Goal: Task Accomplishment & Management: Complete application form

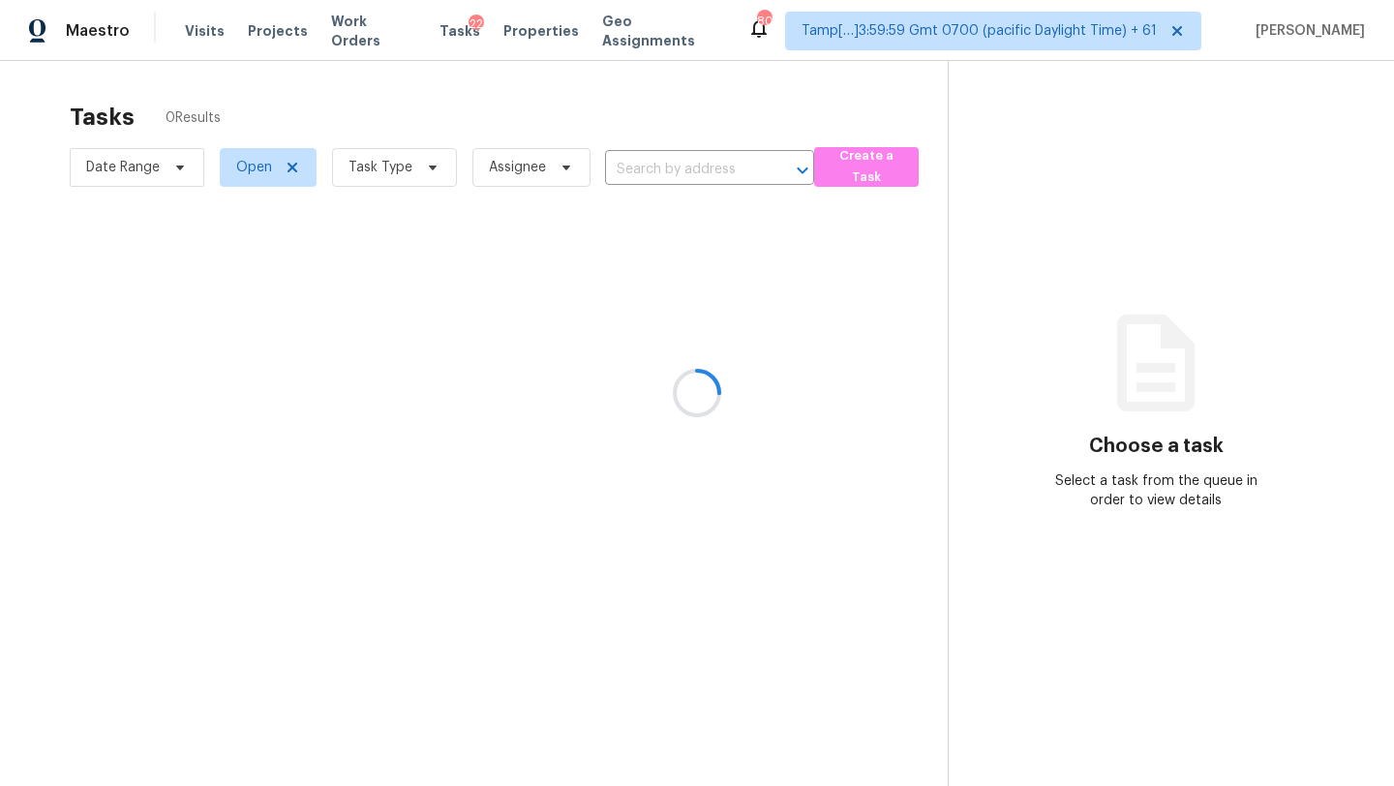
click at [380, 195] on div at bounding box center [697, 393] width 1394 height 786
click at [390, 166] on div at bounding box center [697, 393] width 1394 height 786
click at [389, 173] on div at bounding box center [697, 393] width 1394 height 786
click at [389, 172] on div at bounding box center [697, 393] width 1394 height 786
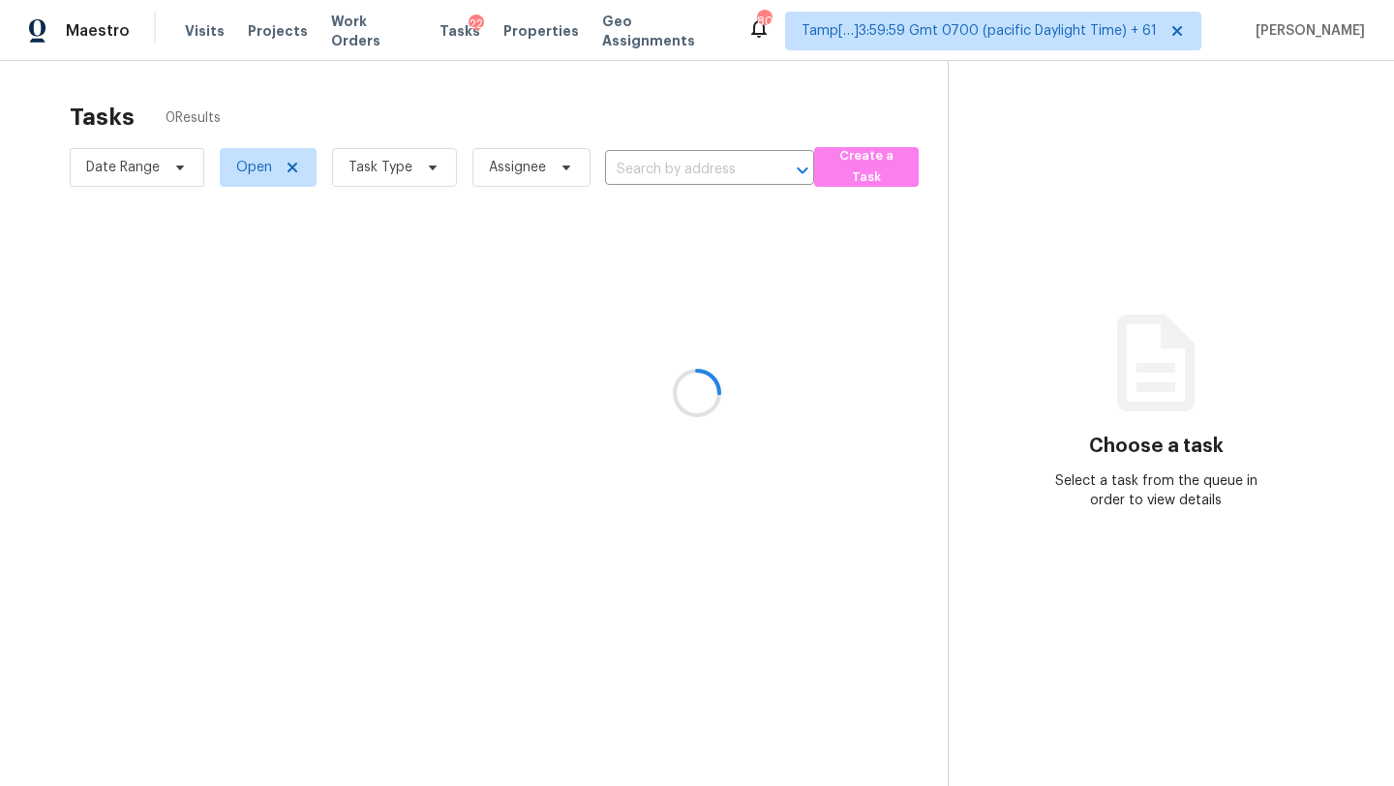
click at [387, 171] on div at bounding box center [697, 393] width 1394 height 786
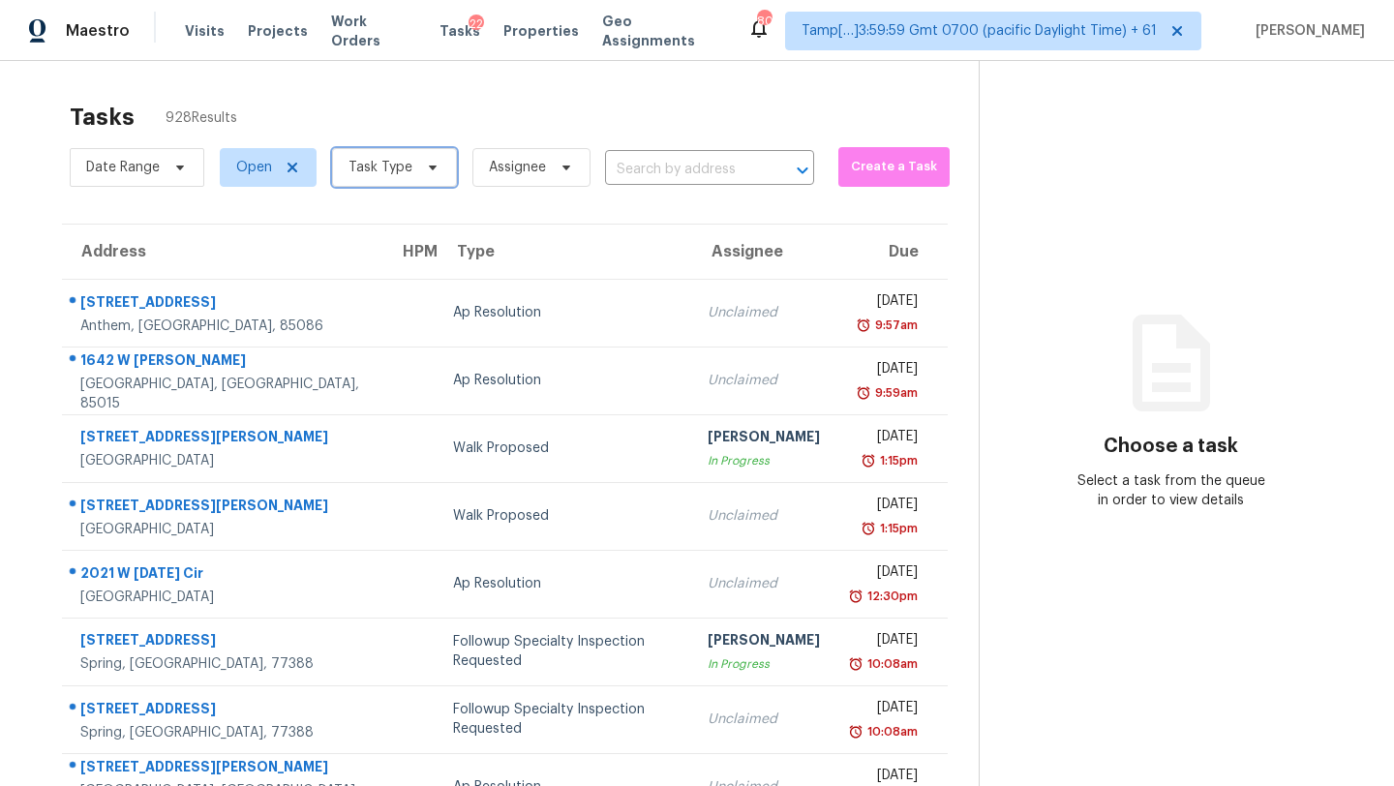
click at [387, 171] on span "Task Type" at bounding box center [381, 167] width 64 height 19
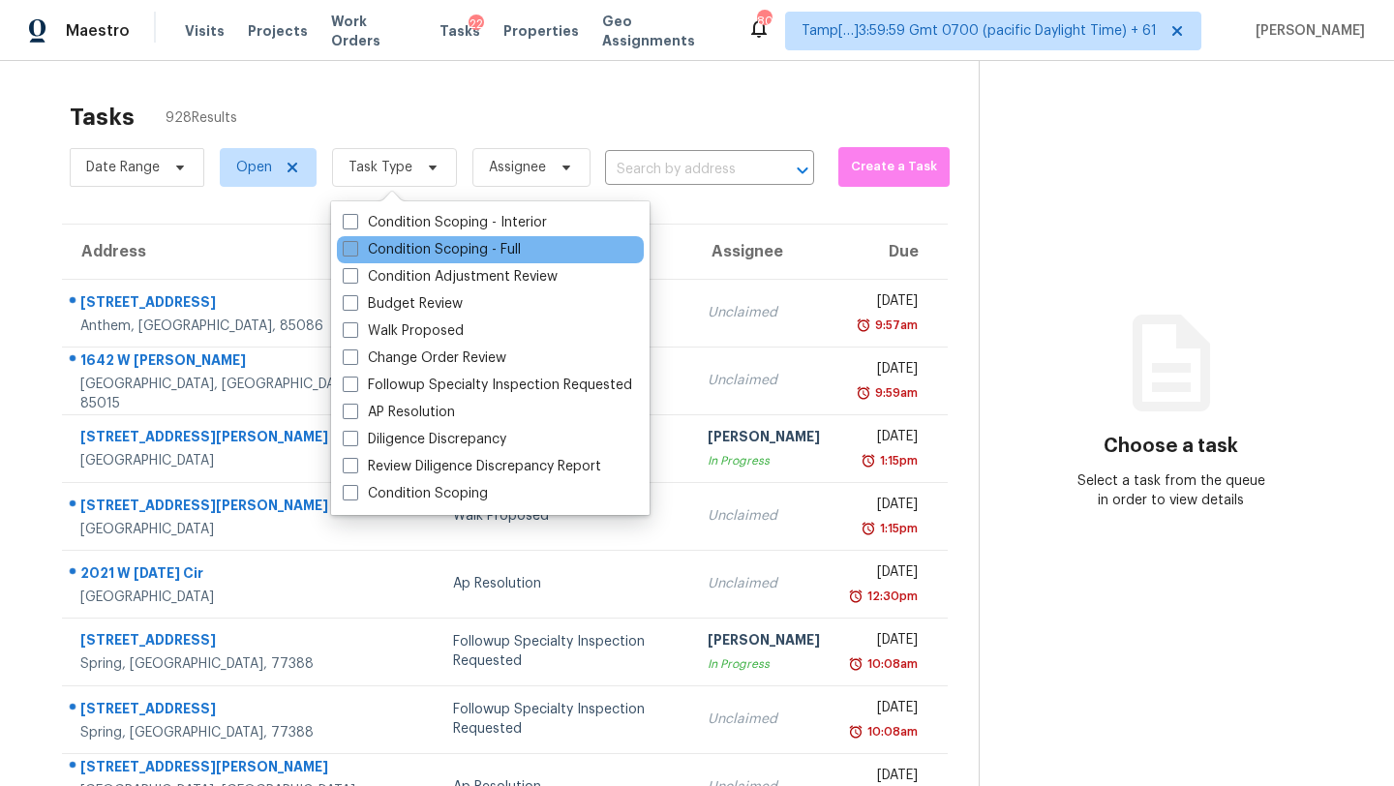
click at [371, 245] on label "Condition Scoping - Full" at bounding box center [432, 249] width 178 height 19
click at [355, 245] on input "Condition Scoping - Full" at bounding box center [349, 246] width 13 height 13
checkbox input "true"
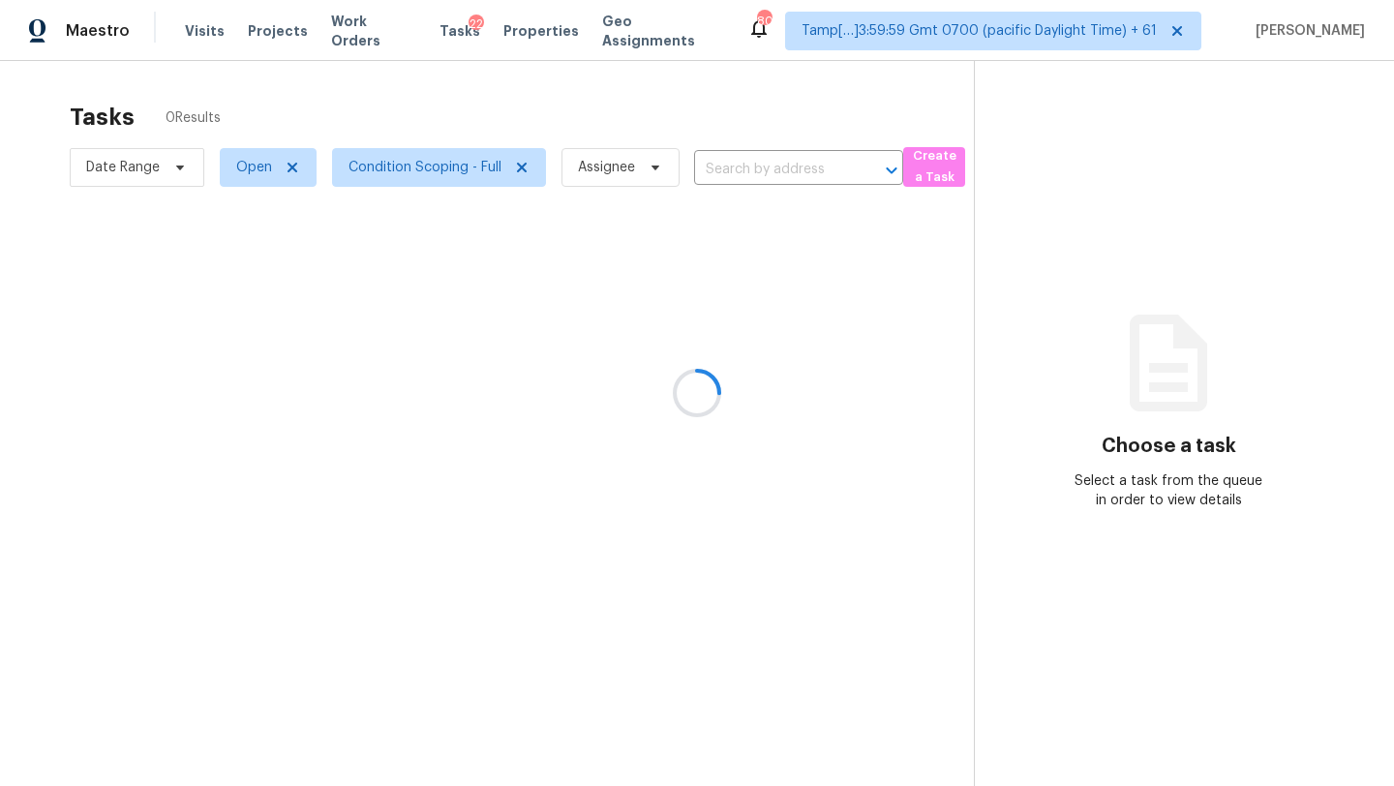
click at [402, 144] on div at bounding box center [697, 393] width 1394 height 786
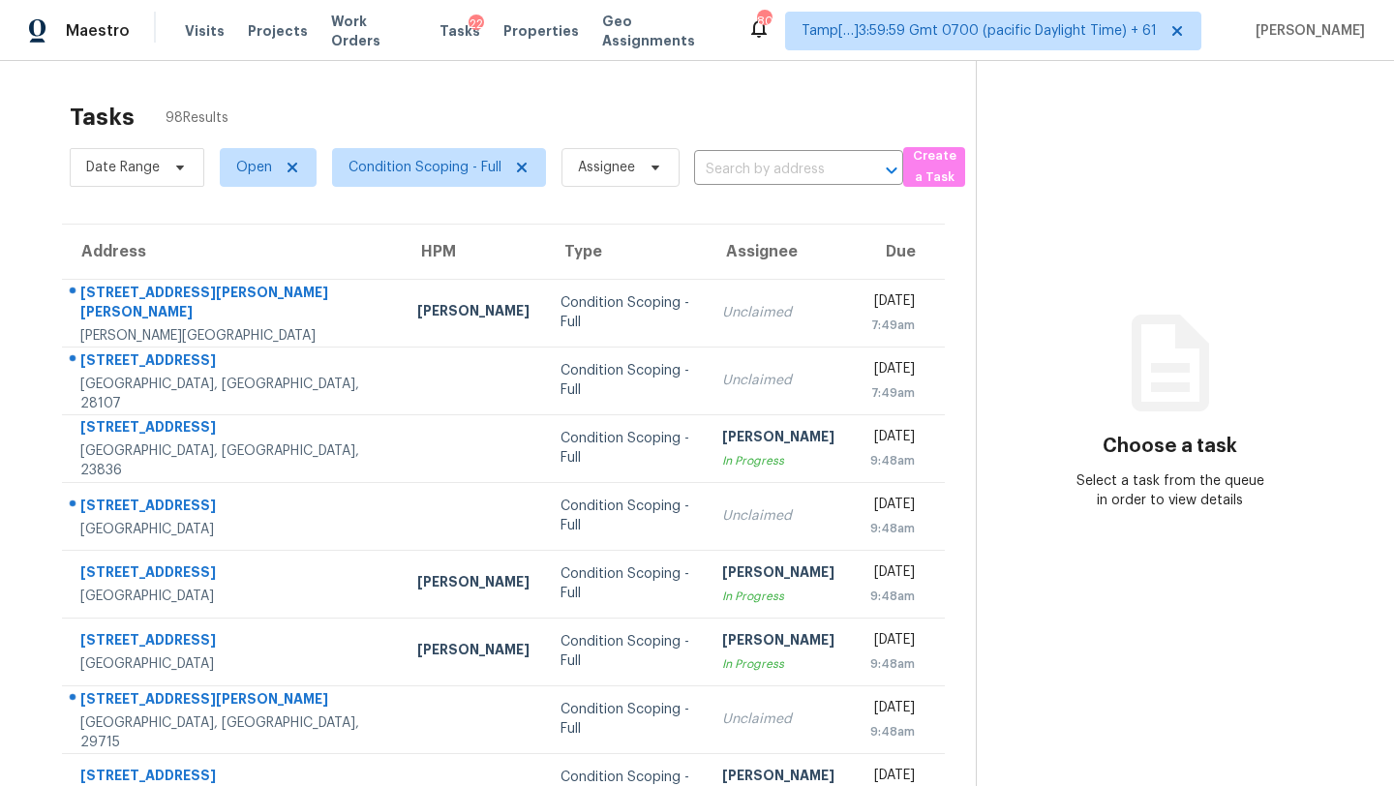
scroll to position [222, 0]
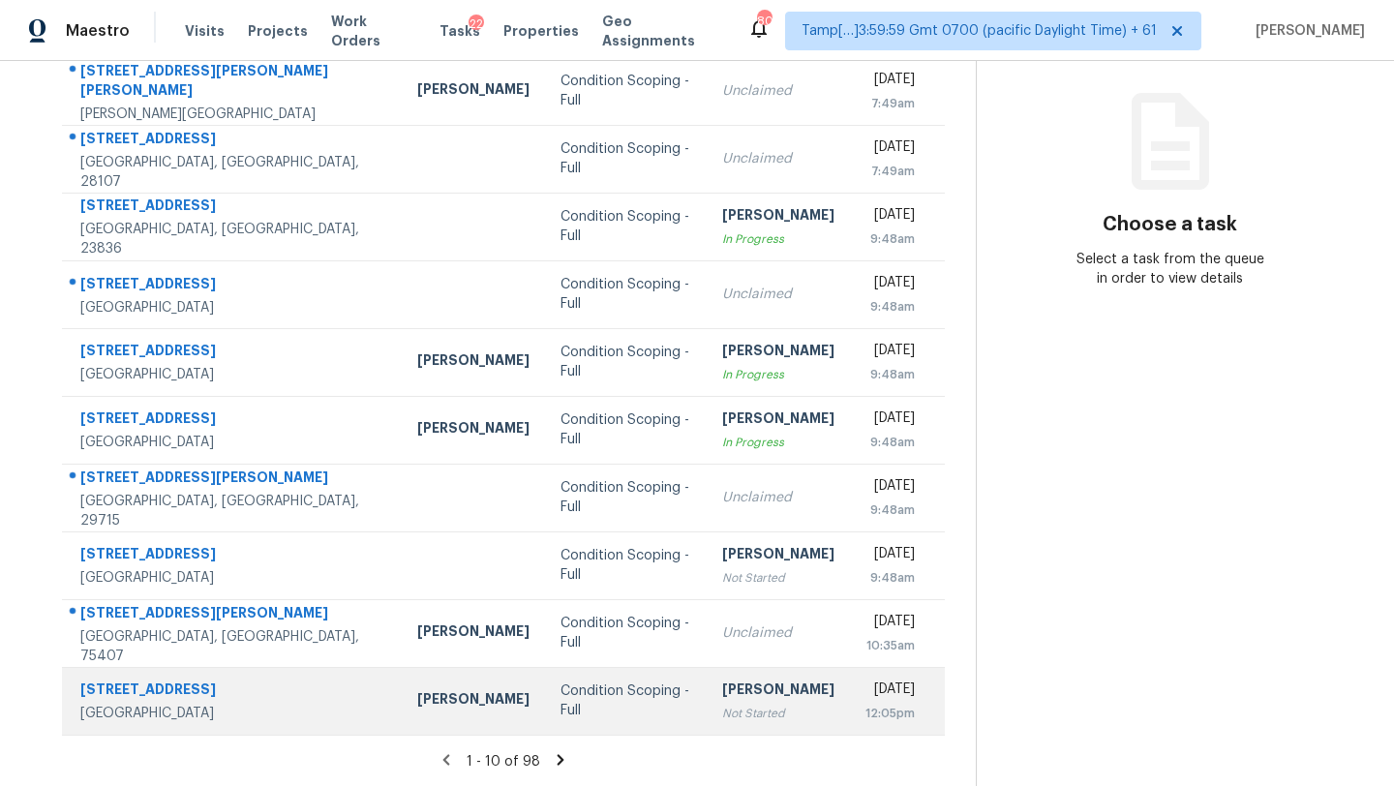
click at [739, 697] on div "[PERSON_NAME]" at bounding box center [778, 692] width 112 height 24
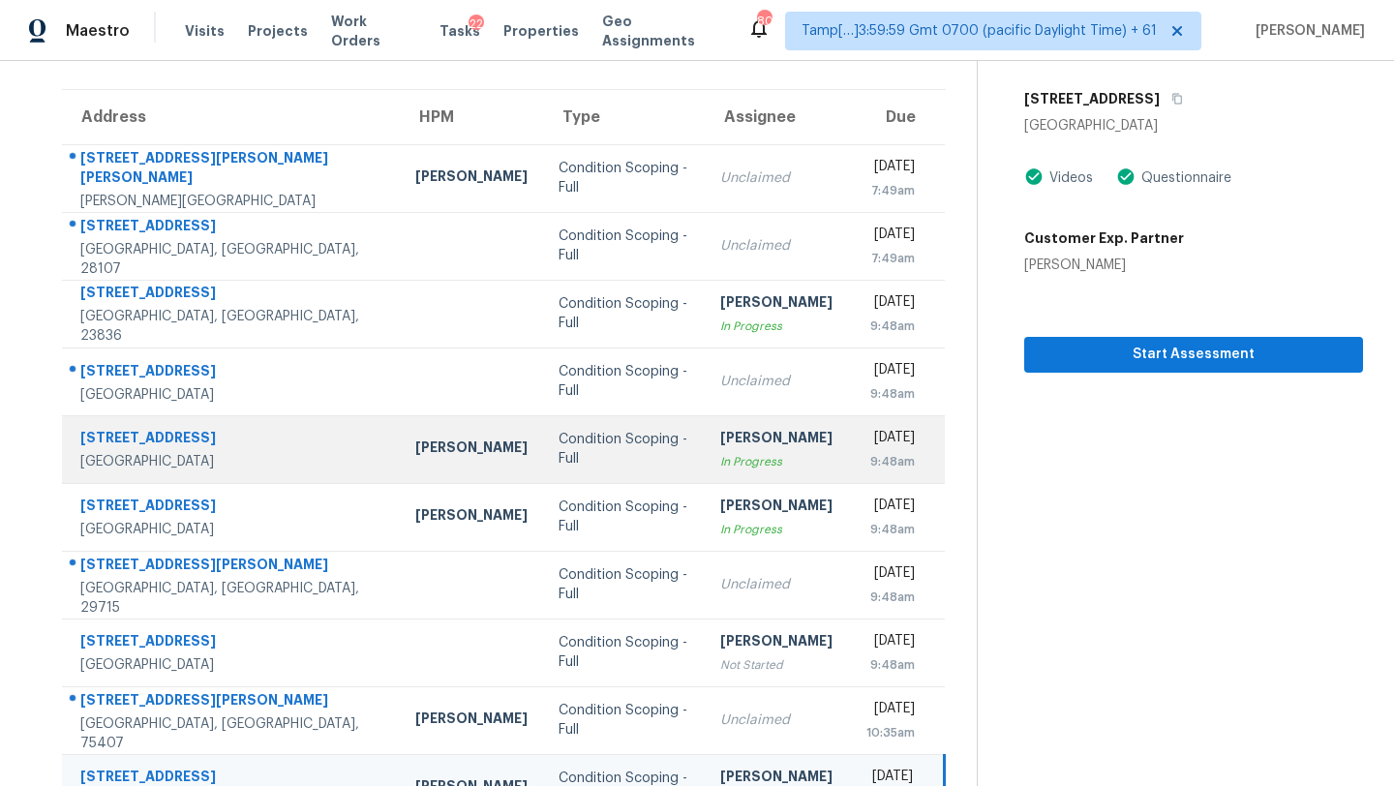
scroll to position [102, 0]
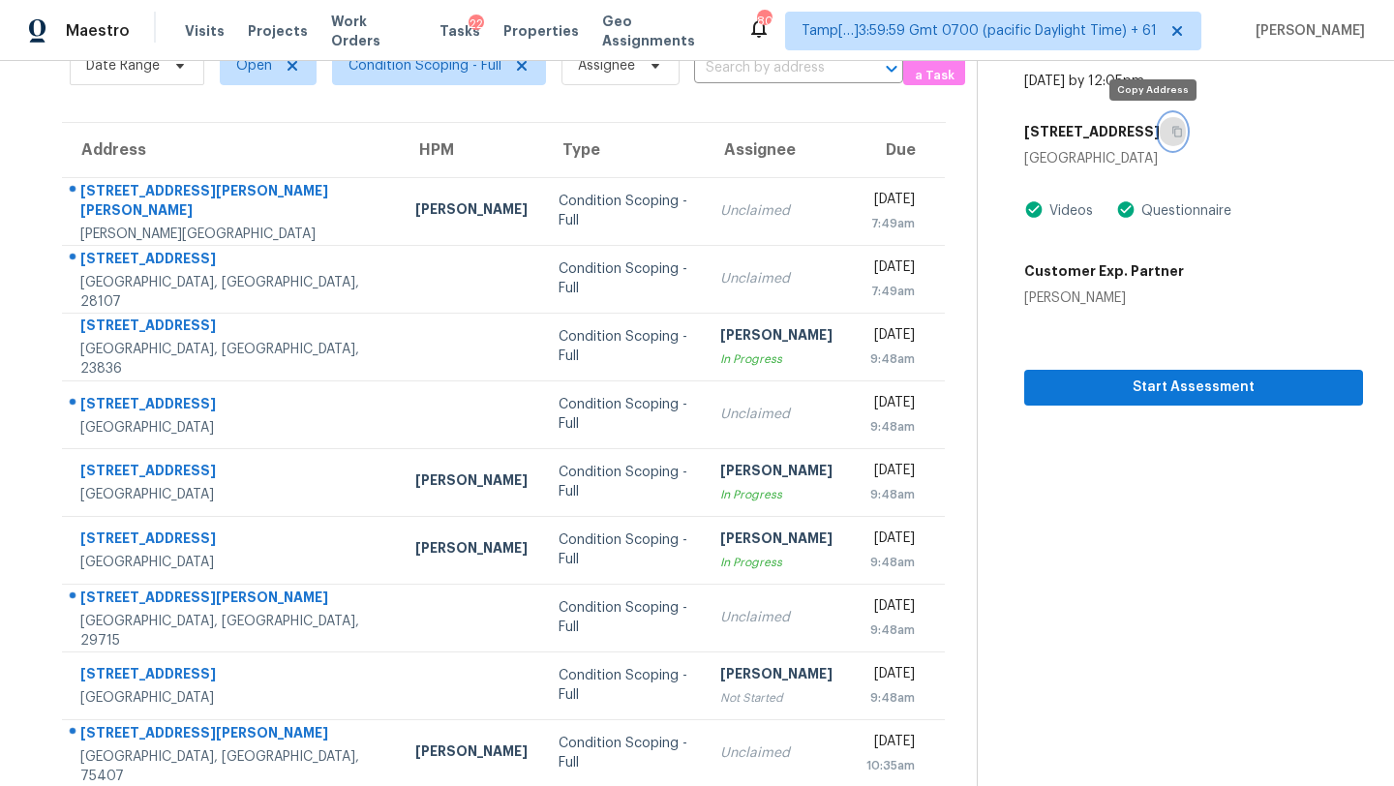
click at [1163, 134] on button "button" at bounding box center [1173, 131] width 26 height 35
click at [1149, 405] on section "Condition Scoping - Full Aug 20th 2025 by 12:05pm 1835 Shoal Run St San Antonio…" at bounding box center [1170, 433] width 386 height 948
click at [1149, 364] on div "Start Assessment" at bounding box center [1193, 357] width 339 height 98
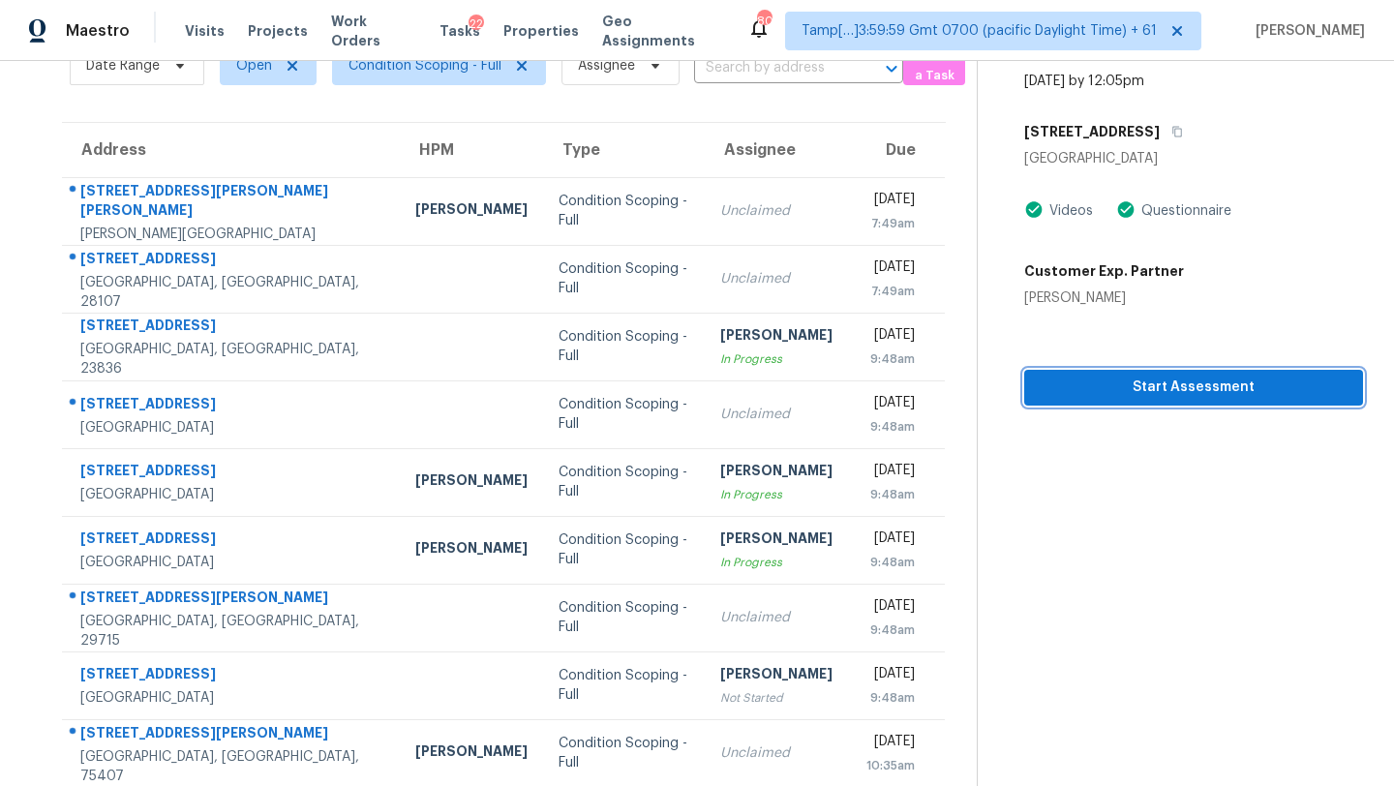
drag, startPoint x: 1150, startPoint y: 381, endPoint x: 1150, endPoint y: 352, distance: 29.0
click at [1150, 381] on span "Start Assessment" at bounding box center [1194, 388] width 308 height 24
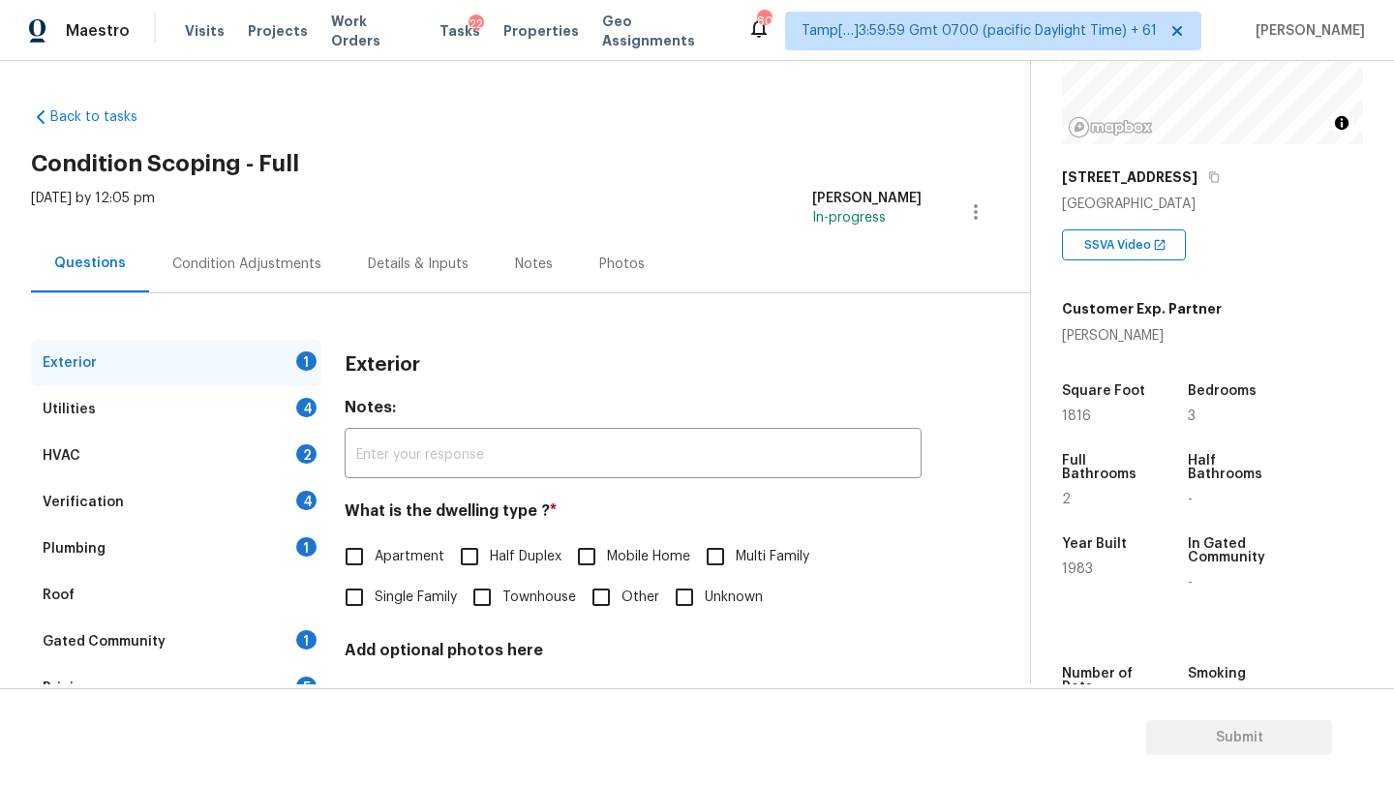
scroll to position [346, 0]
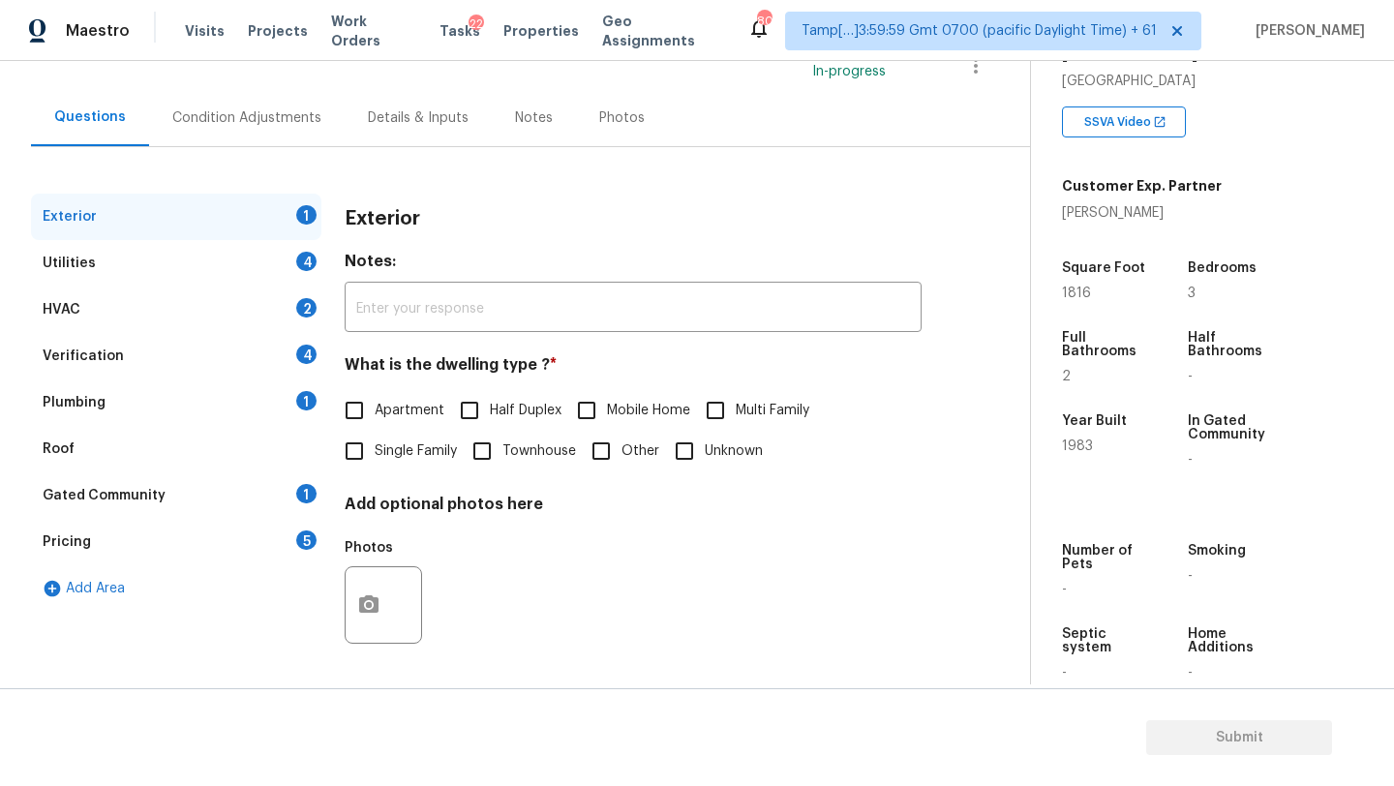
click at [169, 495] on div "Gated Community 1" at bounding box center [176, 495] width 290 height 46
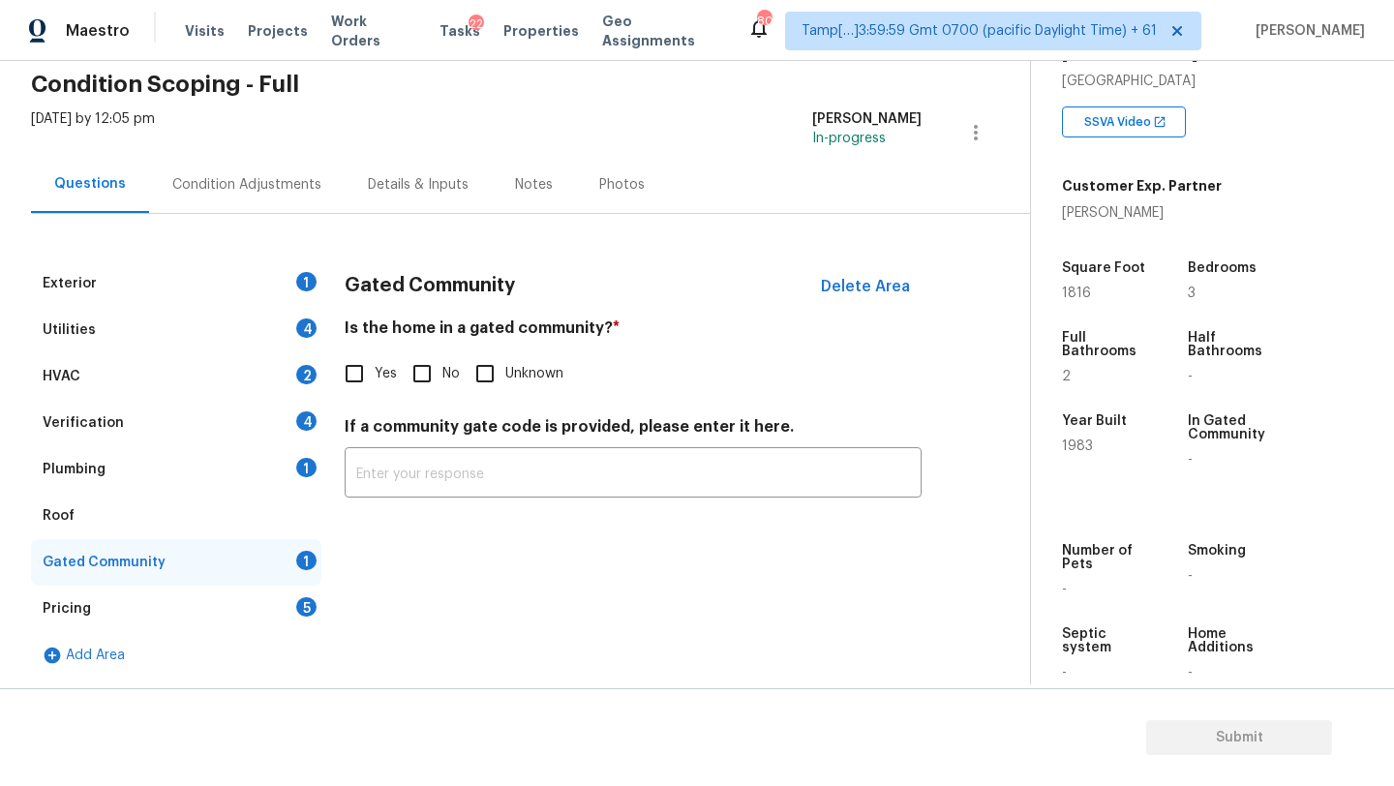
scroll to position [79, 0]
click at [428, 381] on input "No" at bounding box center [422, 373] width 41 height 41
checkbox input "true"
click at [95, 524] on div "Roof" at bounding box center [176, 516] width 290 height 46
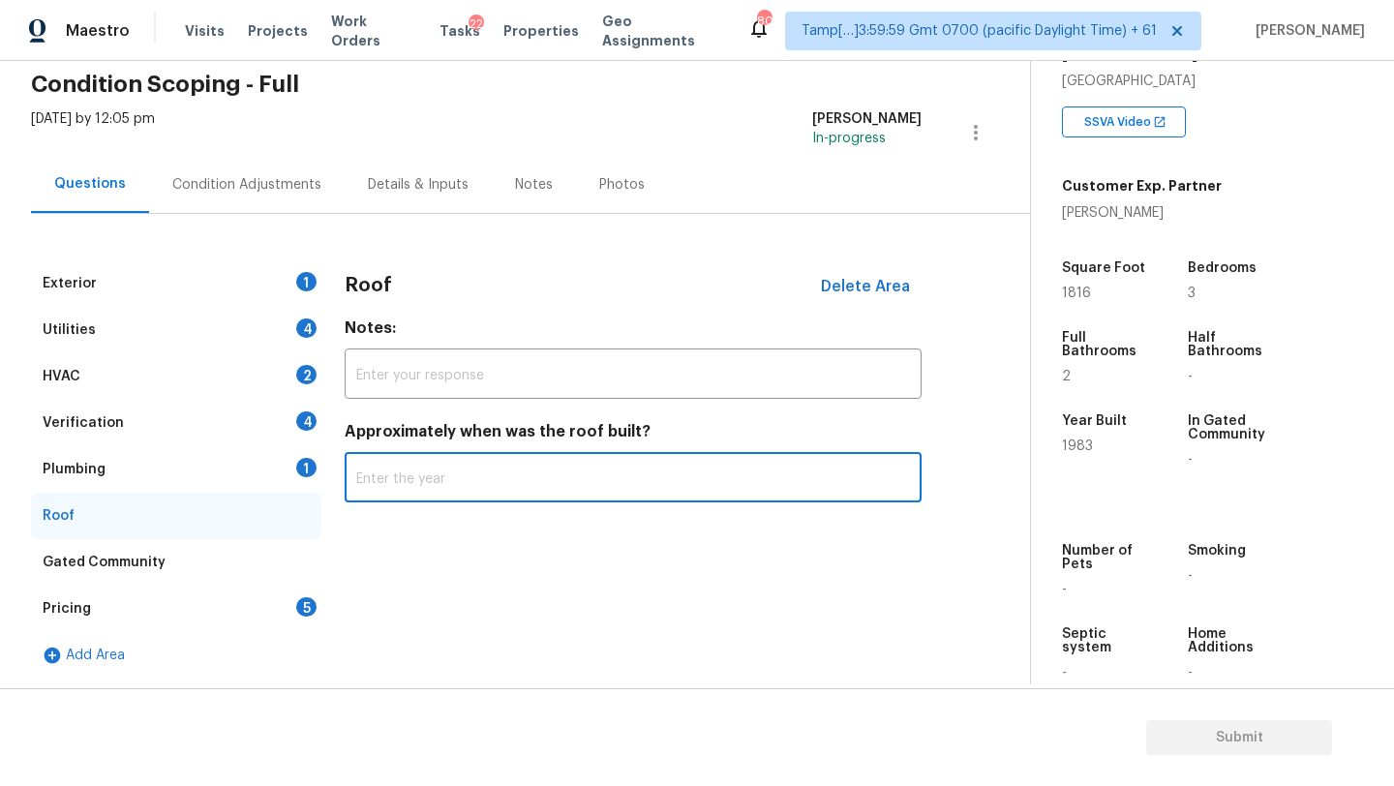
click at [476, 480] on input "text" at bounding box center [633, 480] width 577 height 46
type input "1985"
click at [245, 468] on div "Plumbing 1" at bounding box center [176, 469] width 290 height 46
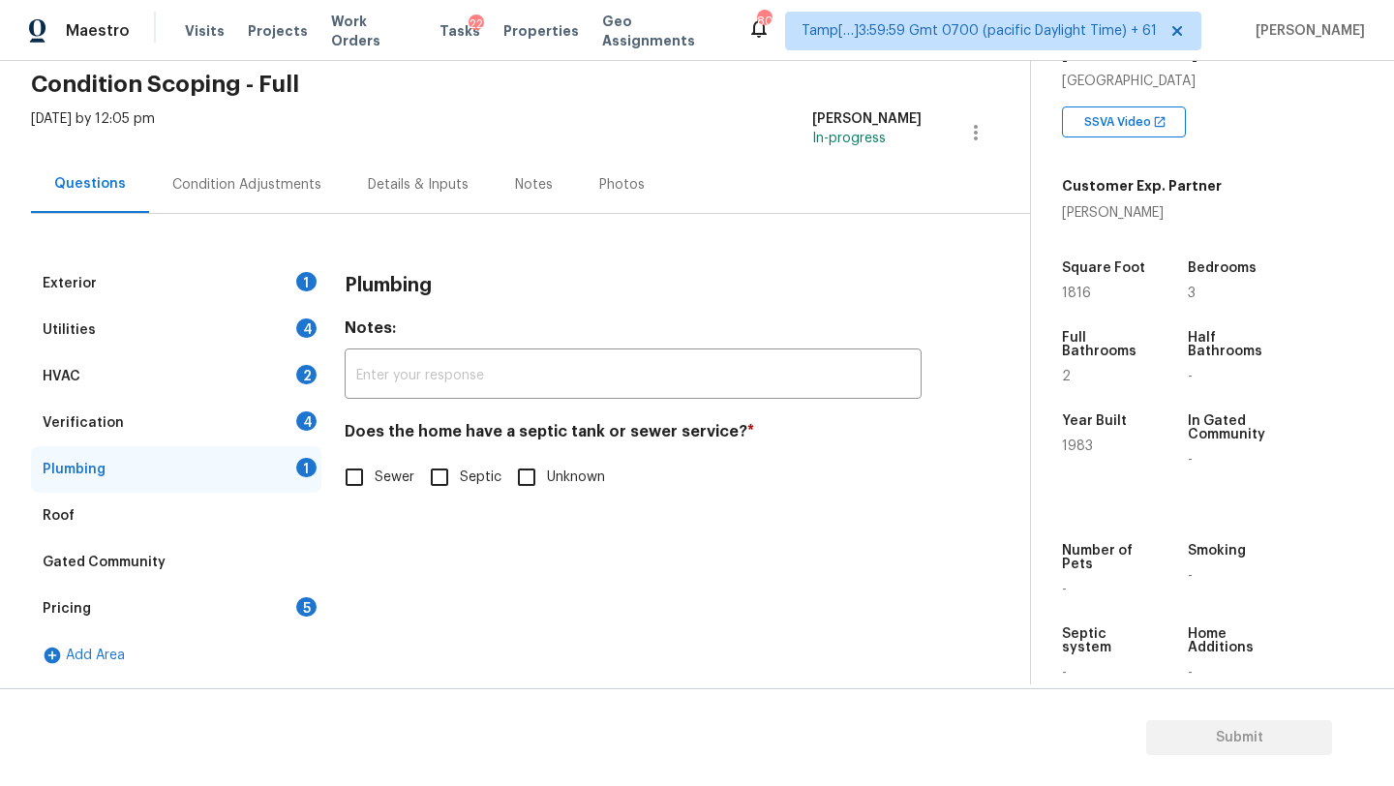
click at [397, 466] on label "Sewer" at bounding box center [374, 477] width 80 height 41
click at [375, 466] on input "Sewer" at bounding box center [354, 477] width 41 height 41
checkbox input "true"
click at [221, 398] on div "HVAC 2" at bounding box center [176, 376] width 290 height 46
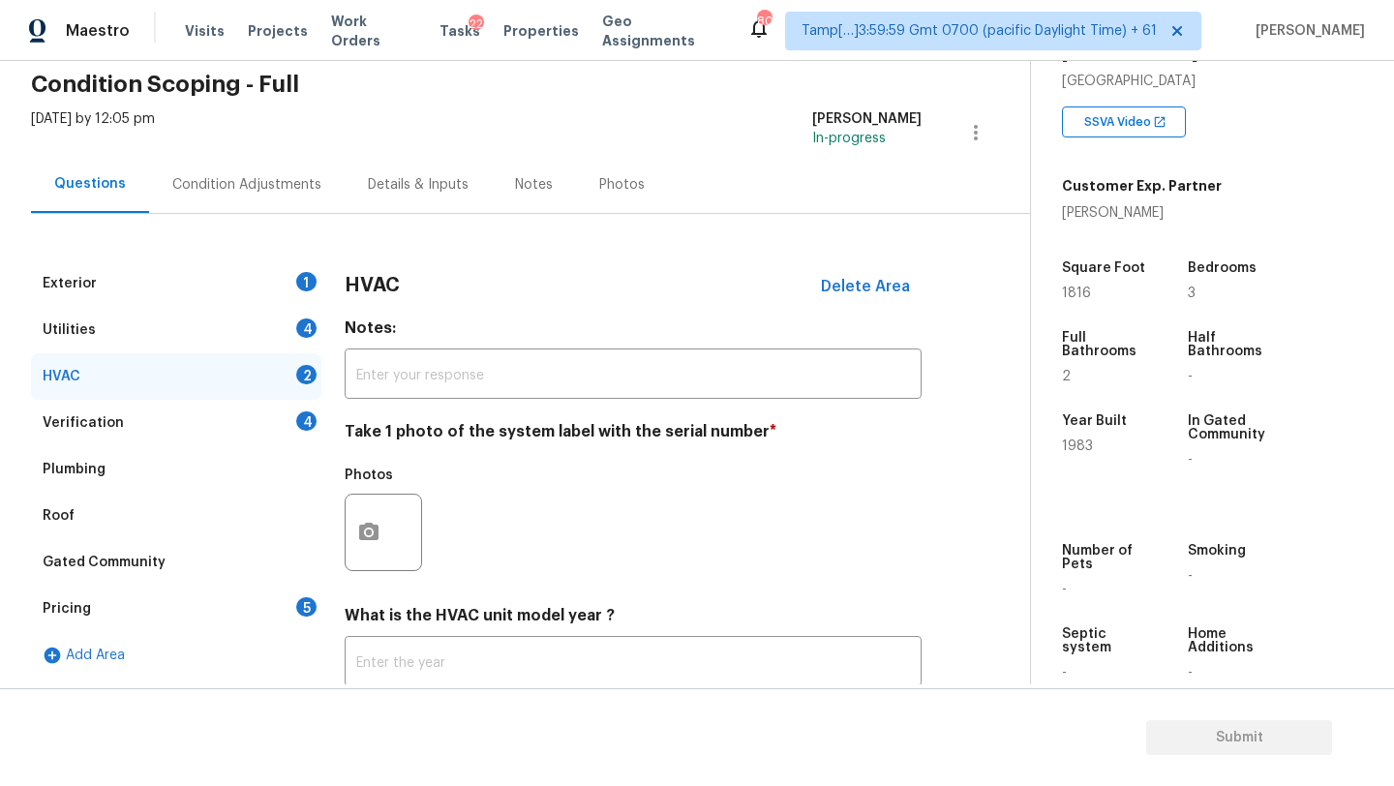
click at [262, 431] on div "Verification 4" at bounding box center [176, 423] width 290 height 46
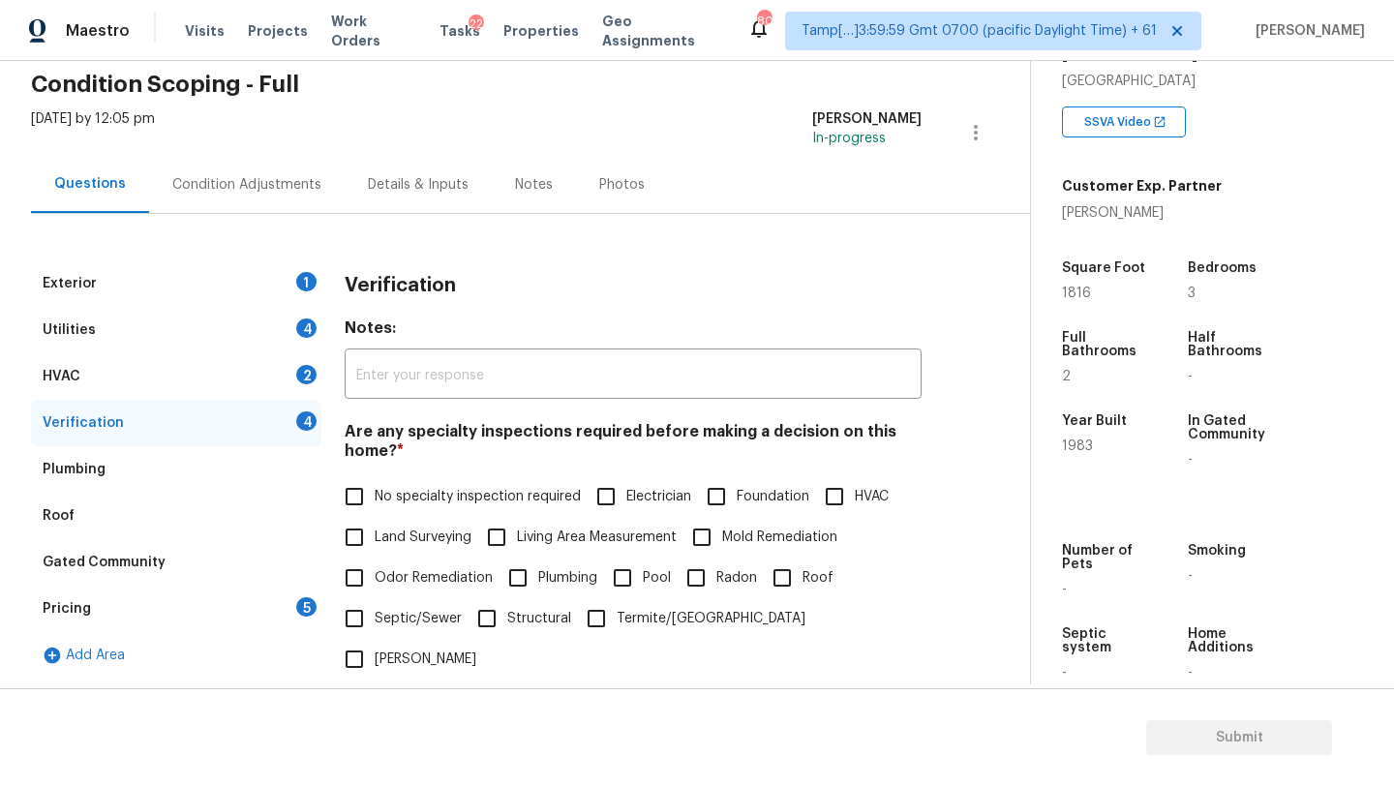
click at [414, 476] on label "No specialty inspection required" at bounding box center [457, 496] width 247 height 41
click at [375, 476] on input "No specialty inspection required" at bounding box center [354, 496] width 41 height 41
checkbox input "true"
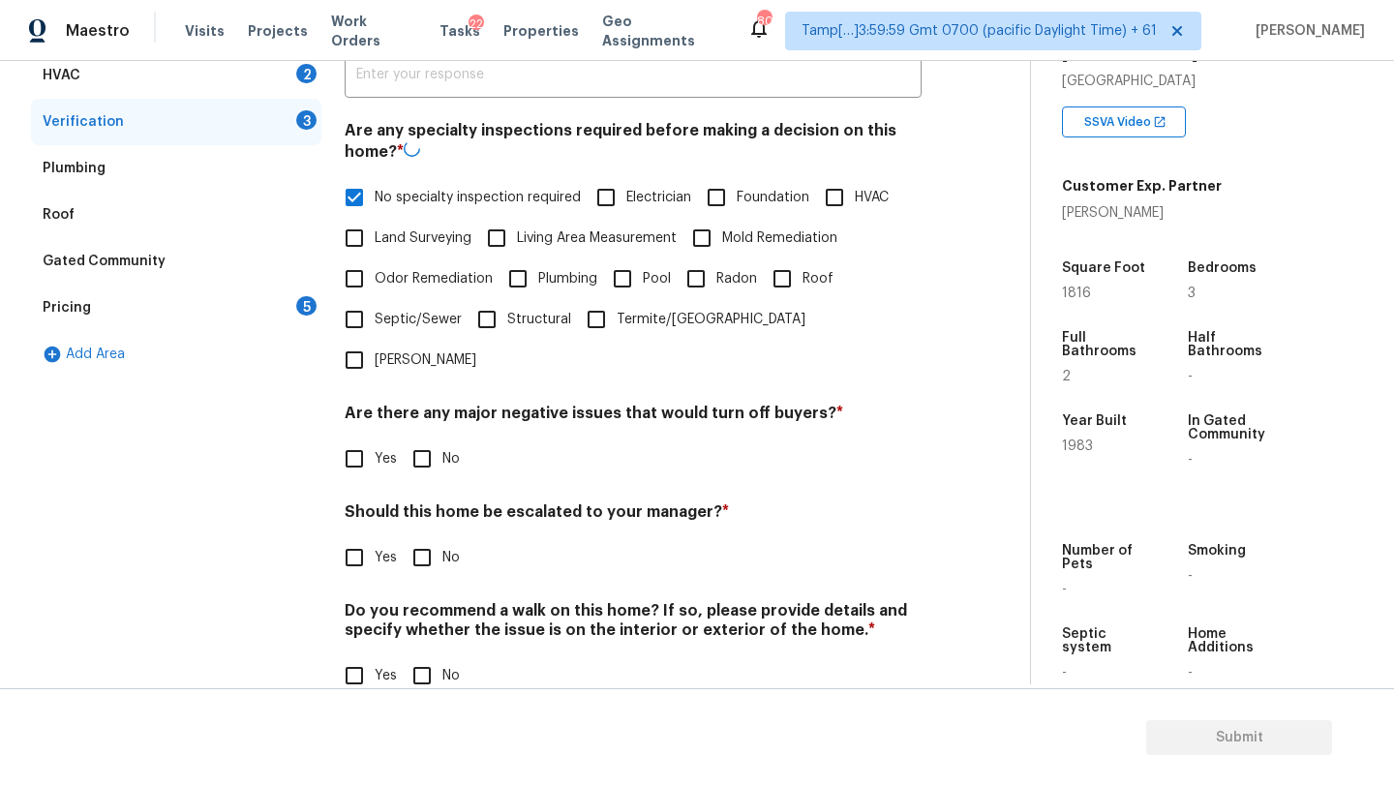
scroll to position [379, 0]
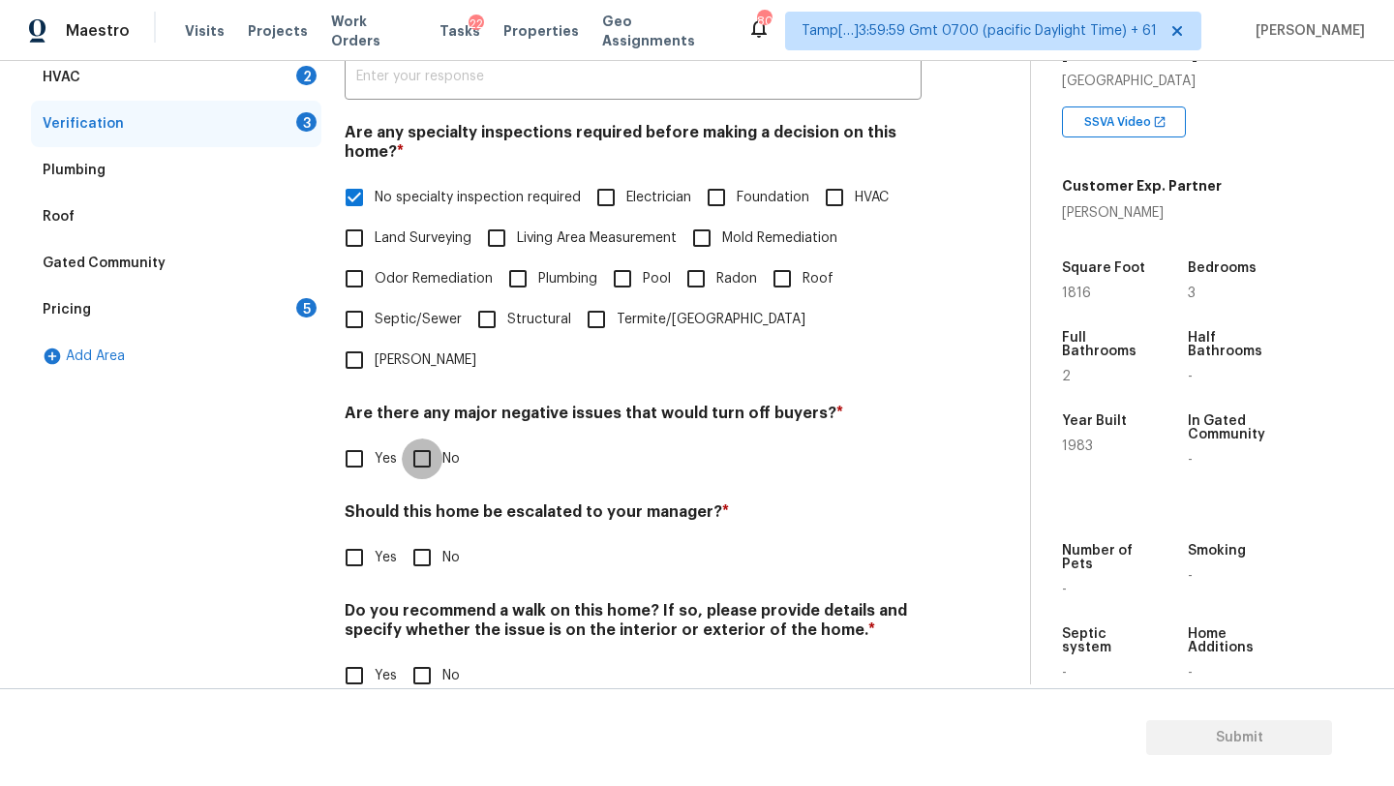
drag, startPoint x: 436, startPoint y: 420, endPoint x: 436, endPoint y: 443, distance: 23.2
click at [436, 439] on input "No" at bounding box center [422, 459] width 41 height 41
checkbox input "true"
click at [436, 539] on div "Verification Notes: ​ Are any specialty inspections required before making a de…" at bounding box center [633, 341] width 577 height 760
click at [431, 655] on input "No" at bounding box center [422, 675] width 41 height 41
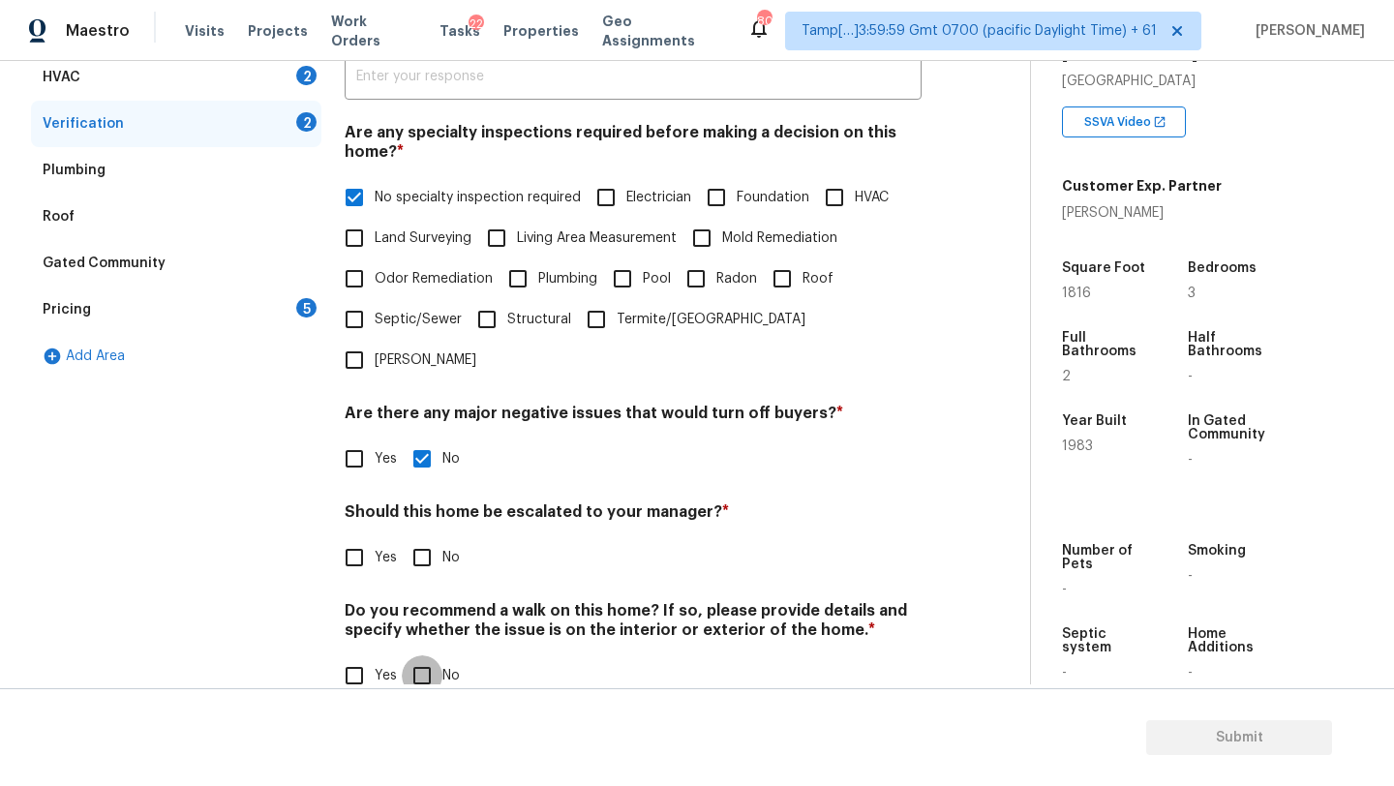
checkbox input "true"
click at [430, 537] on input "No" at bounding box center [422, 557] width 41 height 41
checkbox input "true"
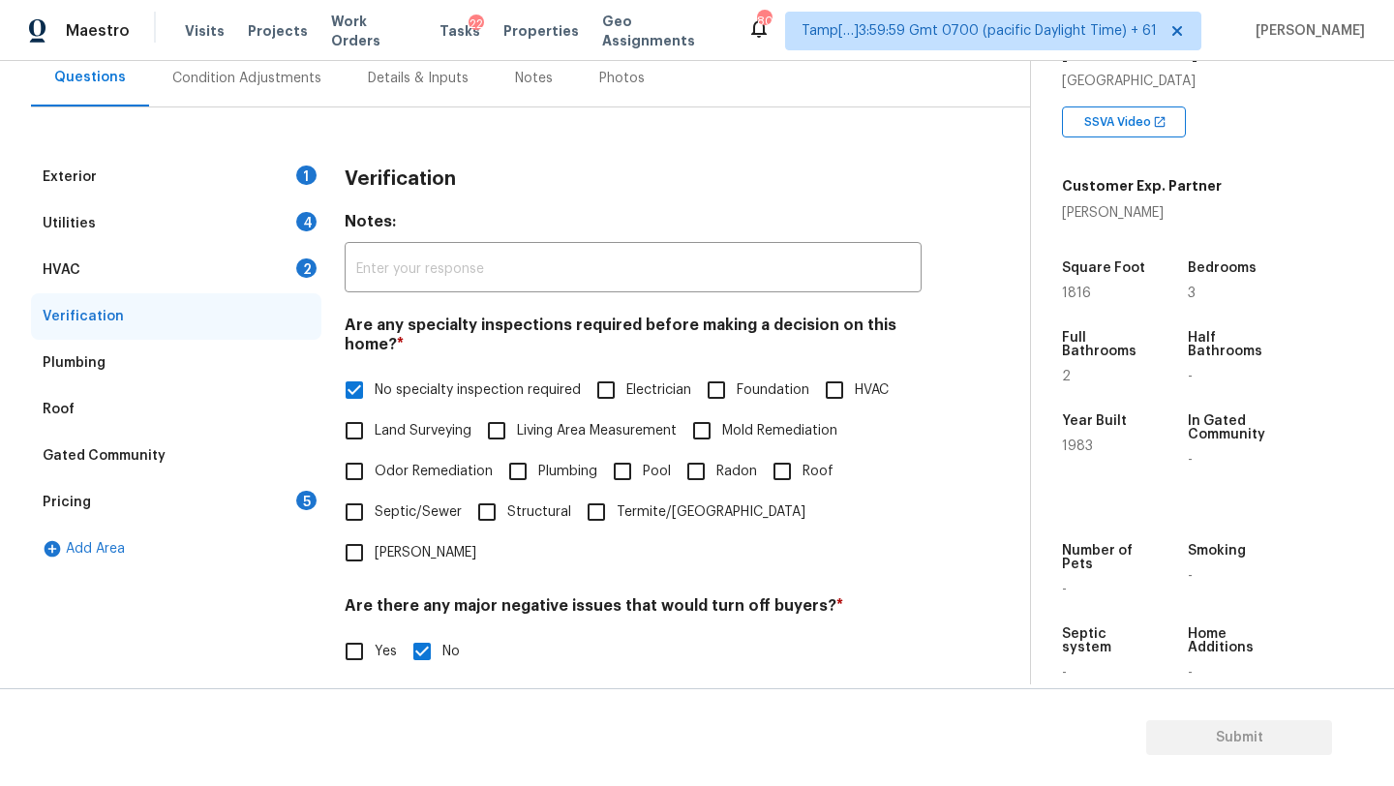
scroll to position [167, 0]
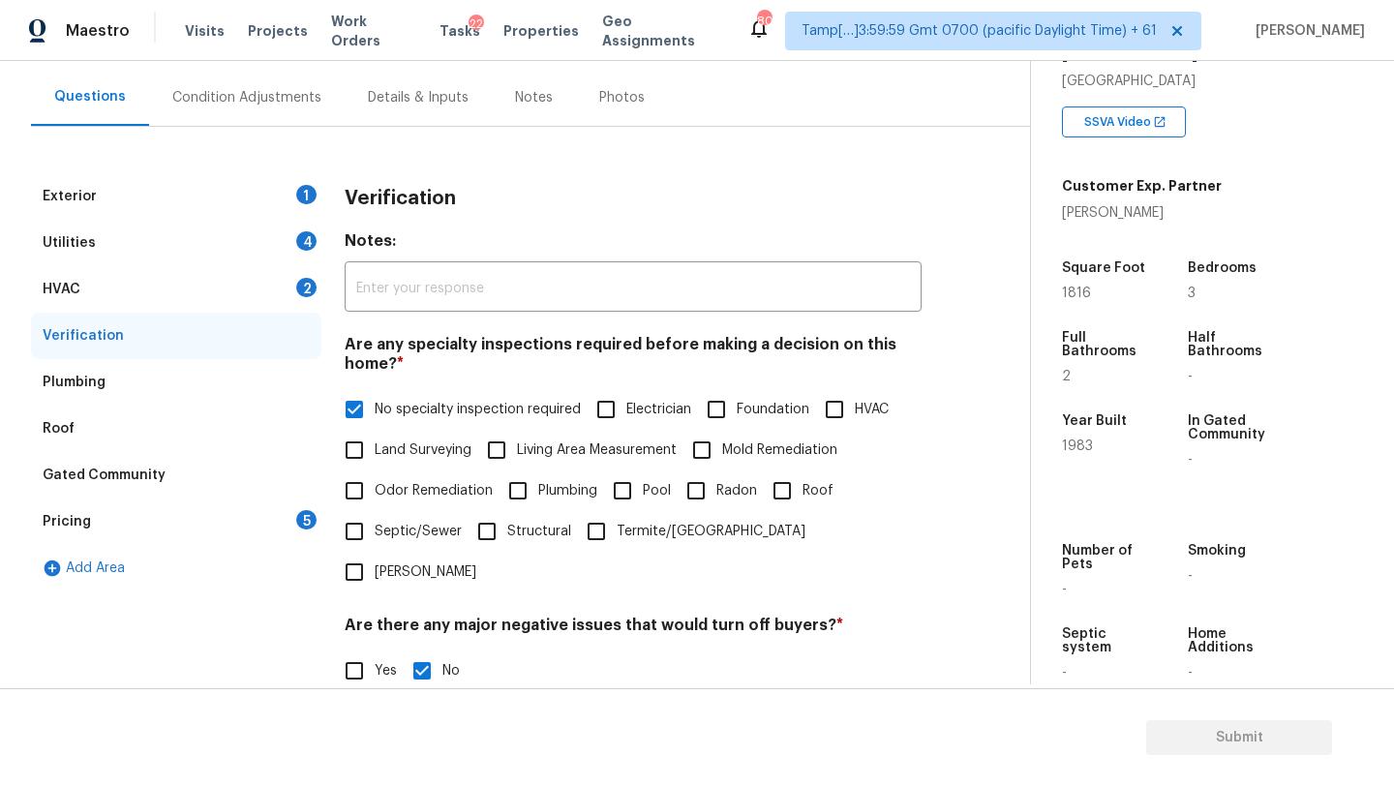
click at [127, 293] on div "HVAC 2" at bounding box center [176, 289] width 290 height 46
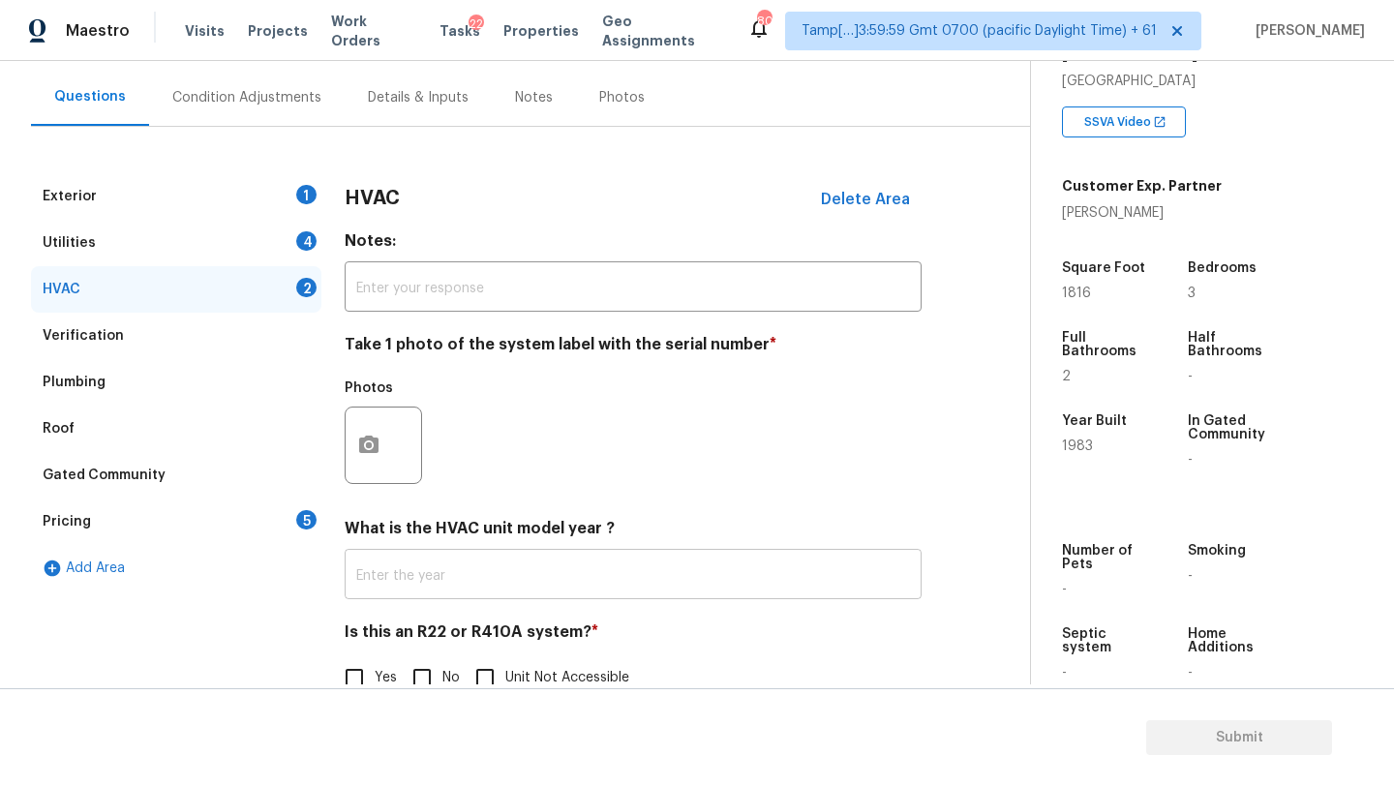
click at [417, 581] on input "text" at bounding box center [633, 577] width 577 height 46
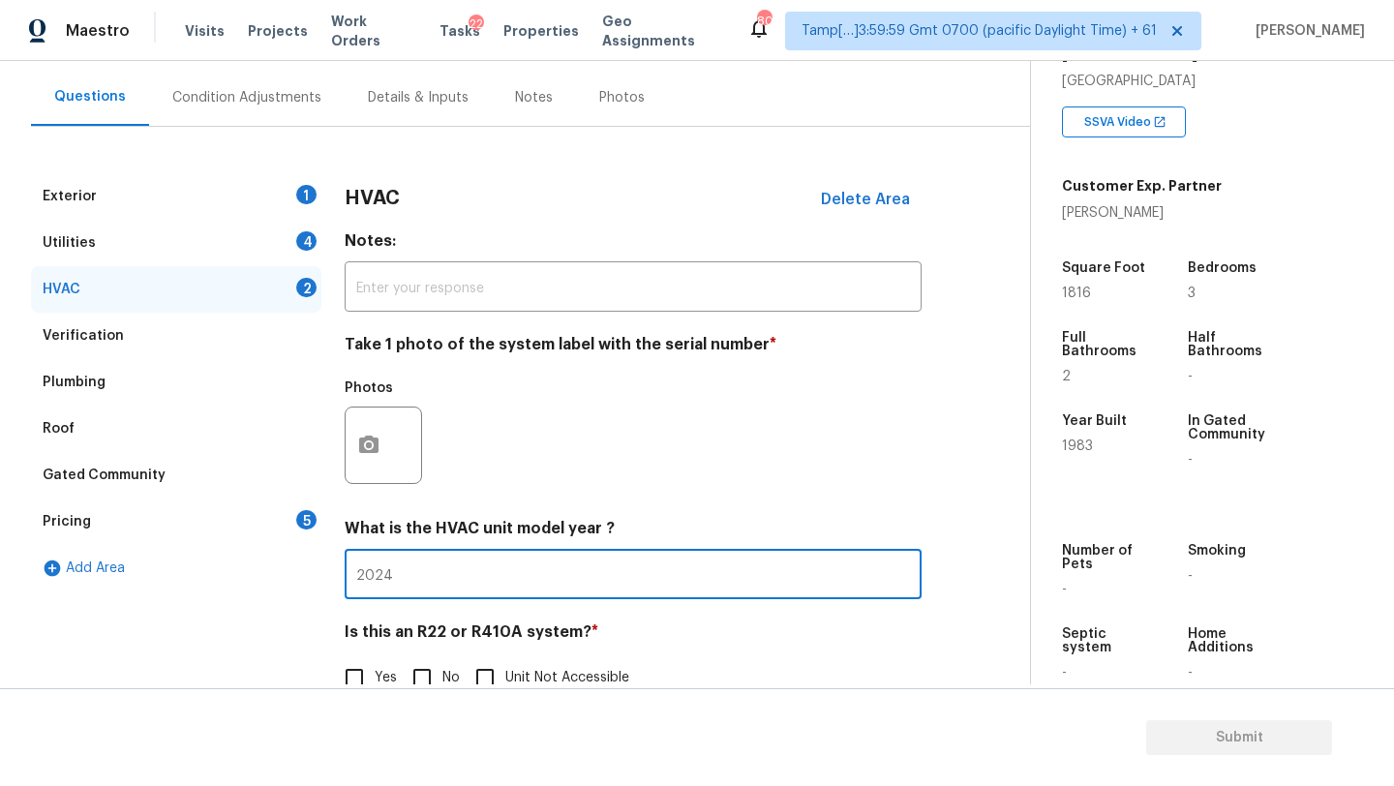
scroll to position [210, 0]
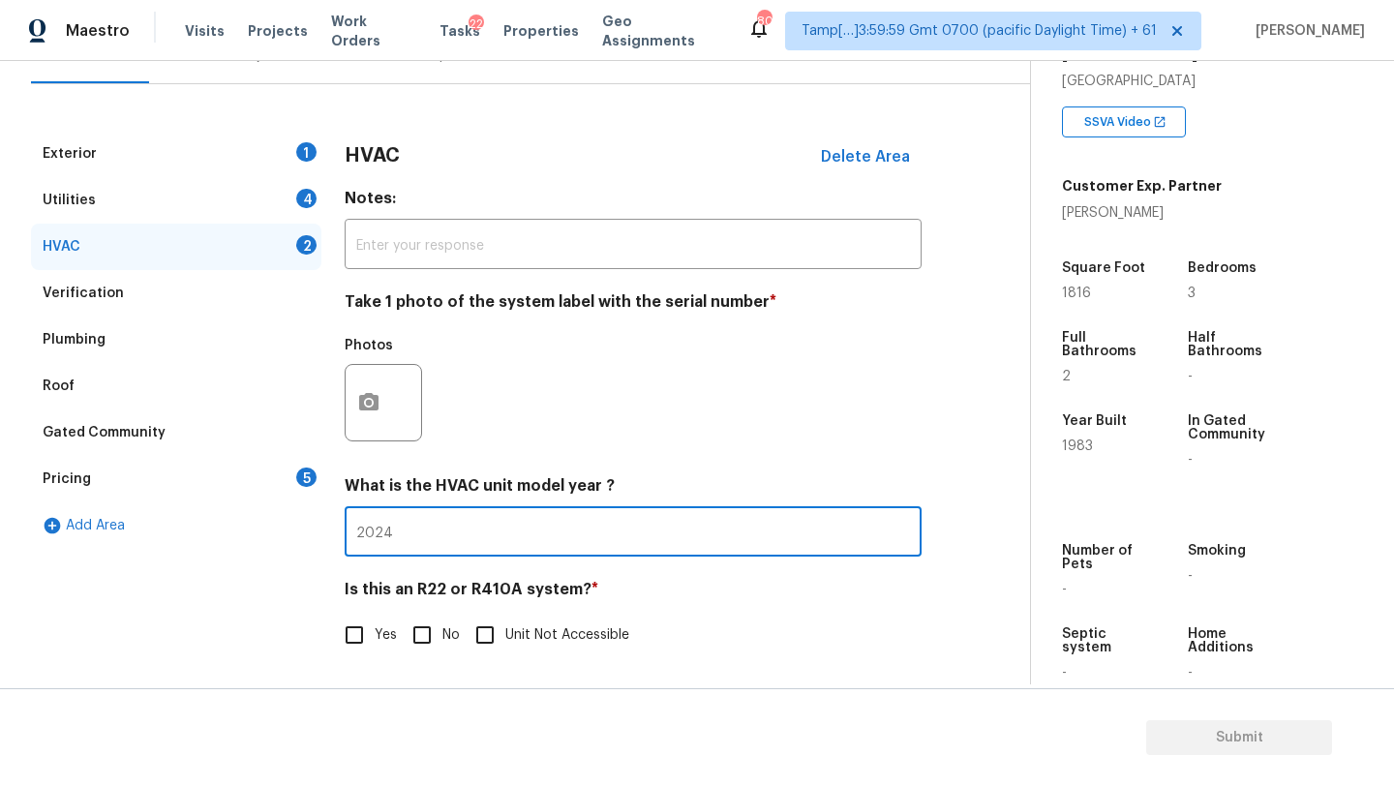
type input "2024"
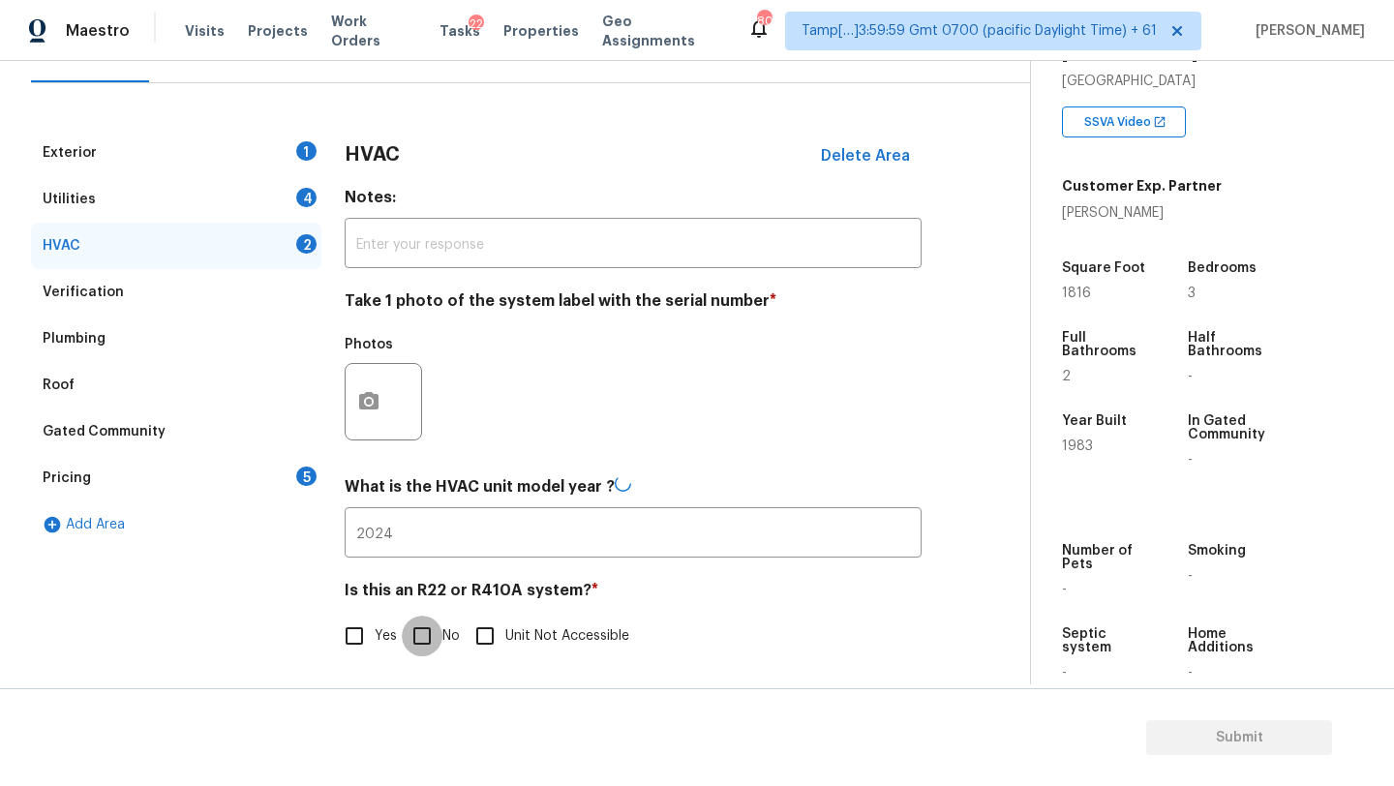
click at [407, 624] on input "No" at bounding box center [422, 636] width 41 height 41
checkbox input "true"
click at [179, 196] on div "Utilities 4" at bounding box center [176, 200] width 290 height 46
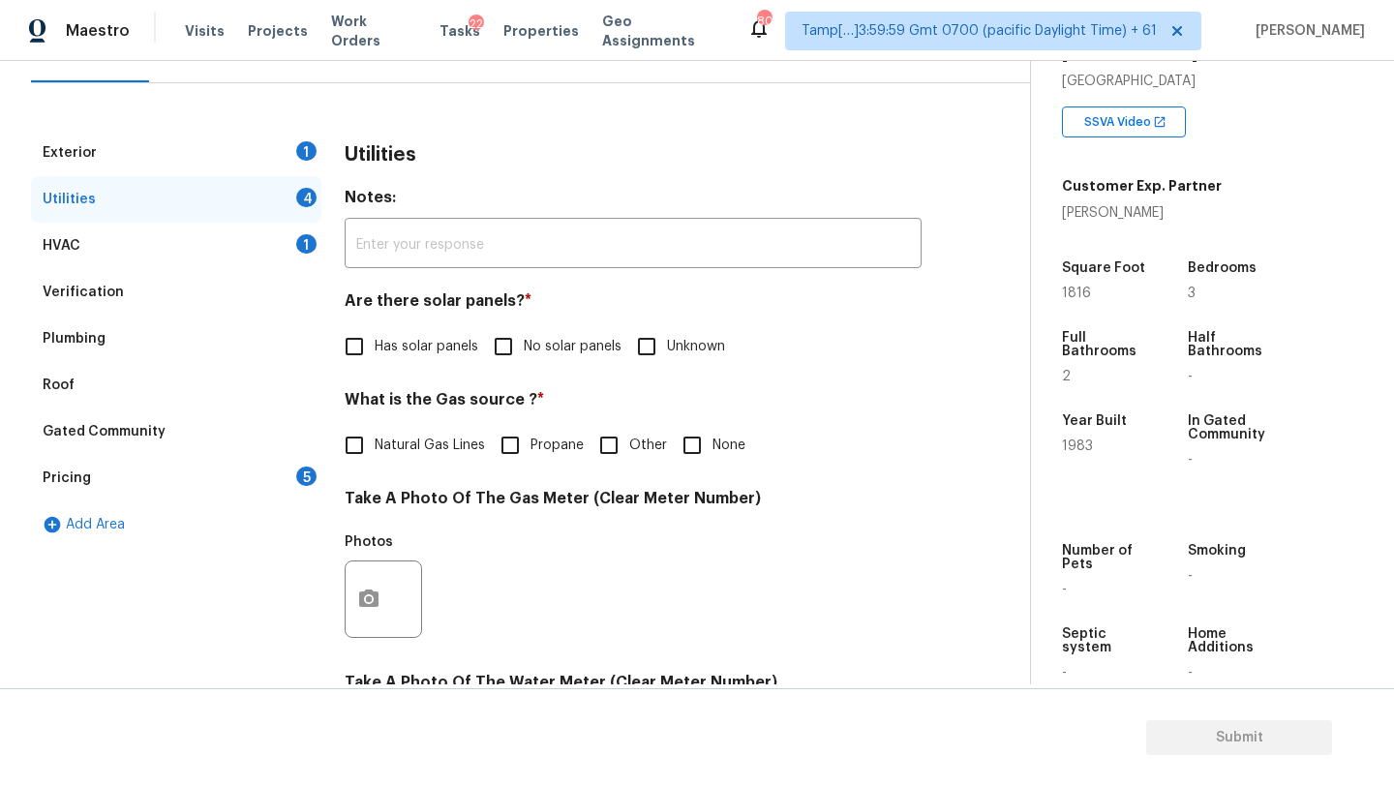
click at [506, 356] on input "No solar panels" at bounding box center [503, 346] width 41 height 41
checkbox input "true"
click at [386, 459] on label "Natural Gas Lines" at bounding box center [409, 447] width 151 height 41
click at [375, 459] on input "Natural Gas Lines" at bounding box center [354, 447] width 41 height 41
checkbox input "true"
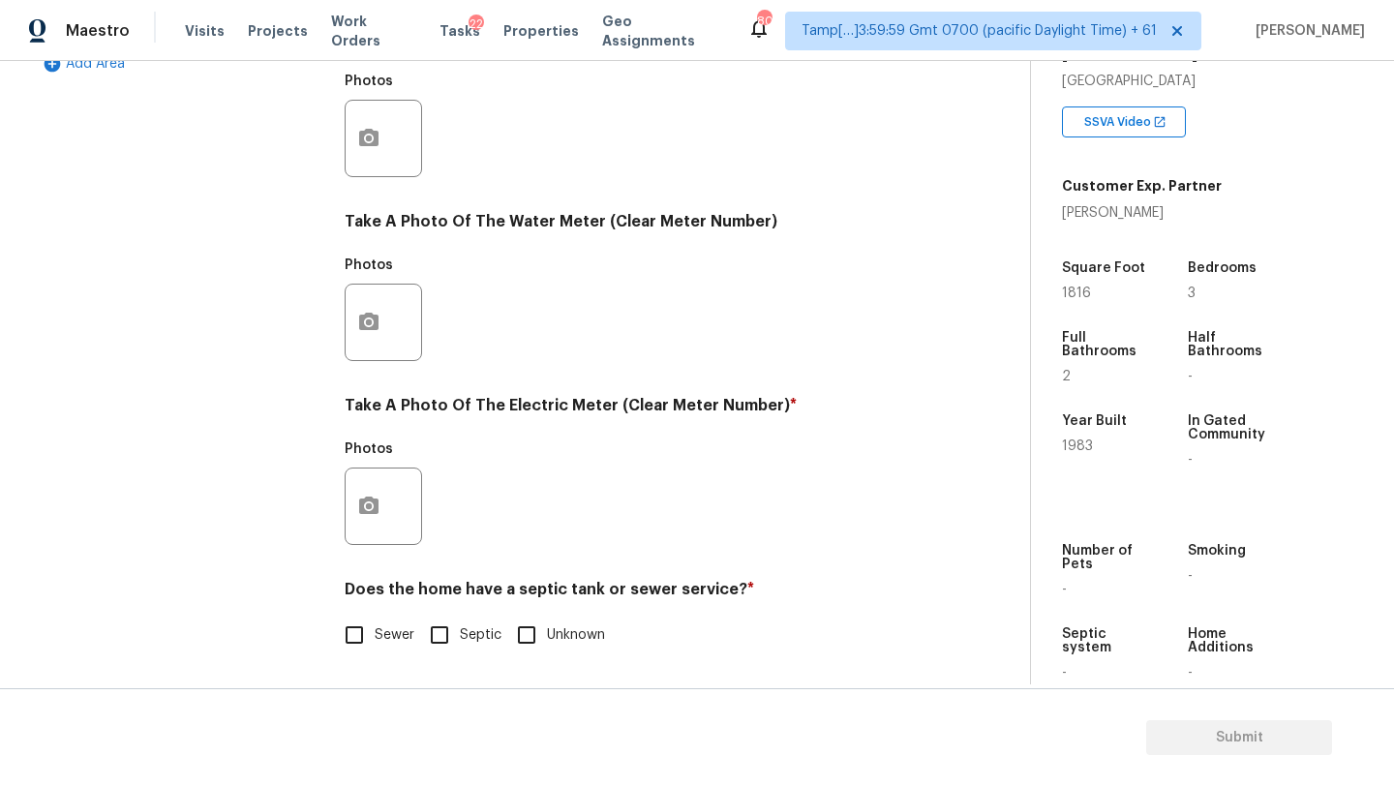
click at [388, 627] on span "Sewer" at bounding box center [395, 635] width 40 height 20
click at [375, 627] on input "Sewer" at bounding box center [354, 635] width 41 height 41
checkbox input "true"
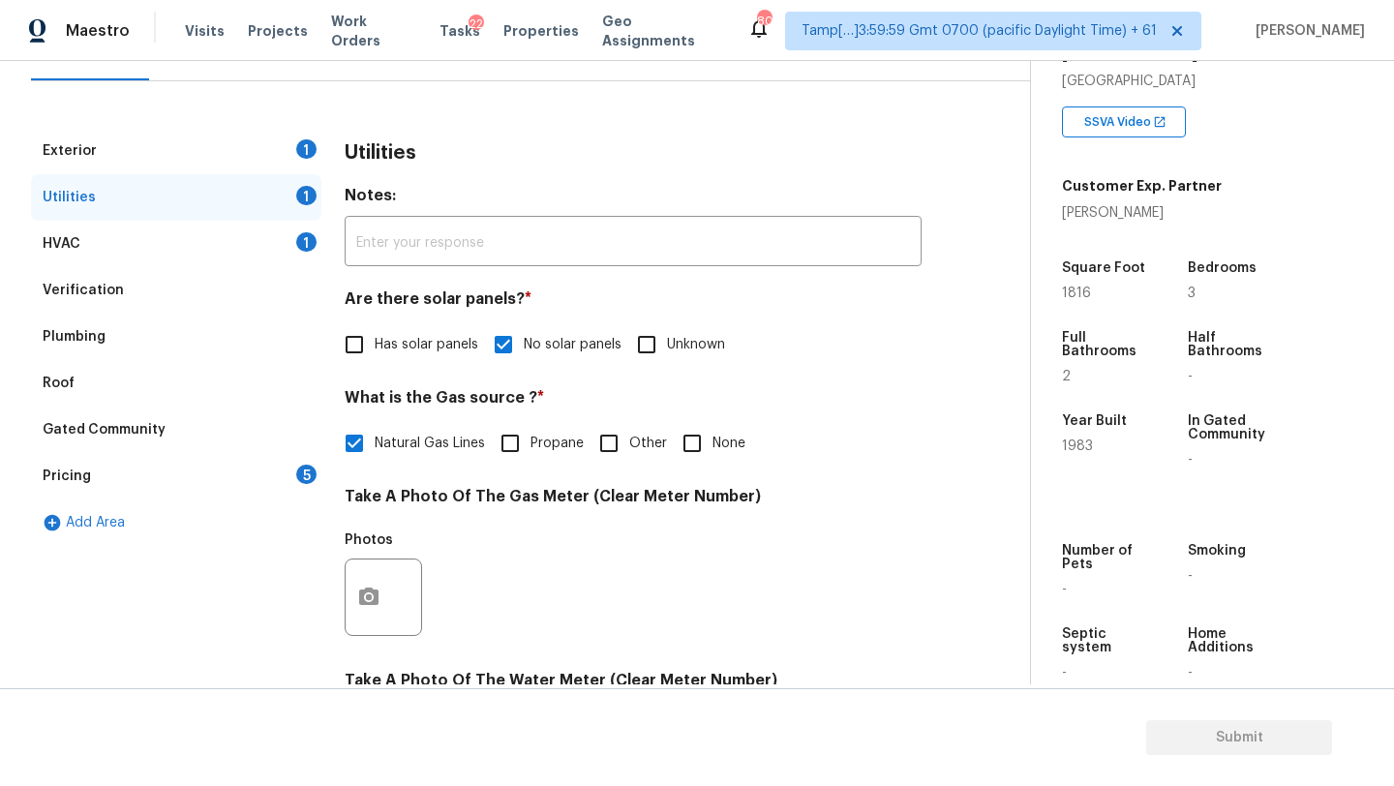
click at [125, 153] on div "Exterior 1" at bounding box center [176, 151] width 290 height 46
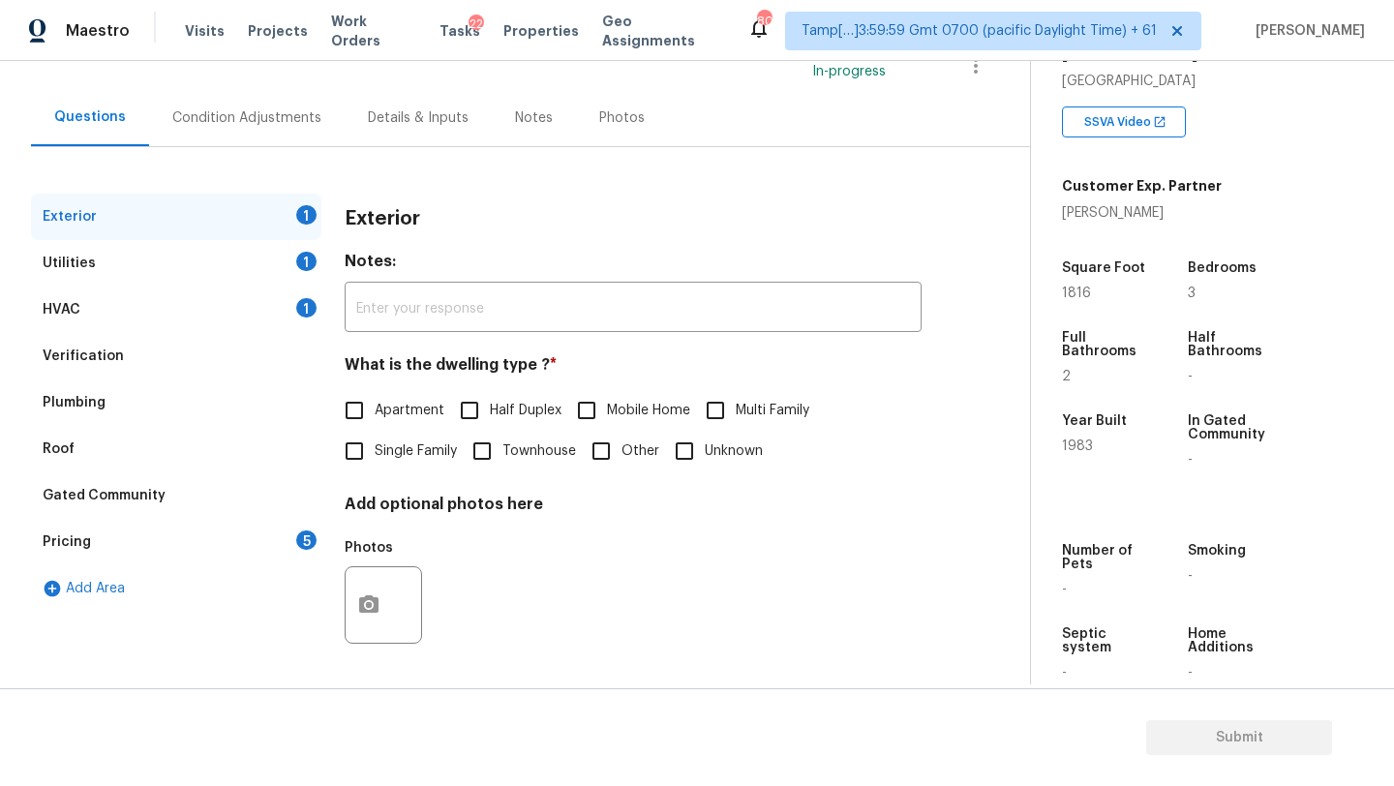
click at [373, 464] on input "Single Family" at bounding box center [354, 451] width 41 height 41
checkbox input "true"
click at [184, 548] on div "Pricing 5" at bounding box center [176, 542] width 290 height 46
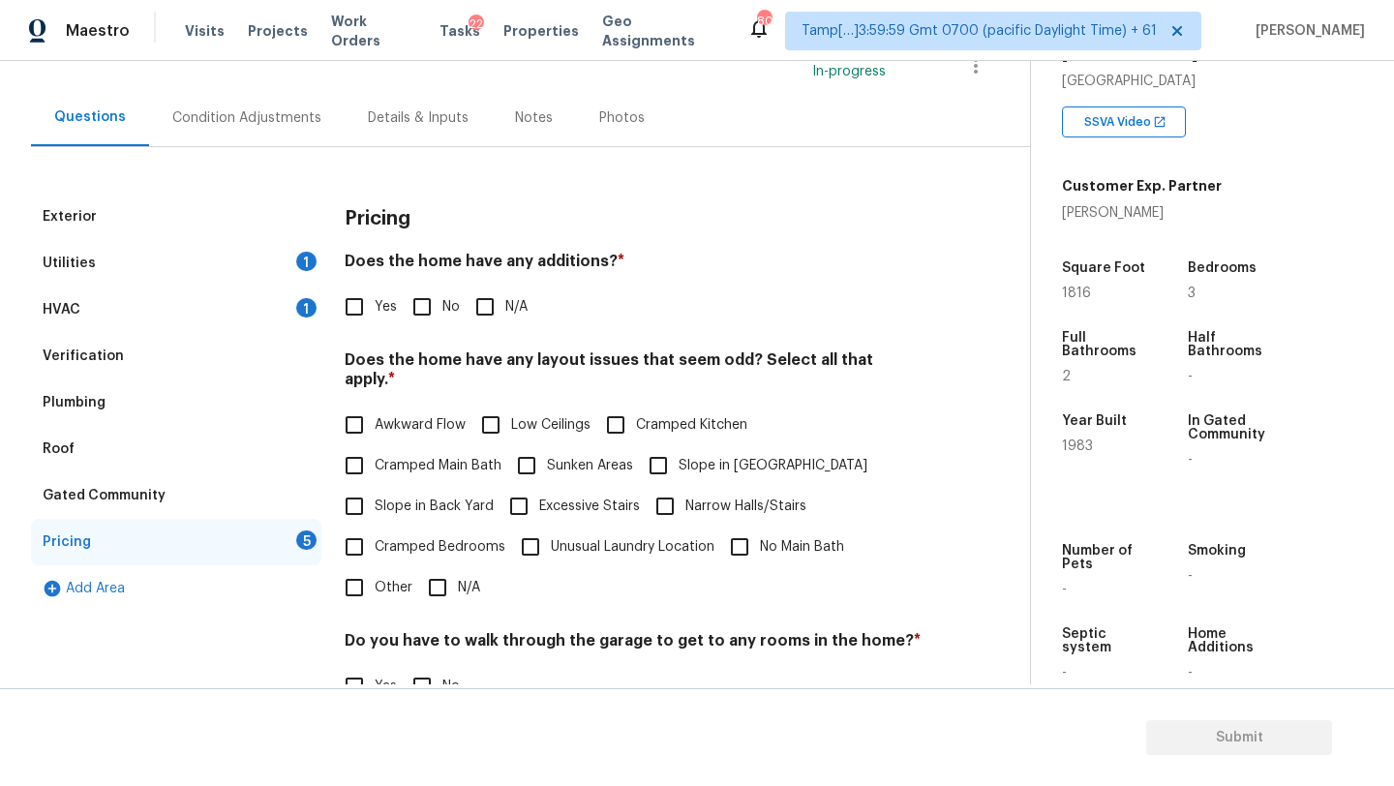
click at [418, 323] on input "No" at bounding box center [422, 307] width 41 height 41
checkbox input "true"
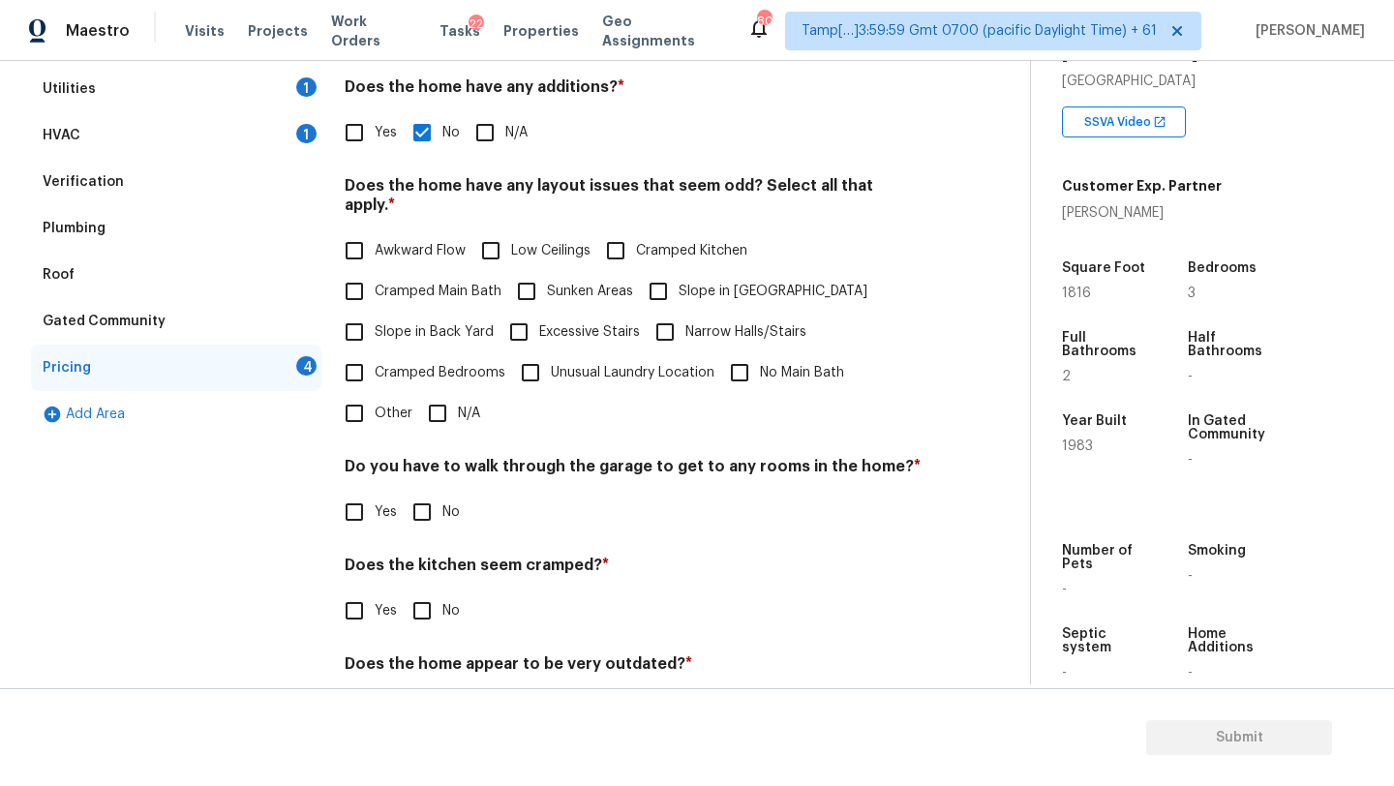
click at [467, 411] on label "N/A" at bounding box center [448, 413] width 63 height 41
click at [458, 411] on input "N/A" at bounding box center [437, 413] width 41 height 41
checkbox input "true"
click at [422, 509] on input "No" at bounding box center [422, 512] width 41 height 41
checkbox input "true"
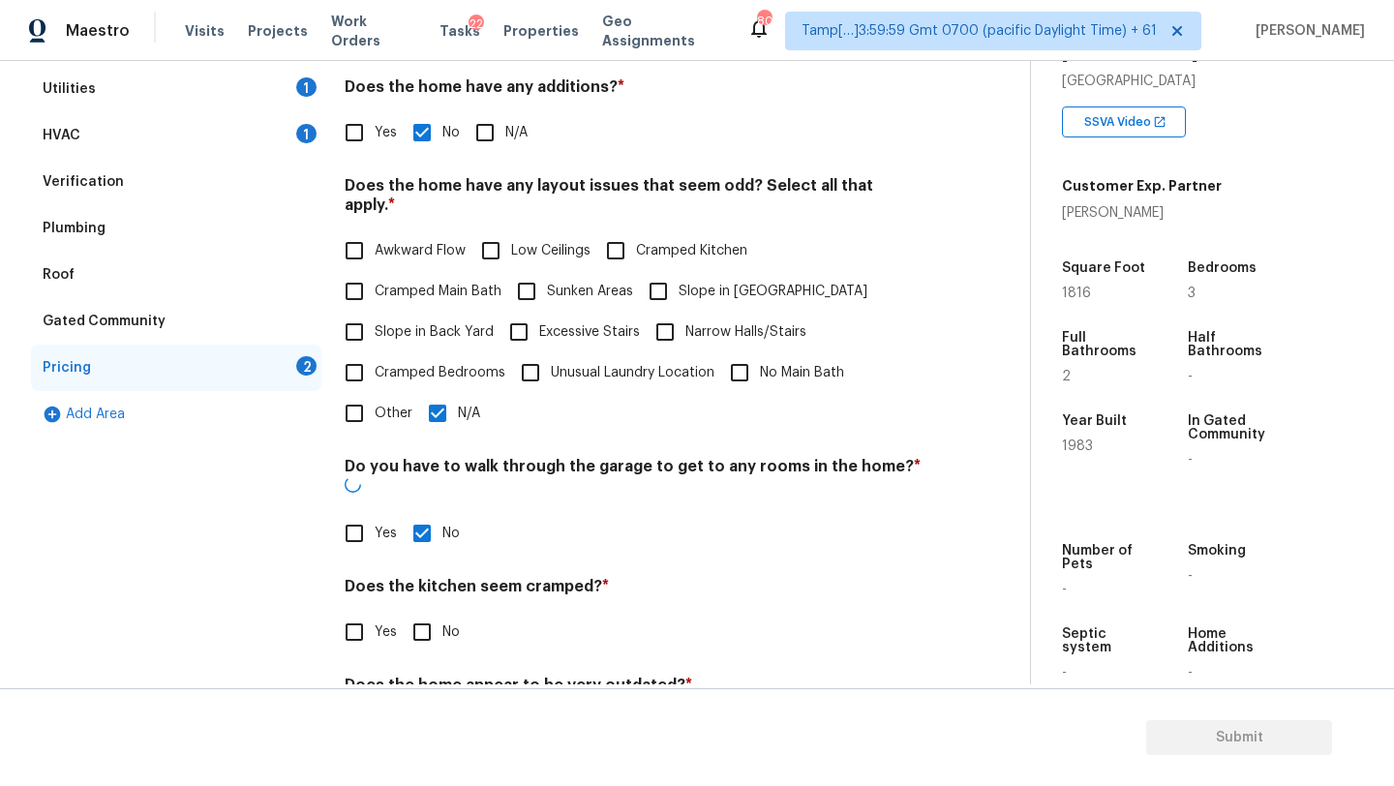
click at [425, 612] on input "No" at bounding box center [422, 632] width 41 height 41
checkbox input "true"
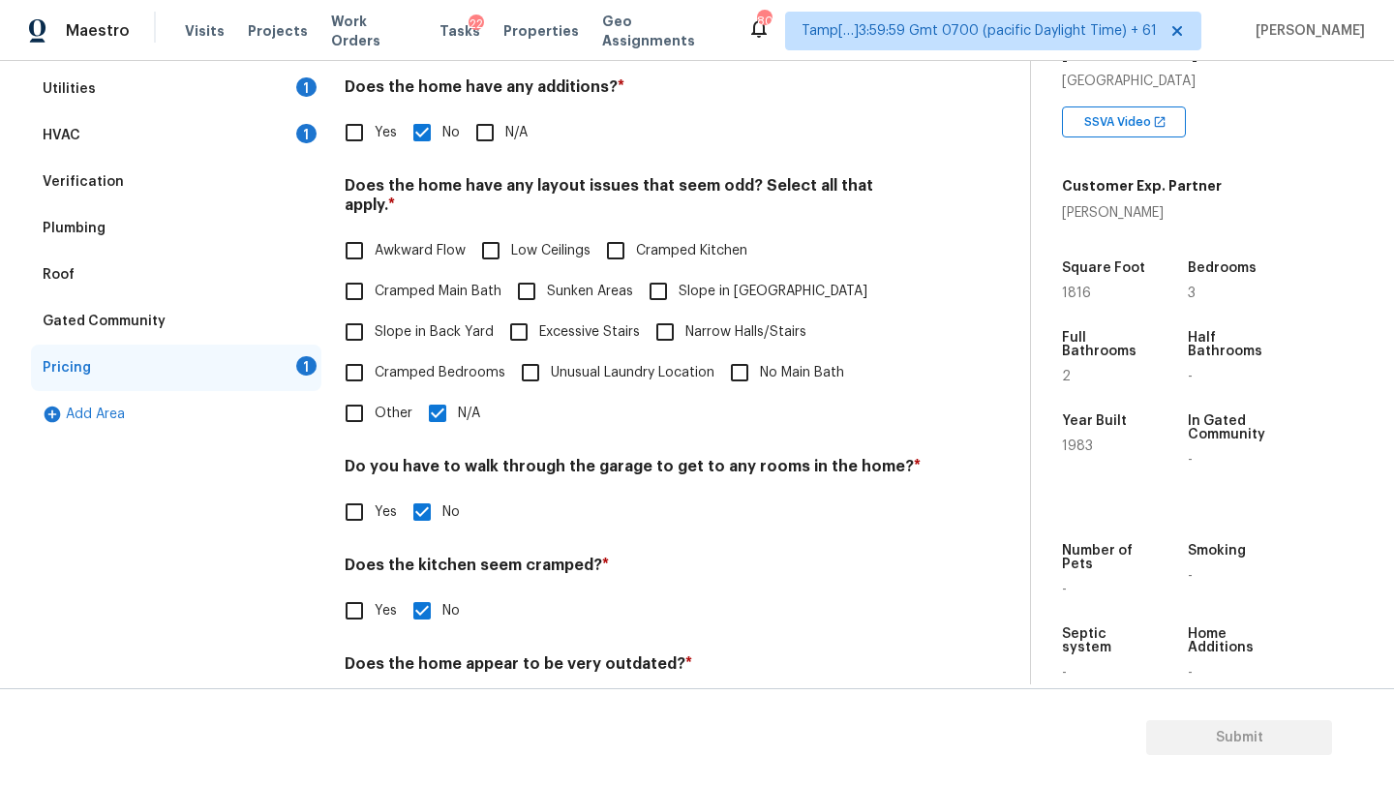
click at [425, 688] on section "Submit" at bounding box center [697, 737] width 1394 height 99
click at [425, 685] on div "Back to tasks Condition Scoping - Full Wed, Aug 20 2025 by 12:05 pm Rajesh M In…" at bounding box center [697, 423] width 1394 height 725
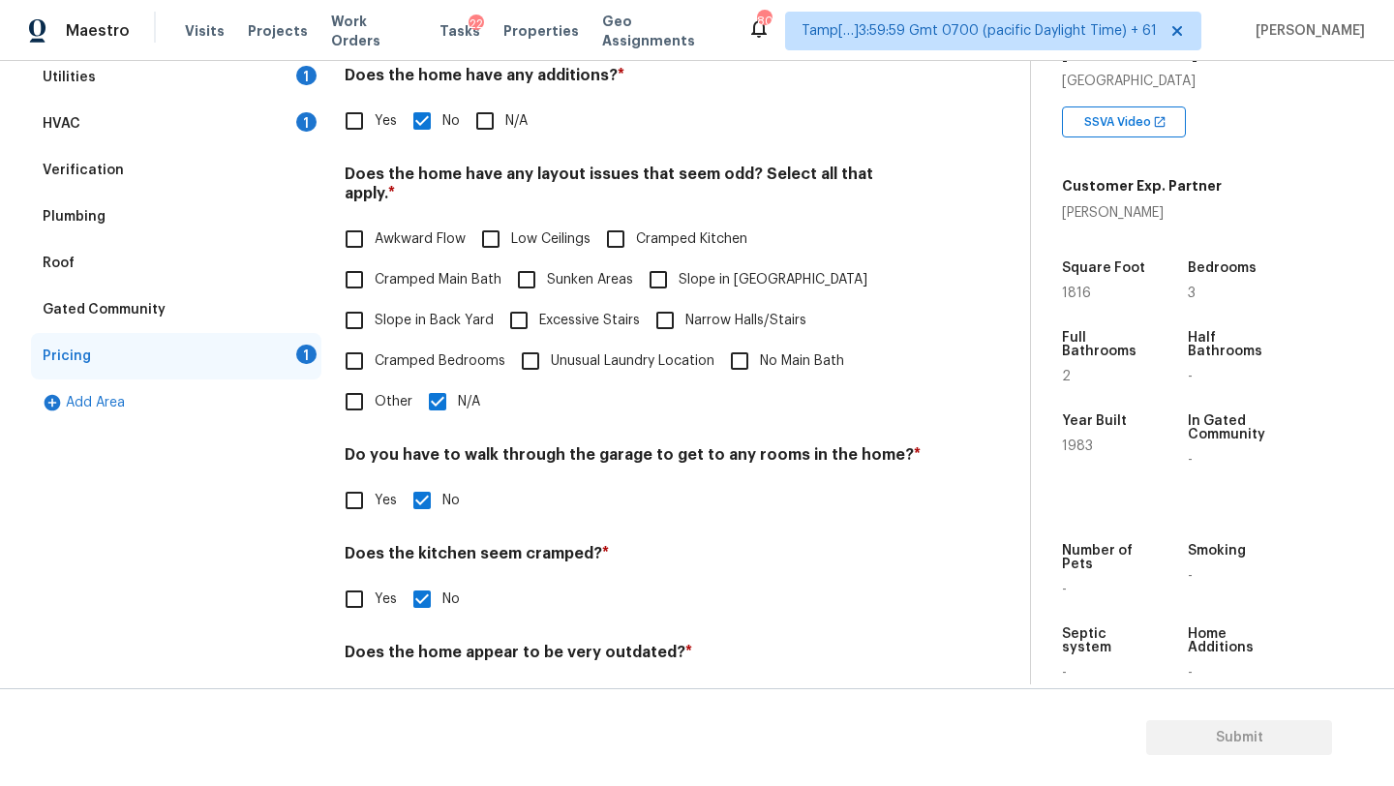
scroll to position [338, 0]
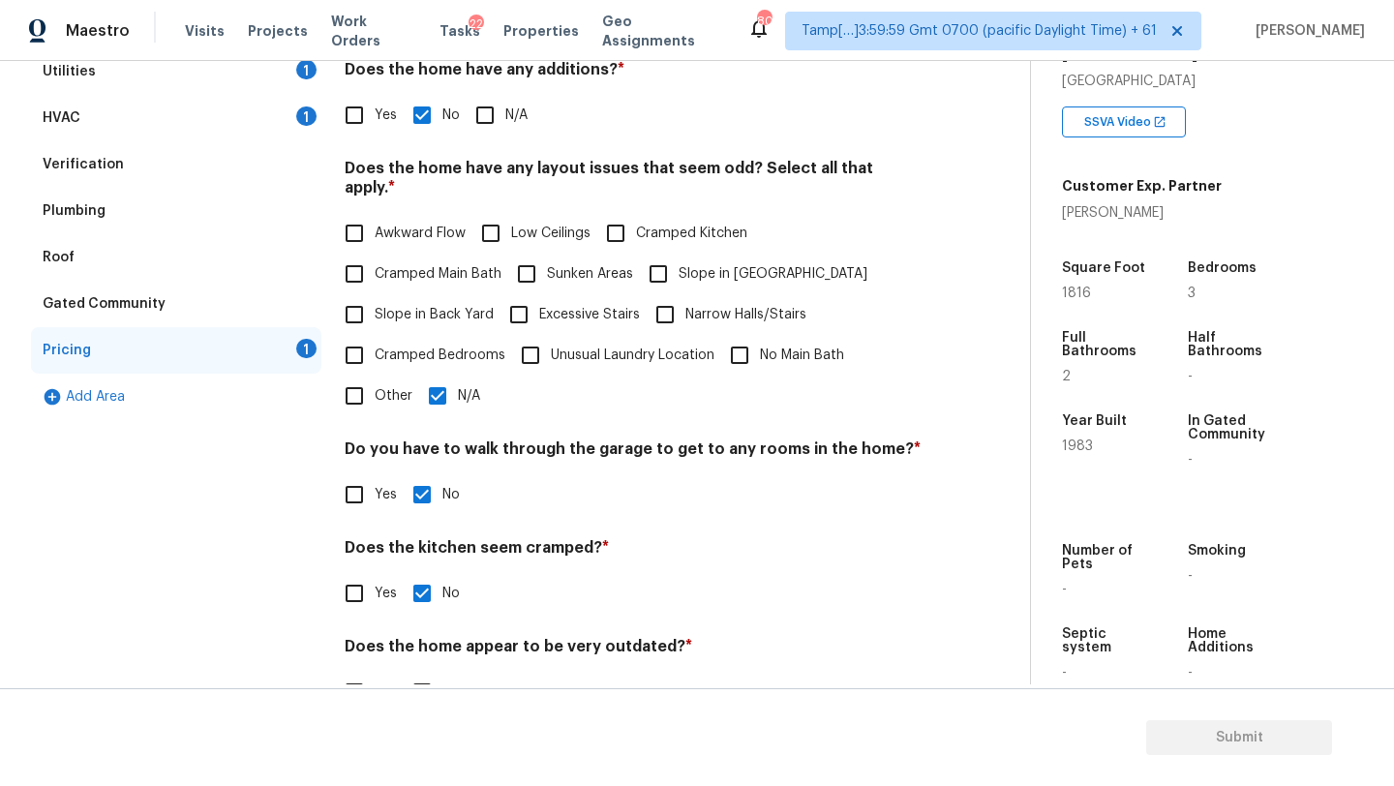
click at [428, 672] on input "No" at bounding box center [422, 692] width 41 height 41
checkbox input "true"
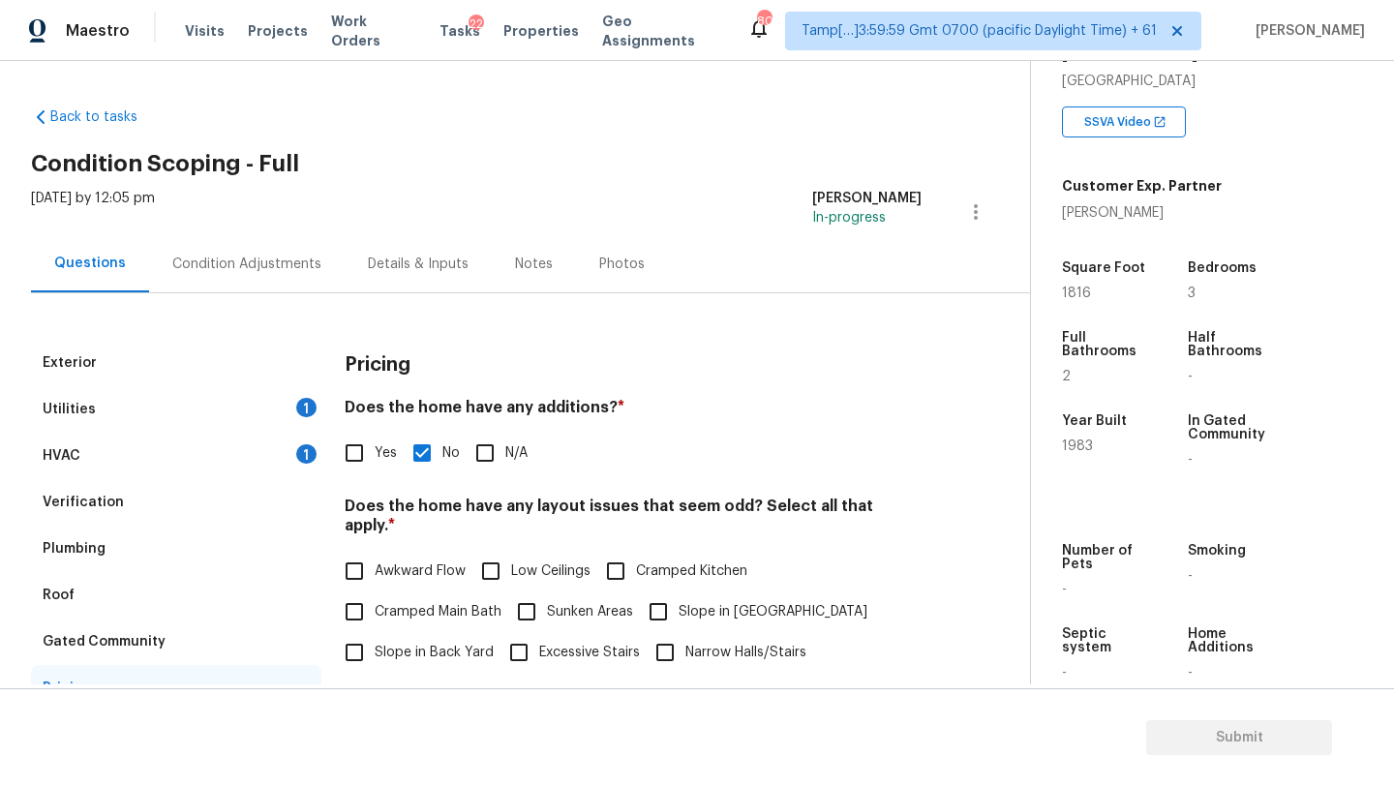
click at [272, 267] on div "Condition Adjustments" at bounding box center [246, 264] width 149 height 19
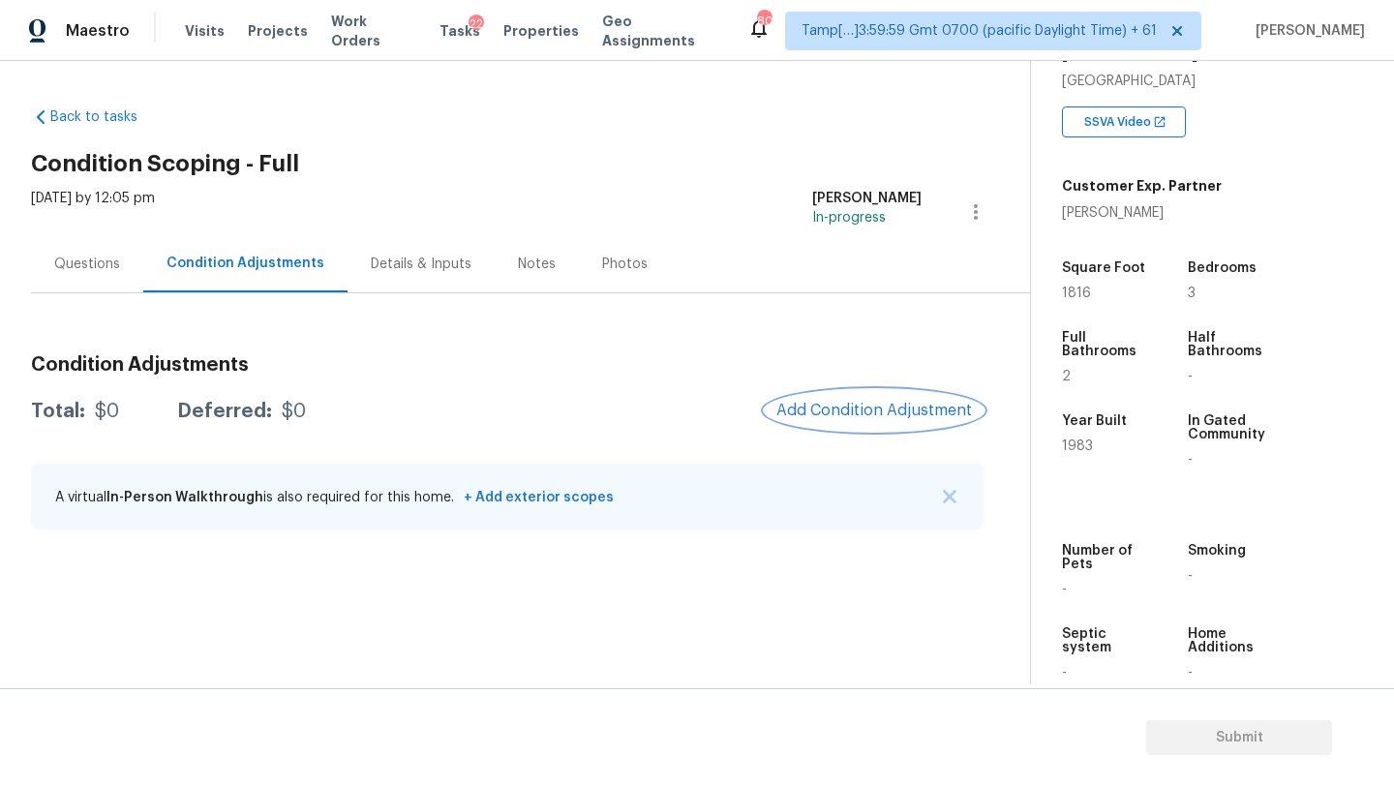
click at [890, 402] on span "Add Condition Adjustment" at bounding box center [875, 410] width 196 height 17
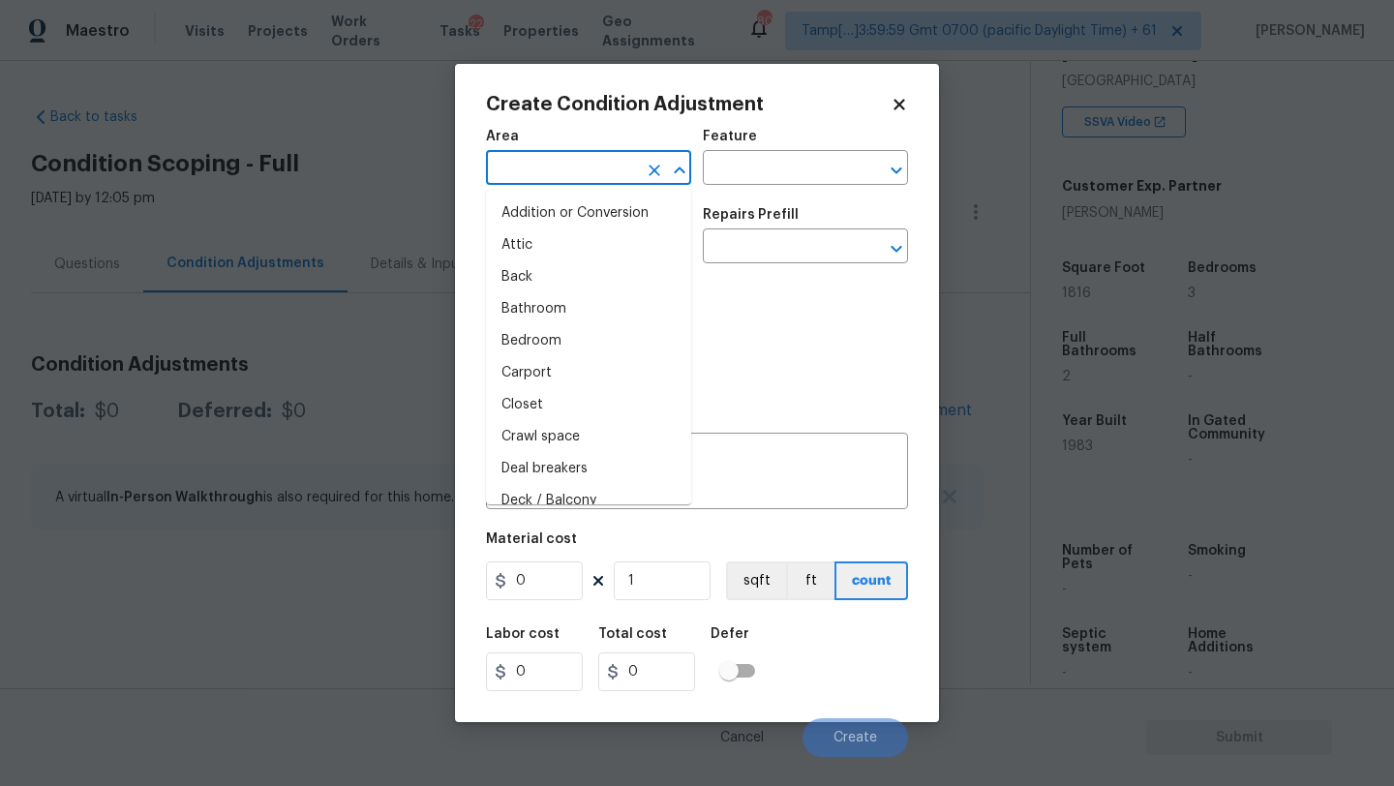
click at [579, 173] on input "text" at bounding box center [561, 170] width 151 height 30
type input "e"
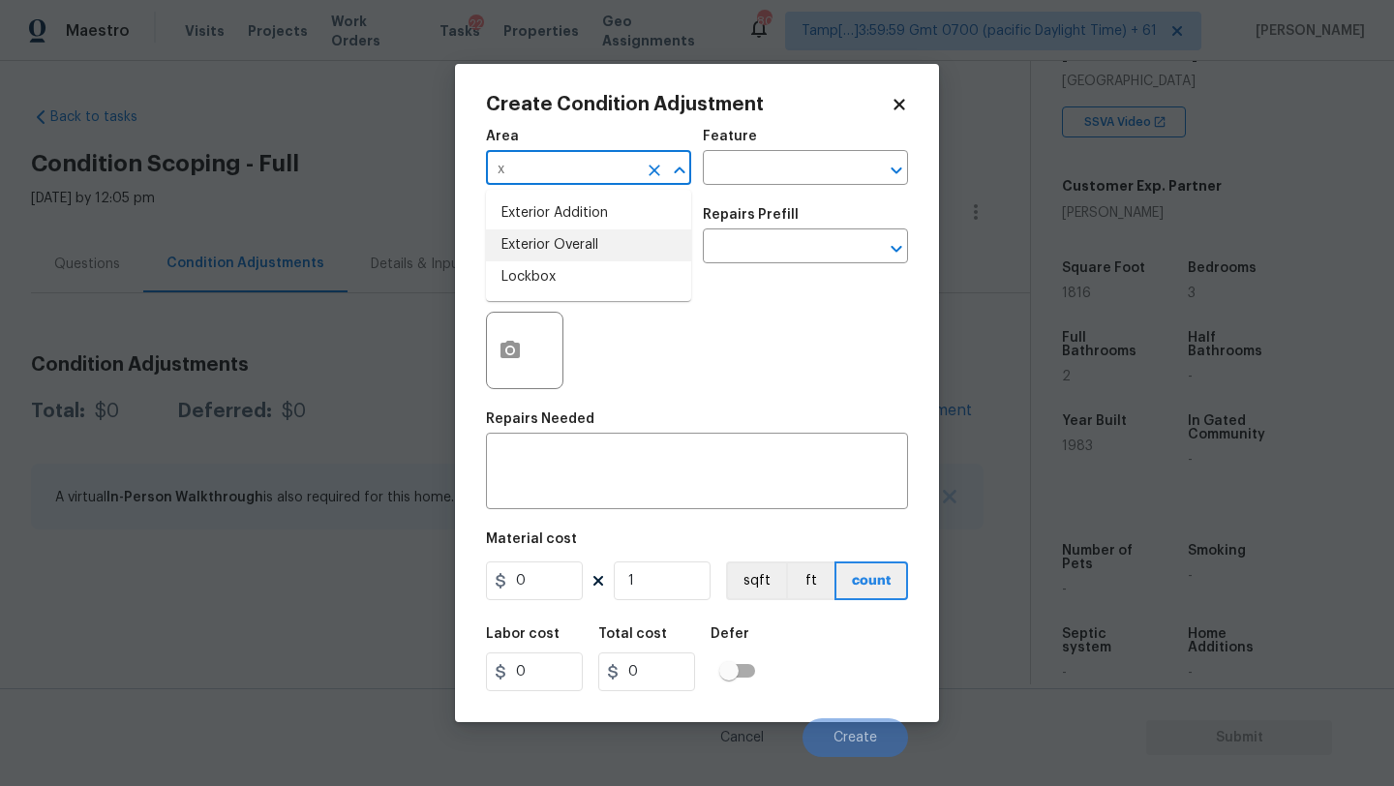
click at [598, 236] on li "Exterior Overall" at bounding box center [588, 245] width 205 height 32
type input "Exterior Overall"
click at [777, 186] on div "Area Exterior Overall ​ Feature ​" at bounding box center [697, 157] width 422 height 78
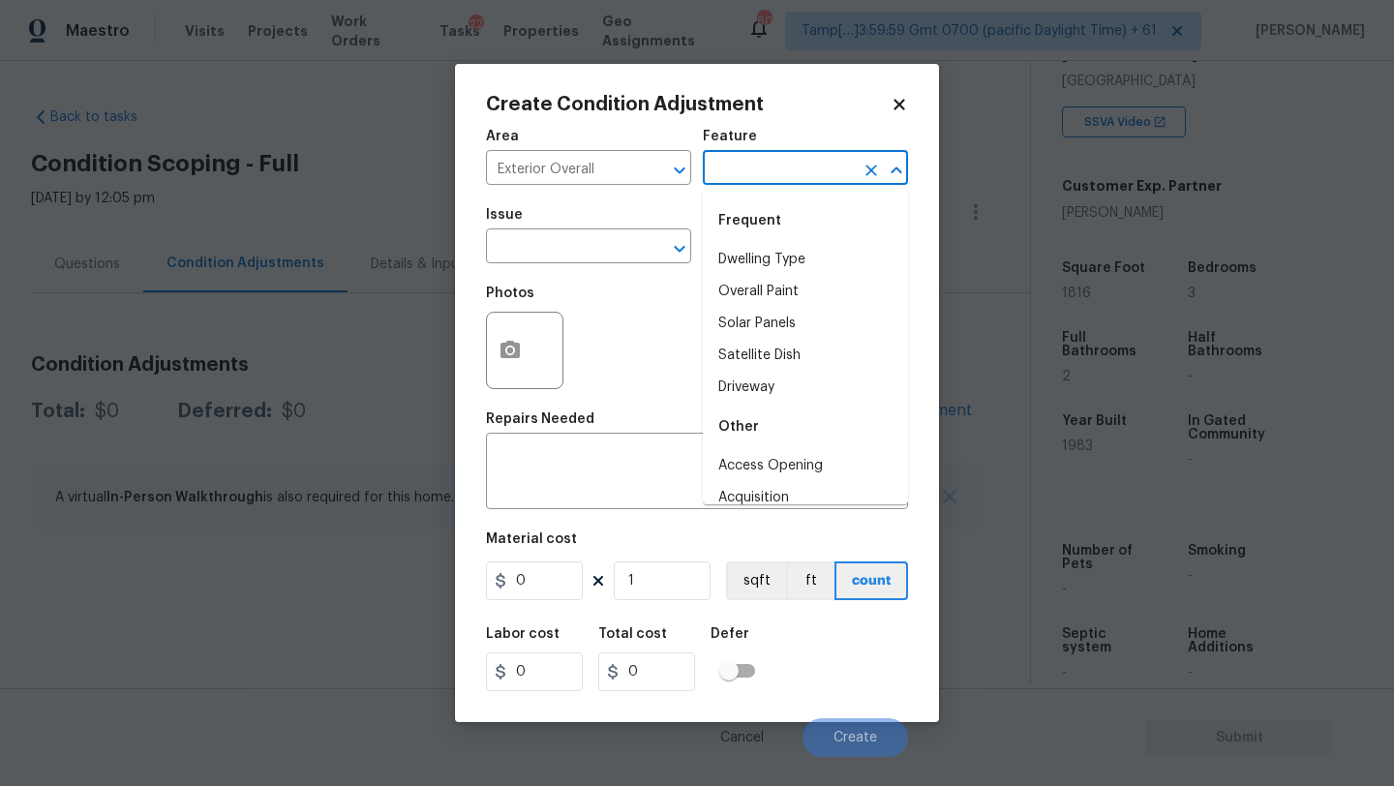
click at [790, 163] on input "text" at bounding box center [778, 170] width 151 height 30
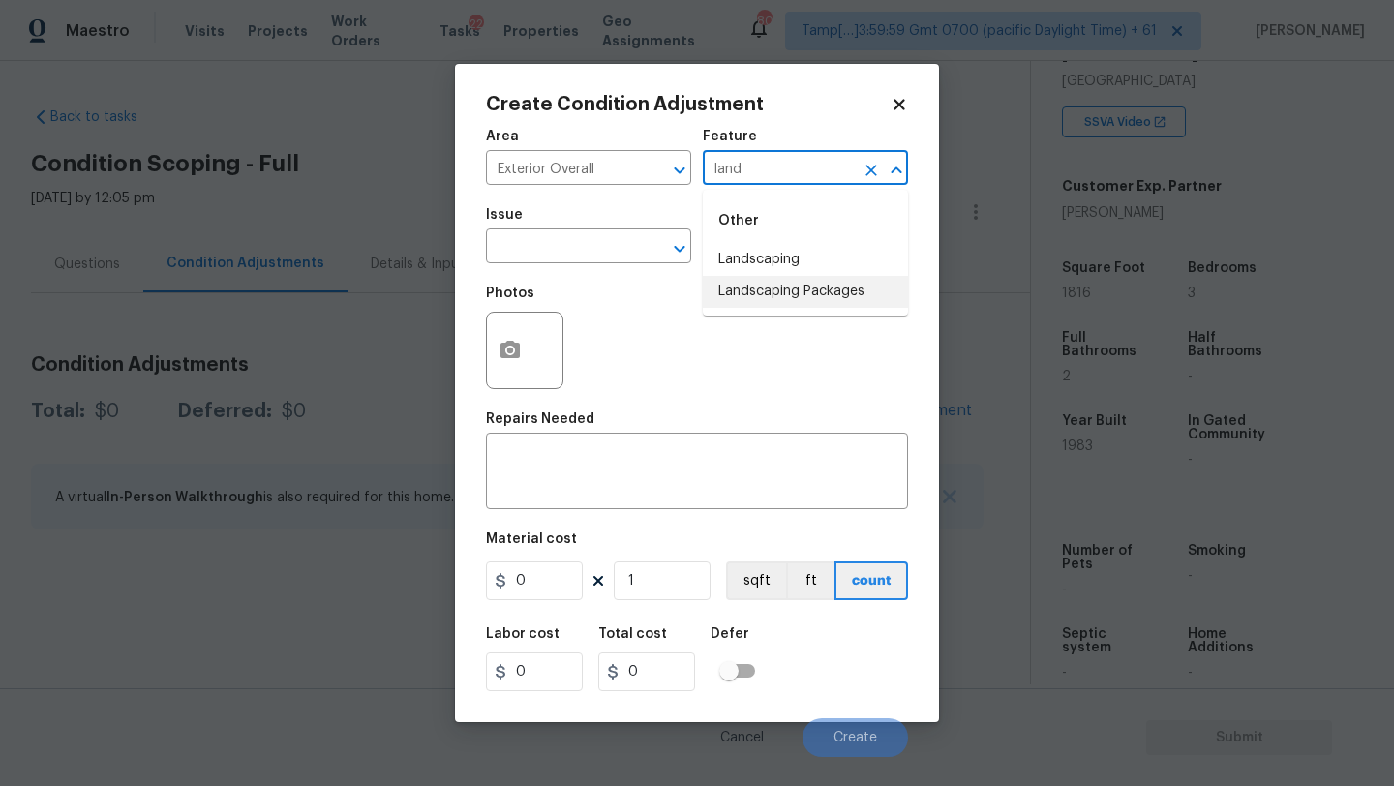
click at [785, 305] on li "Landscaping Packages" at bounding box center [805, 292] width 205 height 32
type input "Landscaping Packages"
click at [613, 253] on input "text" at bounding box center [561, 248] width 151 height 30
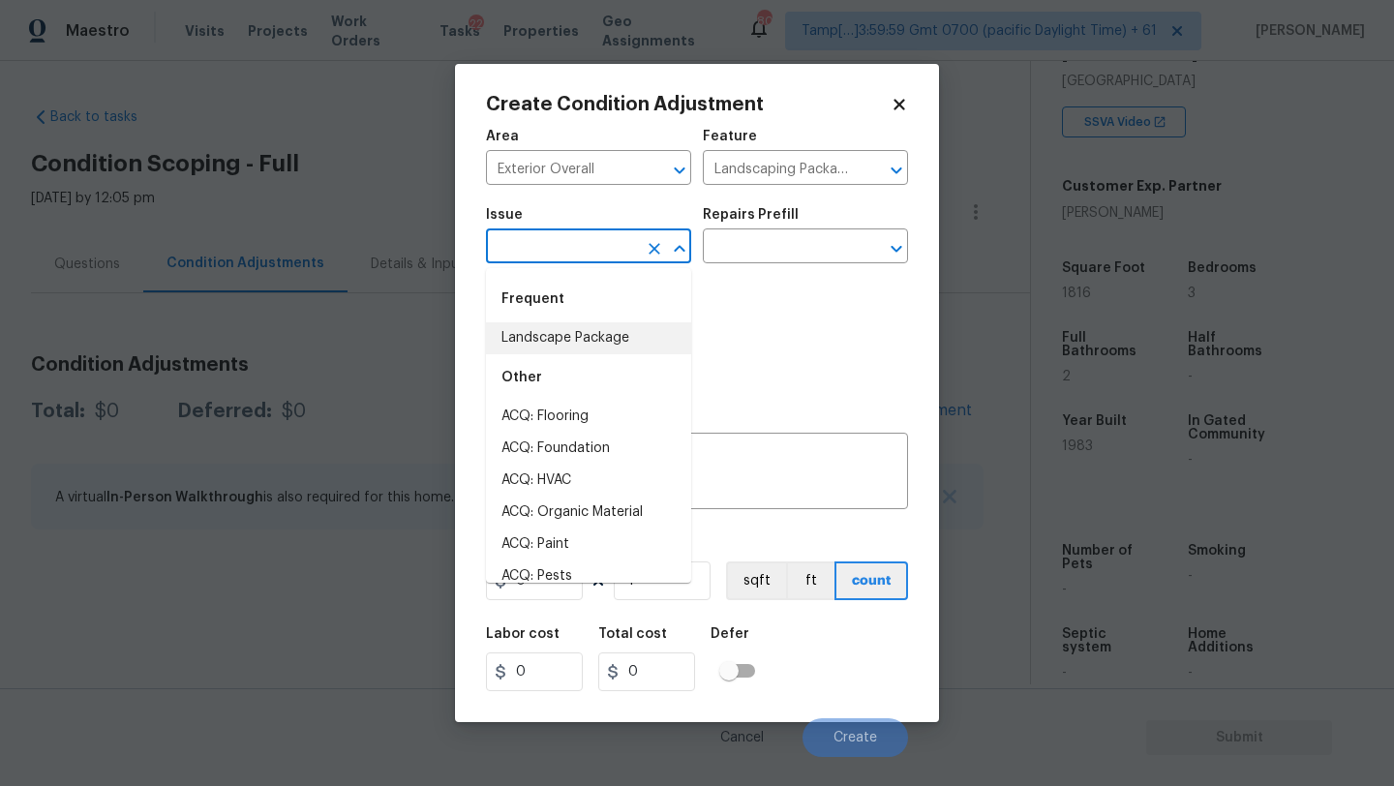
click at [618, 335] on li "Landscape Package" at bounding box center [588, 338] width 205 height 32
type input "Landscape Package"
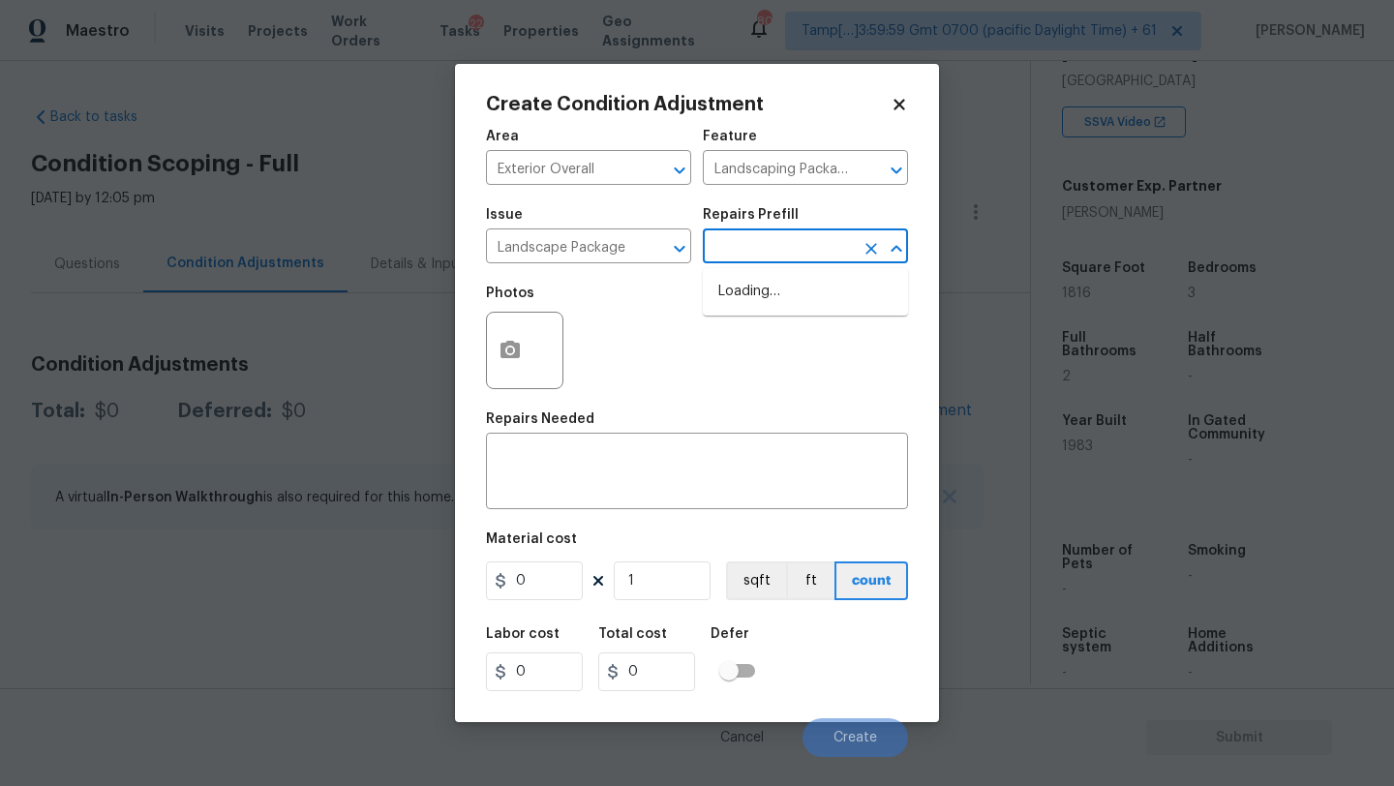
click at [778, 250] on input "text" at bounding box center [778, 248] width 151 height 30
click at [778, 297] on li "Initial landscaping package $70.00" at bounding box center [805, 302] width 205 height 52
type input "Home Readiness Packages"
type textarea "Mowing of grass up to 6" in height. Mow, edge along driveways & sidewalks, trim…"
type input "70"
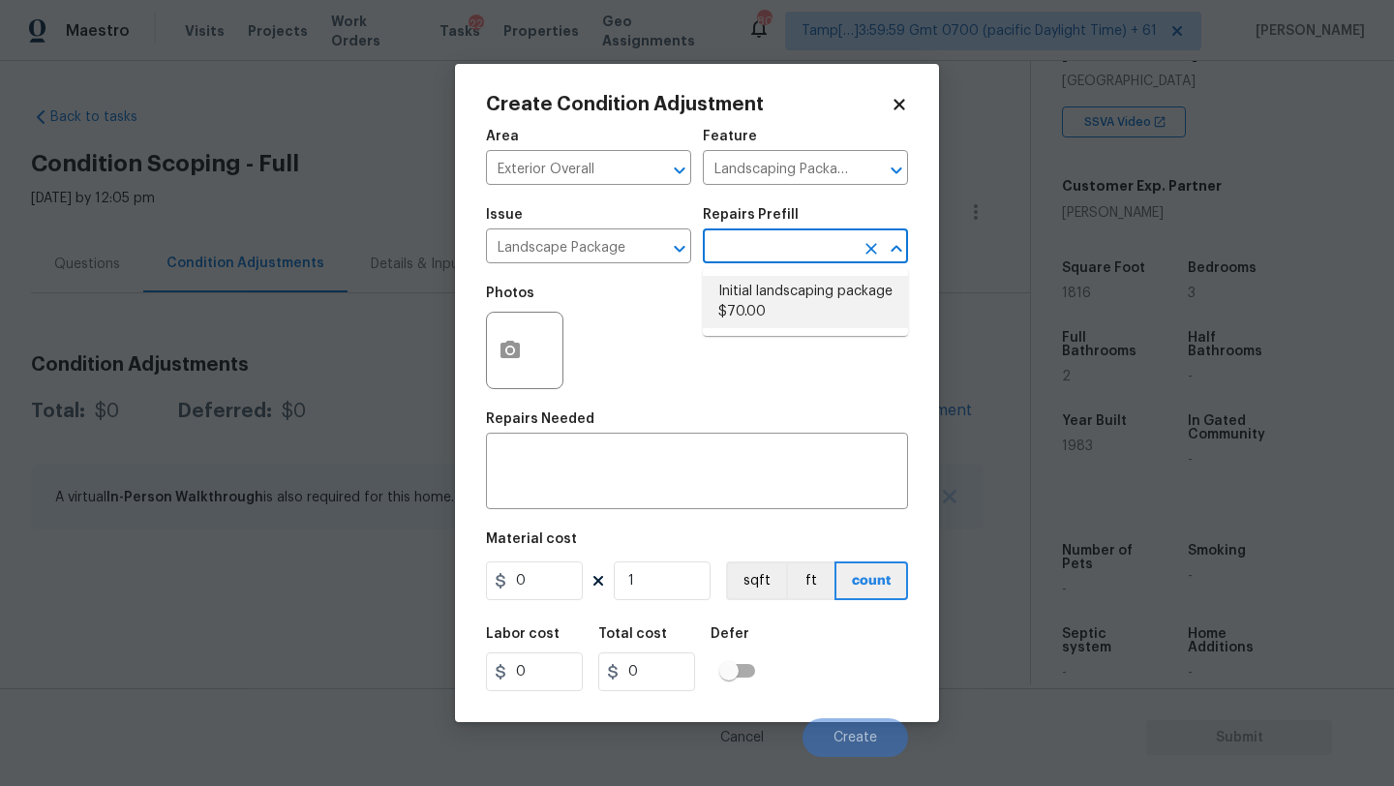
type input "70"
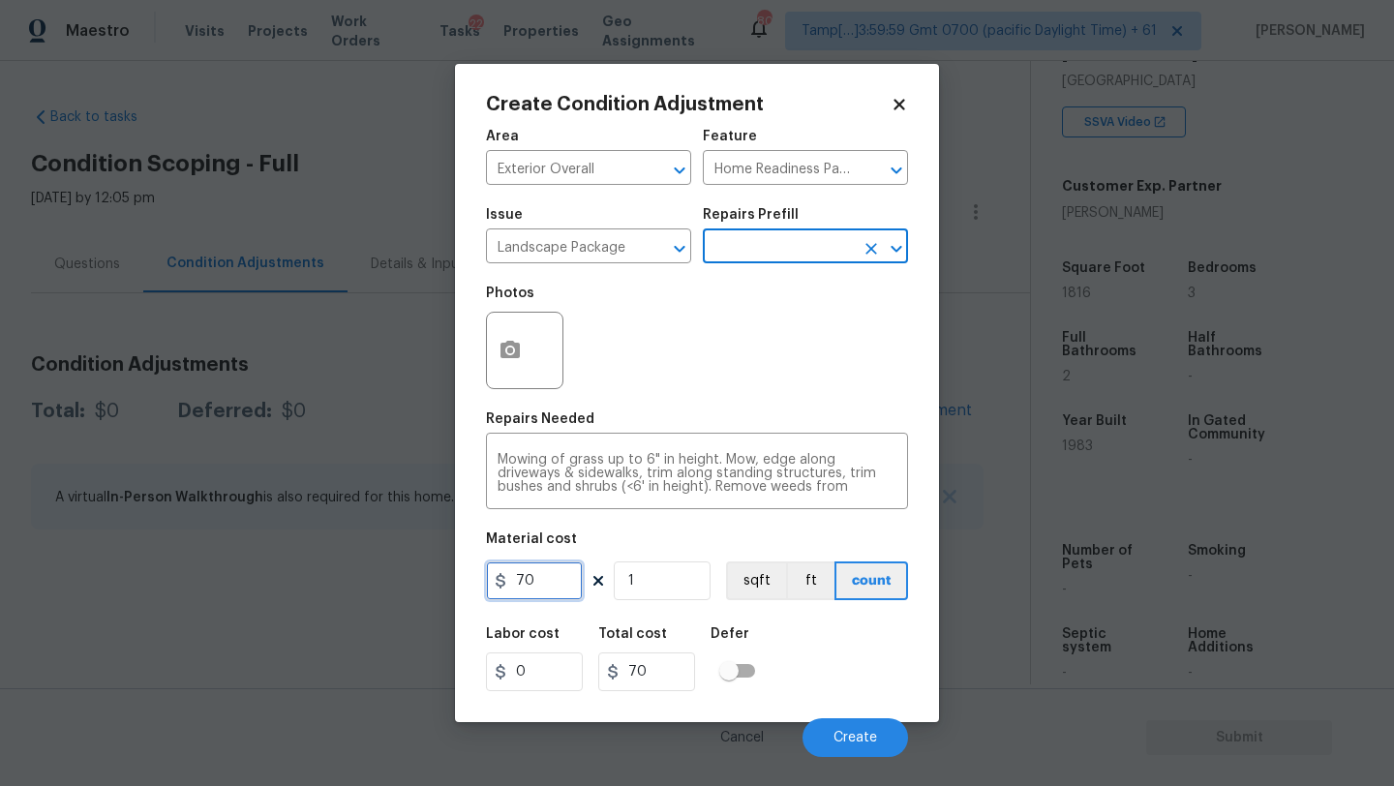
click at [553, 580] on input "70" at bounding box center [534, 581] width 97 height 39
type input "300"
click at [540, 343] on div at bounding box center [524, 350] width 77 height 77
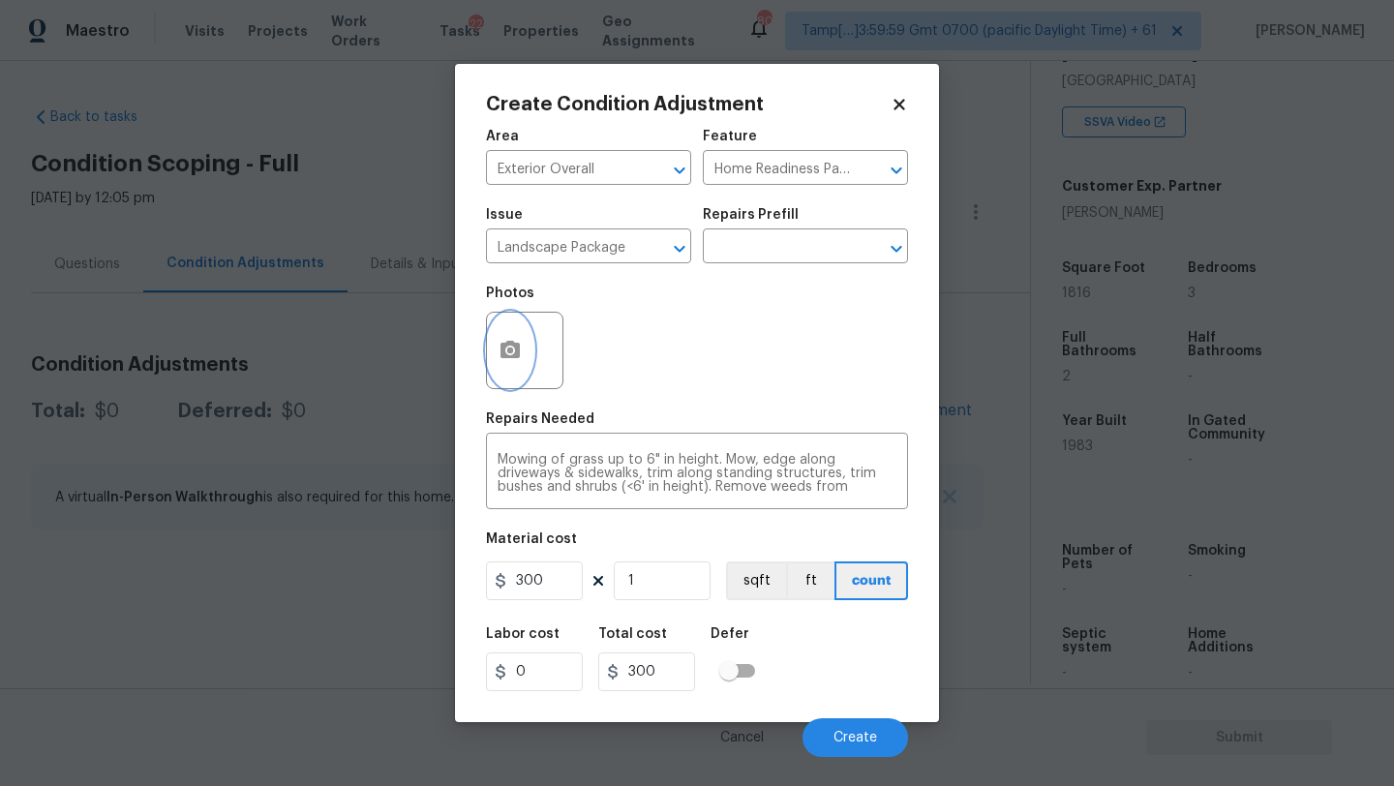
click at [523, 351] on button "button" at bounding box center [510, 351] width 46 height 76
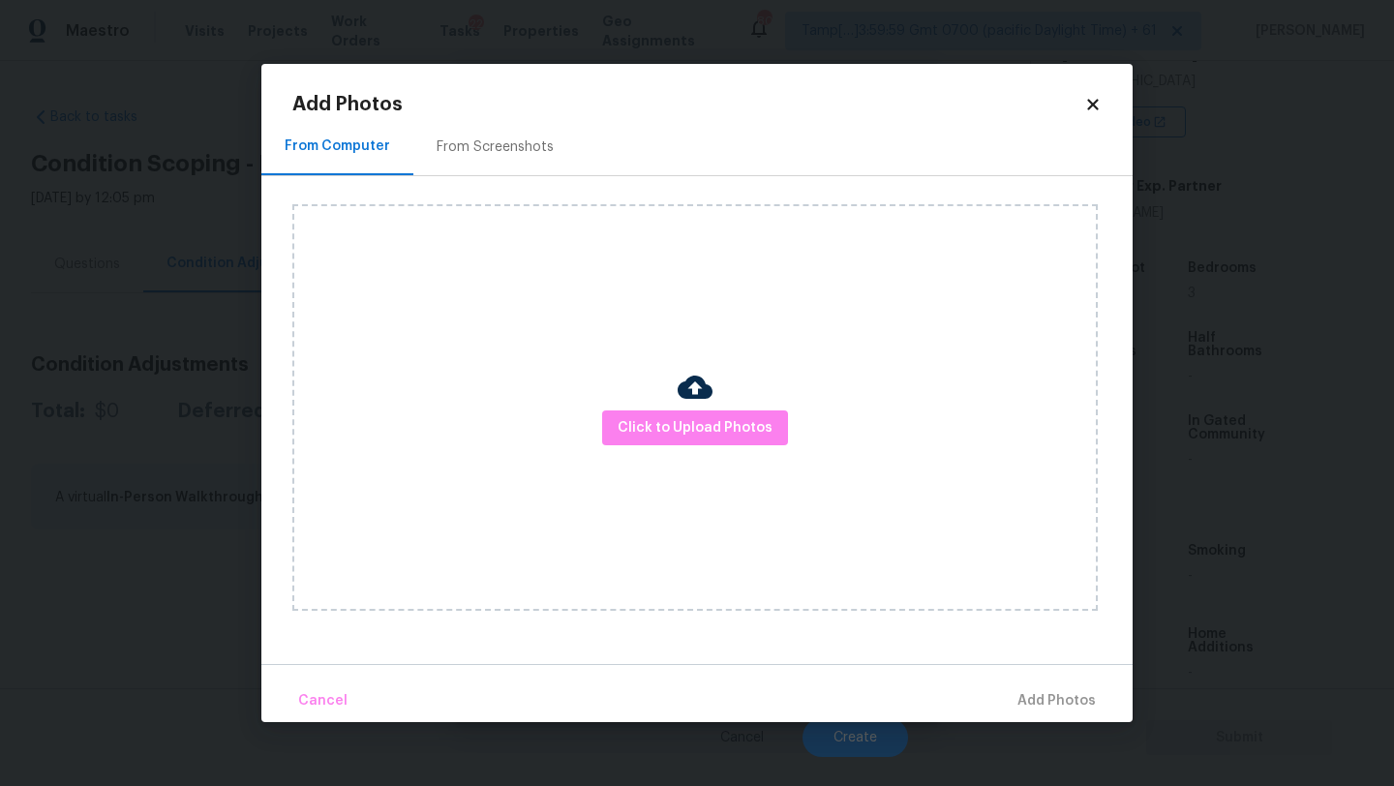
click at [513, 150] on div "From Screenshots" at bounding box center [495, 146] width 117 height 19
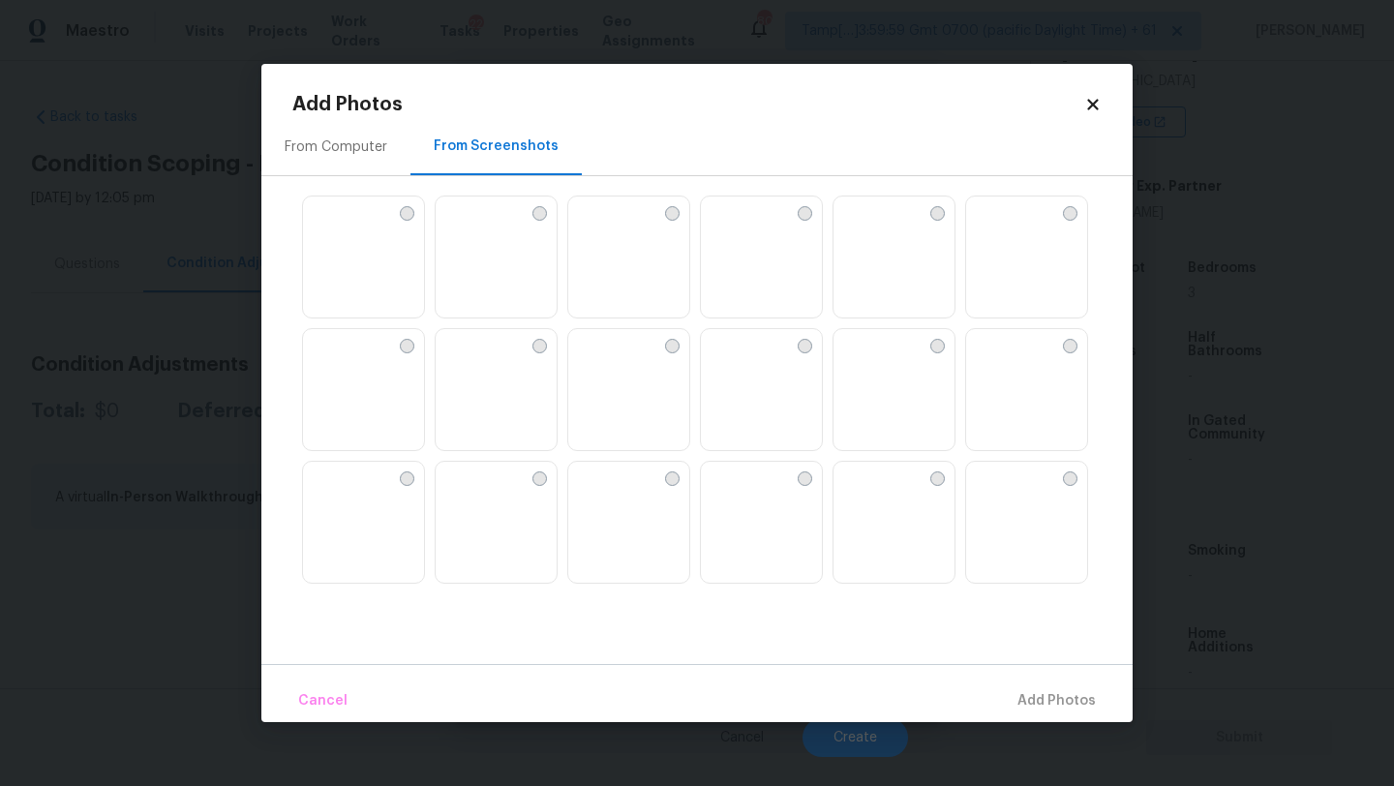
click at [615, 254] on img at bounding box center [628, 258] width 121 height 123
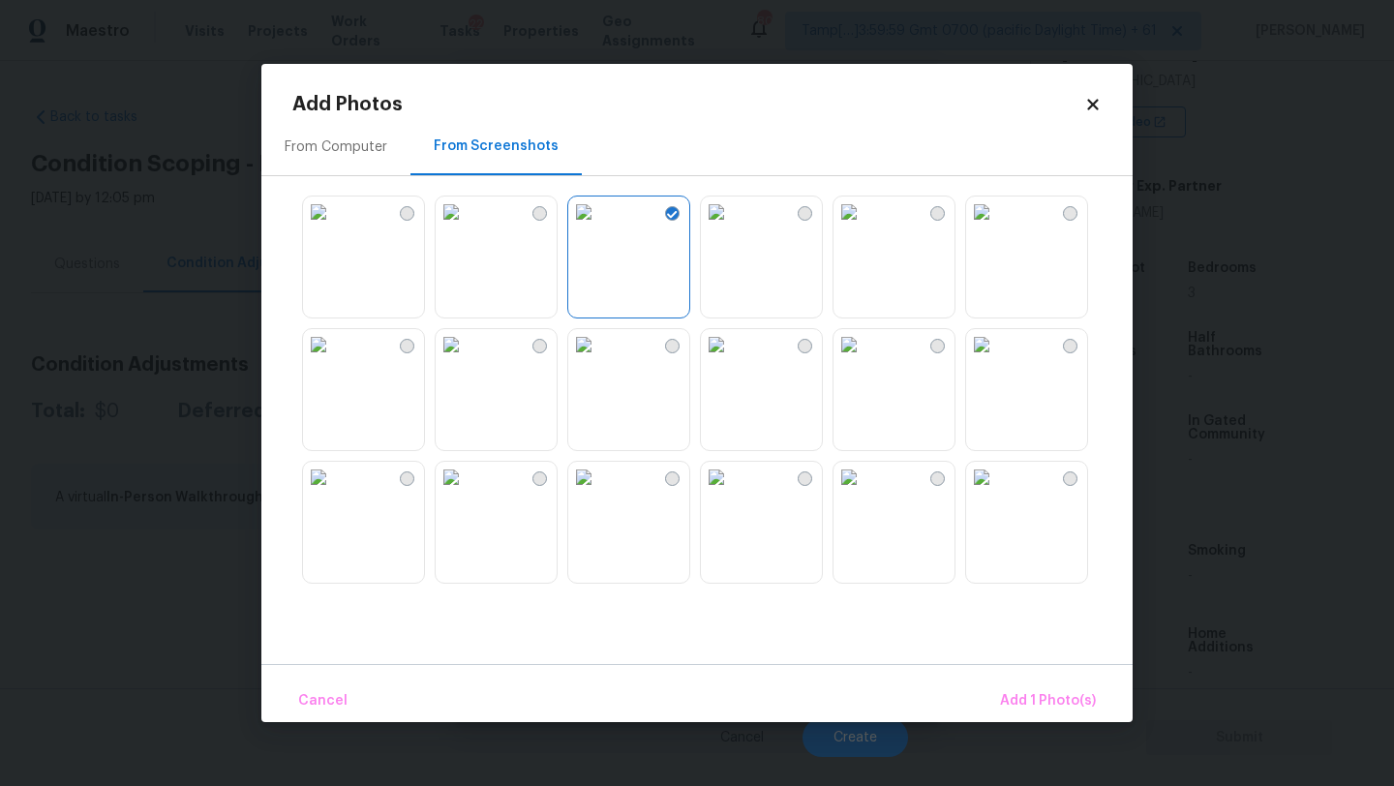
click at [334, 360] on img at bounding box center [318, 344] width 31 height 31
click at [334, 493] on img at bounding box center [318, 477] width 31 height 31
click at [997, 493] on img at bounding box center [981, 477] width 31 height 31
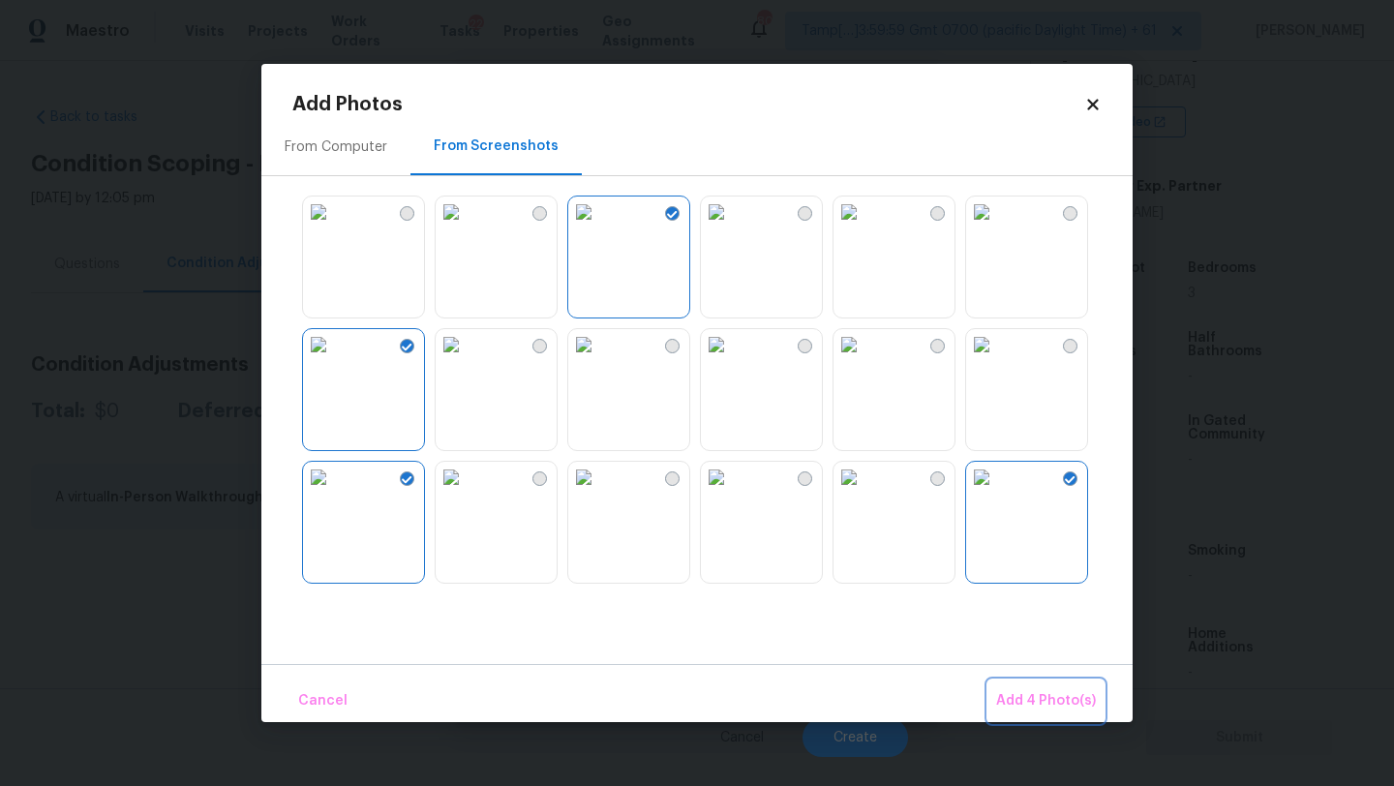
click at [1054, 716] on button "Add 4 Photo(s)" at bounding box center [1046, 702] width 115 height 42
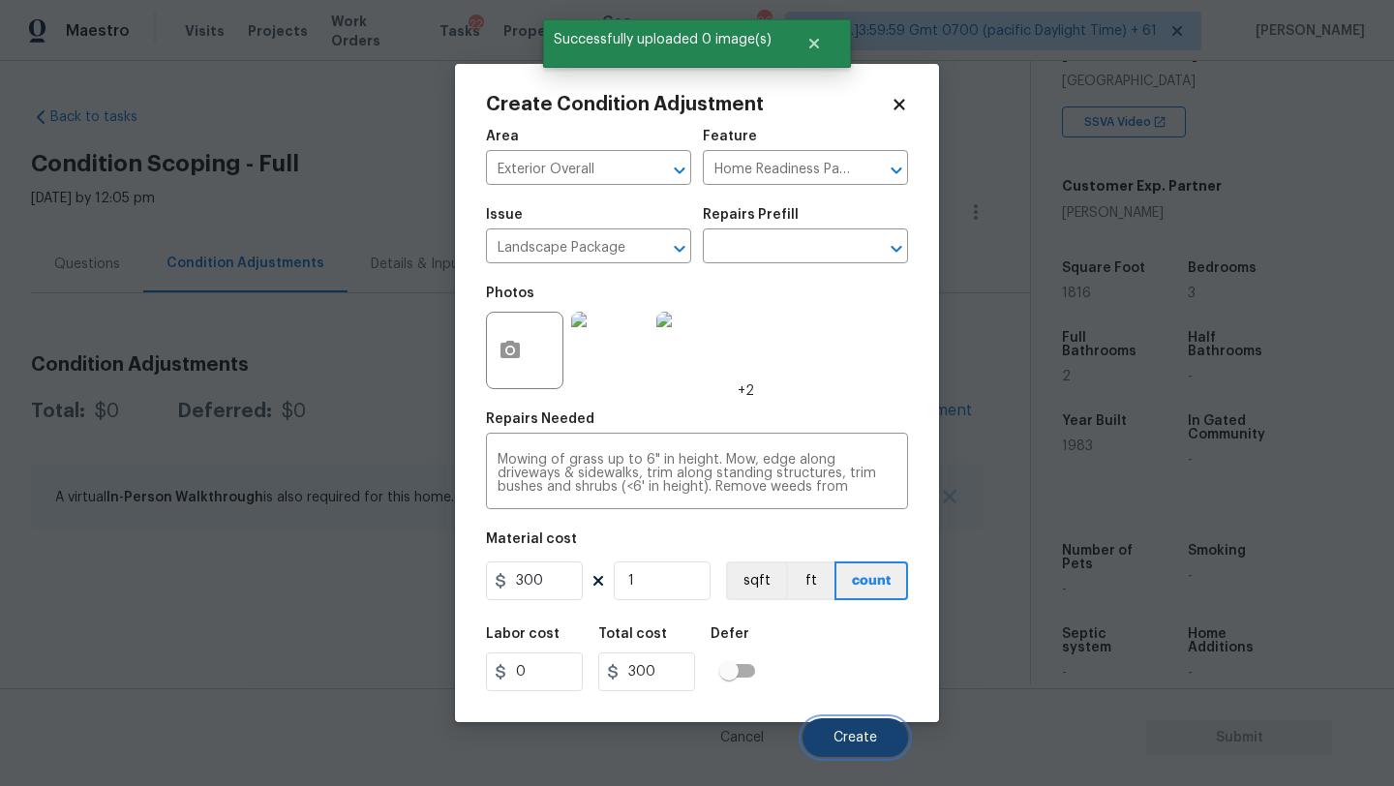
click at [856, 741] on span "Create" at bounding box center [856, 738] width 44 height 15
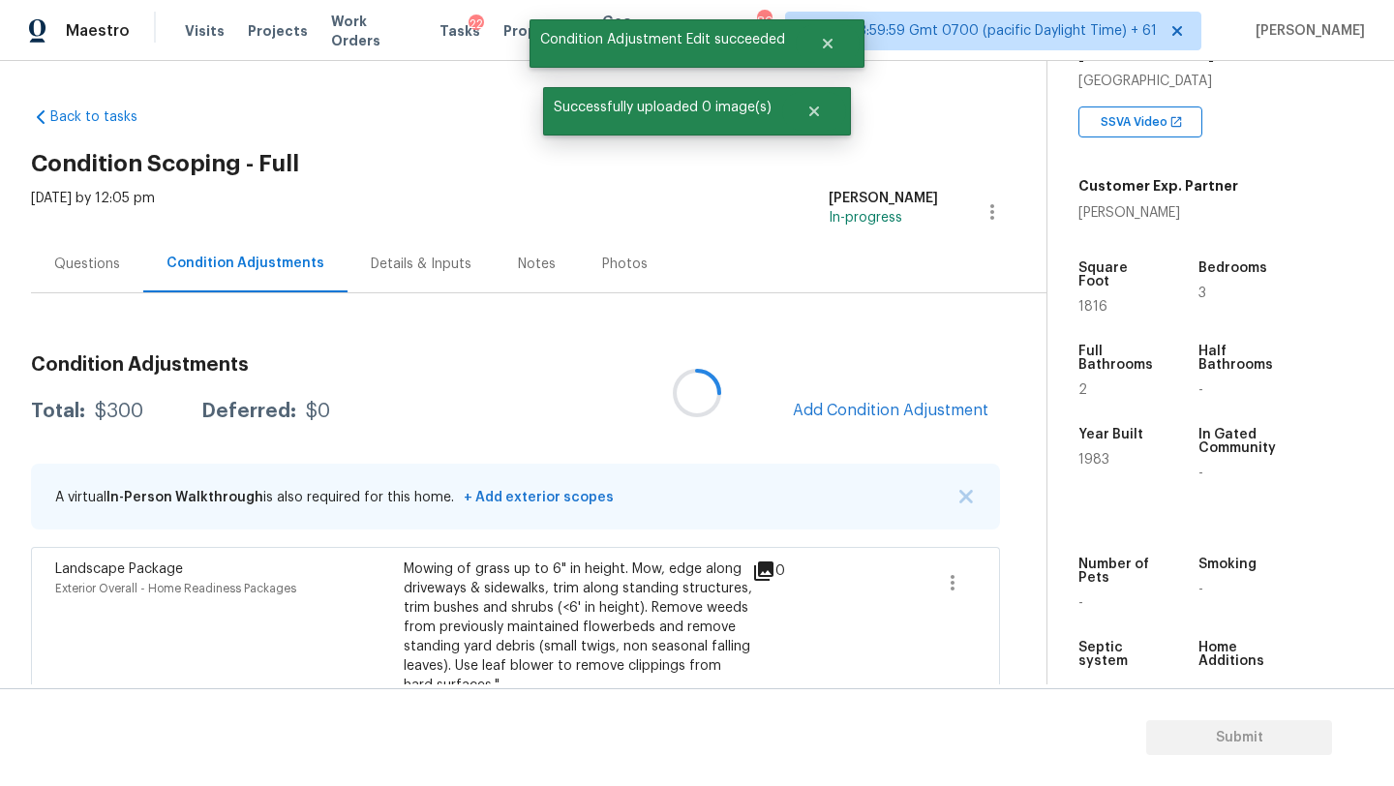
click at [915, 398] on div at bounding box center [697, 393] width 1394 height 786
click at [911, 403] on span "Add Condition Adjustment" at bounding box center [891, 410] width 196 height 17
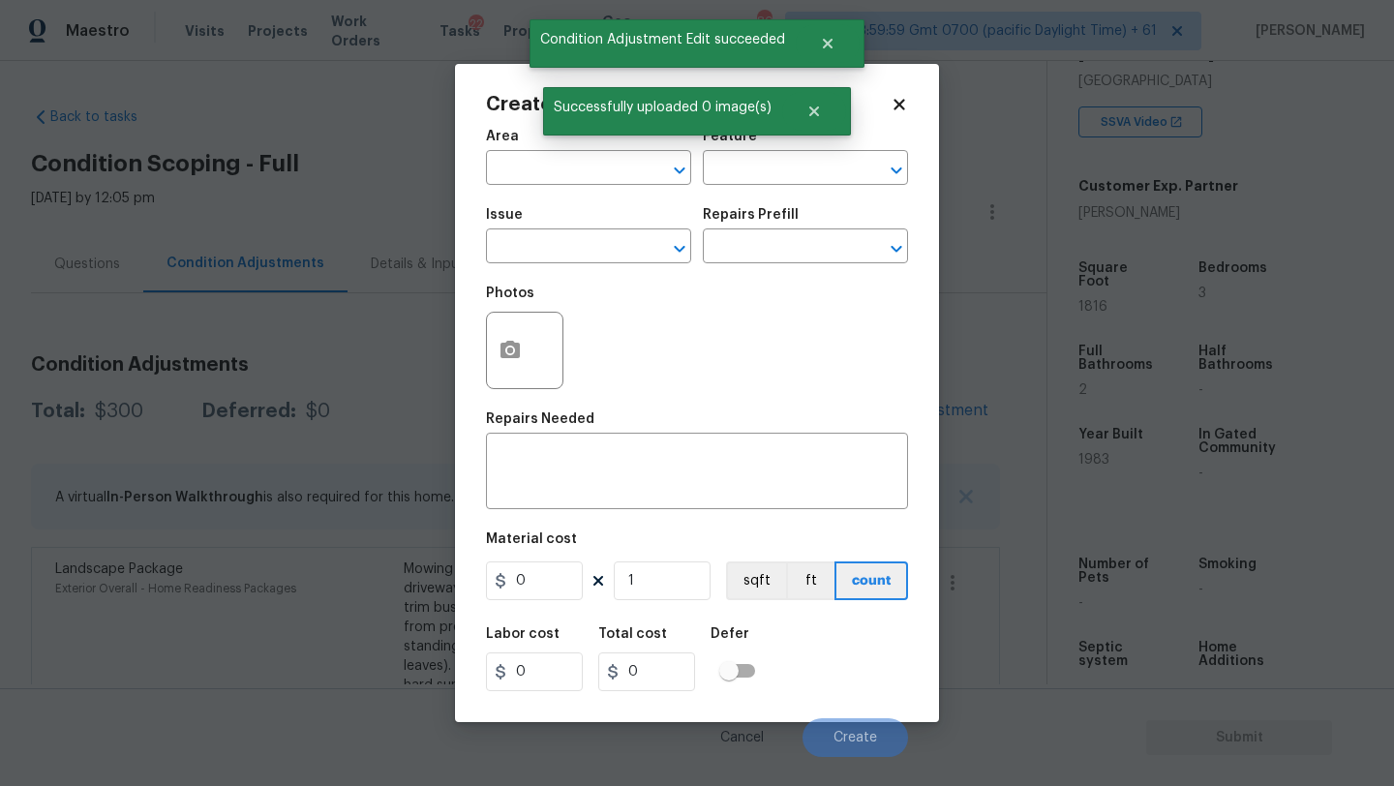
click at [521, 152] on div "Area" at bounding box center [588, 142] width 205 height 25
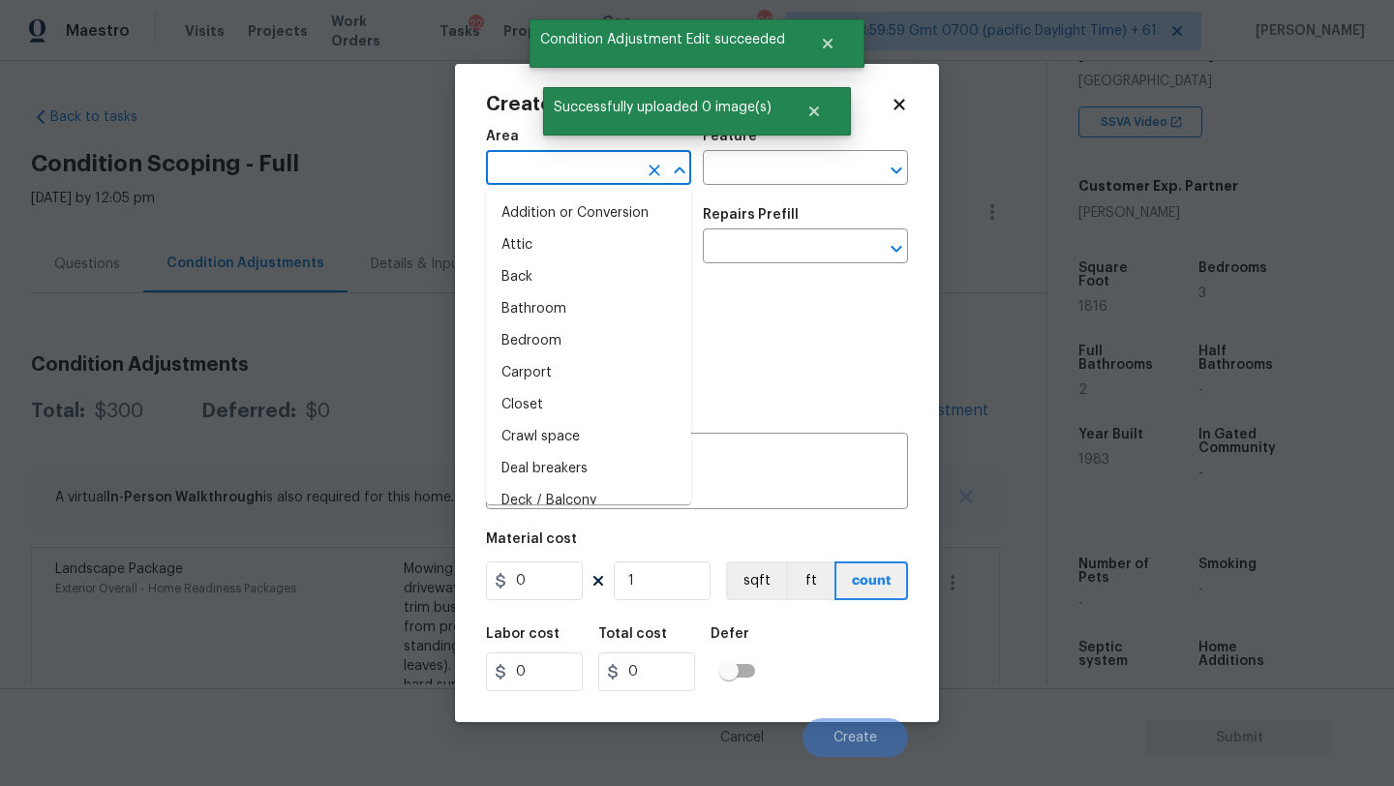
click at [521, 181] on input "text" at bounding box center [561, 170] width 151 height 30
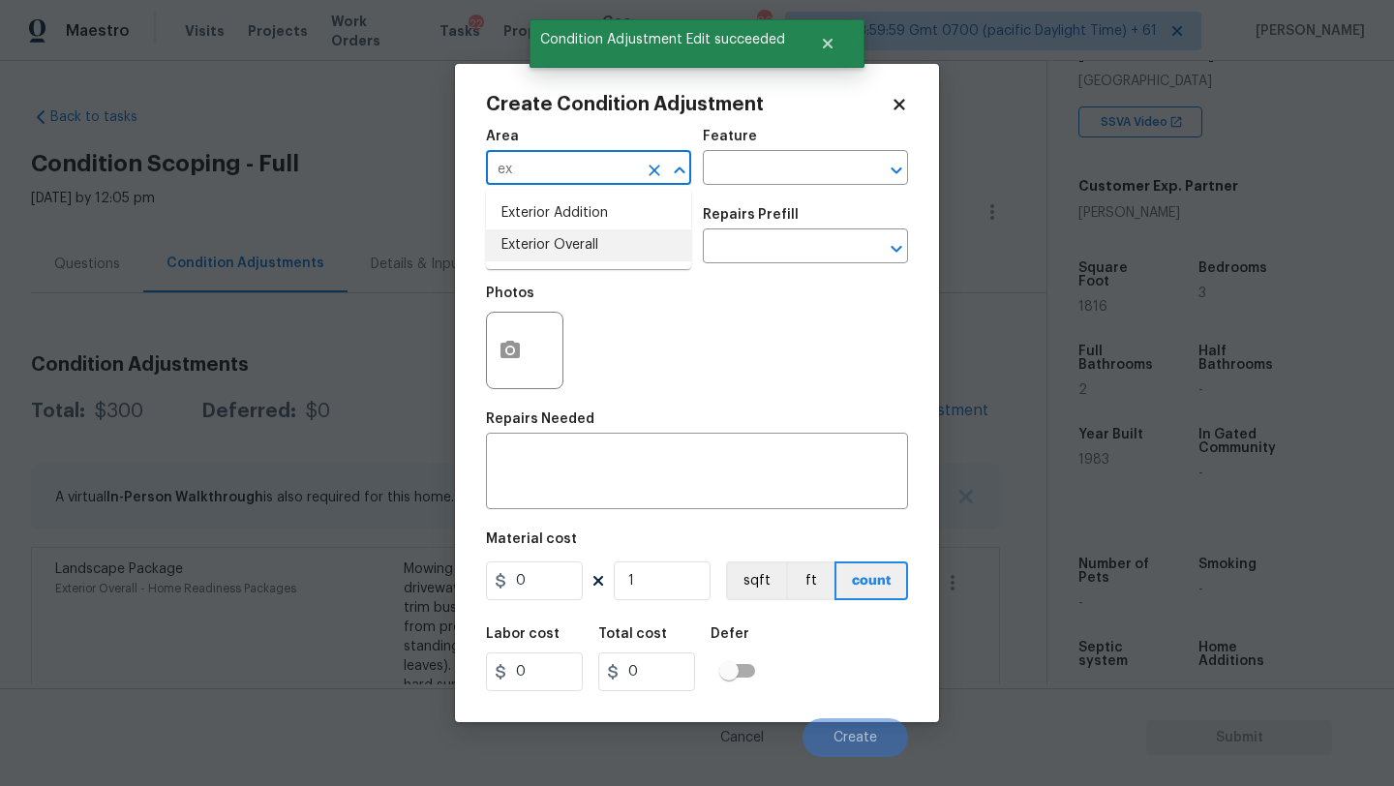
click at [536, 237] on li "Exterior Overall" at bounding box center [588, 245] width 205 height 32
type input "Exterior Overall"
click at [720, 180] on input "text" at bounding box center [778, 170] width 151 height 30
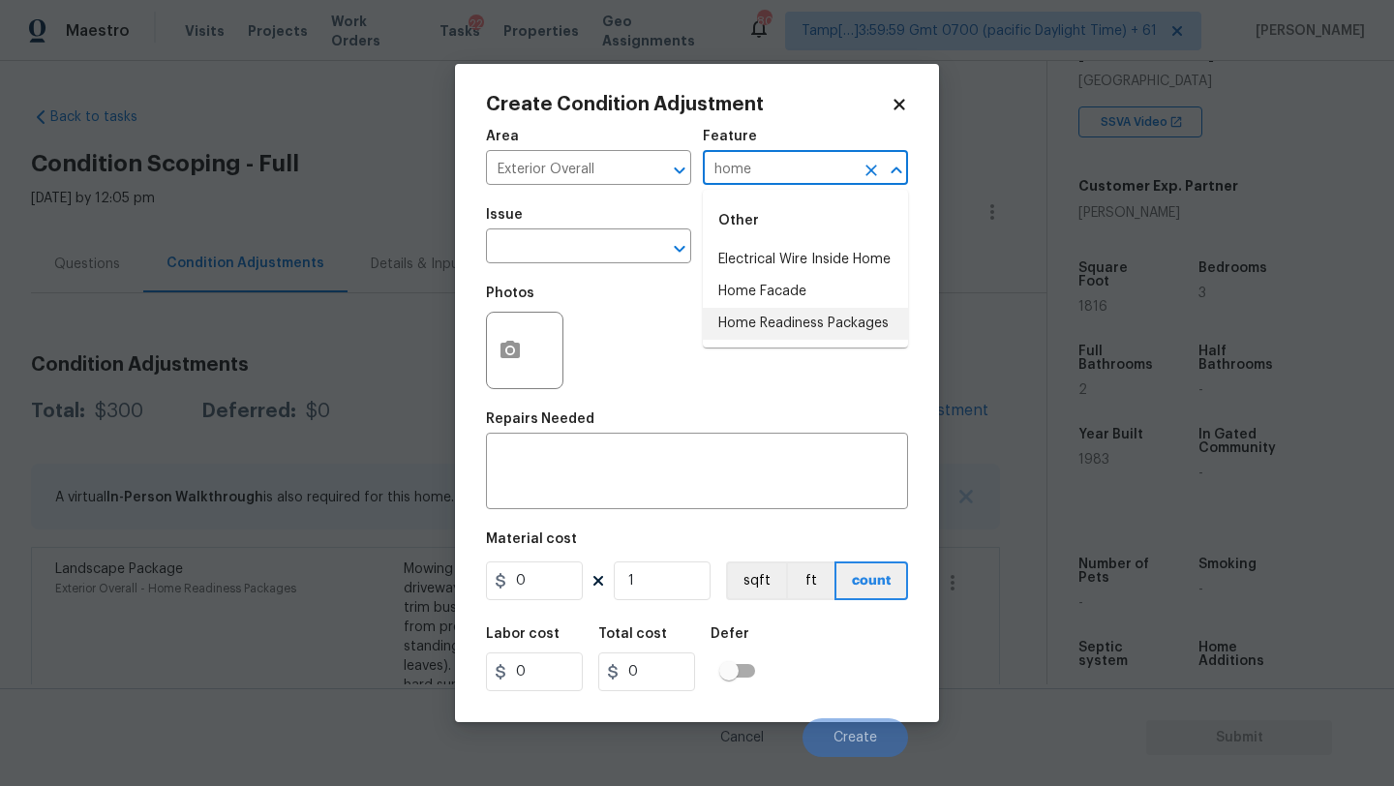
click at [753, 330] on li "Home Readiness Packages" at bounding box center [805, 324] width 205 height 32
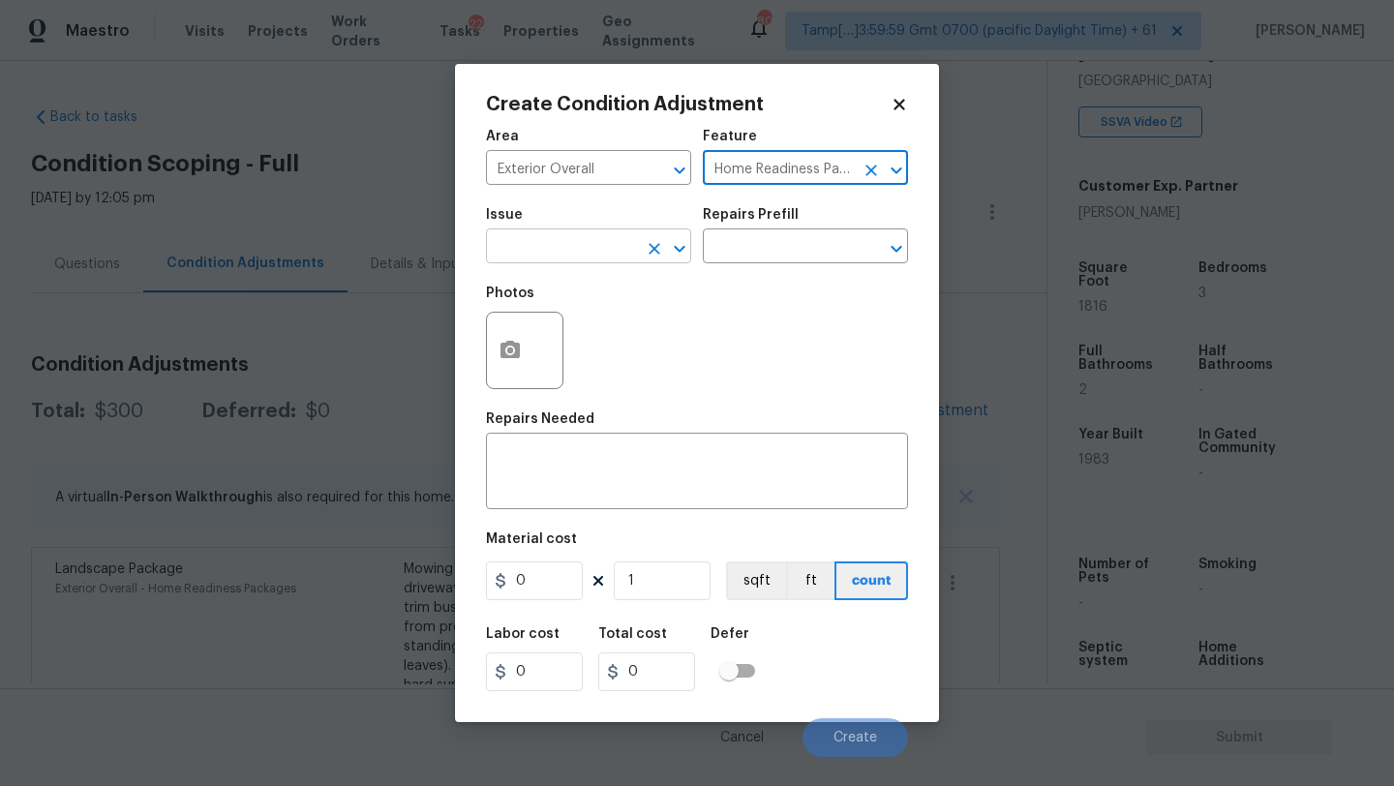
type input "Home Readiness Packages"
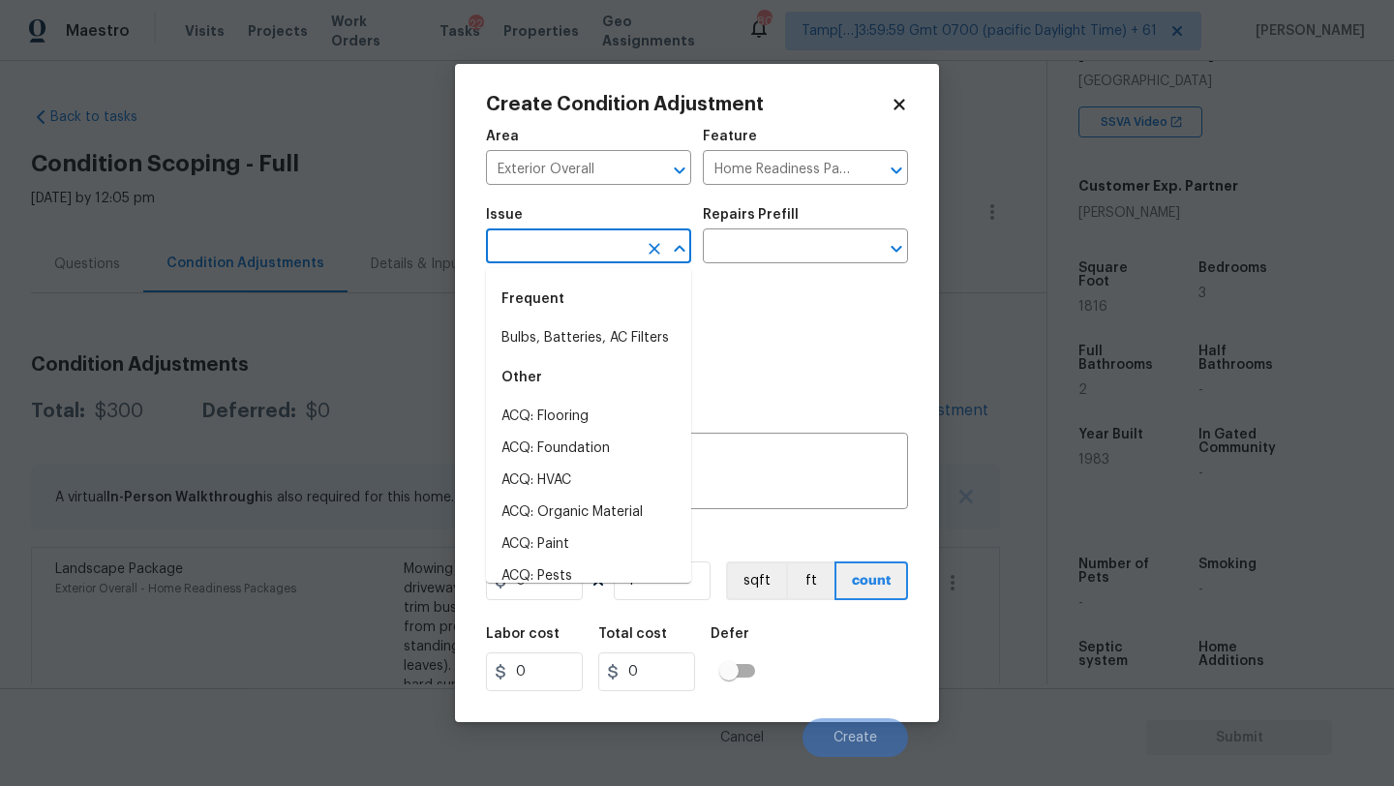
click at [624, 239] on input "text" at bounding box center [561, 248] width 151 height 30
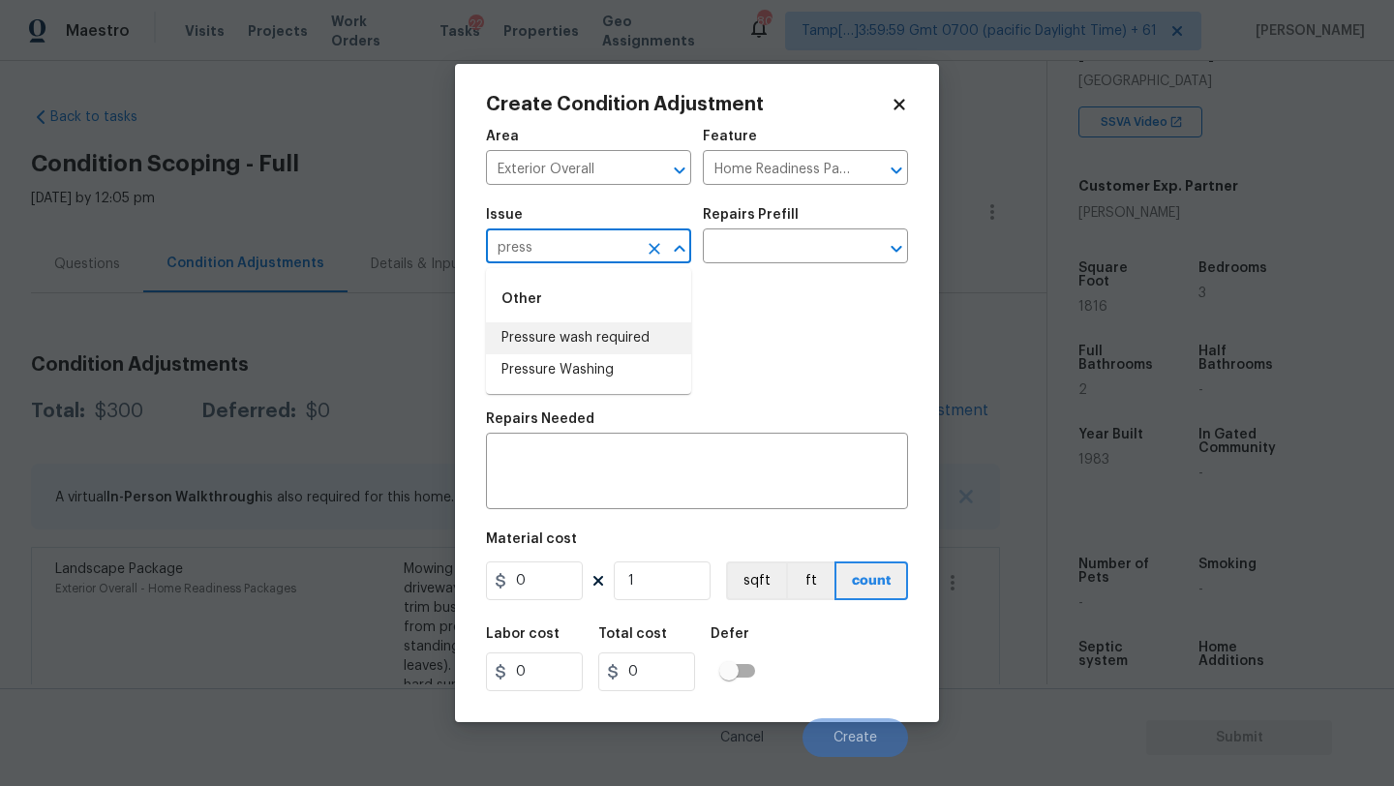
click at [628, 329] on li "Pressure wash required" at bounding box center [588, 338] width 205 height 32
type input "Pressure wash required"
click at [655, 233] on div "Pressure wash required ​" at bounding box center [588, 248] width 205 height 30
click at [638, 237] on div "Pressure wash required ​" at bounding box center [588, 248] width 205 height 30
click at [649, 242] on icon "Clear" at bounding box center [654, 248] width 19 height 19
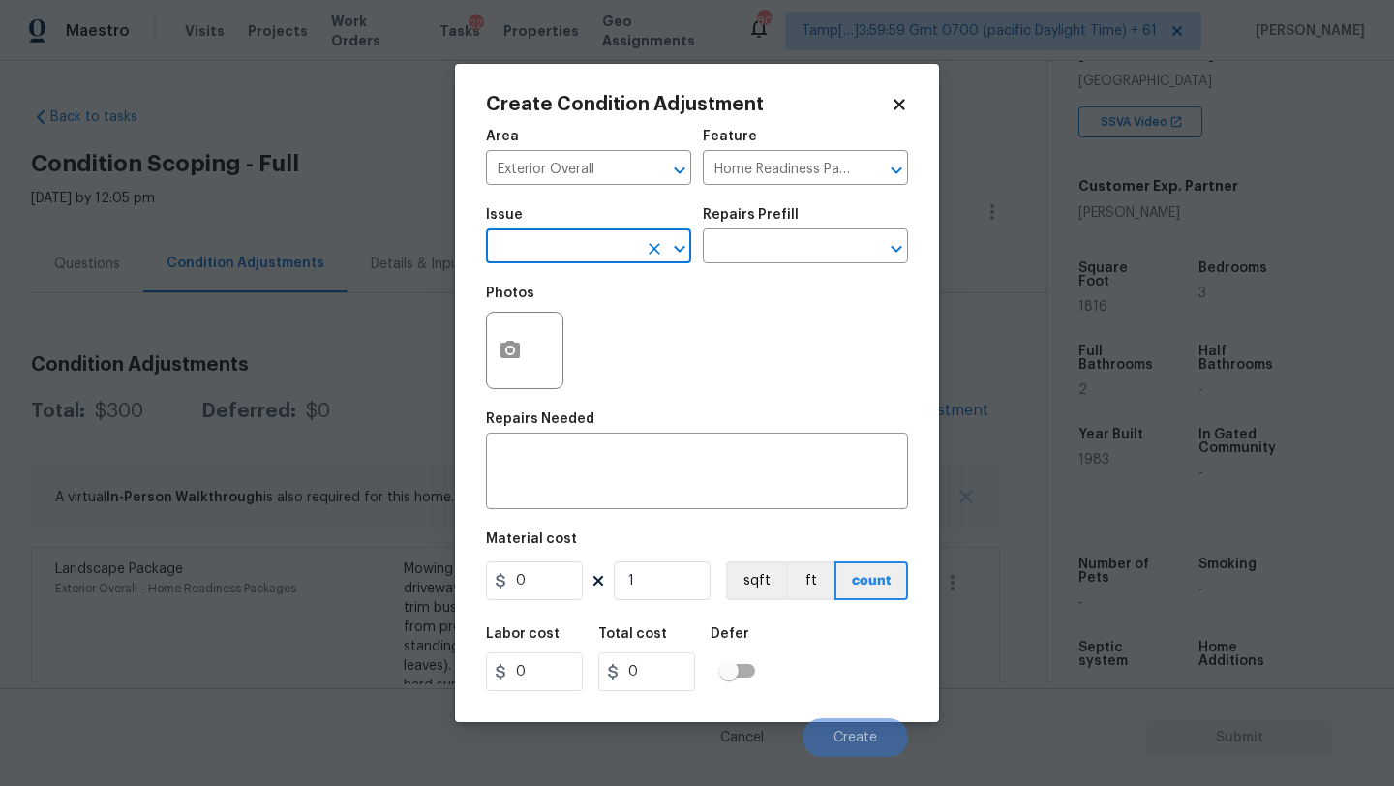
click at [606, 251] on input "text" at bounding box center [561, 248] width 151 height 30
click at [604, 365] on li "Pressure Washing" at bounding box center [588, 370] width 205 height 32
type input "Pressure Washing"
click at [777, 230] on div "Repairs Prefill" at bounding box center [805, 220] width 205 height 25
click at [777, 247] on input "text" at bounding box center [778, 248] width 151 height 30
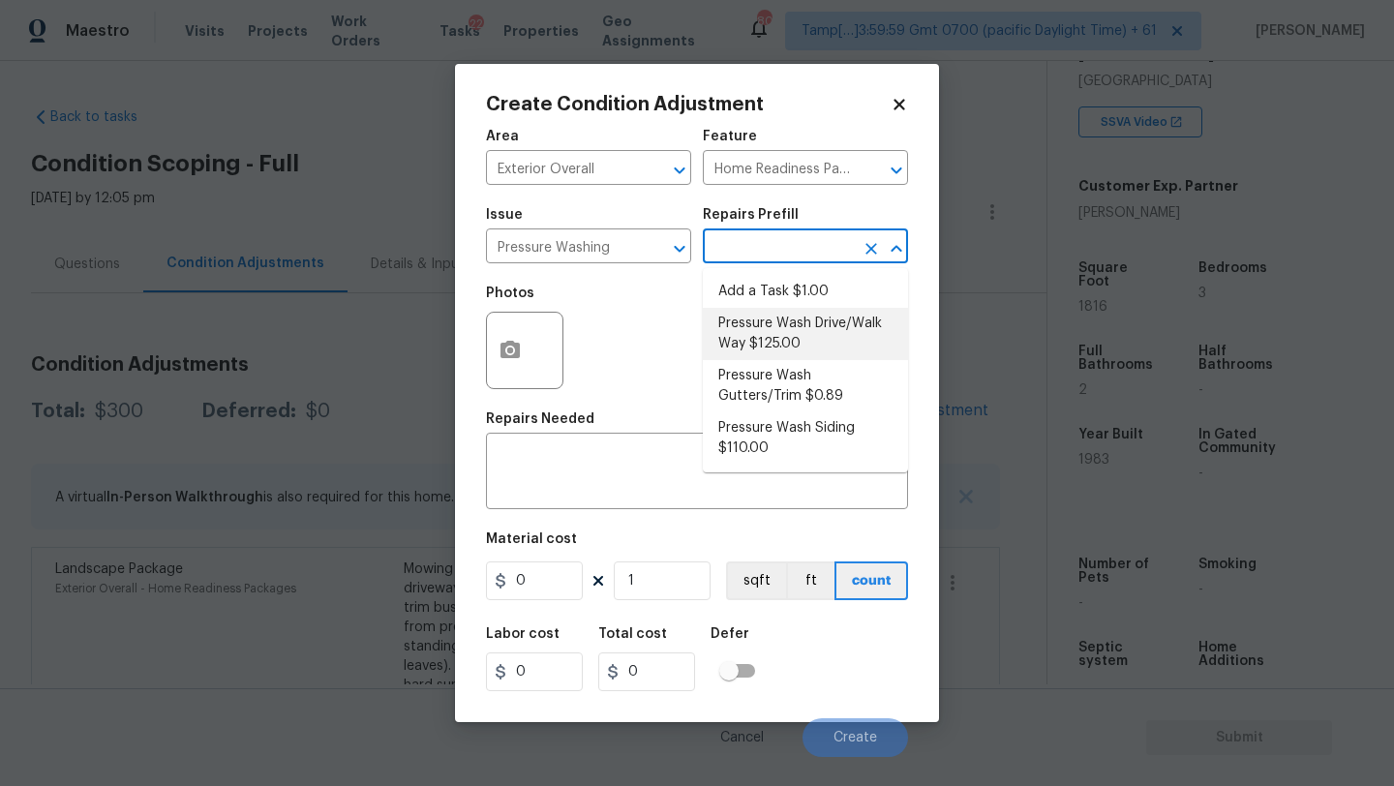
click at [773, 339] on li "Pressure Wash Drive/Walk Way $125.00" at bounding box center [805, 334] width 205 height 52
type input "Siding"
type textarea "Pressure wash the driveways/walkways as directed by the PM. Ensure that all deb…"
type input "125"
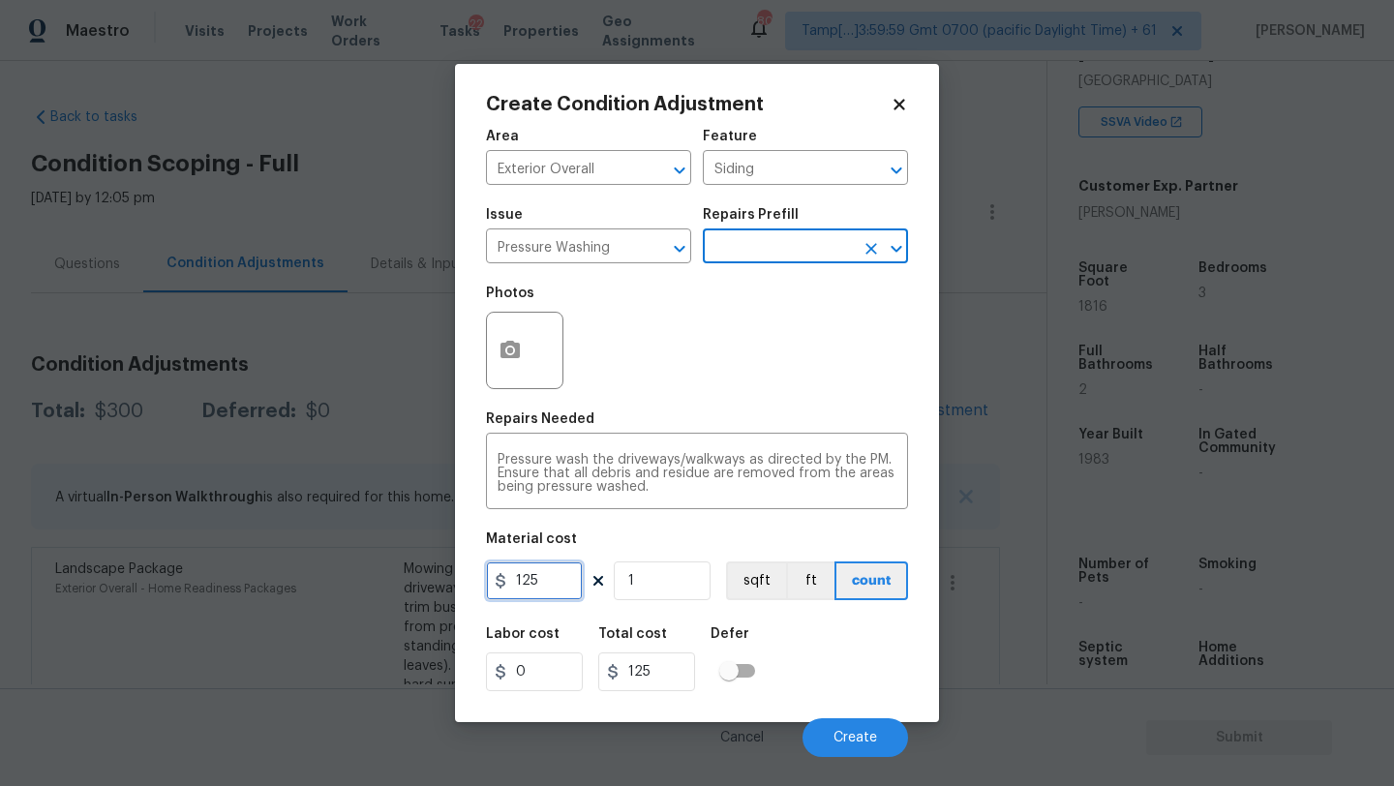
click at [552, 594] on input "125" at bounding box center [534, 581] width 97 height 39
type input "200"
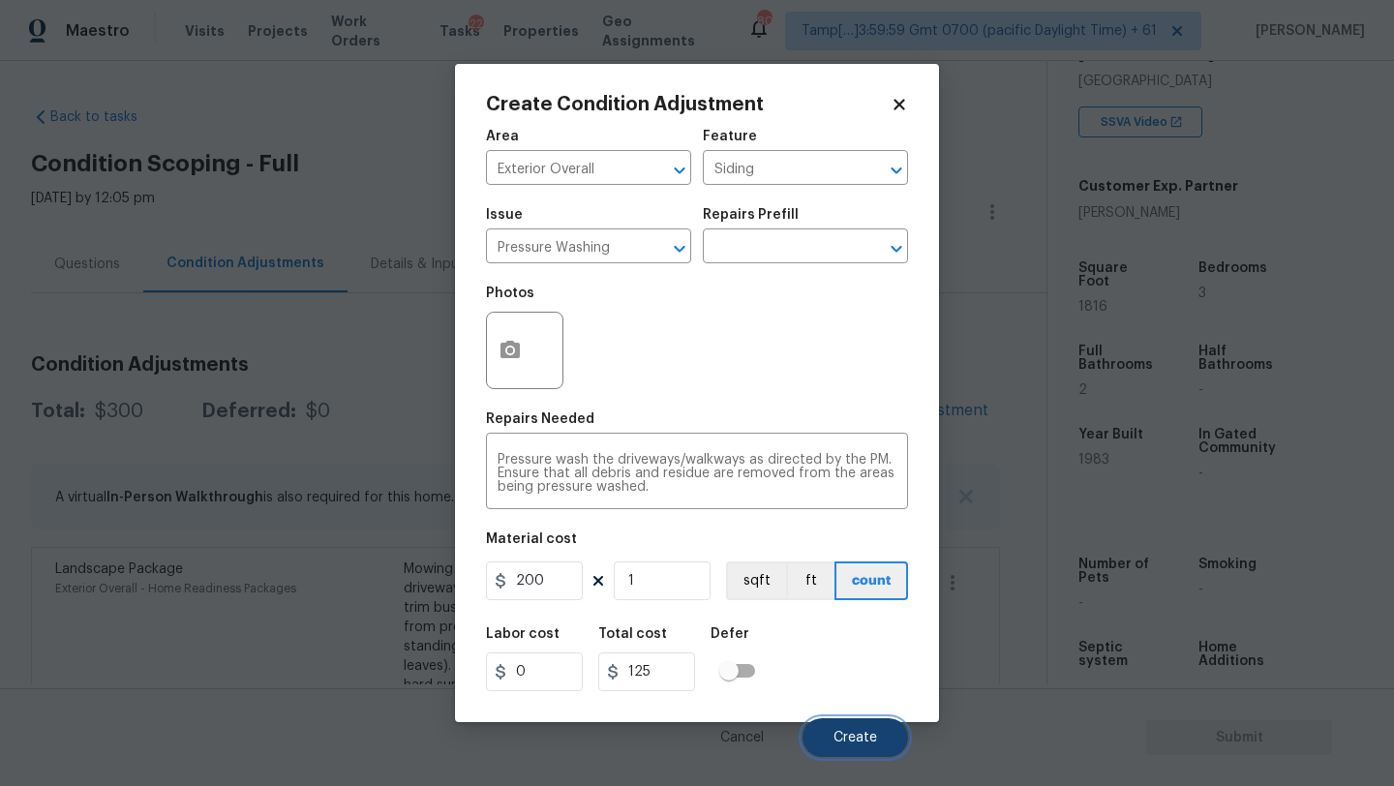
type input "200"
click at [854, 727] on button "Create" at bounding box center [856, 737] width 106 height 39
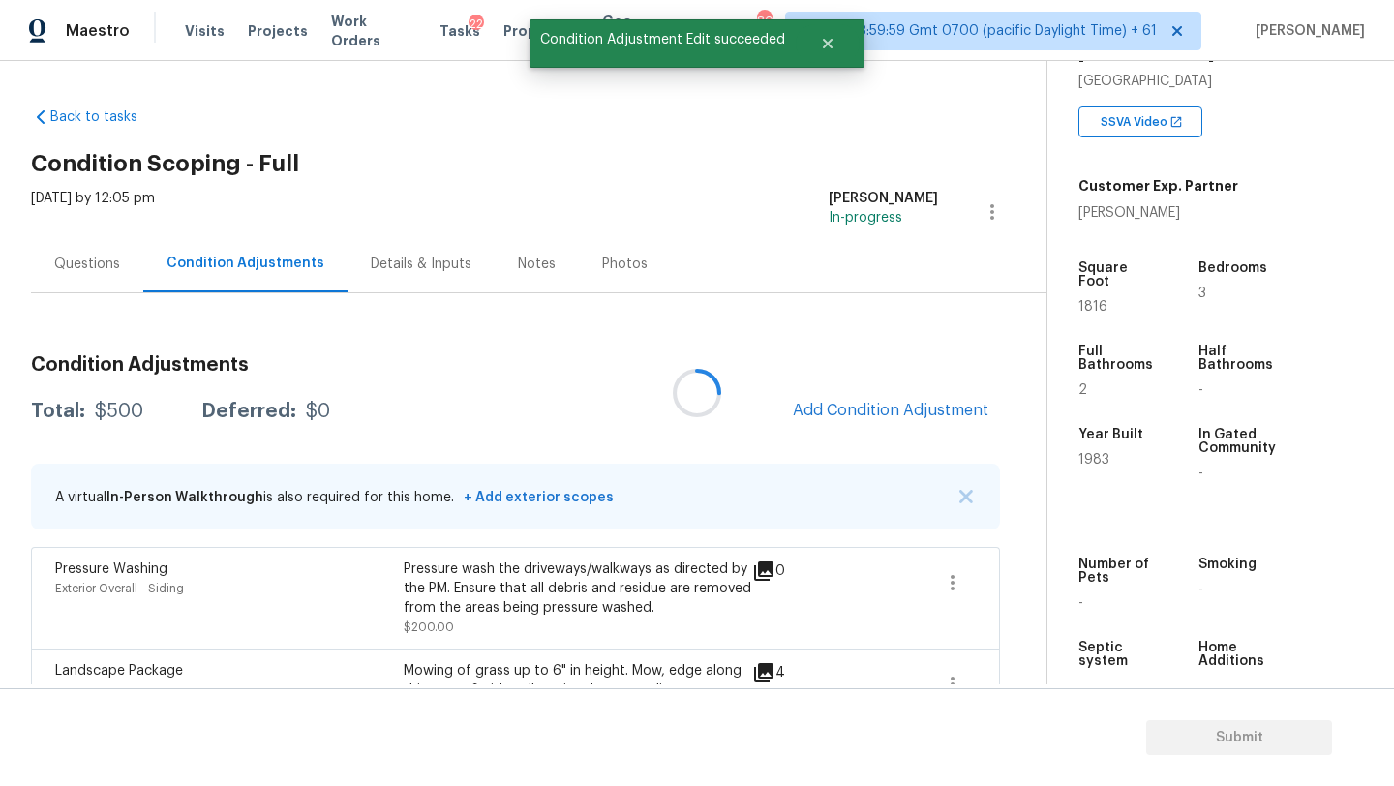
click at [898, 423] on div at bounding box center [697, 393] width 1394 height 786
click at [892, 416] on span "Add Condition Adjustment" at bounding box center [891, 410] width 196 height 17
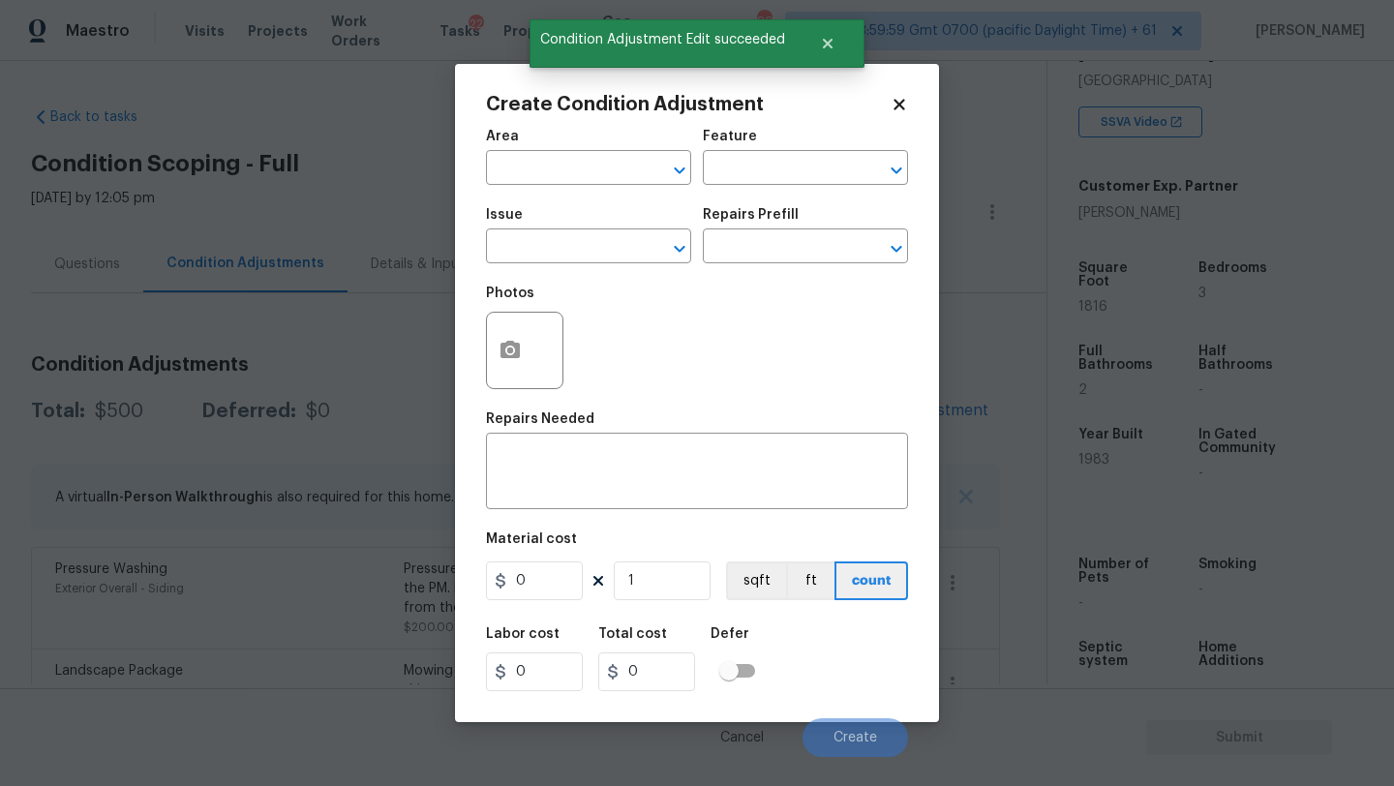
click at [534, 151] on div "Area" at bounding box center [588, 142] width 205 height 25
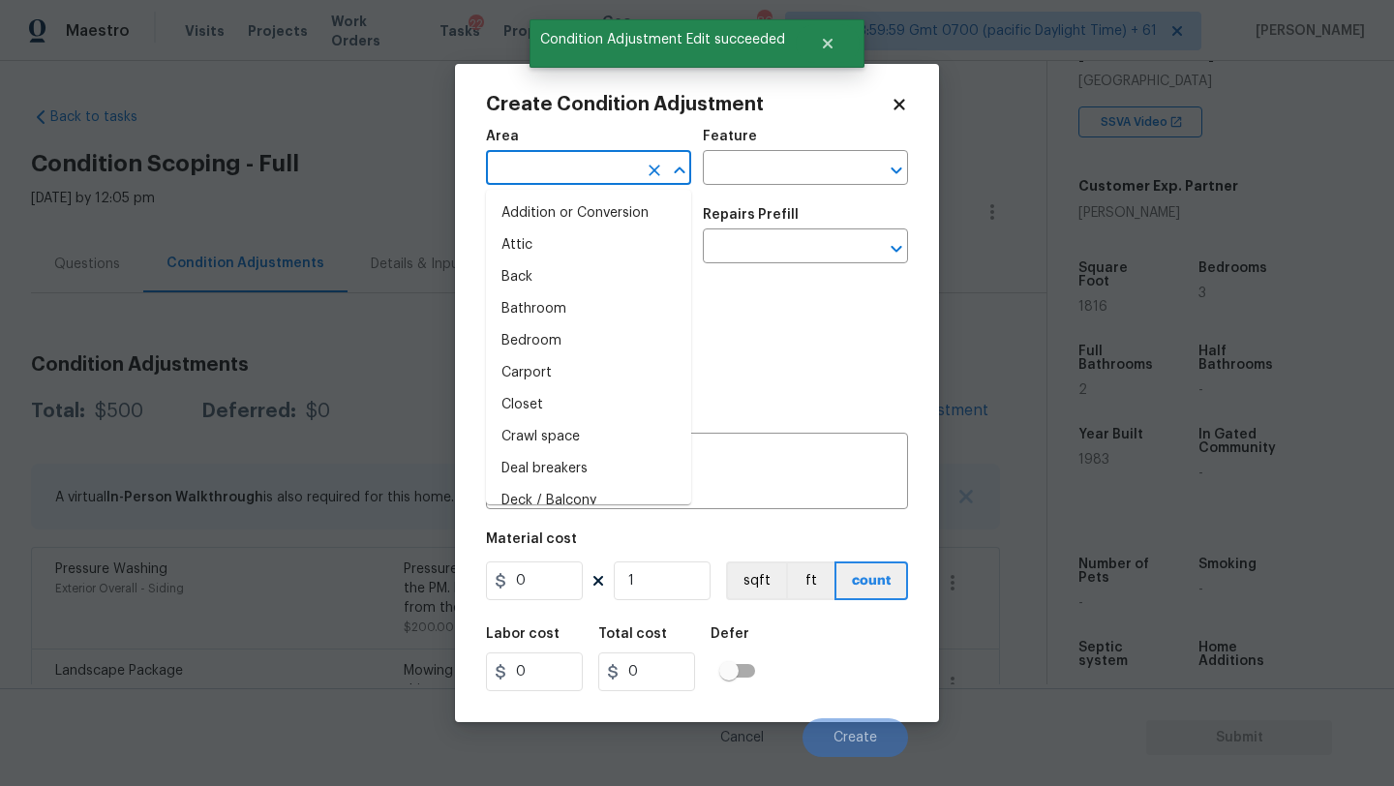
click at [534, 161] on input "text" at bounding box center [561, 170] width 151 height 30
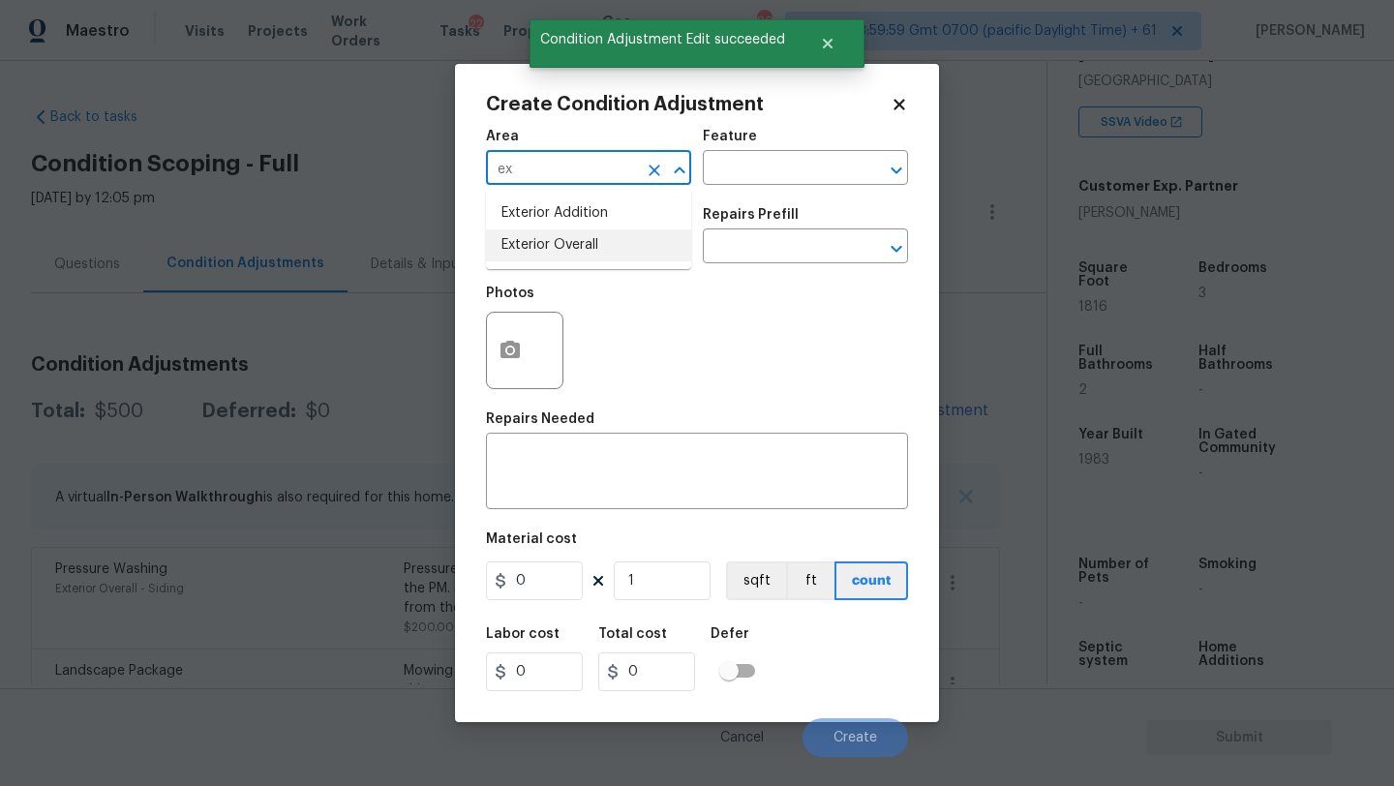
click at [551, 239] on li "Exterior Overall" at bounding box center [588, 245] width 205 height 32
type input "Exterior Overall"
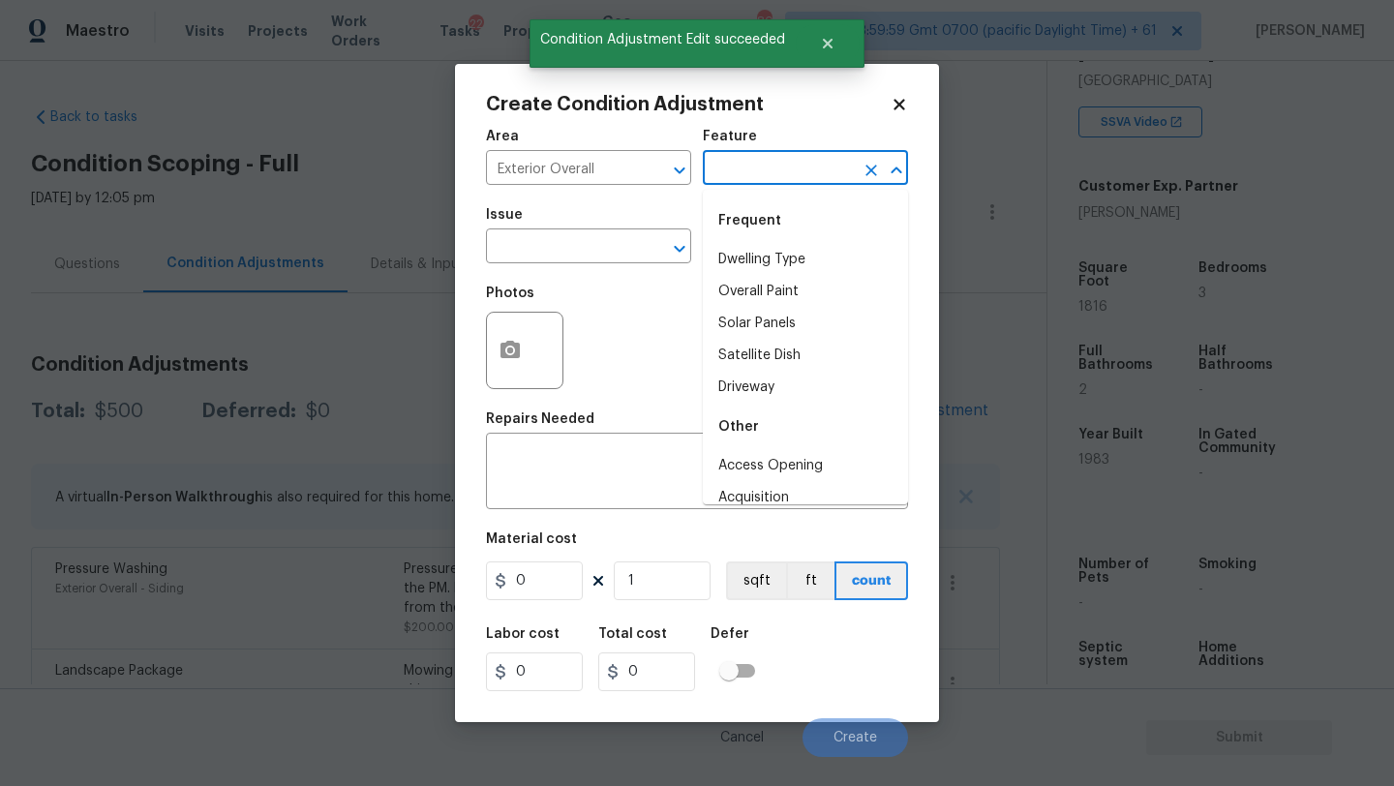
click at [782, 161] on input "text" at bounding box center [778, 170] width 151 height 30
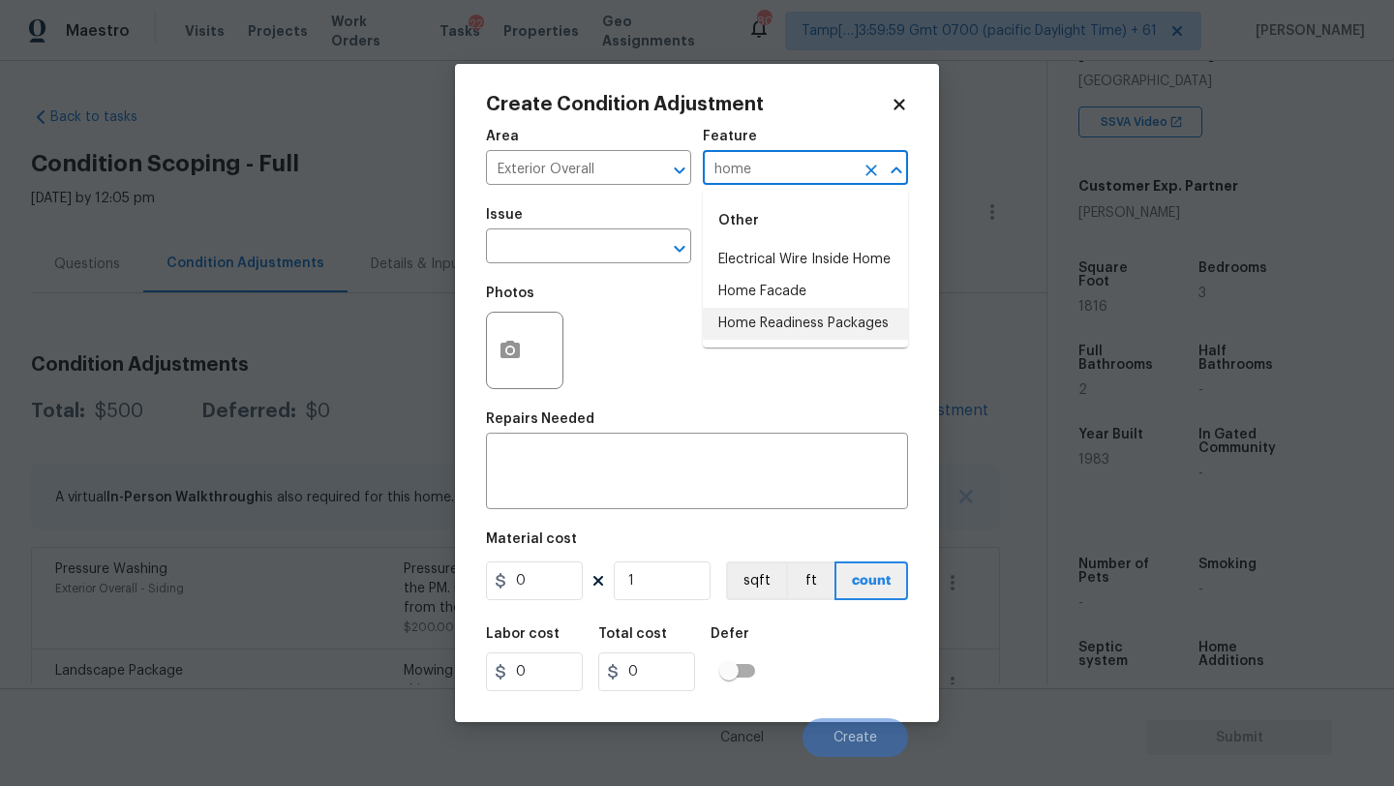
click at [804, 335] on li "Home Readiness Packages" at bounding box center [805, 324] width 205 height 32
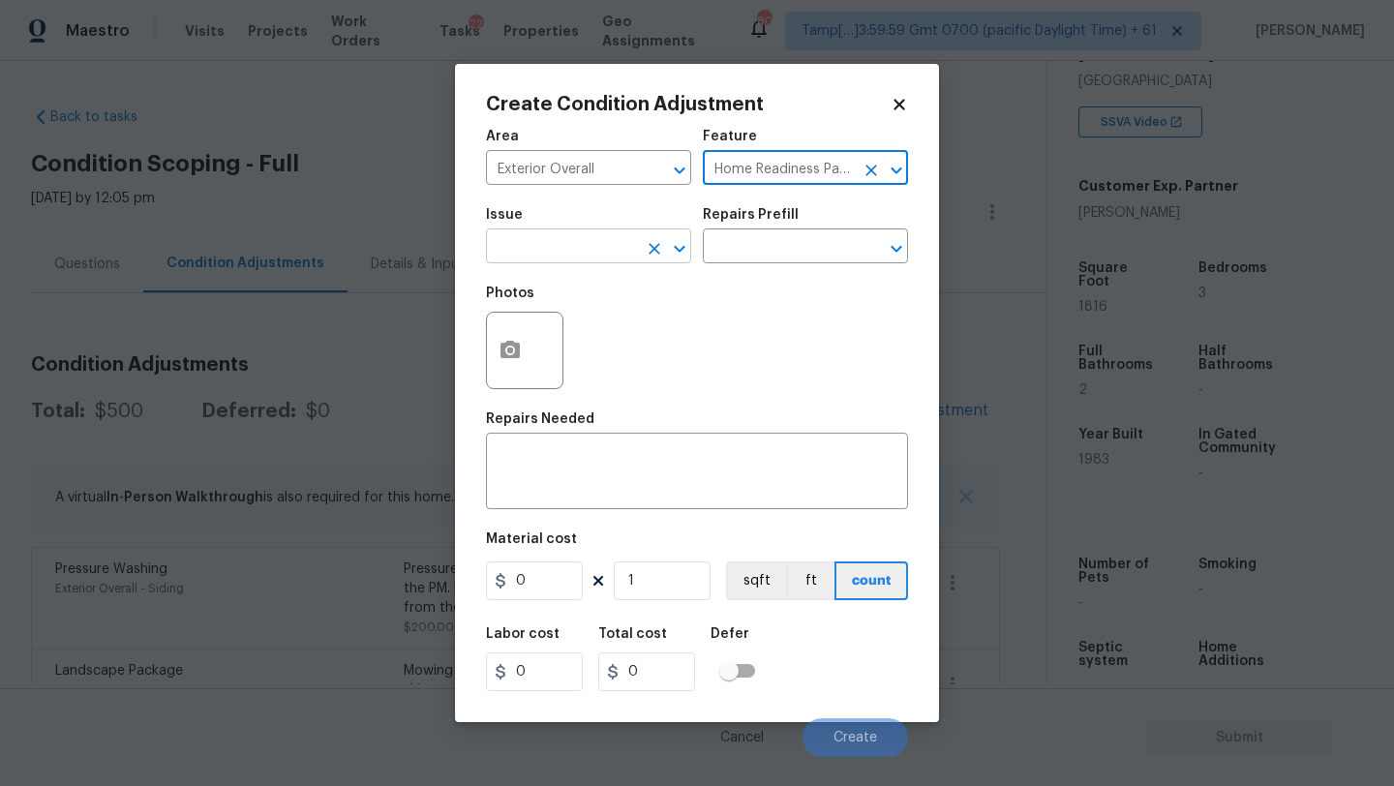
type input "Home Readiness Packages"
click at [565, 251] on input "text" at bounding box center [561, 248] width 151 height 30
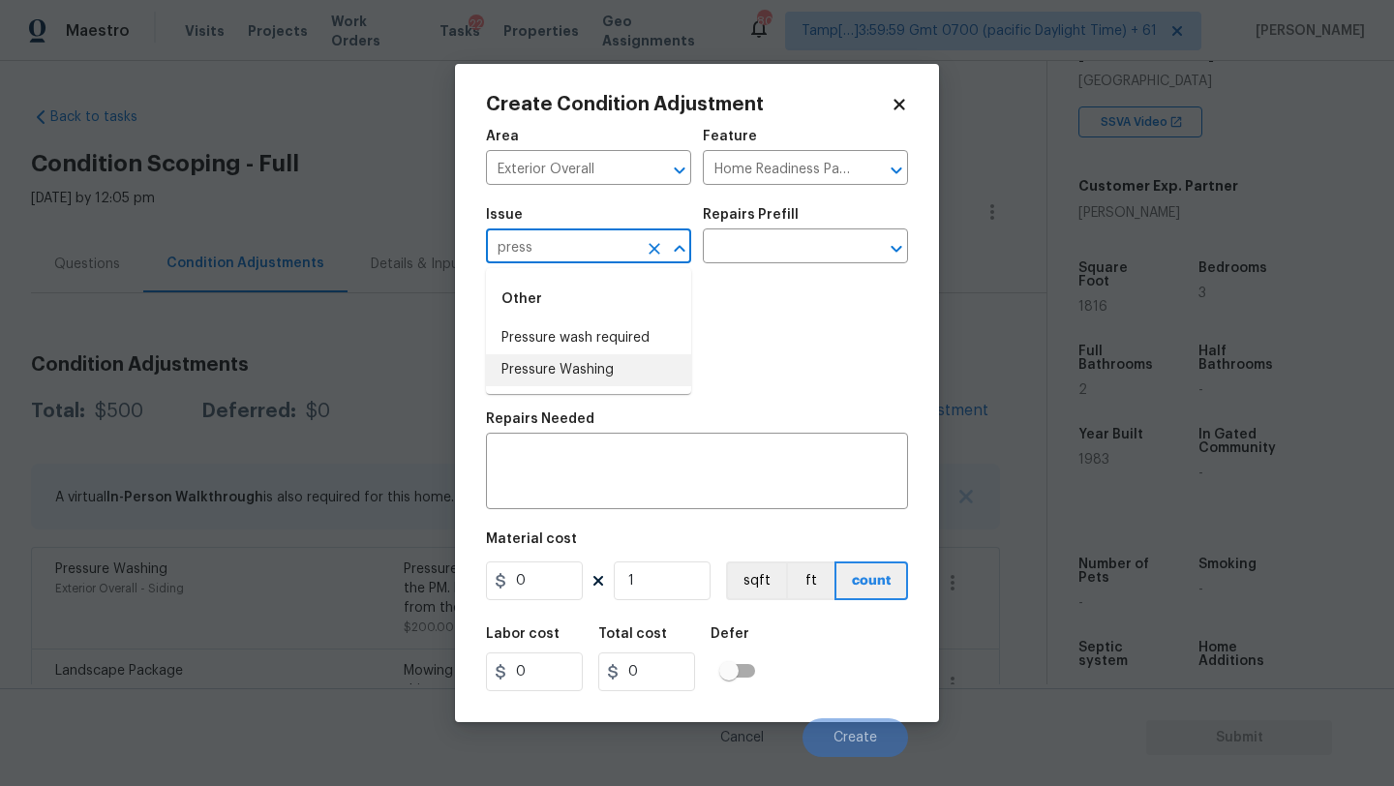
click at [573, 362] on li "Pressure Washing" at bounding box center [588, 370] width 205 height 32
type input "Pressure Washing"
click at [775, 253] on input "text" at bounding box center [778, 248] width 151 height 30
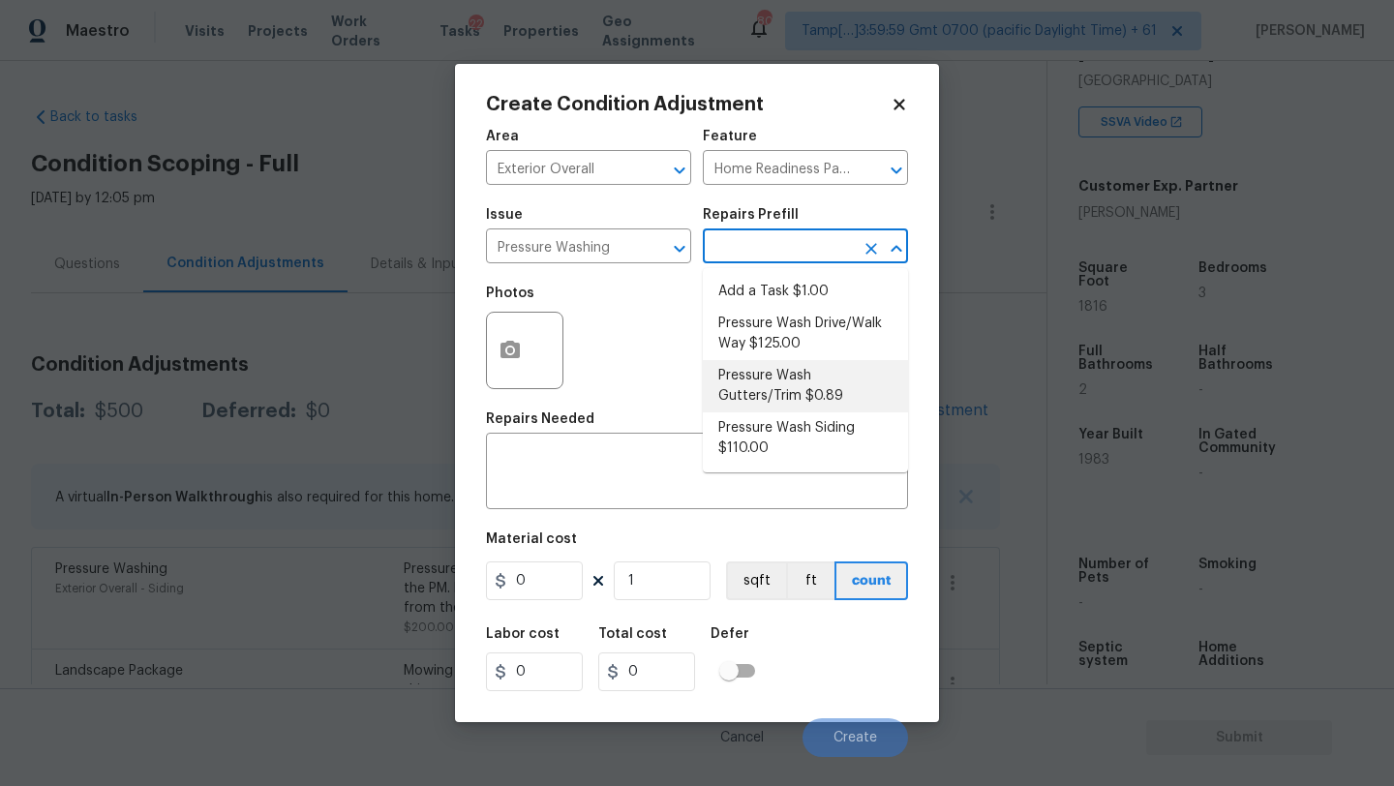
click at [776, 415] on li "Pressure Wash Siding $110.00" at bounding box center [805, 438] width 205 height 52
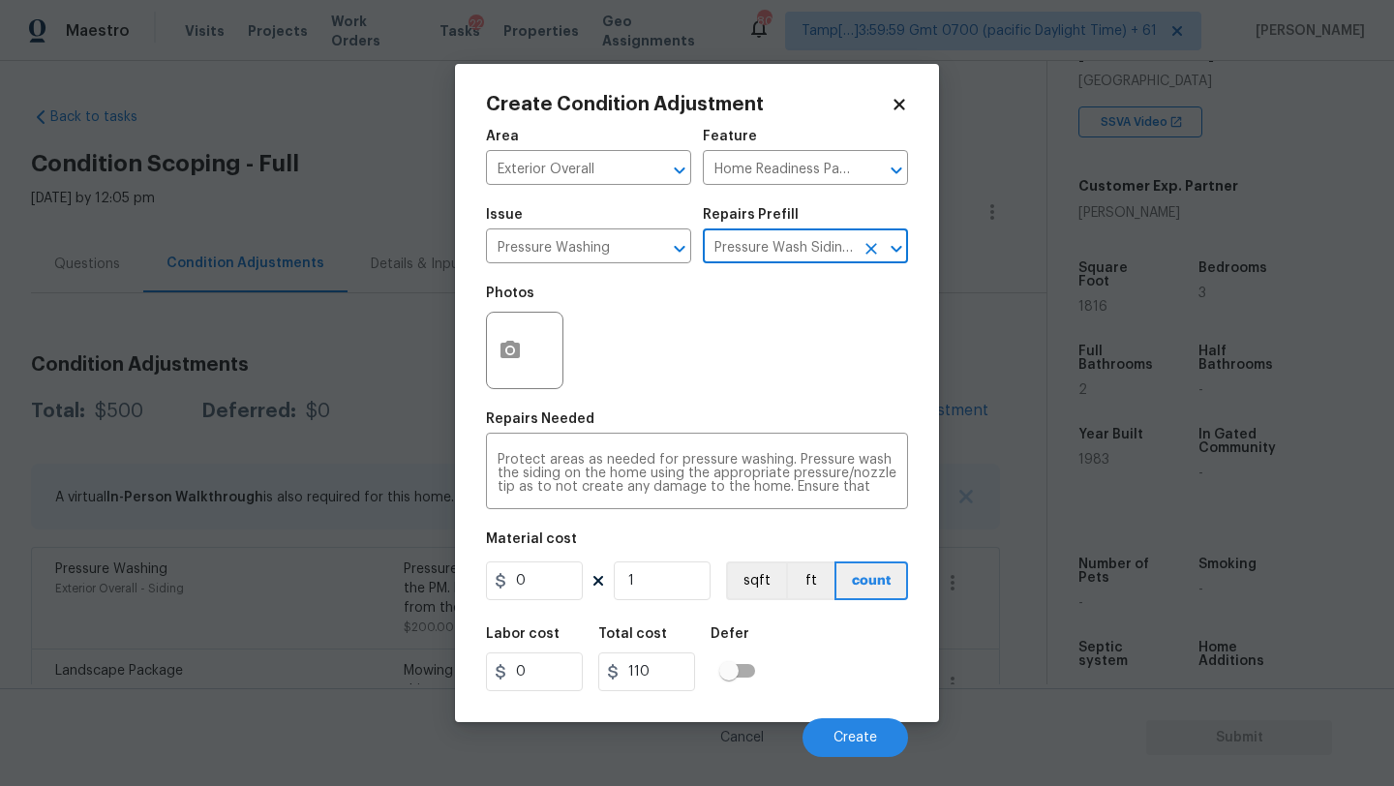
type input "Siding"
type textarea "Protect areas as needed for pressure washing. Pressure wash the siding on the h…"
type input "110"
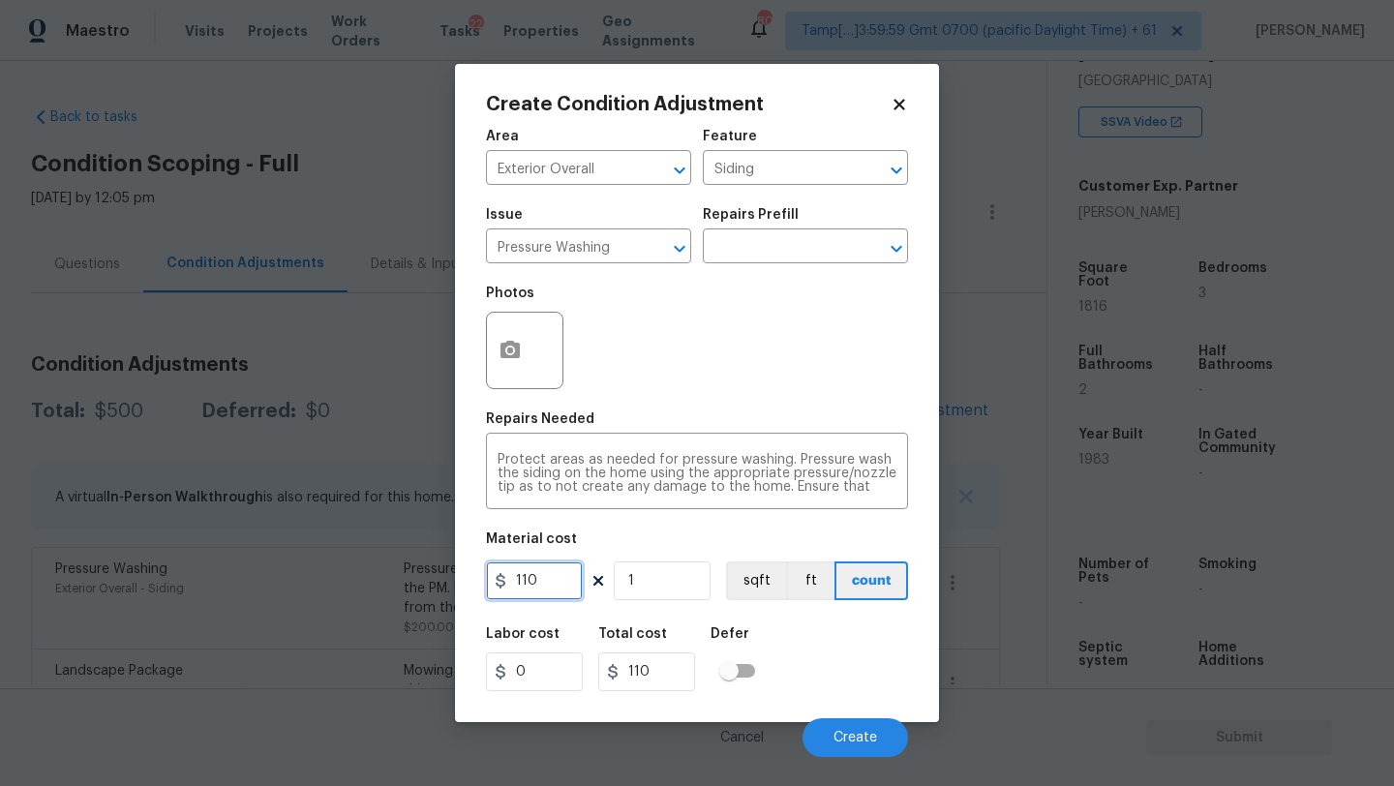
click at [540, 587] on input "110" at bounding box center [534, 581] width 97 height 39
type input "200"
click at [843, 741] on span "Create" at bounding box center [856, 738] width 44 height 15
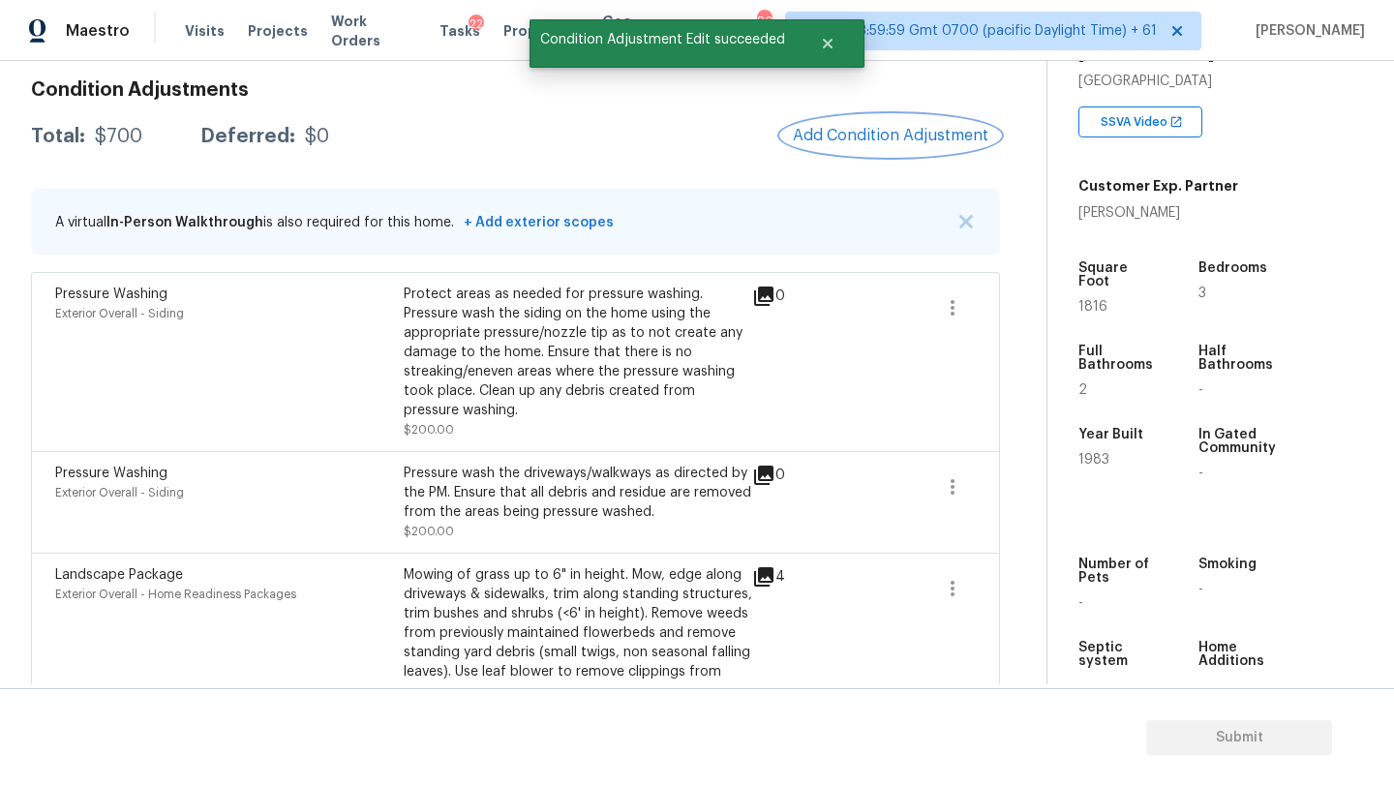
scroll to position [256, 0]
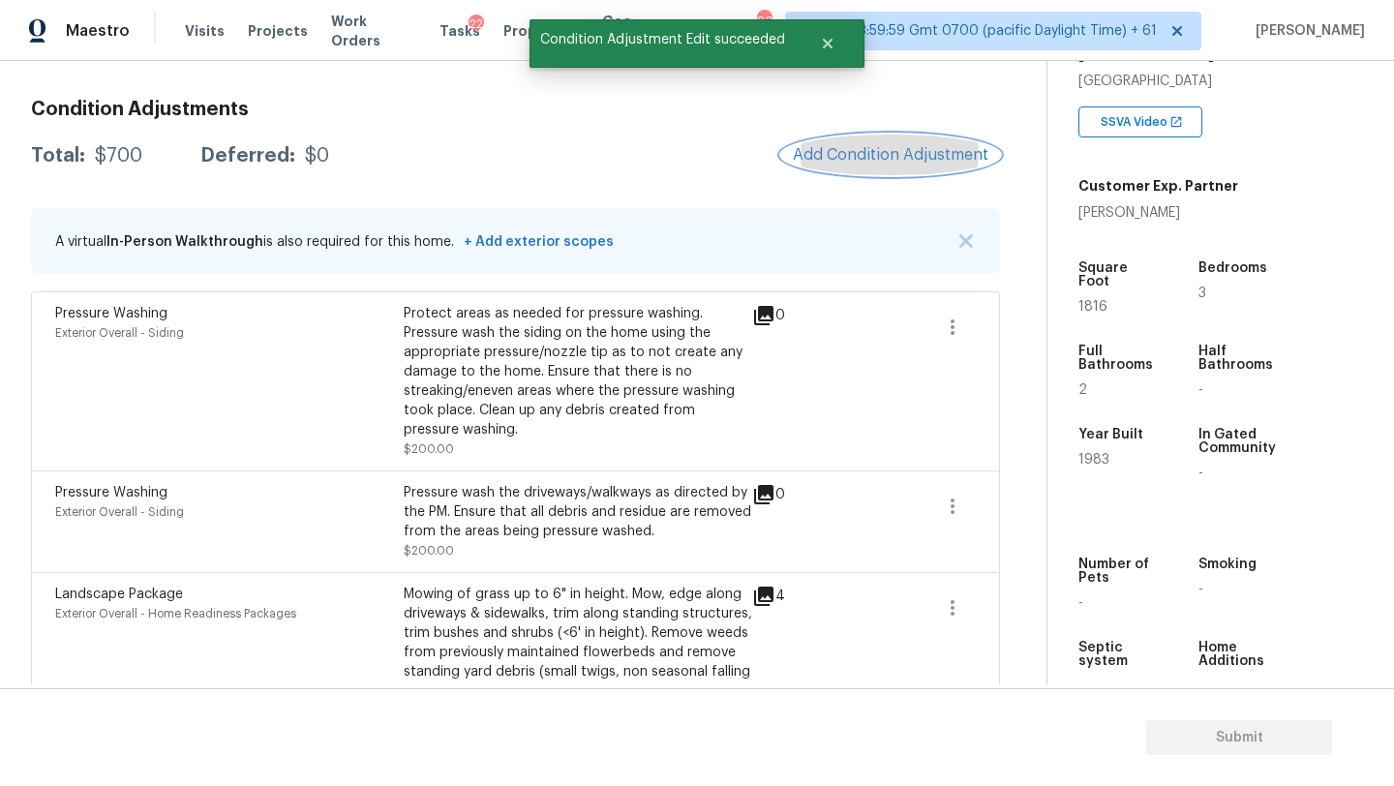
click at [864, 151] on span "Add Condition Adjustment" at bounding box center [891, 154] width 196 height 17
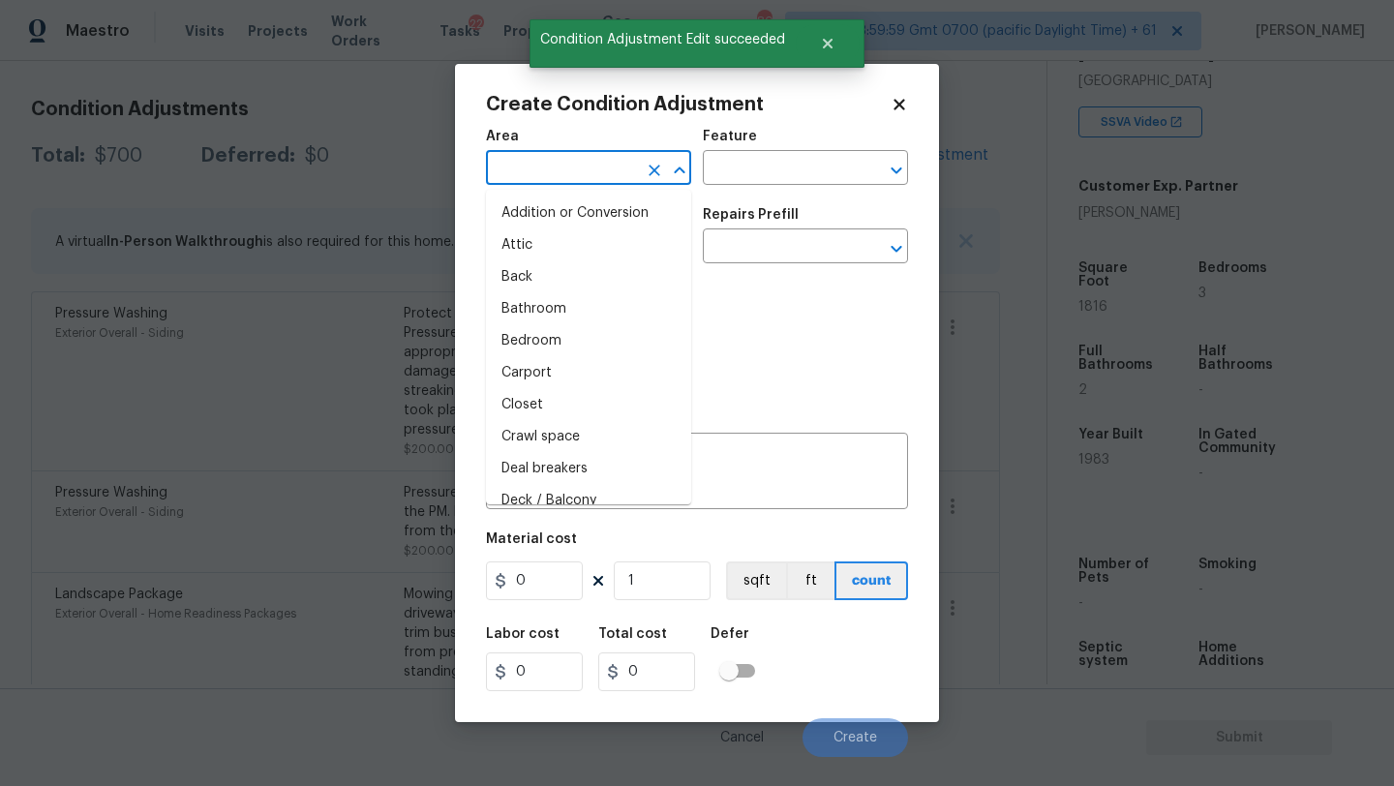
click at [610, 180] on input "text" at bounding box center [561, 170] width 151 height 30
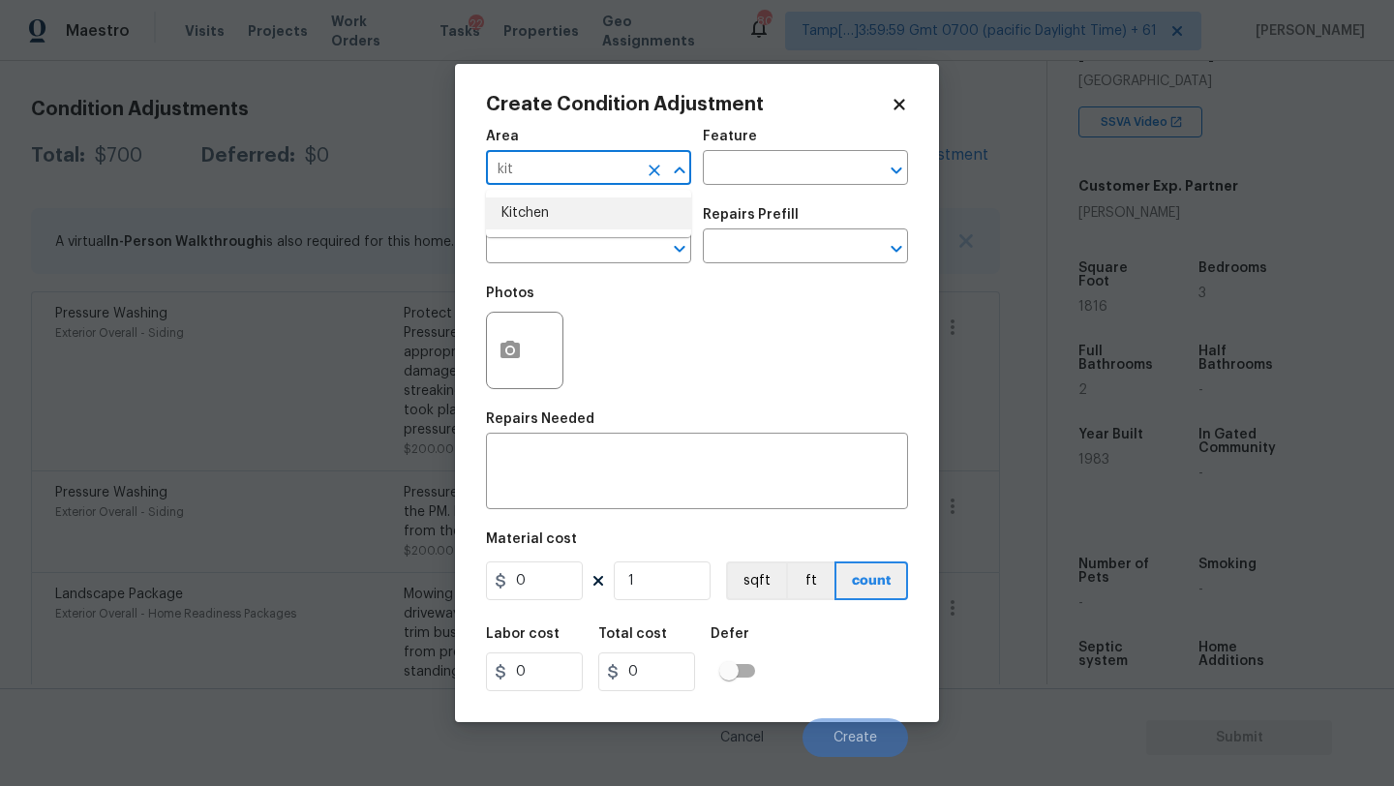
click at [598, 219] on li "Kitchen" at bounding box center [588, 214] width 205 height 32
type input "Kitchen"
click at [767, 168] on input "text" at bounding box center [778, 170] width 151 height 30
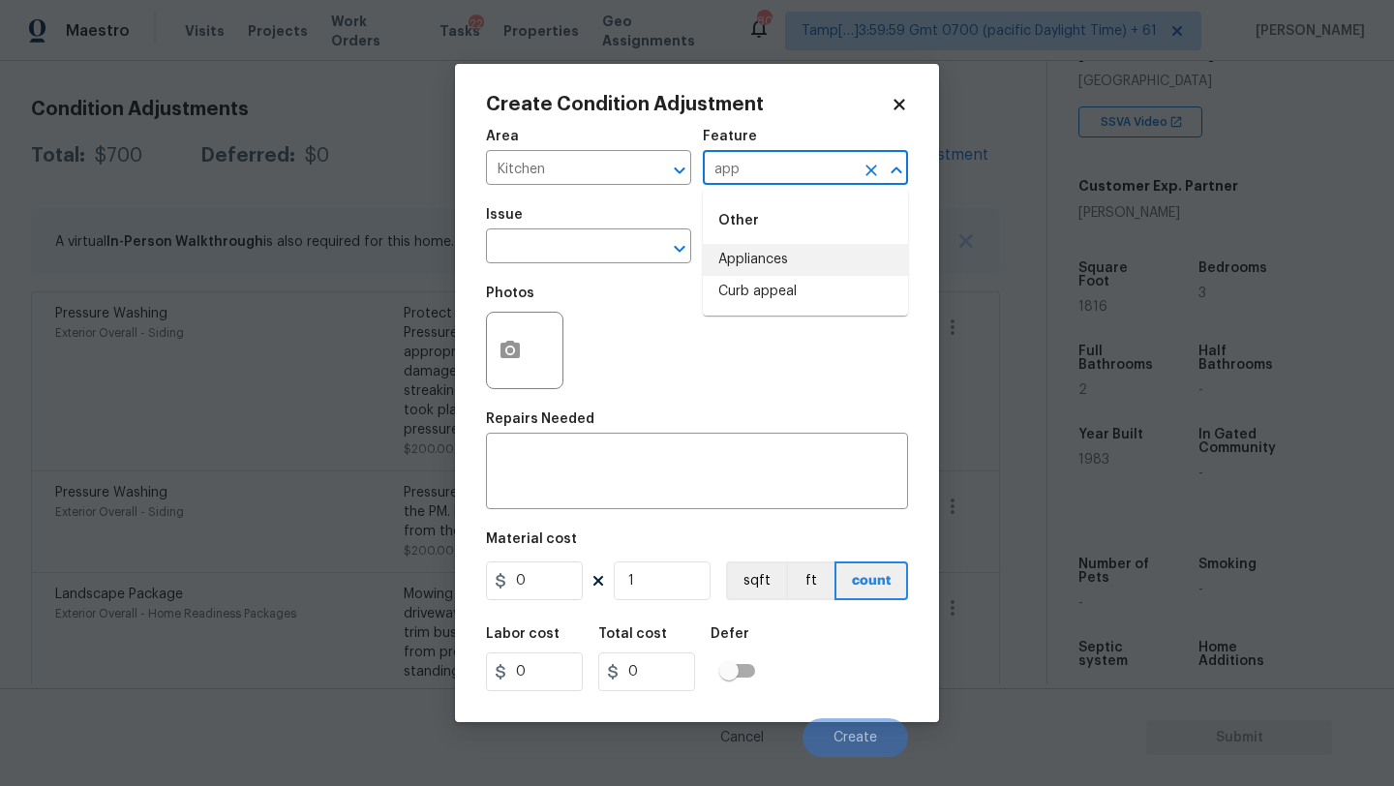
click at [781, 256] on li "Appliances" at bounding box center [805, 260] width 205 height 32
type input "Appliances"
click at [588, 256] on input "text" at bounding box center [561, 248] width 151 height 30
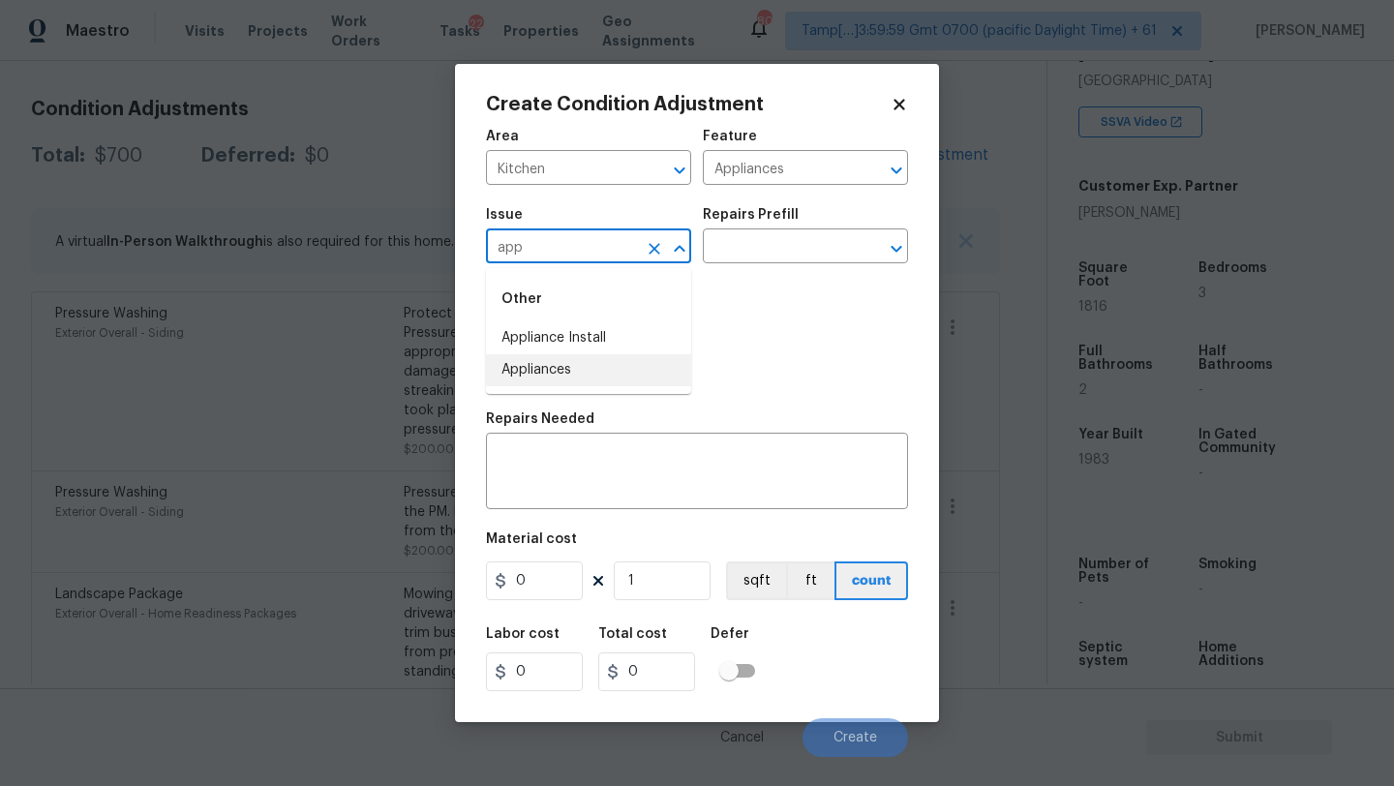
click at [567, 372] on li "Appliances" at bounding box center [588, 370] width 205 height 32
type input "Appliances"
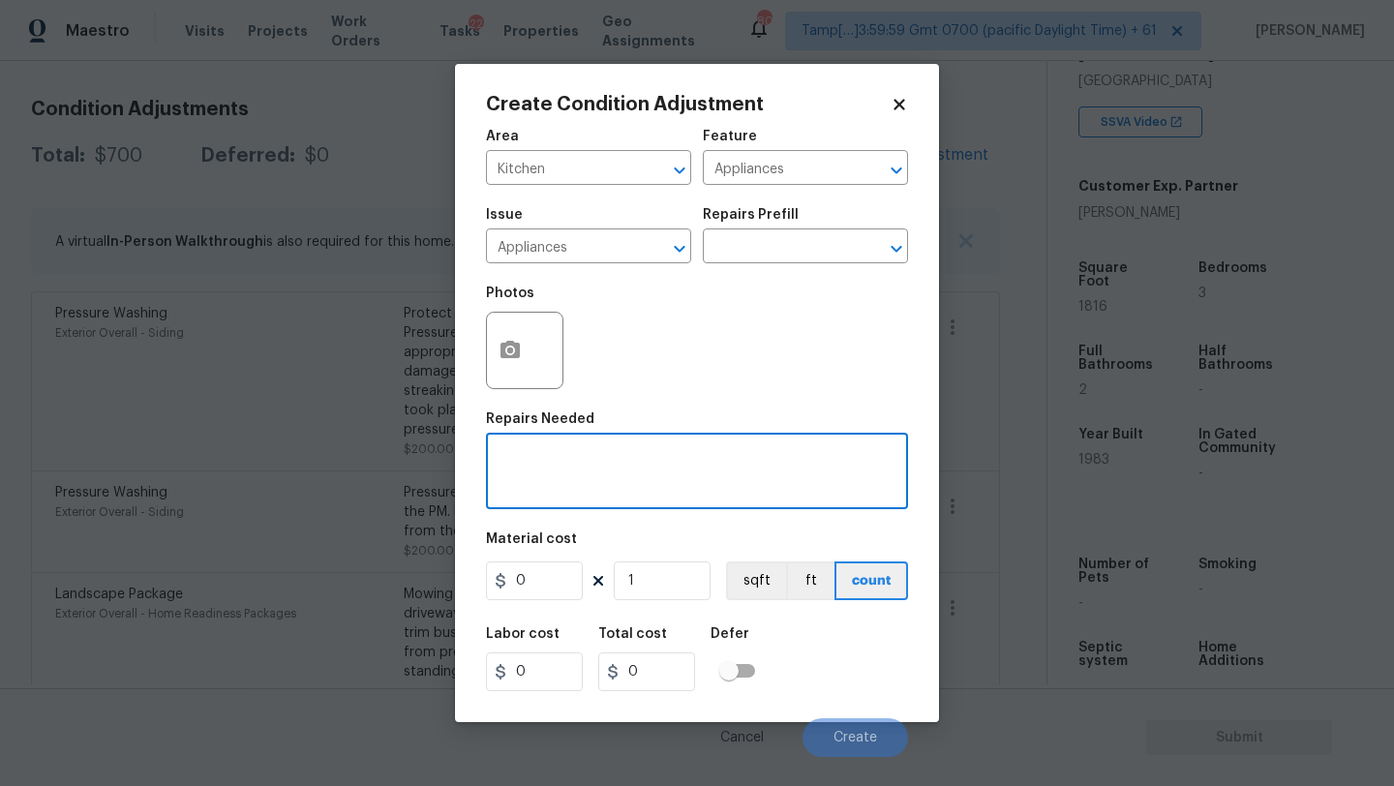
click at [579, 488] on textarea at bounding box center [697, 473] width 399 height 41
click at [767, 235] on input "text" at bounding box center [778, 248] width 151 height 30
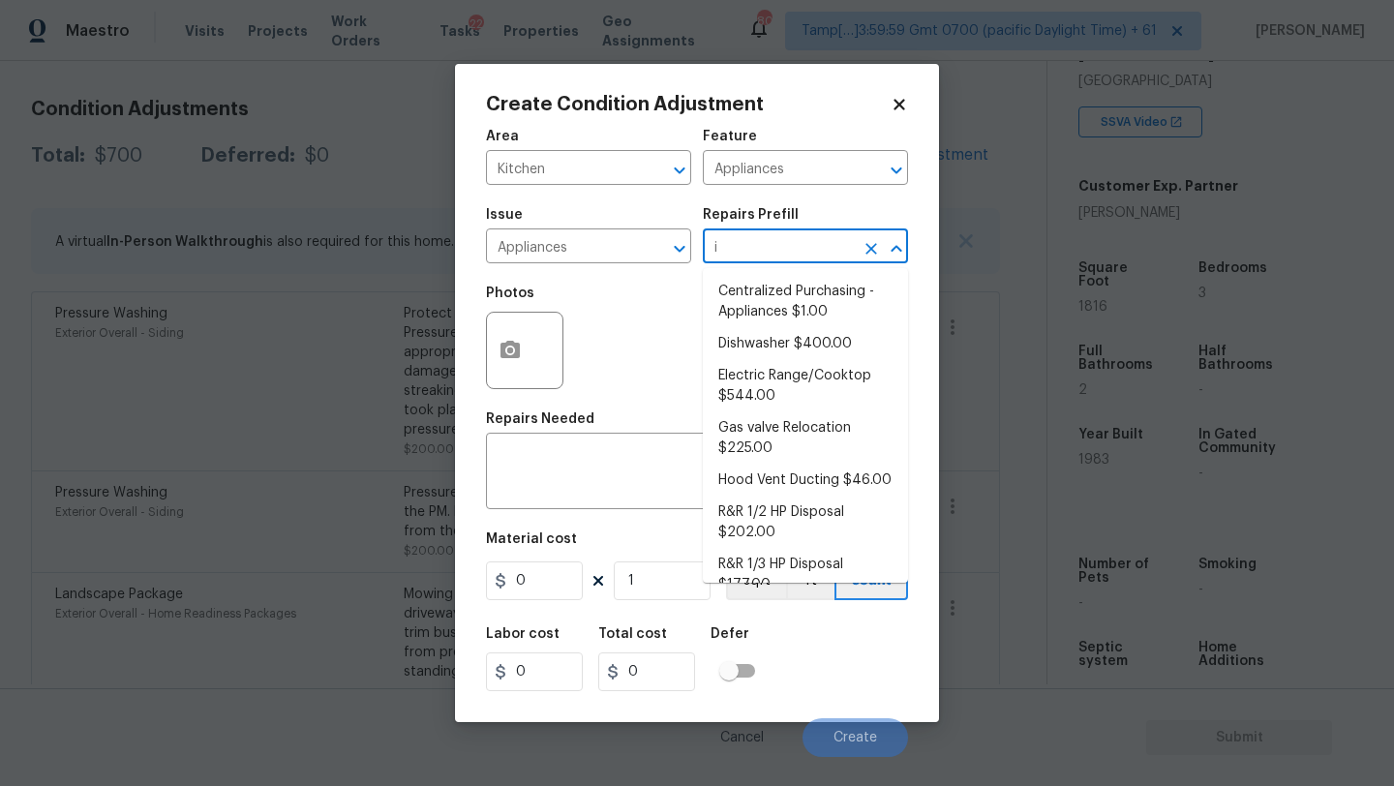
type input "ic"
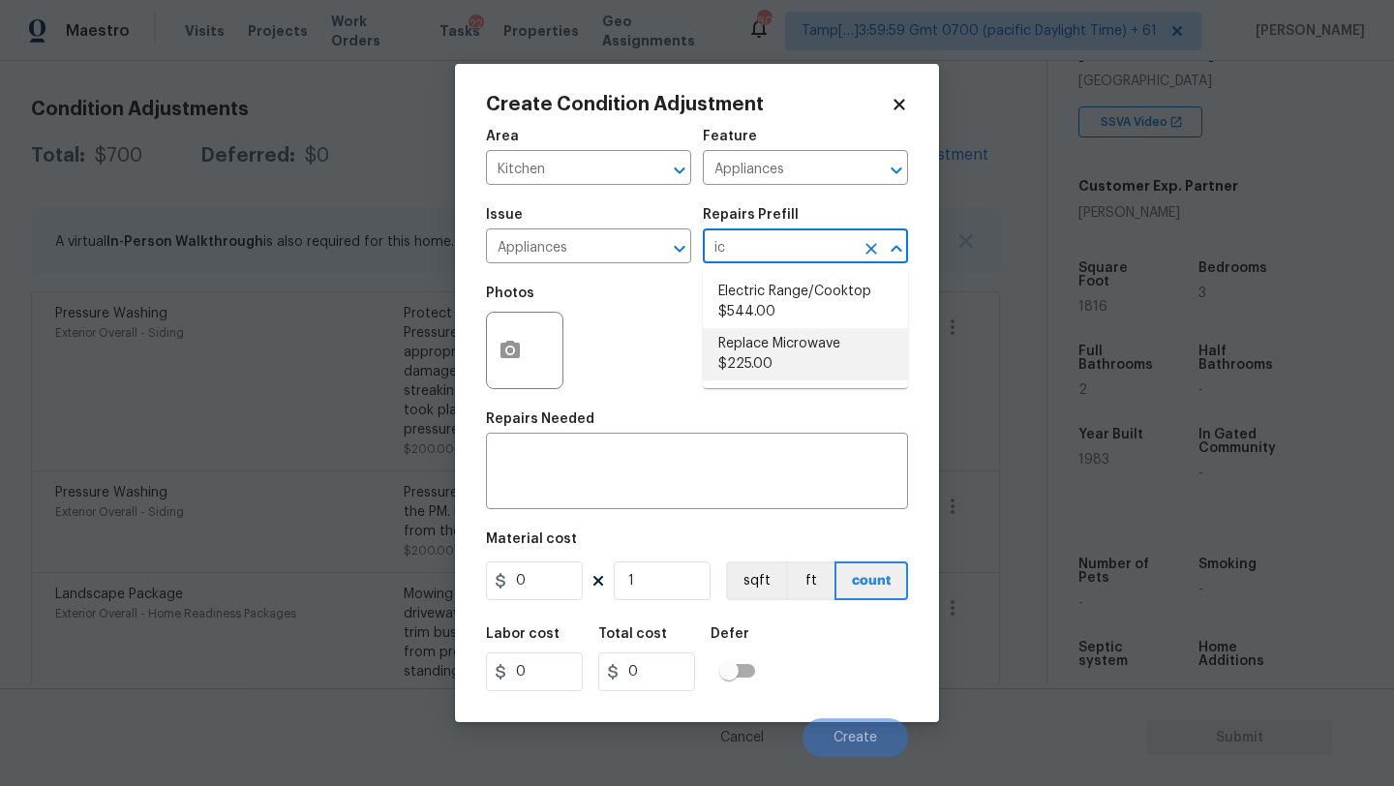
click at [809, 351] on li "Replace Microwave $225.00" at bounding box center [805, 354] width 205 height 52
type textarea "Remove the existing microwave and replace it with a new microwave"
type input "225"
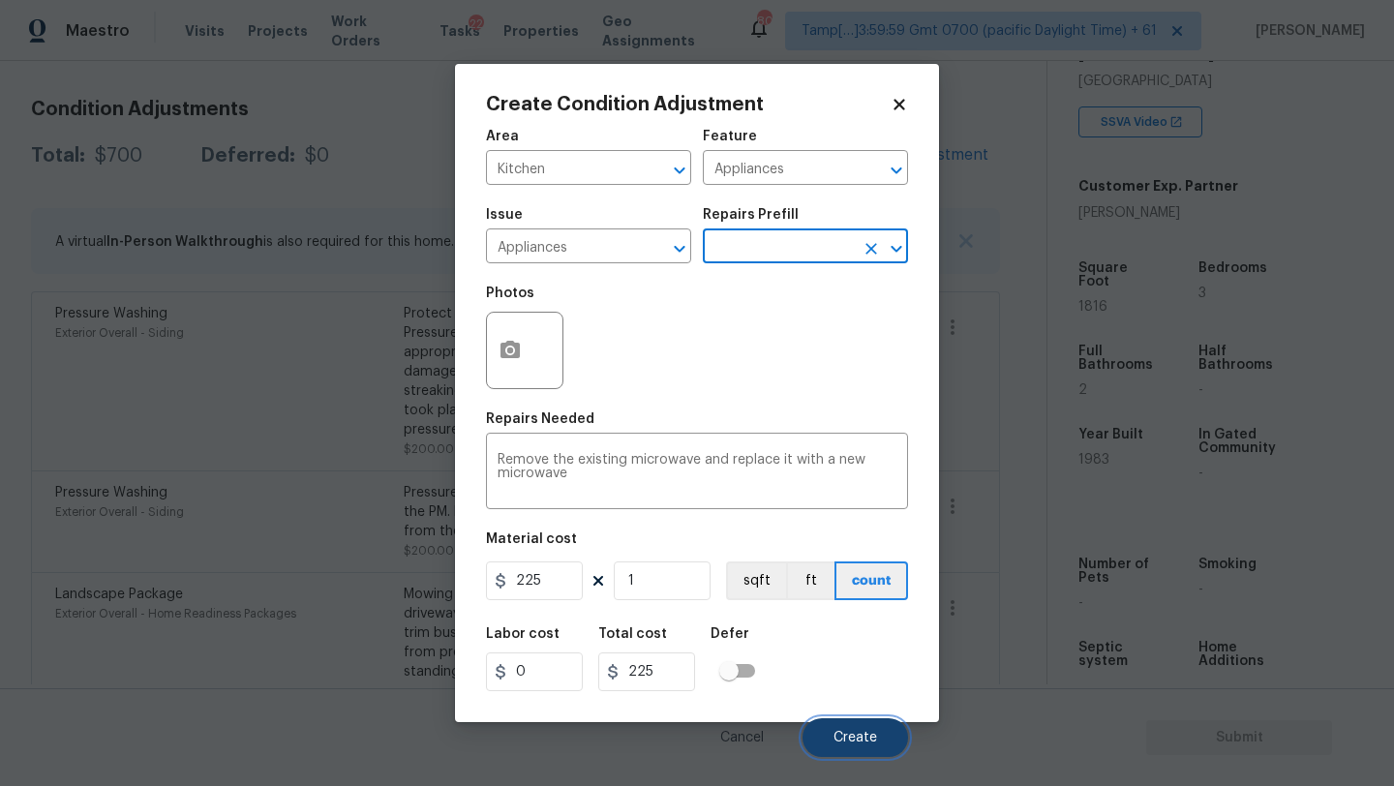
click at [871, 738] on span "Create" at bounding box center [856, 738] width 44 height 15
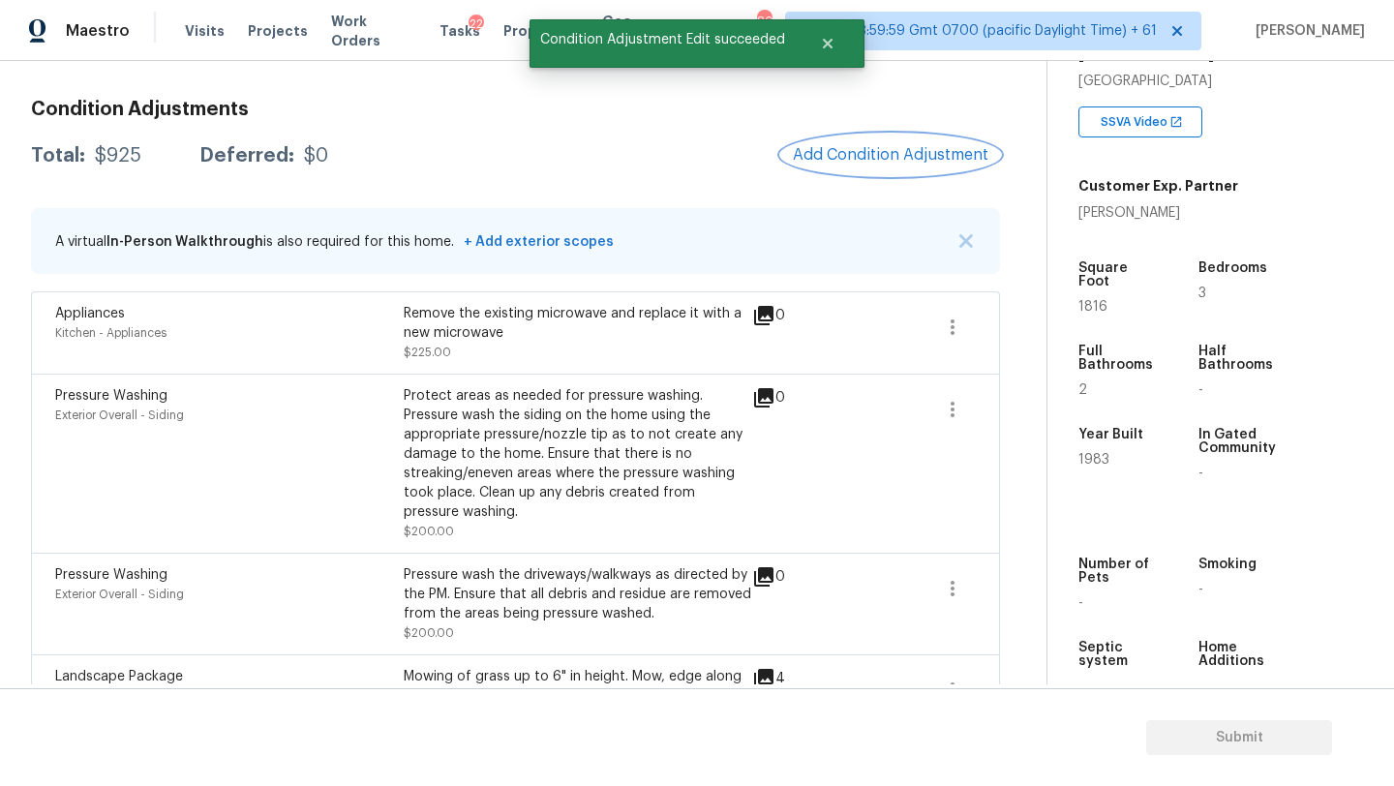
click at [843, 172] on button "Add Condition Adjustment" at bounding box center [890, 155] width 219 height 41
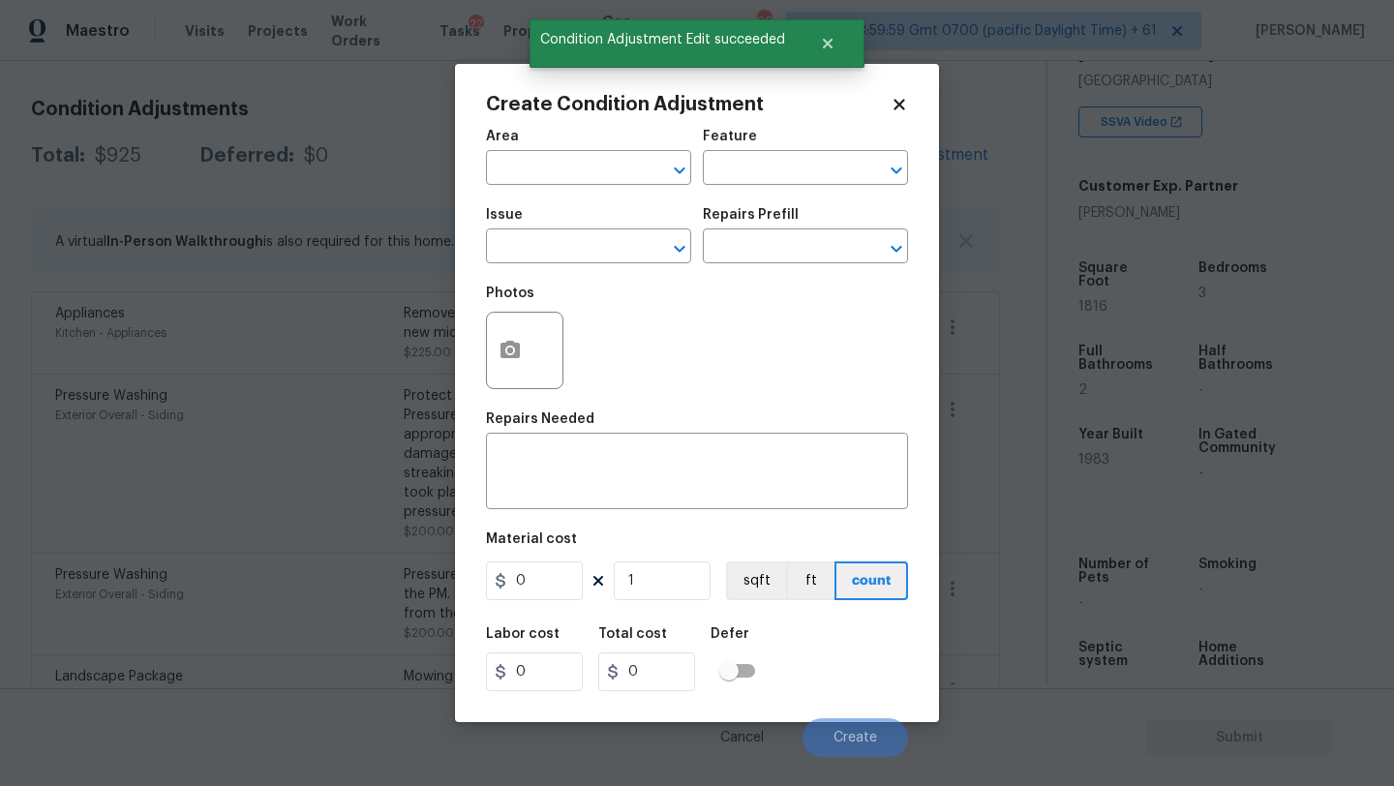
click at [538, 95] on h2 "Create Condition Adjustment" at bounding box center [688, 104] width 405 height 19
click at [541, 168] on input "text" at bounding box center [561, 170] width 151 height 30
click at [570, 213] on li "Kitchen" at bounding box center [588, 214] width 205 height 32
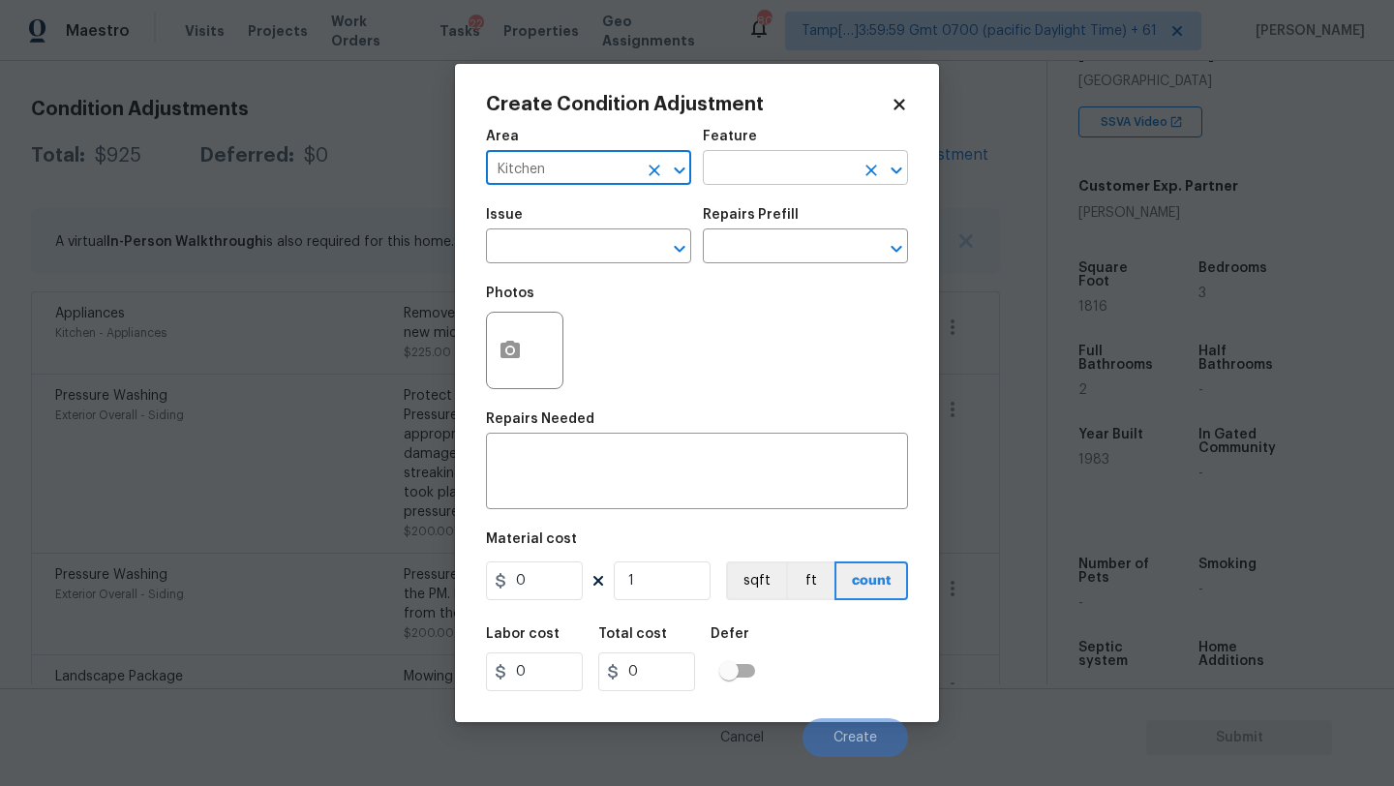
type input "Kitchen"
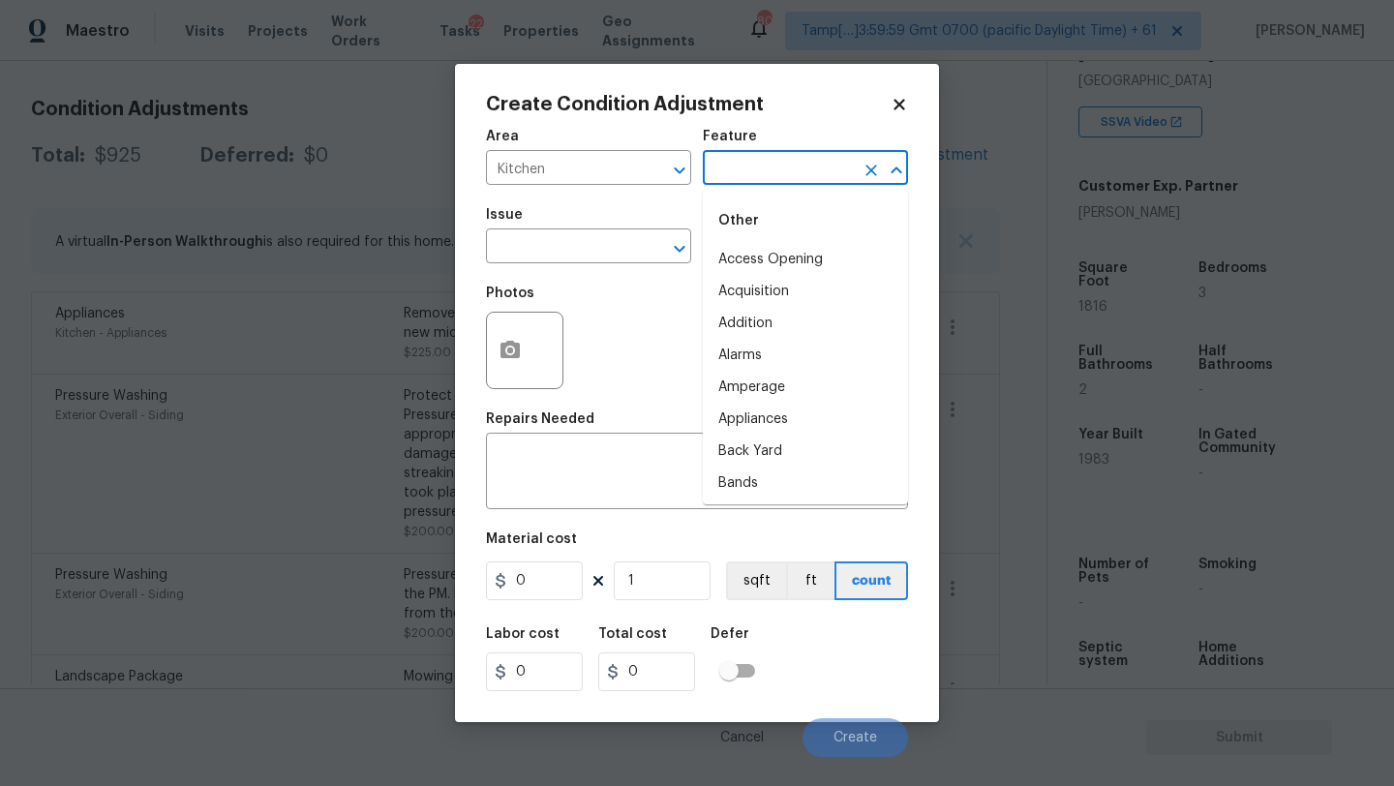
click at [824, 168] on input "text" at bounding box center [778, 170] width 151 height 30
click at [805, 263] on li "Appliances" at bounding box center [805, 260] width 205 height 32
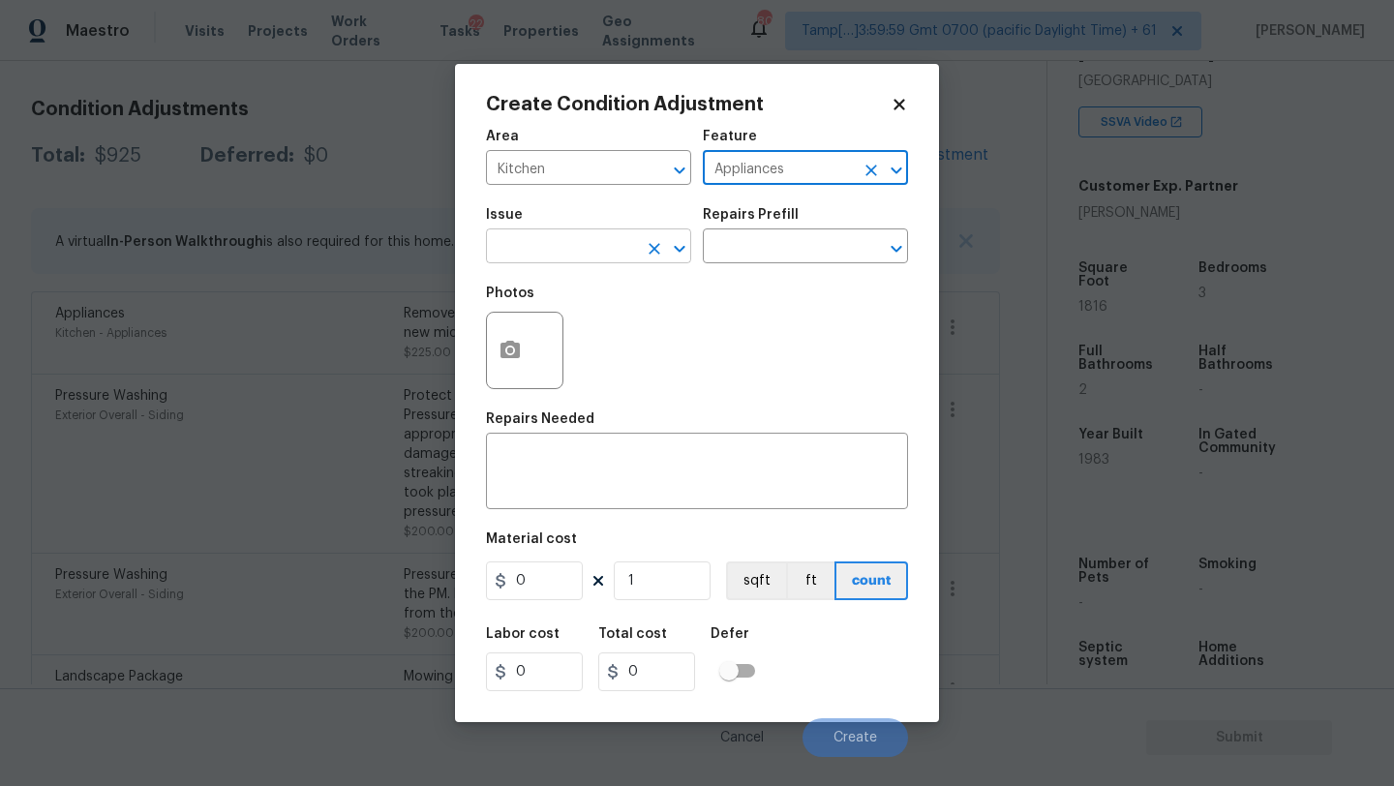
type input "Appliances"
click at [554, 263] on body "Maestro Visits Projects Work Orders Tasks 22 Properties Geo Assignments 808 Tam…" at bounding box center [697, 393] width 1394 height 786
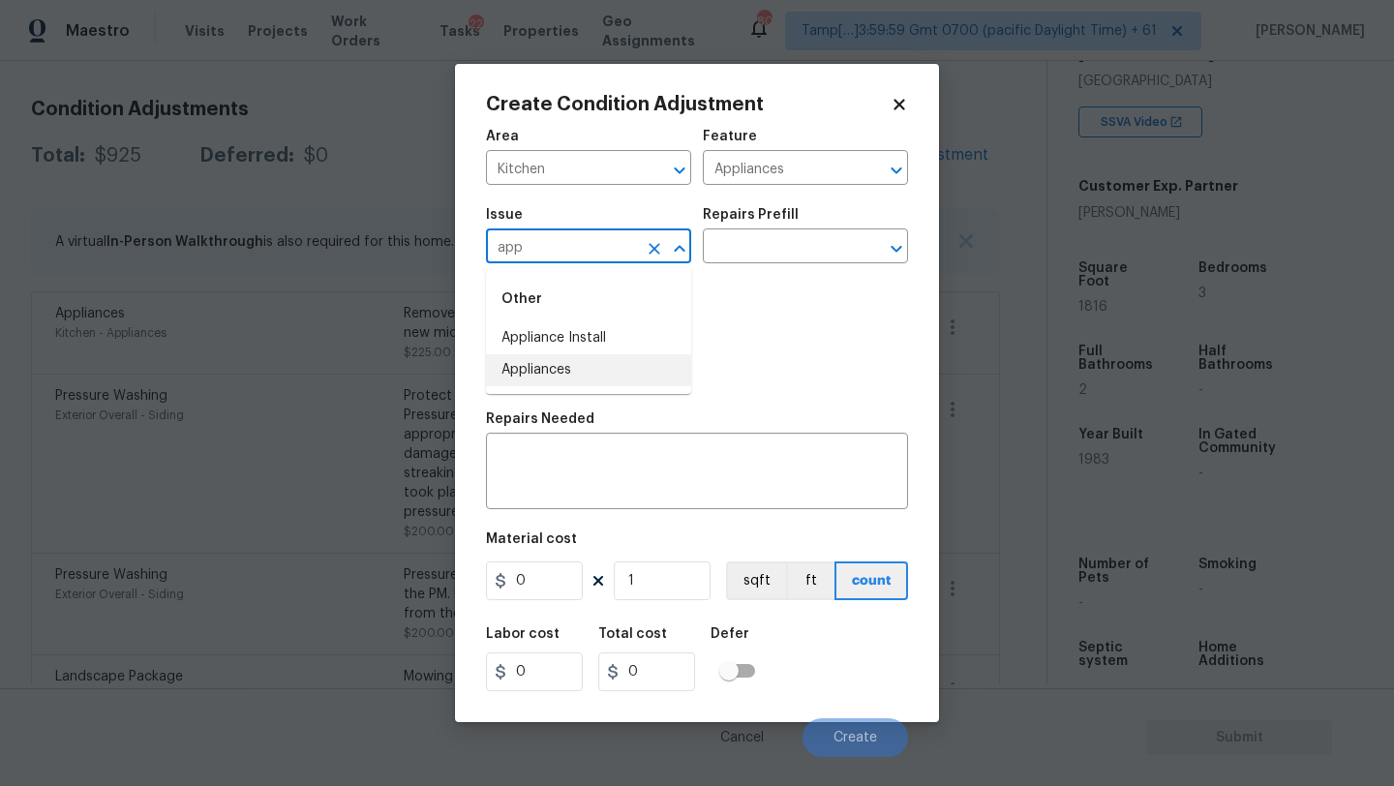
click at [532, 371] on li "Appliances" at bounding box center [588, 370] width 205 height 32
type input "Appliances"
click at [747, 250] on input "text" at bounding box center [778, 248] width 151 height 30
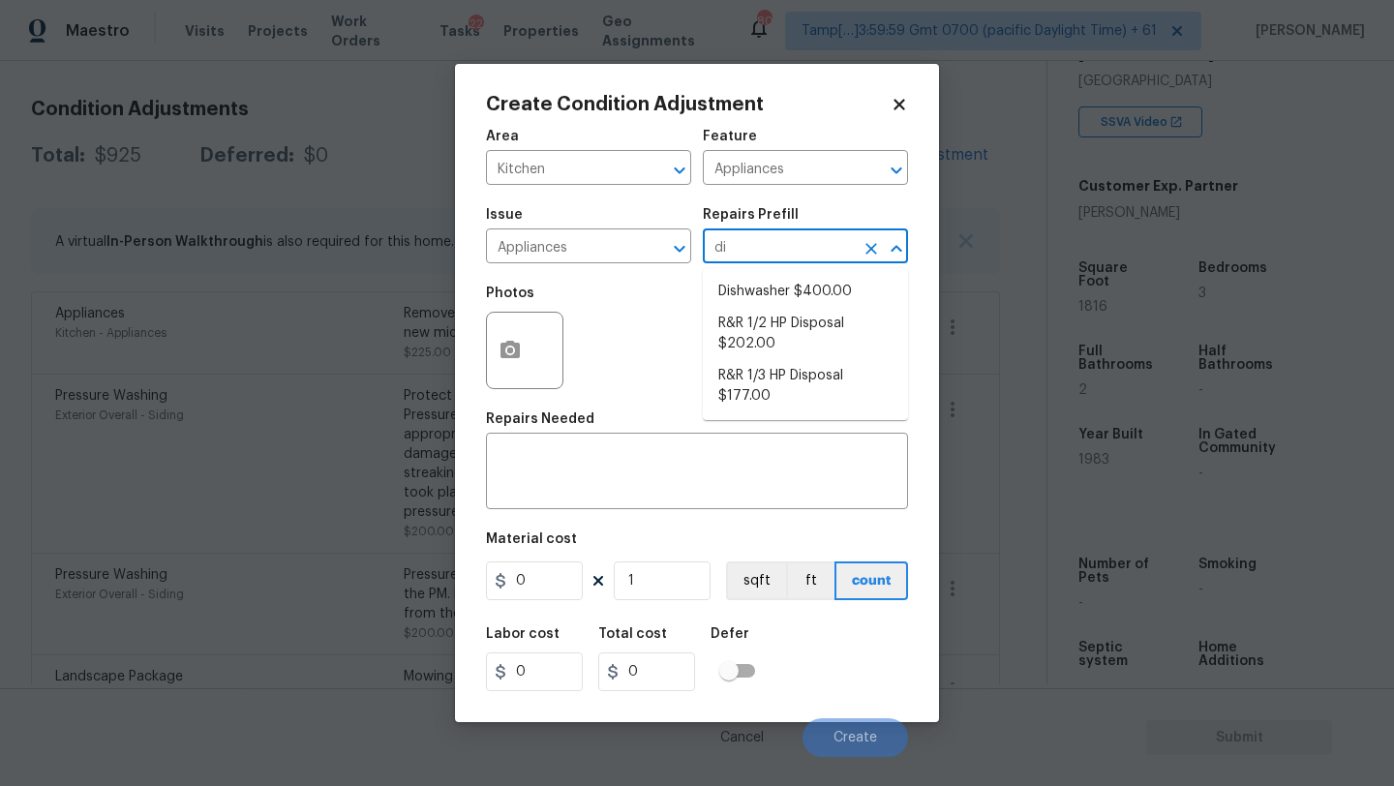
type input "dis"
click at [746, 298] on li "Dishwasher $400.00" at bounding box center [805, 292] width 205 height 32
type textarea "Remove the existing dishwasher and prep the area for a new unit. Install a new …"
type input "400"
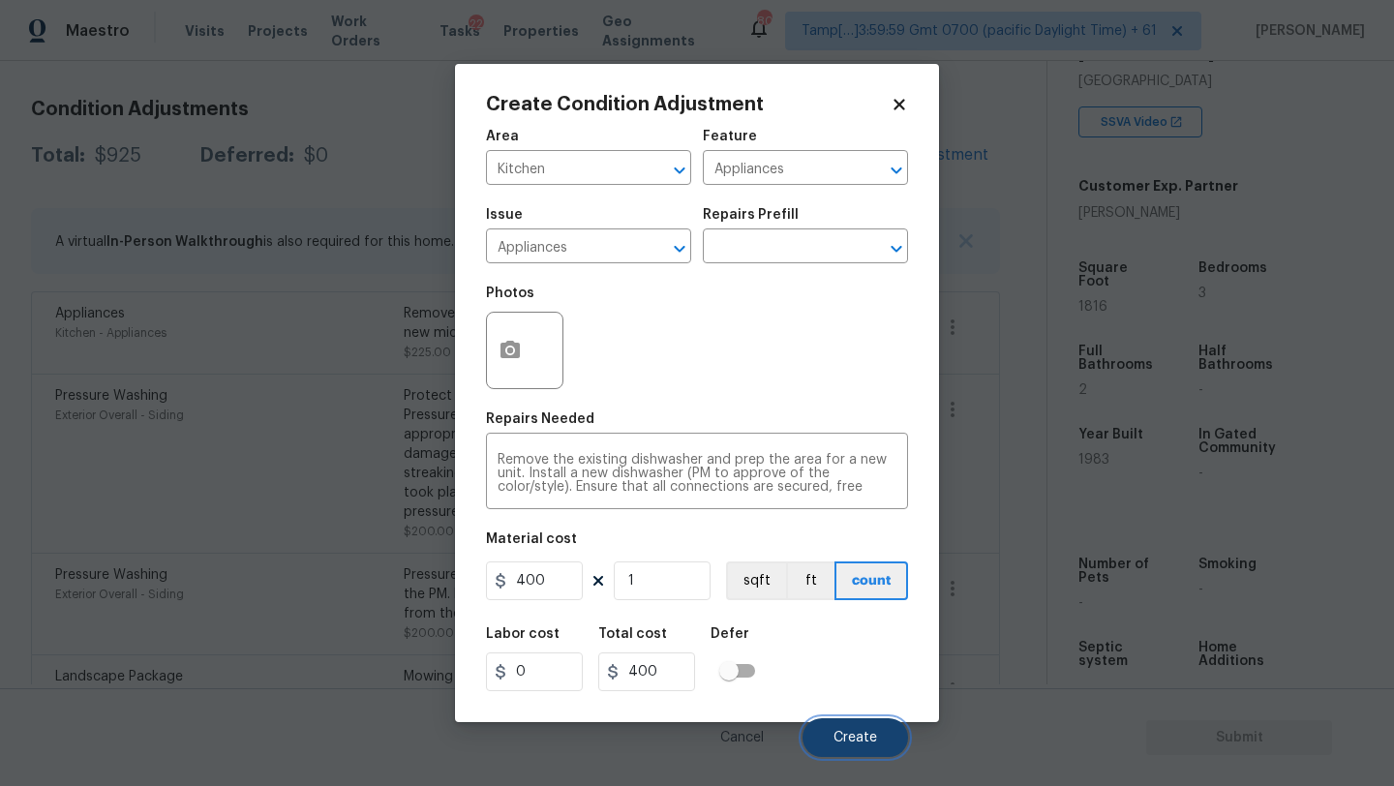
click at [841, 737] on span "Create" at bounding box center [856, 738] width 44 height 15
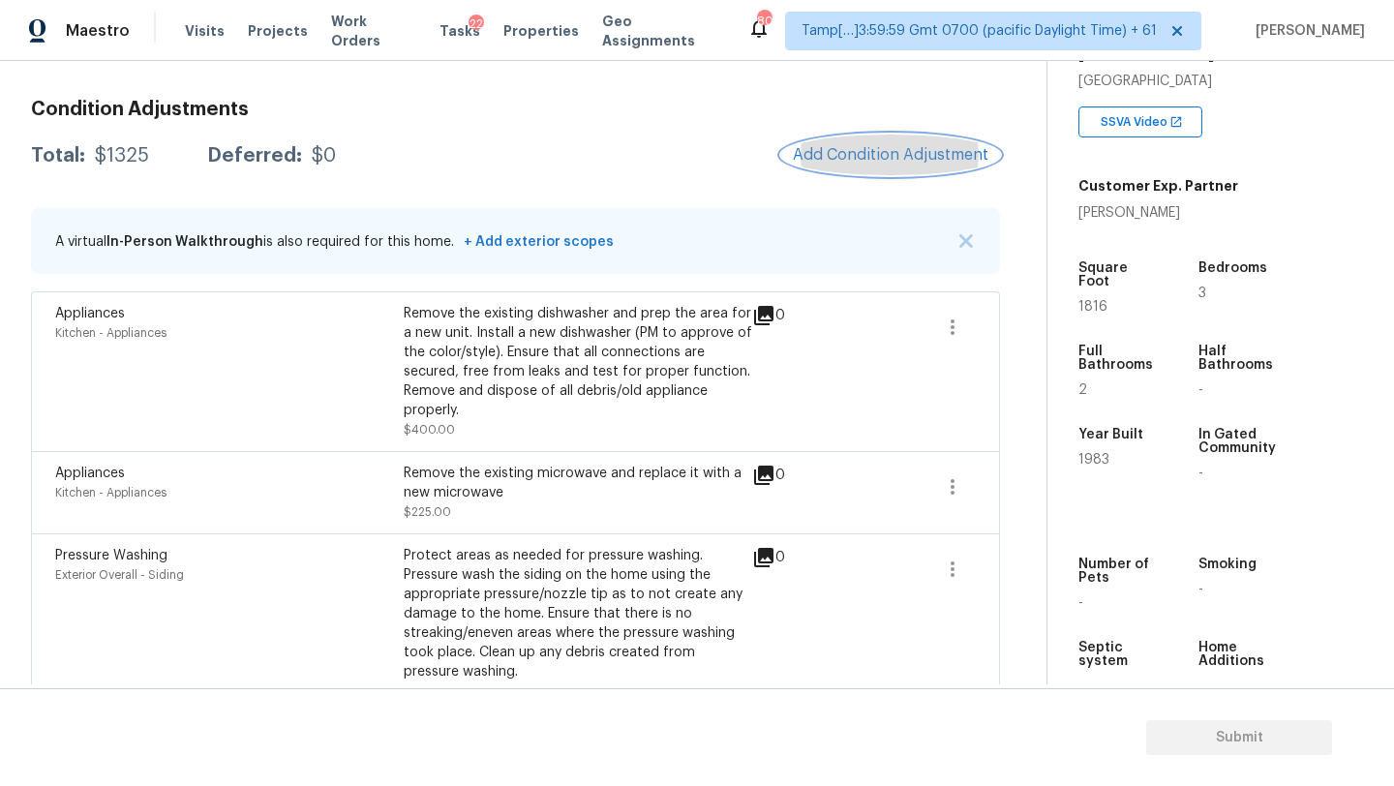
click at [866, 154] on span "Add Condition Adjustment" at bounding box center [891, 154] width 196 height 17
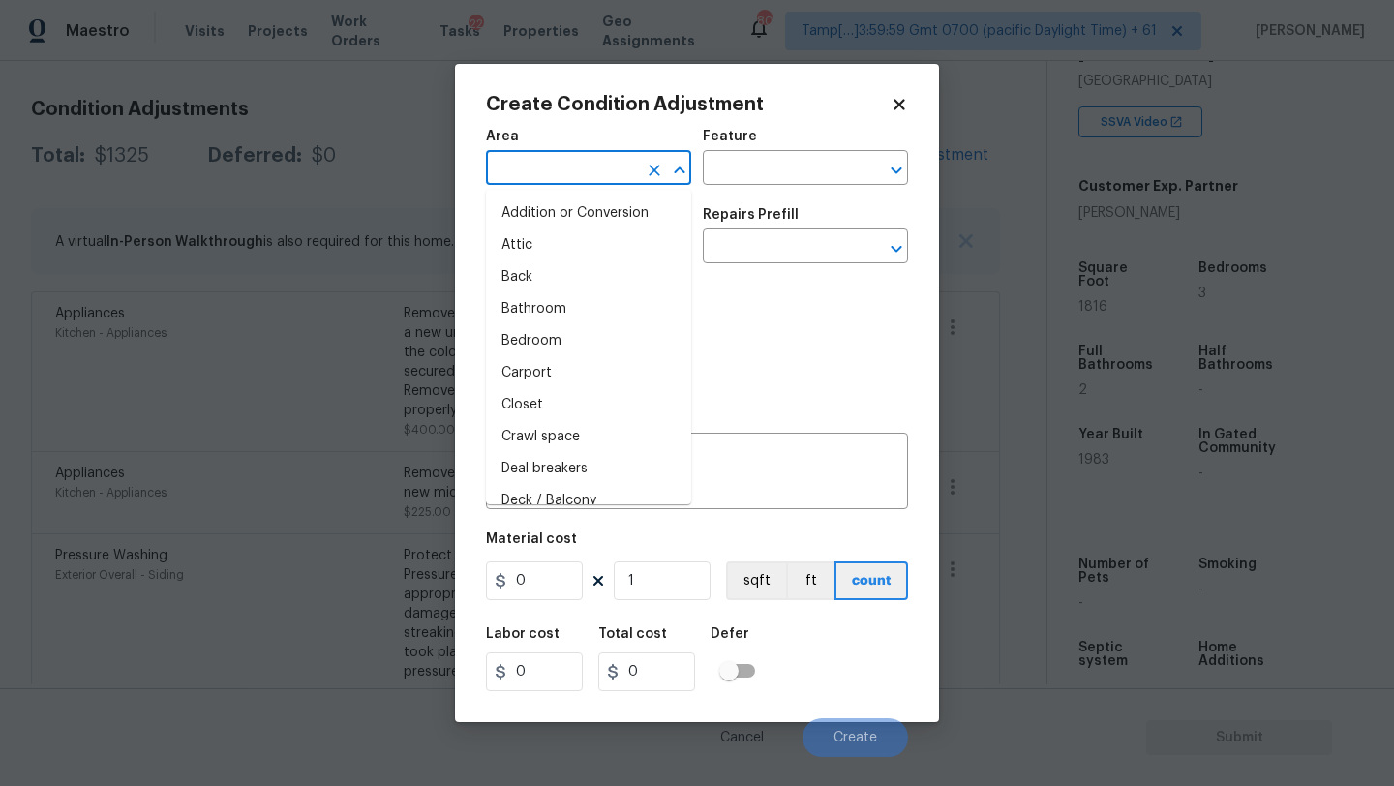
click at [587, 170] on input "text" at bounding box center [561, 170] width 151 height 30
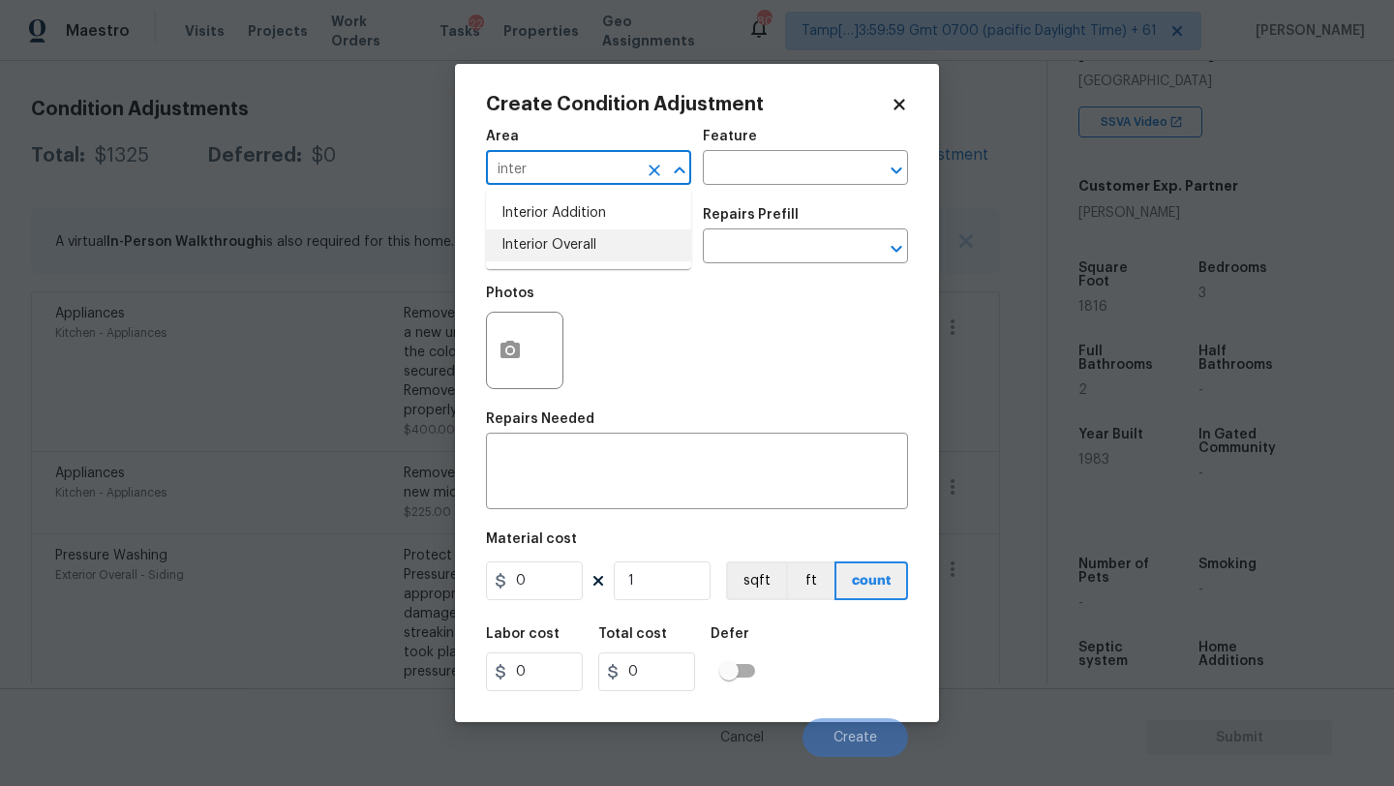
click at [588, 248] on li "Interior Overall" at bounding box center [588, 245] width 205 height 32
type input "Interior Overall"
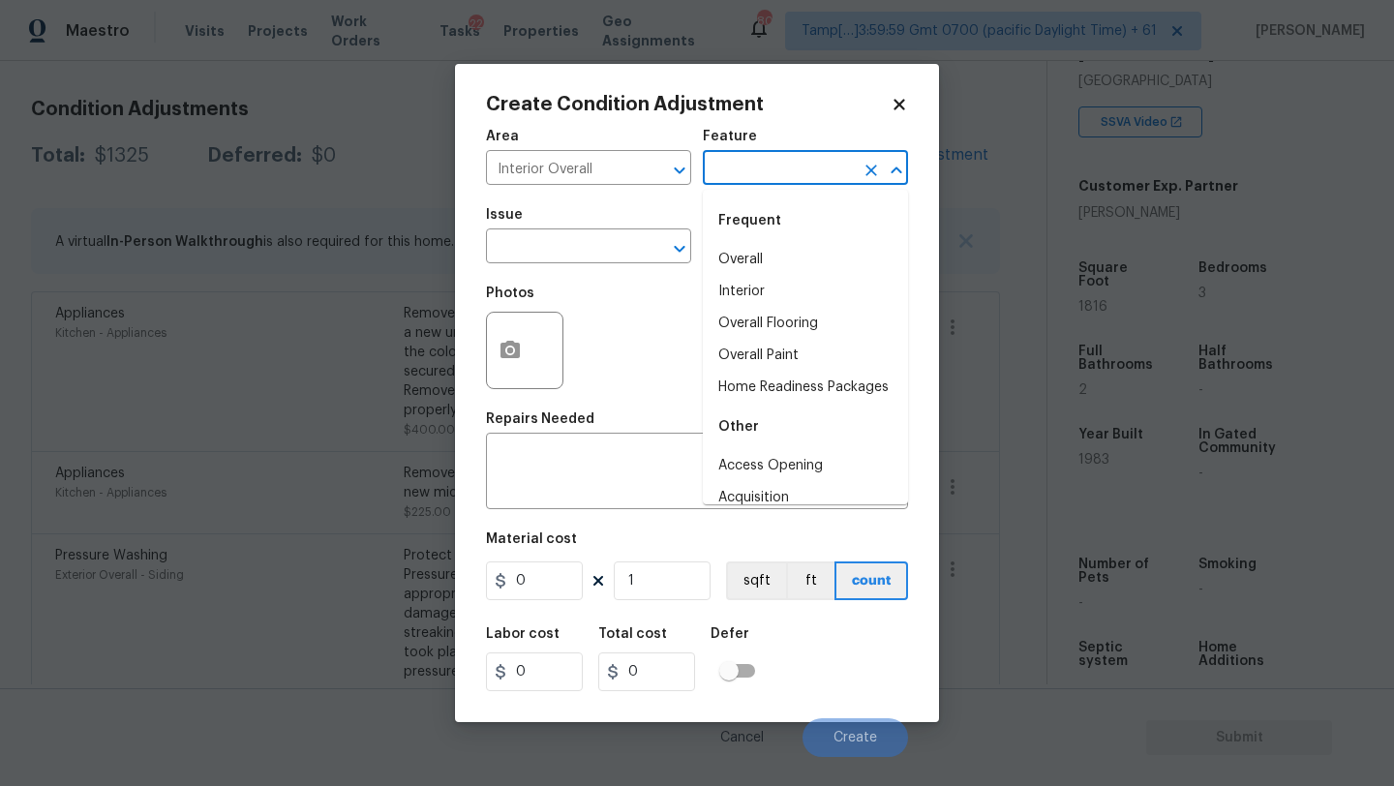
click at [715, 182] on input "text" at bounding box center [778, 170] width 151 height 30
click at [770, 337] on li "Overall Flooring" at bounding box center [805, 324] width 205 height 32
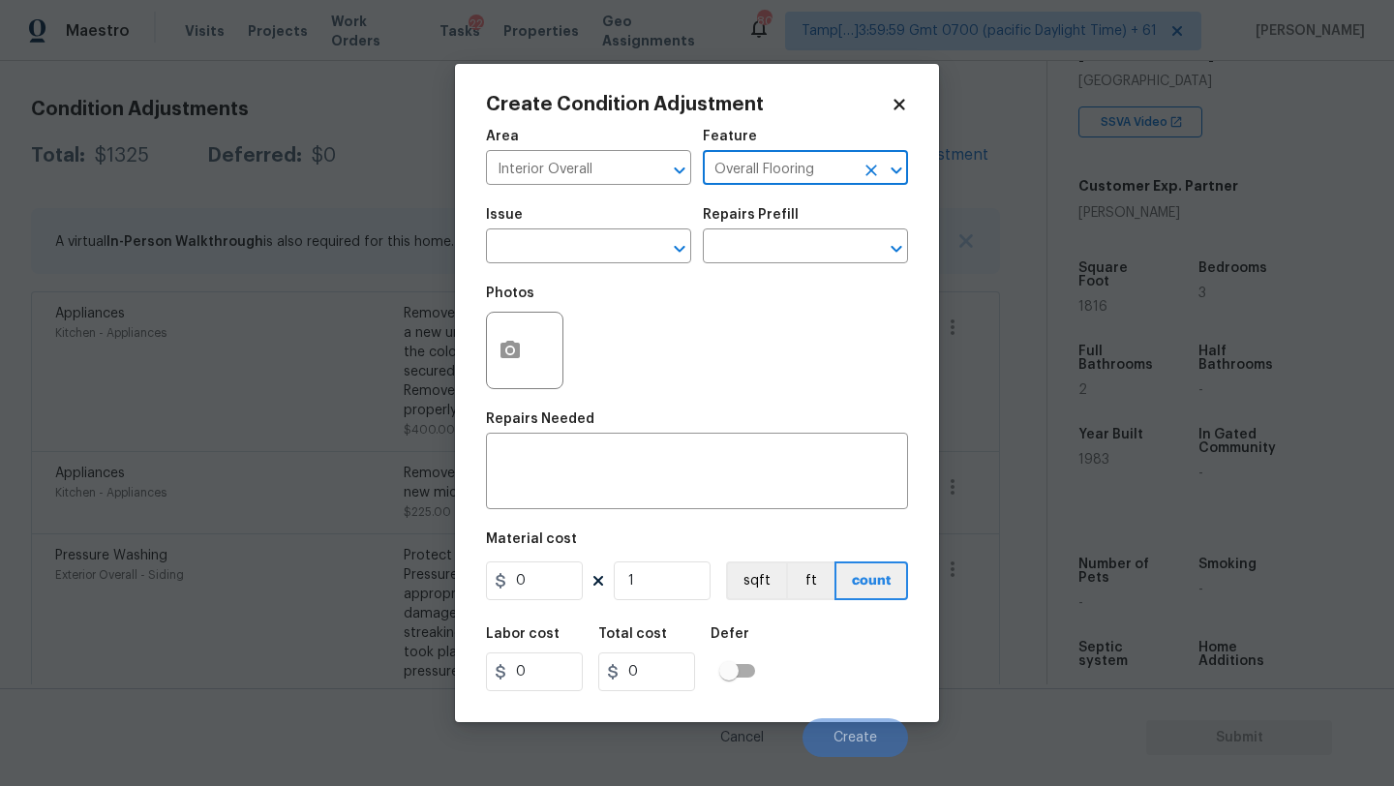
type input "Overall Flooring"
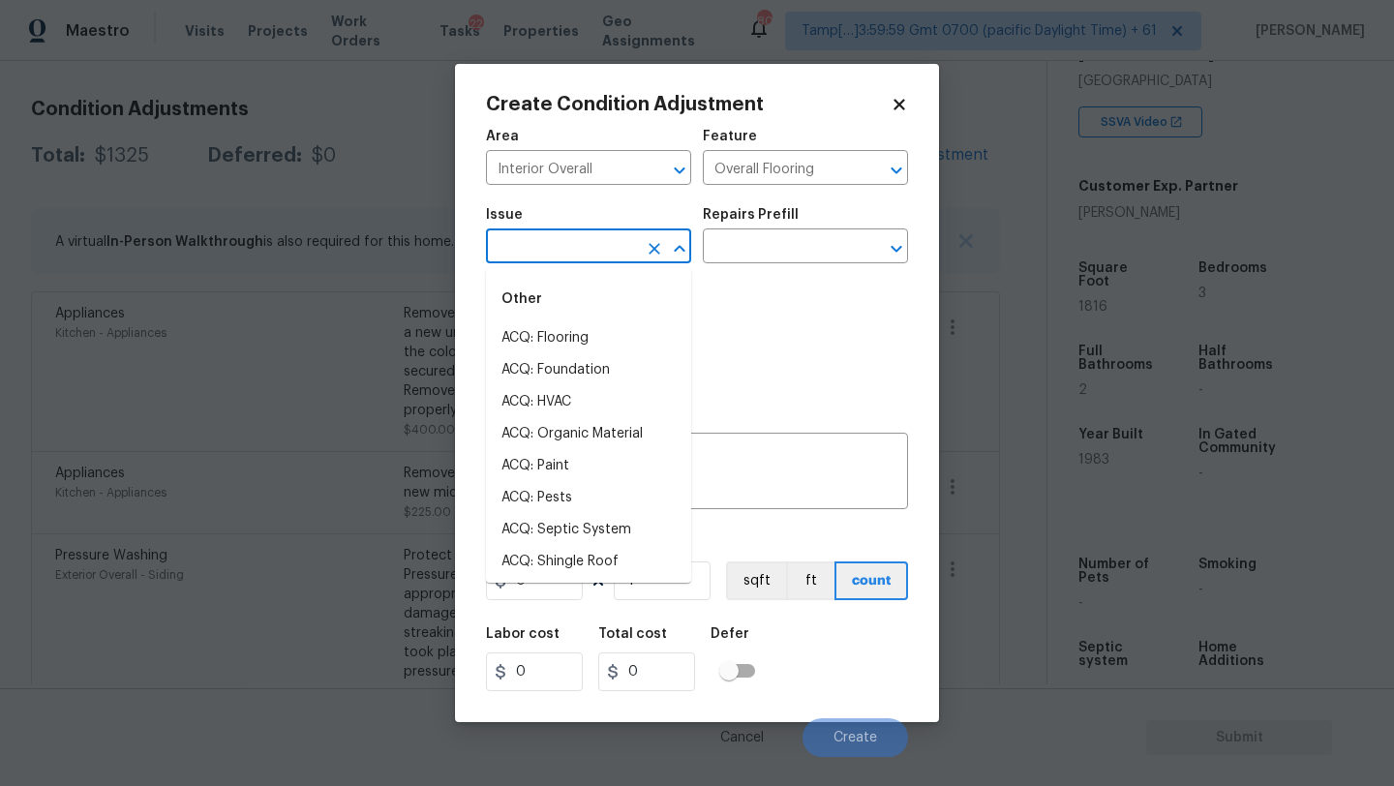
click at [584, 259] on input "text" at bounding box center [561, 248] width 151 height 30
click at [562, 348] on li "ACQ: Flooring" at bounding box center [588, 338] width 205 height 32
type input "ACQ: Flooring"
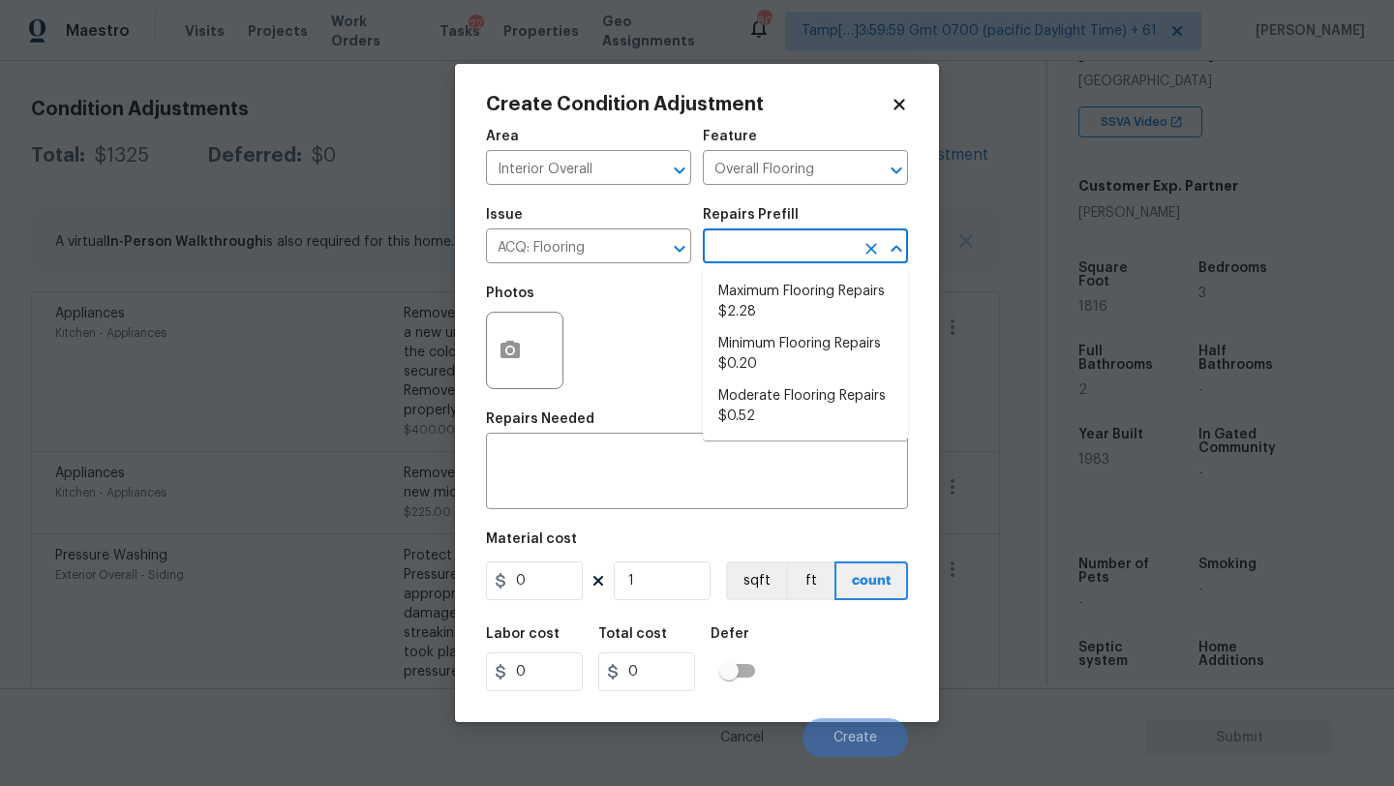
click at [763, 259] on input "text" at bounding box center [778, 248] width 151 height 30
click at [773, 317] on li "Maximum Flooring Repairs $2.28" at bounding box center [805, 302] width 205 height 52
type input "Acquisition"
type textarea "Acquisition Scope: Maximum flooring repairs"
type input "2.28"
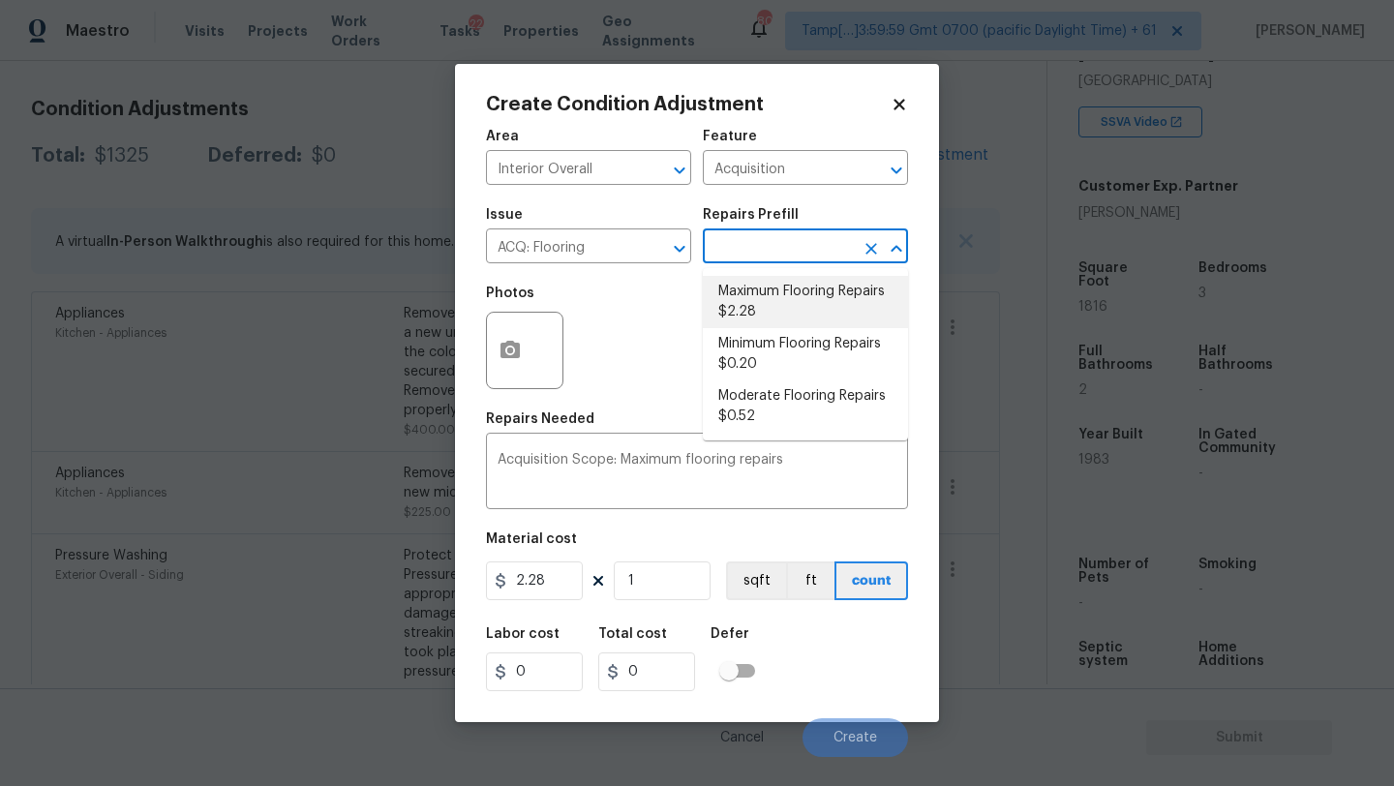
type input "2.28"
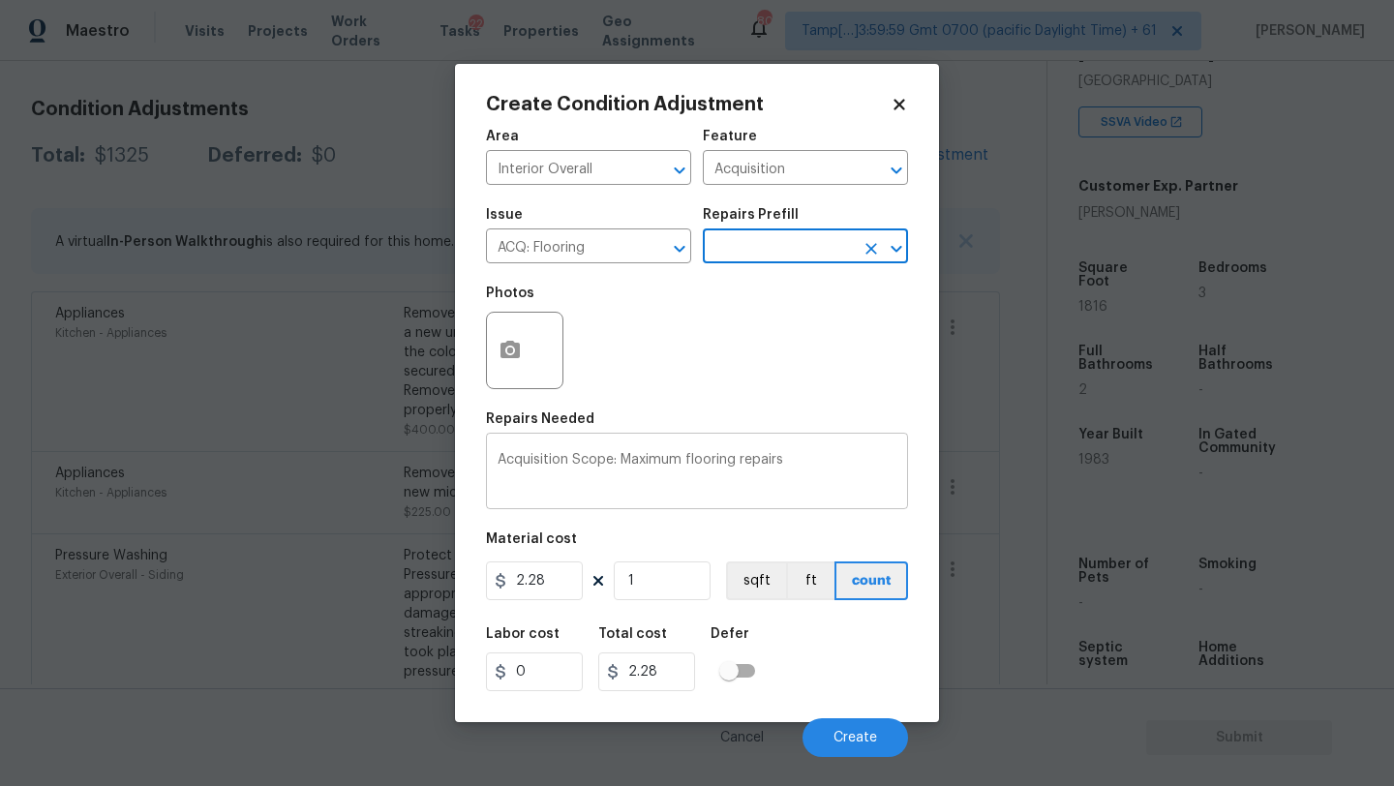
click at [791, 460] on textarea "Acquisition Scope: Maximum flooring repairs" at bounding box center [697, 473] width 399 height 41
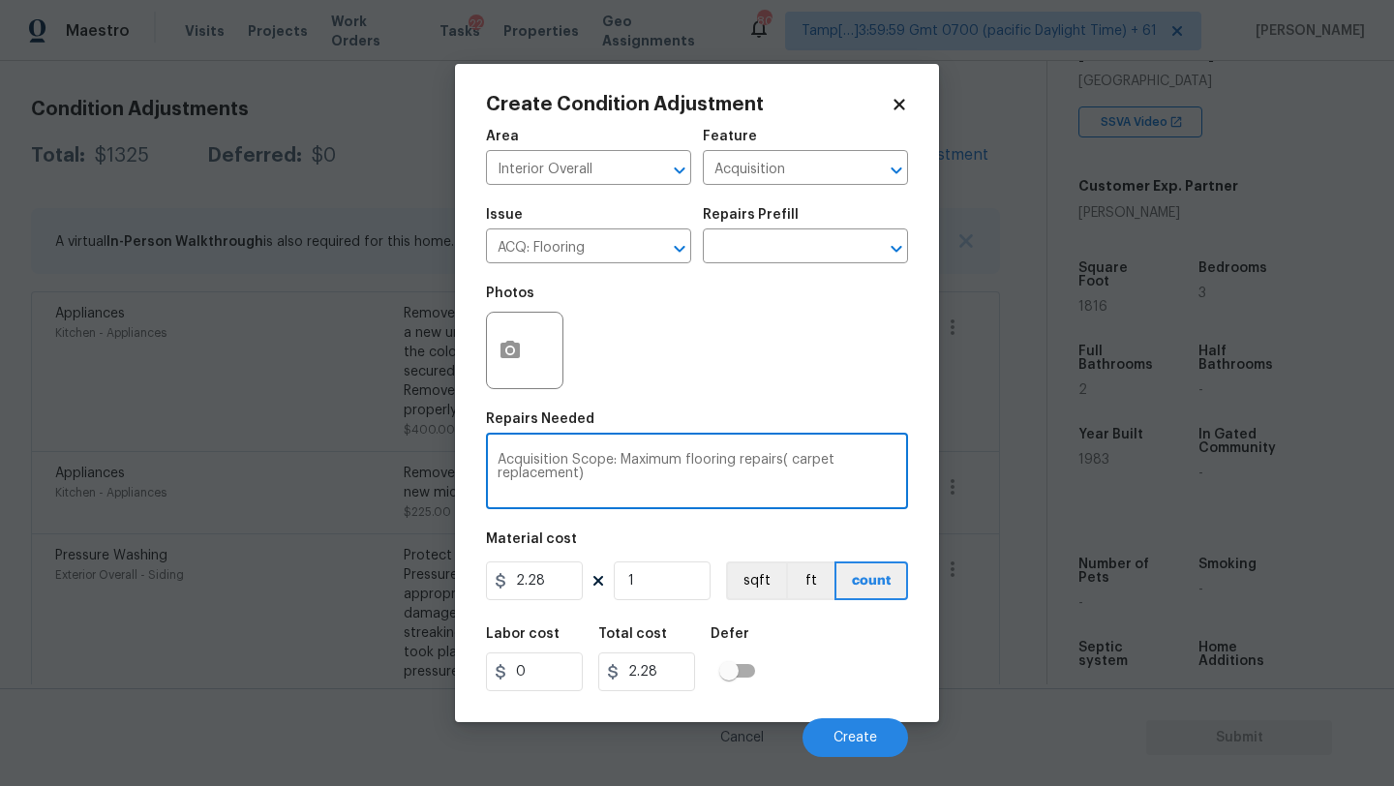
type textarea "Acquisition Scope: Maximum flooring repairs( carpet replacement)"
click at [676, 585] on input "1" at bounding box center [662, 581] width 97 height 39
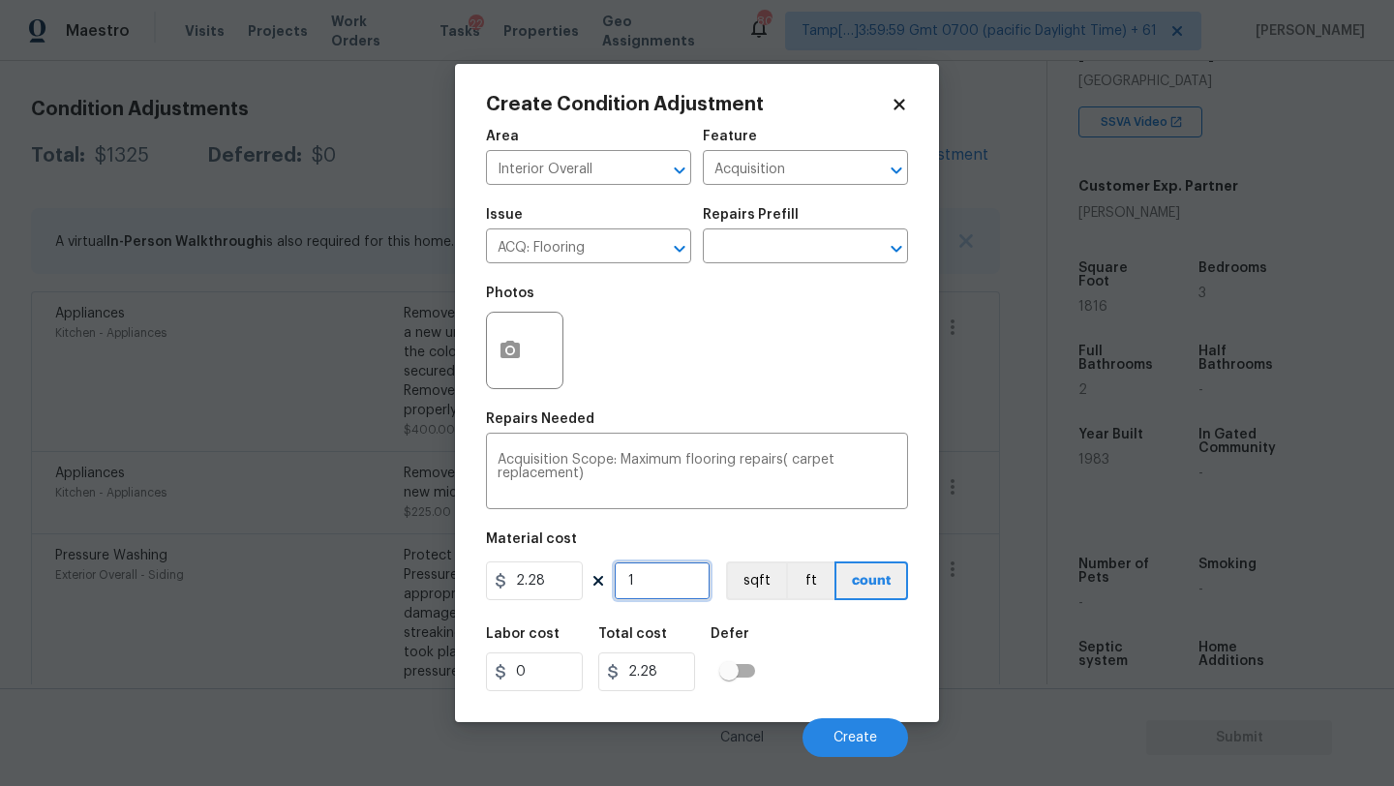
type input "18"
type input "41.04"
type input "181"
type input "412.68"
type input "1816"
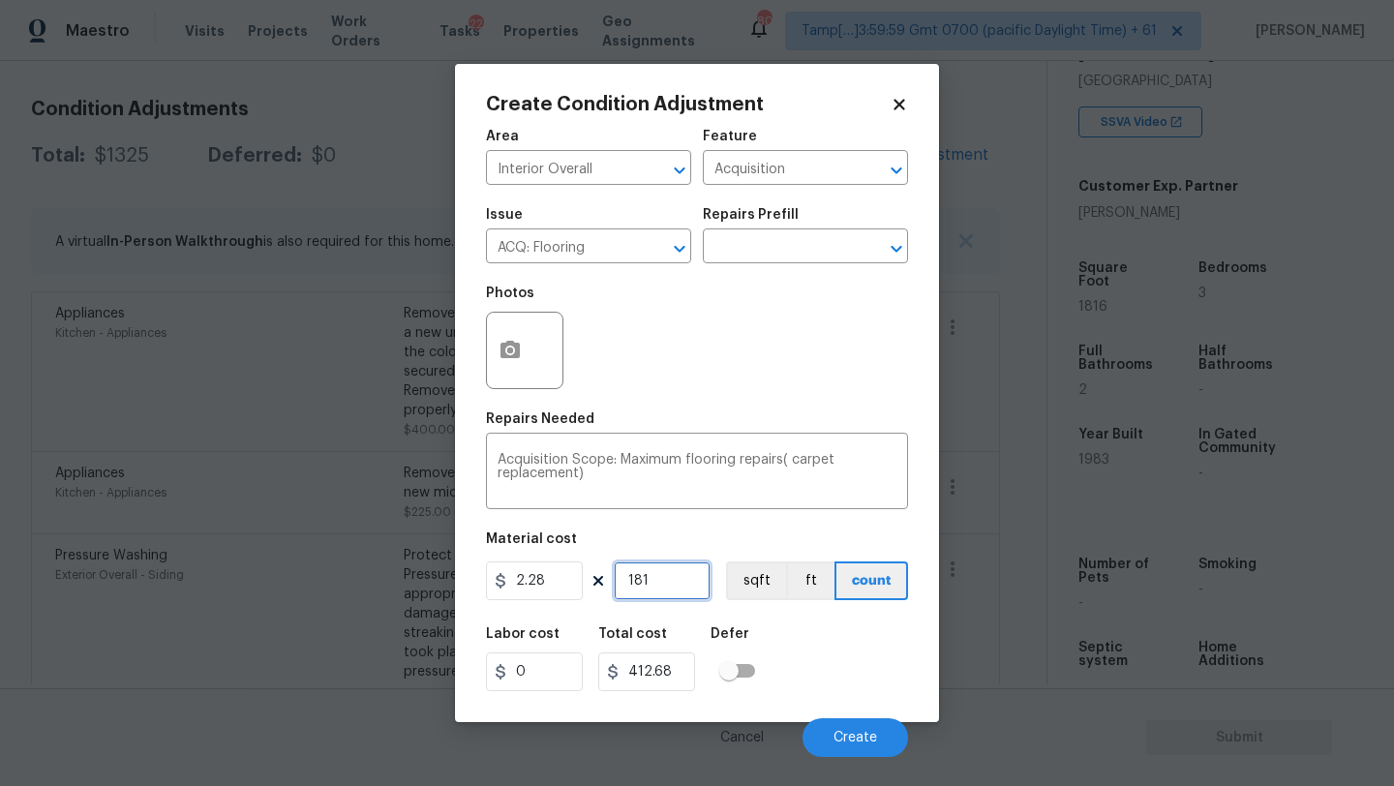
type input "4140.48"
type input "1816"
click at [518, 352] on icon "button" at bounding box center [510, 349] width 19 height 17
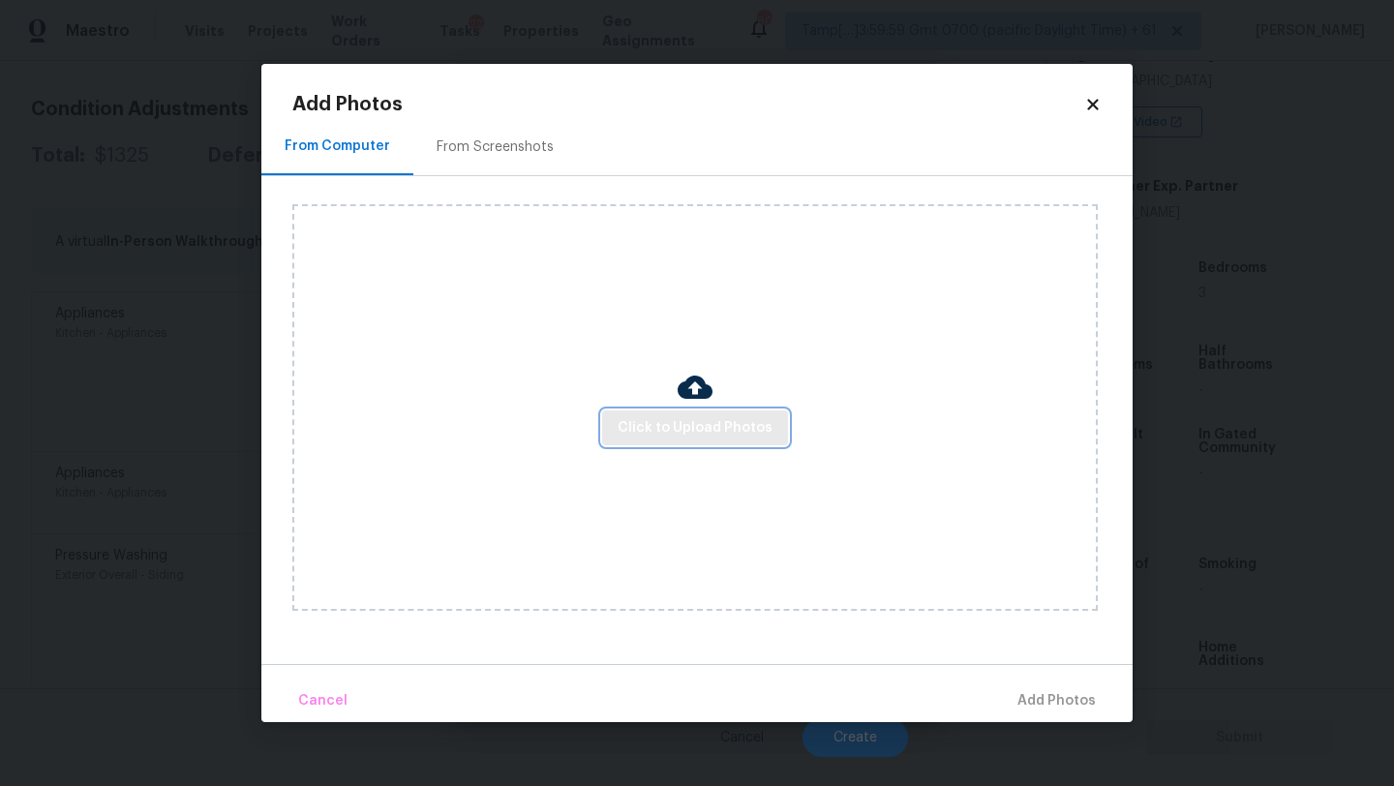
click at [652, 425] on span "Click to Upload Photos" at bounding box center [695, 428] width 155 height 24
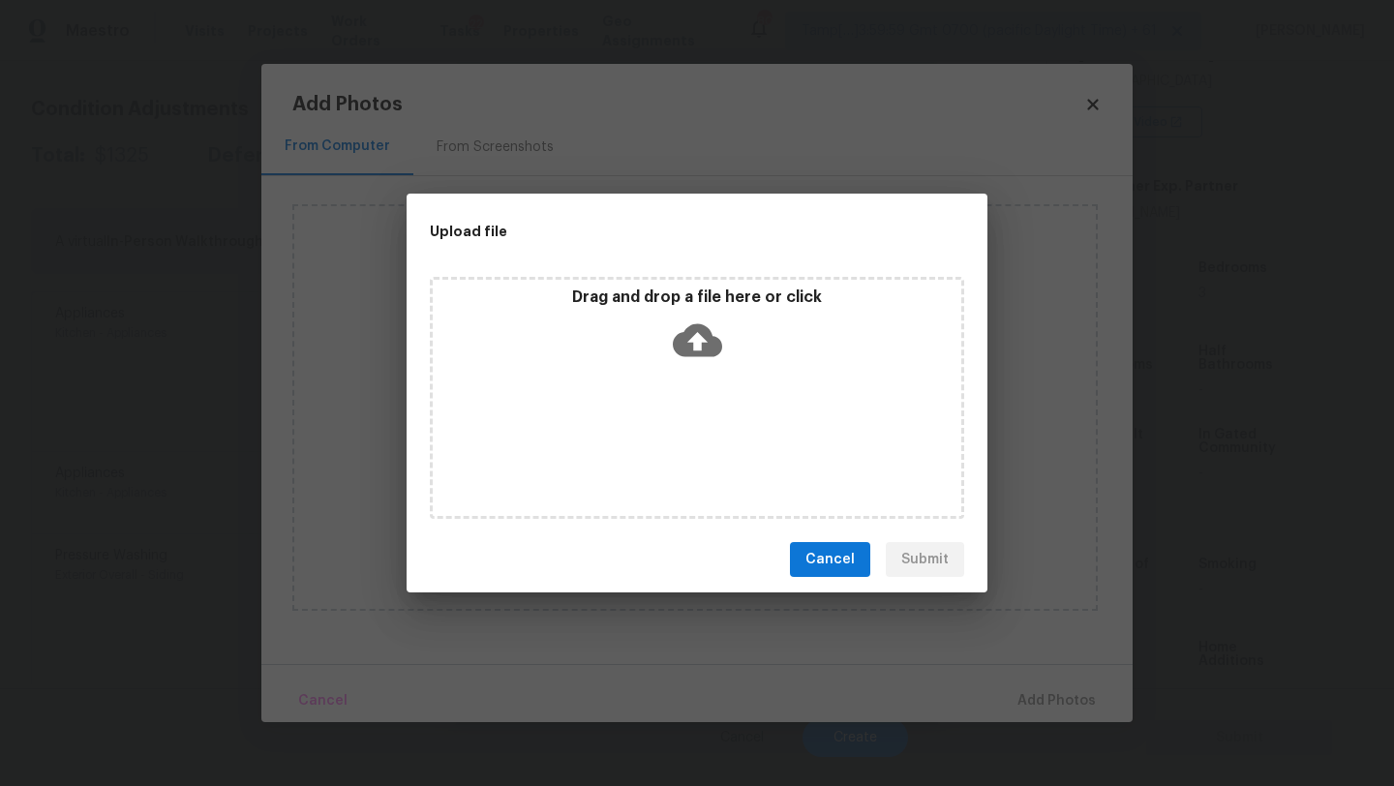
click at [735, 325] on div "Drag and drop a file here or click" at bounding box center [697, 329] width 529 height 83
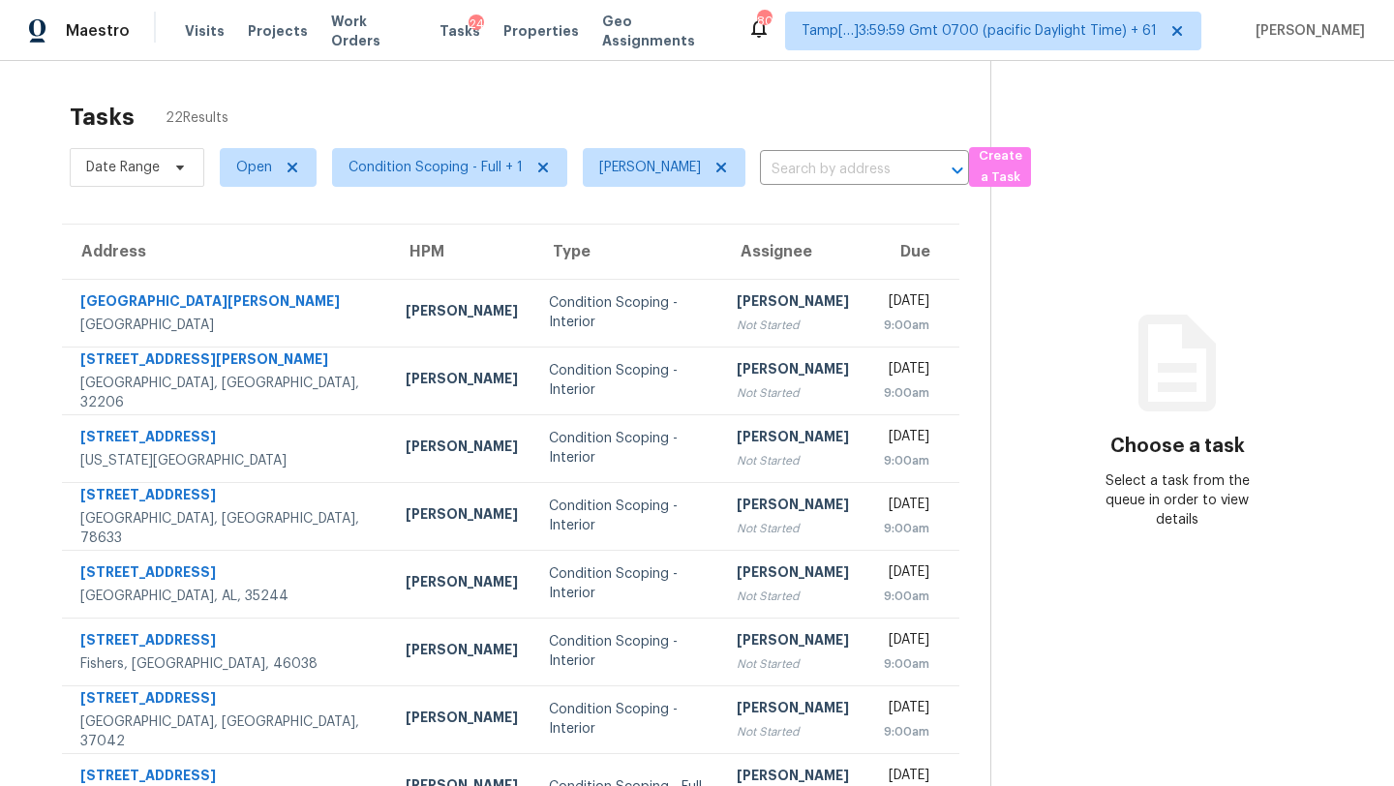
scroll to position [30, 0]
click at [509, 161] on span "Condition Scoping - Full + 1" at bounding box center [436, 167] width 174 height 19
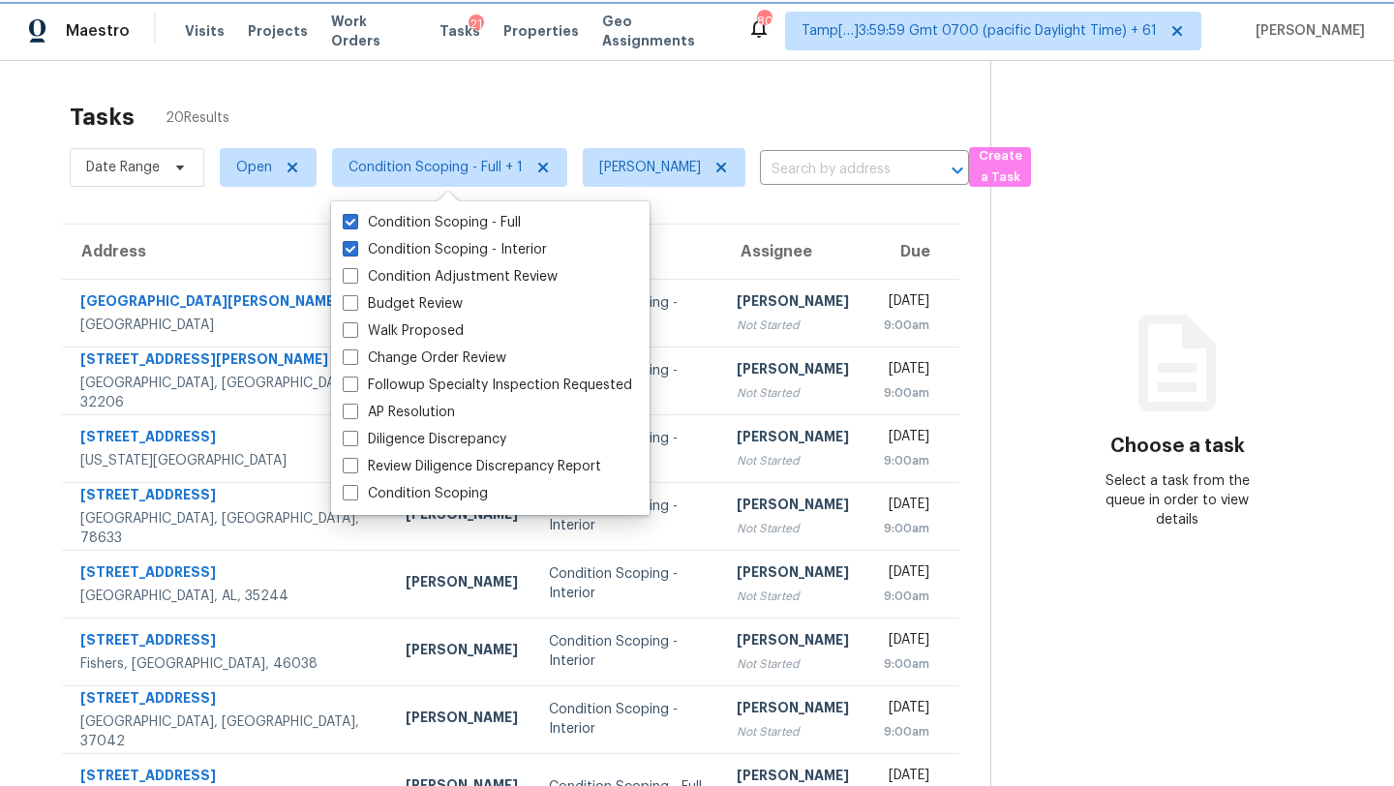
click at [469, 173] on span "Condition Scoping - Full + 1" at bounding box center [436, 167] width 174 height 19
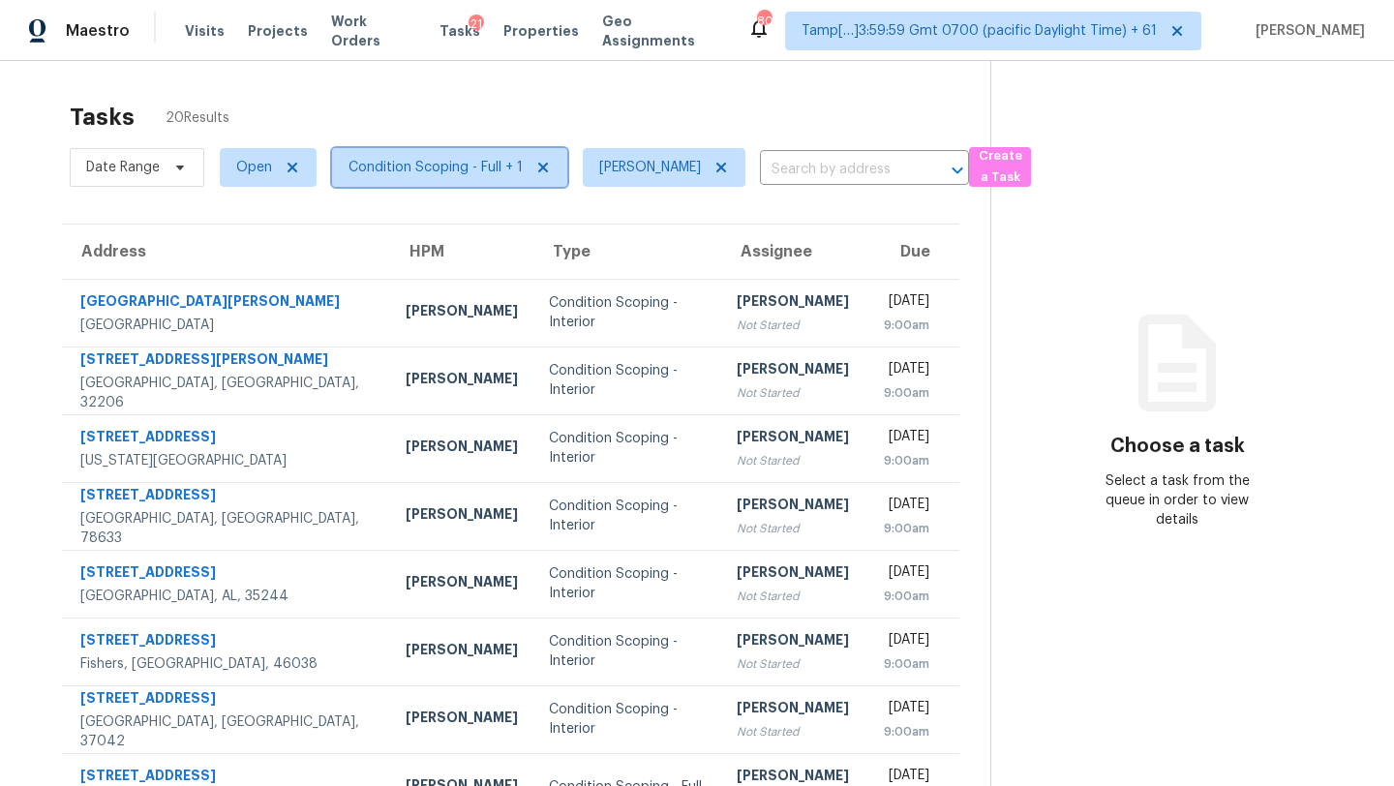
click at [469, 170] on span "Condition Scoping - Full + 1" at bounding box center [436, 167] width 174 height 19
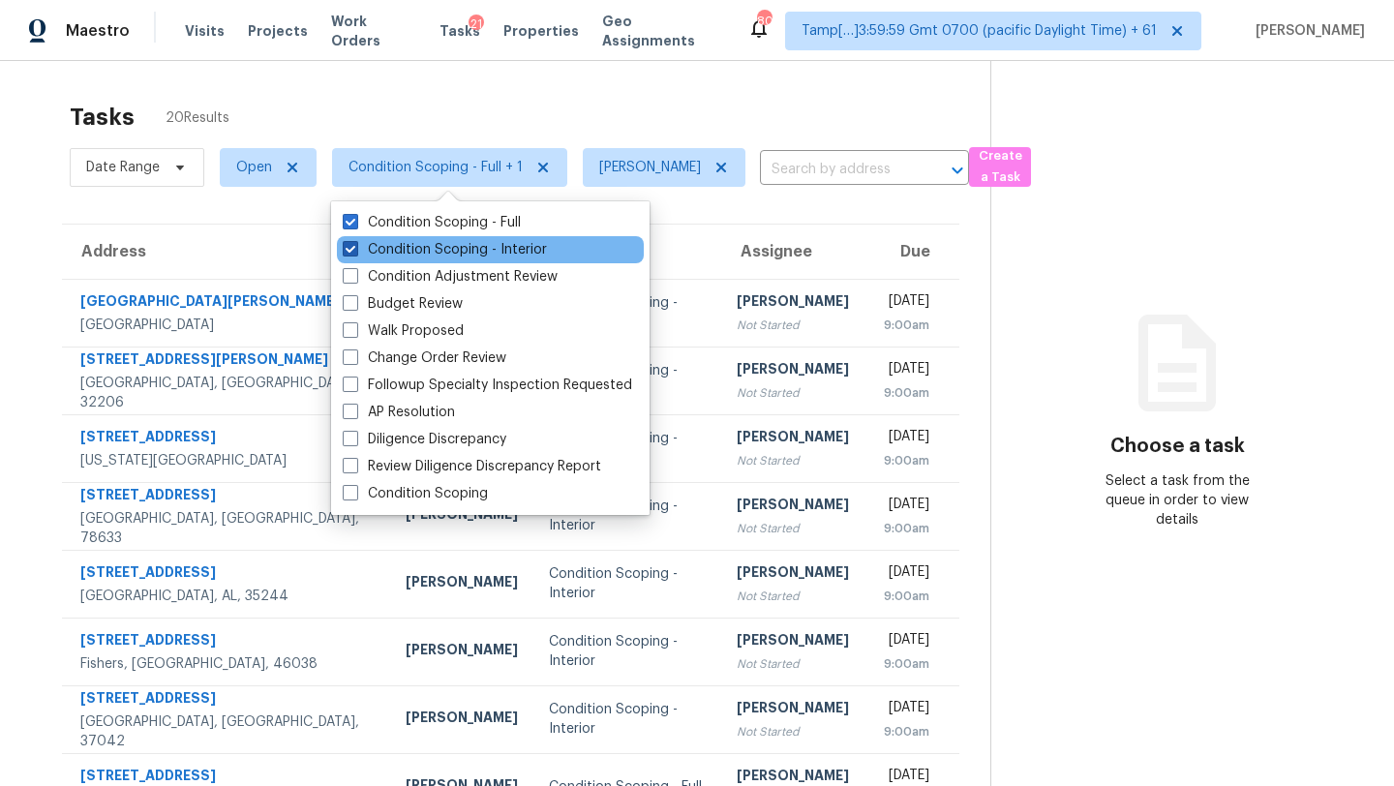
click at [470, 242] on label "Condition Scoping - Interior" at bounding box center [445, 249] width 204 height 19
click at [355, 242] on input "Condition Scoping - Interior" at bounding box center [349, 246] width 13 height 13
checkbox input "false"
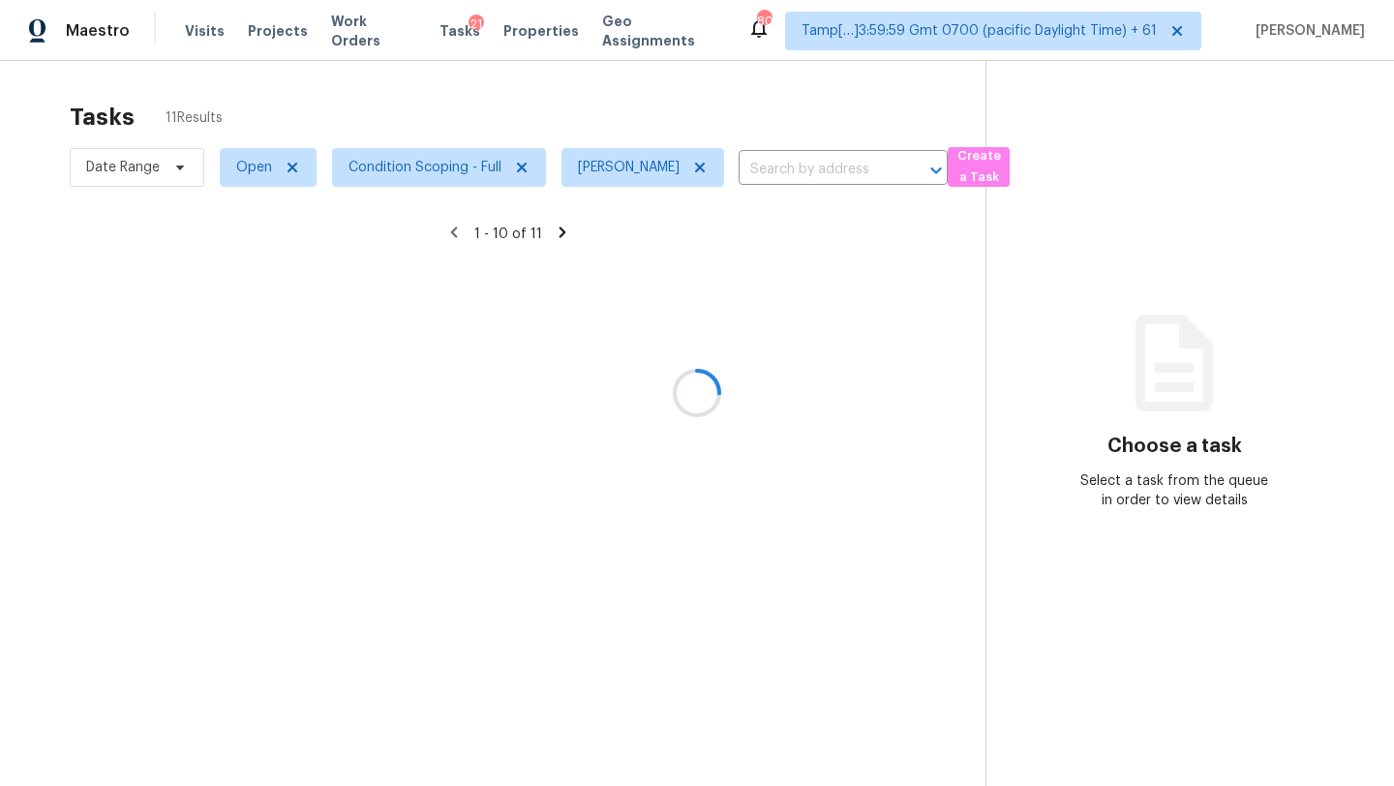
click at [605, 78] on div at bounding box center [697, 393] width 1394 height 786
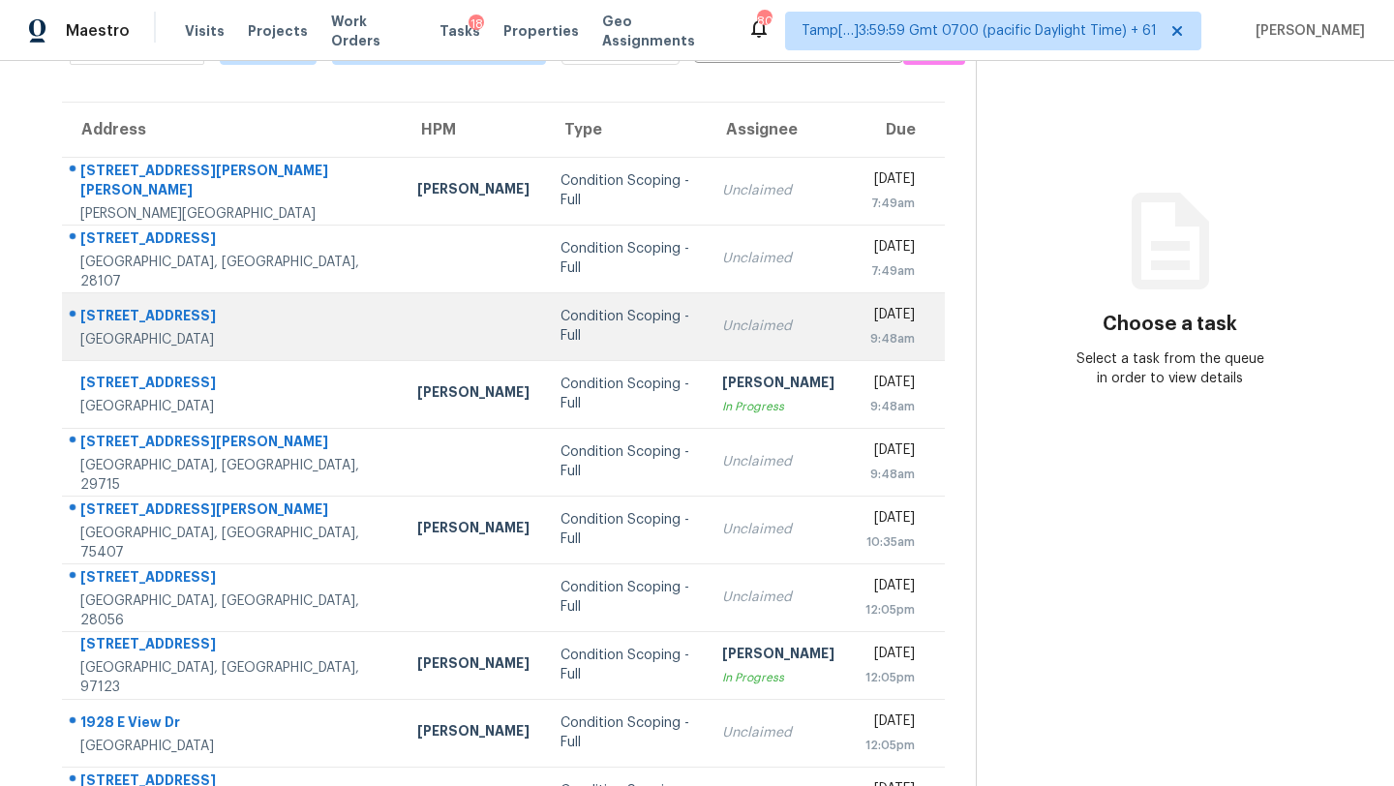
scroll to position [222, 0]
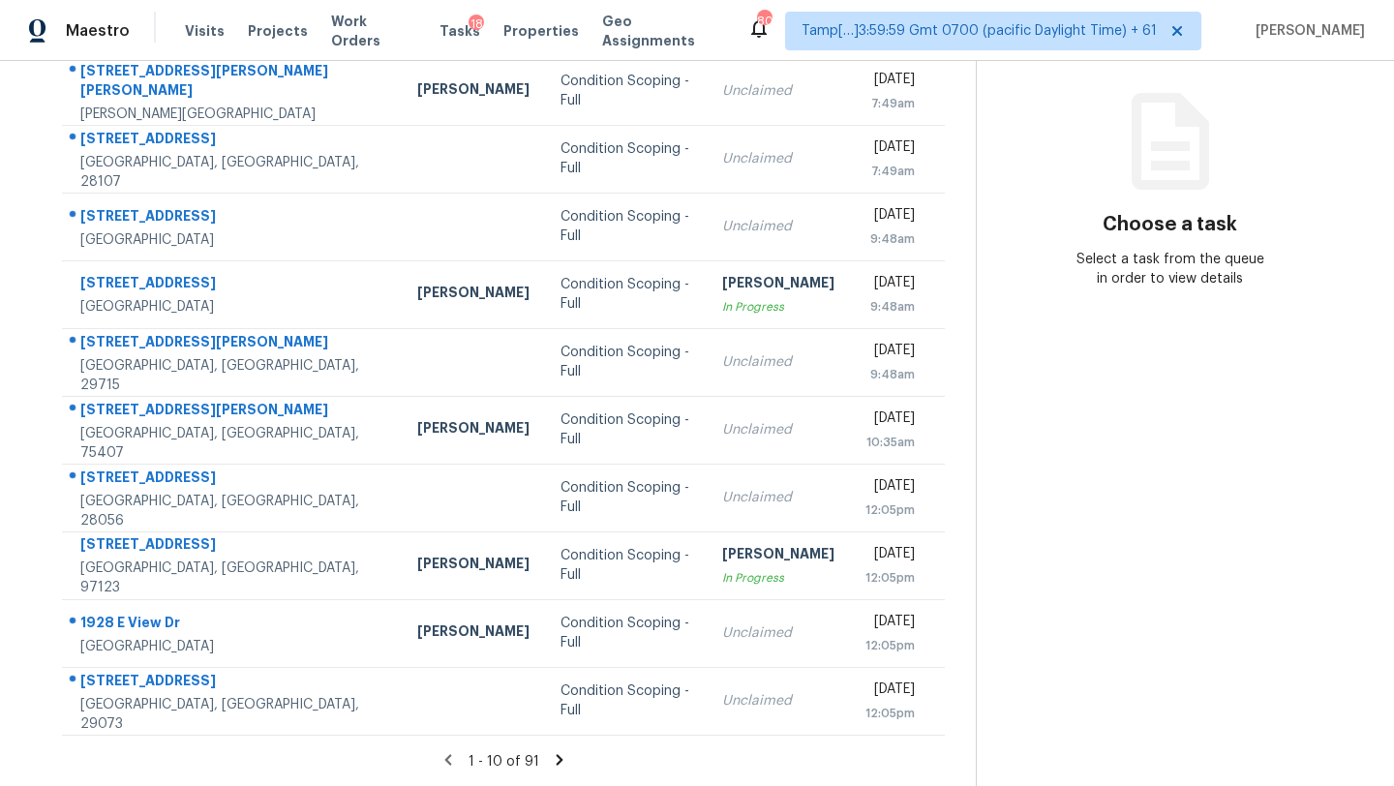
click at [556, 762] on icon at bounding box center [559, 759] width 7 height 11
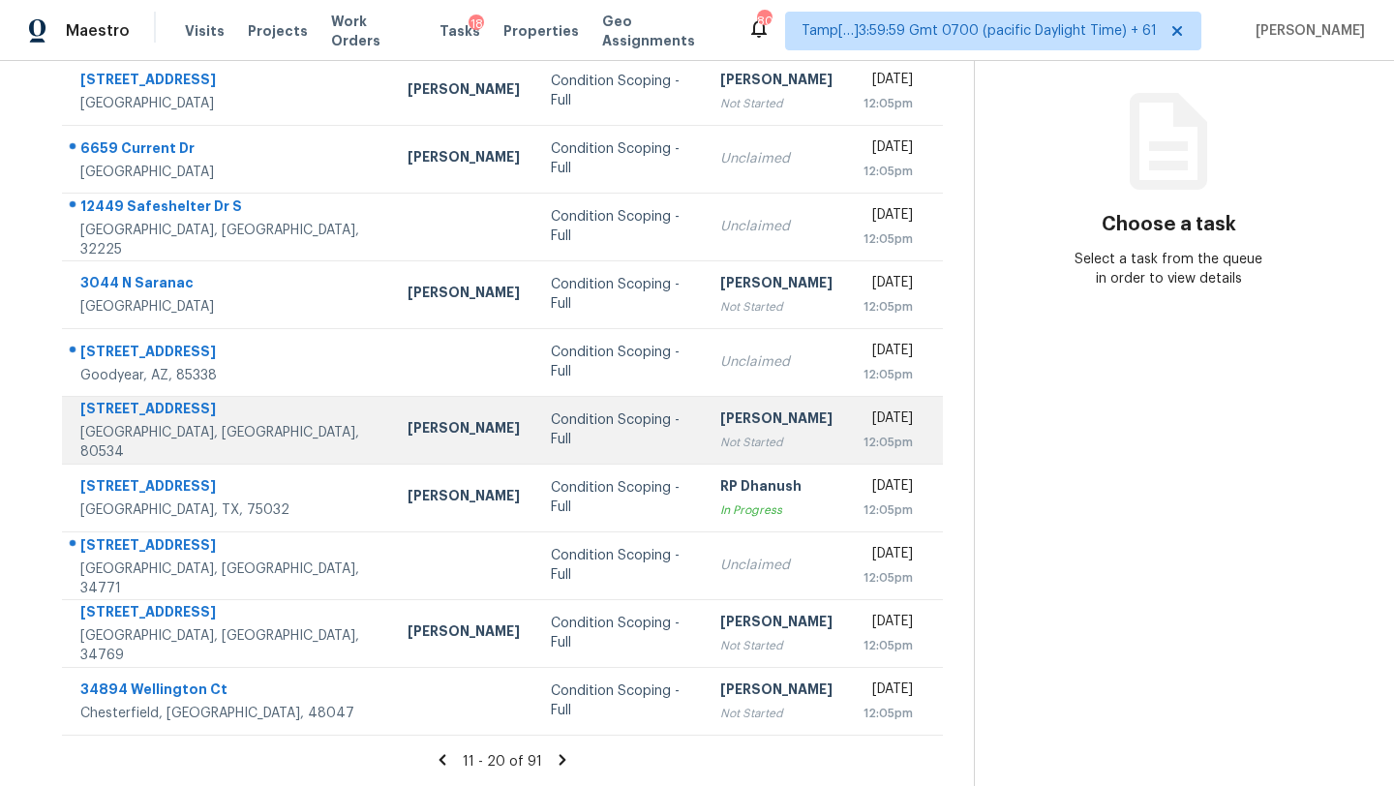
click at [720, 409] on div "[PERSON_NAME]" at bounding box center [776, 421] width 112 height 24
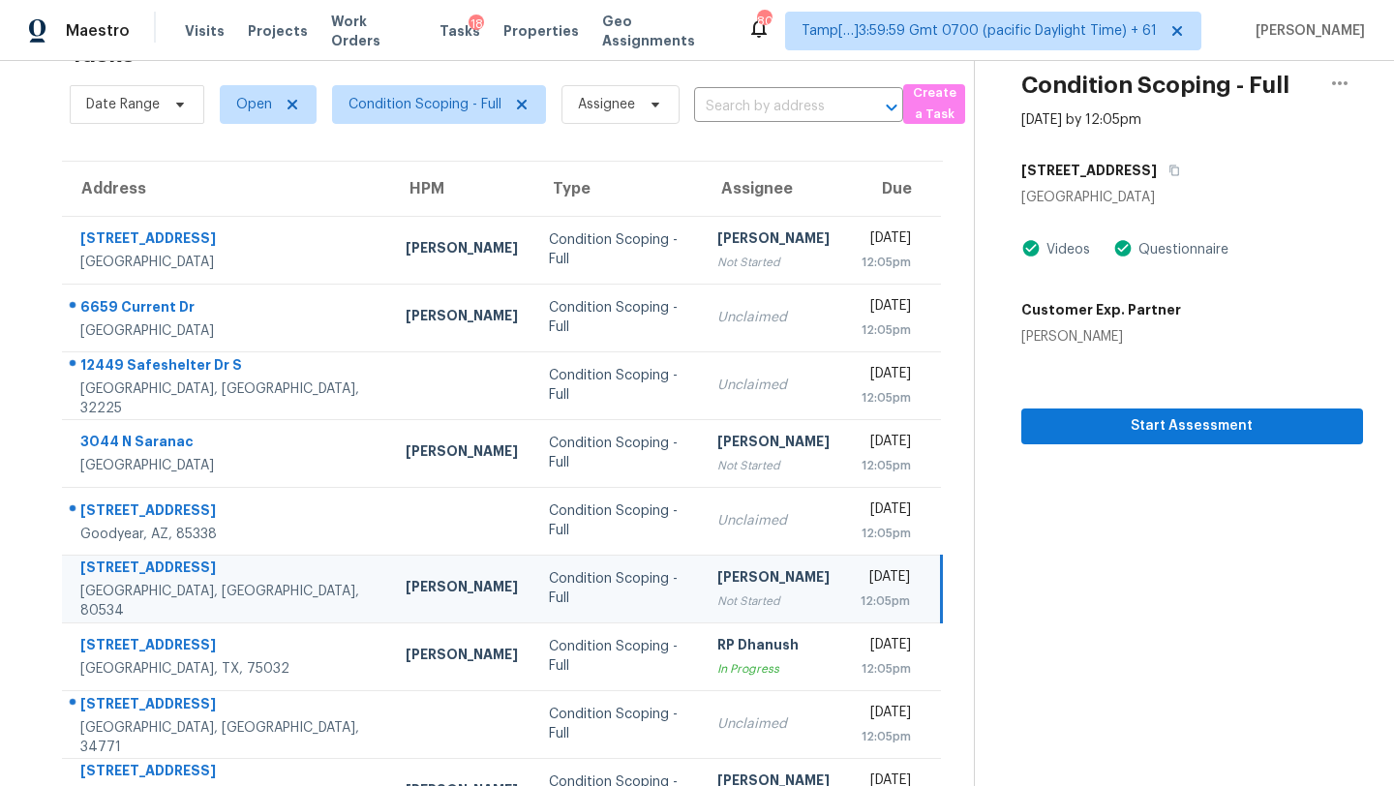
scroll to position [12, 0]
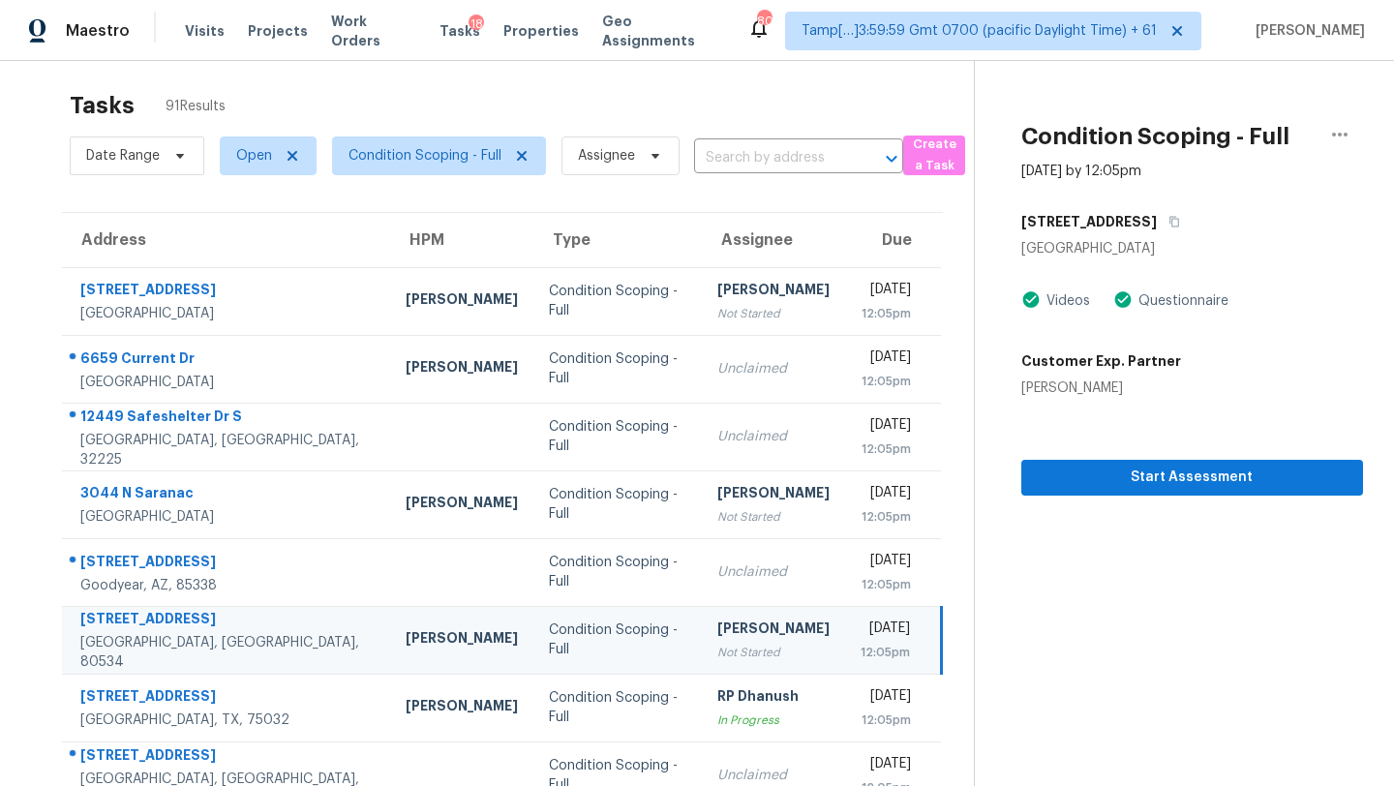
click at [1189, 222] on div "1829 Chesapeake Cir" at bounding box center [1192, 221] width 342 height 35
click at [1172, 222] on icon "button" at bounding box center [1175, 222] width 12 height 12
click at [1121, 480] on span "Start Assessment" at bounding box center [1192, 478] width 311 height 24
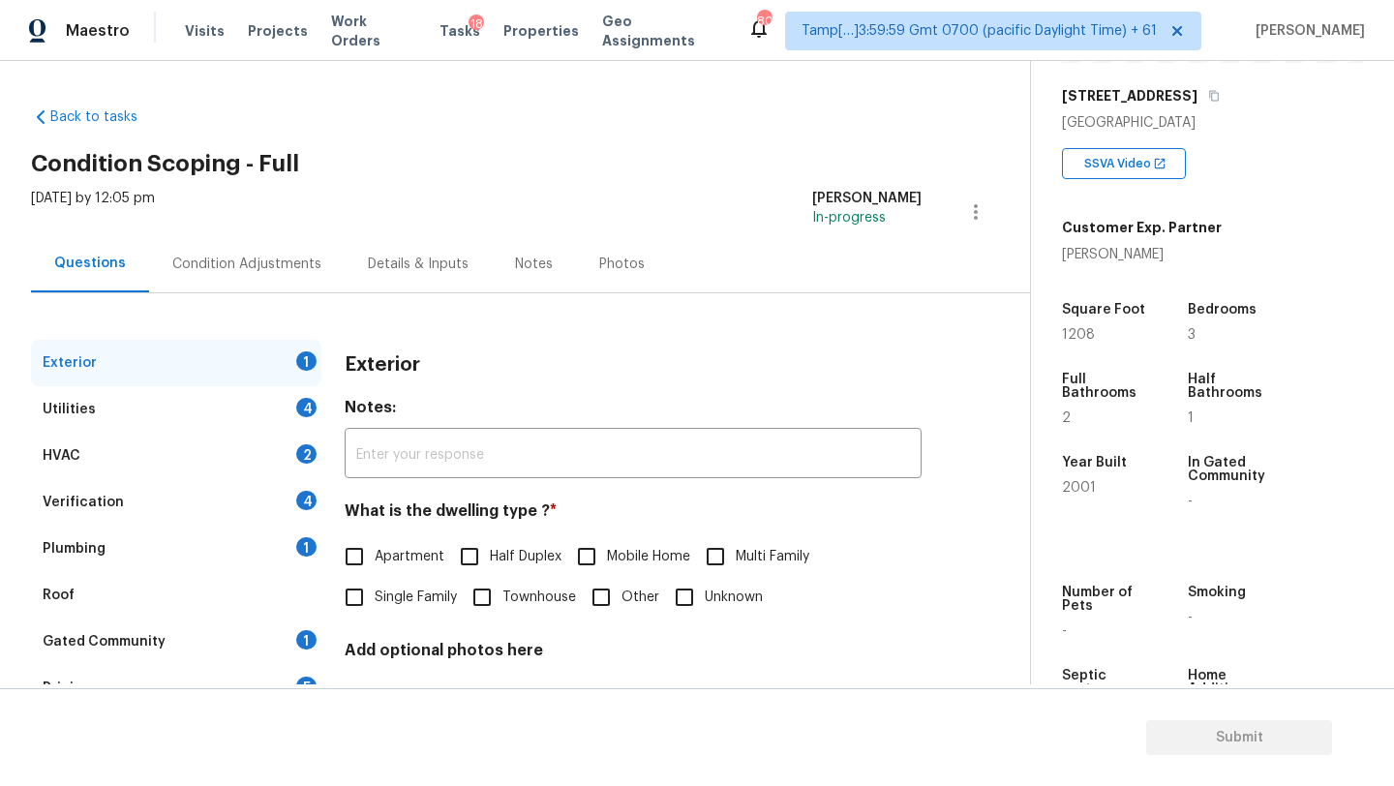
scroll to position [380, 0]
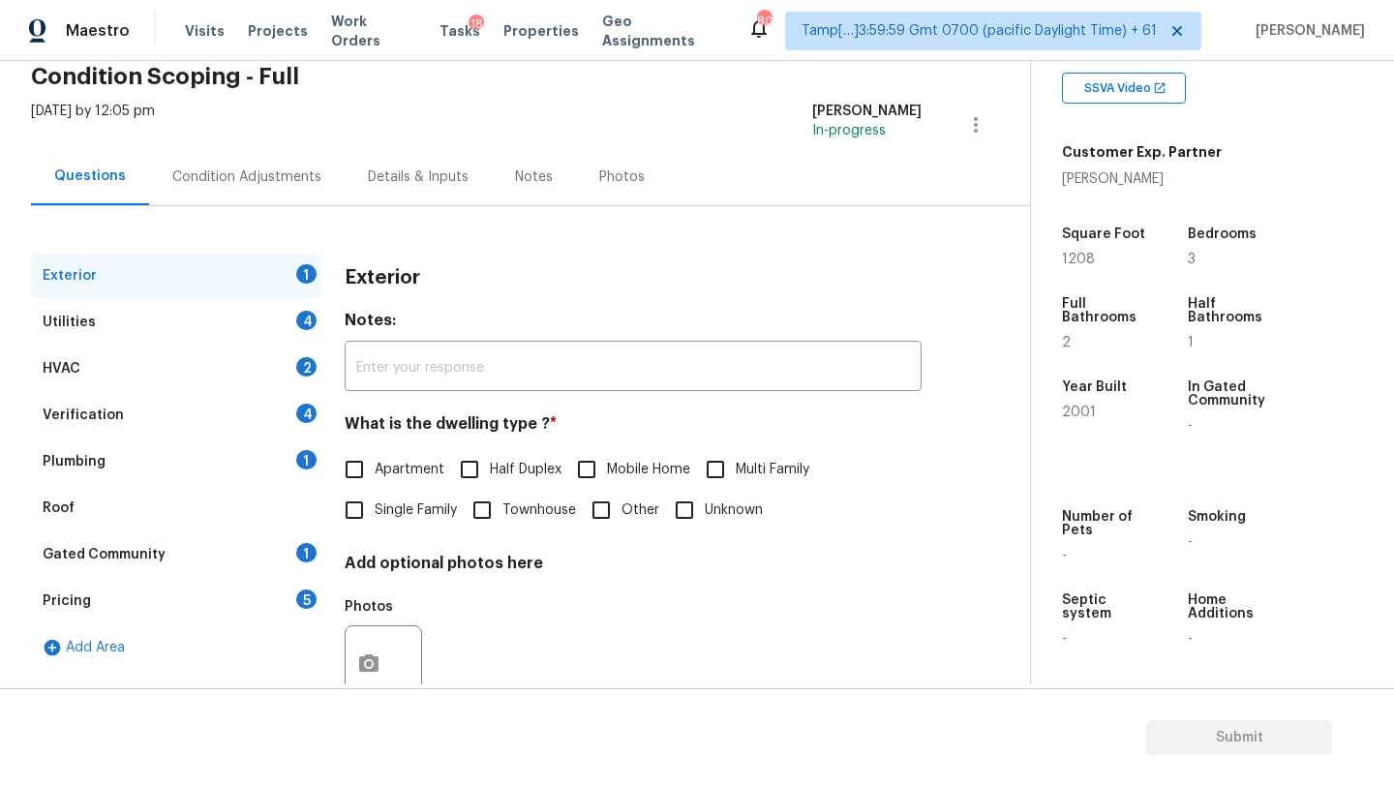
click at [114, 550] on div "Gated Community" at bounding box center [104, 554] width 123 height 19
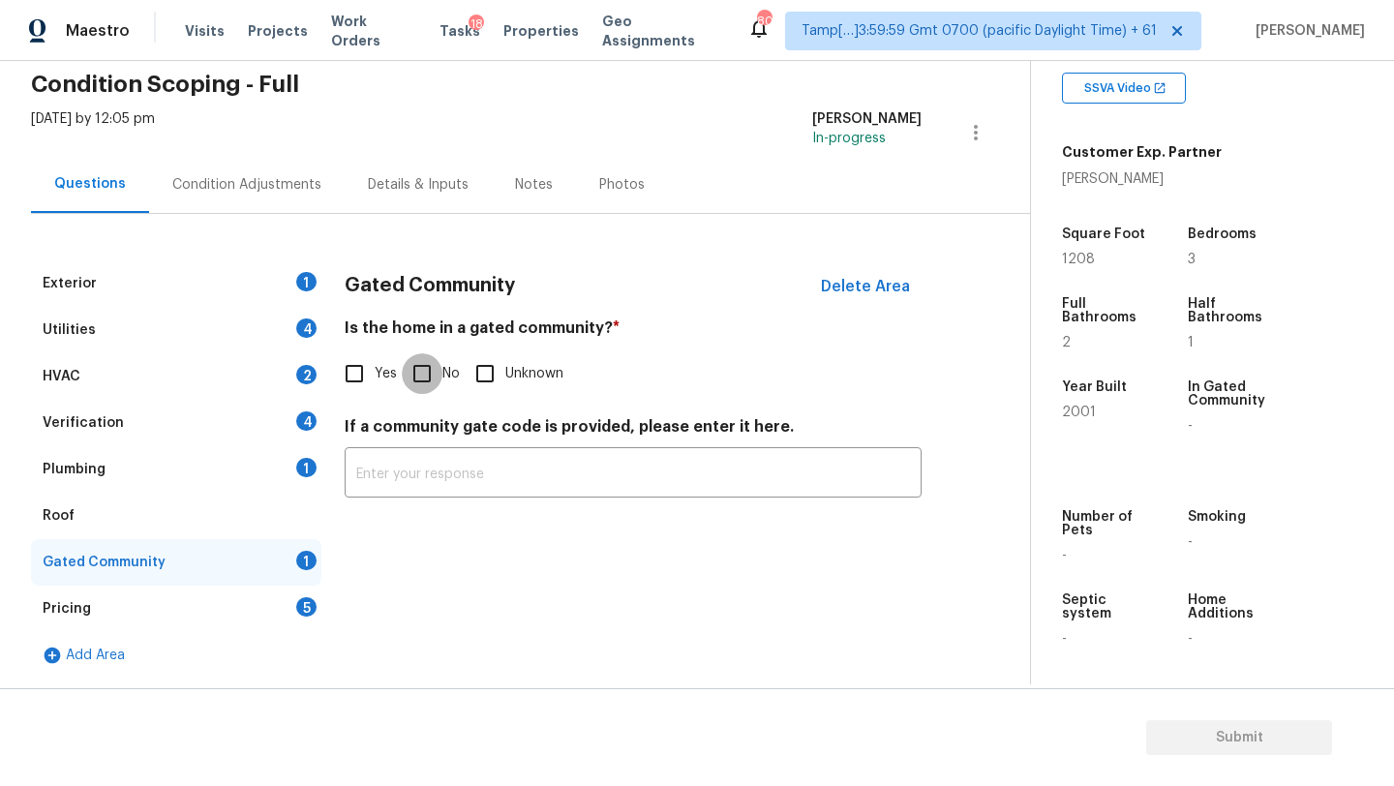
click at [438, 370] on input "No" at bounding box center [422, 373] width 41 height 41
checkbox input "true"
click at [238, 610] on div "Pricing 5" at bounding box center [176, 609] width 290 height 46
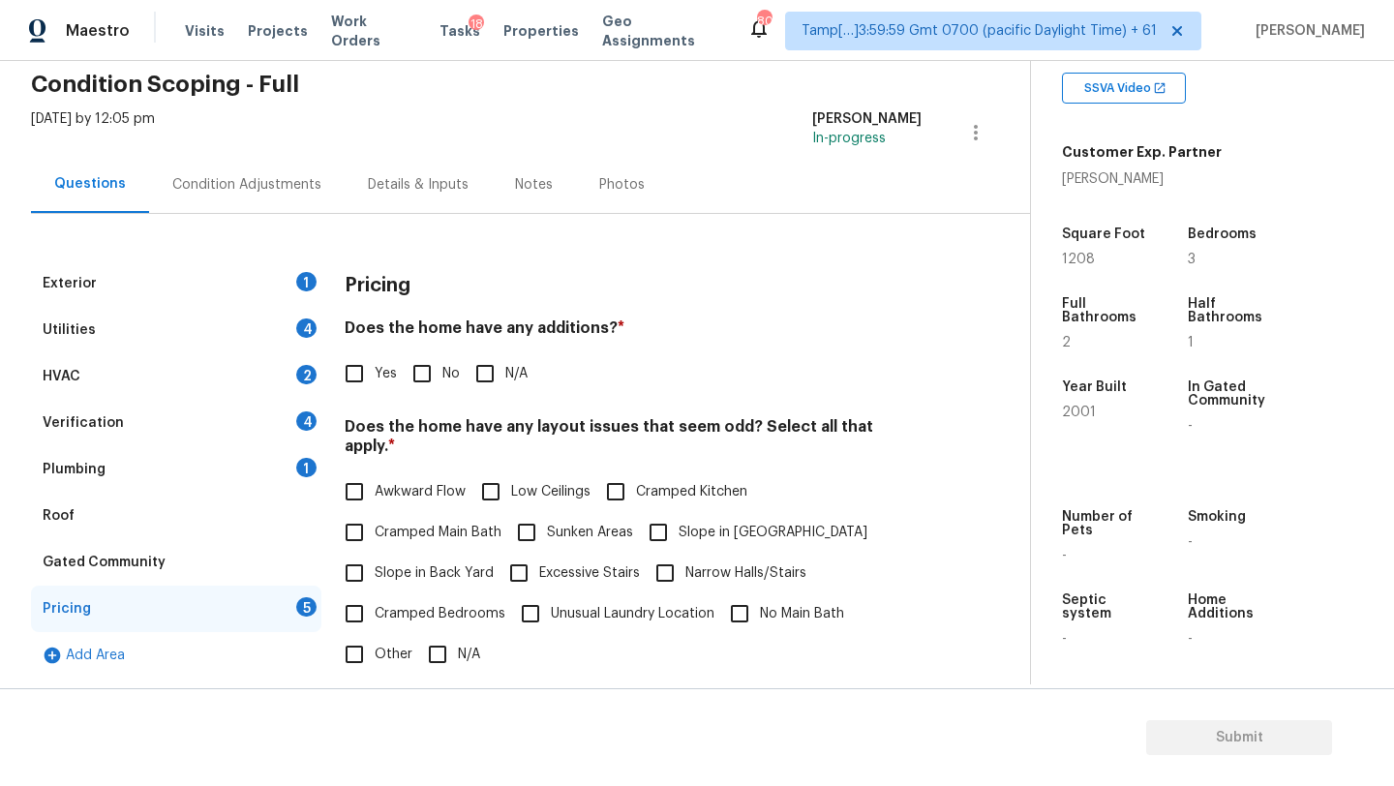
click at [421, 397] on div "Pricing Does the home have any additions? * Yes No N/A Does the home have any l…" at bounding box center [633, 627] width 577 height 734
click at [411, 373] on input "No" at bounding box center [422, 373] width 41 height 41
checkbox input "true"
click at [642, 512] on input "Slope in Front Yard" at bounding box center [658, 532] width 41 height 41
checkbox input "true"
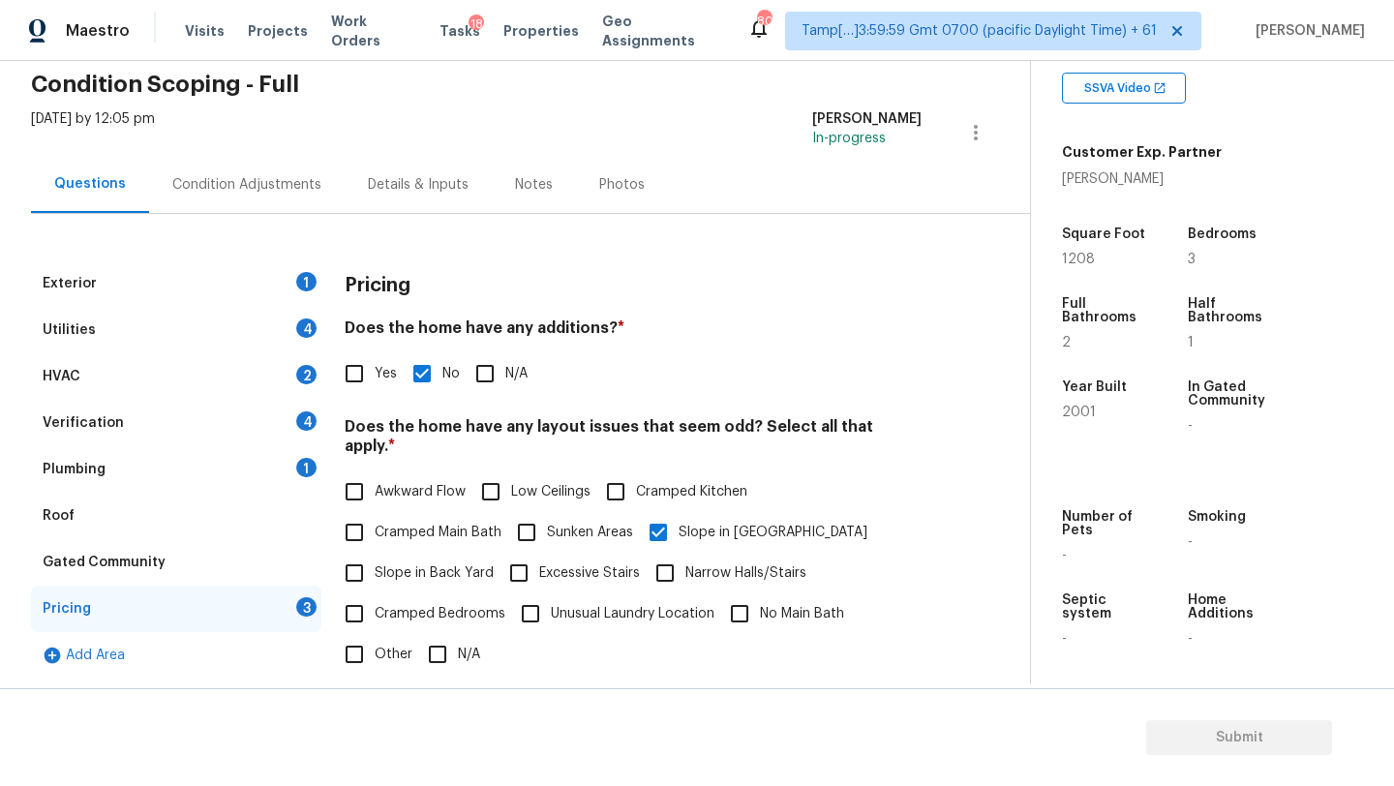
click at [384, 553] on label "Slope in Back Yard" at bounding box center [414, 573] width 160 height 41
click at [375, 553] on input "Slope in Back Yard" at bounding box center [354, 573] width 41 height 41
checkbox input "true"
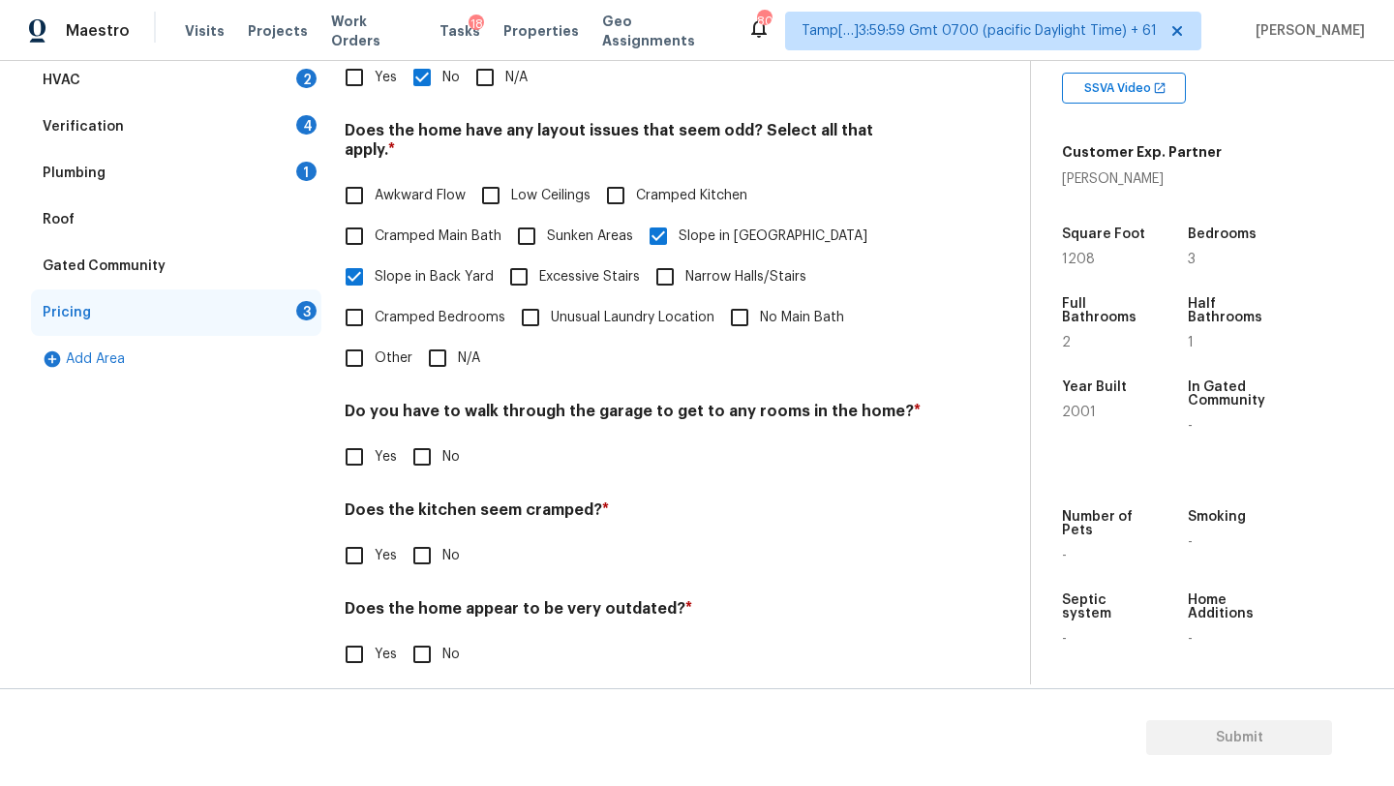
click at [423, 437] on input "No" at bounding box center [422, 457] width 41 height 41
checkbox input "true"
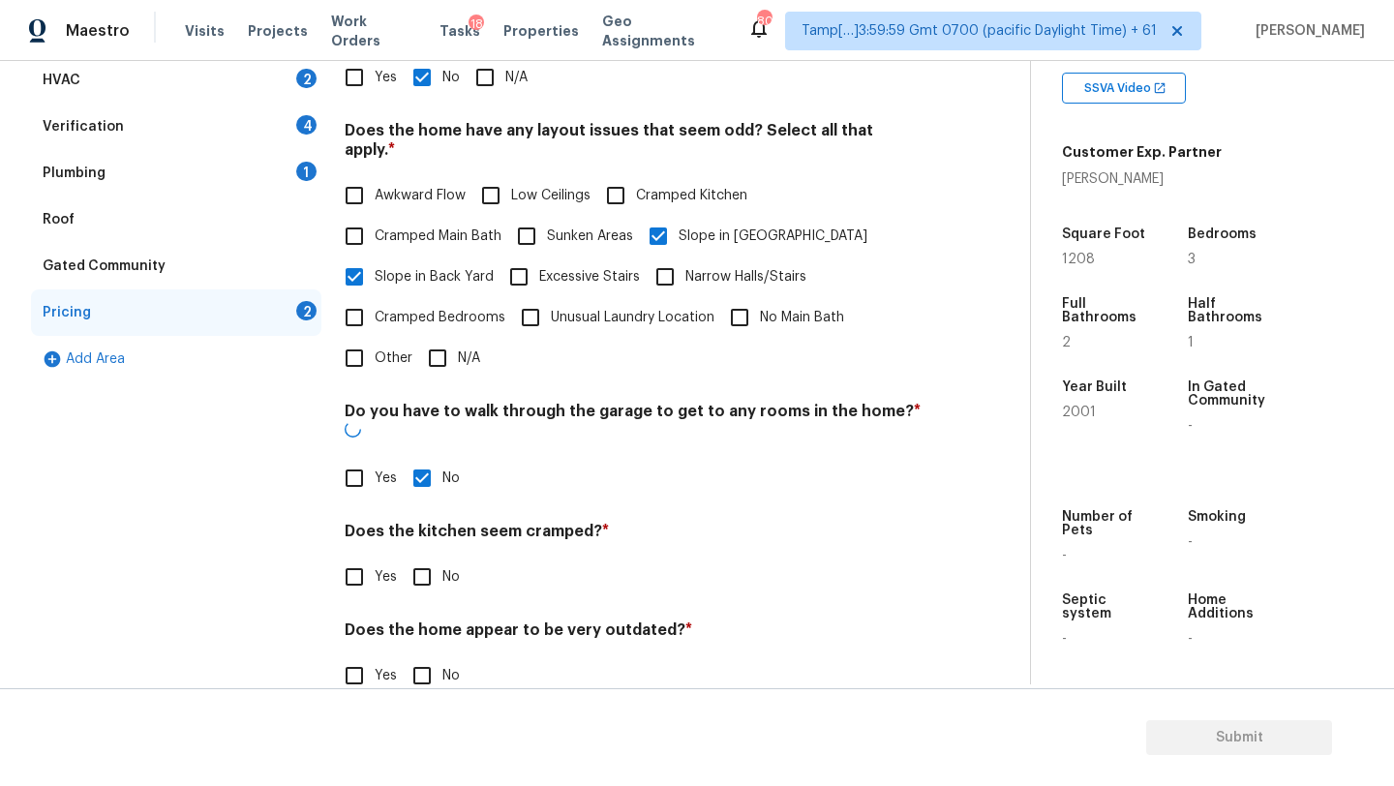
click at [420, 558] on div "Pricing Does the home have any additions? * Yes No N/A Does the home have any l…" at bounding box center [633, 341] width 577 height 755
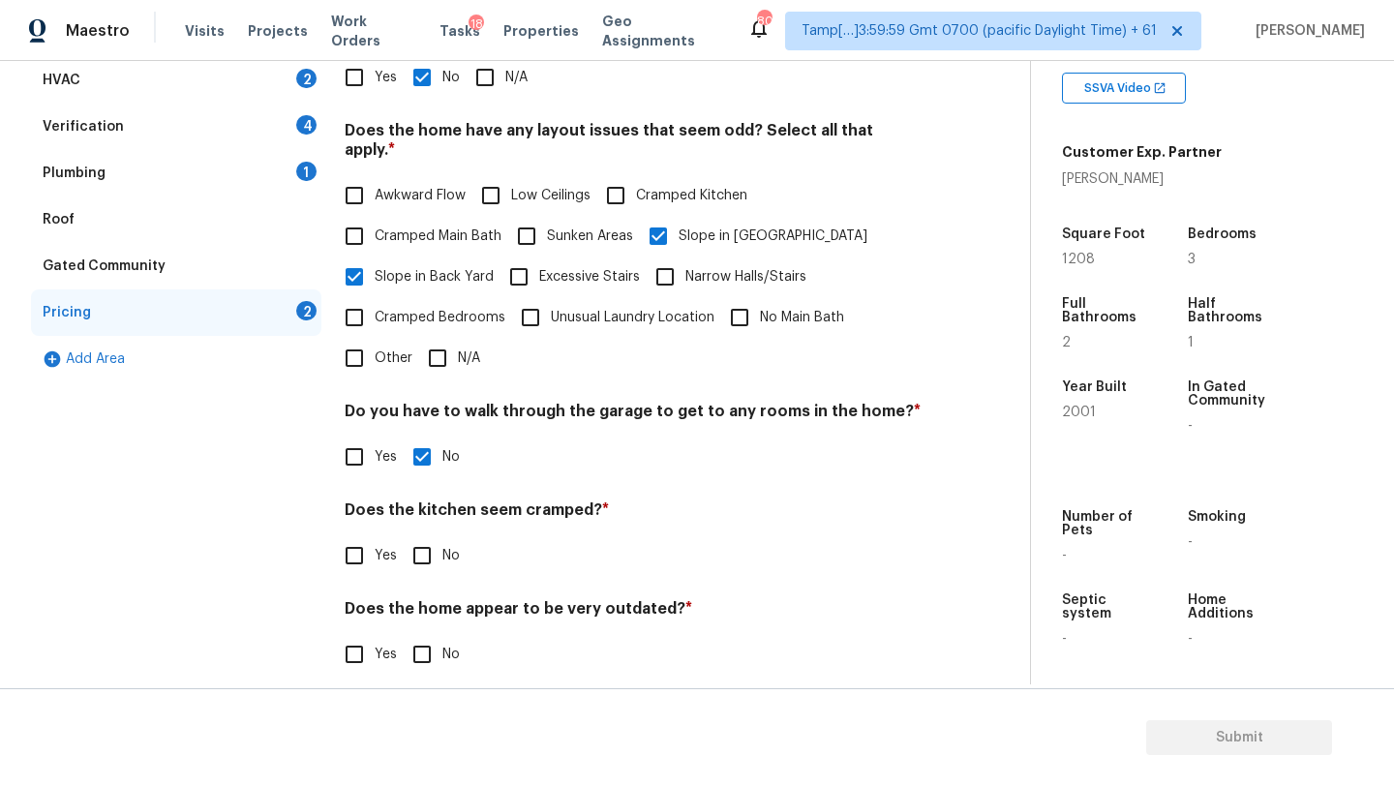
click at [420, 634] on input "No" at bounding box center [422, 654] width 41 height 41
checkbox input "true"
click at [426, 501] on h4 "Does the kitchen seem cramped? *" at bounding box center [633, 514] width 577 height 27
click at [426, 535] on input "No" at bounding box center [422, 555] width 41 height 41
checkbox input "true"
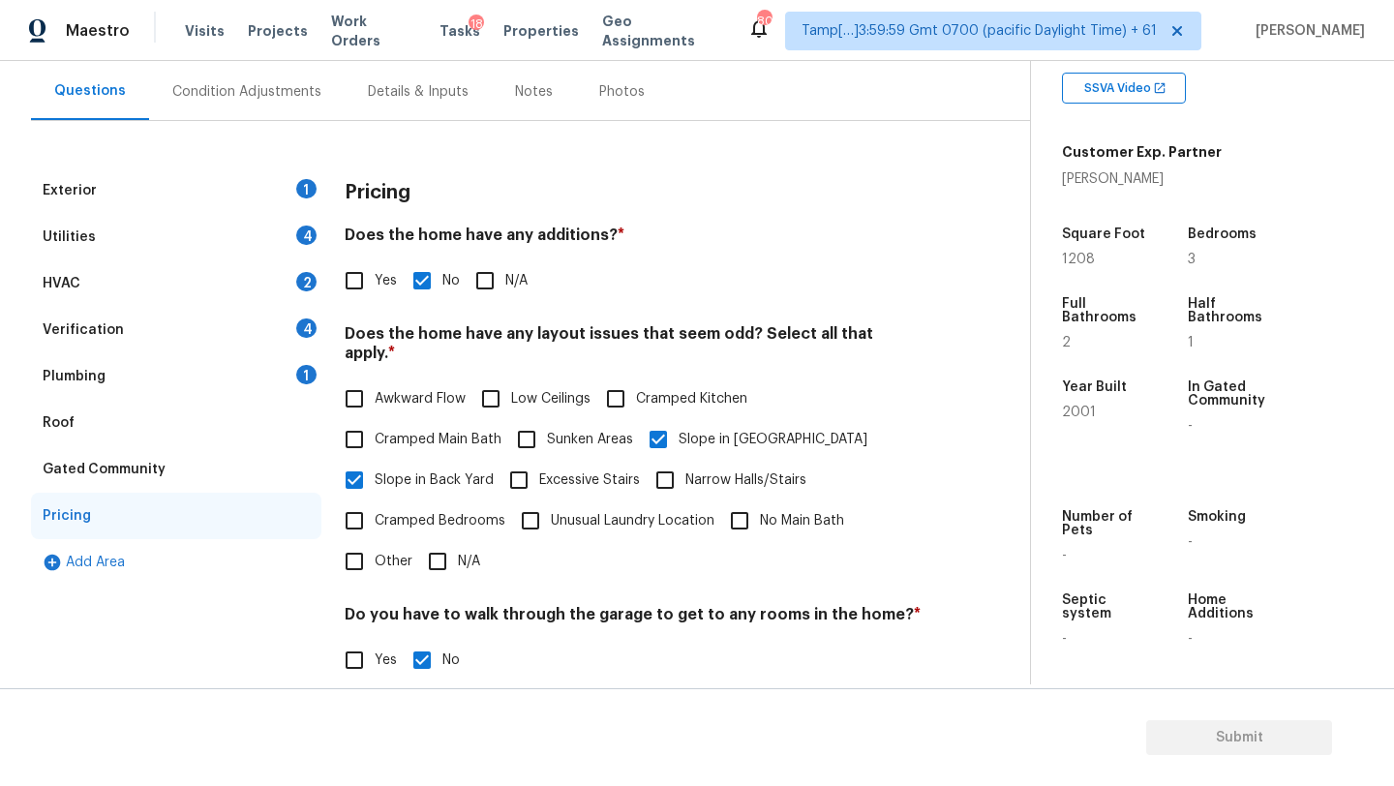
click at [160, 429] on div "Roof" at bounding box center [176, 423] width 290 height 46
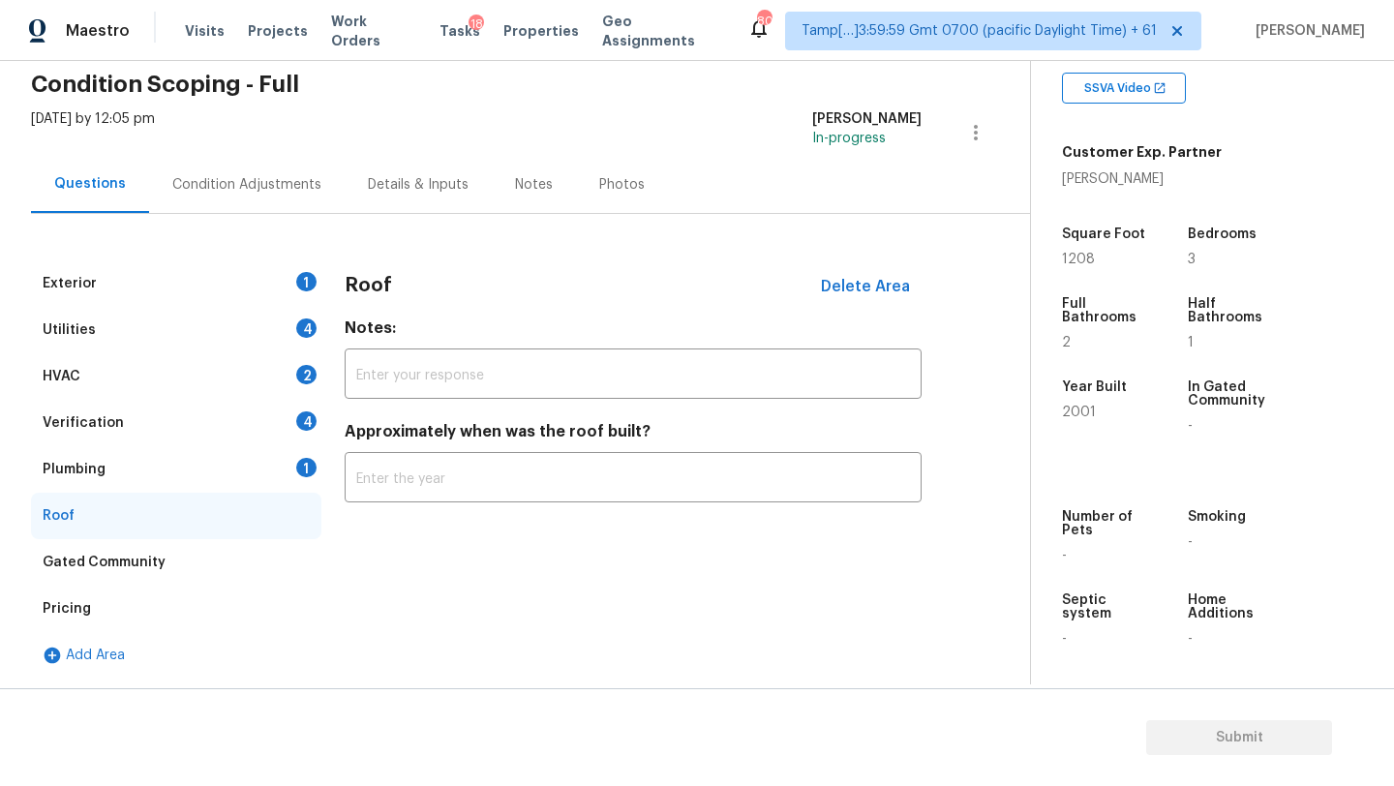
scroll to position [79, 0]
click at [445, 490] on input "text" at bounding box center [633, 480] width 577 height 46
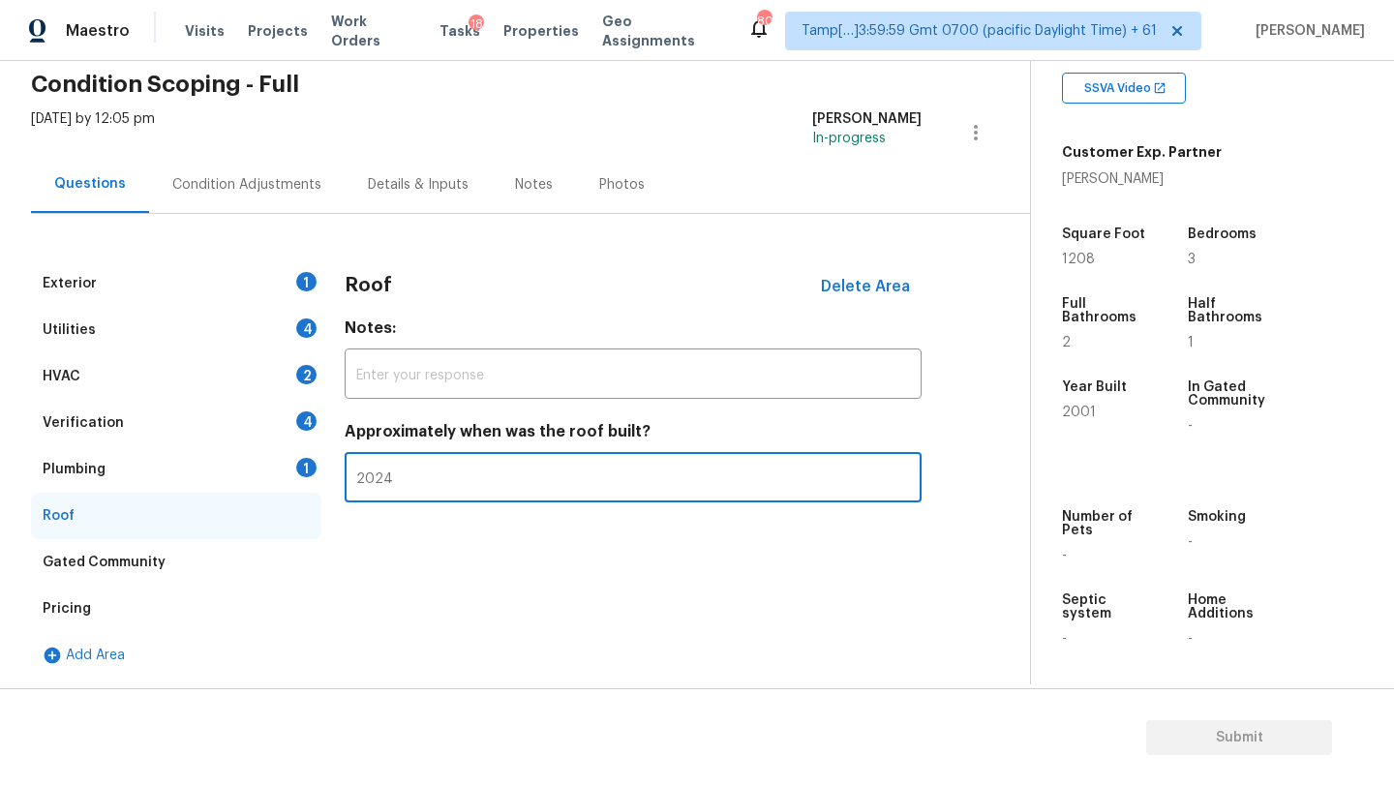
type input "2024"
click at [205, 476] on div "Plumbing 1" at bounding box center [176, 469] width 290 height 46
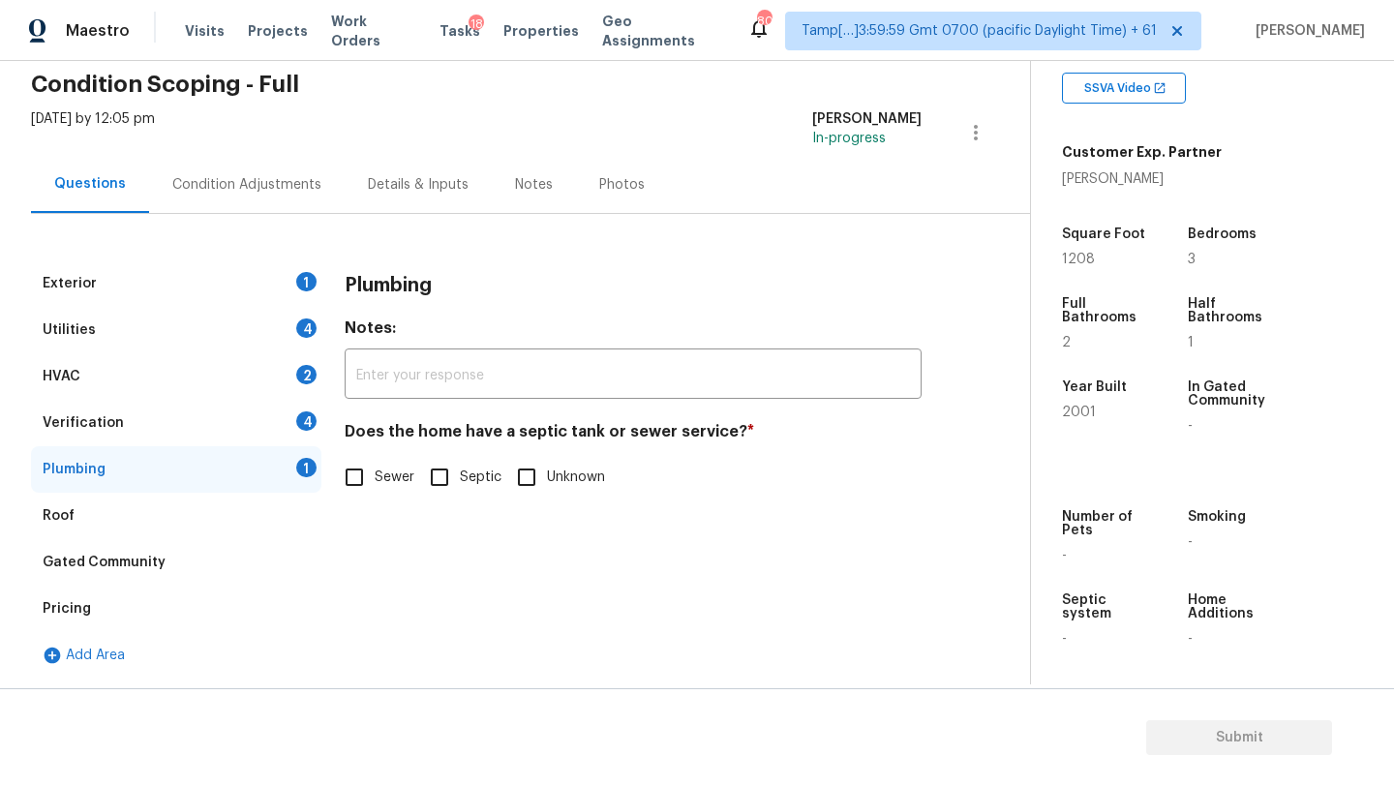
click at [374, 478] on input "Sewer" at bounding box center [354, 477] width 41 height 41
checkbox input "true"
click at [212, 433] on div "Verification 4" at bounding box center [176, 423] width 290 height 46
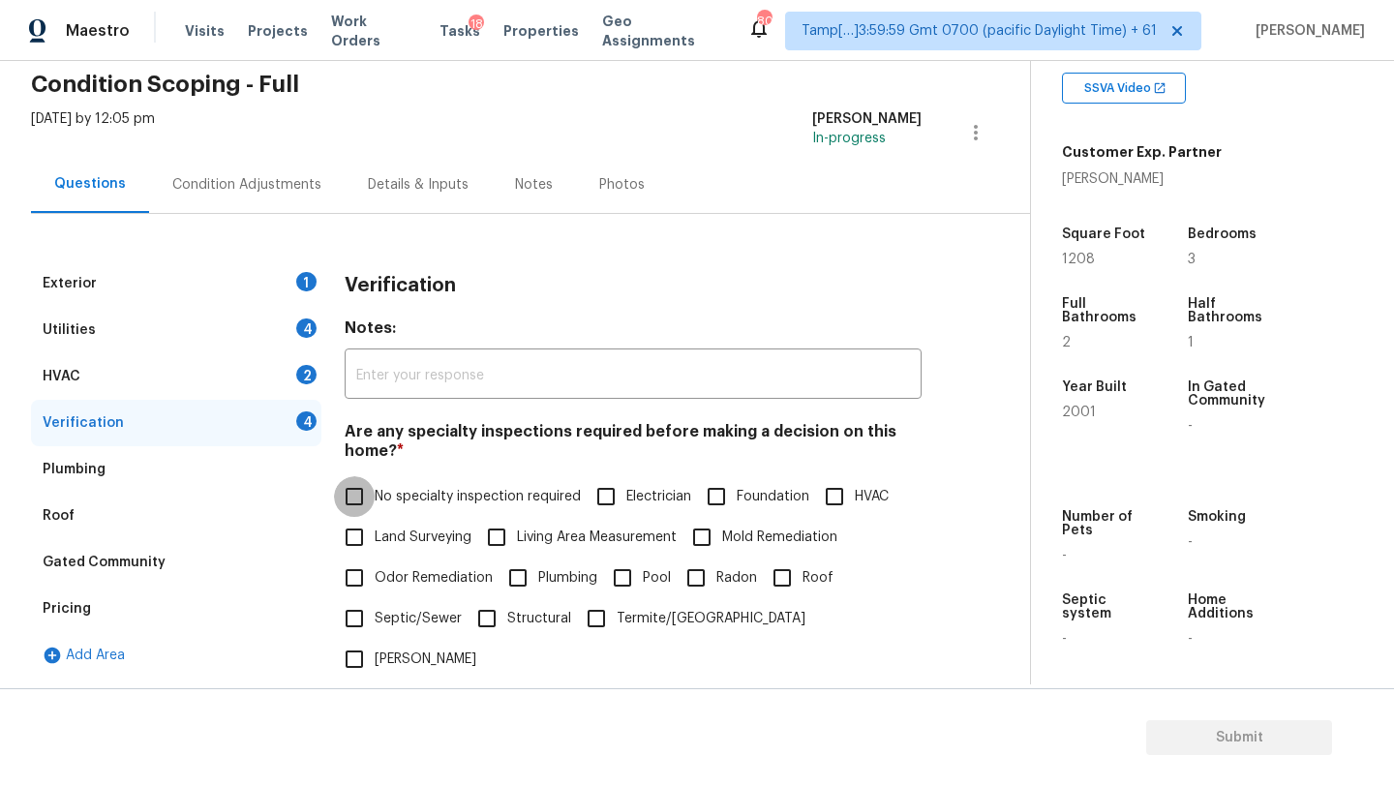
click at [342, 489] on input "No specialty inspection required" at bounding box center [354, 496] width 41 height 41
checkbox input "true"
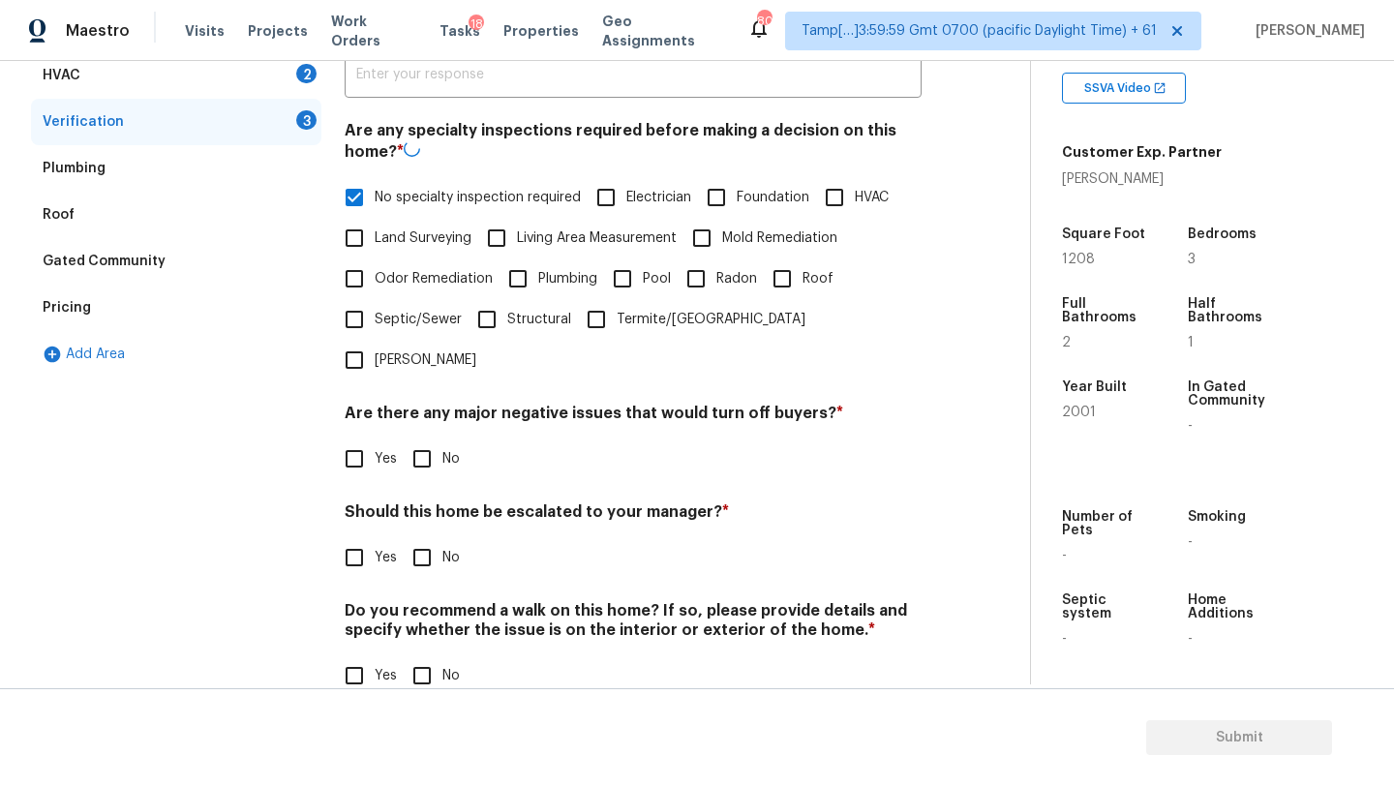
scroll to position [379, 0]
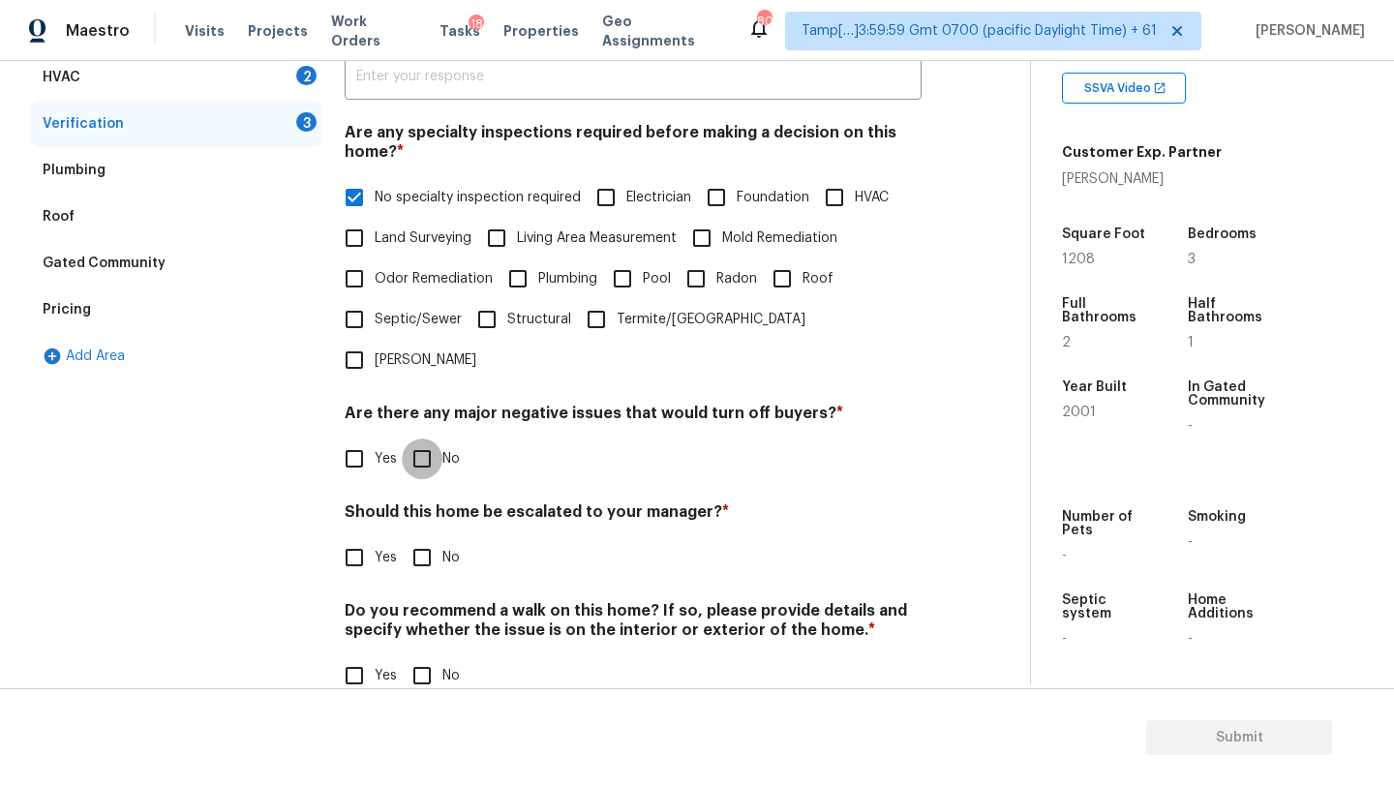
click at [424, 439] on input "No" at bounding box center [422, 459] width 41 height 41
checkbox input "true"
click at [433, 539] on input "No" at bounding box center [422, 559] width 41 height 41
checkbox input "true"
click at [430, 657] on input "No" at bounding box center [422, 677] width 41 height 41
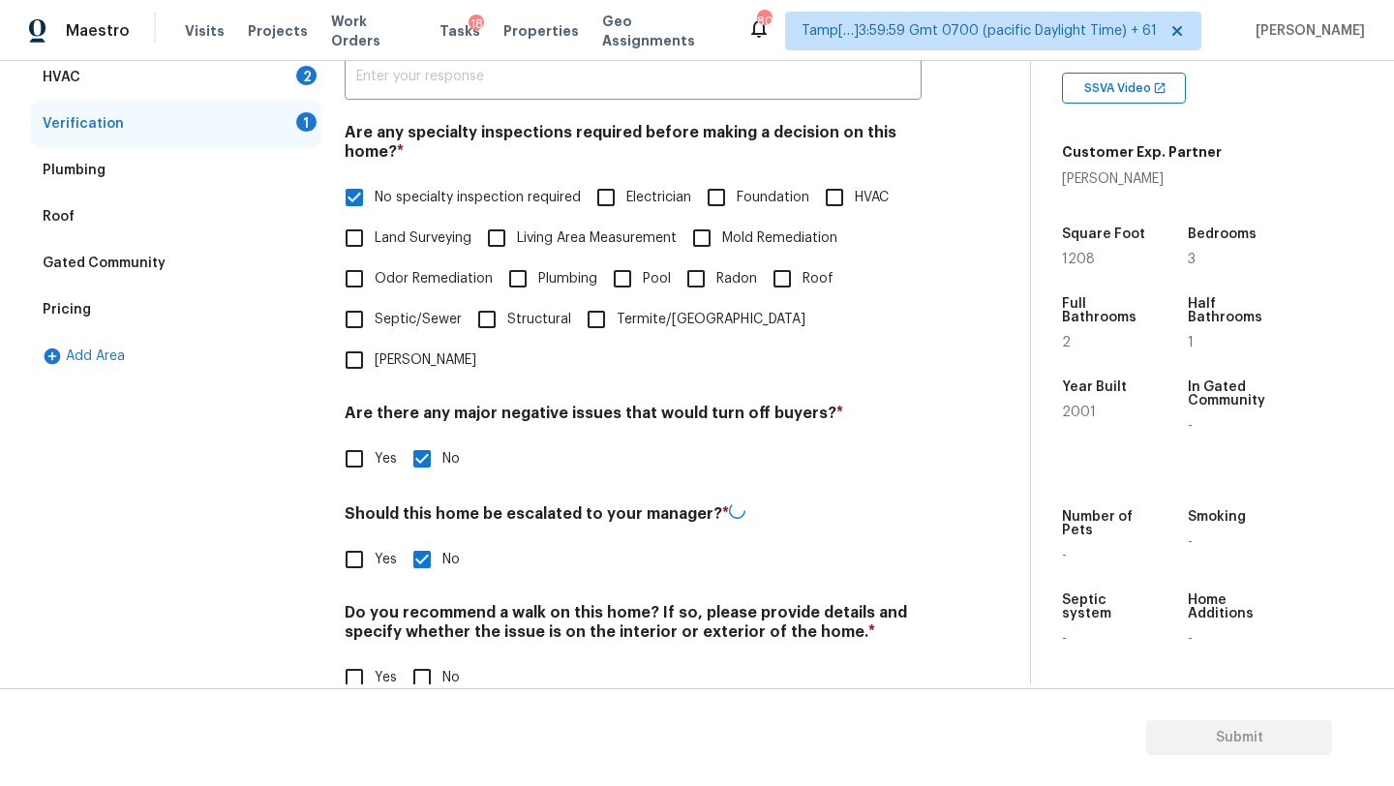
checkbox input "true"
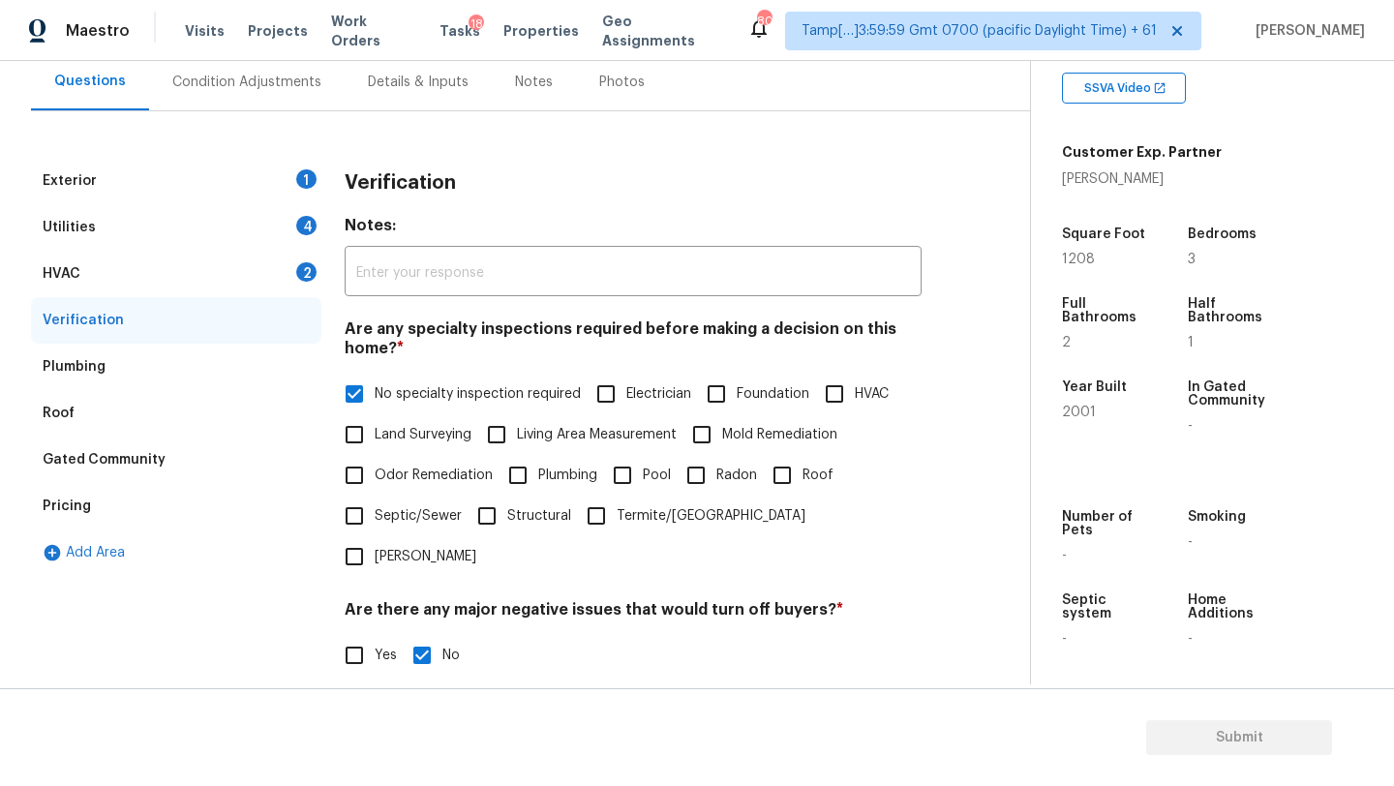
scroll to position [164, 0]
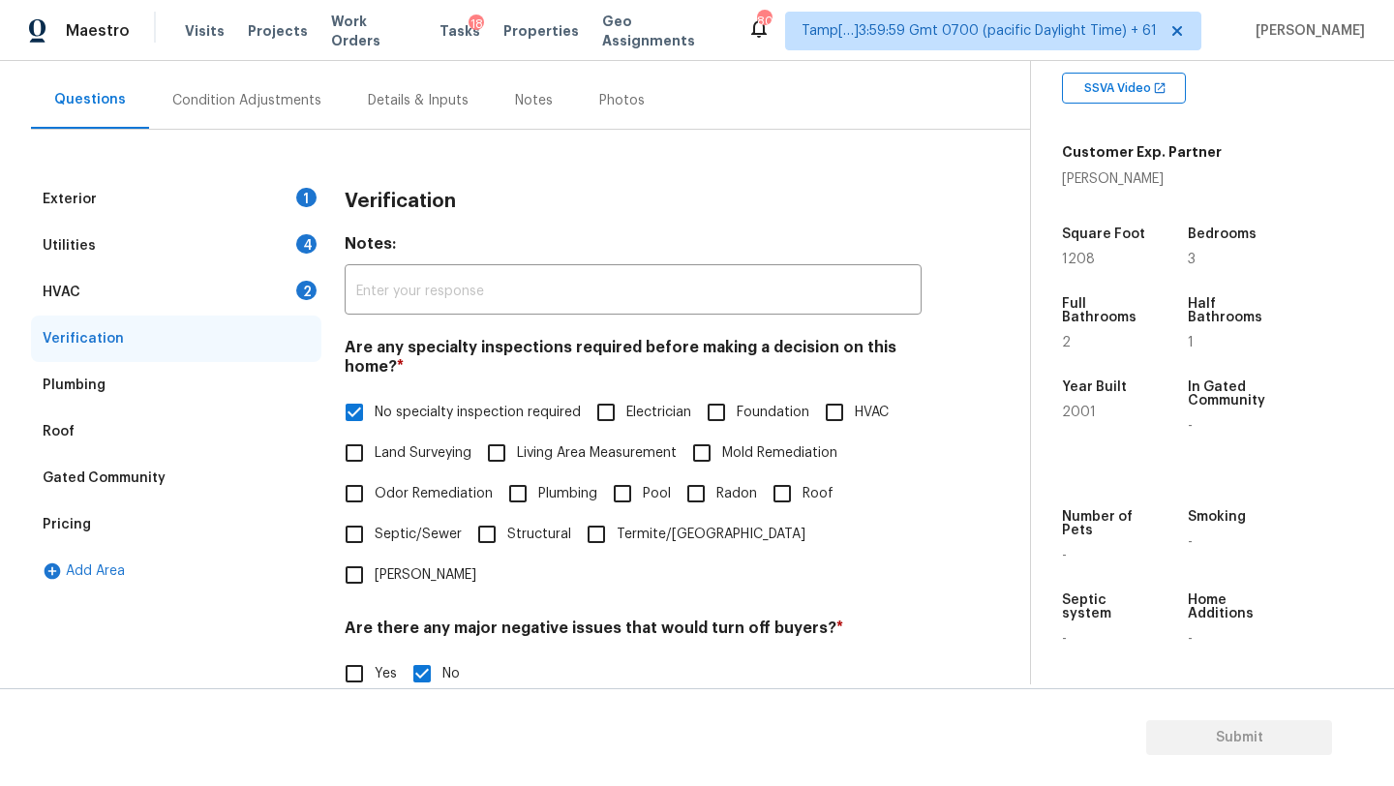
click at [103, 296] on div "HVAC 2" at bounding box center [176, 292] width 290 height 46
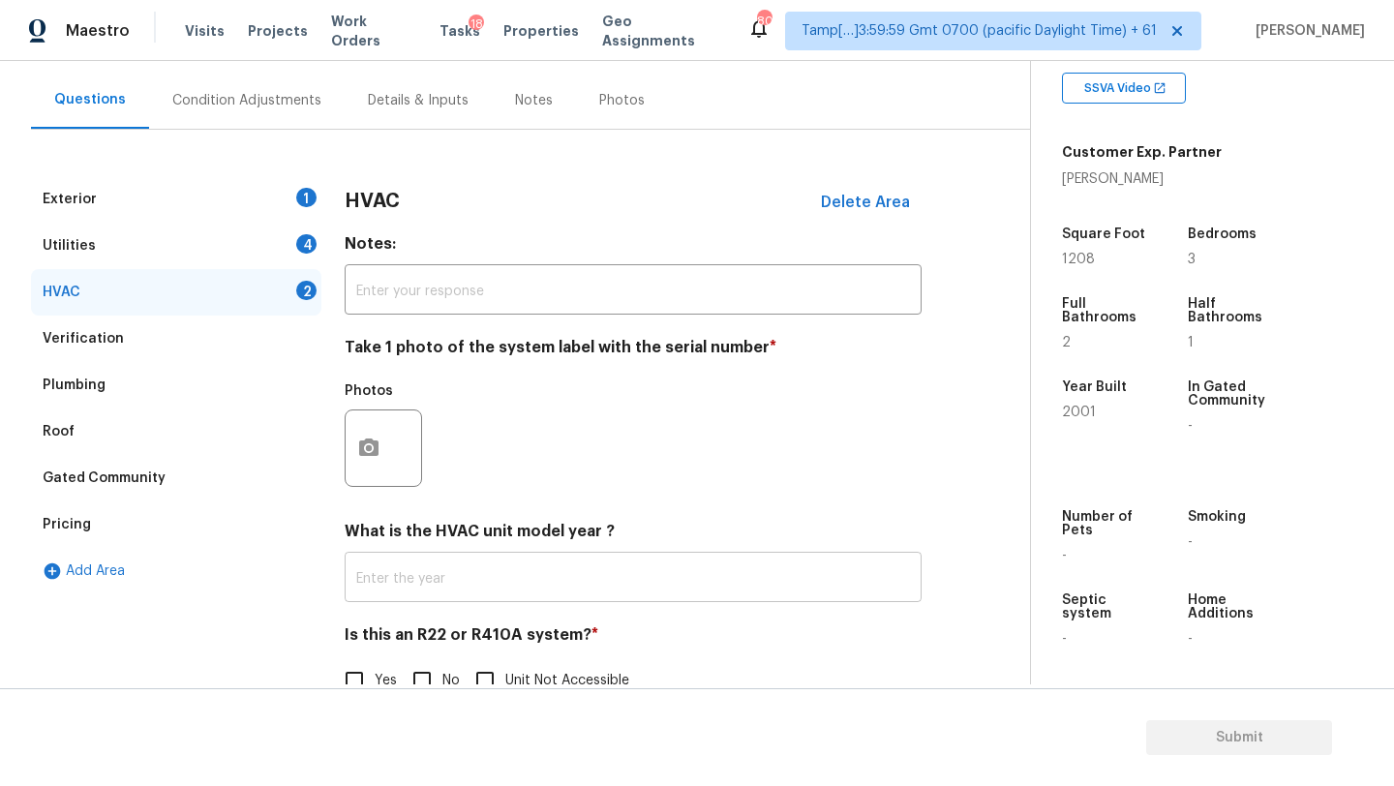
click at [403, 584] on input "text" at bounding box center [633, 580] width 577 height 46
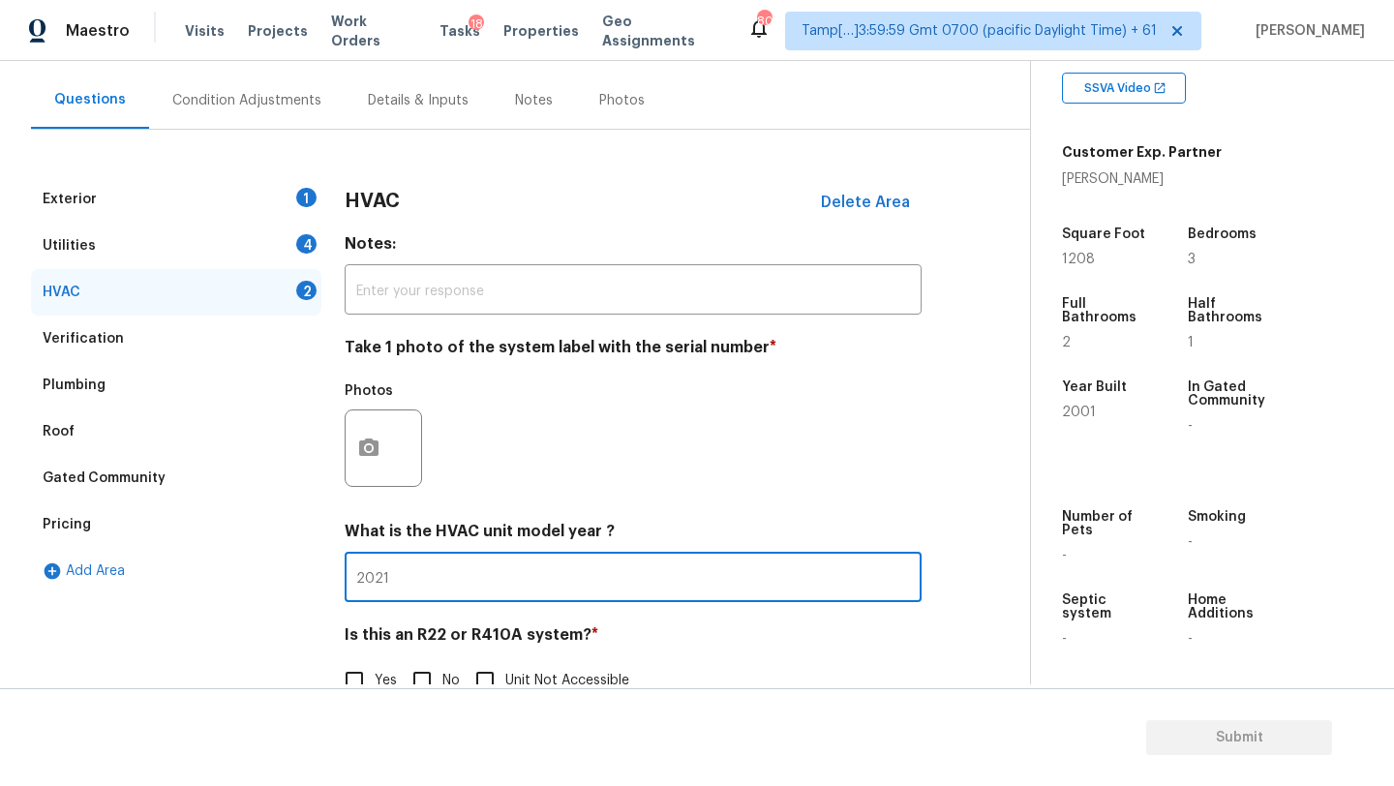
scroll to position [210, 0]
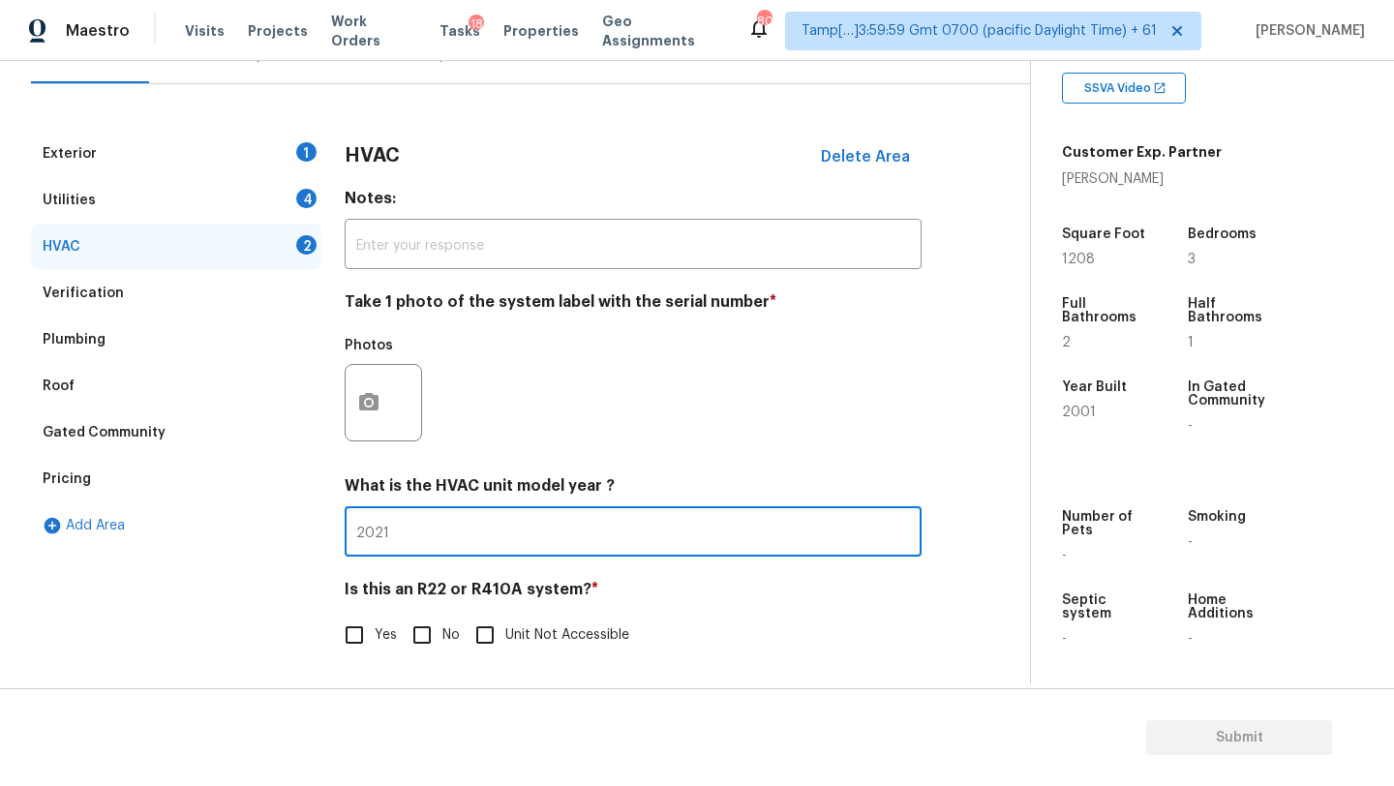
type input "2021"
click at [425, 631] on input "No" at bounding box center [422, 635] width 41 height 41
checkbox input "true"
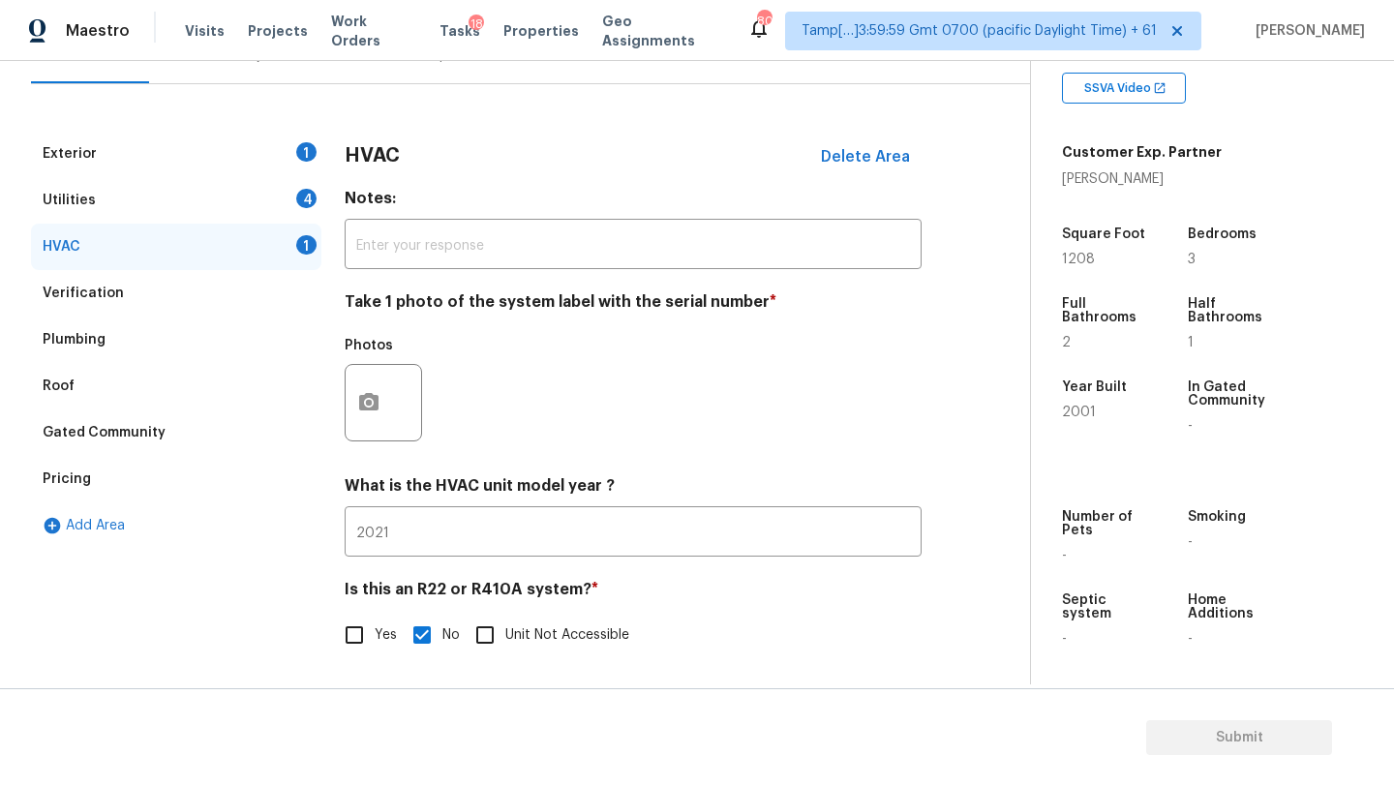
click at [226, 197] on div "Utilities 4" at bounding box center [176, 200] width 290 height 46
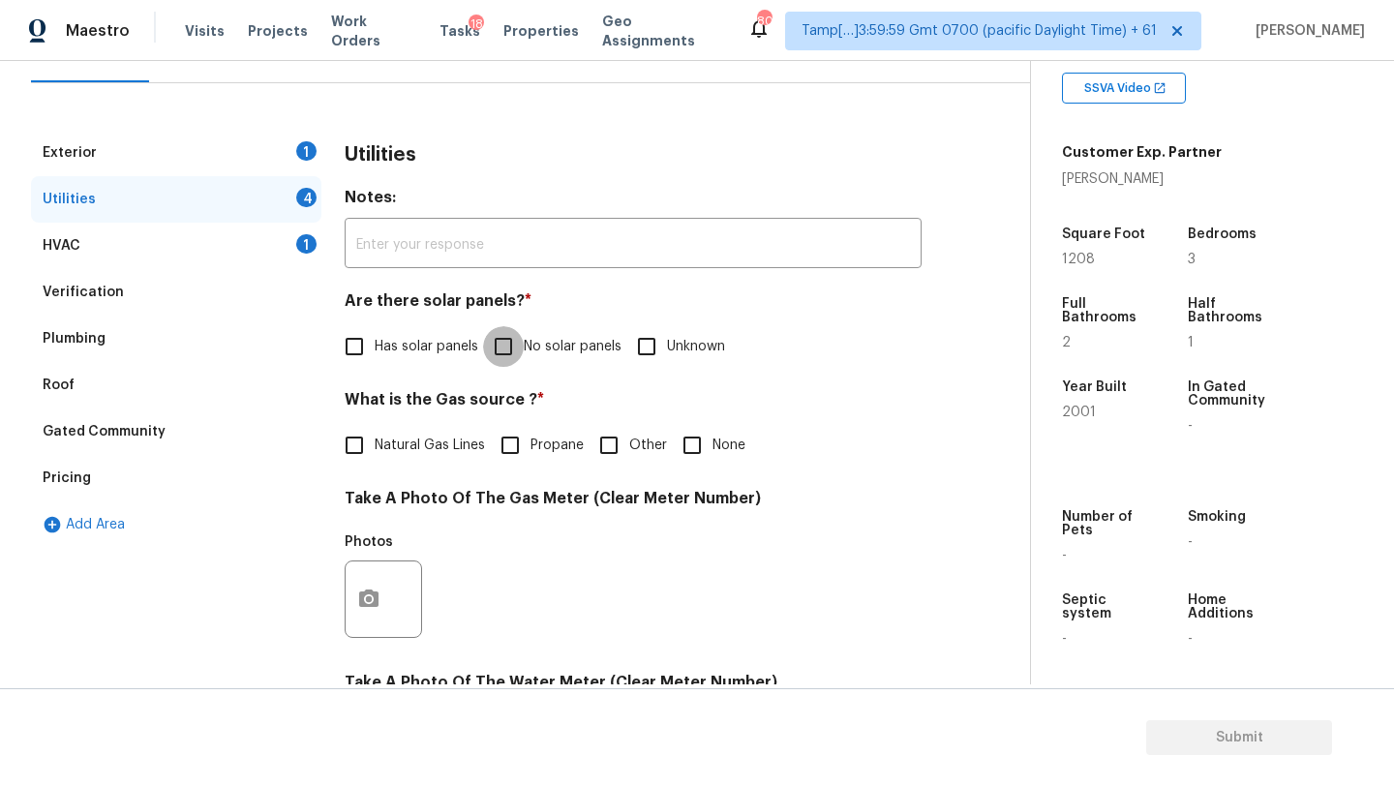
click at [508, 351] on input "No solar panels" at bounding box center [503, 346] width 41 height 41
checkbox input "true"
click at [408, 451] on span "Natural Gas Lines" at bounding box center [430, 448] width 110 height 20
click at [375, 451] on input "Natural Gas Lines" at bounding box center [354, 447] width 41 height 41
checkbox input "true"
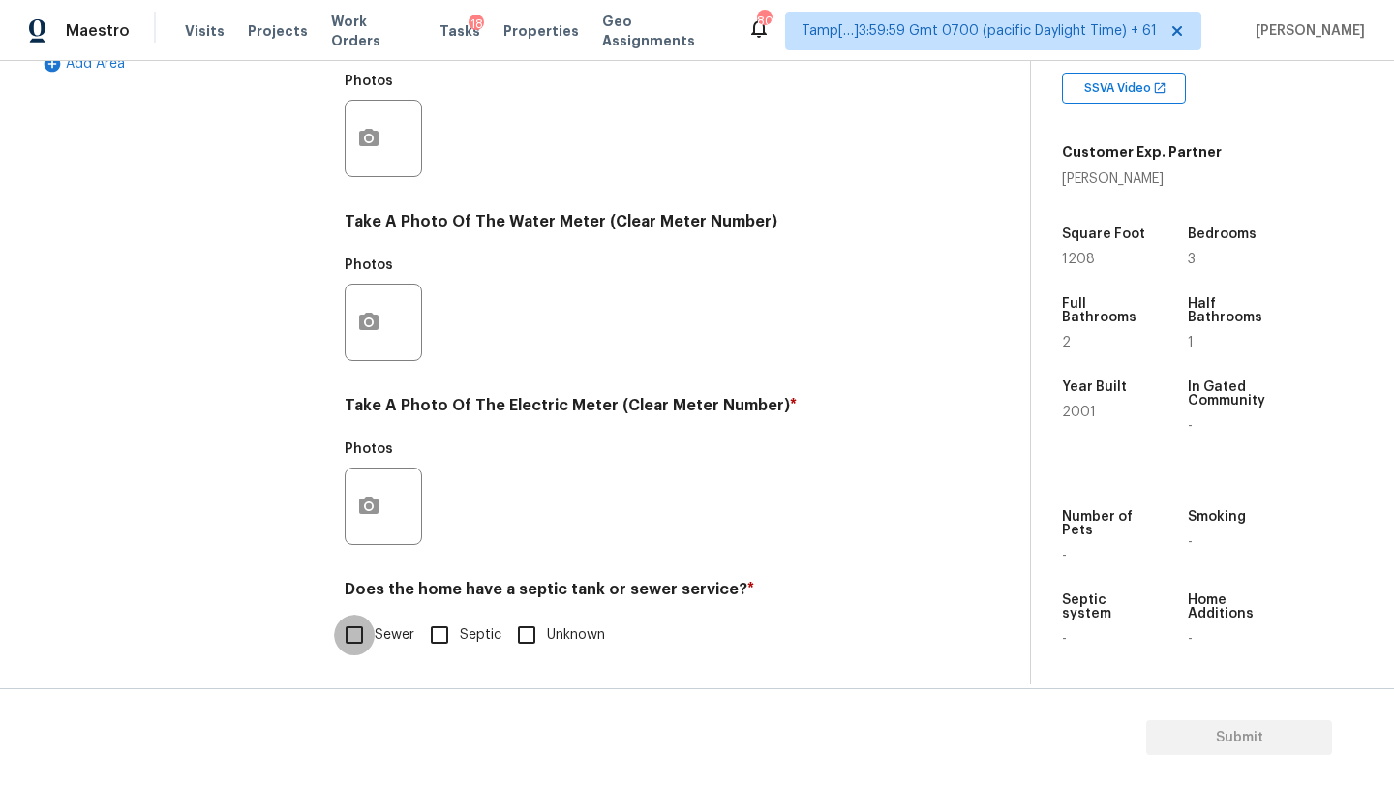
click at [372, 639] on input "Sewer" at bounding box center [354, 635] width 41 height 41
checkbox input "true"
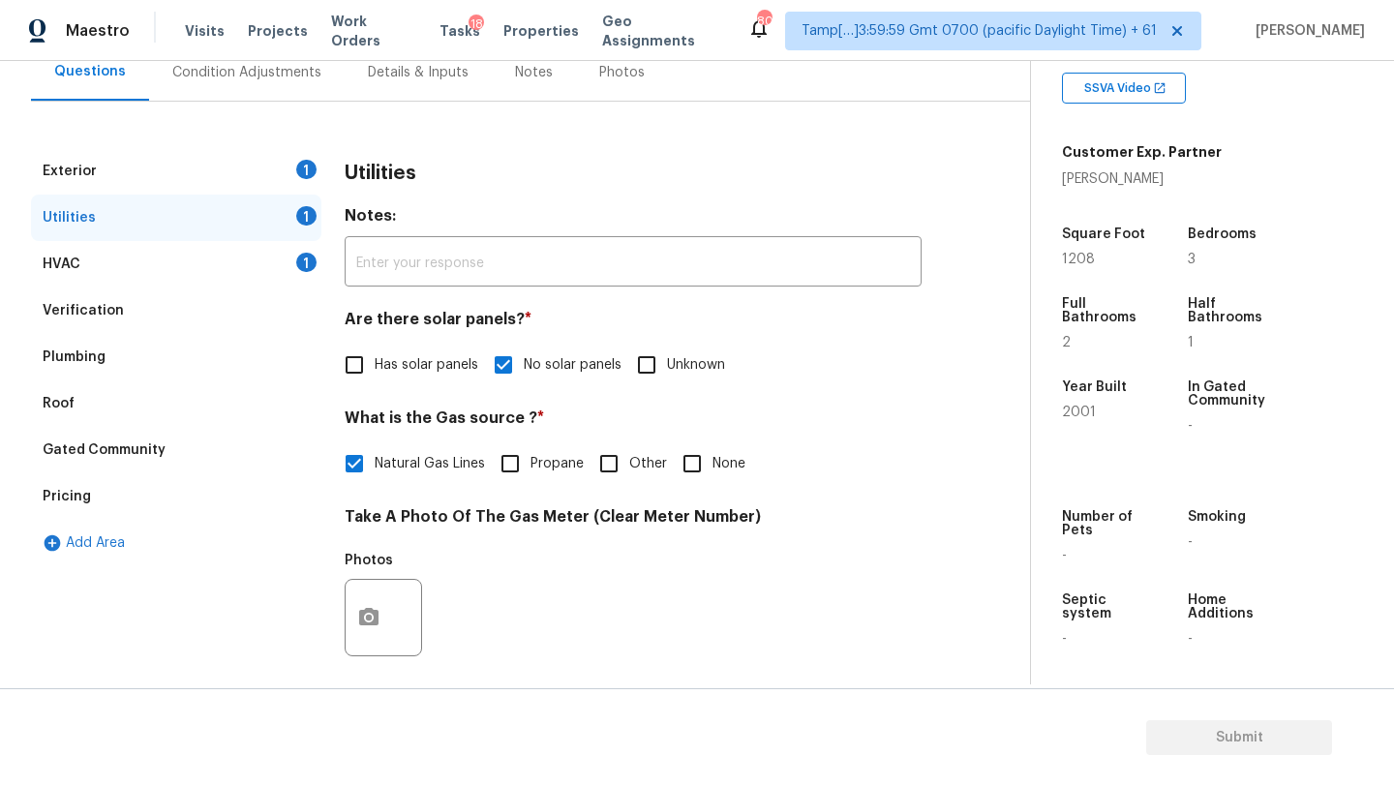
scroll to position [0, 0]
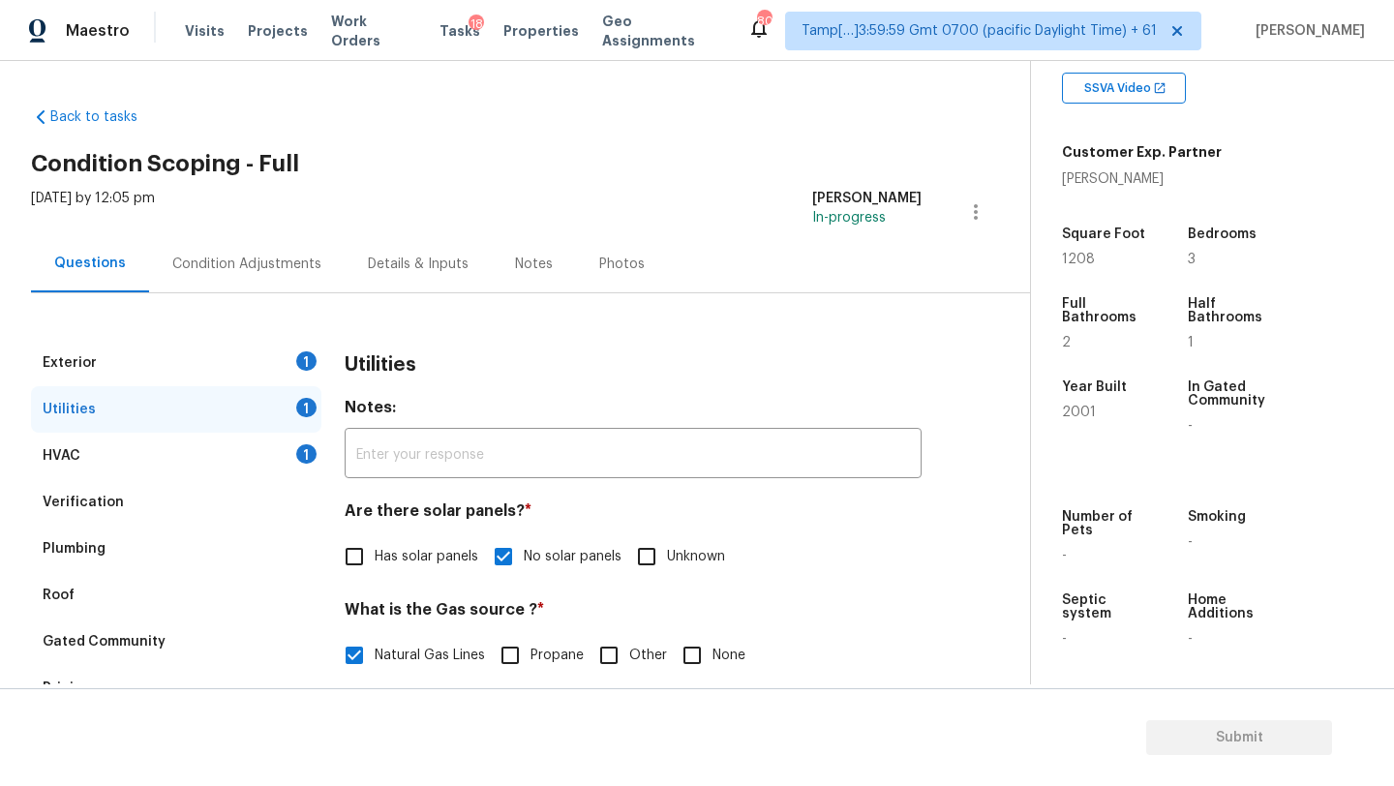
click at [269, 361] on div "Exterior 1" at bounding box center [176, 363] width 290 height 46
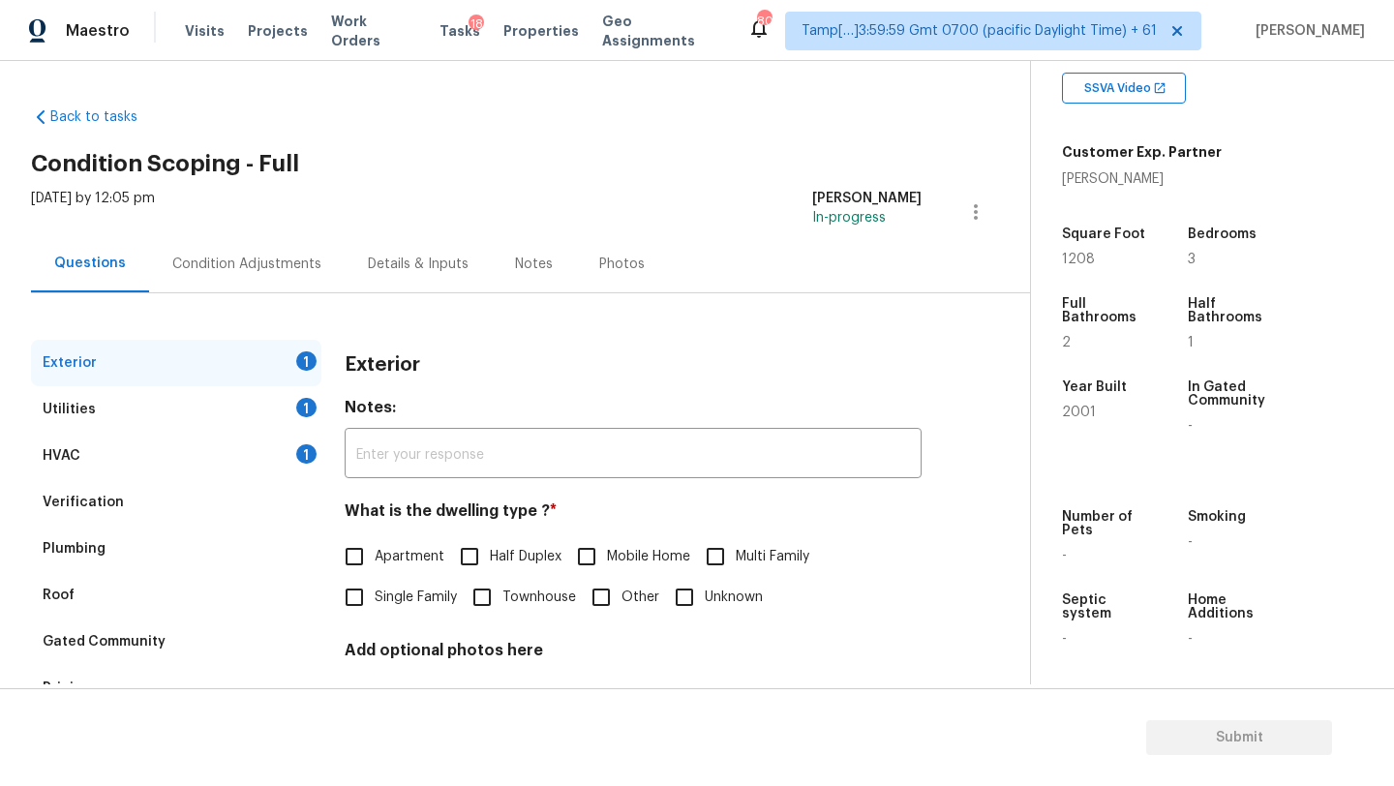
click at [396, 591] on span "Single Family" at bounding box center [416, 598] width 82 height 20
click at [375, 591] on input "Single Family" at bounding box center [354, 597] width 41 height 41
checkbox input "true"
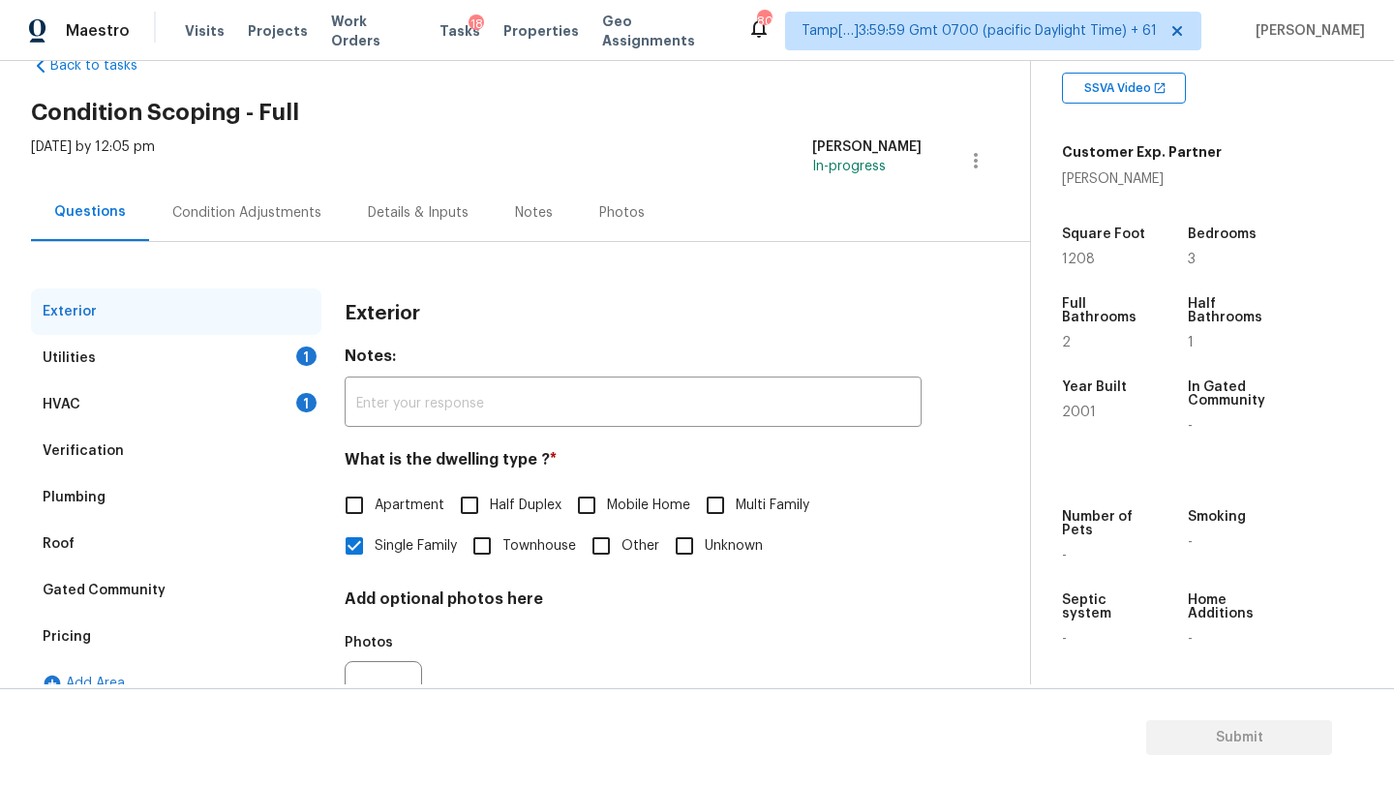
scroll to position [64, 0]
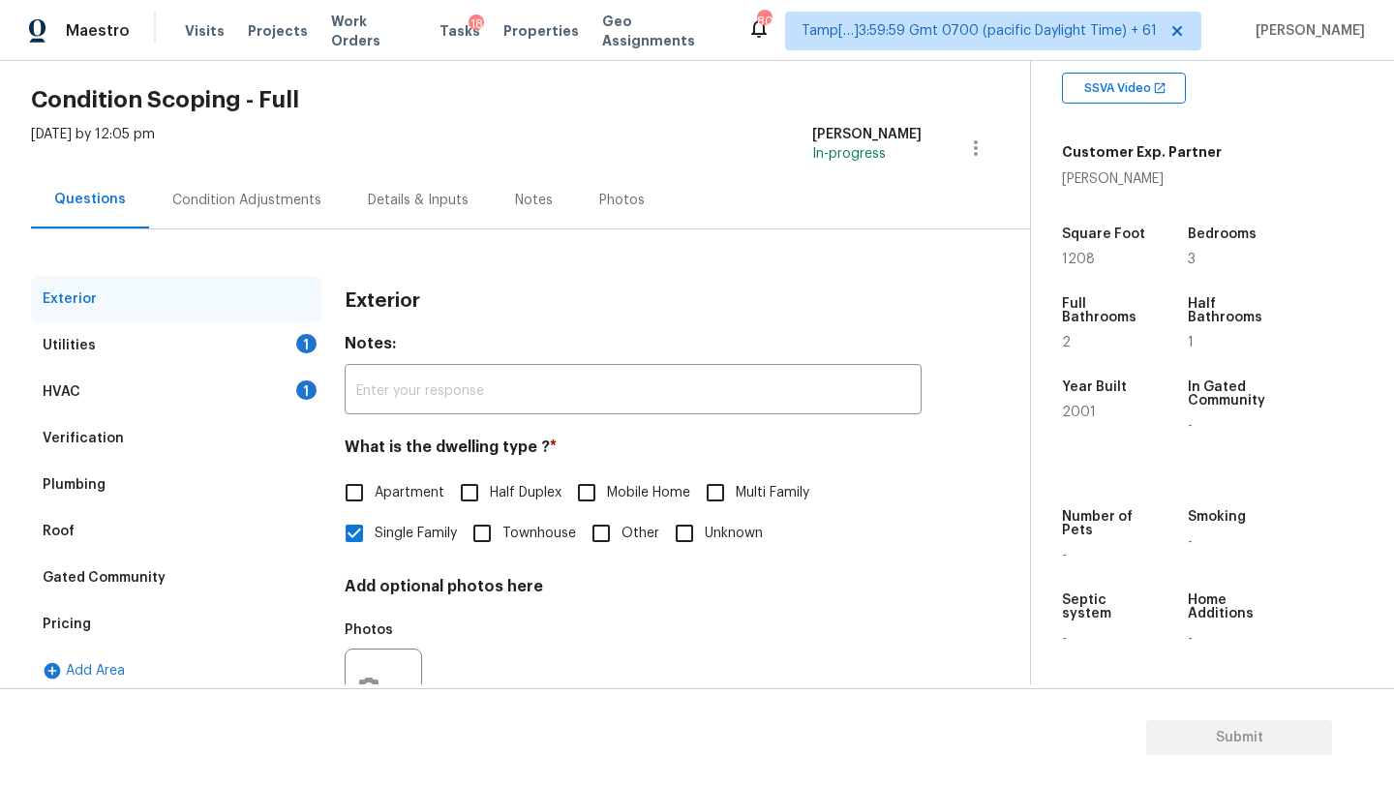
click at [230, 199] on div "Condition Adjustments" at bounding box center [246, 200] width 149 height 19
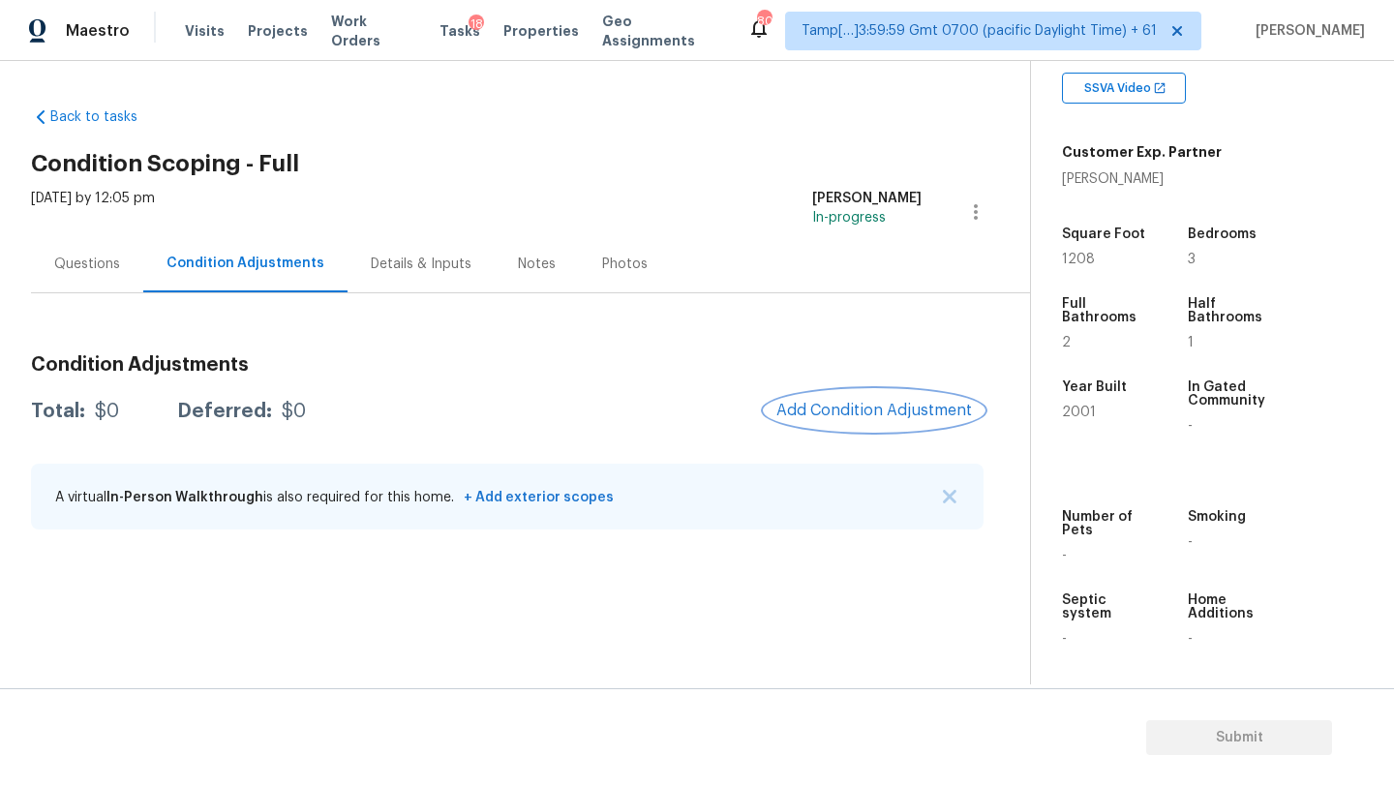
click at [854, 406] on span "Add Condition Adjustment" at bounding box center [875, 410] width 196 height 17
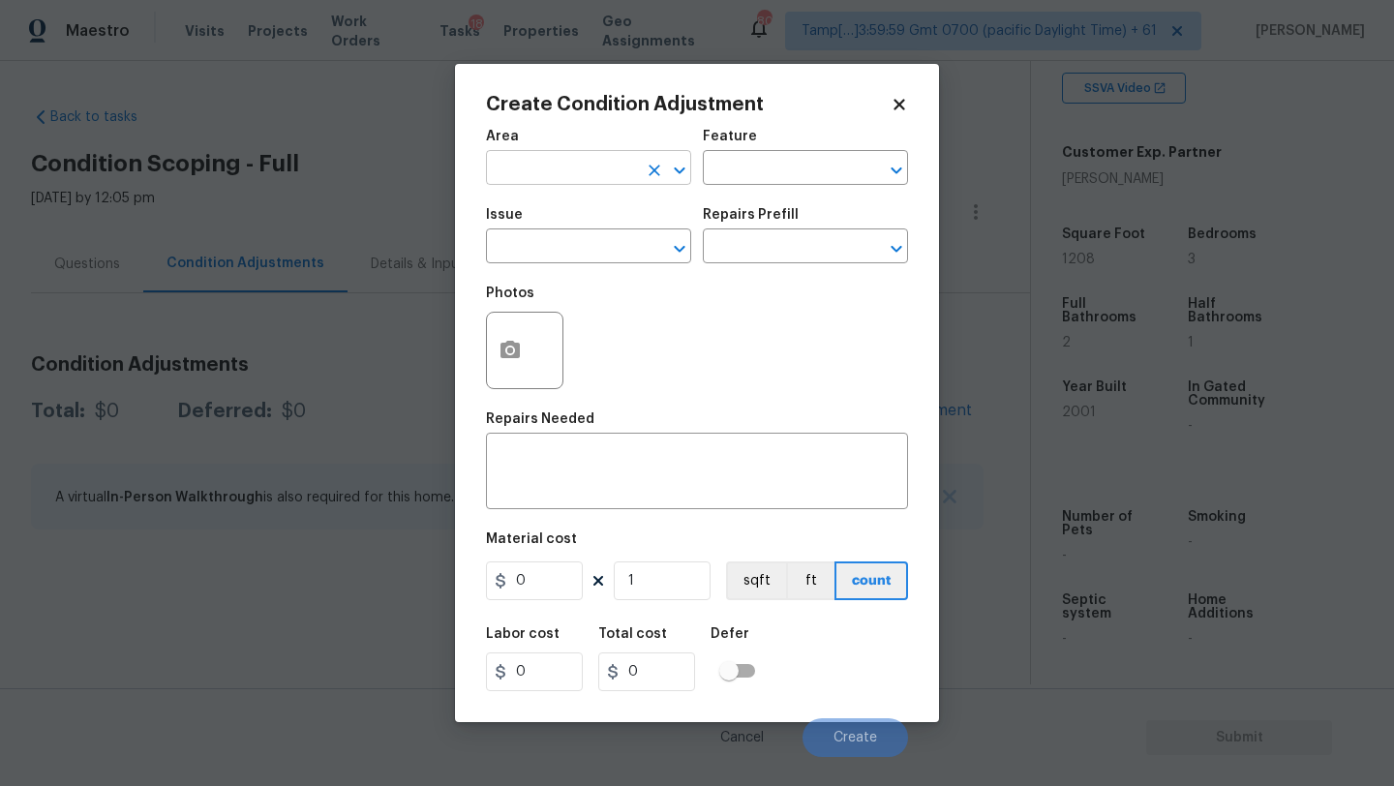
click at [512, 169] on input "text" at bounding box center [561, 170] width 151 height 30
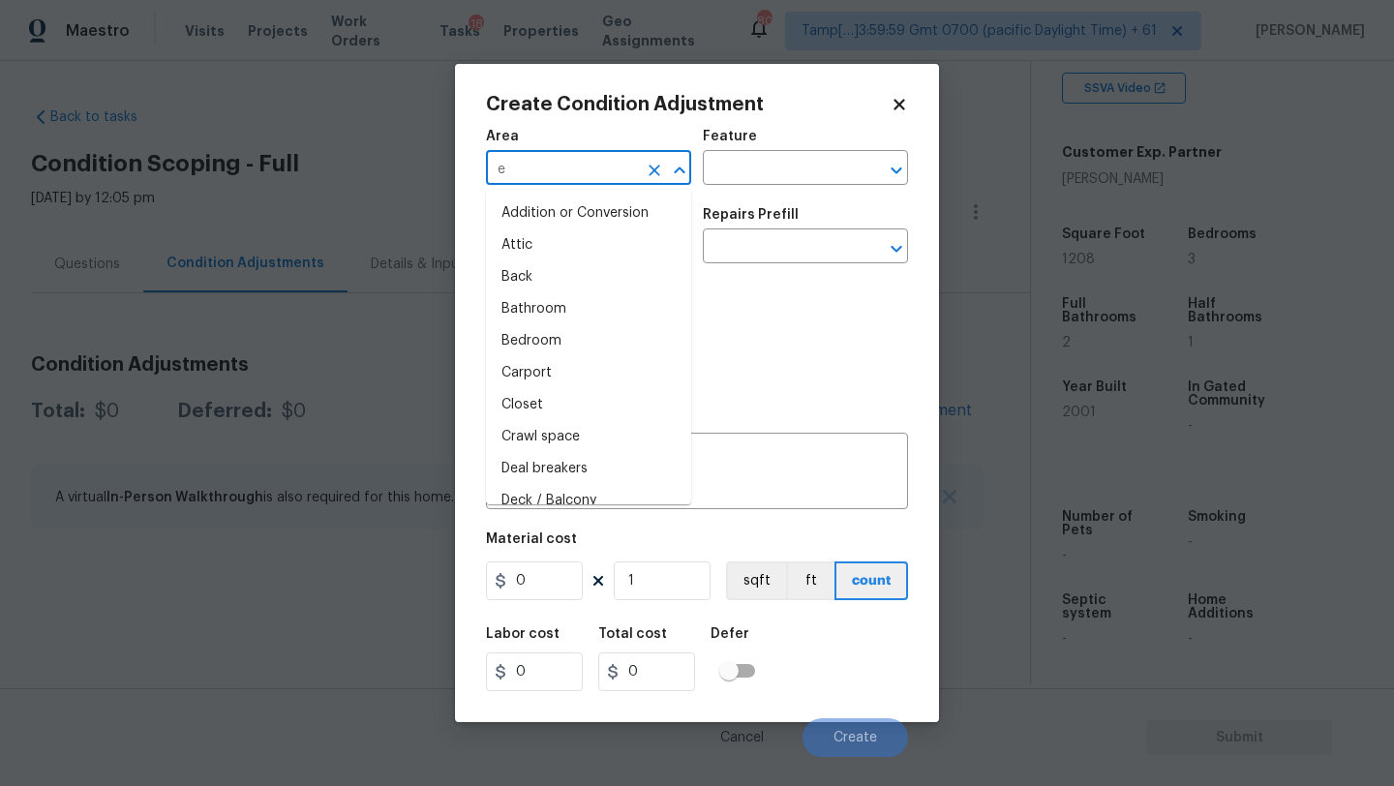
type input "ex"
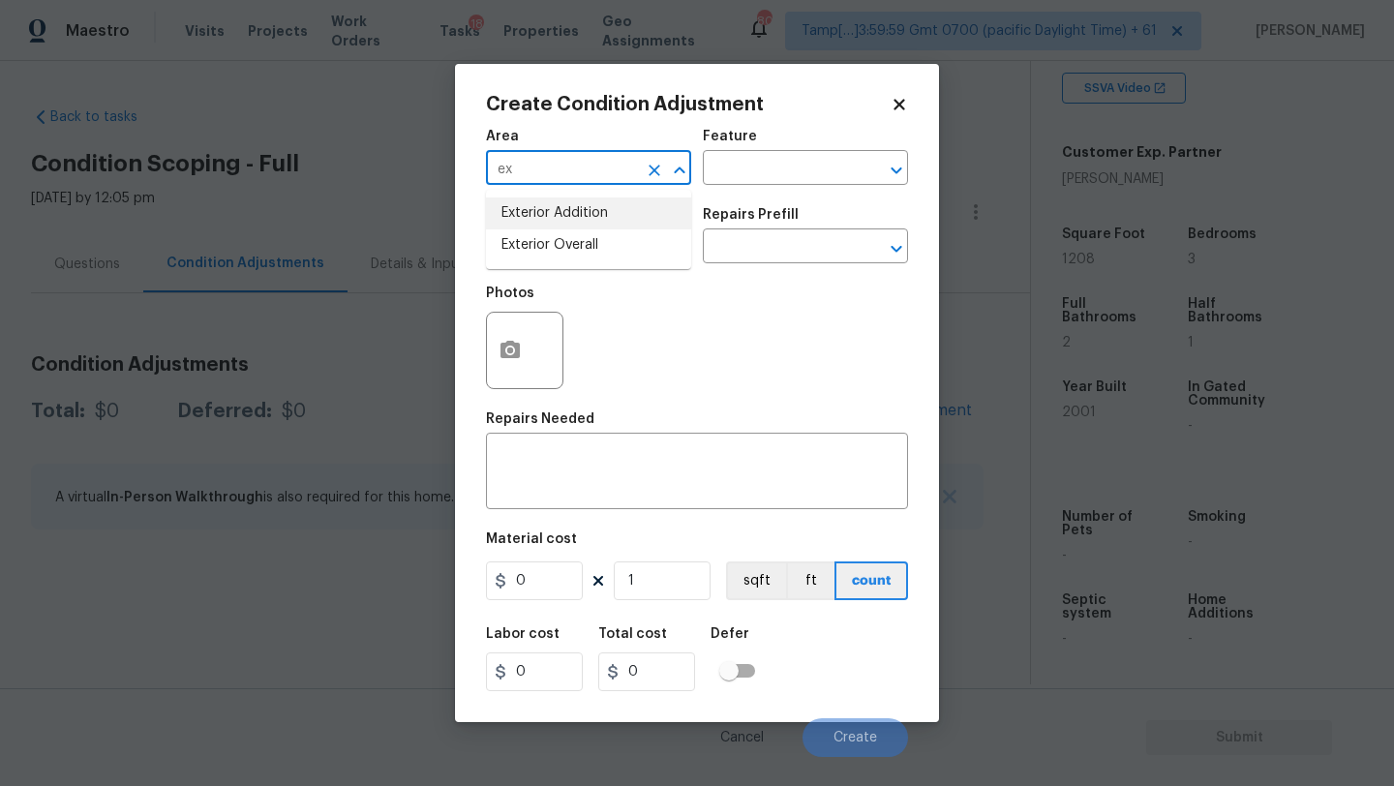
click at [573, 240] on li "Exterior Overall" at bounding box center [588, 245] width 205 height 32
type input "Exterior Overall"
click at [779, 179] on input "text" at bounding box center [778, 170] width 151 height 30
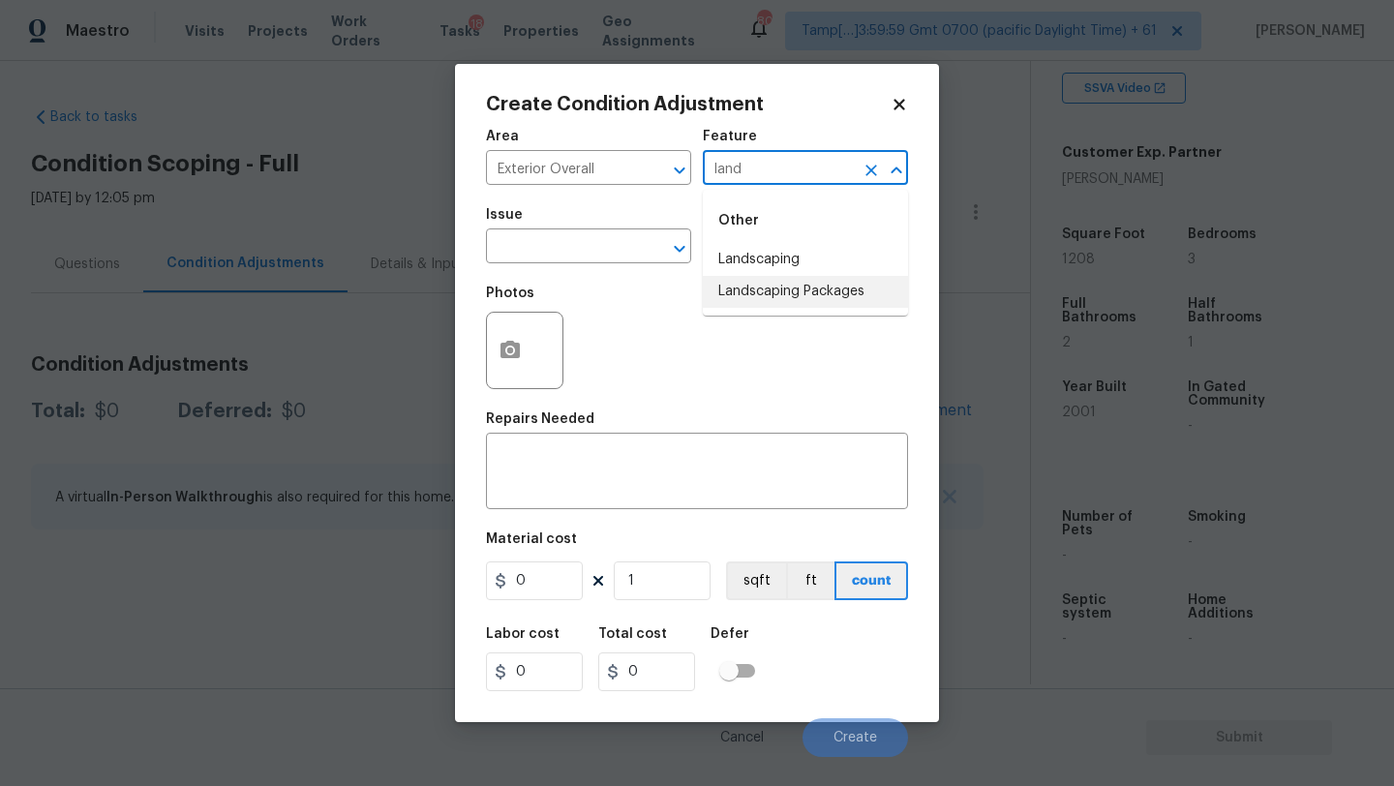
click at [764, 295] on li "Landscaping Packages" at bounding box center [805, 292] width 205 height 32
type input "Landscaping Packages"
click at [592, 246] on input "text" at bounding box center [561, 248] width 151 height 30
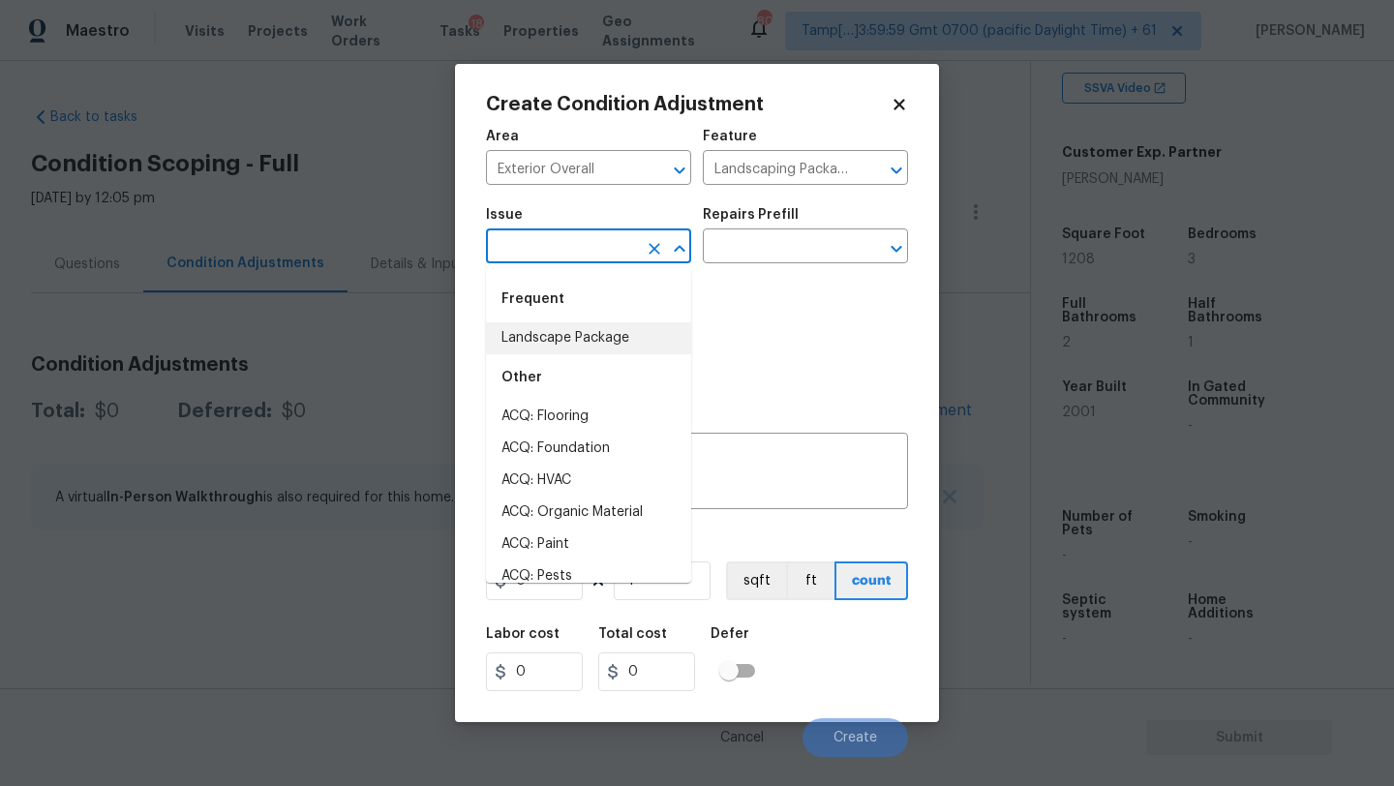
click at [594, 331] on li "Landscape Package" at bounding box center [588, 338] width 205 height 32
type input "Landscape Package"
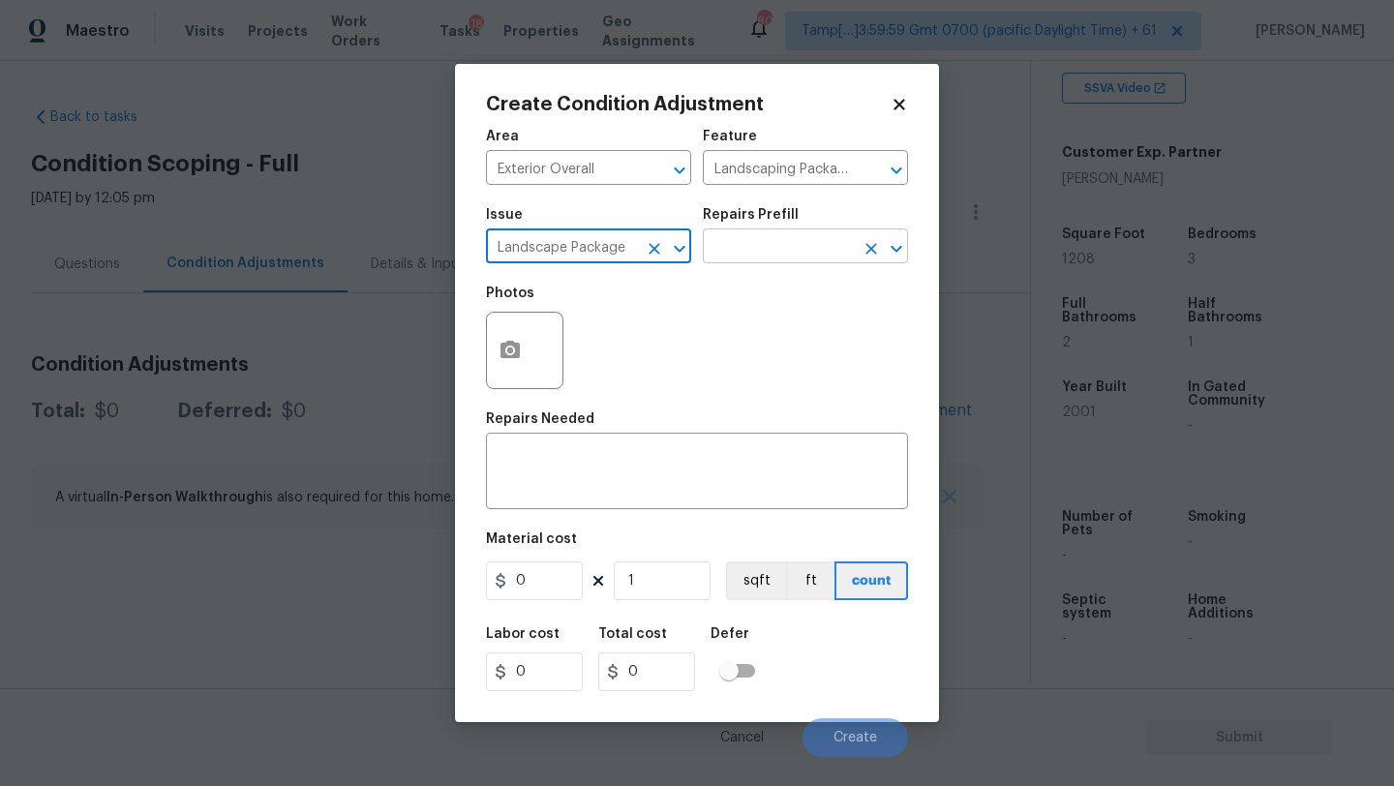
click at [723, 256] on input "text" at bounding box center [778, 248] width 151 height 30
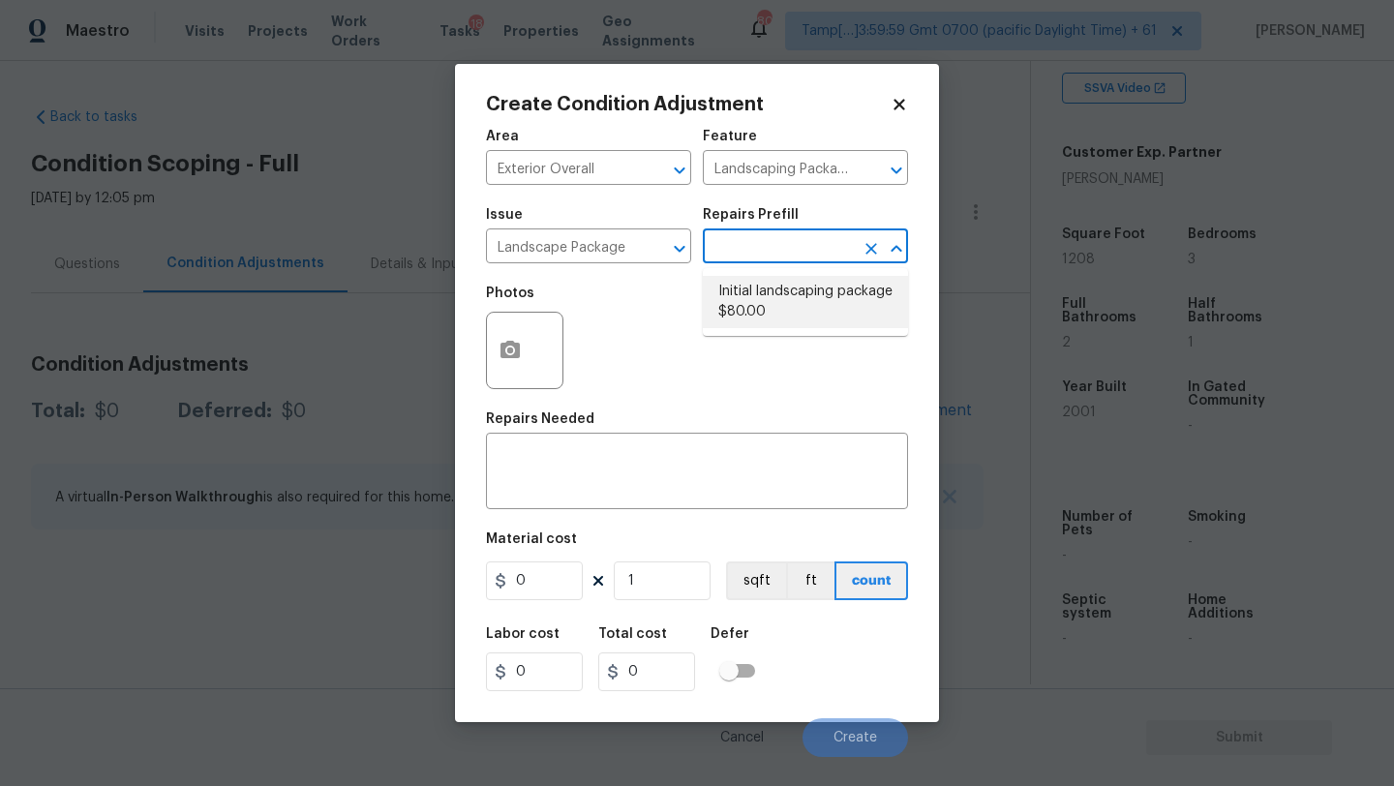
click at [731, 303] on li "Initial landscaping package $80.00" at bounding box center [805, 302] width 205 height 52
type input "Home Readiness Packages"
type textarea "Mowing of grass up to 6" in height. Mow, edge along driveways & sidewalks, trim…"
type input "80"
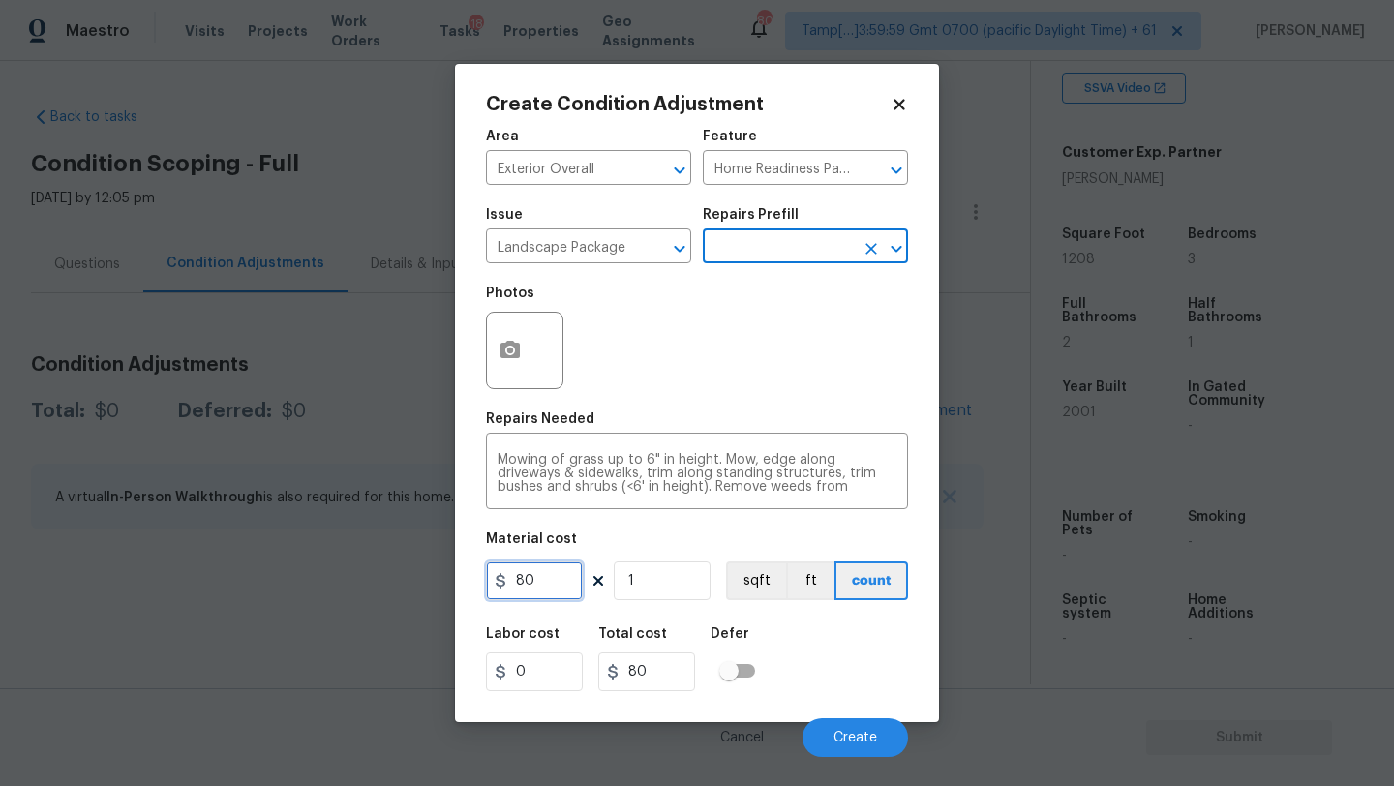
click at [570, 589] on input "80" at bounding box center [534, 581] width 97 height 39
type input "2000"
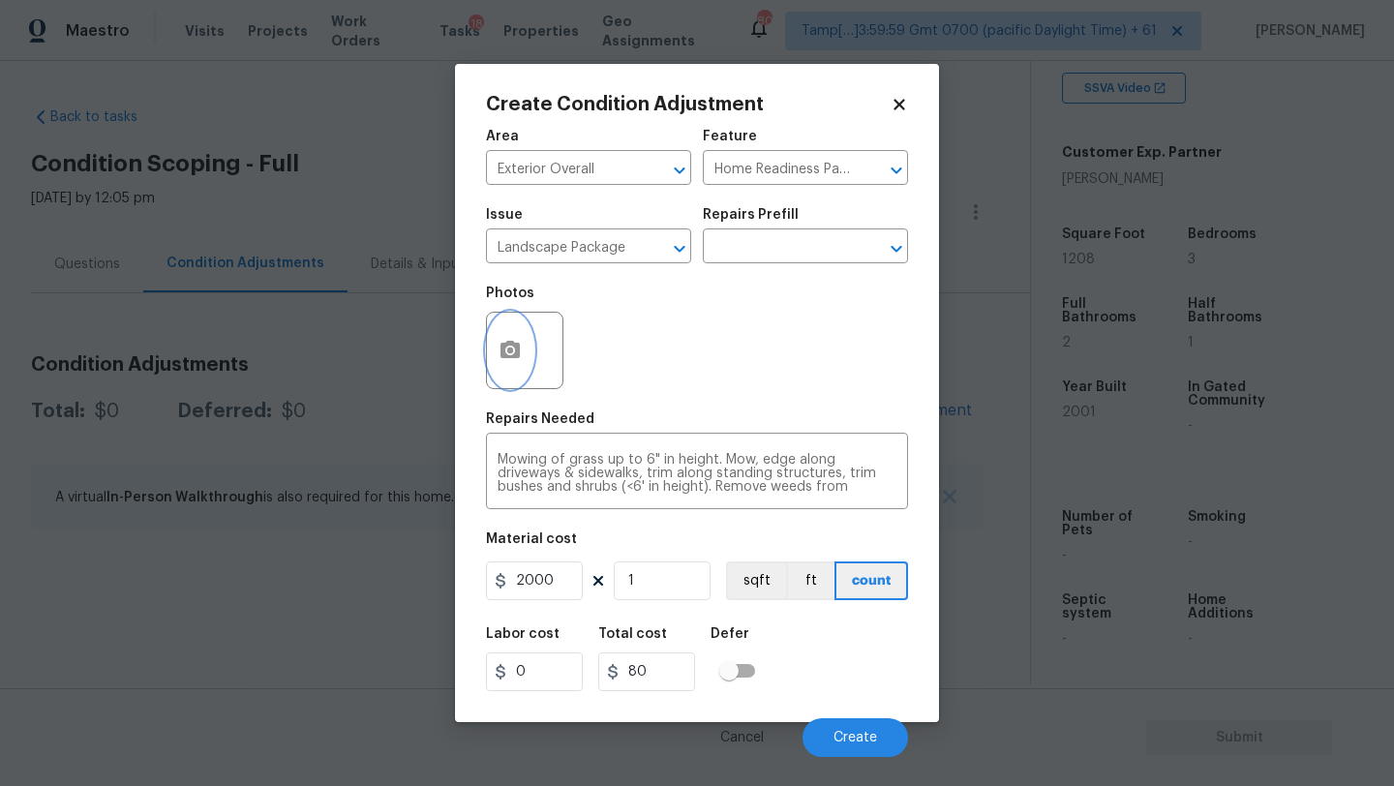
type input "2000"
click at [501, 339] on icon "button" at bounding box center [510, 350] width 23 height 23
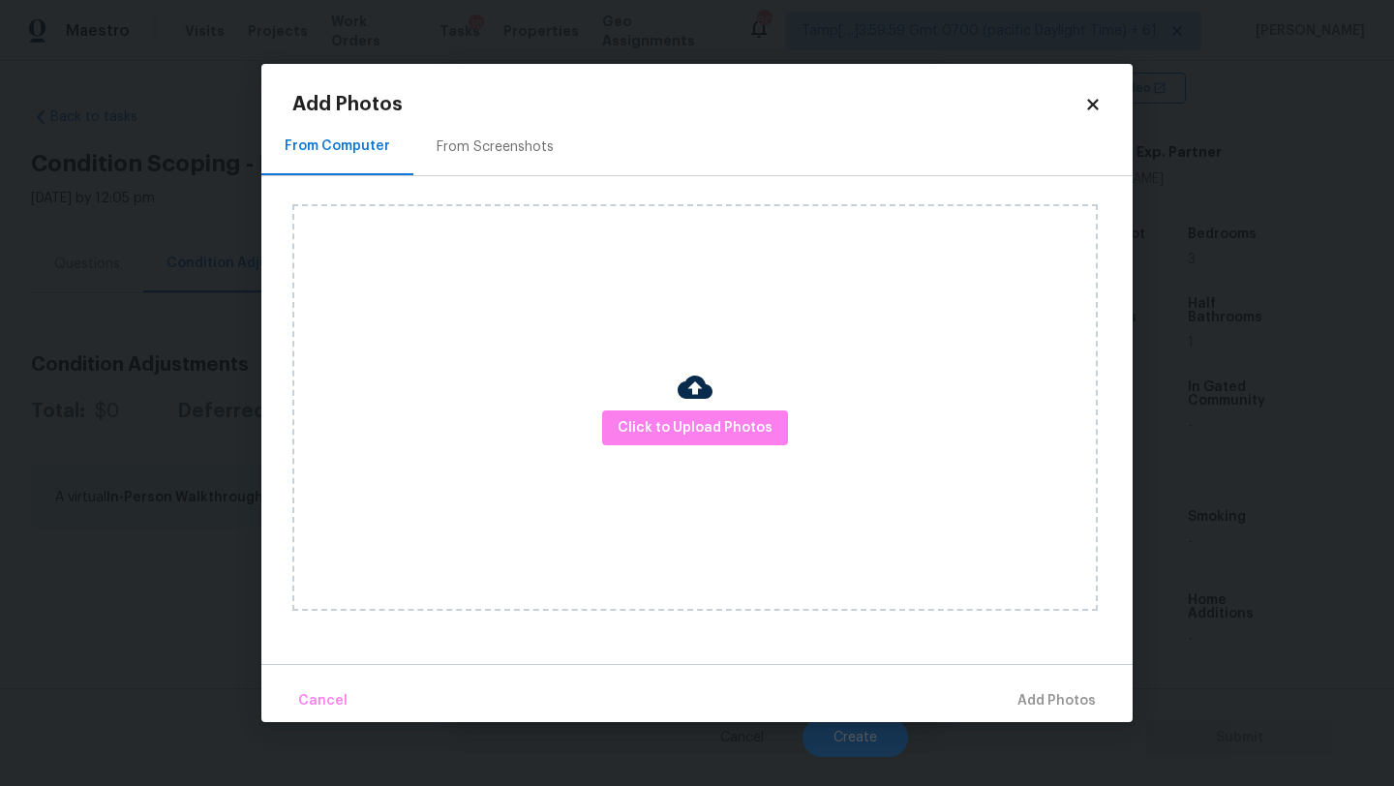
click at [489, 157] on div "From Screenshots" at bounding box center [495, 146] width 164 height 57
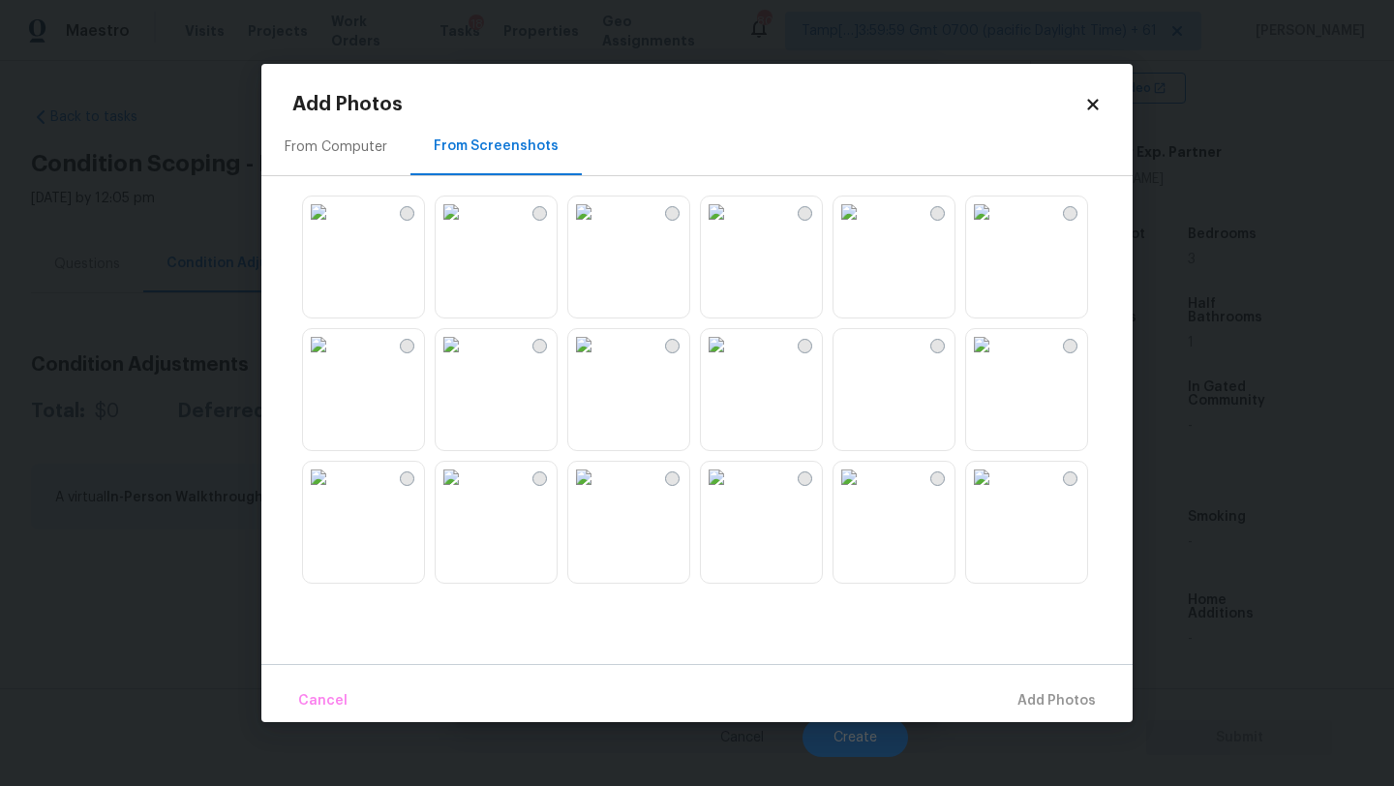
click at [865, 228] on img at bounding box center [849, 212] width 31 height 31
click at [599, 228] on img at bounding box center [583, 212] width 31 height 31
click at [599, 360] on img at bounding box center [583, 344] width 31 height 31
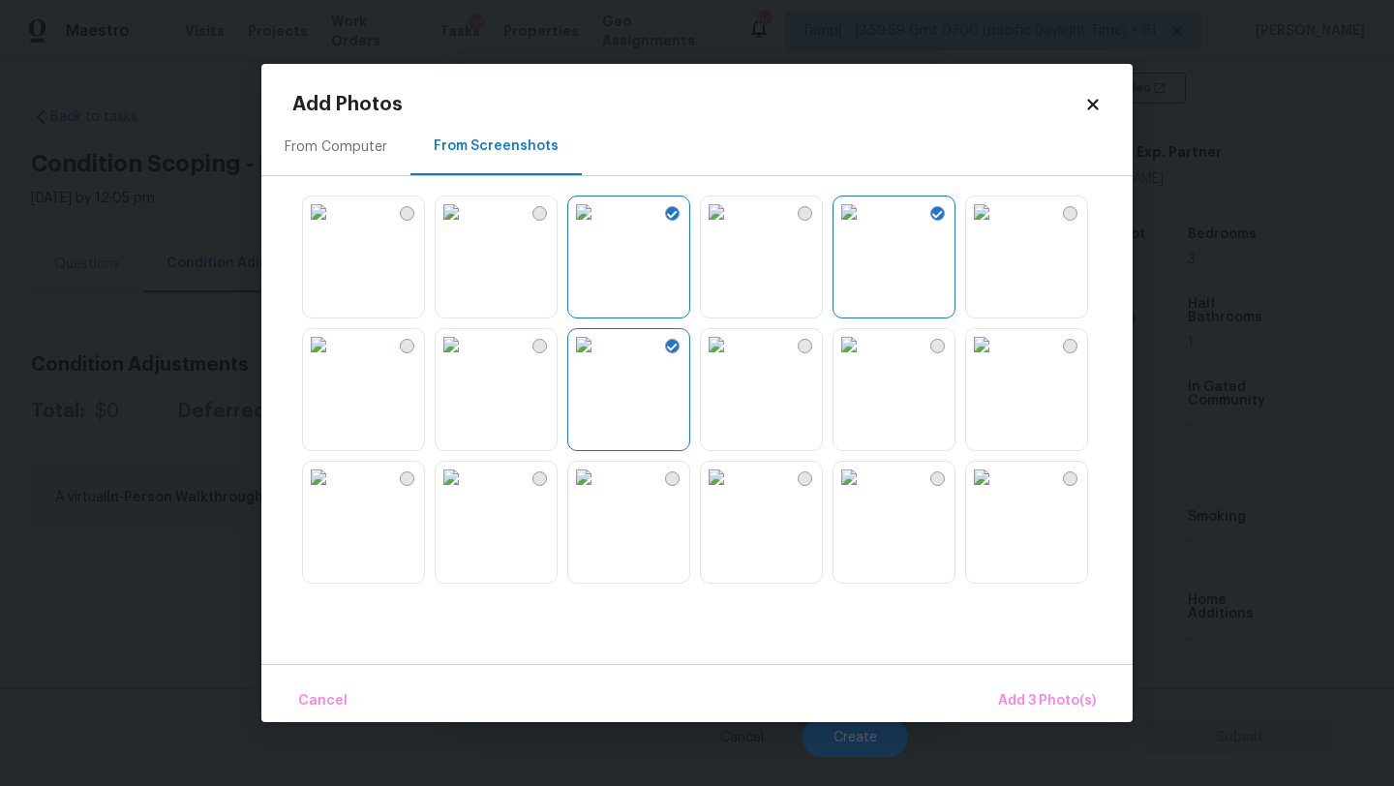
click at [334, 493] on img at bounding box center [318, 477] width 31 height 31
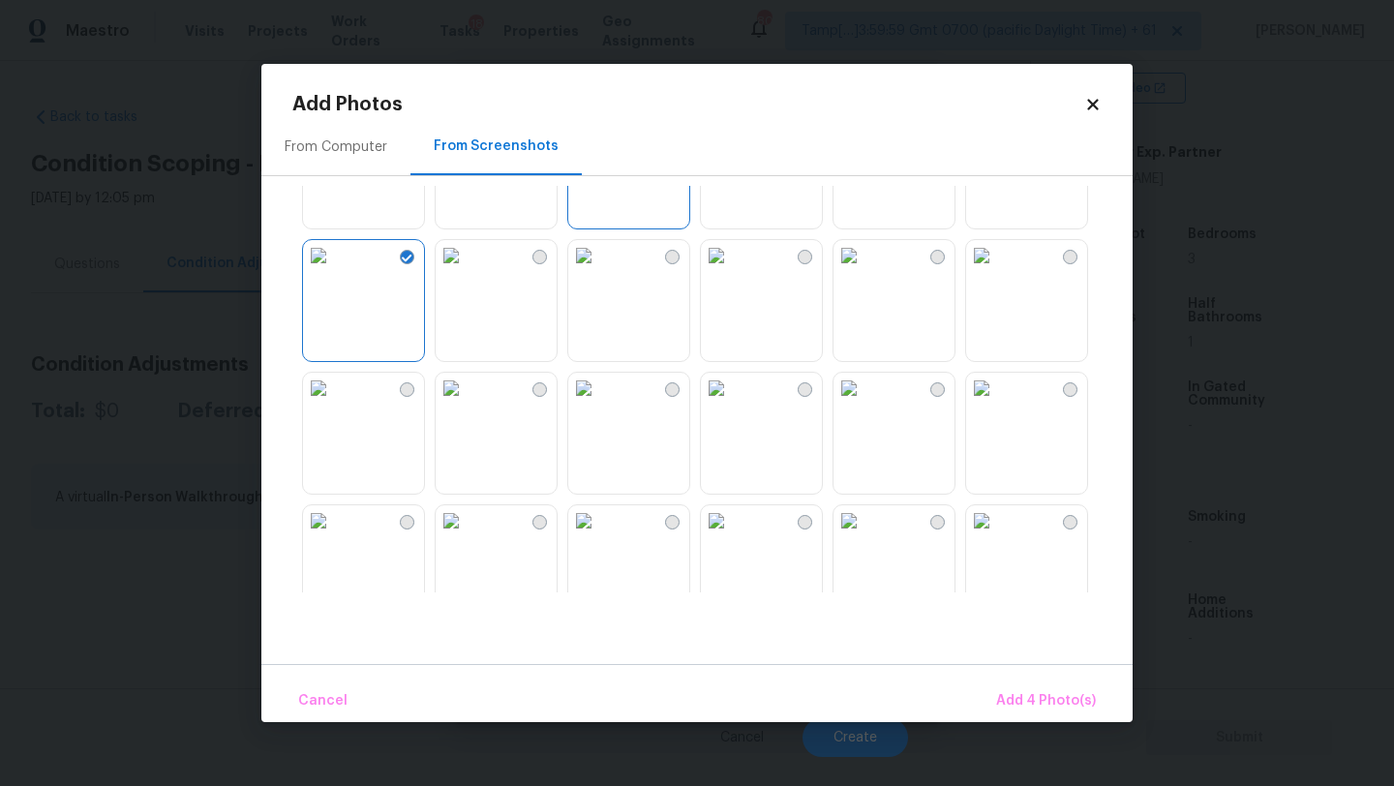
scroll to position [298, 0]
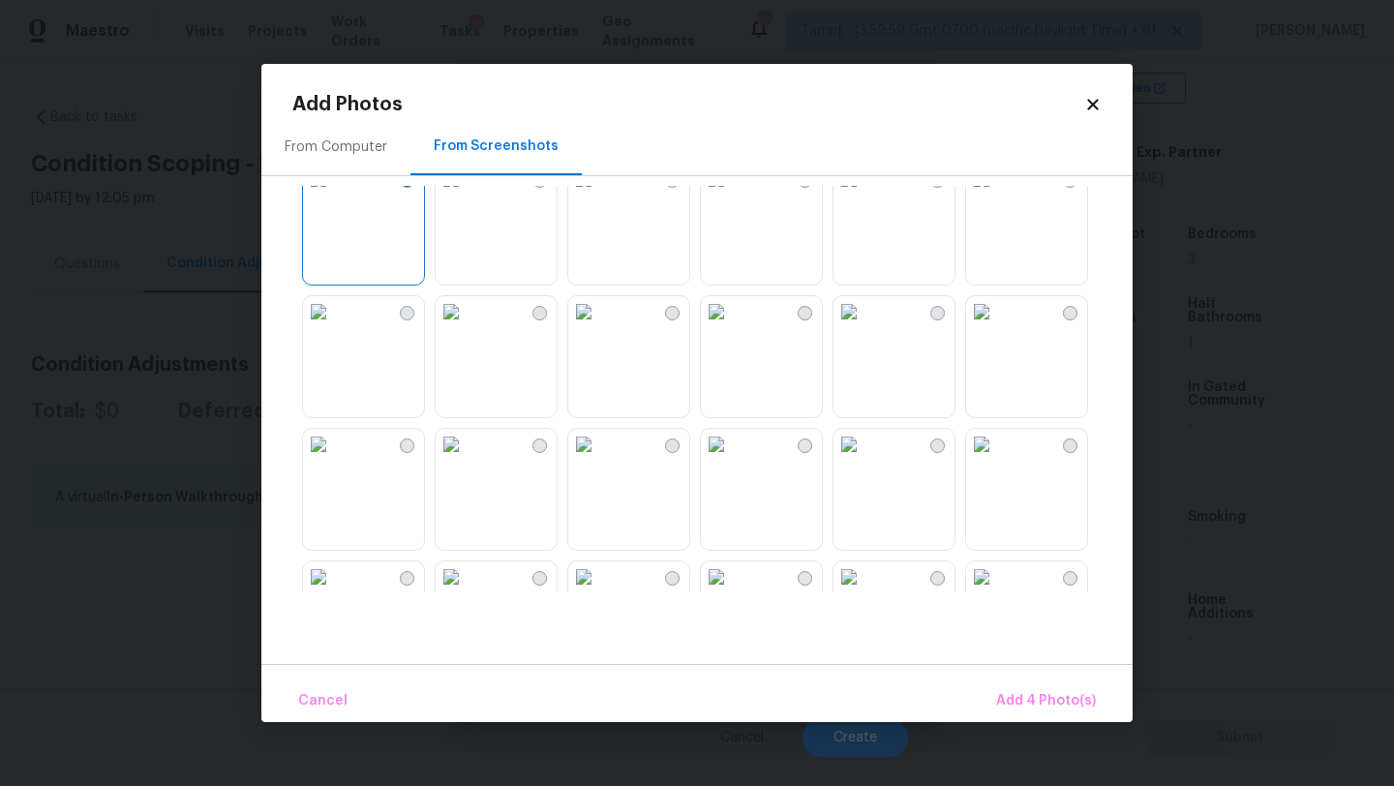
click at [997, 327] on img at bounding box center [981, 311] width 31 height 31
click at [599, 327] on img at bounding box center [583, 311] width 31 height 31
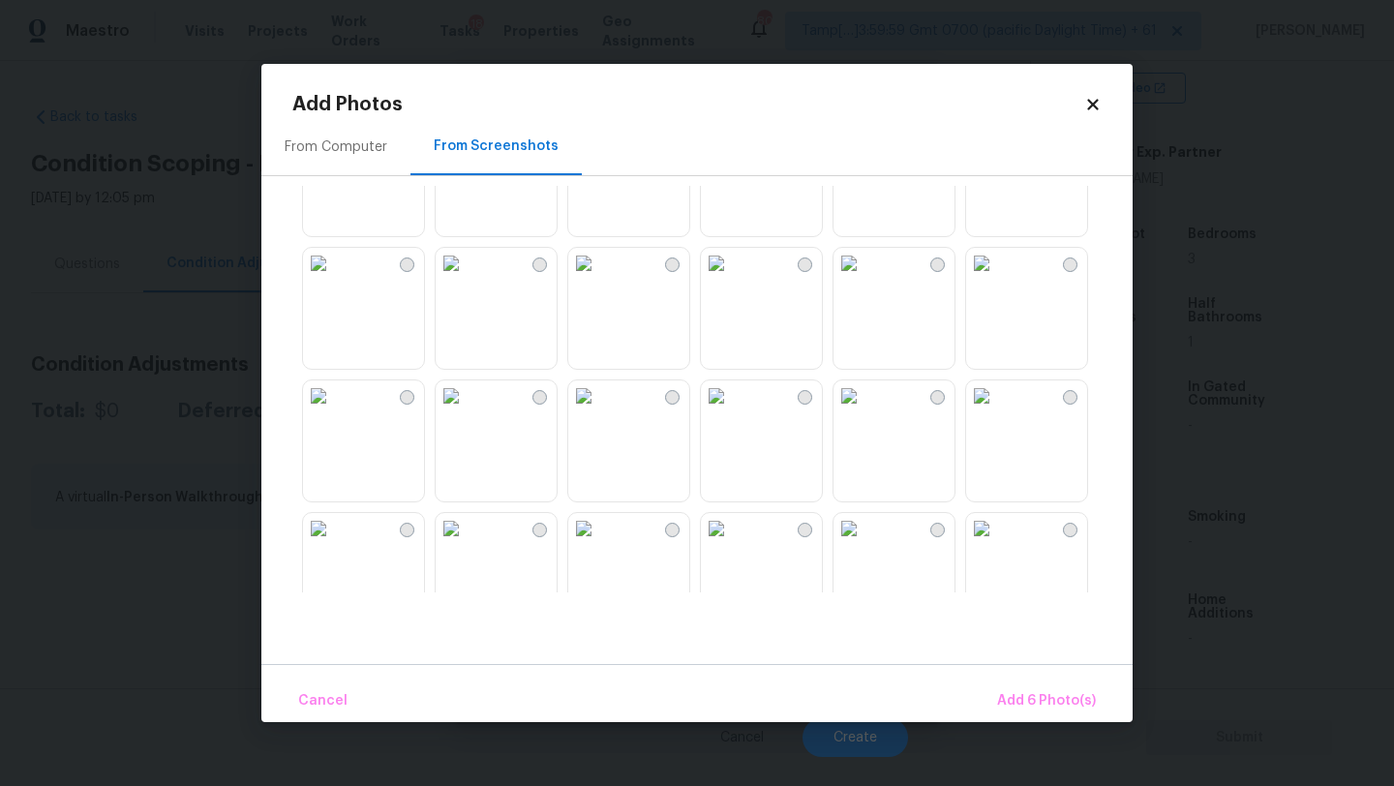
scroll to position [973, 0]
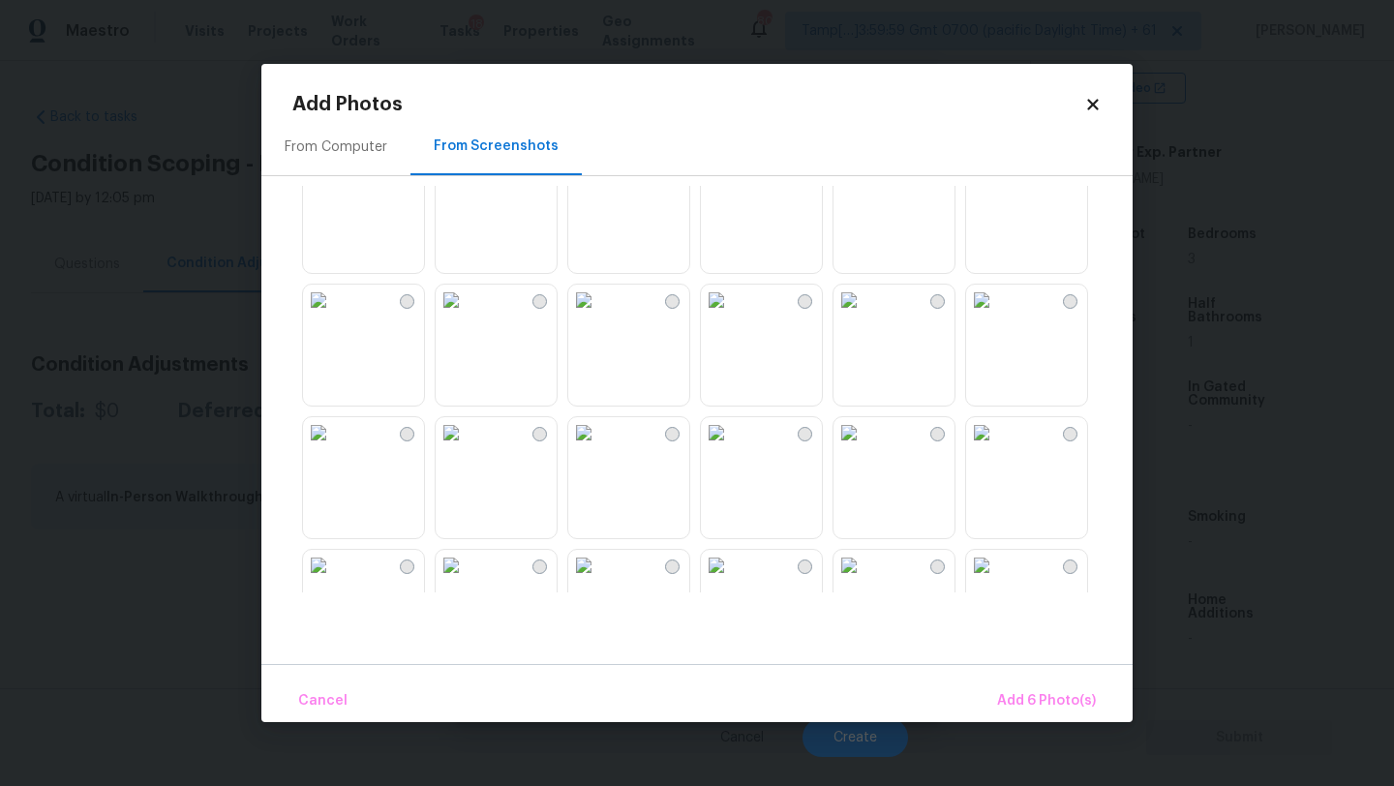
click at [599, 448] on img at bounding box center [583, 432] width 31 height 31
click at [467, 448] on img at bounding box center [451, 432] width 31 height 31
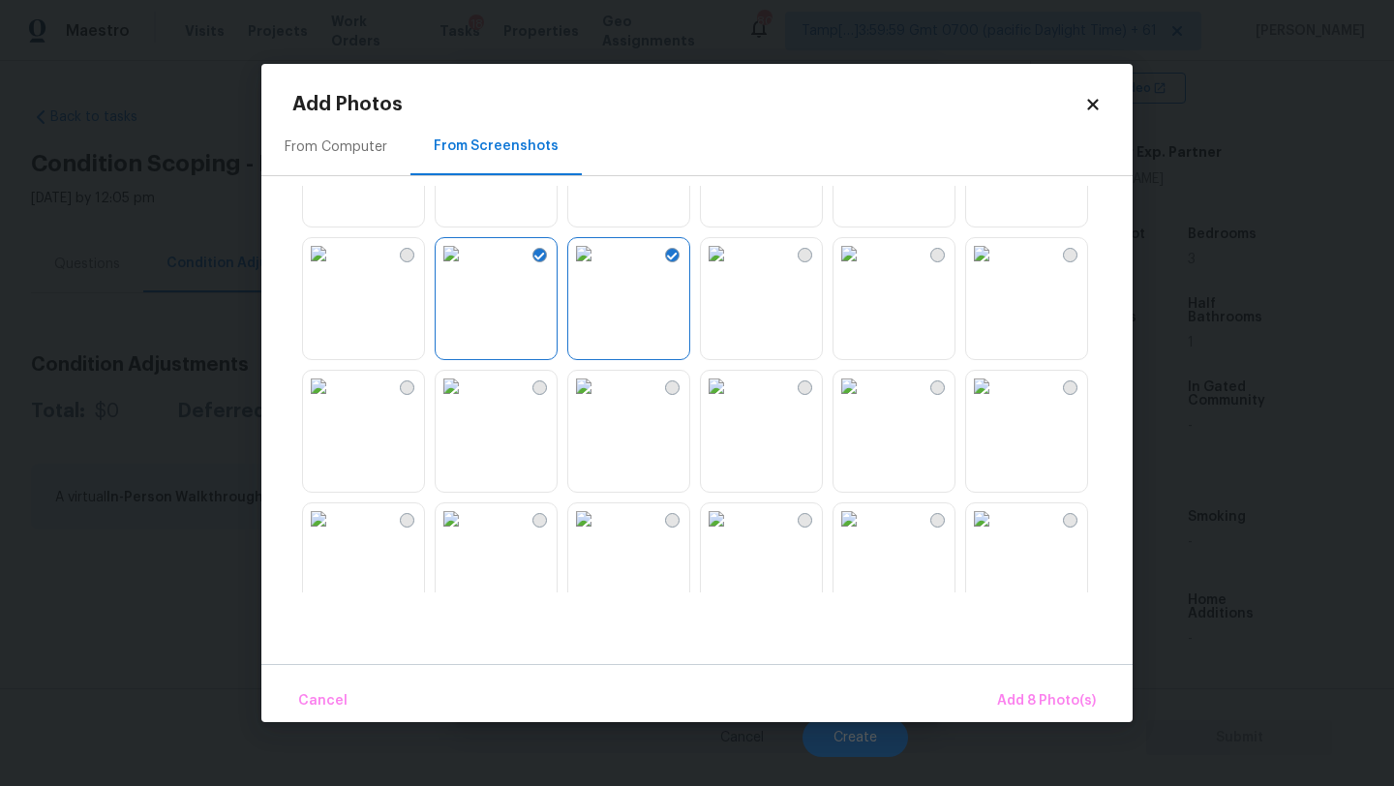
scroll to position [1250, 0]
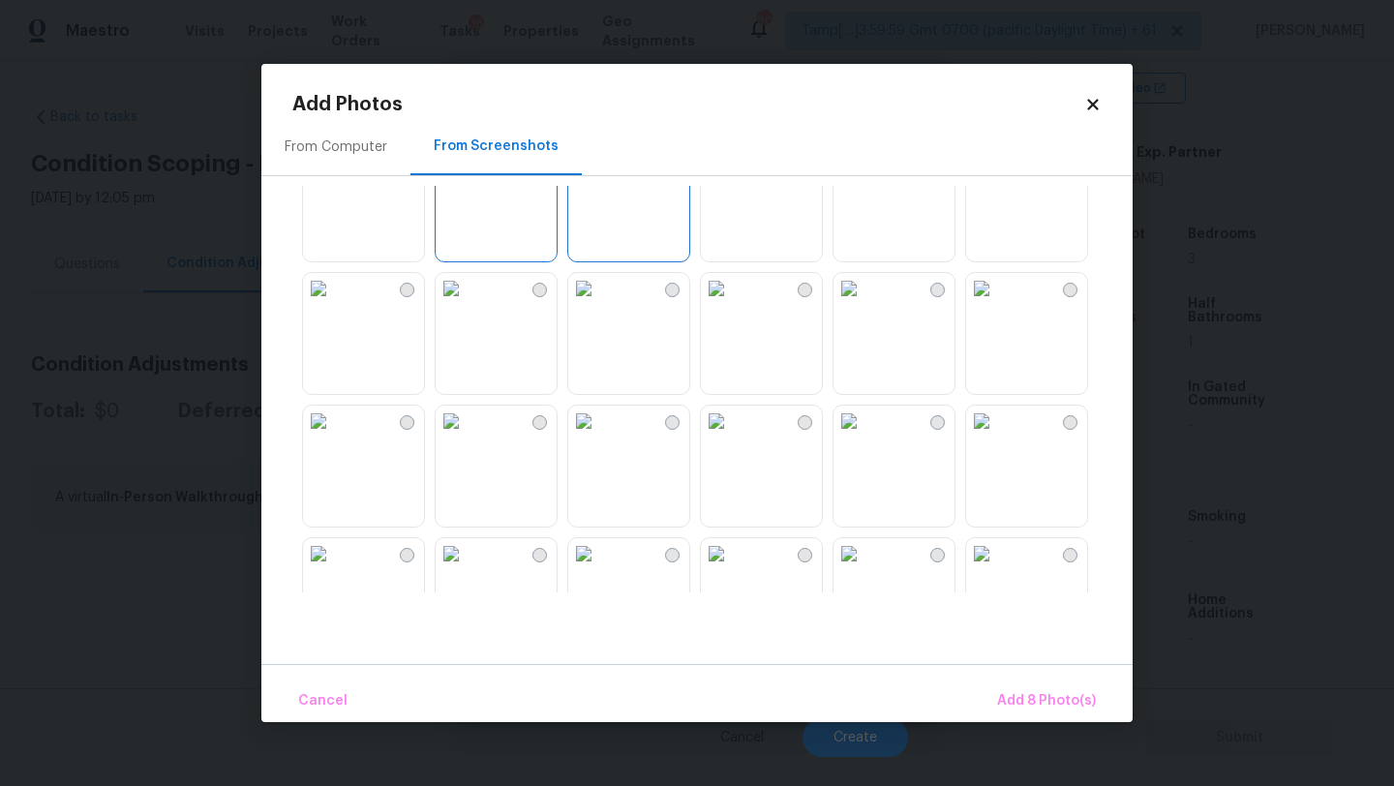
click at [467, 437] on img at bounding box center [451, 421] width 31 height 31
click at [732, 437] on img at bounding box center [716, 421] width 31 height 31
click at [334, 437] on img at bounding box center [318, 421] width 31 height 31
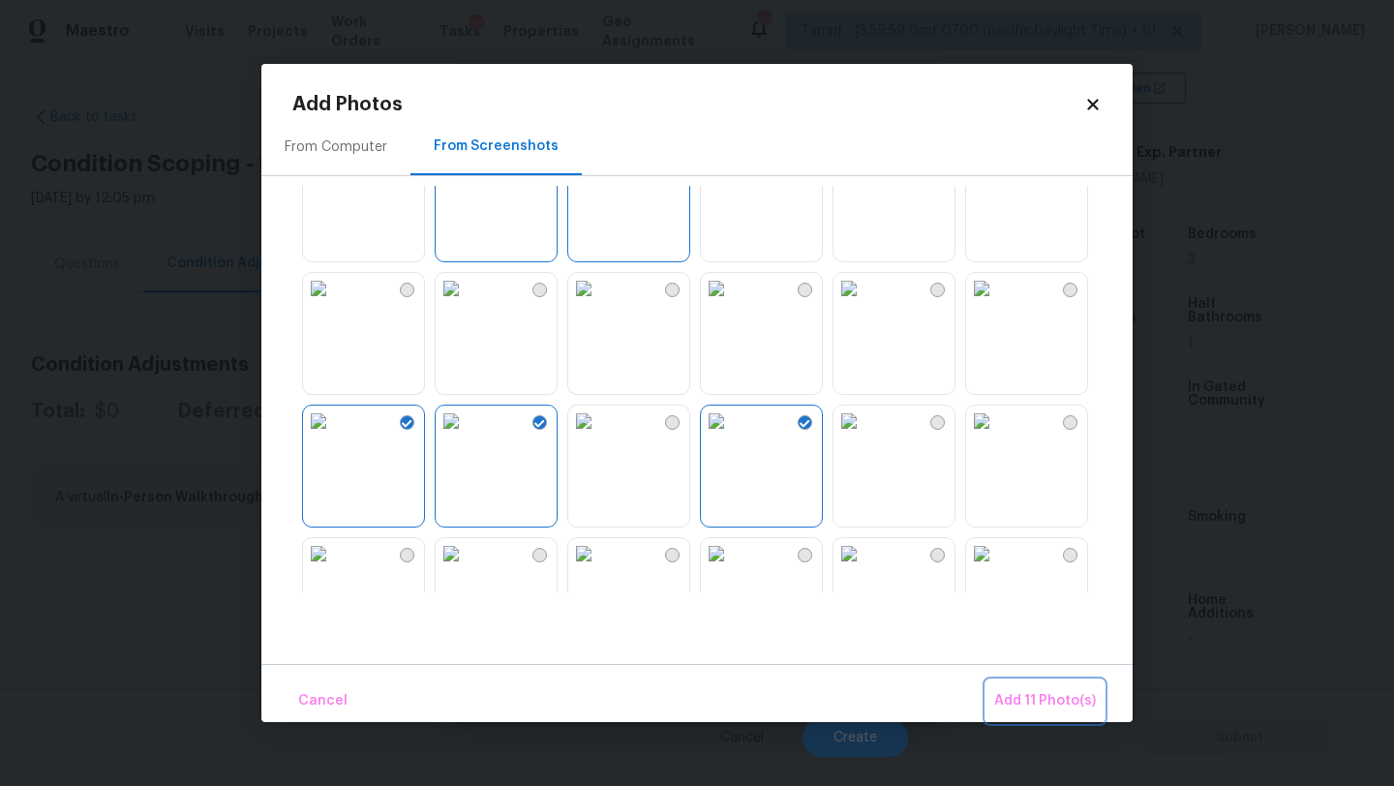
click at [1024, 697] on span "Add 11 Photo(s)" at bounding box center [1045, 701] width 102 height 24
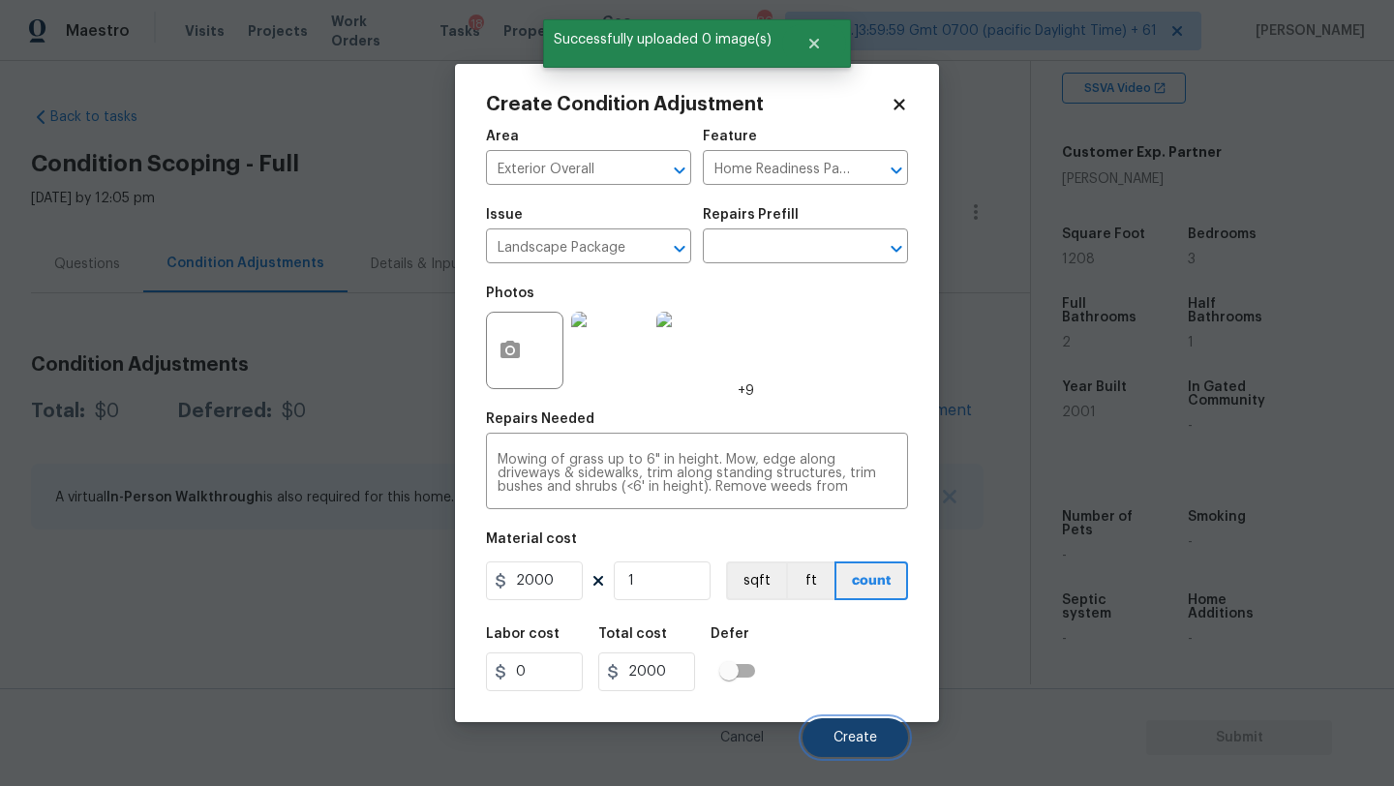
click at [868, 728] on button "Create" at bounding box center [856, 737] width 106 height 39
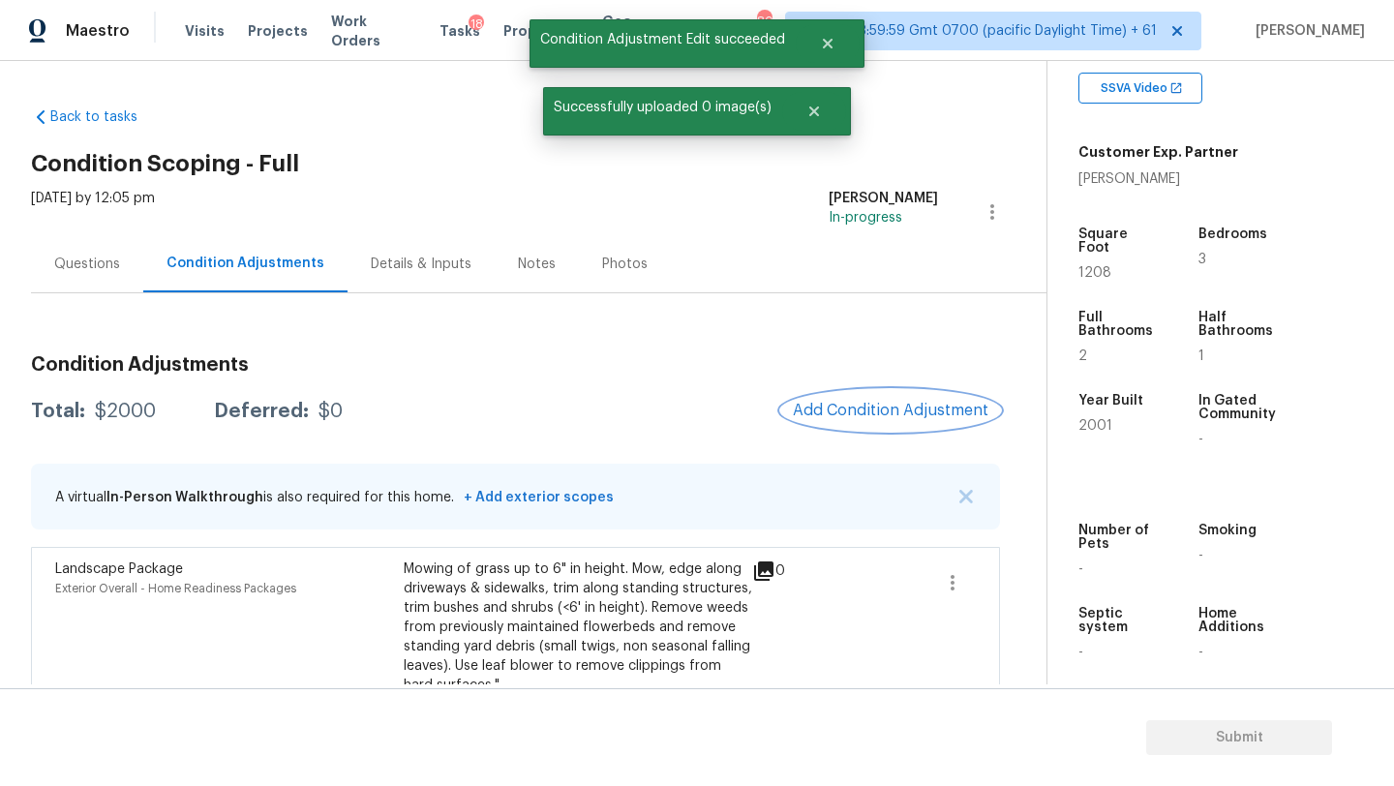
click at [870, 399] on button "Add Condition Adjustment" at bounding box center [890, 410] width 219 height 41
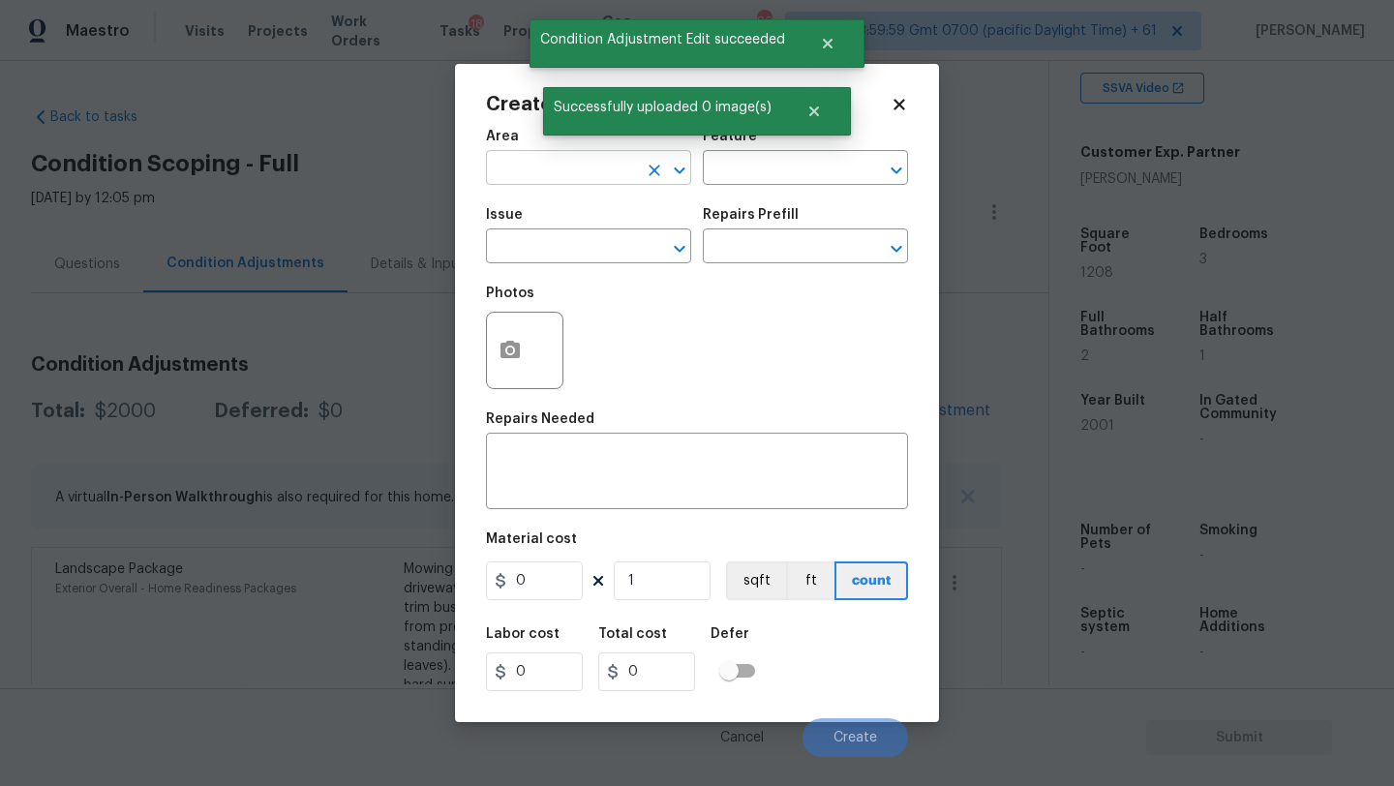
click at [563, 170] on input "text" at bounding box center [561, 170] width 151 height 30
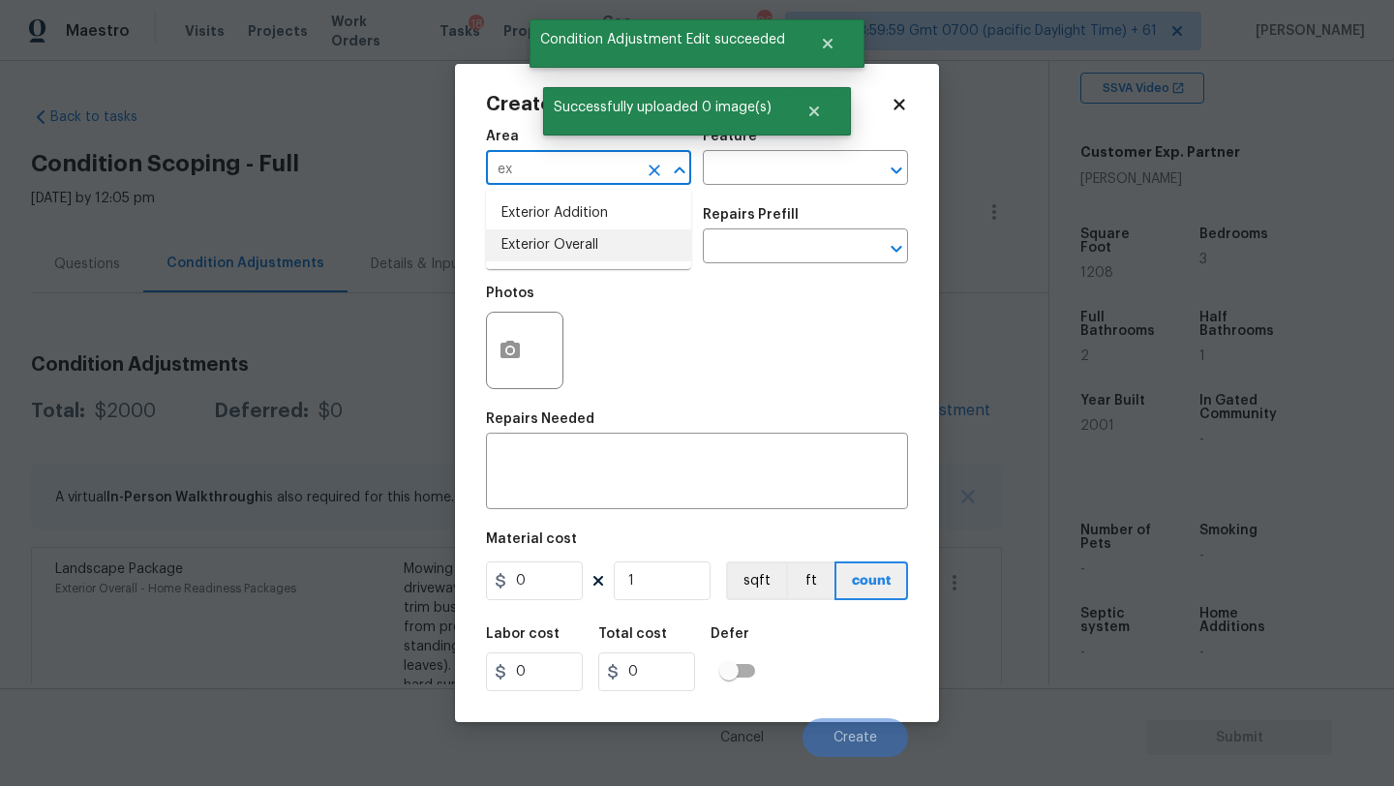
click at [571, 239] on li "Exterior Overall" at bounding box center [588, 245] width 205 height 32
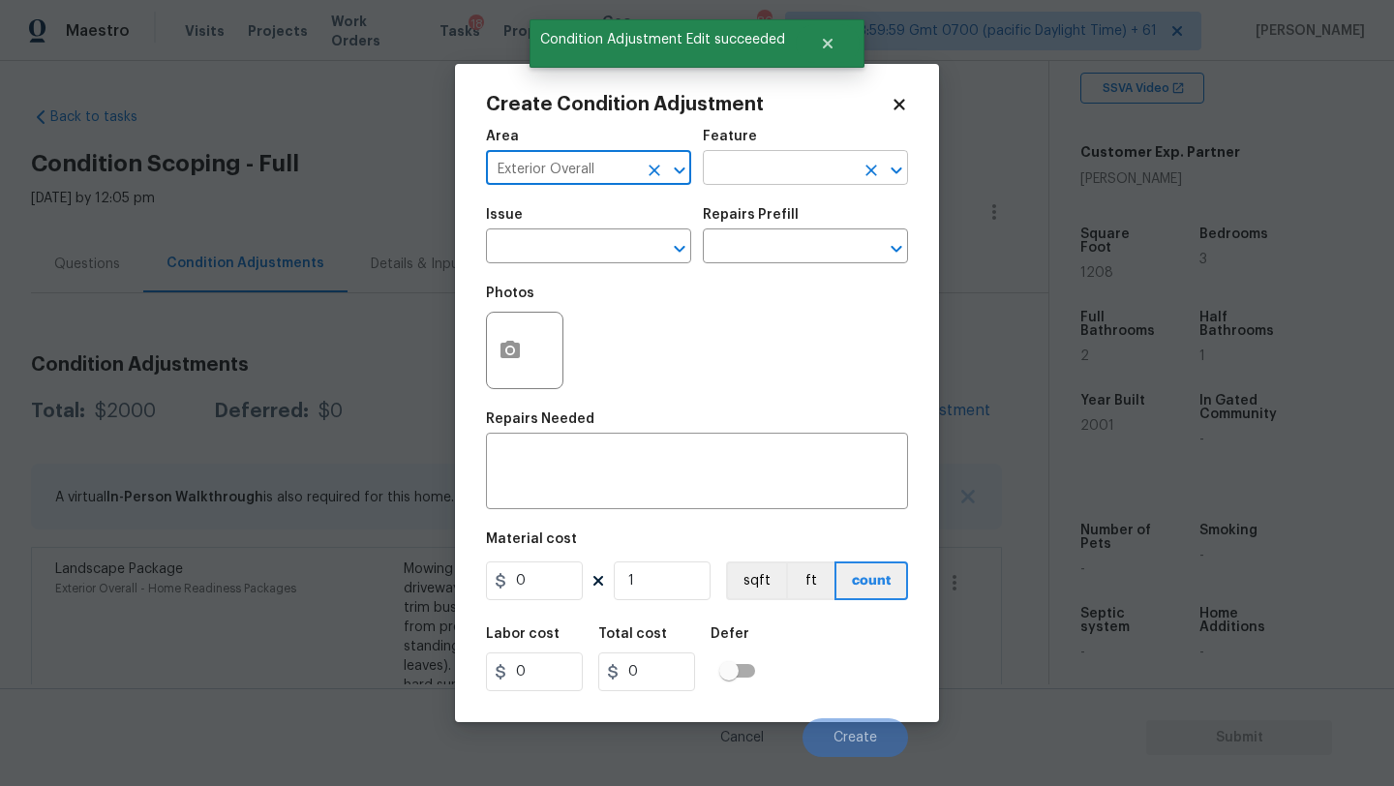
type input "Exterior Overall"
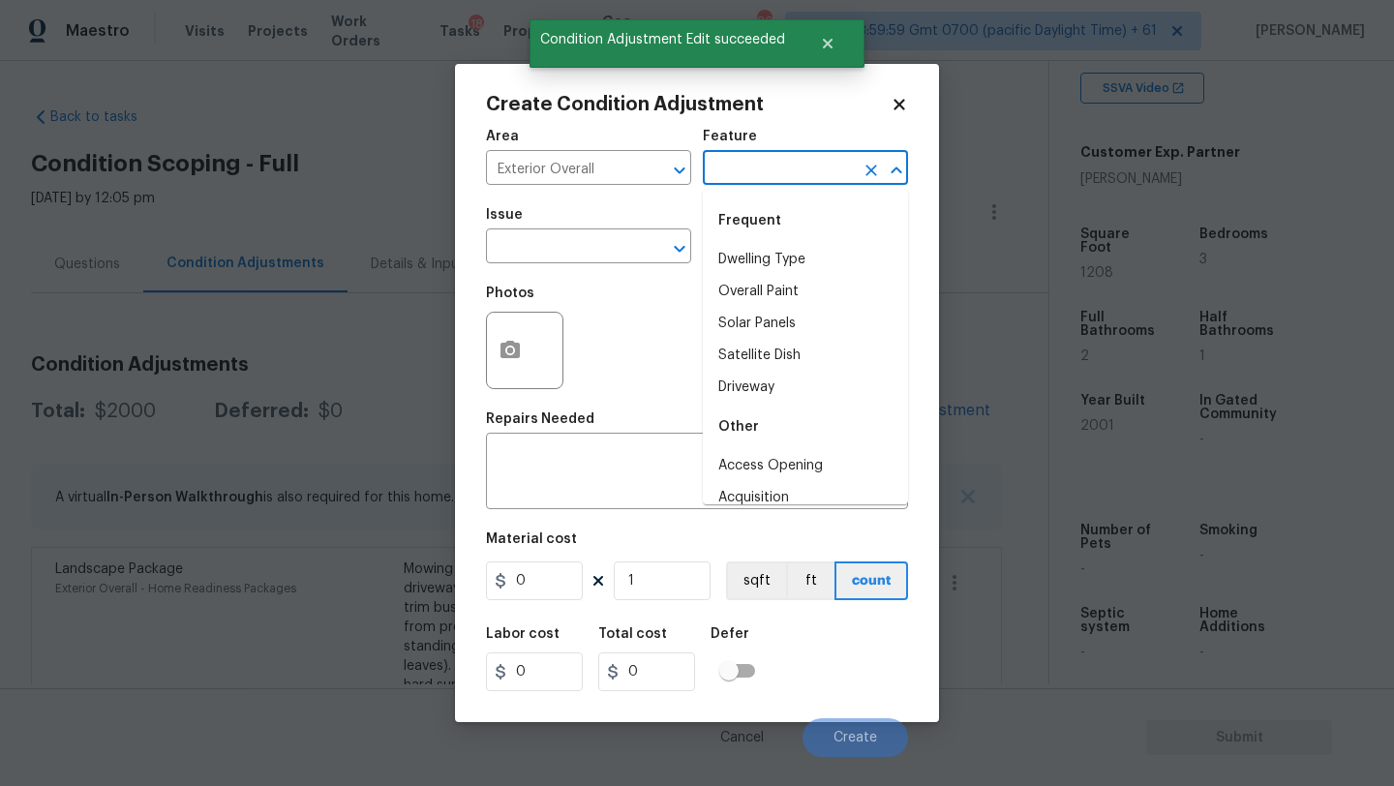
click at [762, 173] on input "text" at bounding box center [778, 170] width 151 height 30
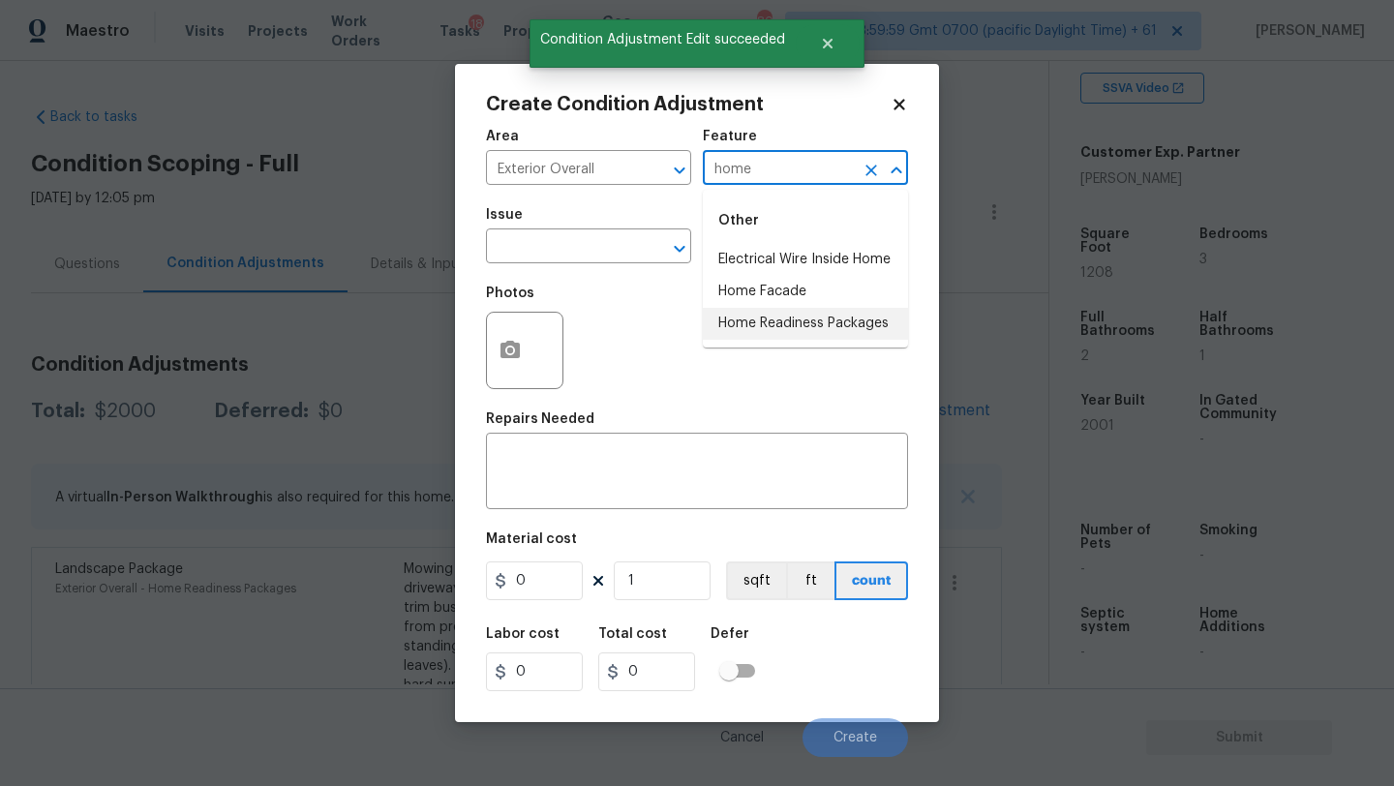
click at [762, 329] on li "Home Readiness Packages" at bounding box center [805, 324] width 205 height 32
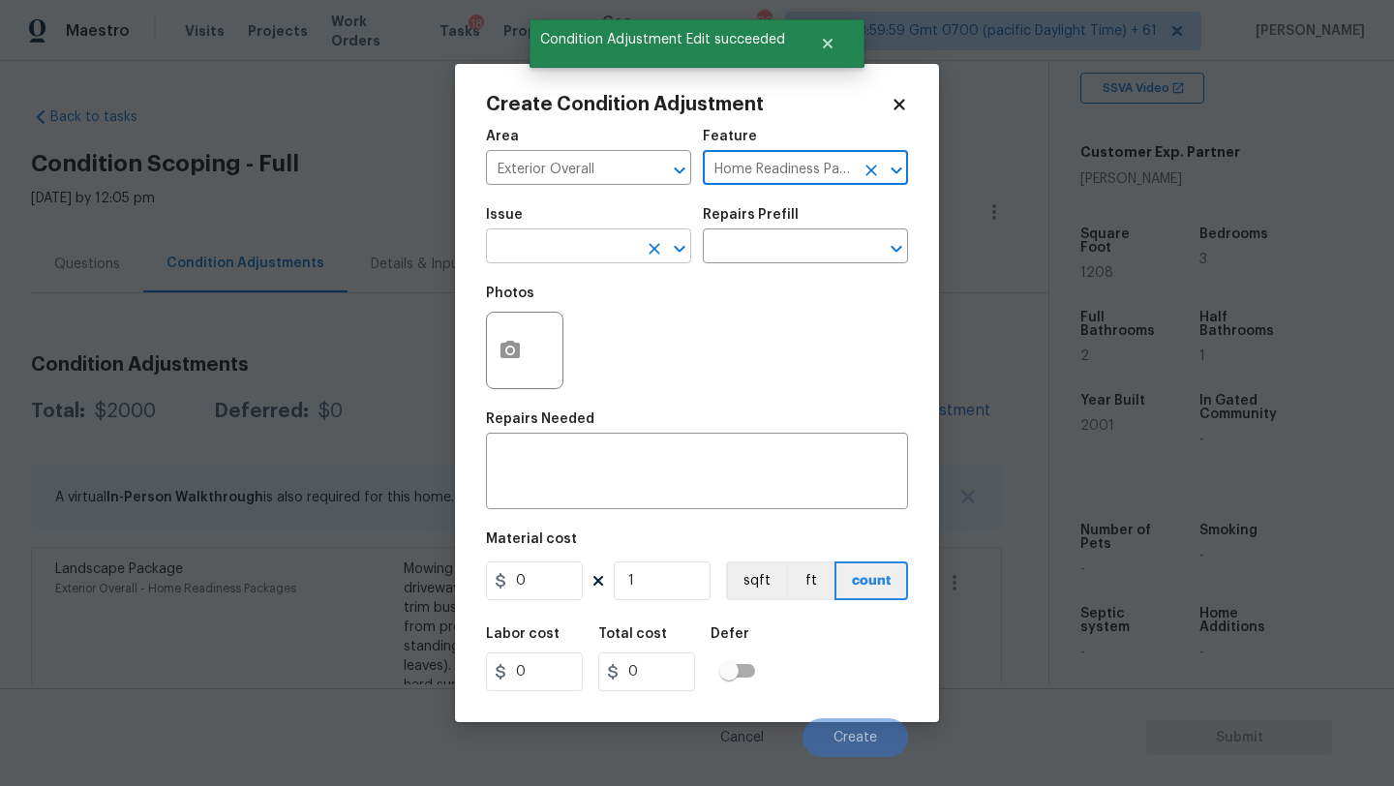
type input "Home Readiness Packages"
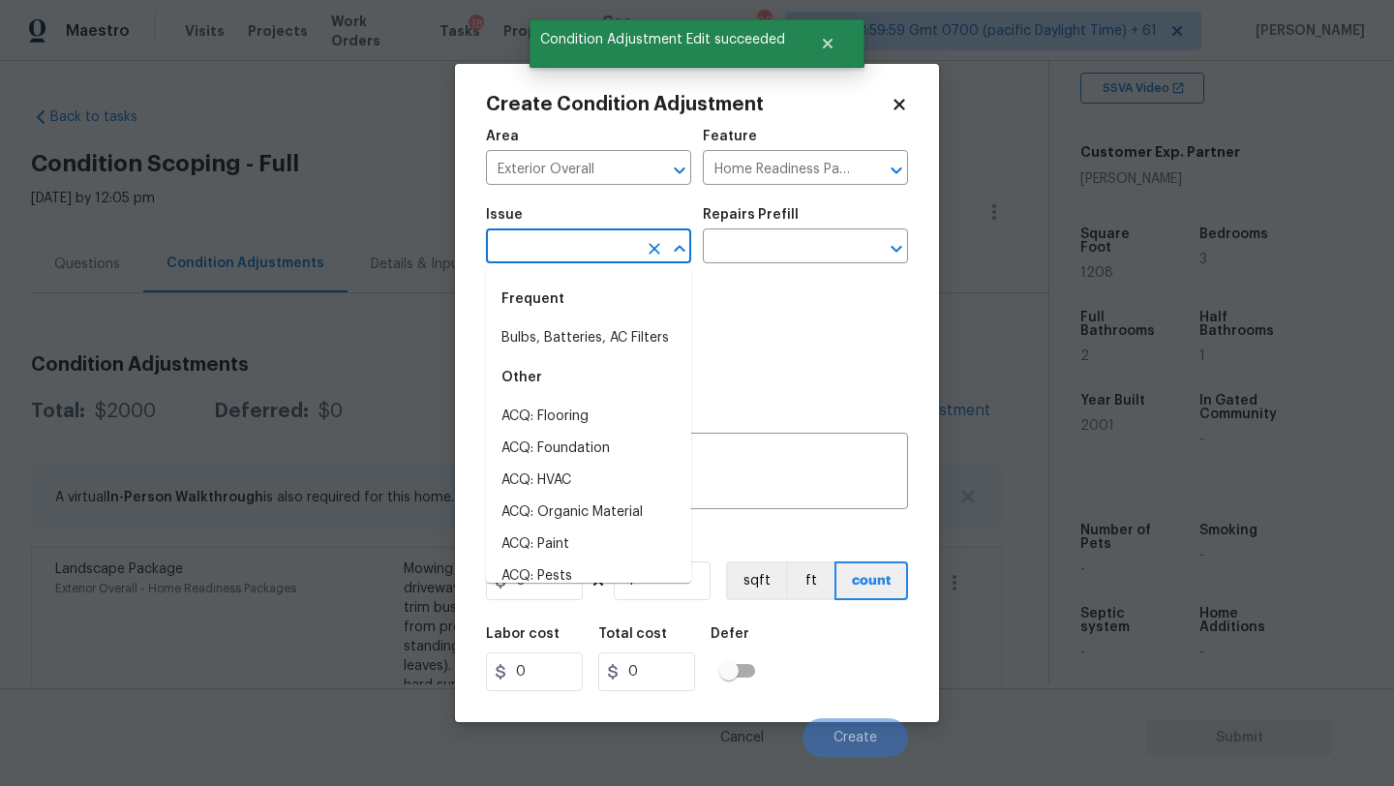
click at [588, 235] on input "text" at bounding box center [561, 248] width 151 height 30
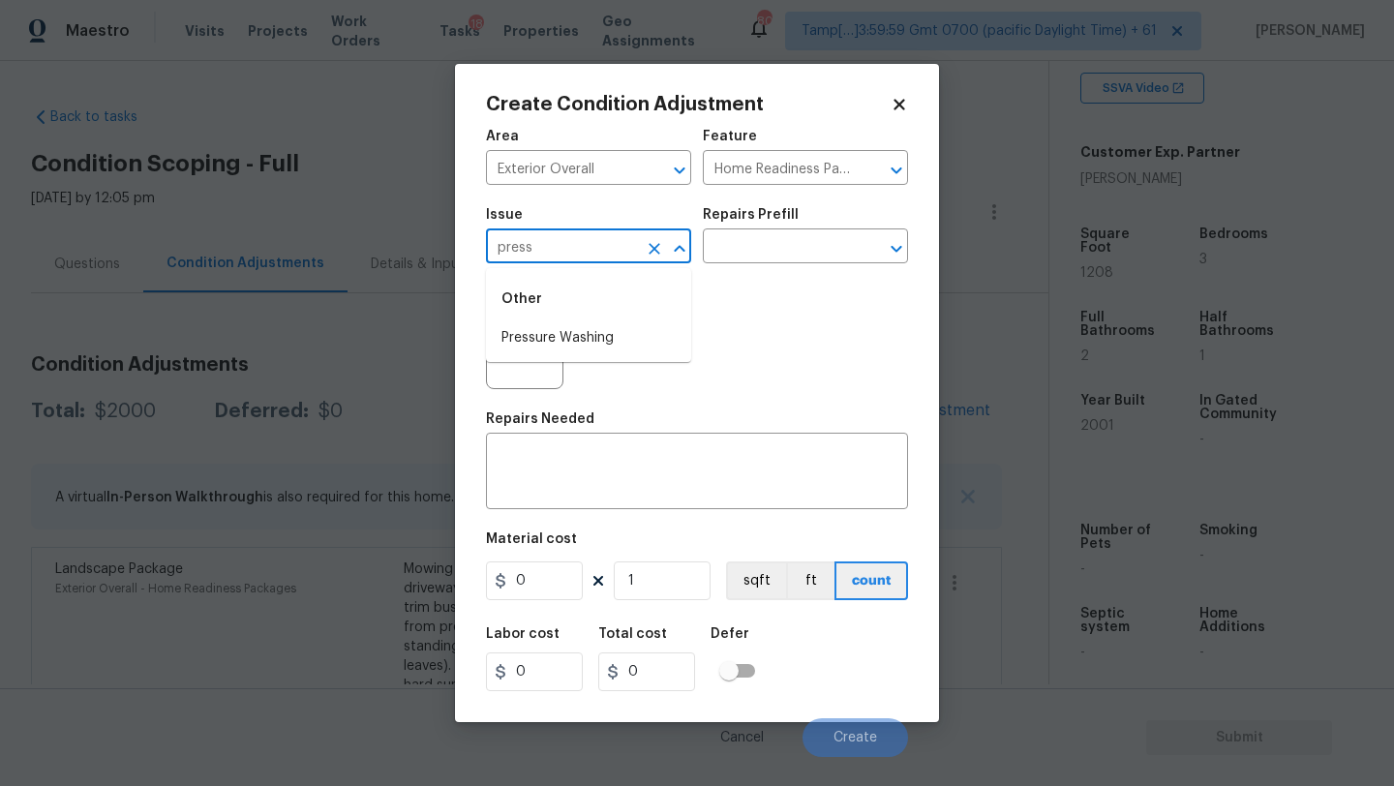
click at [582, 354] on ul "Other Pressure Washing" at bounding box center [588, 315] width 205 height 94
click at [582, 339] on li "Pressure Washing" at bounding box center [588, 338] width 205 height 32
type input "Pressure Washing"
click at [582, 472] on textarea at bounding box center [697, 473] width 399 height 41
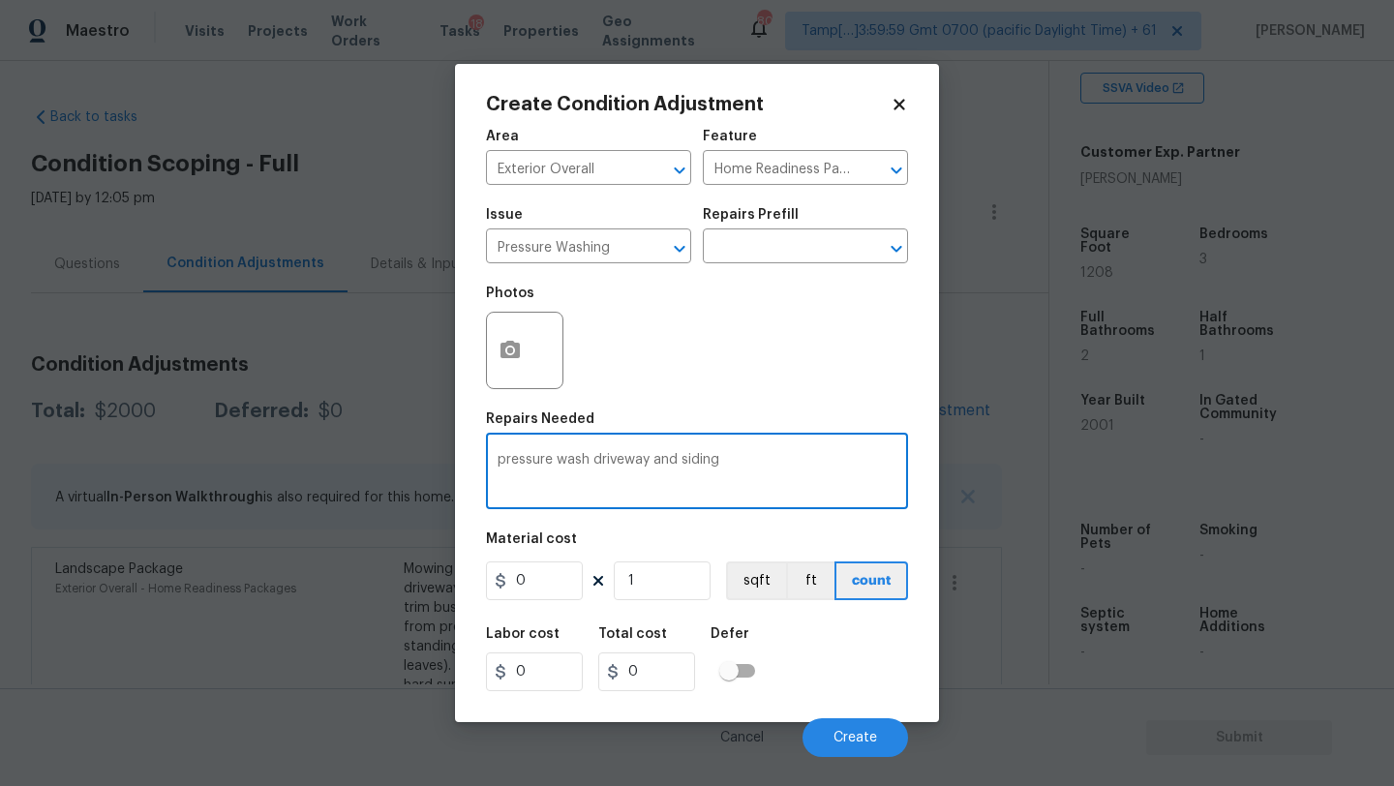
type textarea "pressure wash driveway and siding"
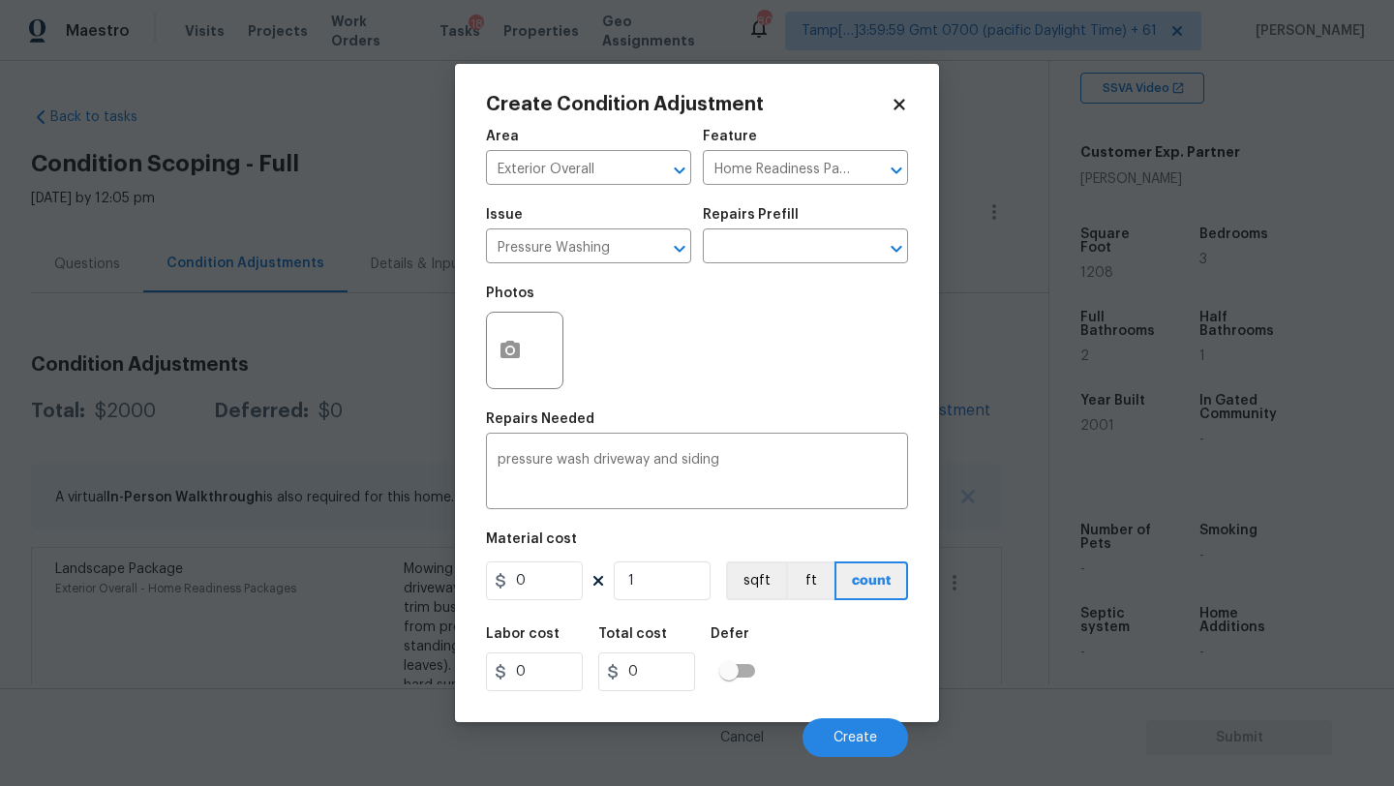
click at [837, 624] on div "Labor cost 0 Total cost 0 Defer" at bounding box center [697, 659] width 422 height 87
click at [543, 596] on input "0" at bounding box center [534, 581] width 97 height 39
type input "400"
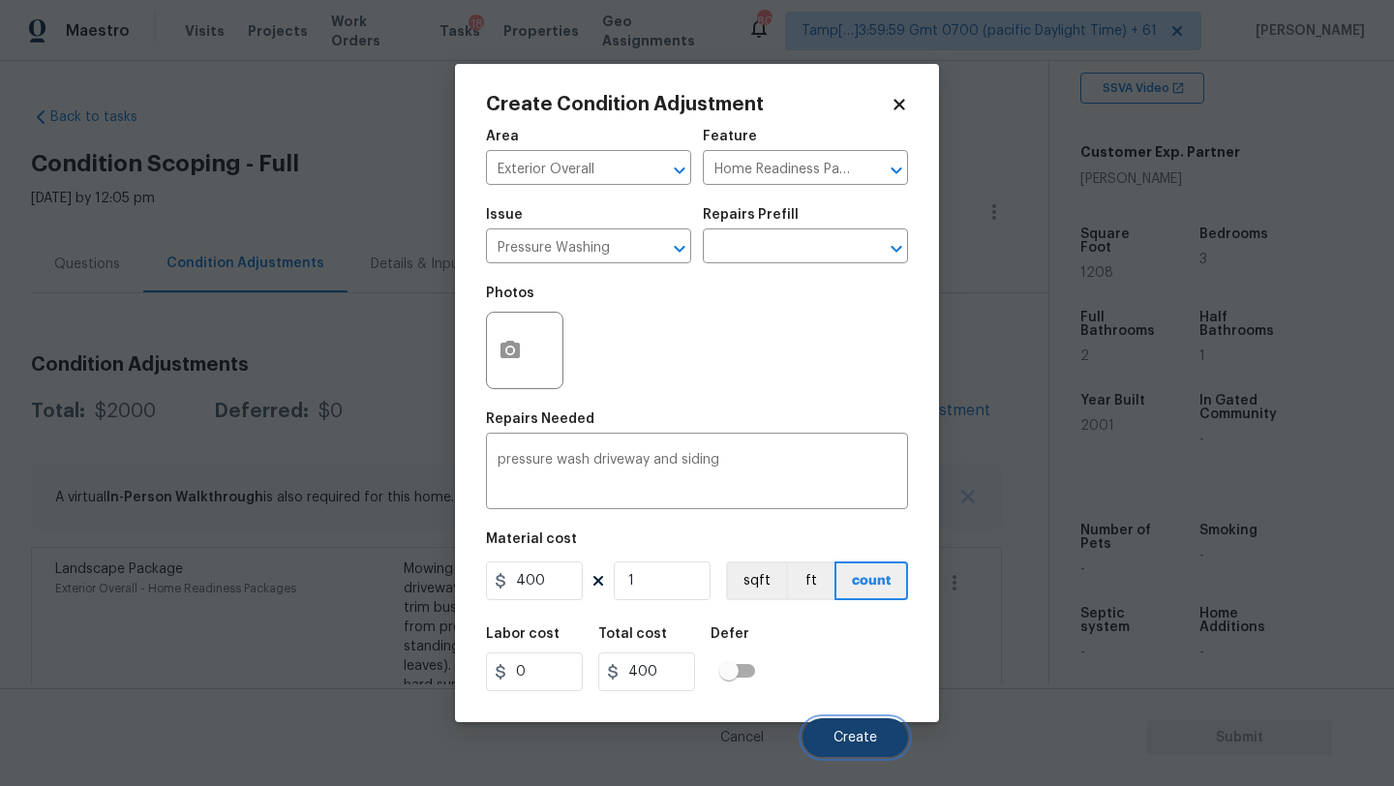
click at [833, 737] on button "Create" at bounding box center [856, 737] width 106 height 39
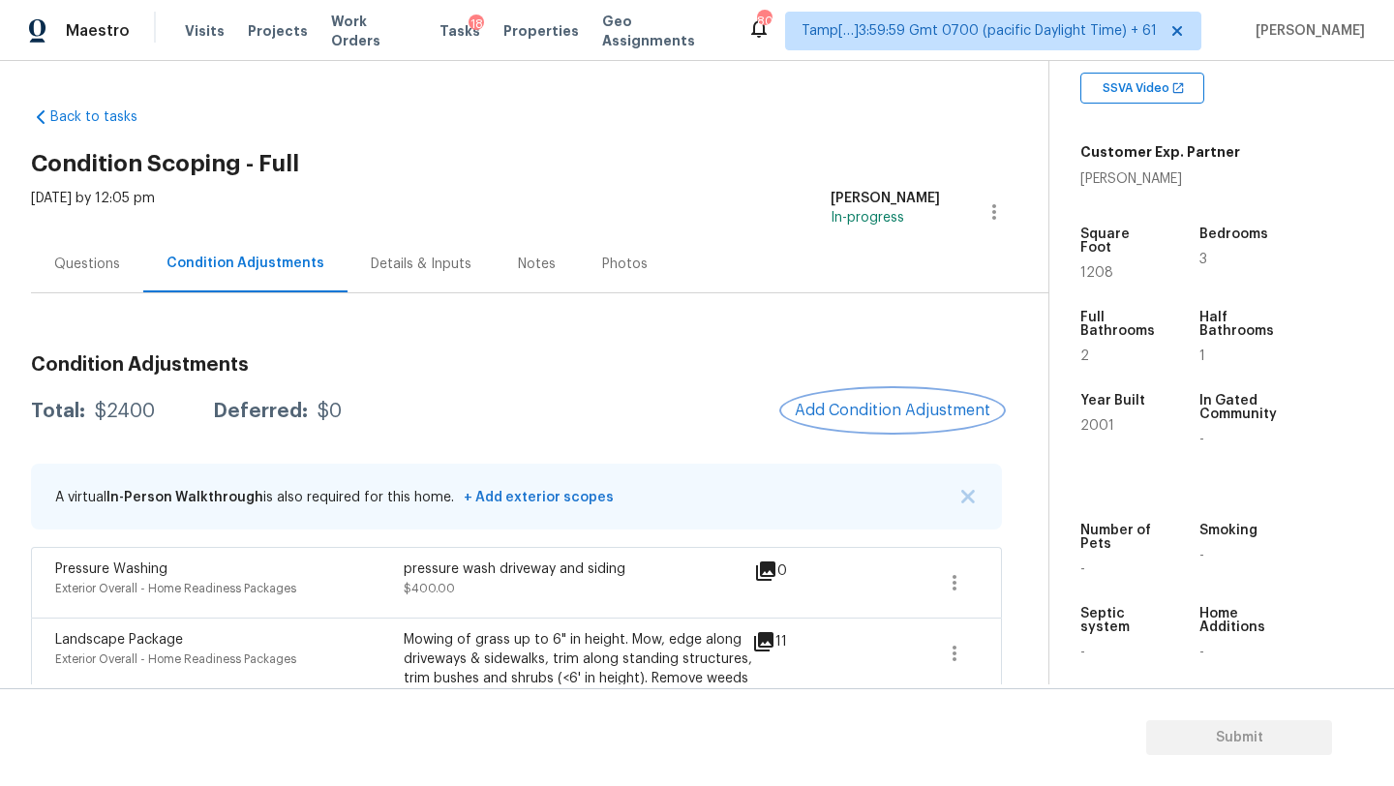
click at [828, 426] on button "Add Condition Adjustment" at bounding box center [892, 410] width 219 height 41
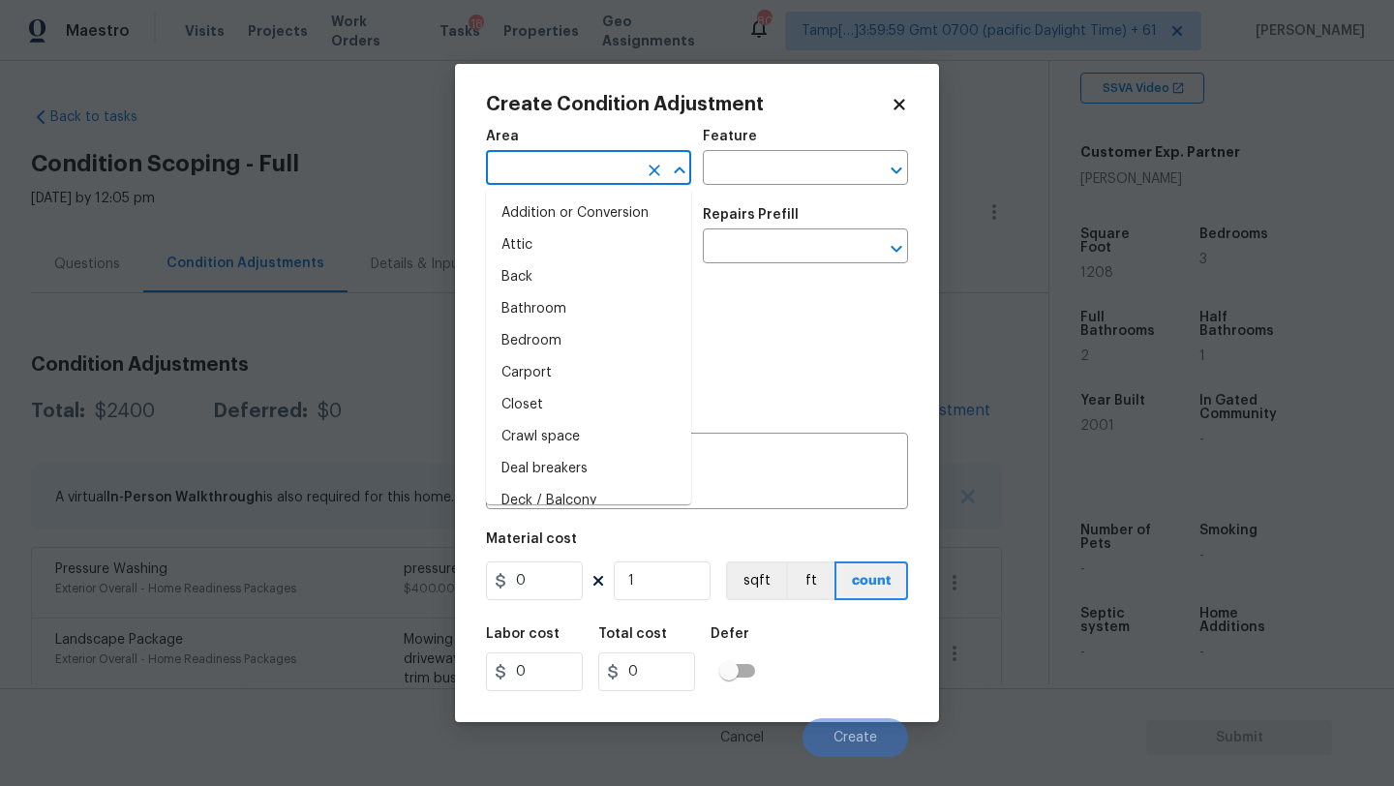
click at [551, 160] on input "text" at bounding box center [561, 170] width 151 height 30
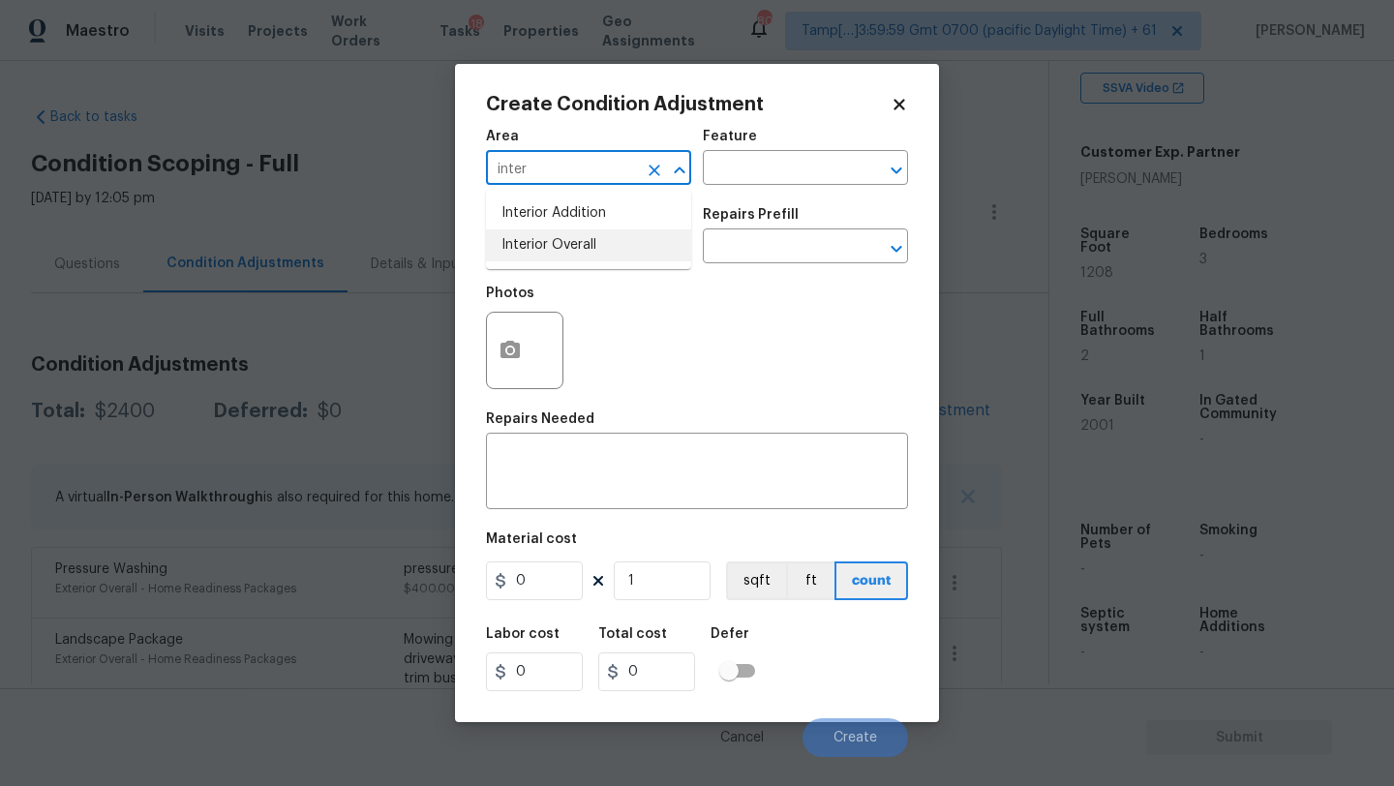
click at [564, 237] on li "Interior Overall" at bounding box center [588, 245] width 205 height 32
type input "Interior Overall"
click at [757, 172] on input "text" at bounding box center [778, 170] width 151 height 30
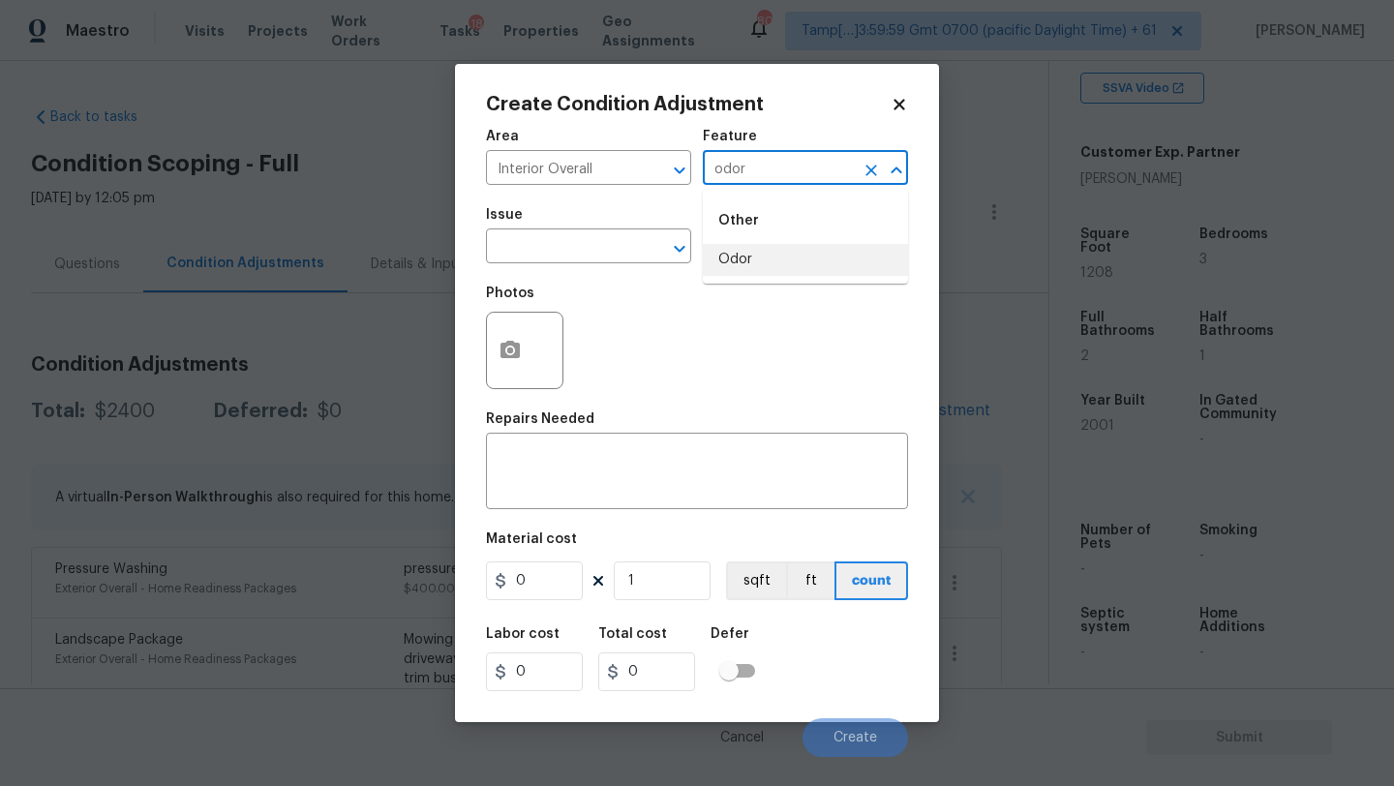
click at [760, 250] on li "Odor" at bounding box center [805, 260] width 205 height 32
type input "Odor"
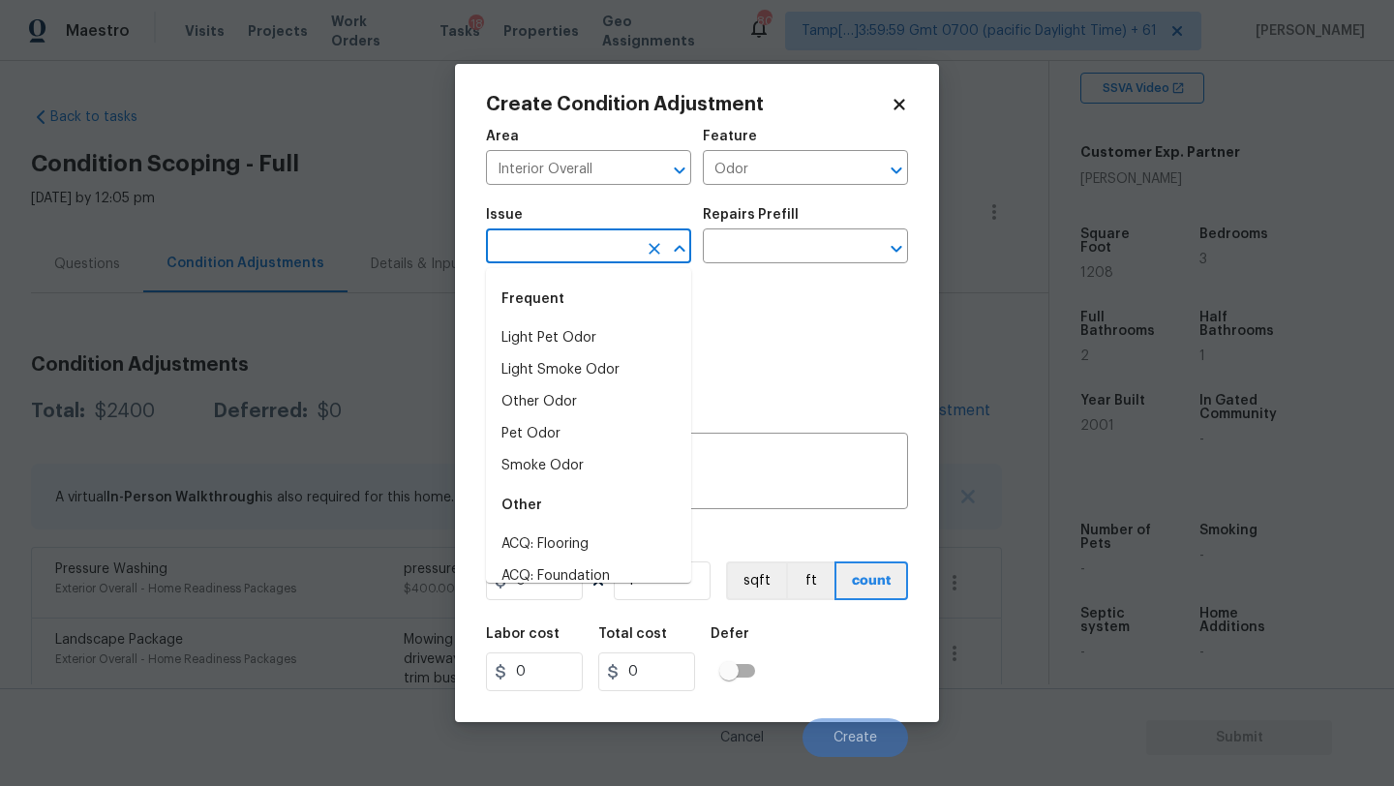
click at [501, 250] on input "text" at bounding box center [561, 248] width 151 height 30
click at [536, 310] on div "Frequent" at bounding box center [588, 299] width 205 height 46
drag, startPoint x: 536, startPoint y: 329, endPoint x: 622, endPoint y: 283, distance: 97.1
click at [536, 329] on li "Light Pet Odor" at bounding box center [588, 338] width 205 height 32
type input "Light Pet Odor"
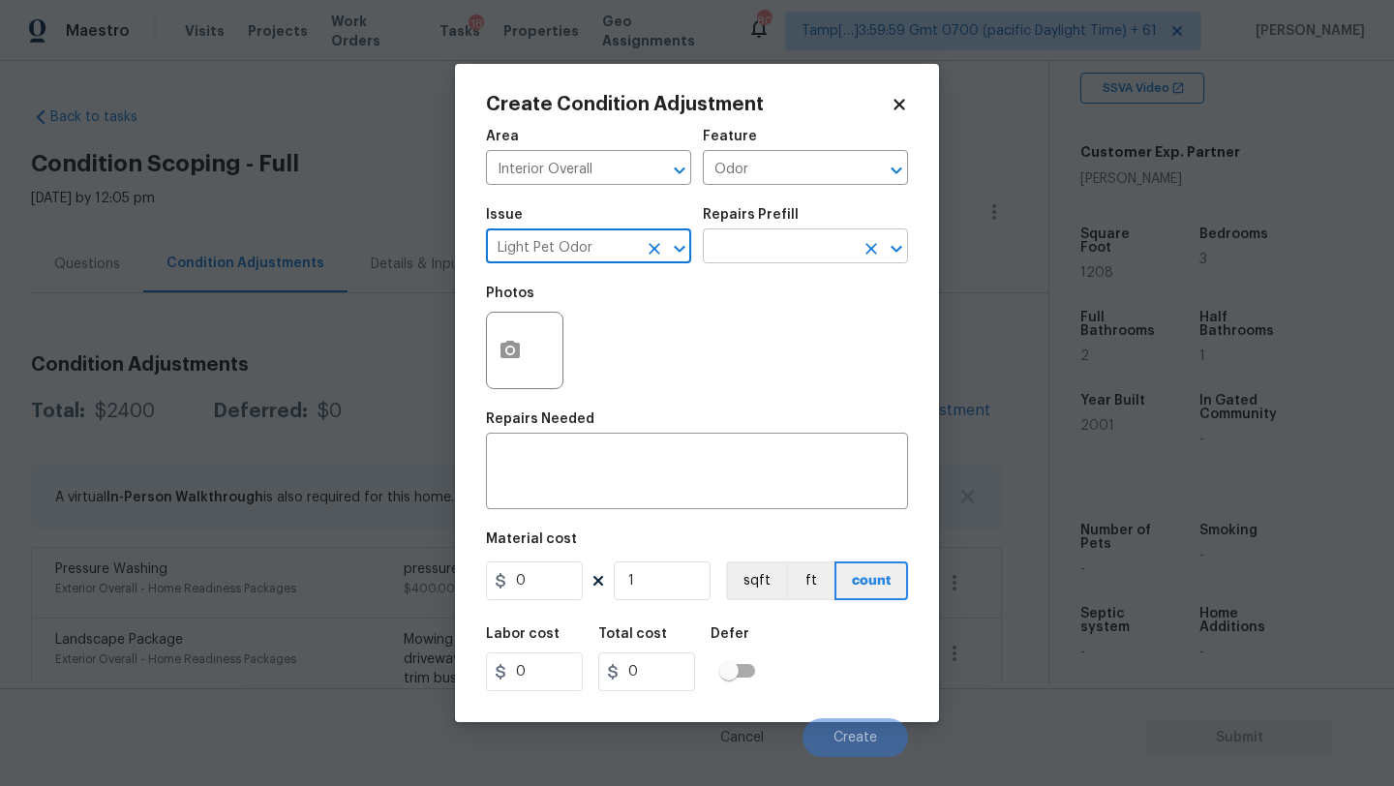
click at [737, 240] on input "text" at bounding box center [778, 248] width 151 height 30
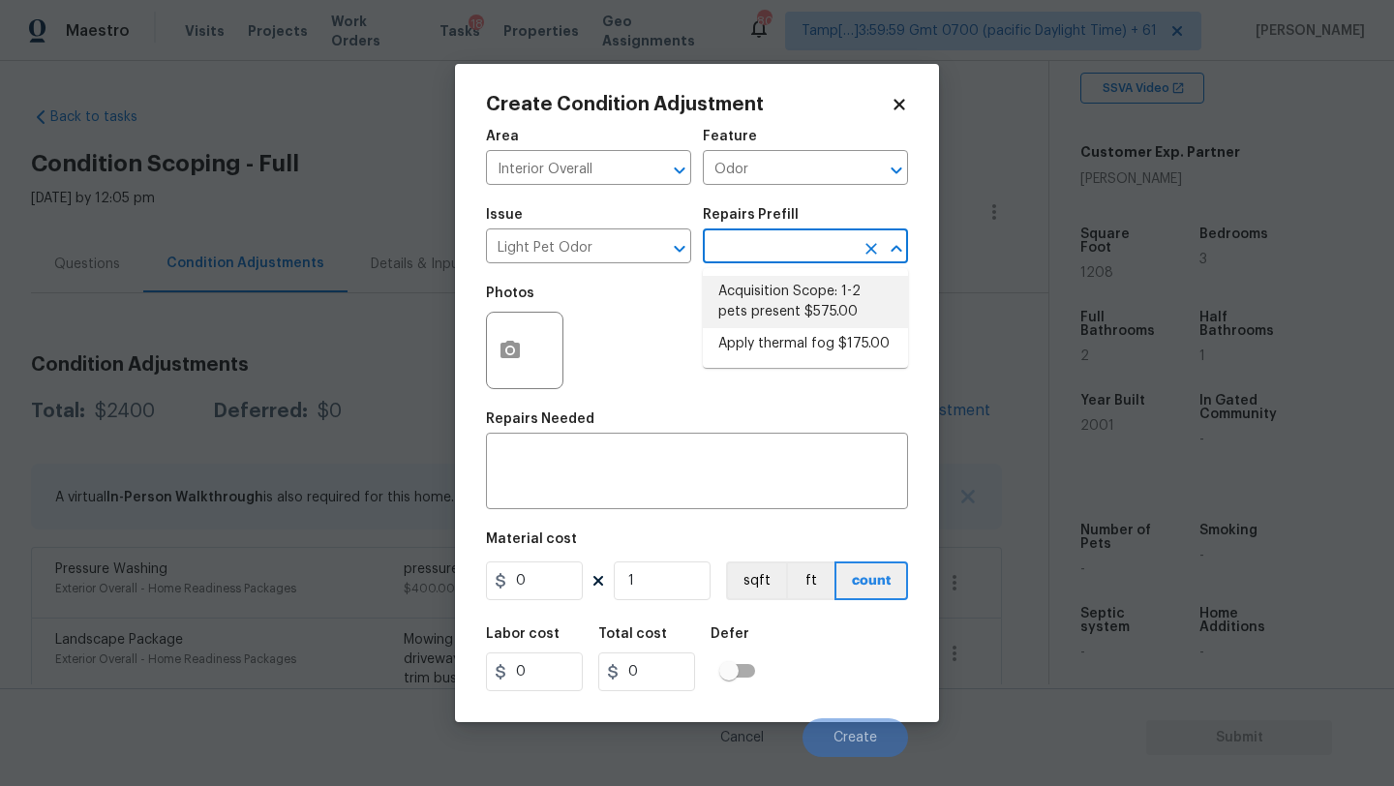
click at [738, 293] on li "Acquisition Scope: 1-2 pets present $575.00" at bounding box center [805, 302] width 205 height 52
type textarea "Acquisition Scope: 1-2 pets present"
type input "575"
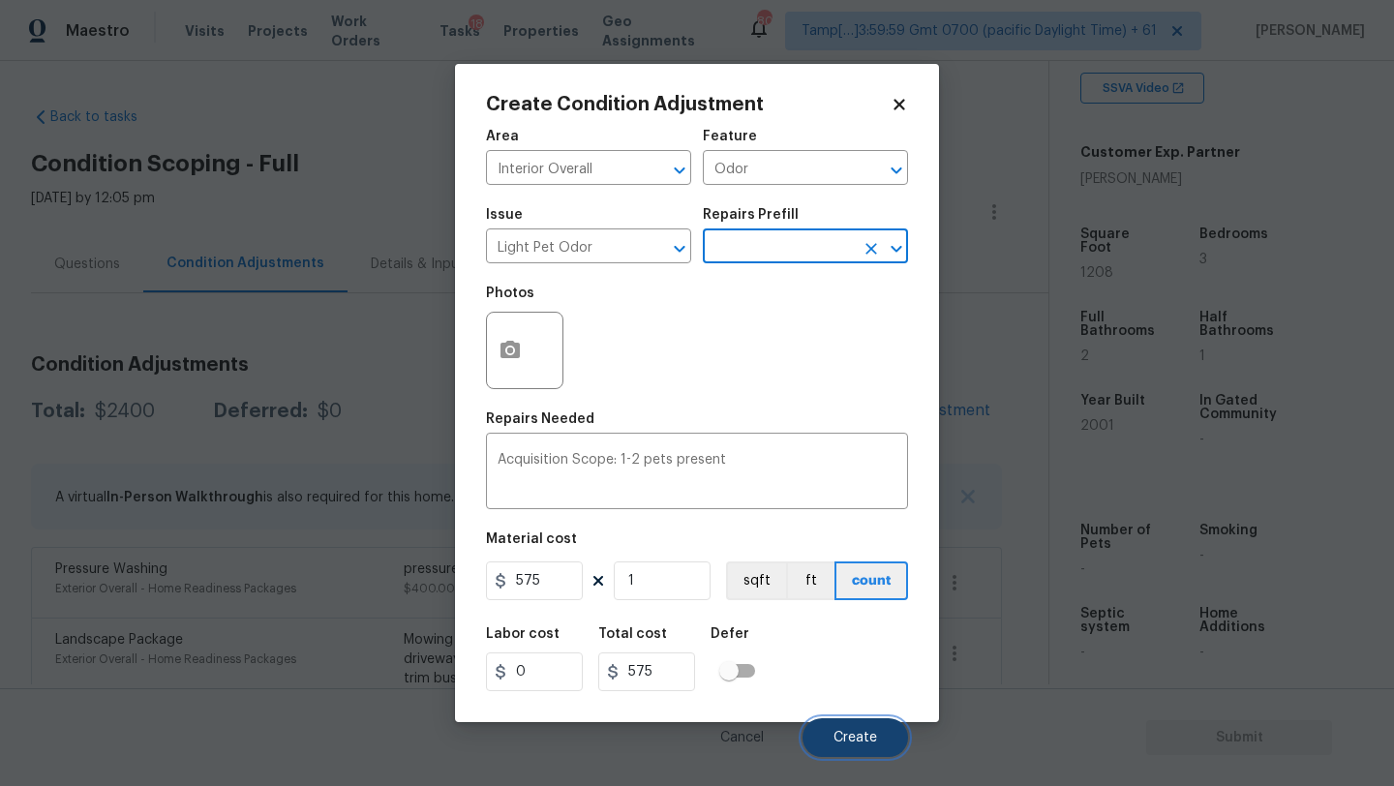
click at [834, 728] on button "Create" at bounding box center [856, 737] width 106 height 39
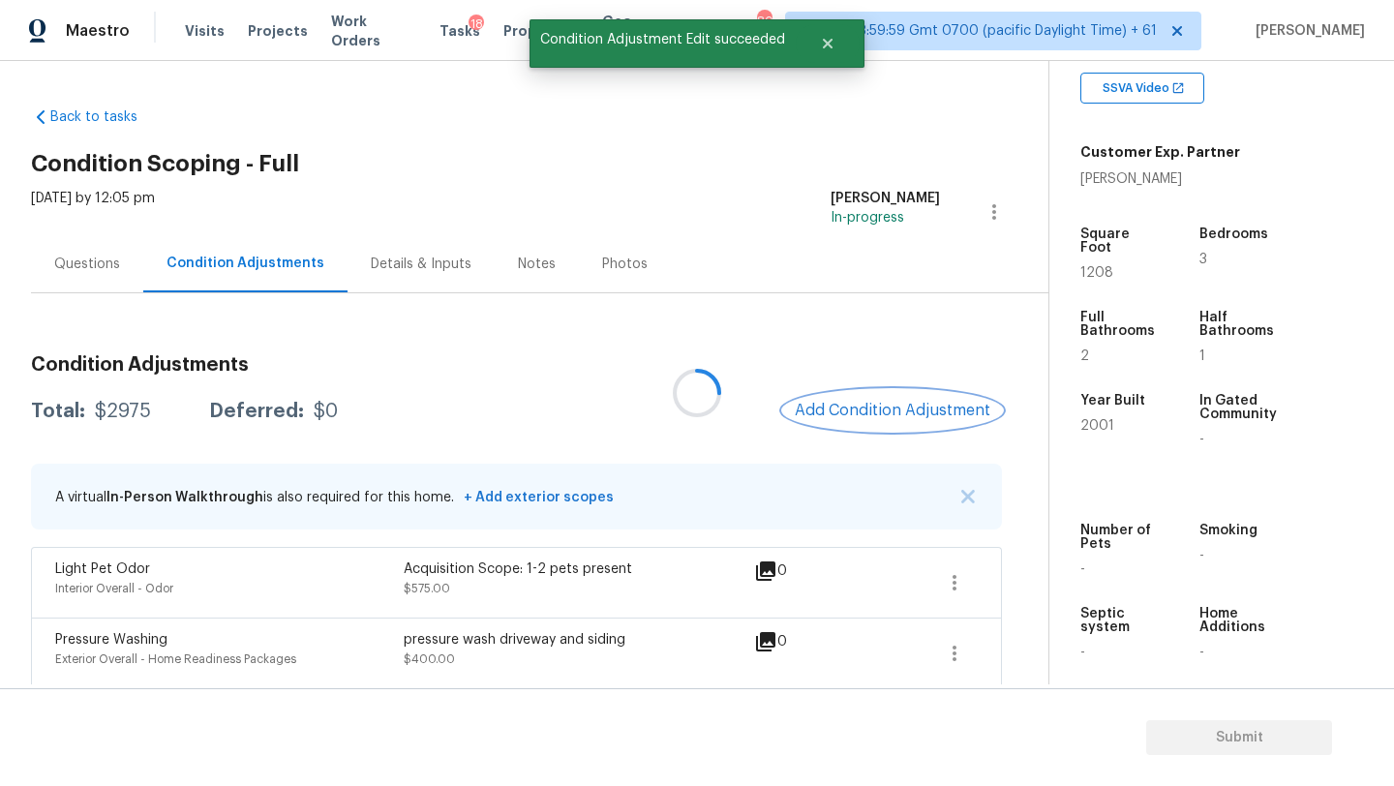
click at [909, 414] on span "Add Condition Adjustment" at bounding box center [893, 410] width 196 height 17
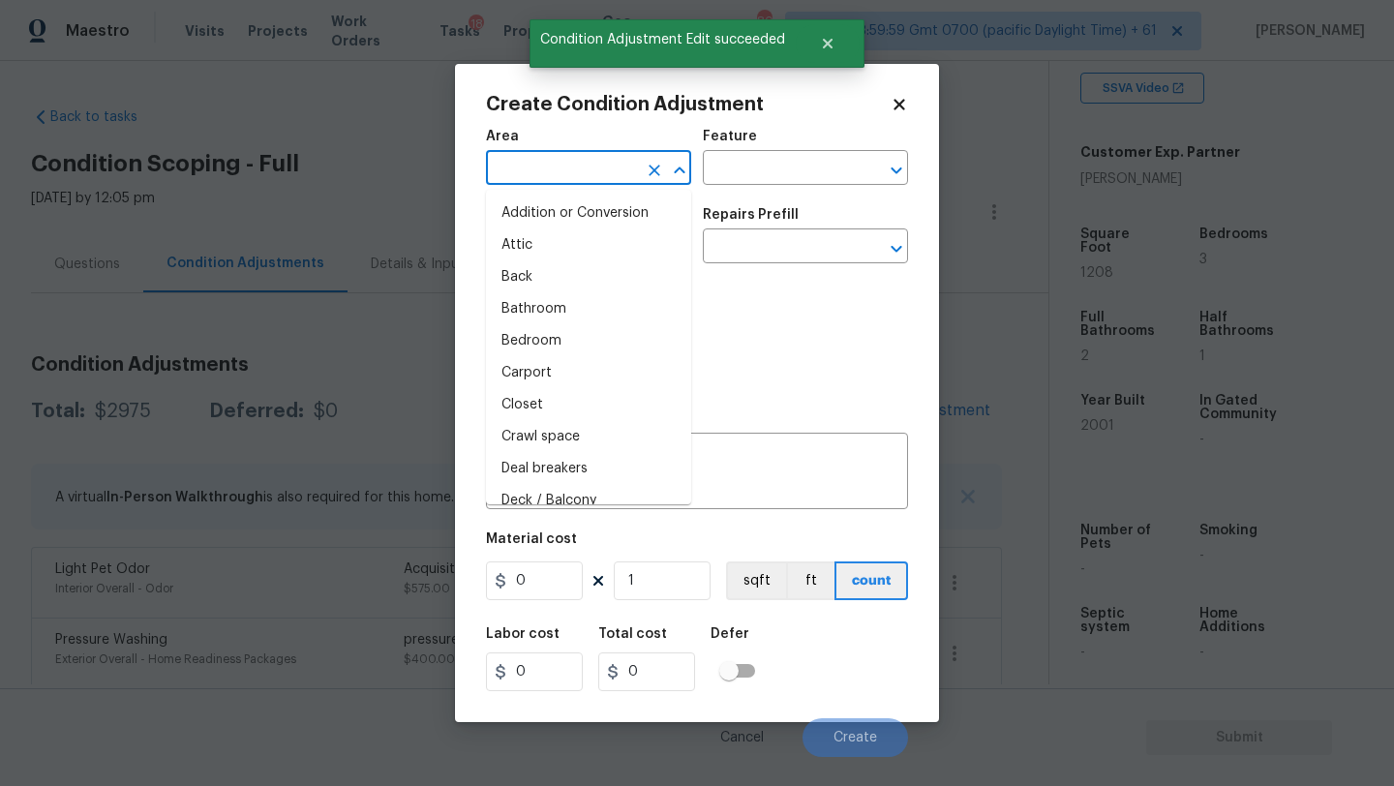
click at [575, 165] on input "text" at bounding box center [561, 170] width 151 height 30
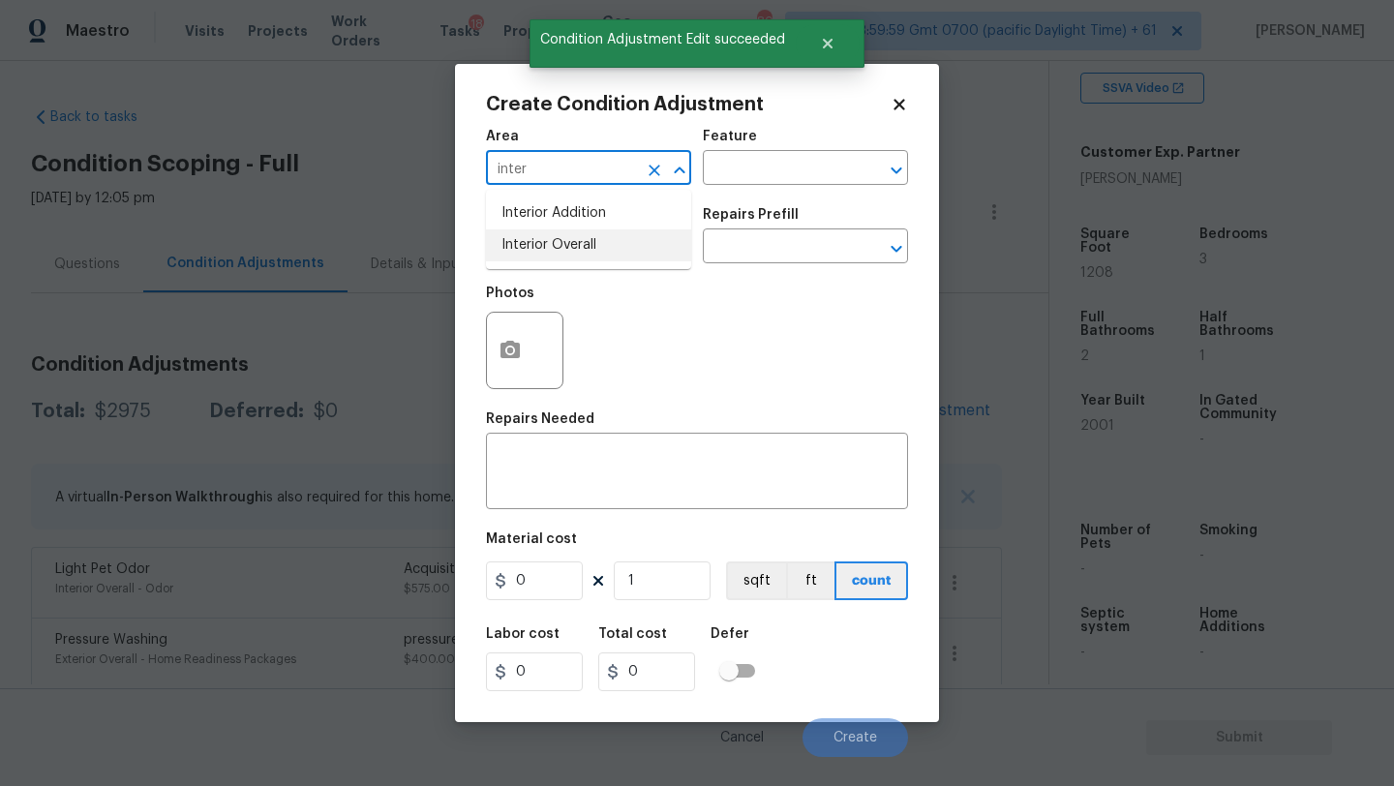
drag, startPoint x: 577, startPoint y: 250, endPoint x: 628, endPoint y: 214, distance: 62.6
click at [577, 249] on li "Interior Overall" at bounding box center [588, 245] width 205 height 32
type input "Interior Overall"
click at [743, 158] on input "text" at bounding box center [778, 170] width 151 height 30
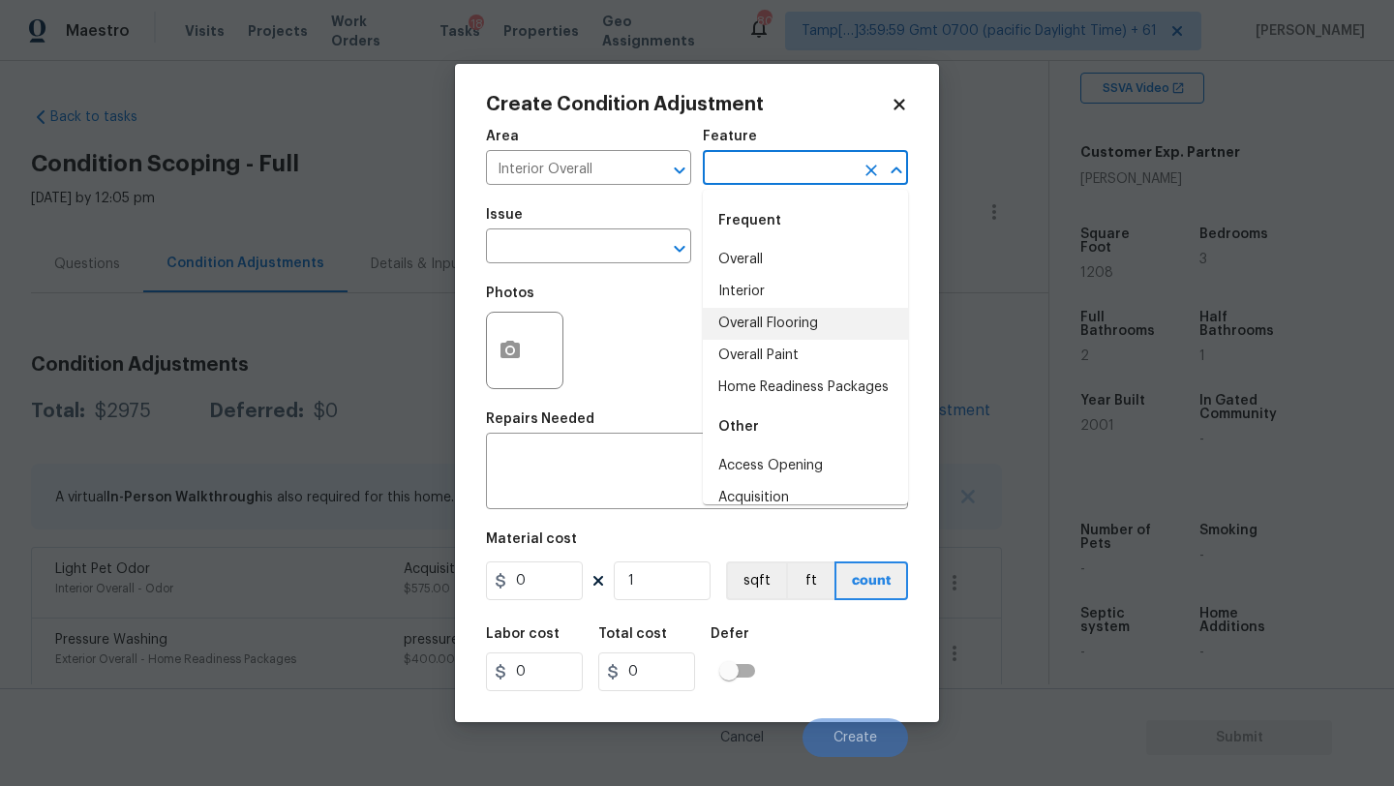
click at [762, 331] on li "Overall Flooring" at bounding box center [805, 324] width 205 height 32
type input "Overall Flooring"
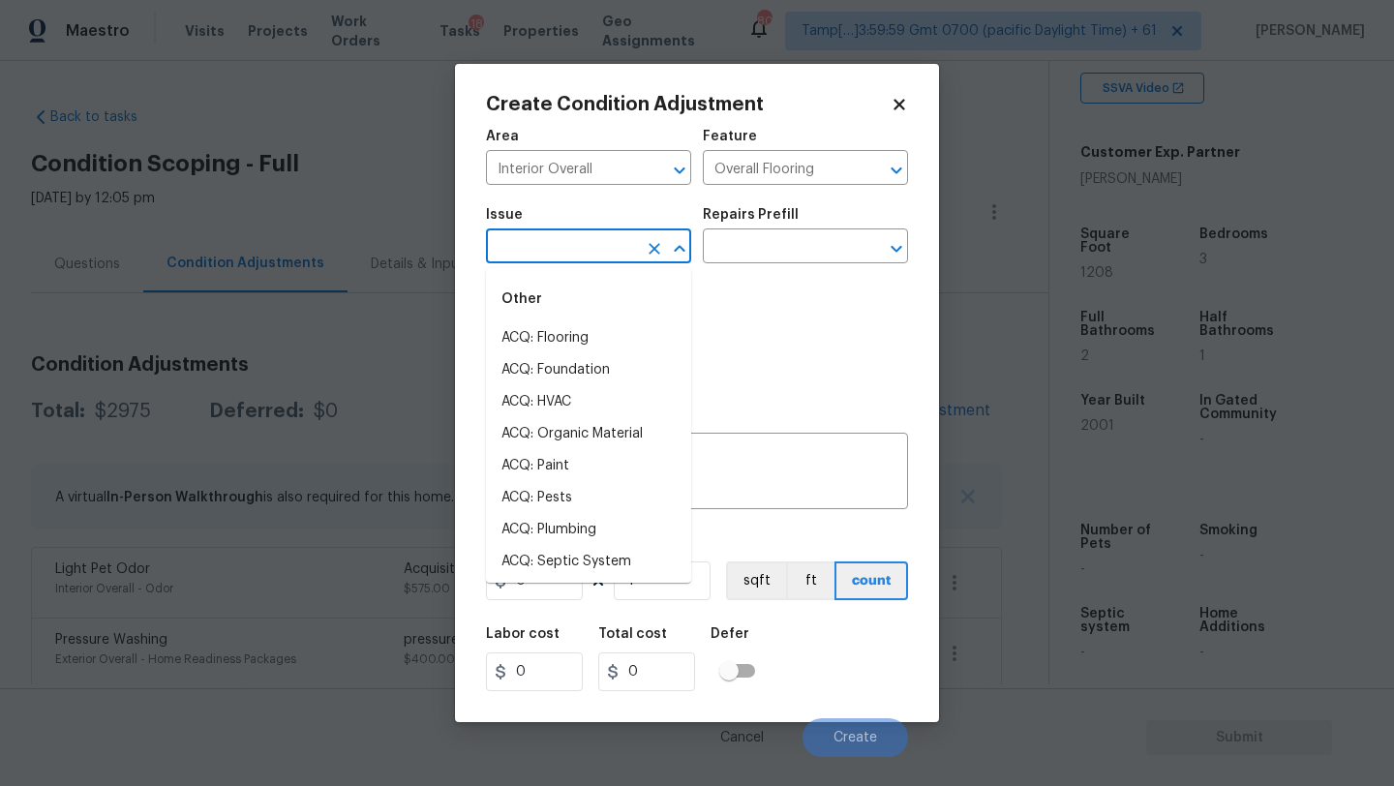
click at [612, 252] on input "text" at bounding box center [561, 248] width 151 height 30
click at [587, 340] on li "ACQ: Flooring" at bounding box center [588, 338] width 205 height 32
type input "ACQ: Flooring"
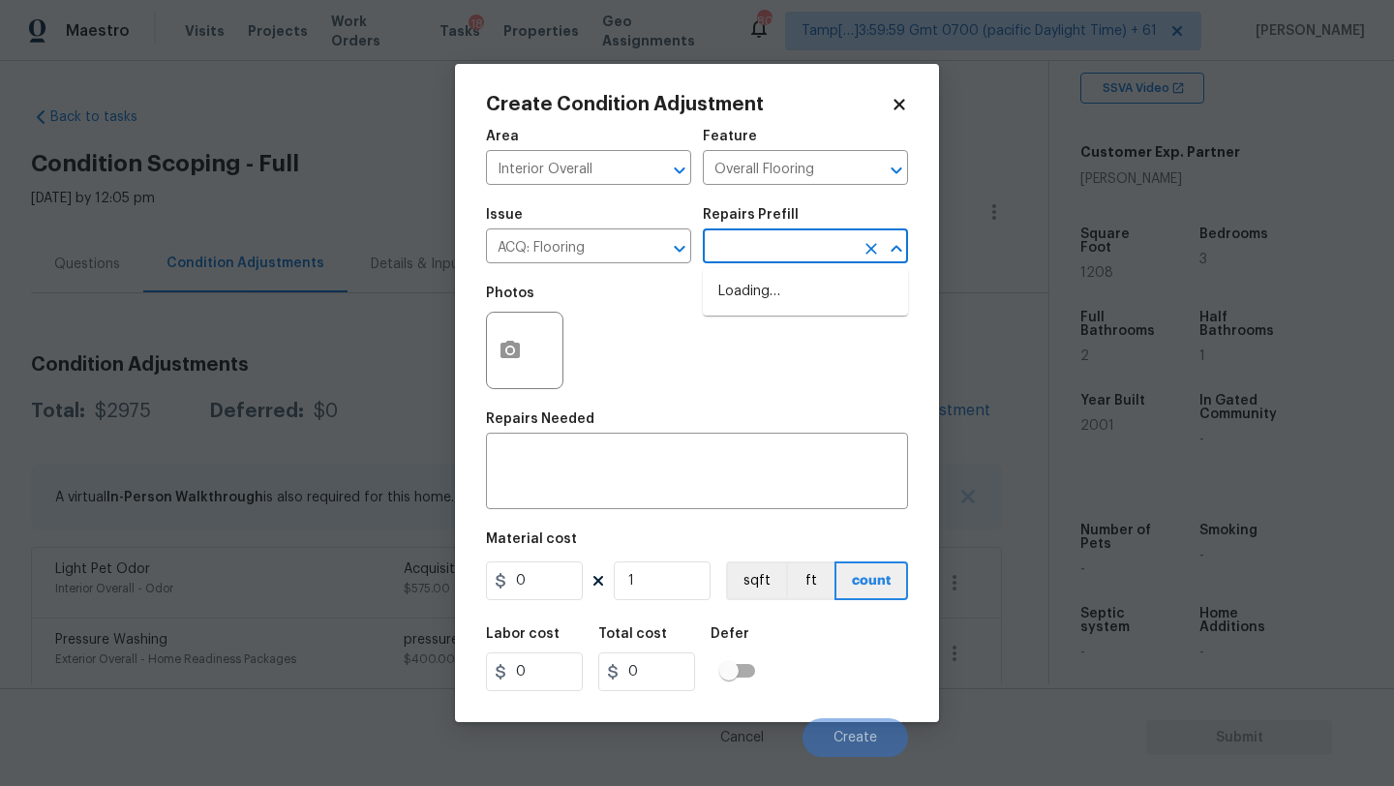
click at [748, 244] on input "text" at bounding box center [778, 248] width 151 height 30
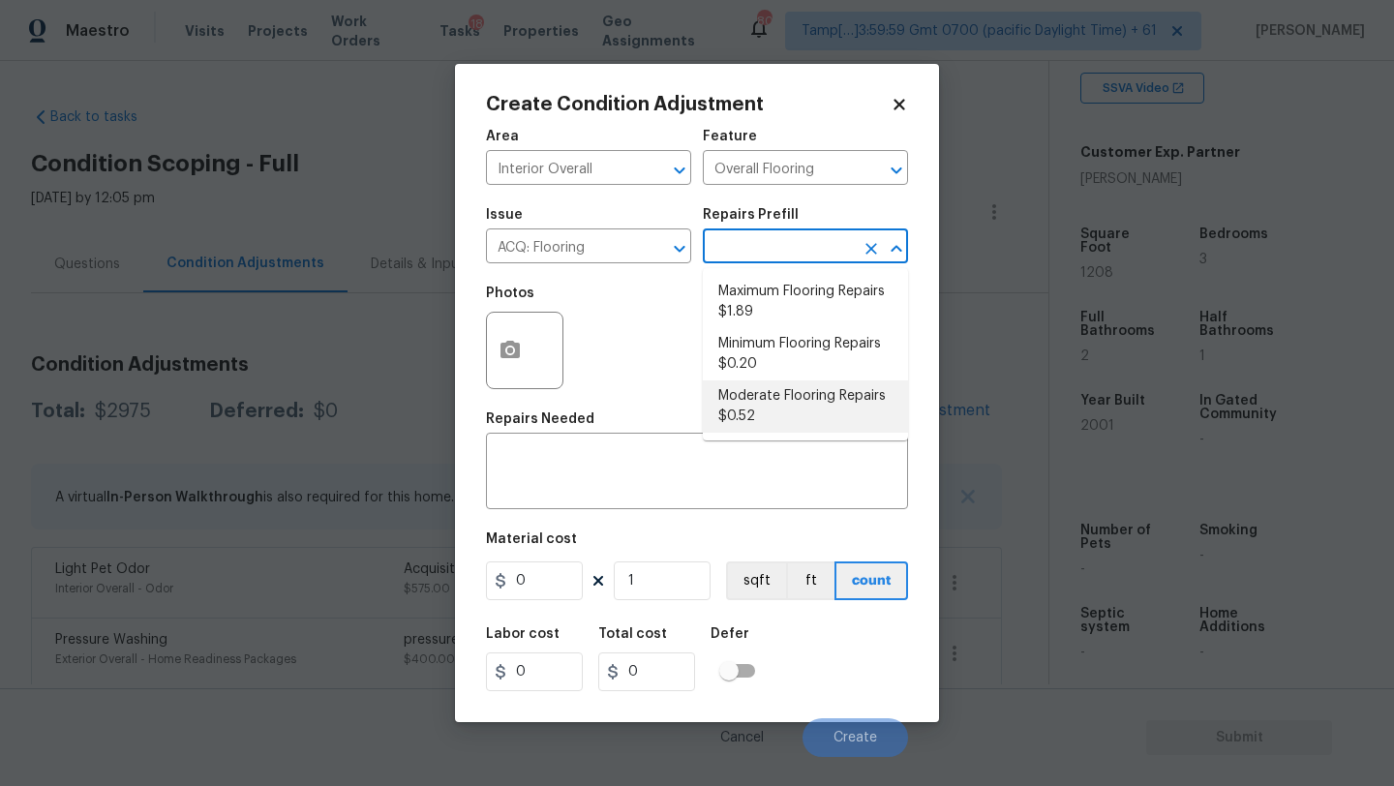
click at [749, 418] on li "Moderate Flooring Repairs $0.52" at bounding box center [805, 407] width 205 height 52
type input "Acquisition"
type textarea "Acquisition Scope: Moderate flooring repairs"
type input "0.52"
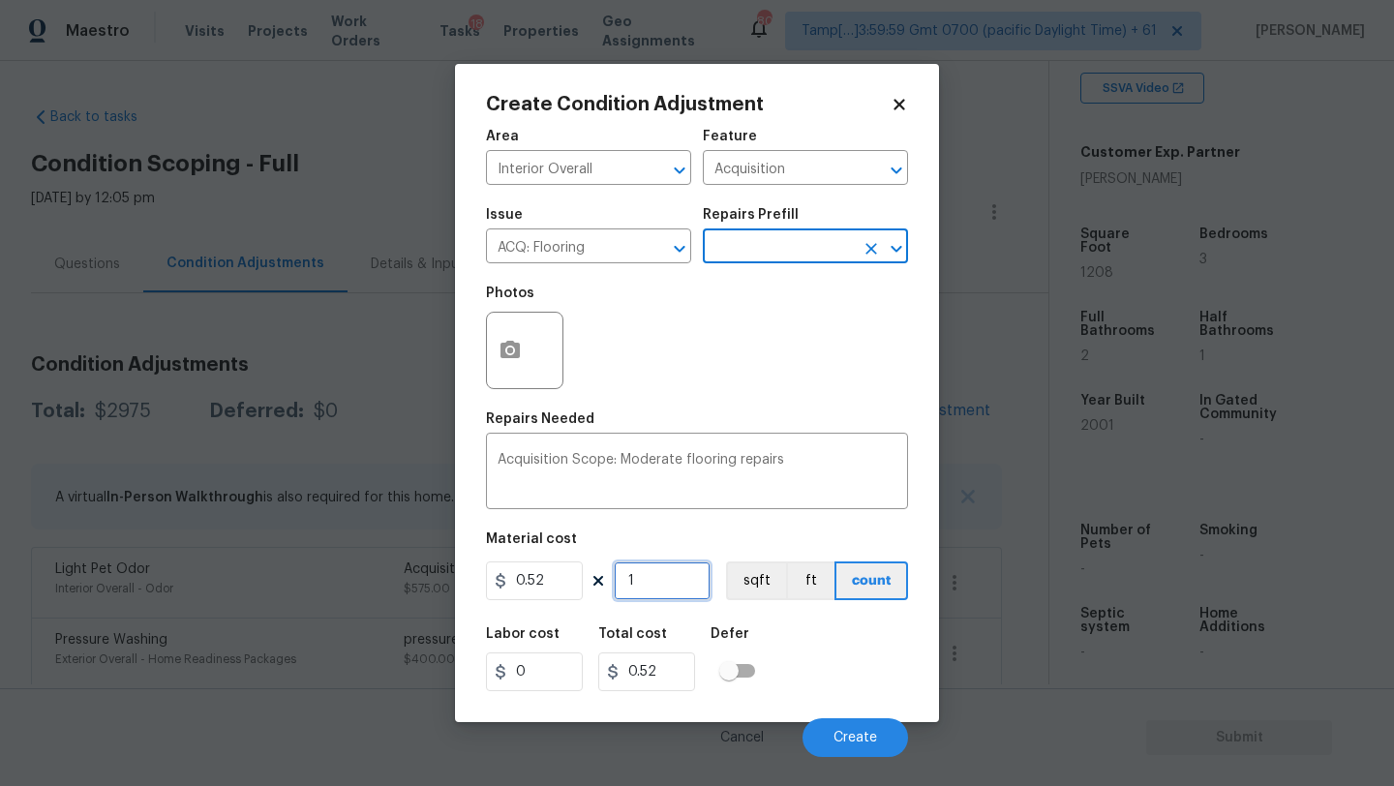
click at [672, 584] on input "1" at bounding box center [662, 581] width 97 height 39
type input "12"
type input "6.24"
type input "120"
type input "62.4"
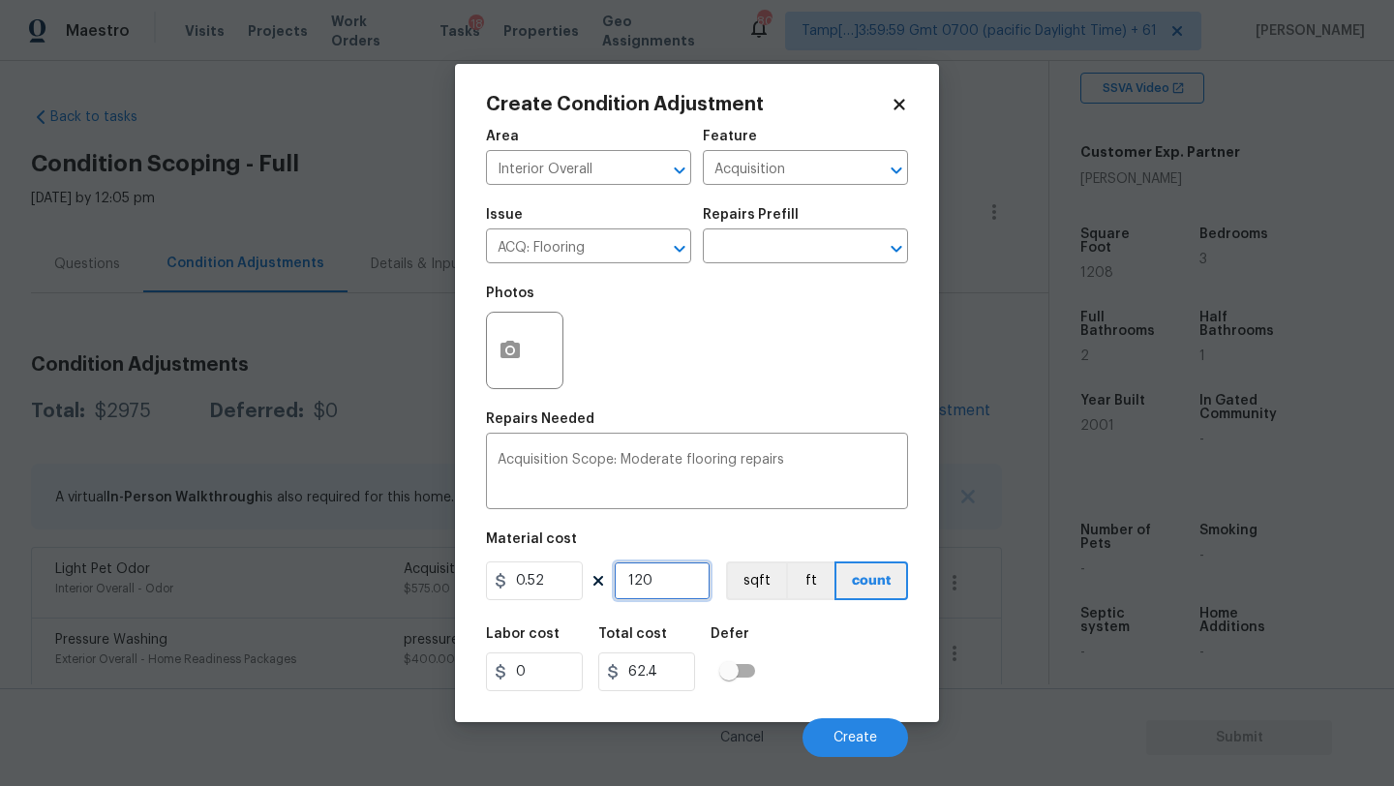
type input "1208"
type input "628.16"
type input "1208"
click at [502, 349] on icon "button" at bounding box center [510, 349] width 19 height 17
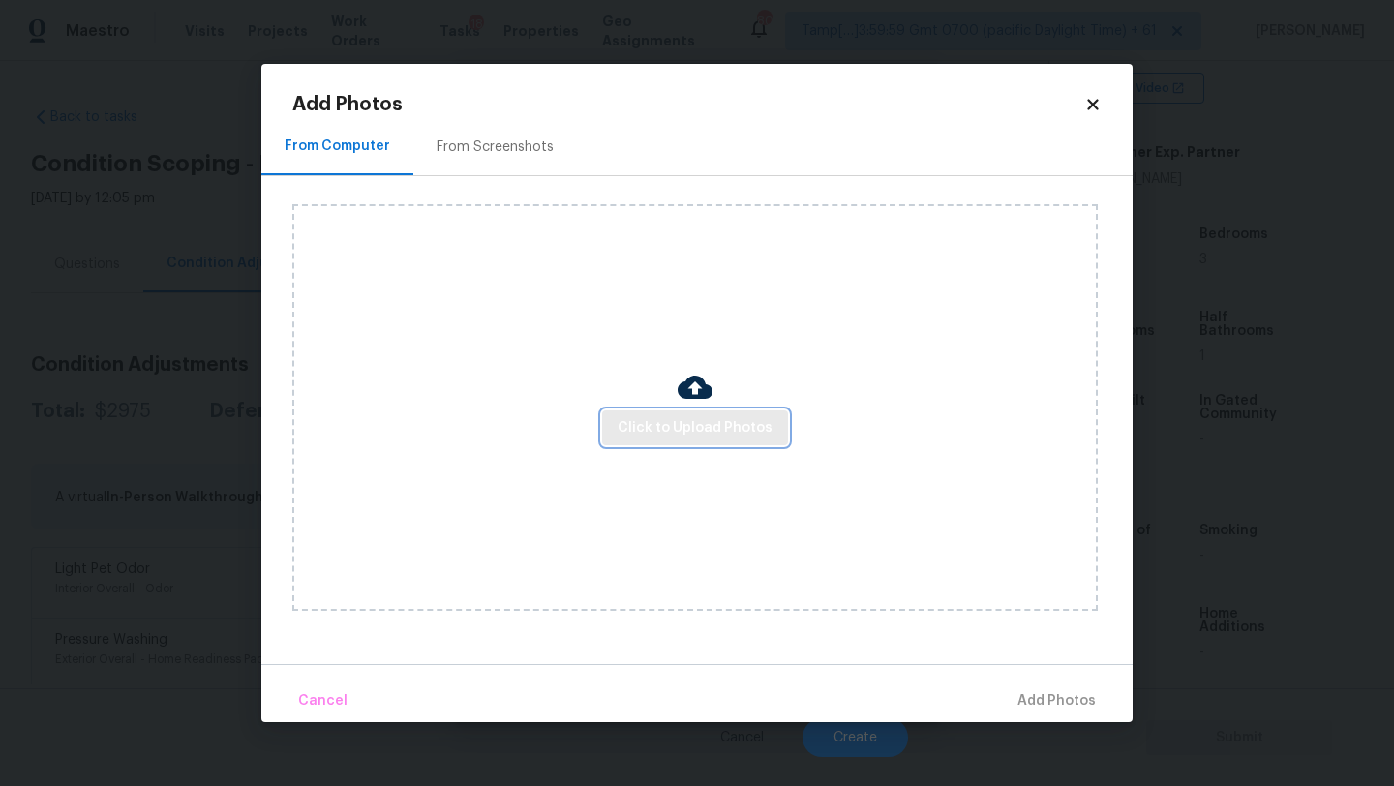
click at [689, 438] on span "Click to Upload Photos" at bounding box center [695, 428] width 155 height 24
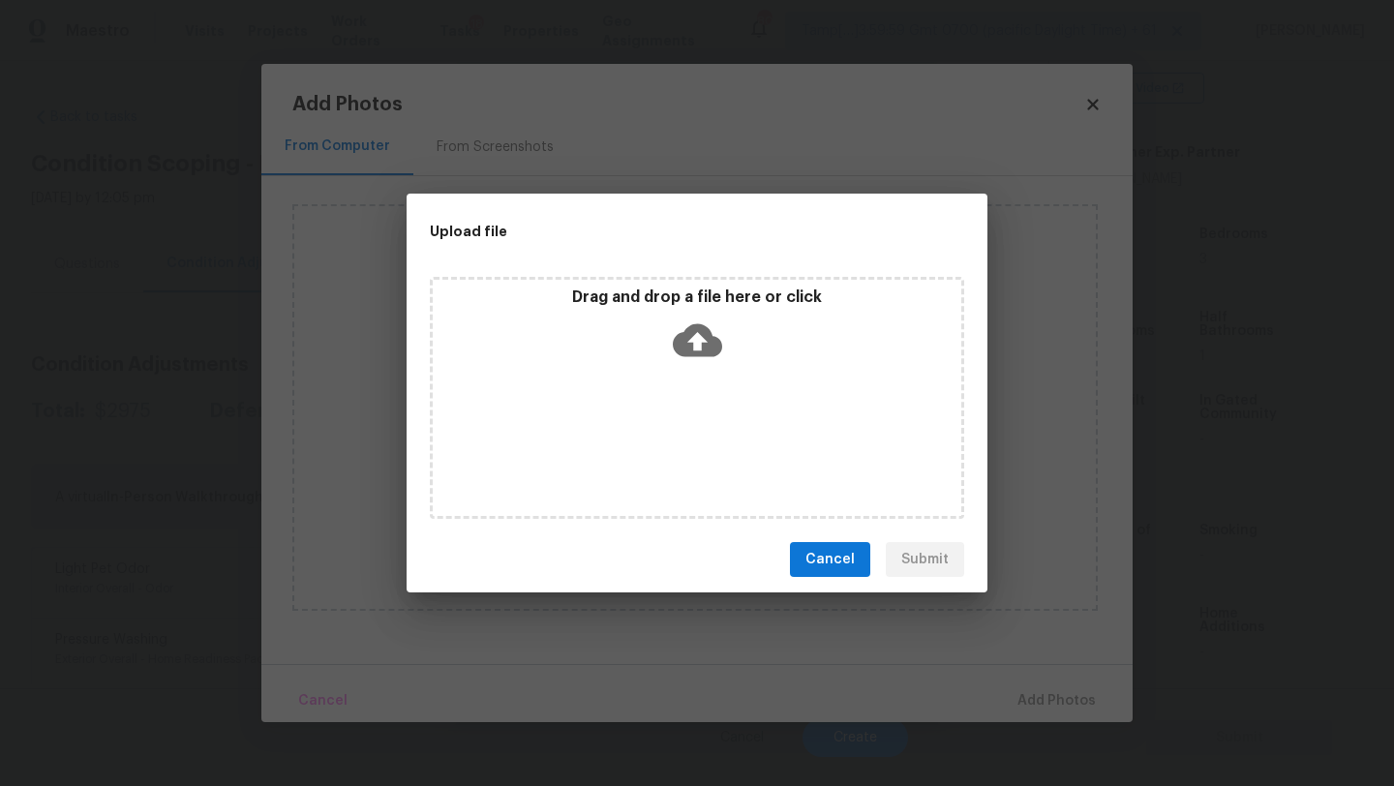
click at [689, 362] on icon at bounding box center [697, 340] width 49 height 49
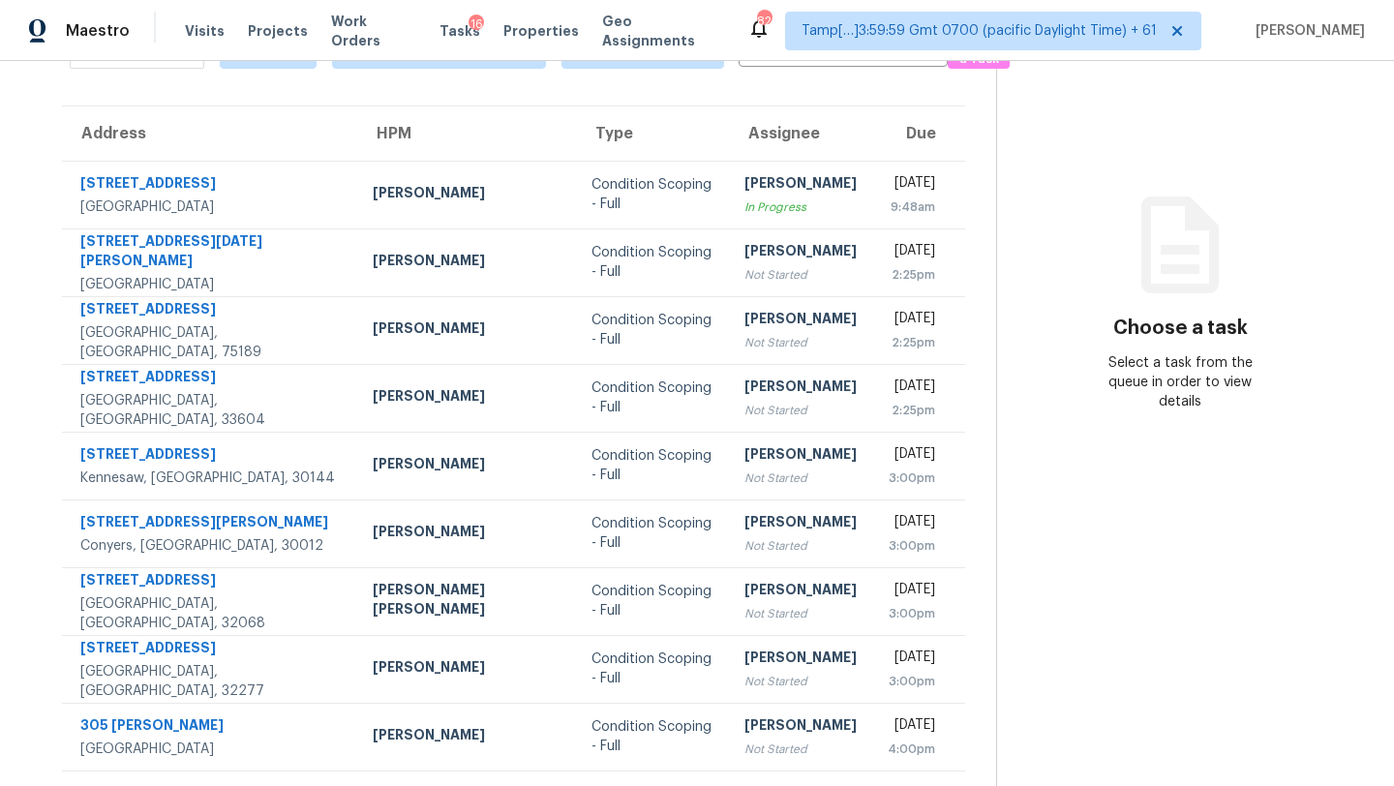
scroll to position [18, 0]
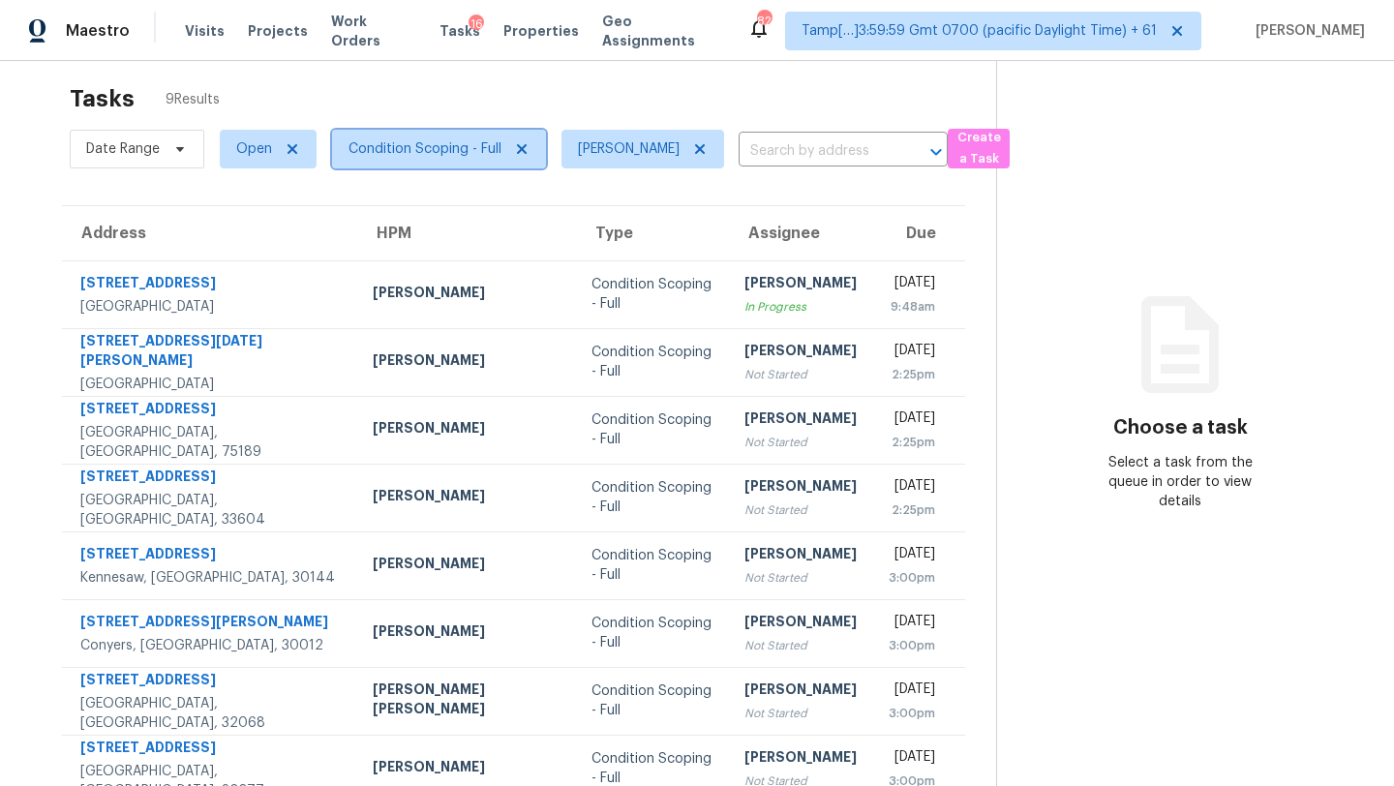
click at [475, 139] on span "Condition Scoping - Full" at bounding box center [425, 148] width 153 height 19
click at [562, 102] on div "Tasks 9 Results" at bounding box center [533, 99] width 927 height 50
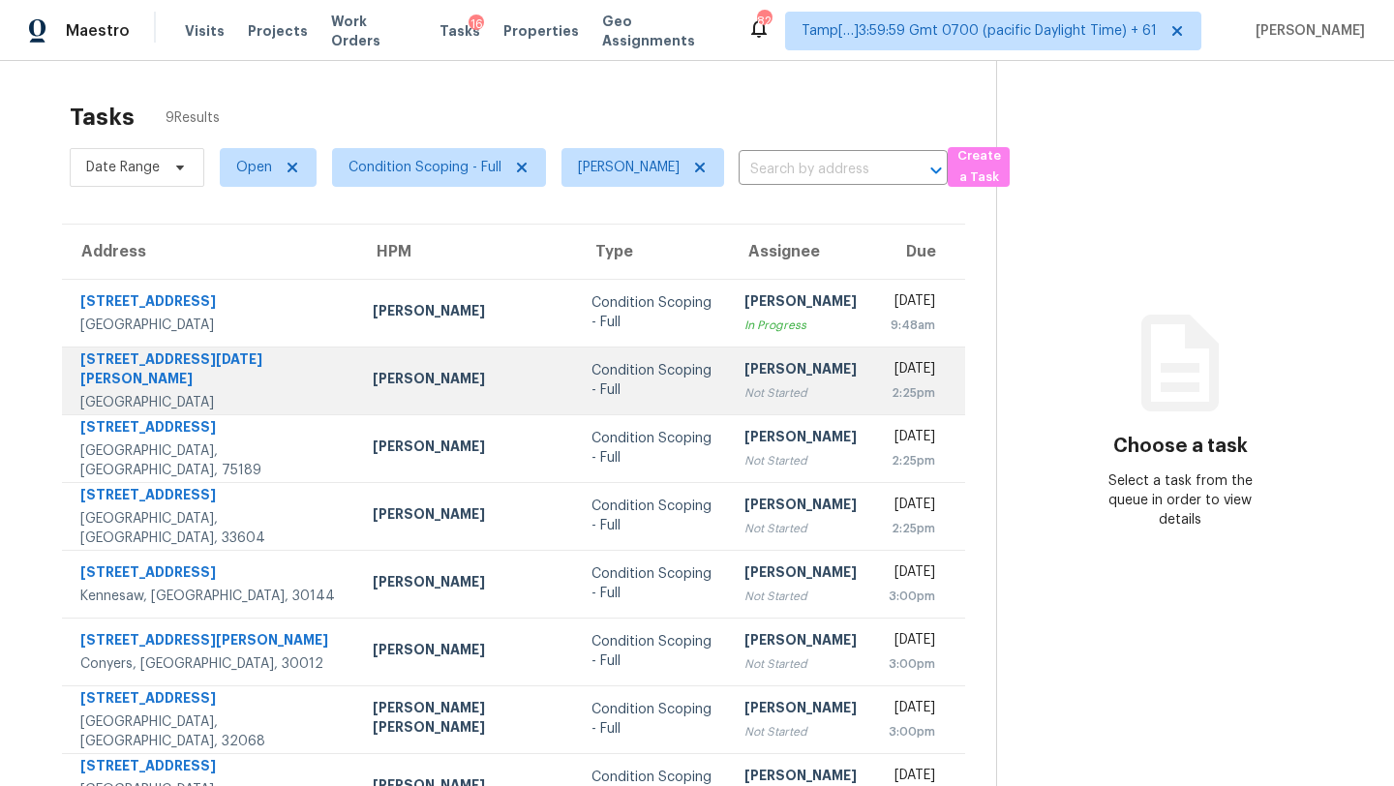
scroll to position [118, 0]
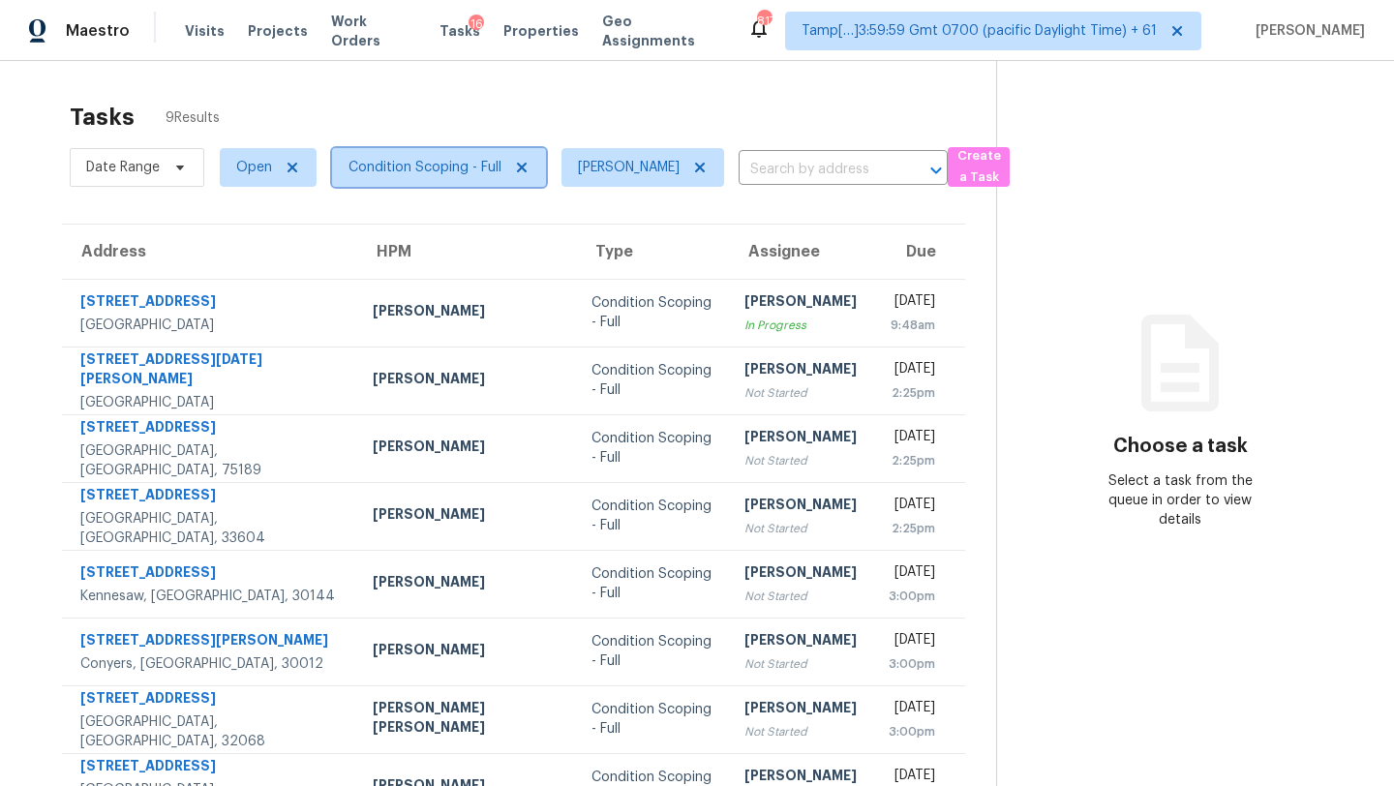
click at [455, 152] on span "Condition Scoping - Full" at bounding box center [439, 167] width 214 height 39
click at [617, 78] on div "Tasks 9 Results Date Range Open Condition Scoping - Full Rajesh M ​ Create a Ta…" at bounding box center [697, 483] width 1394 height 844
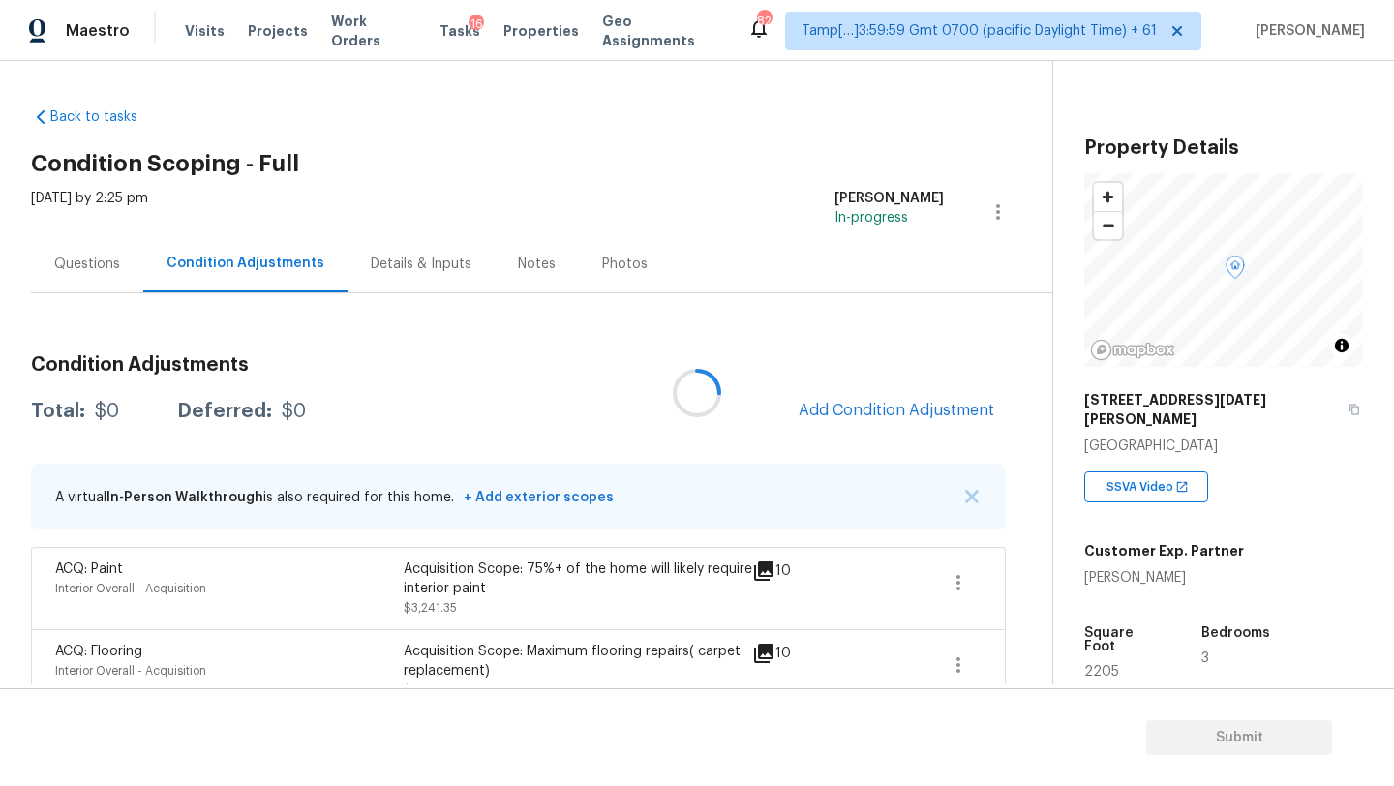
click at [848, 408] on div at bounding box center [697, 393] width 1394 height 786
click at [849, 409] on span "Add Condition Adjustment" at bounding box center [897, 410] width 196 height 17
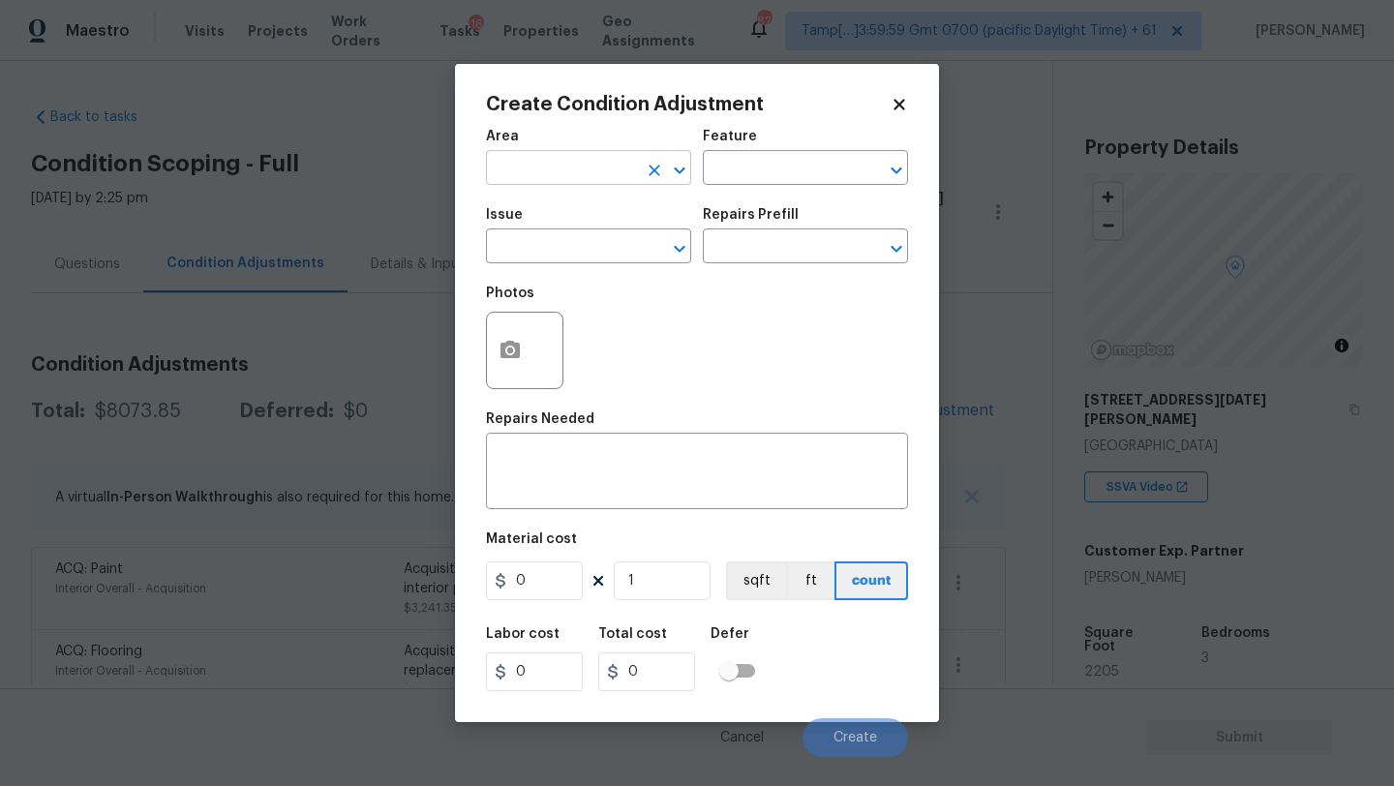
click at [549, 171] on input "text" at bounding box center [561, 170] width 151 height 30
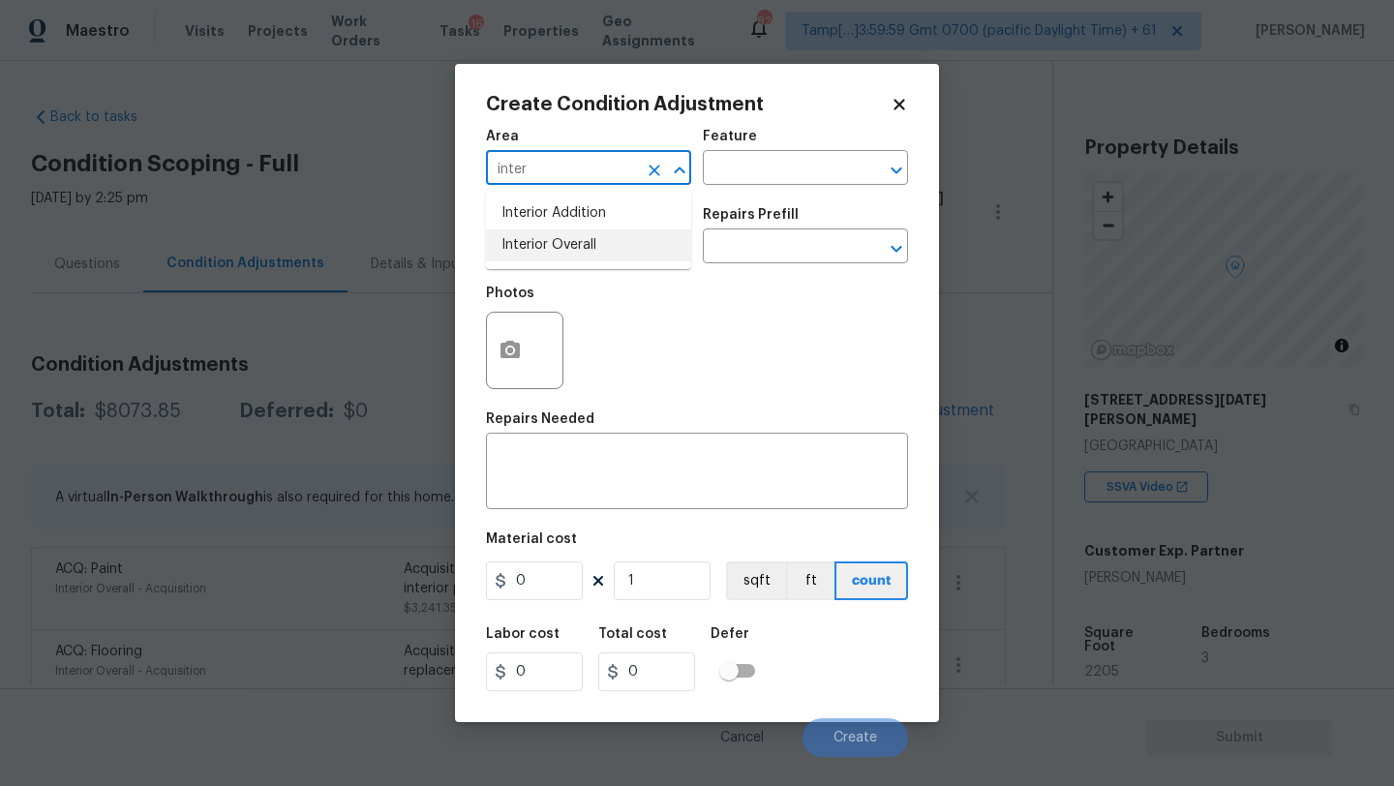
click at [568, 247] on li "Interior Overall" at bounding box center [588, 245] width 205 height 32
type input "Interior Overall"
click at [752, 181] on input "text" at bounding box center [778, 170] width 151 height 30
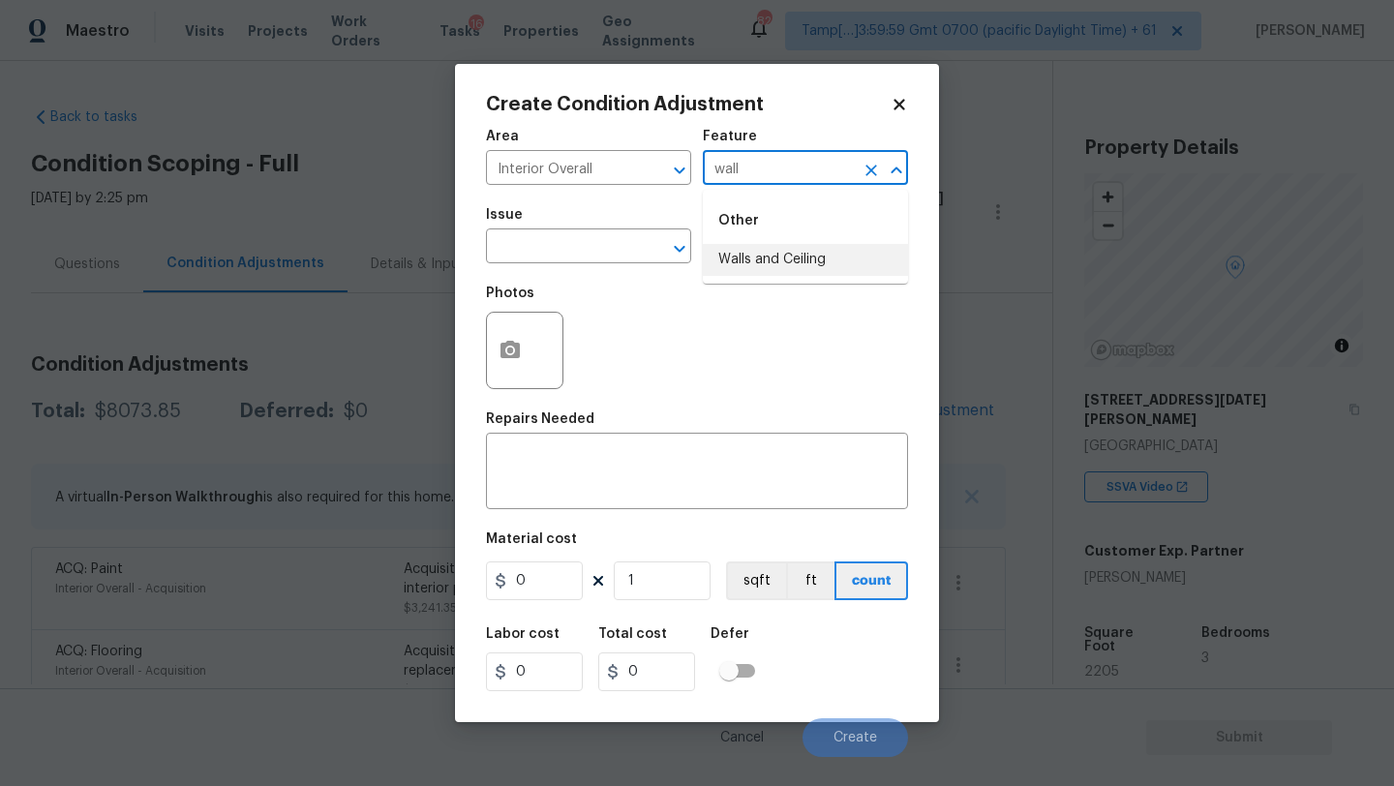
click at [741, 272] on li "Walls and Ceiling" at bounding box center [805, 260] width 205 height 32
type input "Walls and Ceiling"
click at [577, 248] on input "text" at bounding box center [561, 248] width 151 height 30
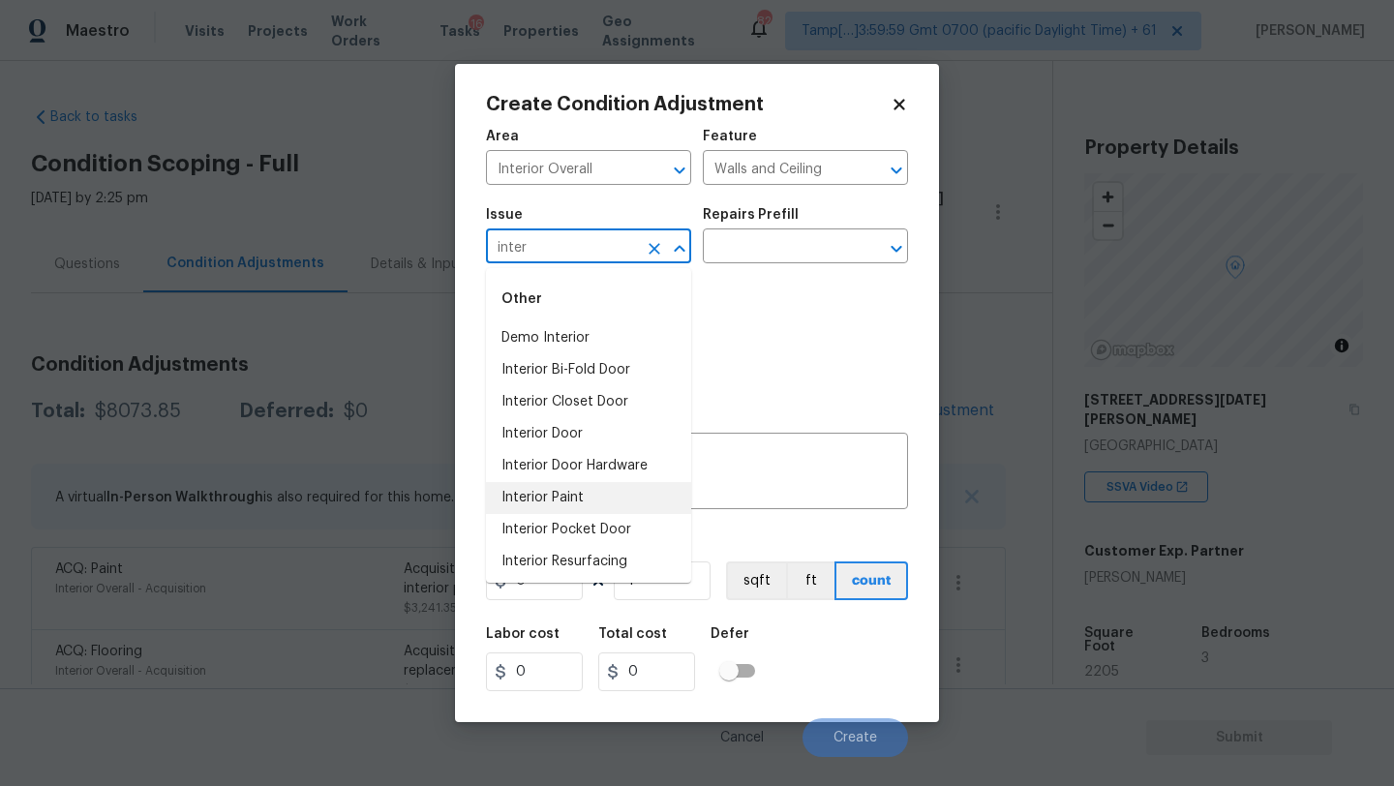
click at [580, 500] on li "Interior Paint" at bounding box center [588, 498] width 205 height 32
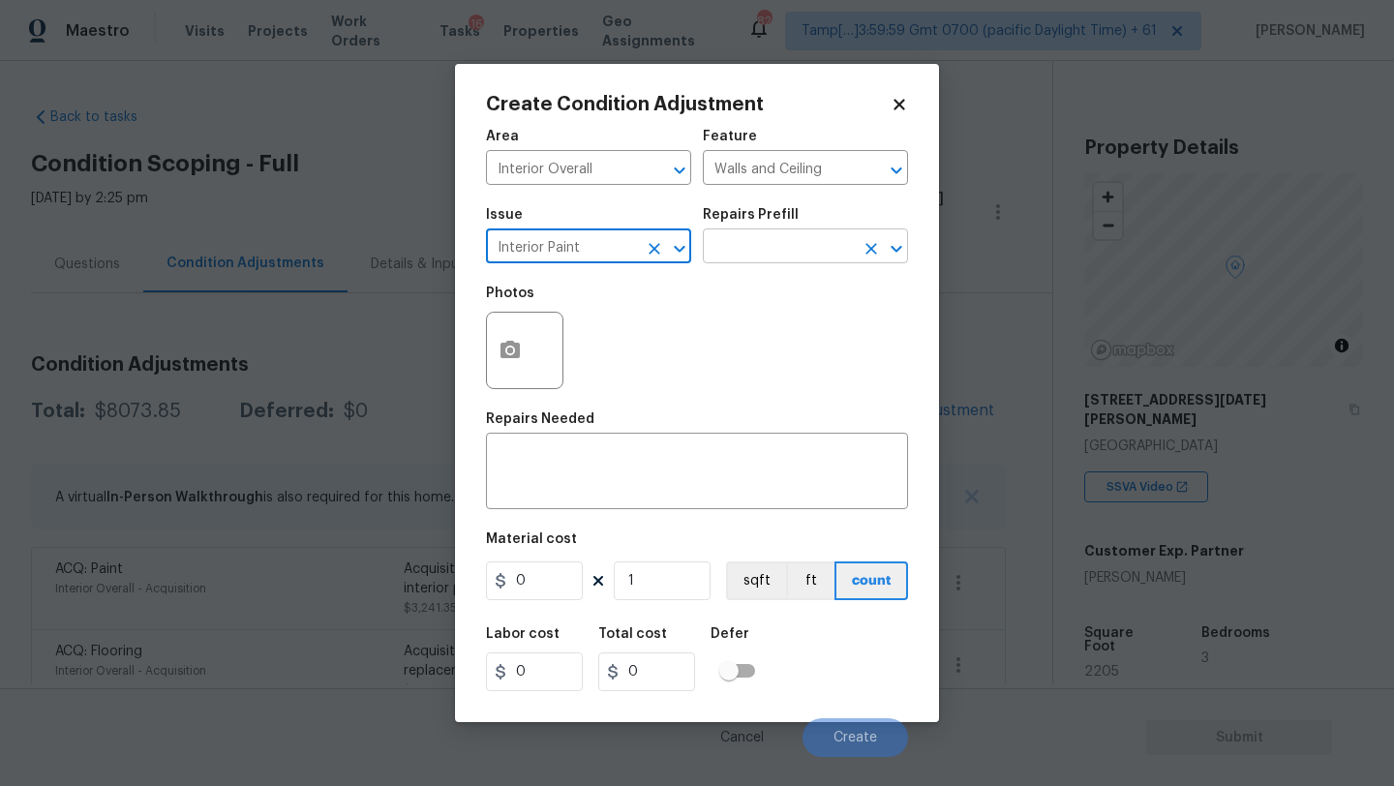
type input "Interior Paint"
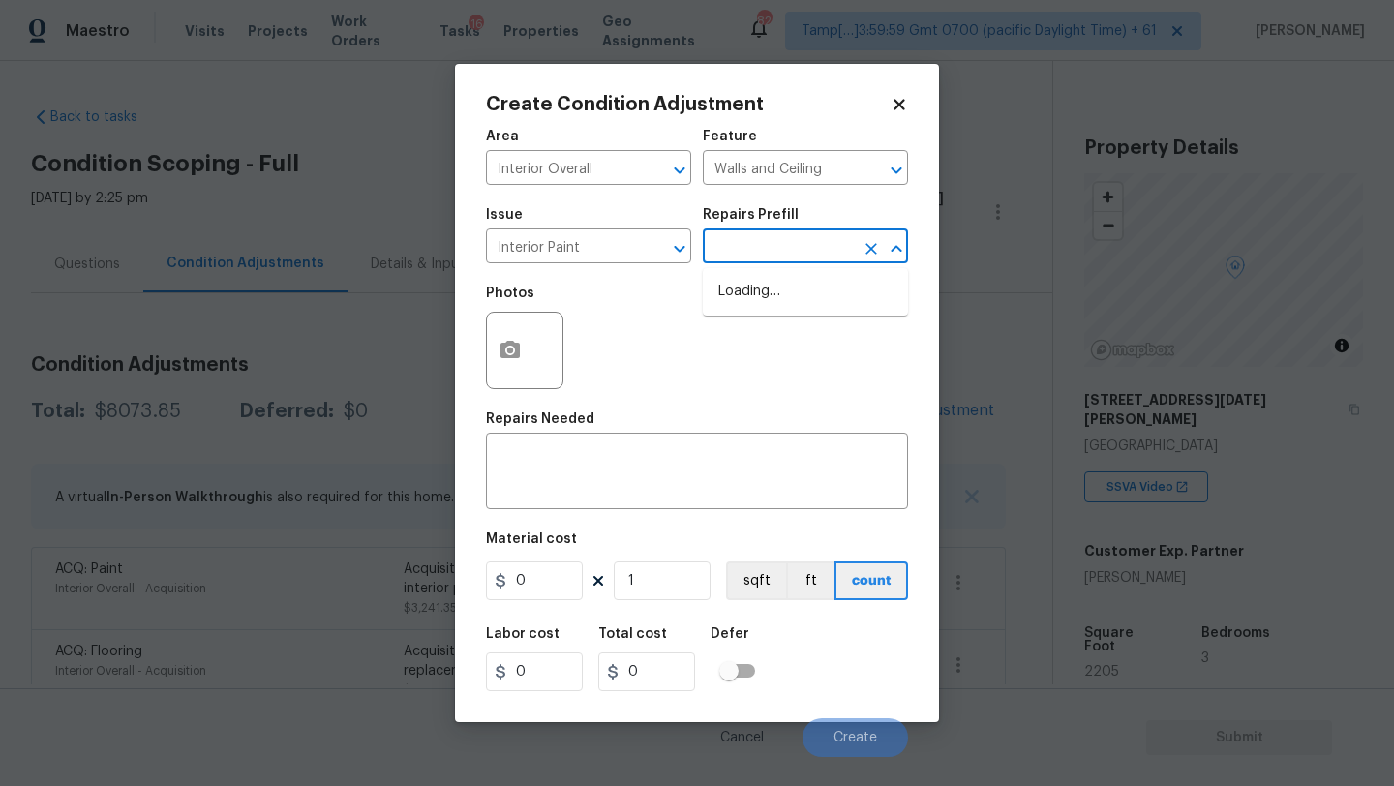
click at [797, 234] on input "text" at bounding box center [778, 248] width 151 height 30
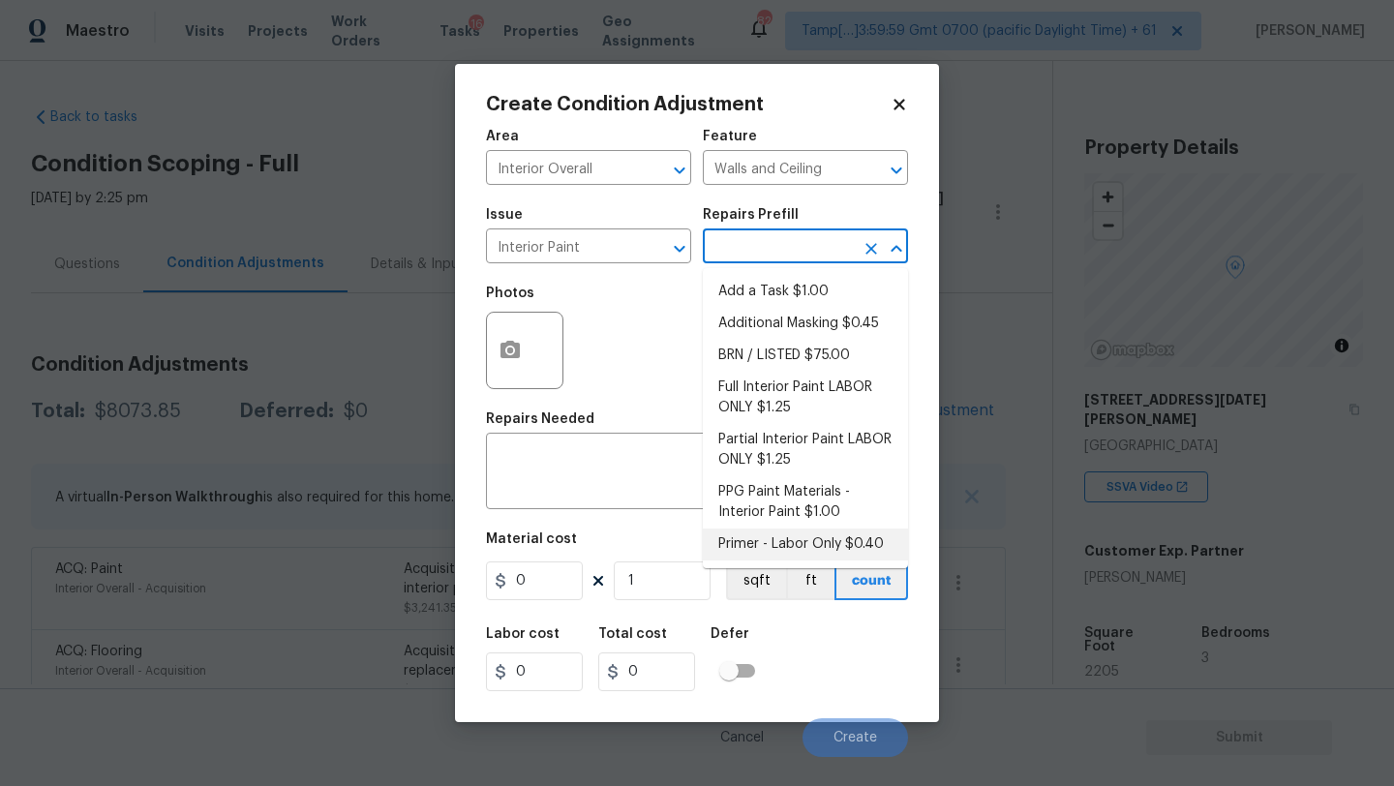
click at [785, 535] on li "Primer - Labor Only $0.40" at bounding box center [805, 545] width 205 height 32
type input "Overall Paint"
type textarea "Interior primer - PRIMER PROVIDED BY OPENDOOR - All nails, screws, drywall anch…"
type input "0.4"
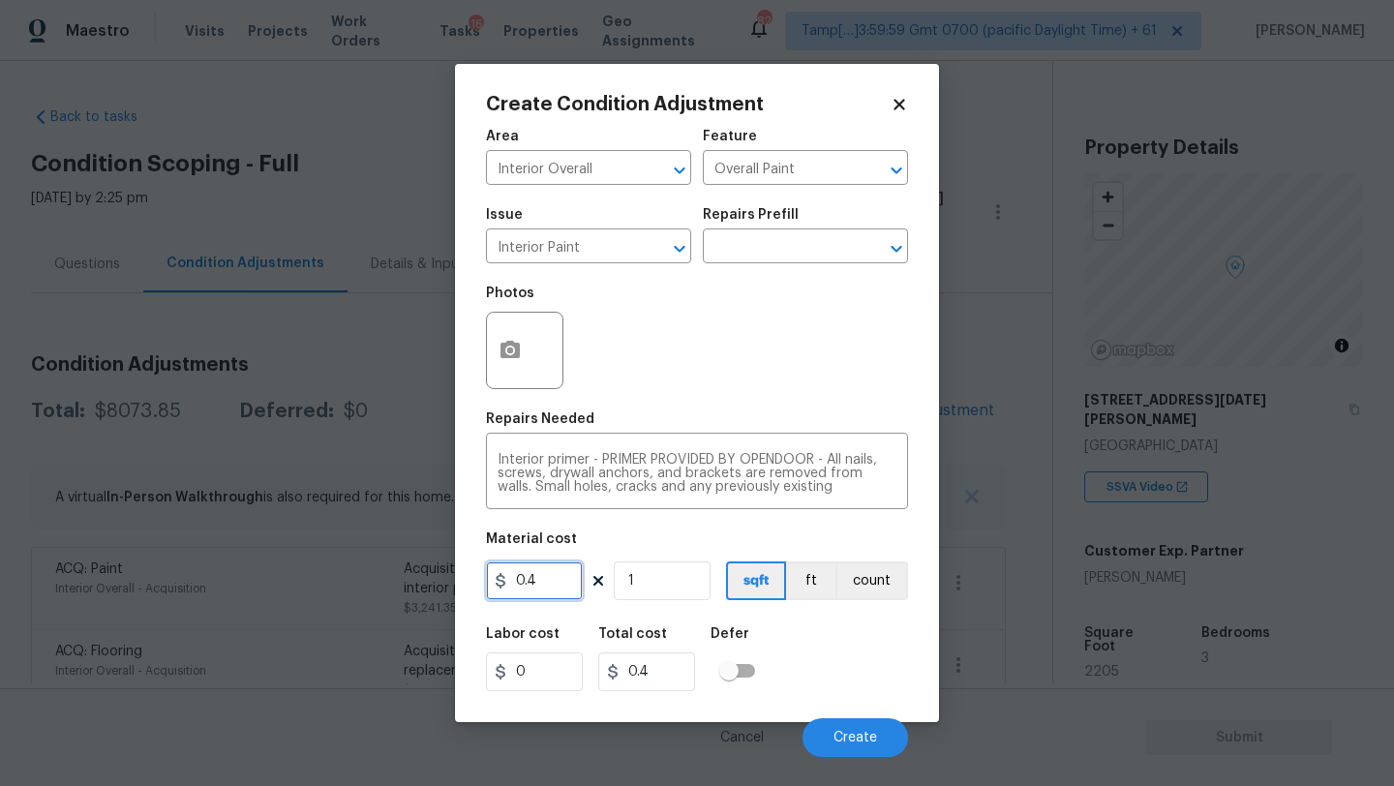
click at [538, 586] on input "0.4" at bounding box center [534, 581] width 97 height 39
type input "500"
click at [527, 357] on button "button" at bounding box center [510, 351] width 46 height 76
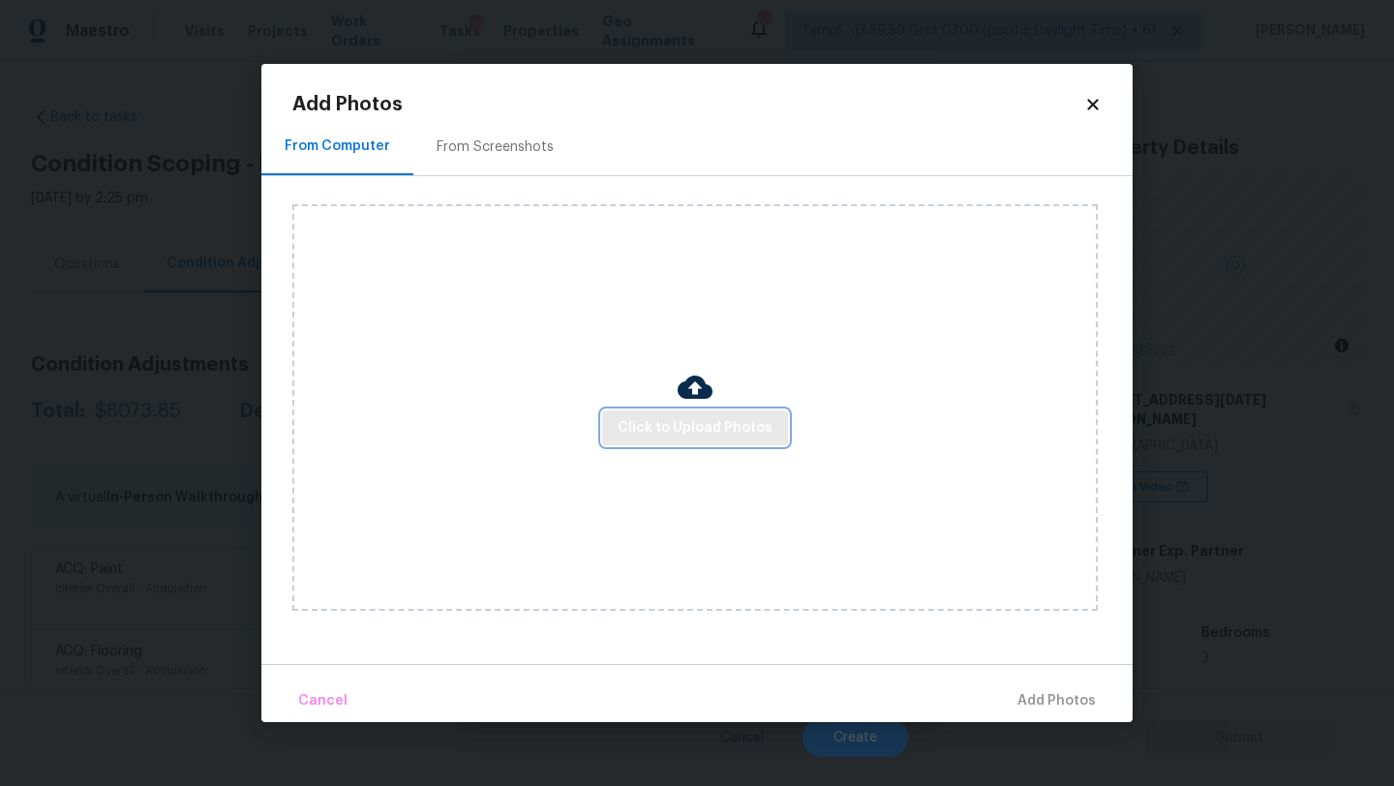
click at [648, 442] on button "Click to Upload Photos" at bounding box center [695, 429] width 186 height 36
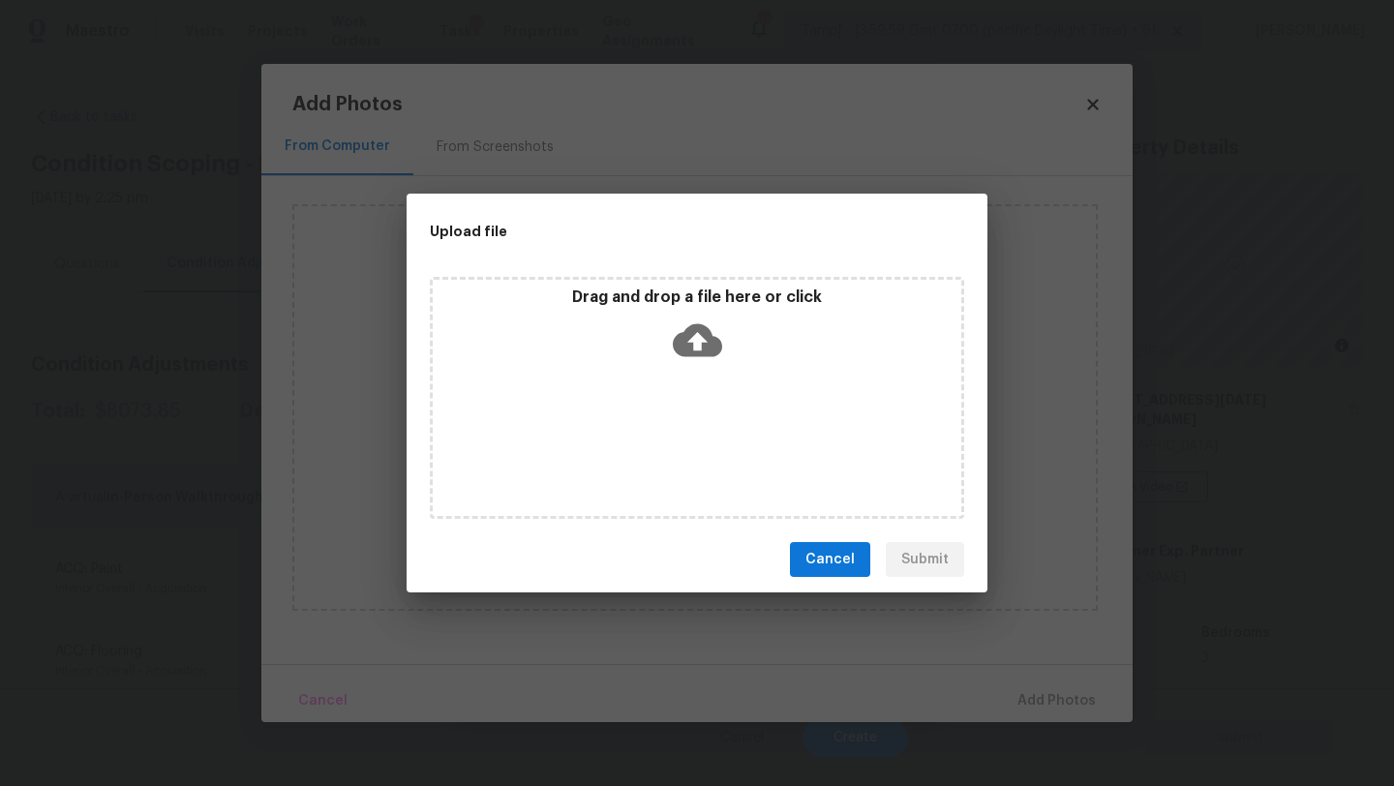
click at [669, 401] on div "Drag and drop a file here or click" at bounding box center [697, 398] width 534 height 242
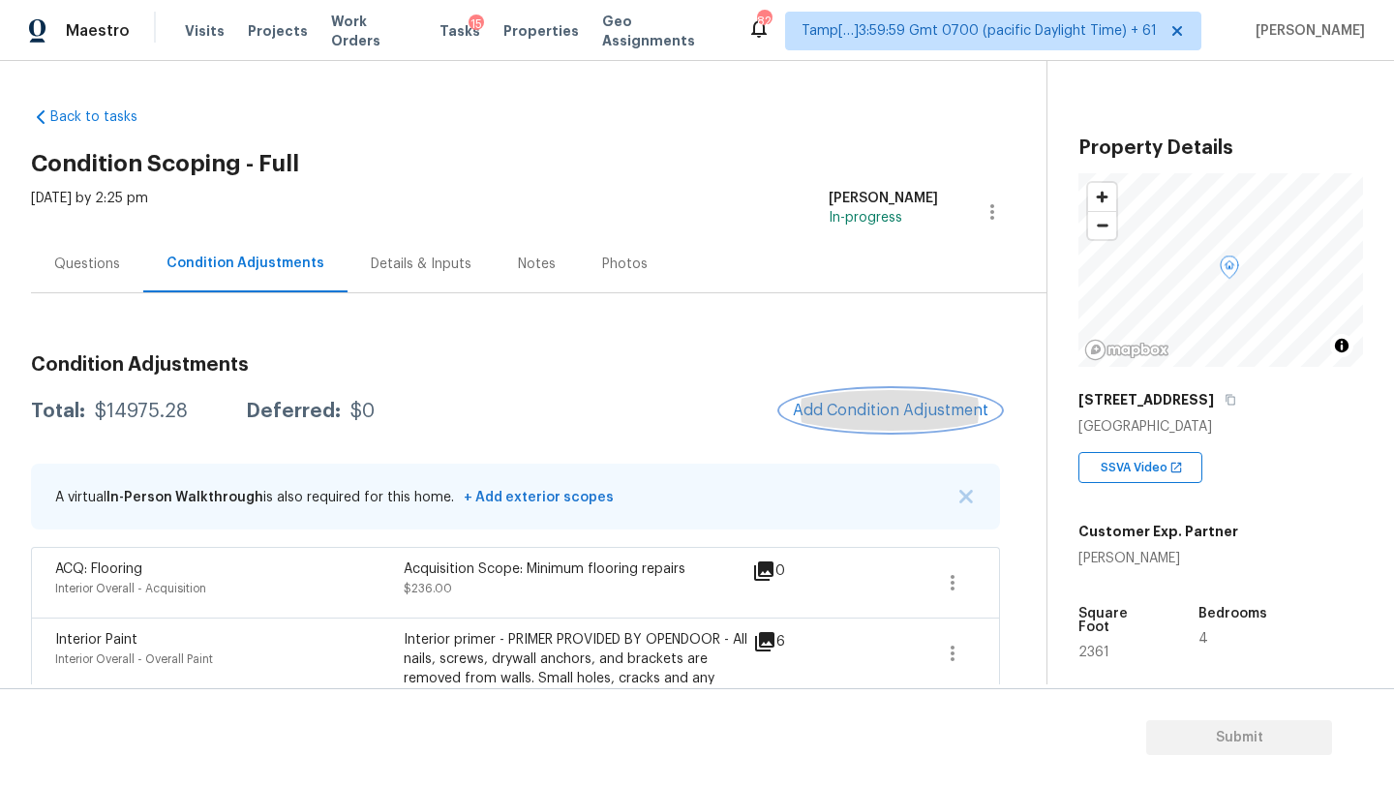
click at [910, 406] on span "Add Condition Adjustment" at bounding box center [891, 410] width 196 height 17
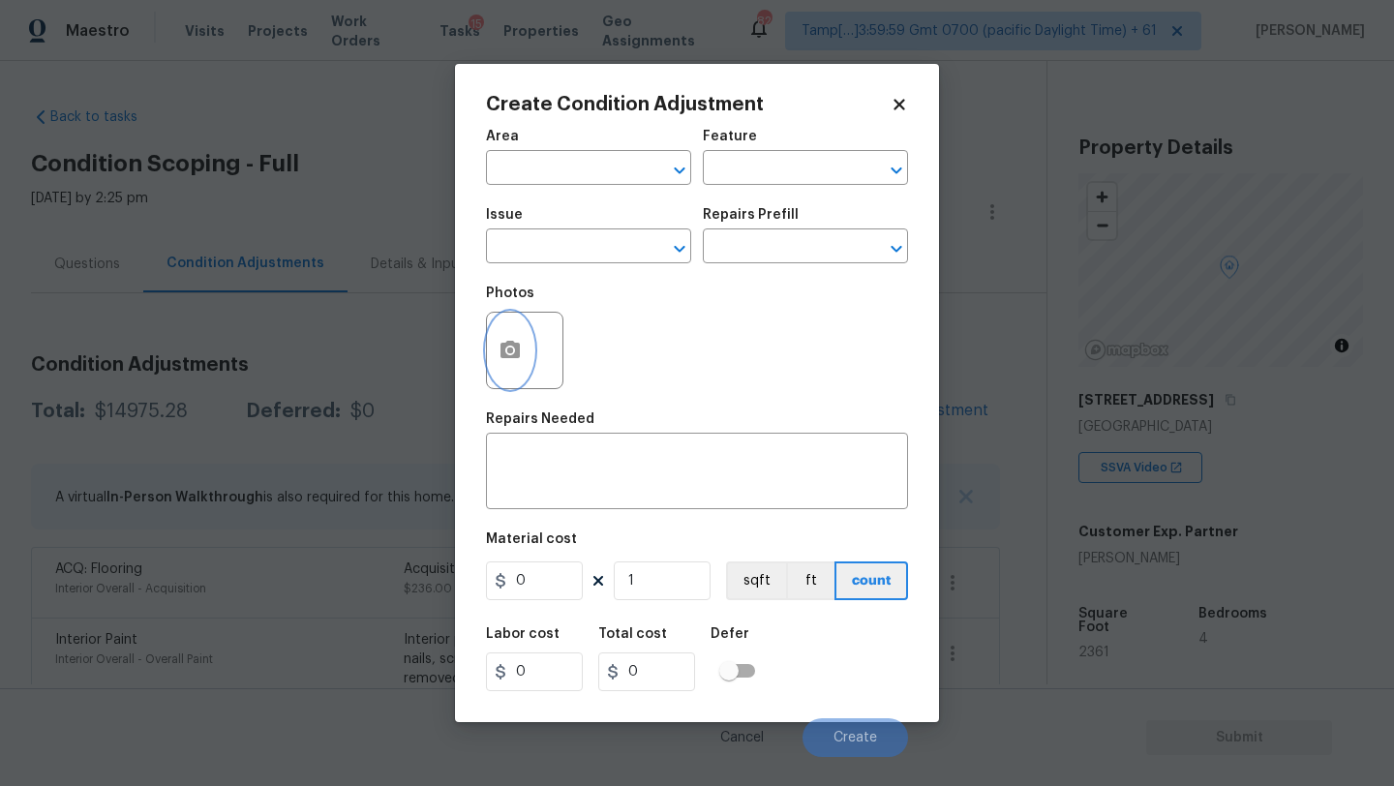
click at [500, 368] on button "button" at bounding box center [510, 351] width 46 height 76
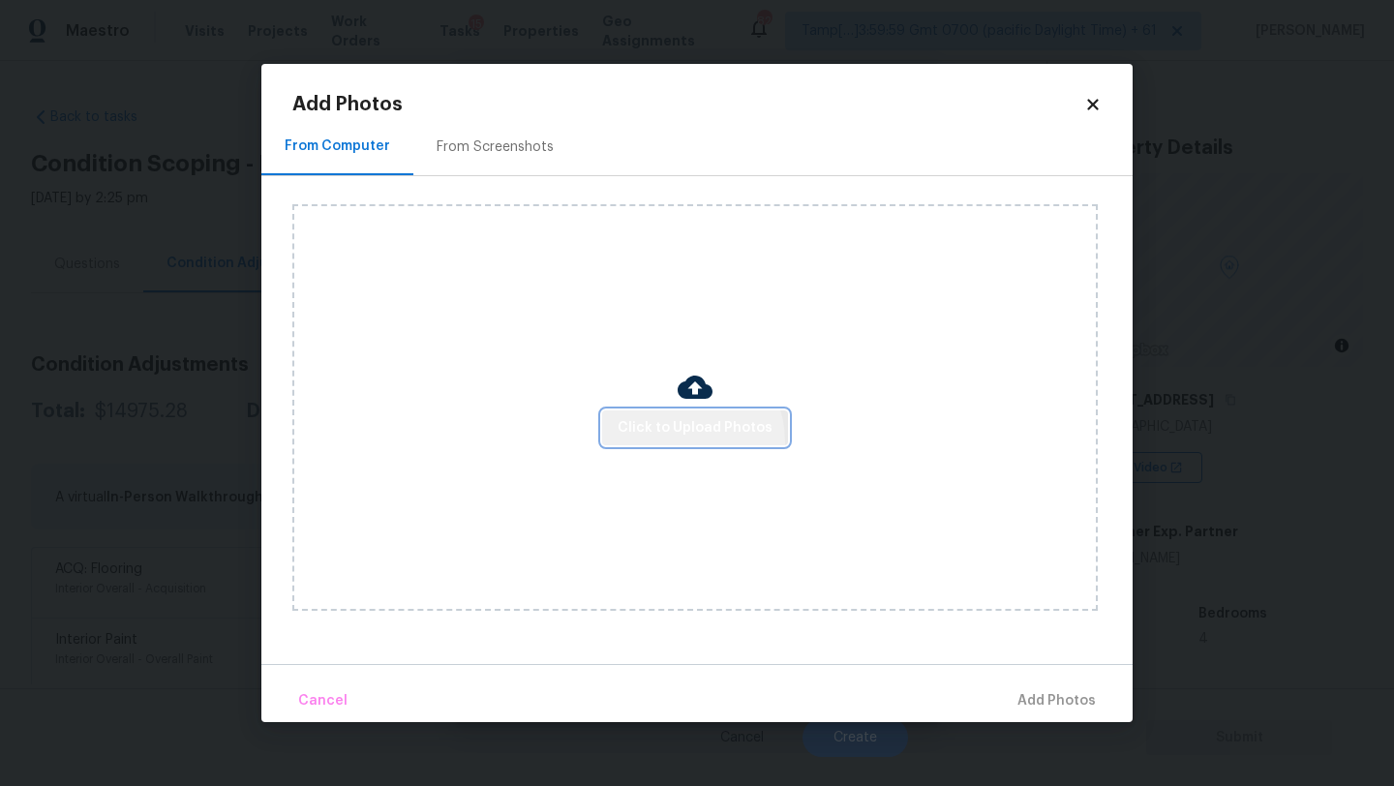
click at [684, 442] on button "Click to Upload Photos" at bounding box center [695, 429] width 186 height 36
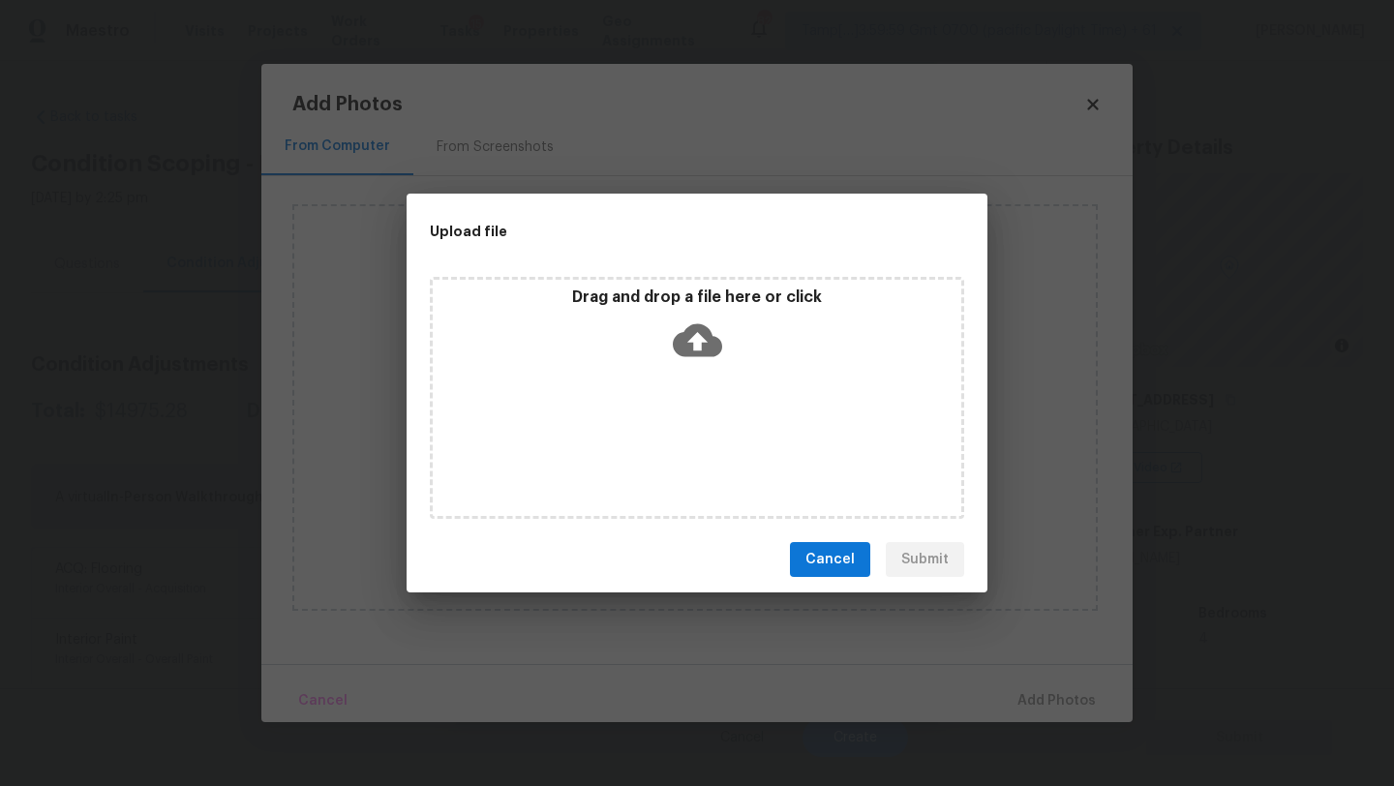
click at [687, 385] on div "Drag and drop a file here or click" at bounding box center [697, 398] width 534 height 242
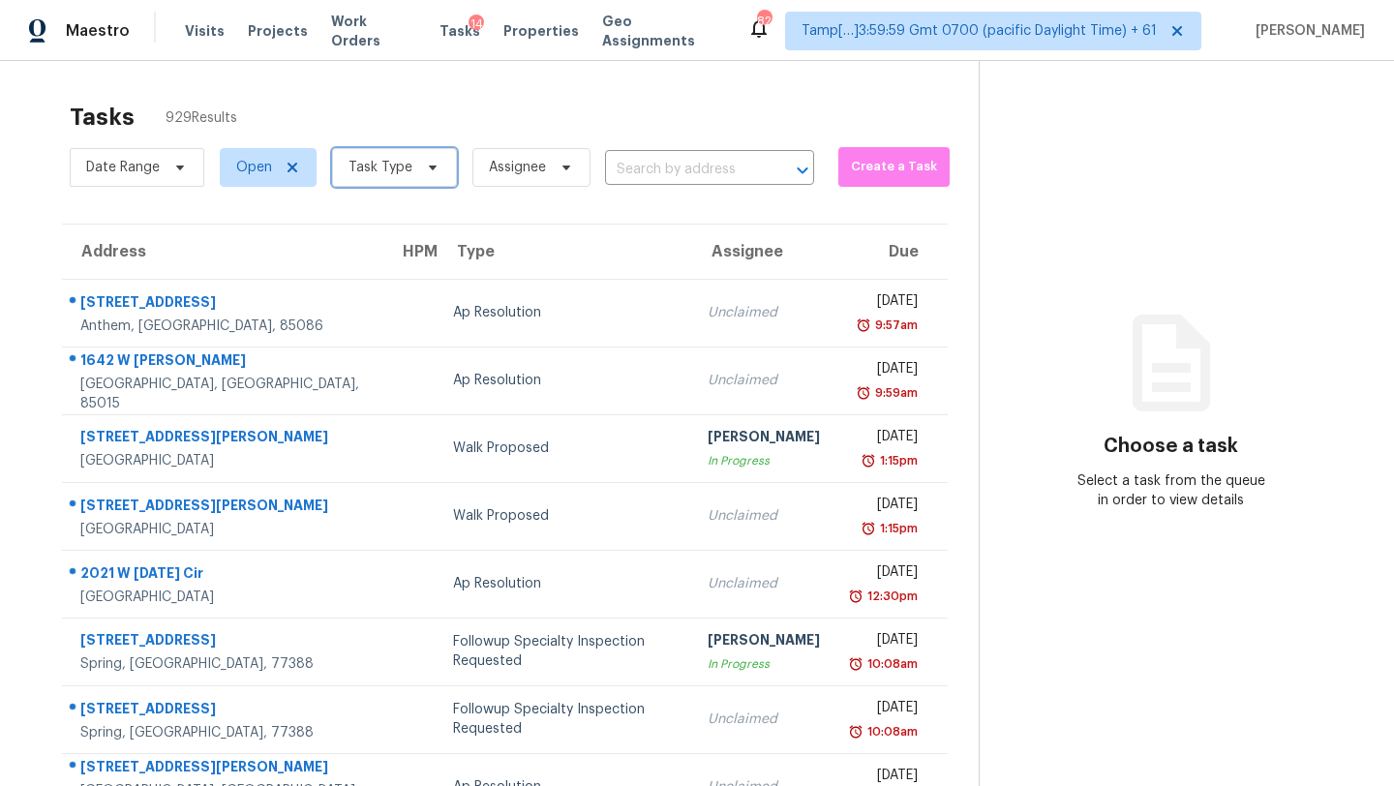
click at [411, 167] on span "Task Type" at bounding box center [394, 167] width 125 height 39
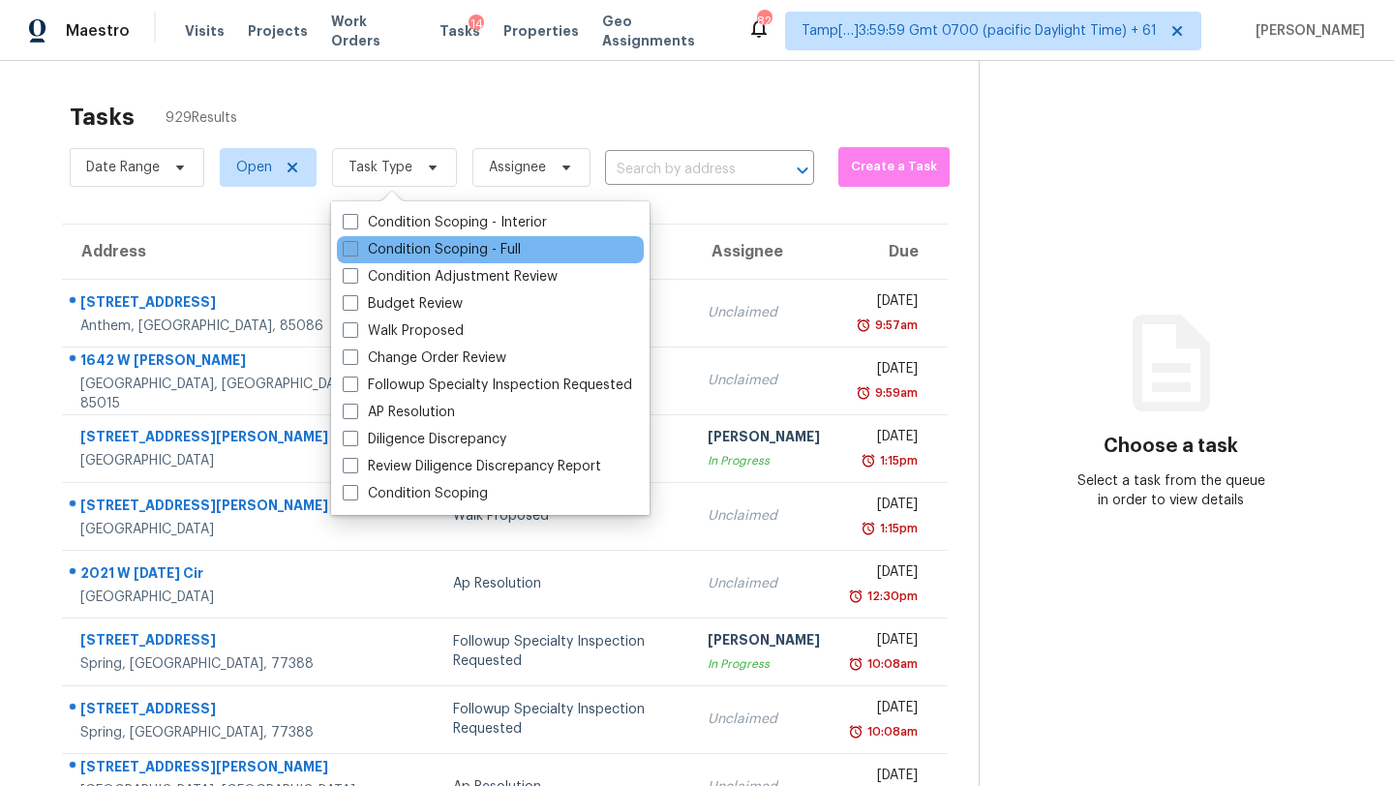
click at [413, 251] on label "Condition Scoping - Full" at bounding box center [432, 249] width 178 height 19
click at [355, 251] on input "Condition Scoping - Full" at bounding box center [349, 246] width 13 height 13
checkbox input "true"
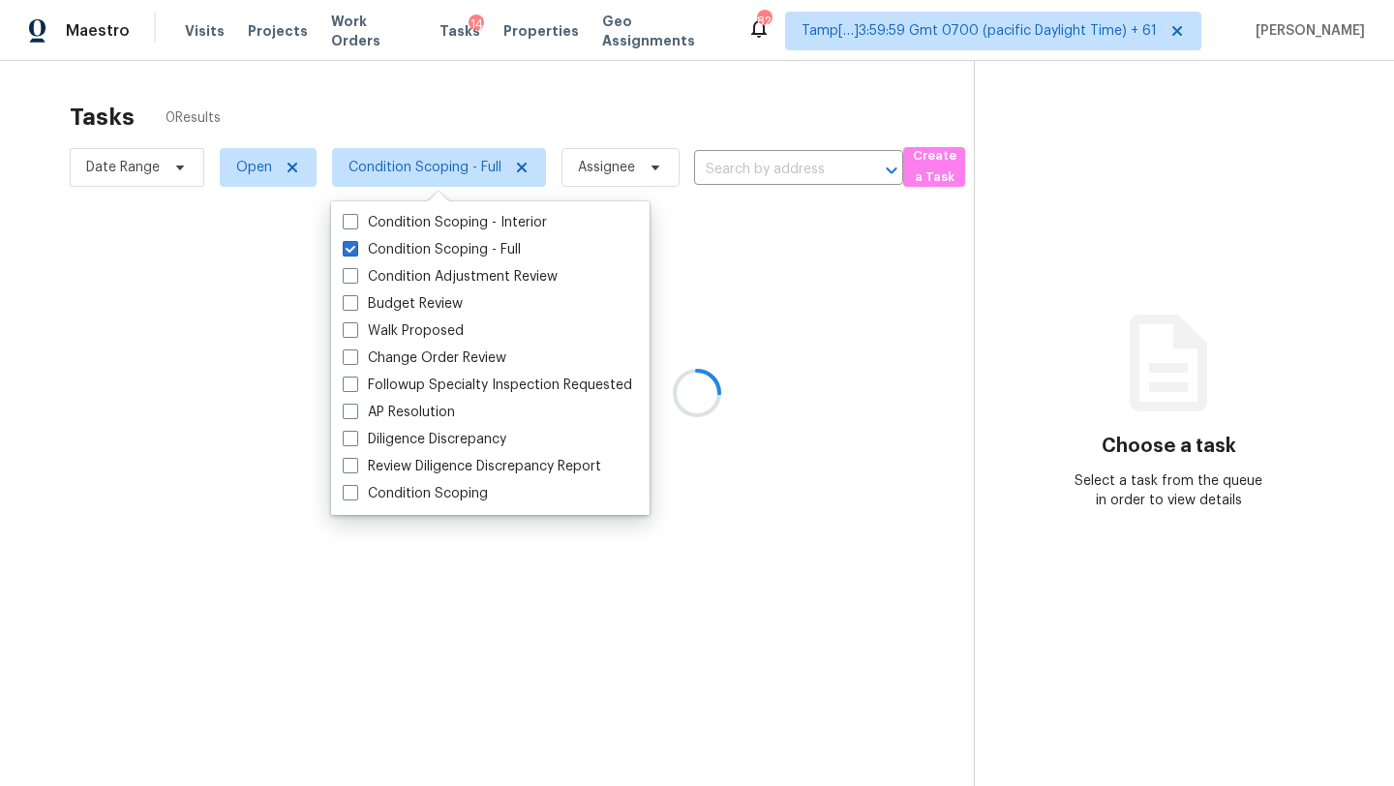
click at [531, 108] on div at bounding box center [697, 393] width 1394 height 786
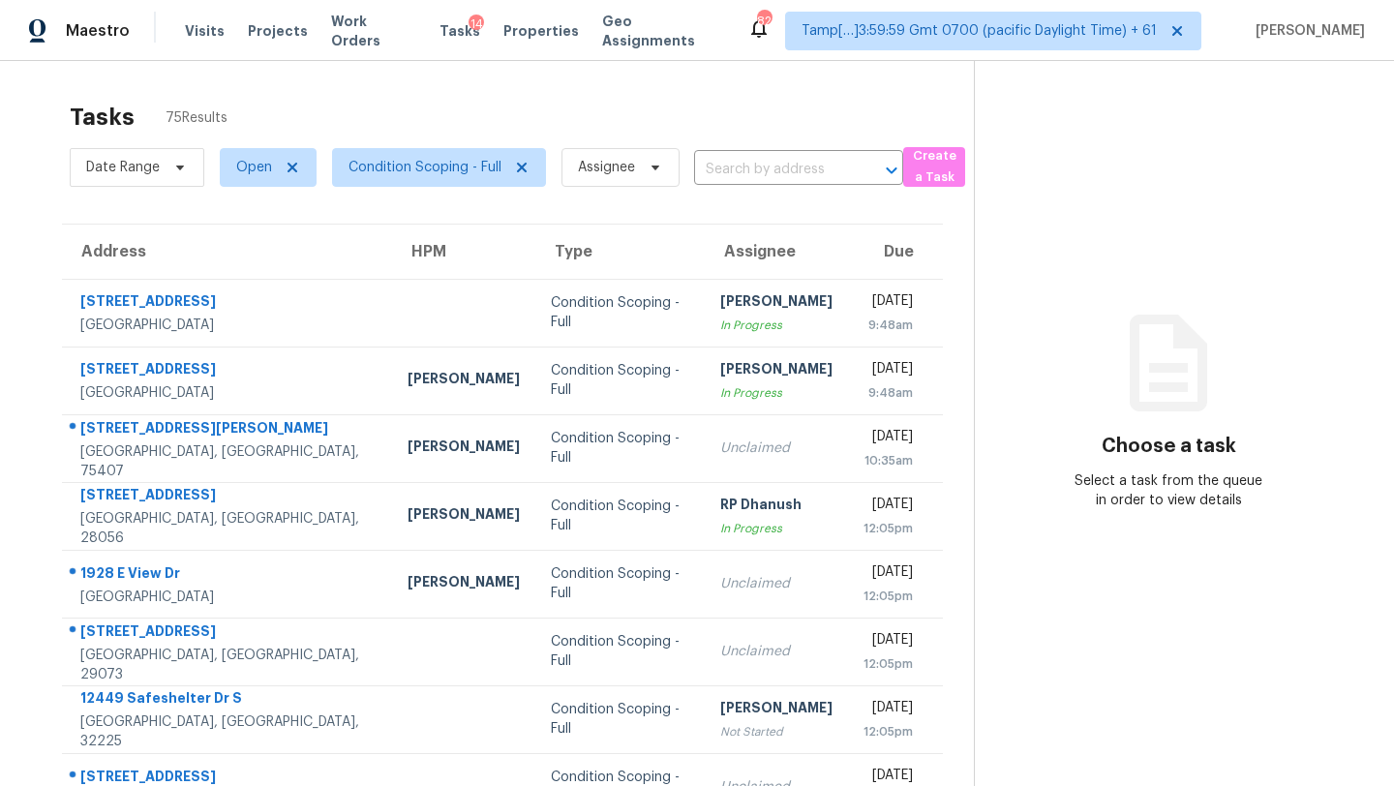
scroll to position [222, 0]
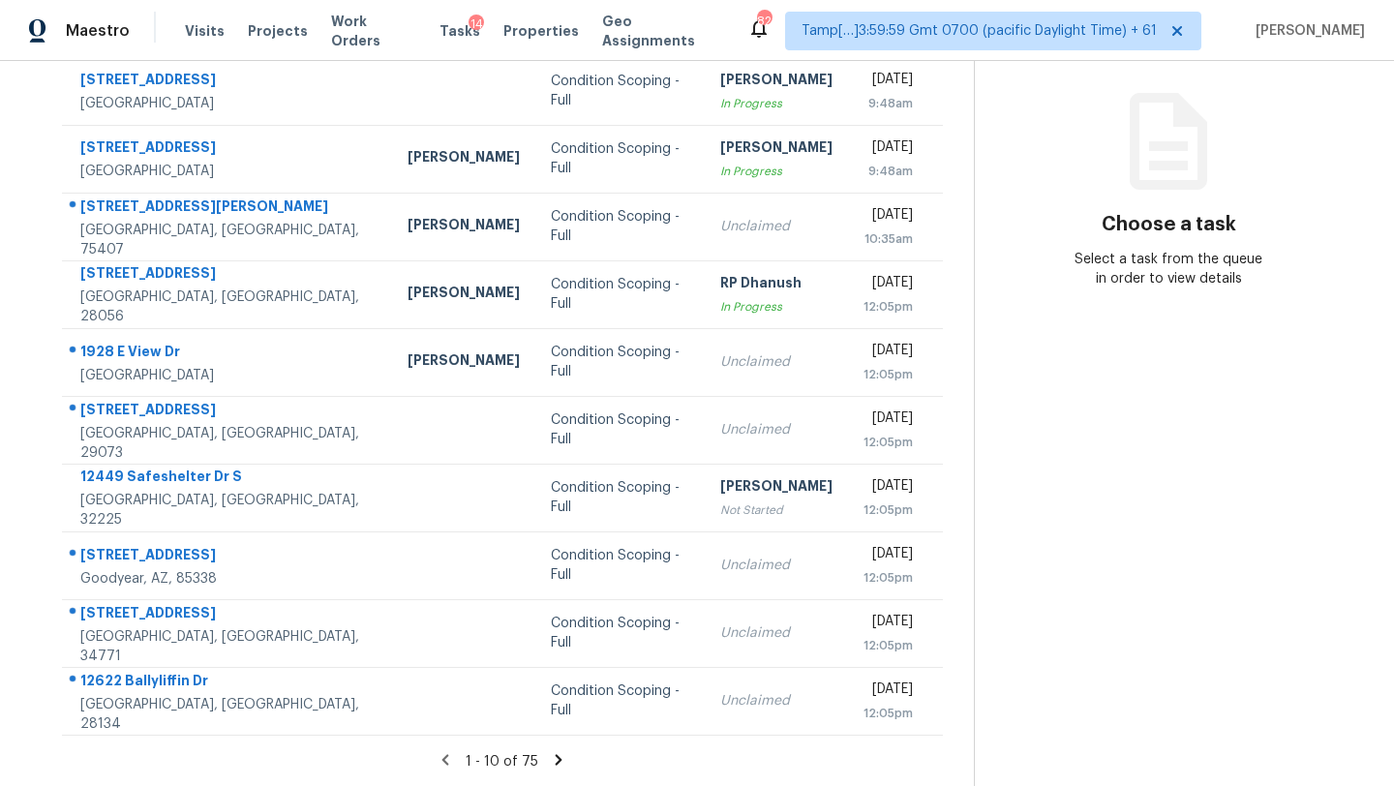
click at [560, 759] on icon at bounding box center [558, 759] width 17 height 17
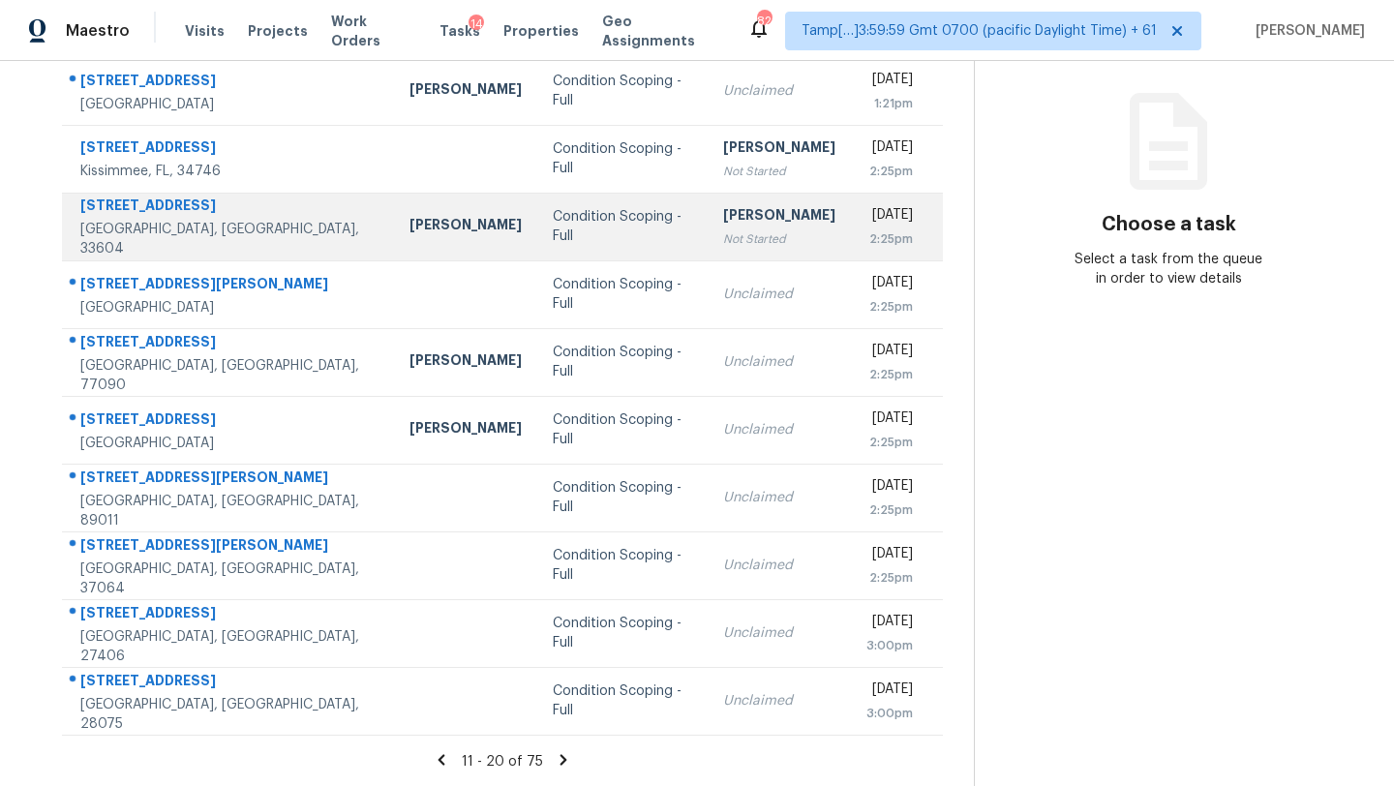
click at [586, 207] on td "Condition Scoping - Full" at bounding box center [622, 227] width 170 height 68
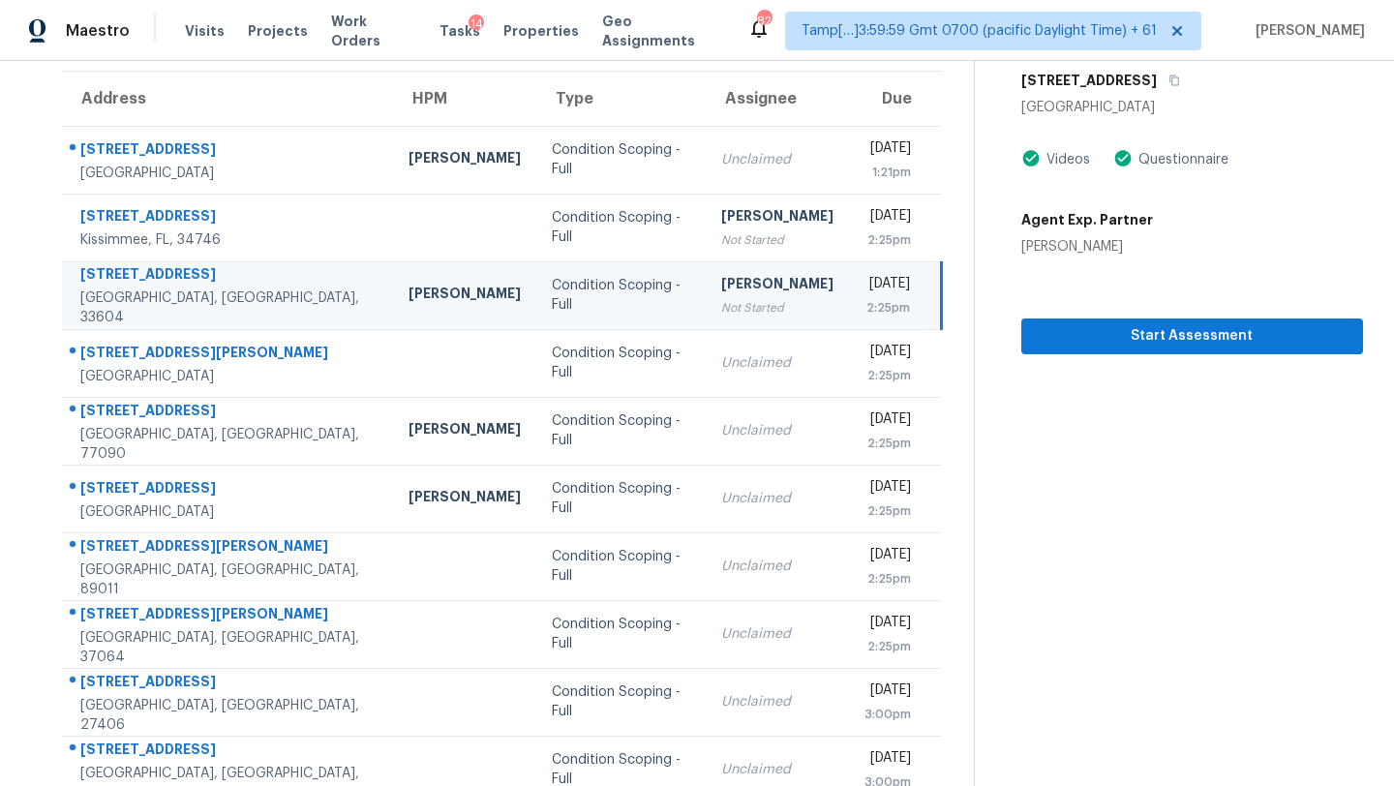
scroll to position [139, 0]
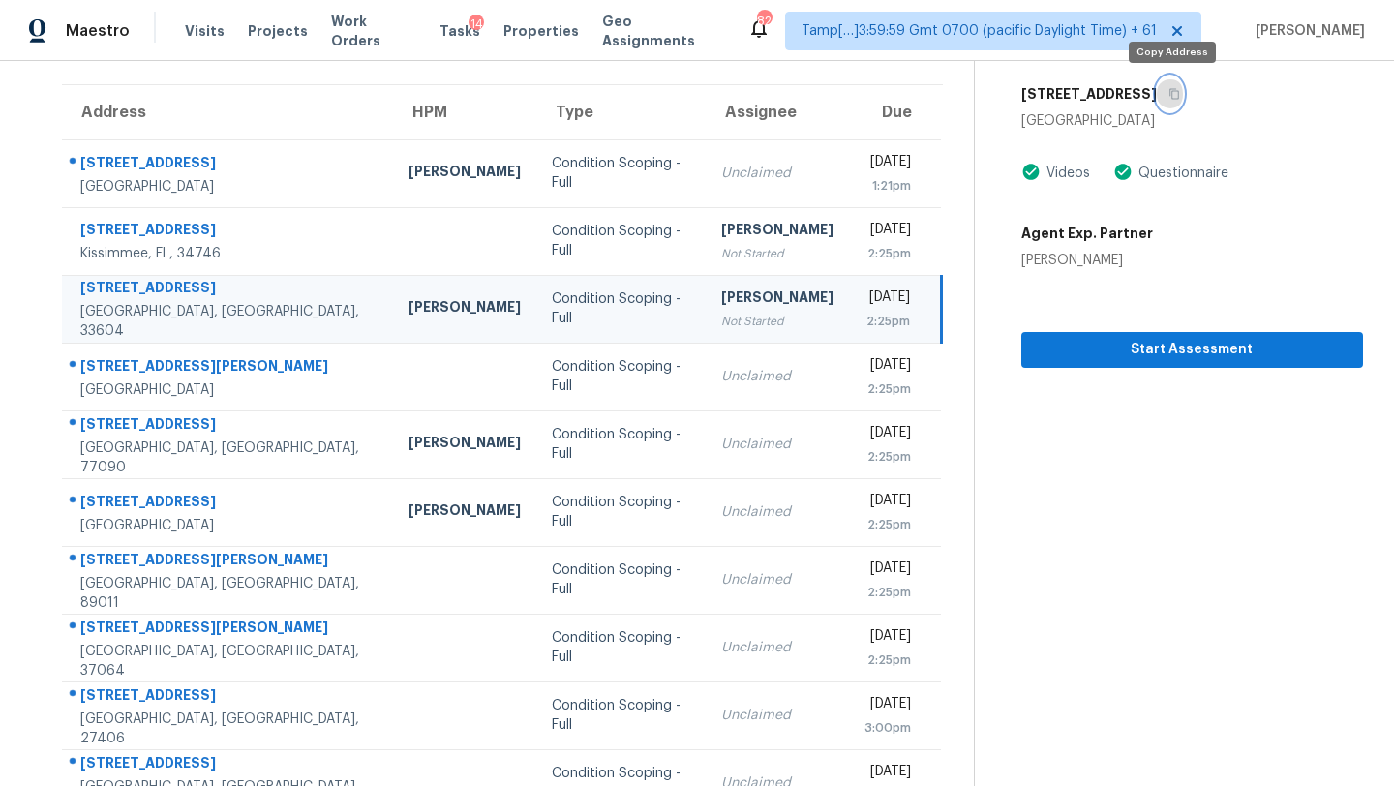
click at [1175, 89] on icon "button" at bounding box center [1175, 94] width 10 height 11
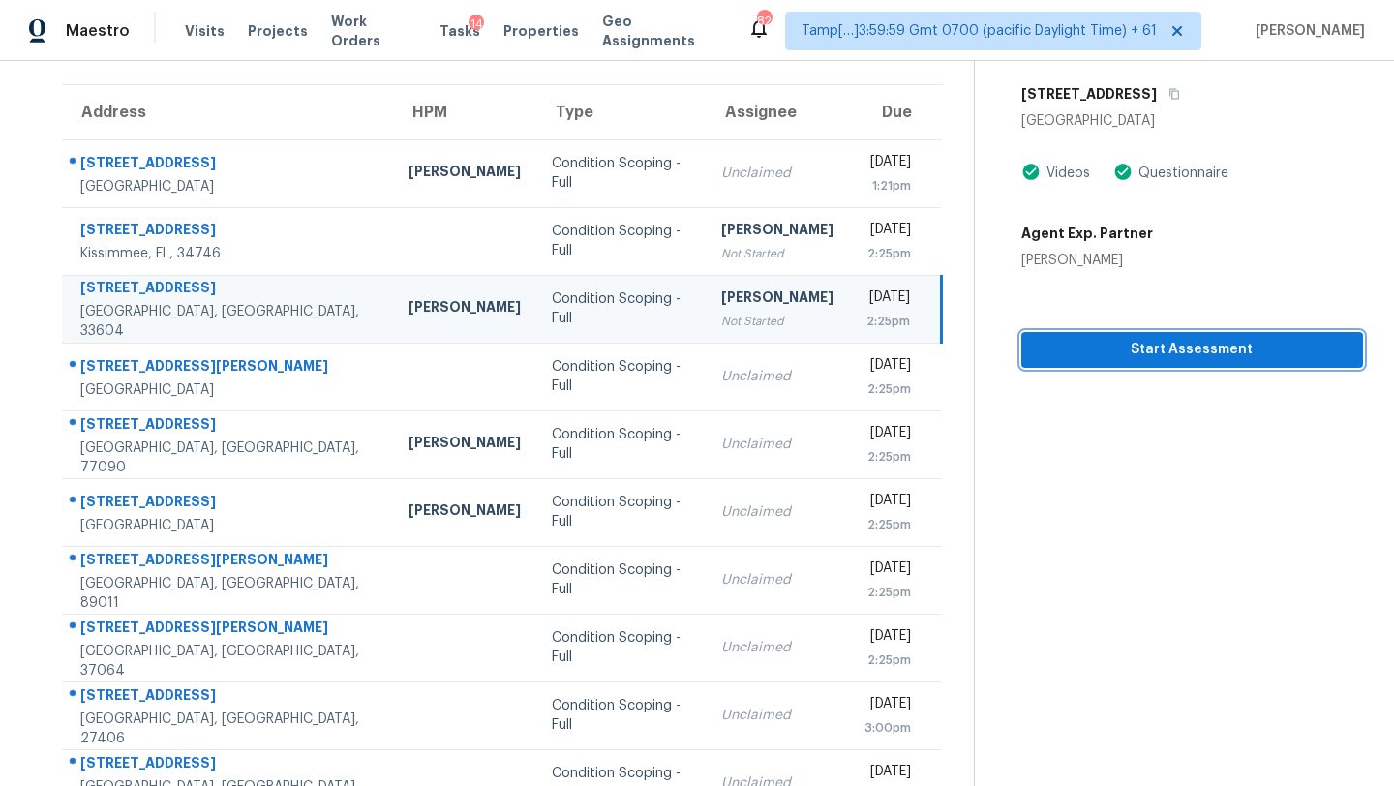
click at [1163, 341] on span "Start Assessment" at bounding box center [1192, 350] width 311 height 24
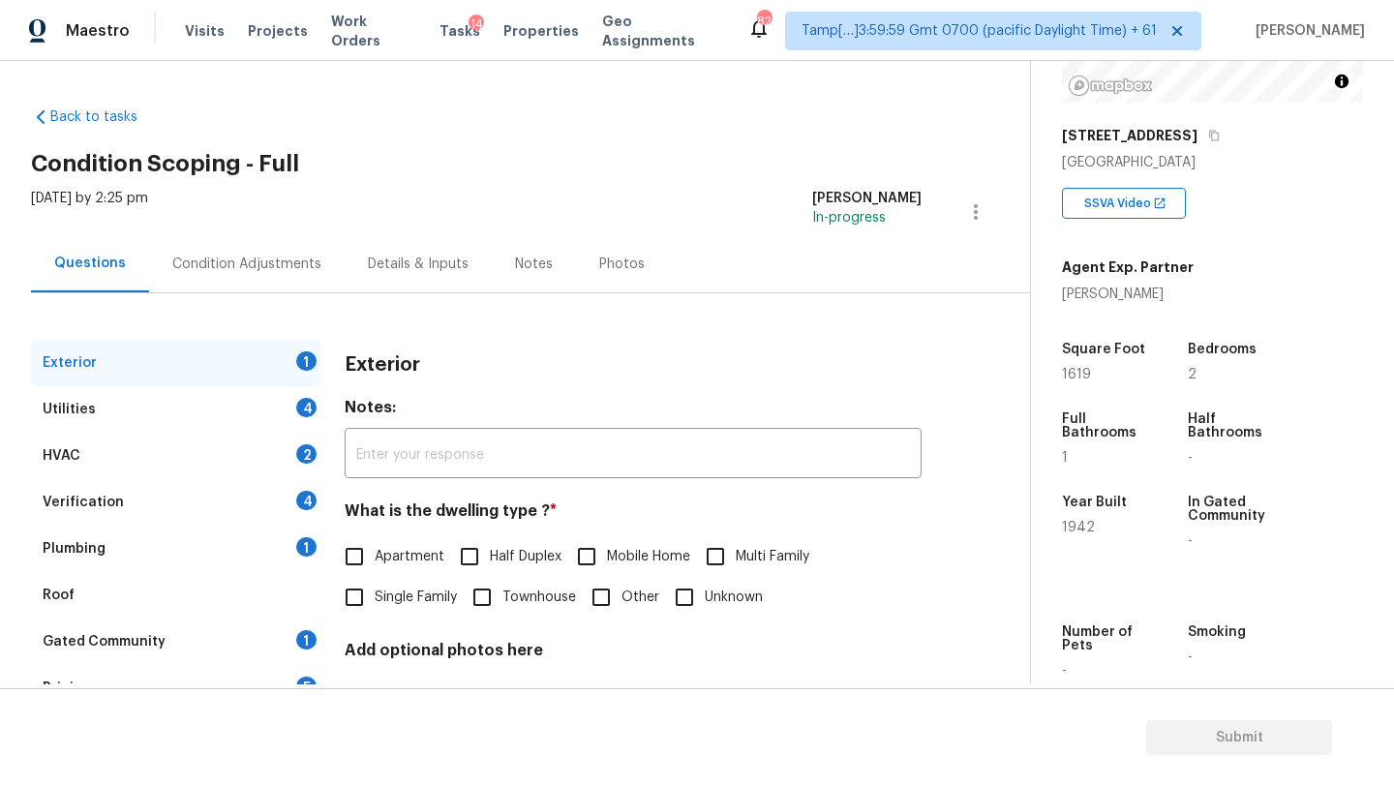
scroll to position [380, 0]
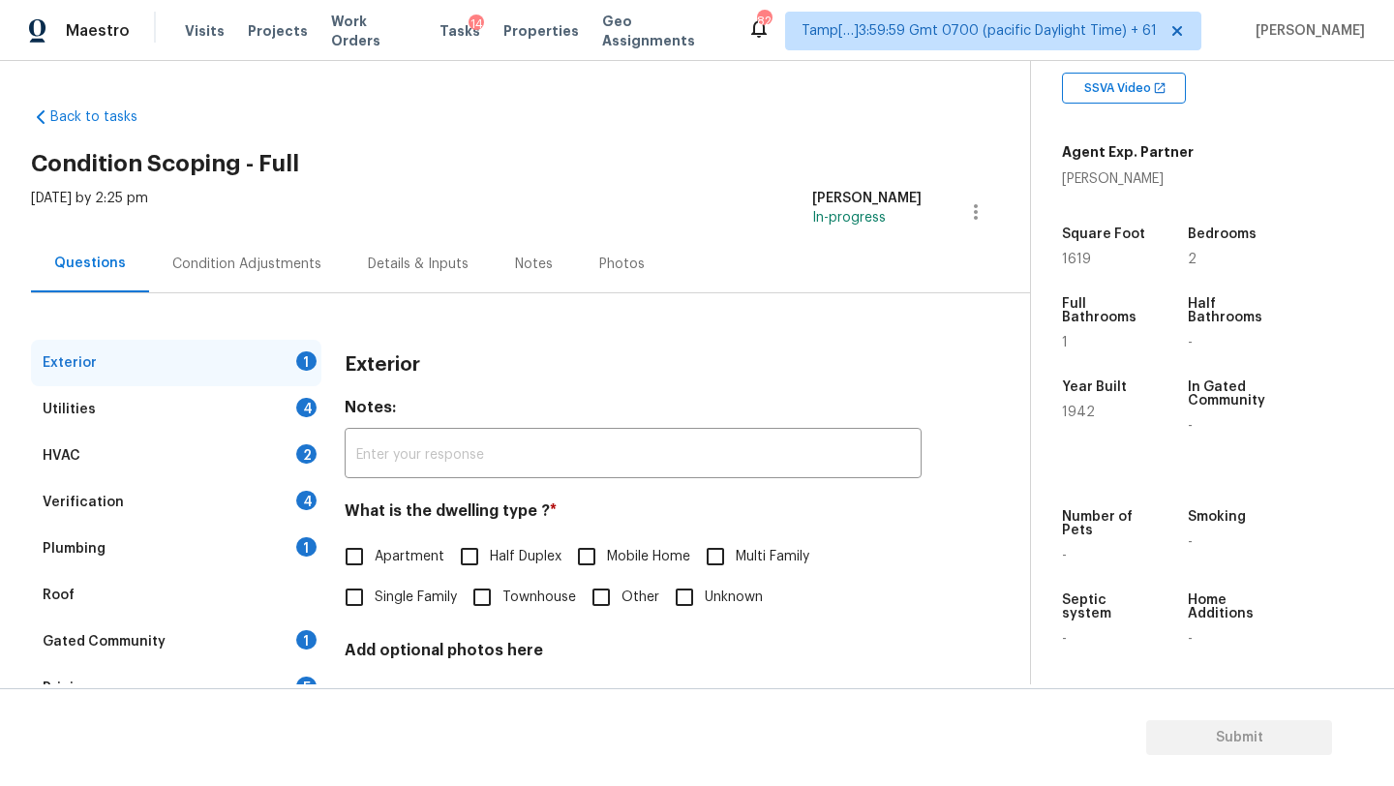
click at [240, 648] on div "Gated Community 1" at bounding box center [176, 642] width 290 height 46
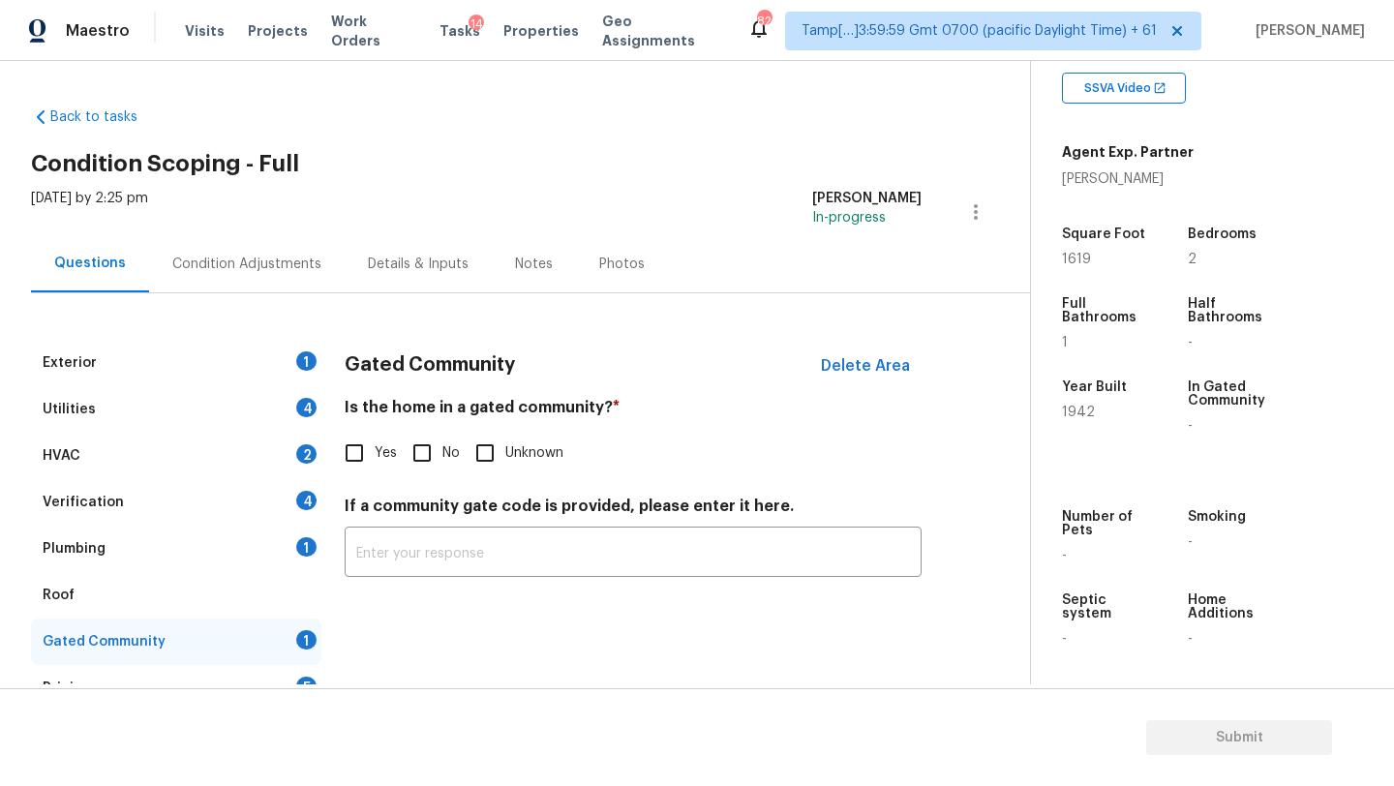
click at [412, 455] on input "No" at bounding box center [422, 453] width 41 height 41
checkbox input "true"
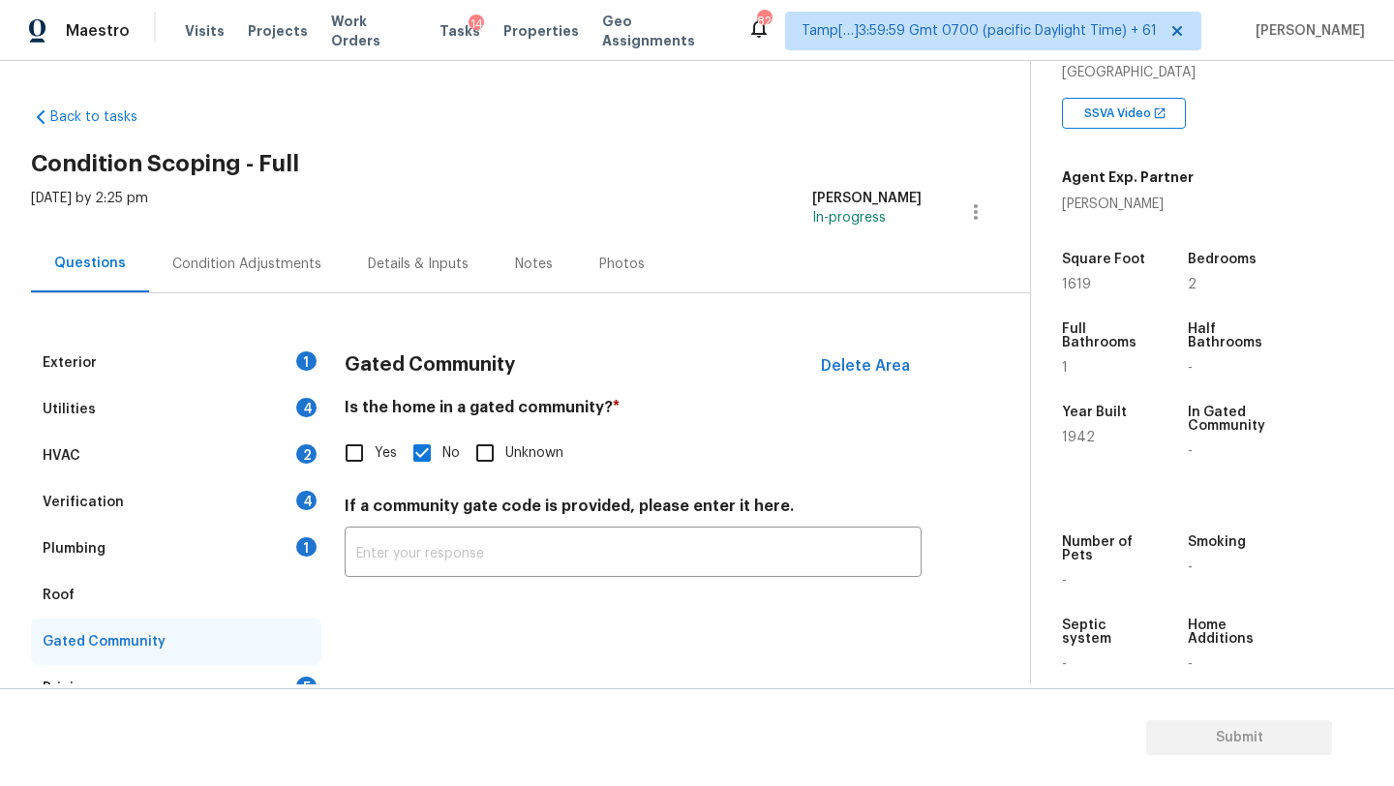
scroll to position [326, 0]
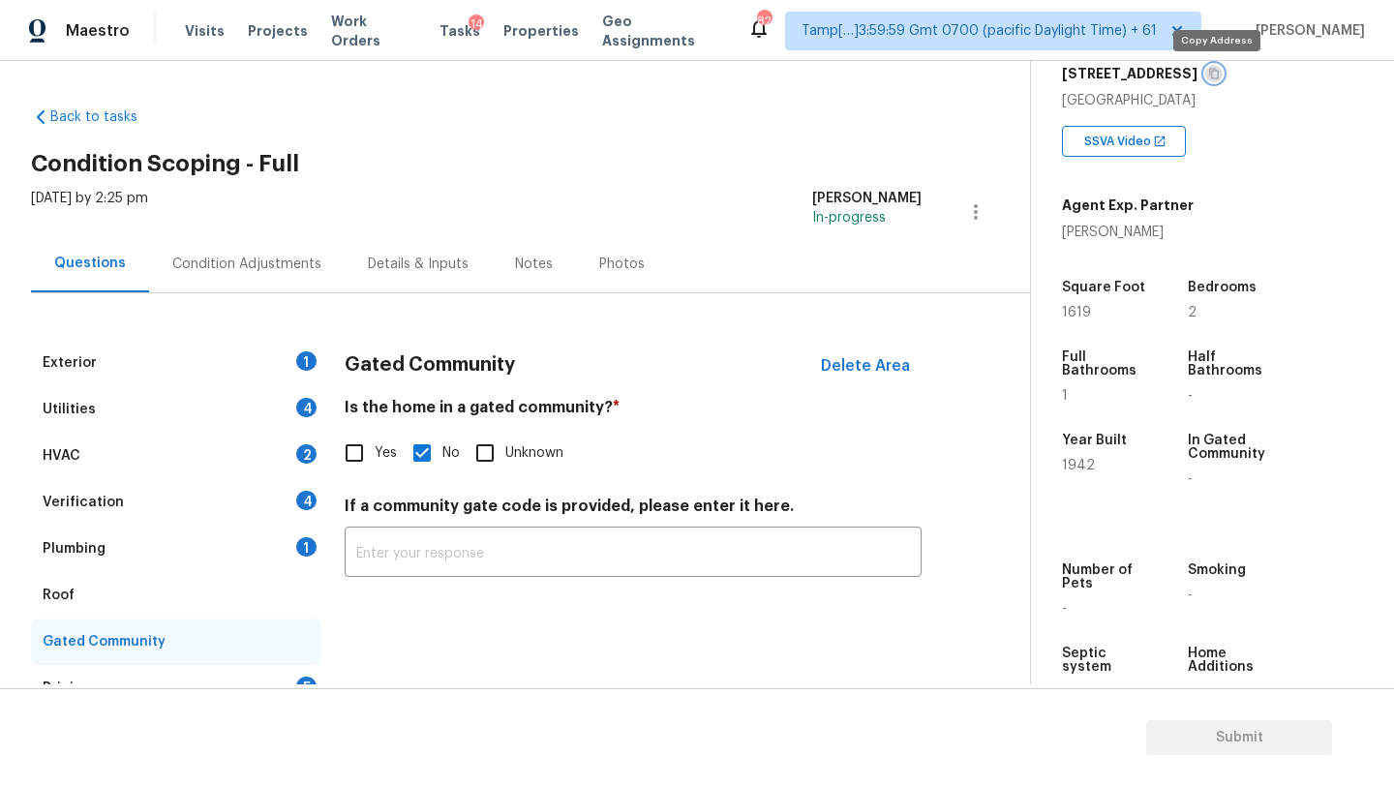
click at [1213, 74] on icon "button" at bounding box center [1214, 74] width 12 height 12
click at [130, 613] on div "Roof" at bounding box center [176, 595] width 290 height 46
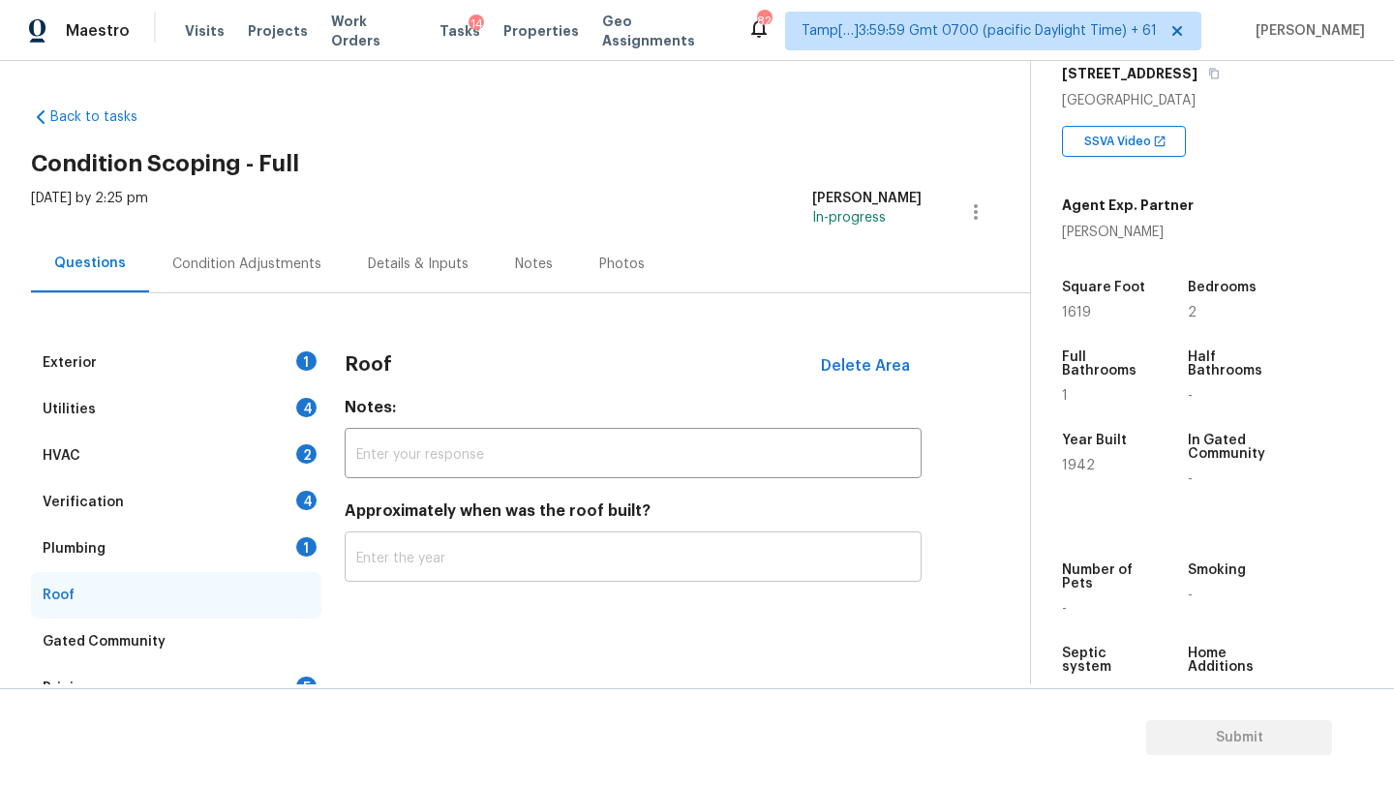
click at [435, 555] on input "text" at bounding box center [633, 559] width 577 height 46
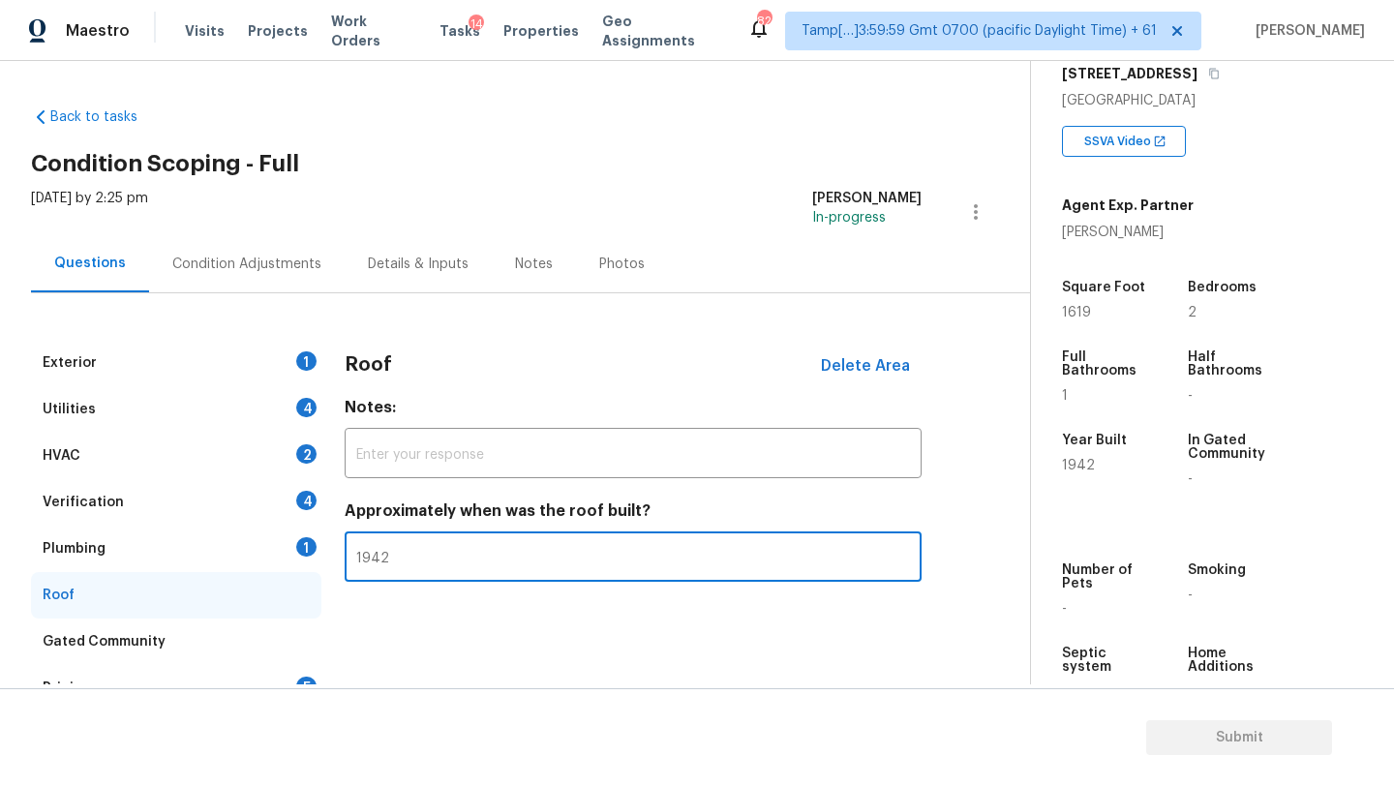
type input "1942"
click at [151, 540] on div "Plumbing 1" at bounding box center [176, 549] width 290 height 46
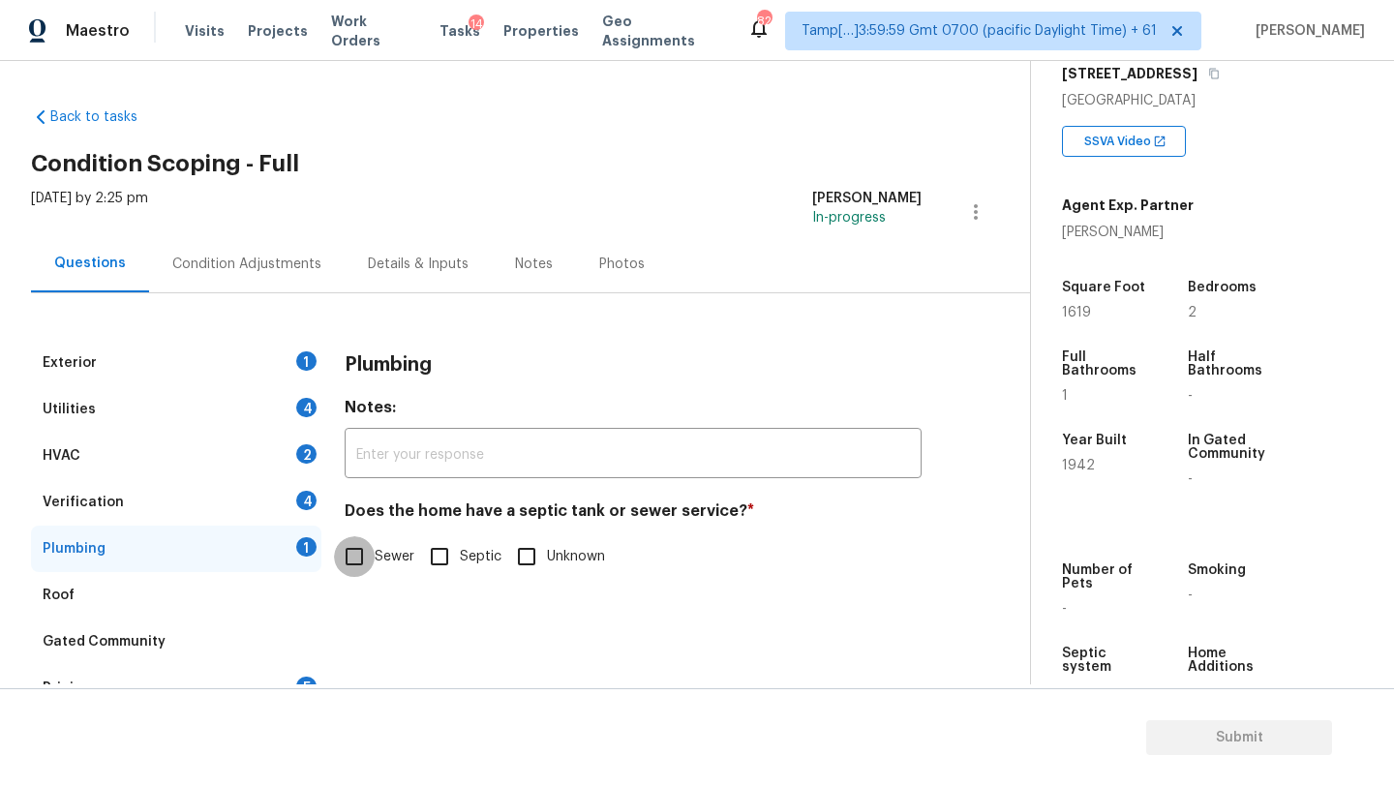
click at [361, 541] on input "Sewer" at bounding box center [354, 556] width 41 height 41
checkbox input "true"
click at [254, 507] on div "Verification 4" at bounding box center [176, 502] width 290 height 46
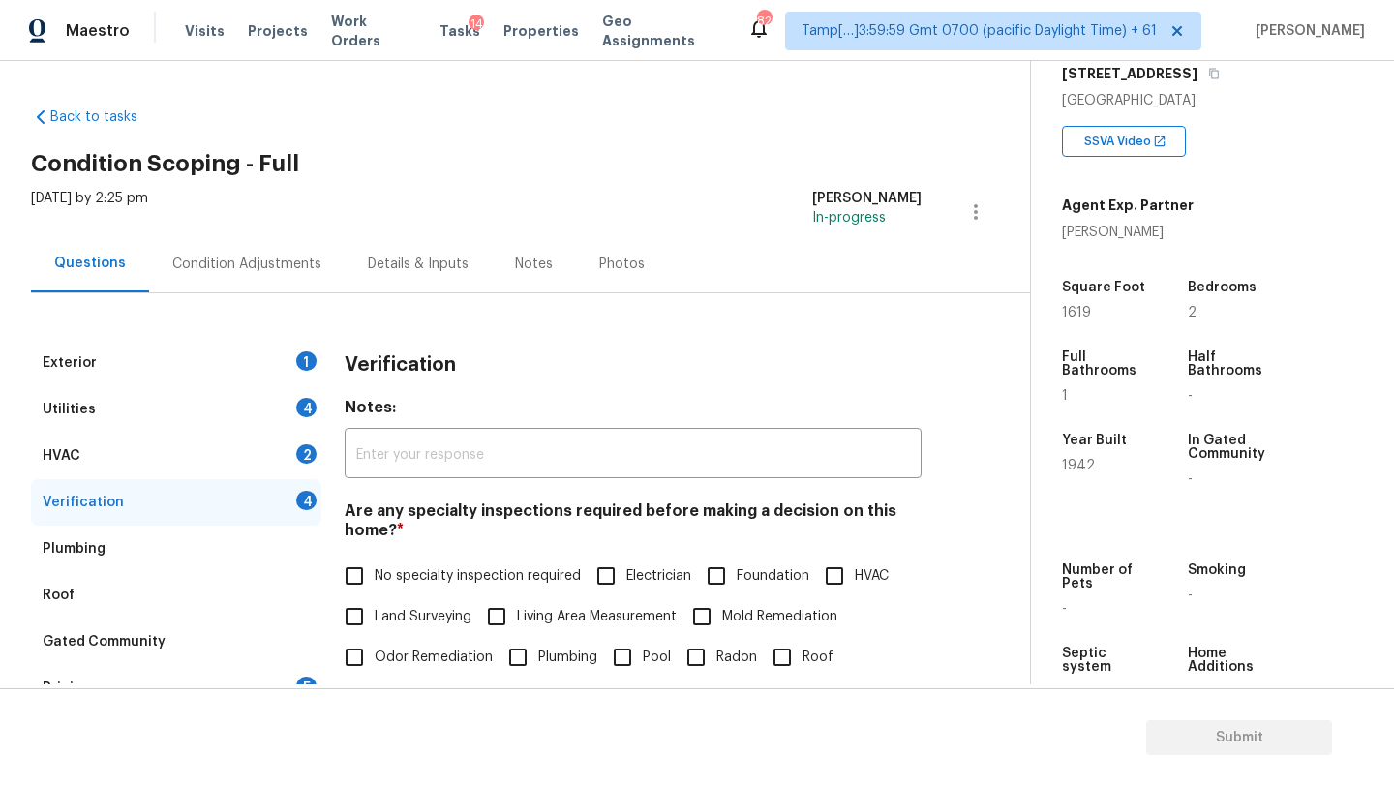
click at [395, 568] on span "No specialty inspection required" at bounding box center [478, 576] width 206 height 20
click at [375, 568] on input "No specialty inspection required" at bounding box center [354, 576] width 41 height 41
checkbox input "true"
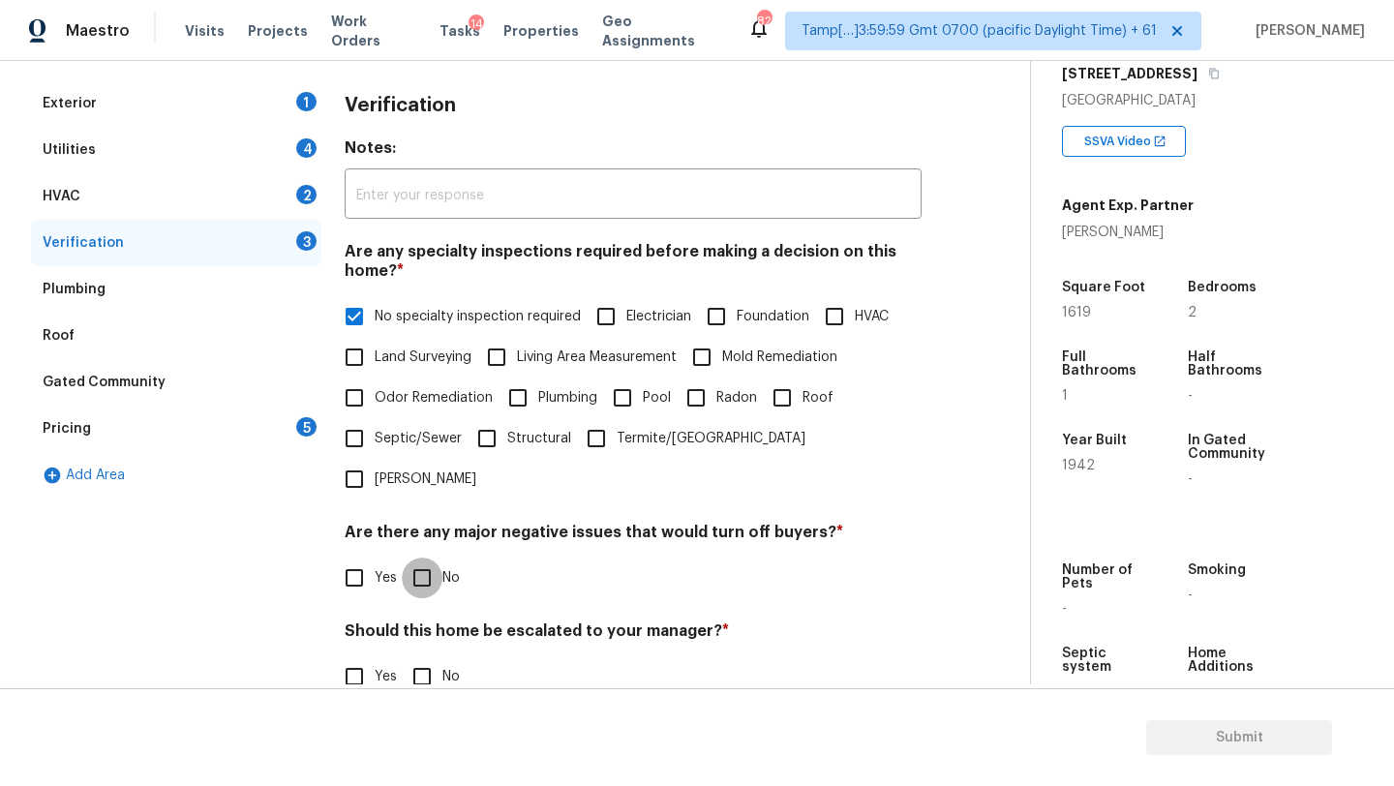
click at [429, 558] on input "No" at bounding box center [422, 578] width 41 height 41
checkbox input "true"
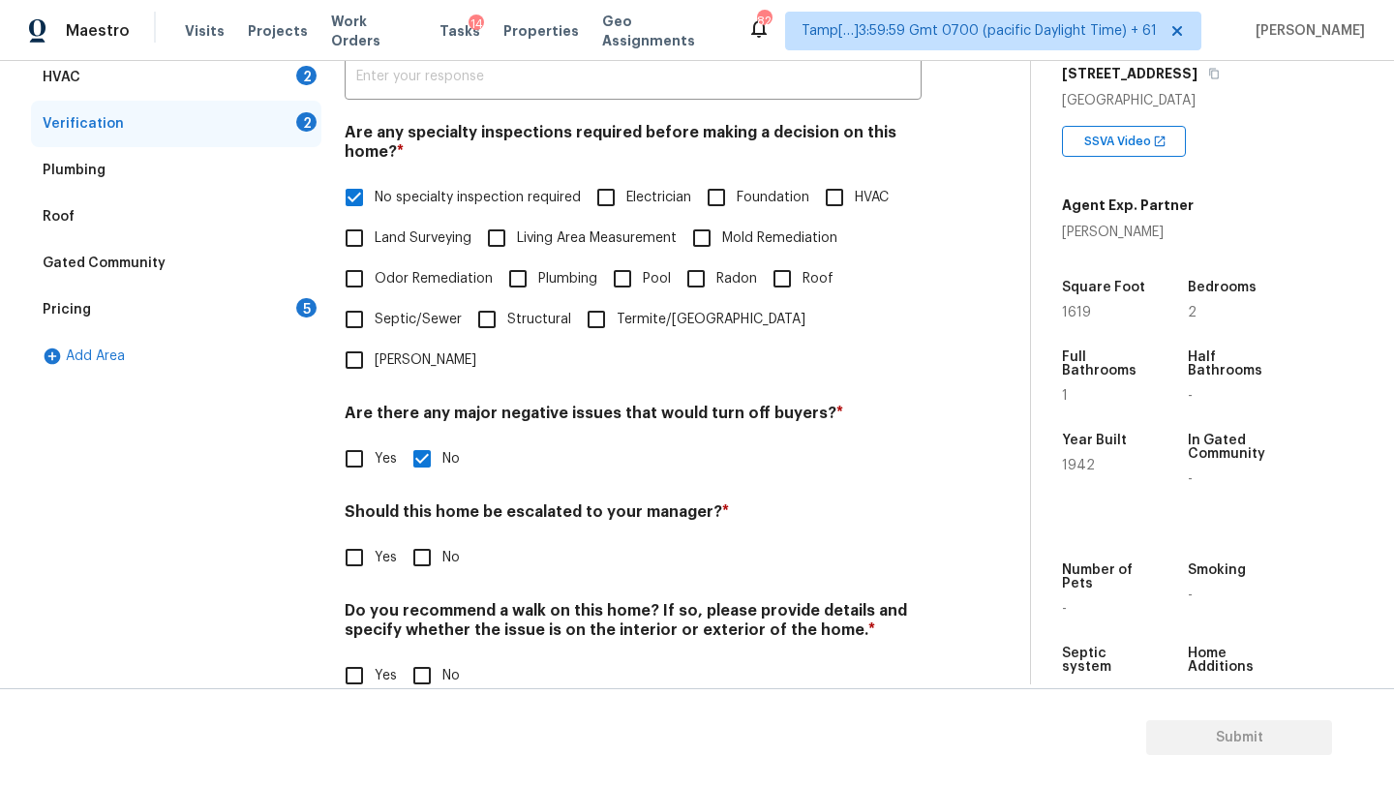
click at [429, 537] on input "No" at bounding box center [422, 557] width 41 height 41
checkbox input "true"
click at [429, 657] on input "No" at bounding box center [422, 677] width 41 height 41
checkbox input "true"
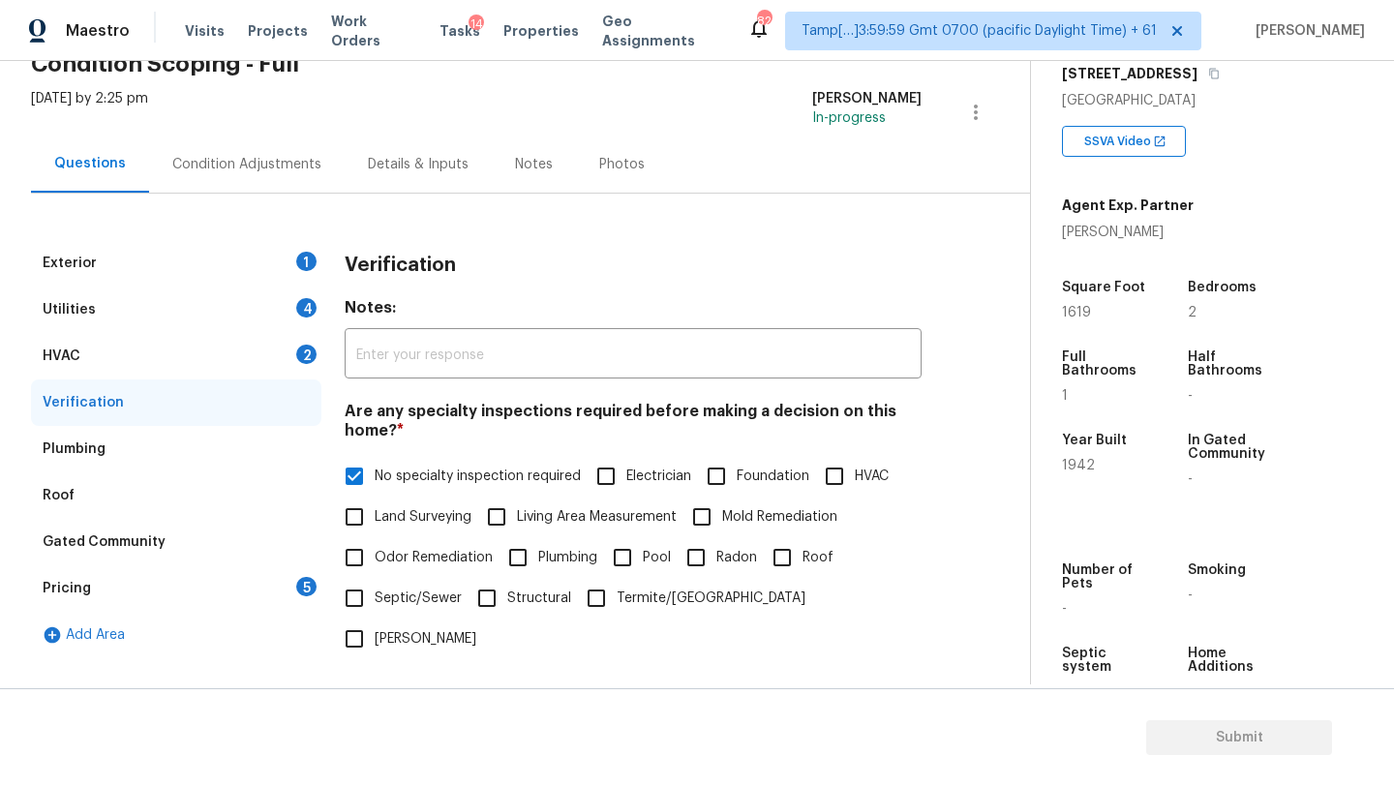
scroll to position [0, 0]
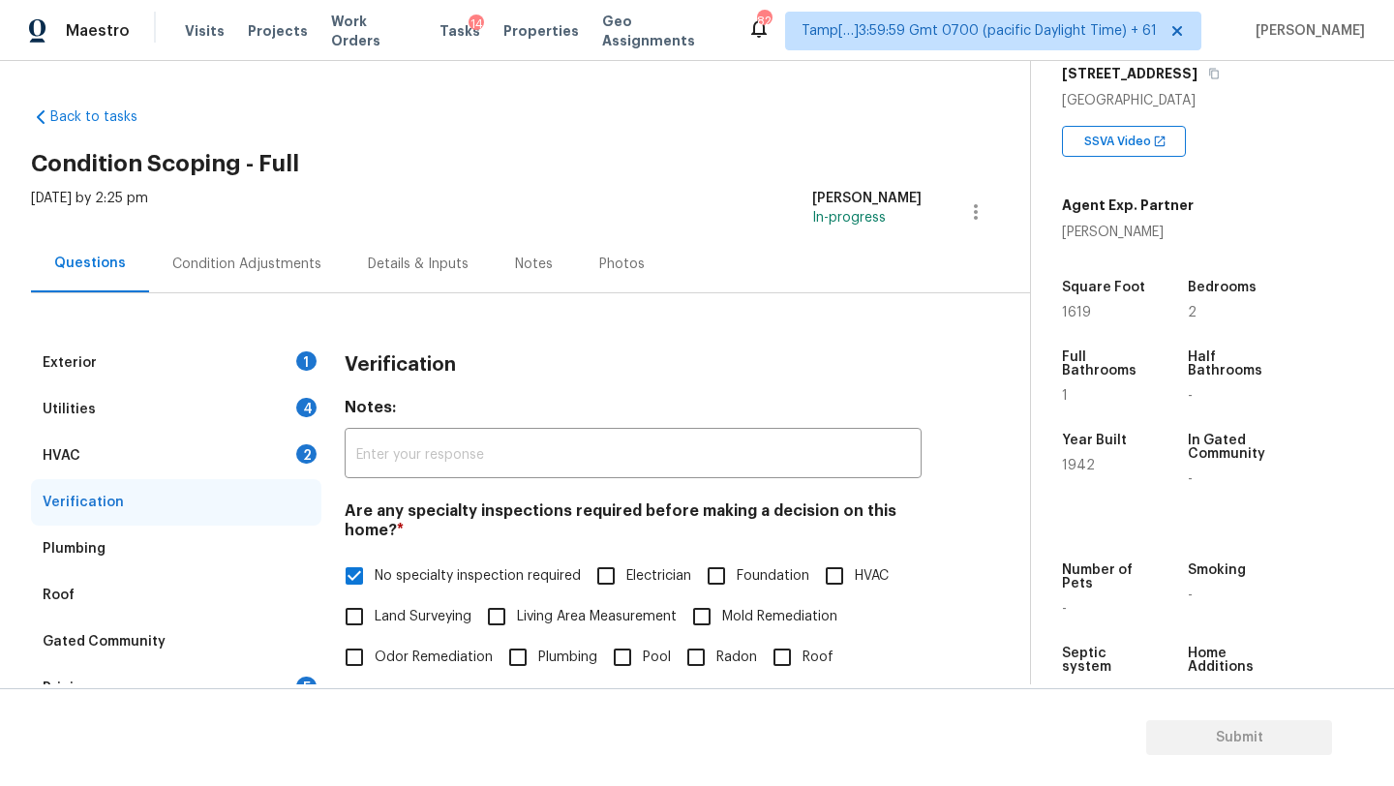
click at [189, 461] on div "HVAC 2" at bounding box center [176, 456] width 290 height 46
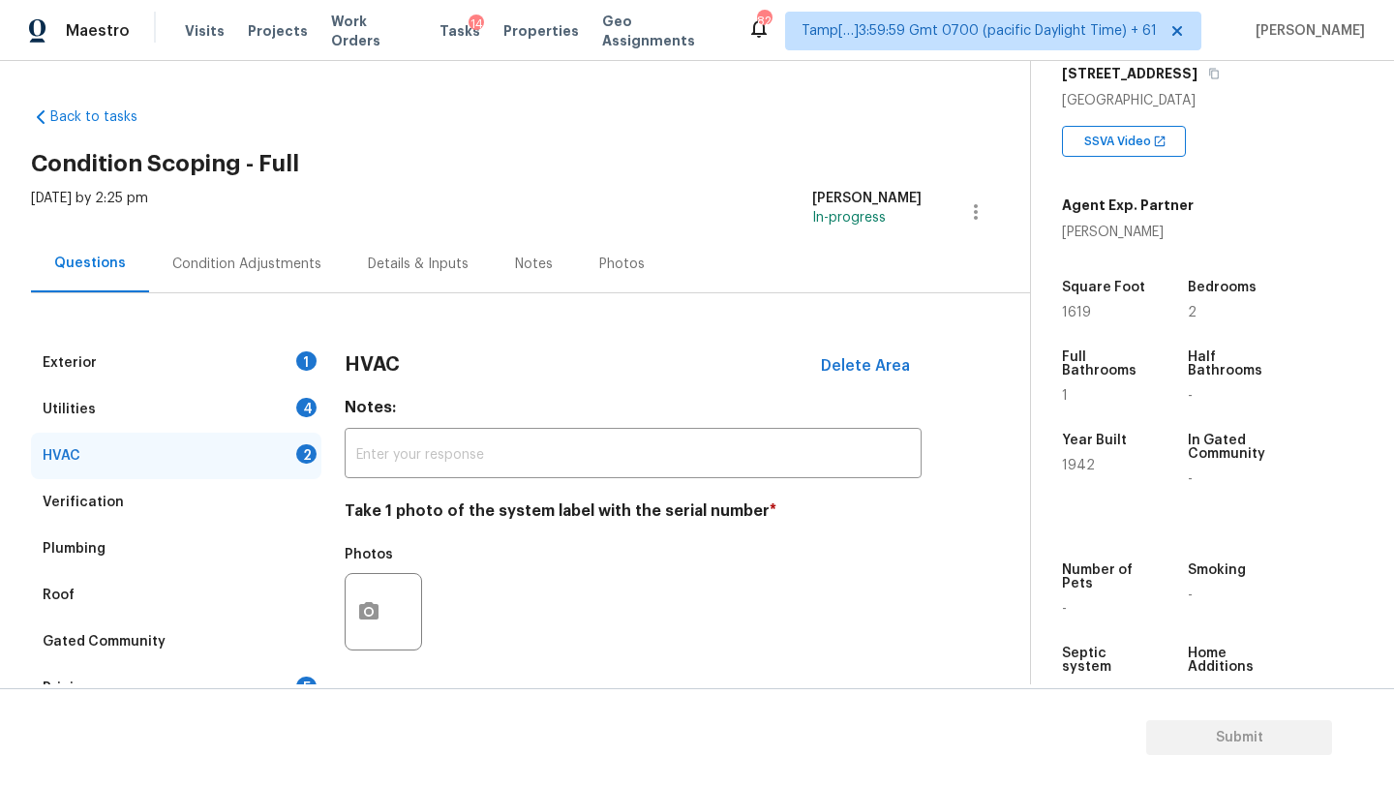
scroll to position [113, 0]
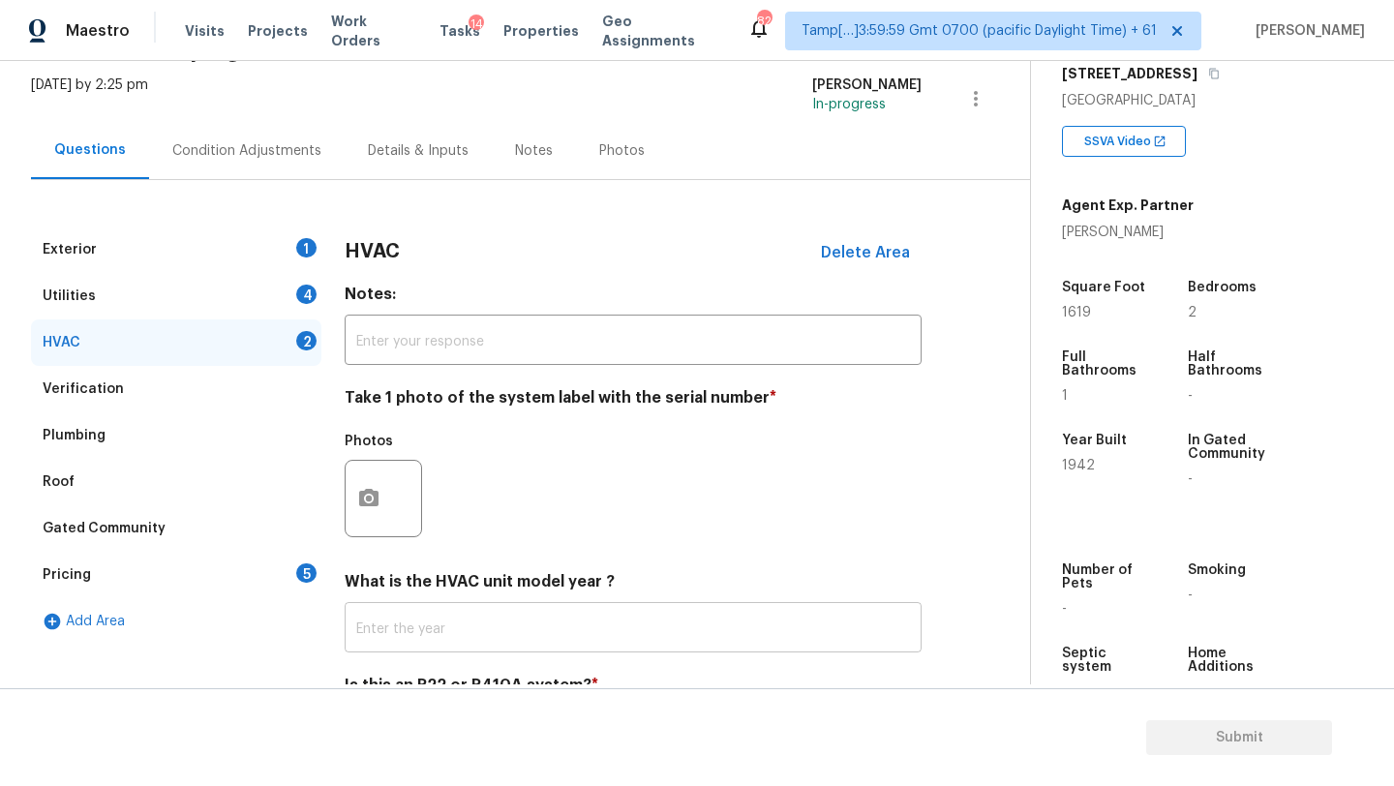
click at [394, 629] on input "text" at bounding box center [633, 630] width 577 height 46
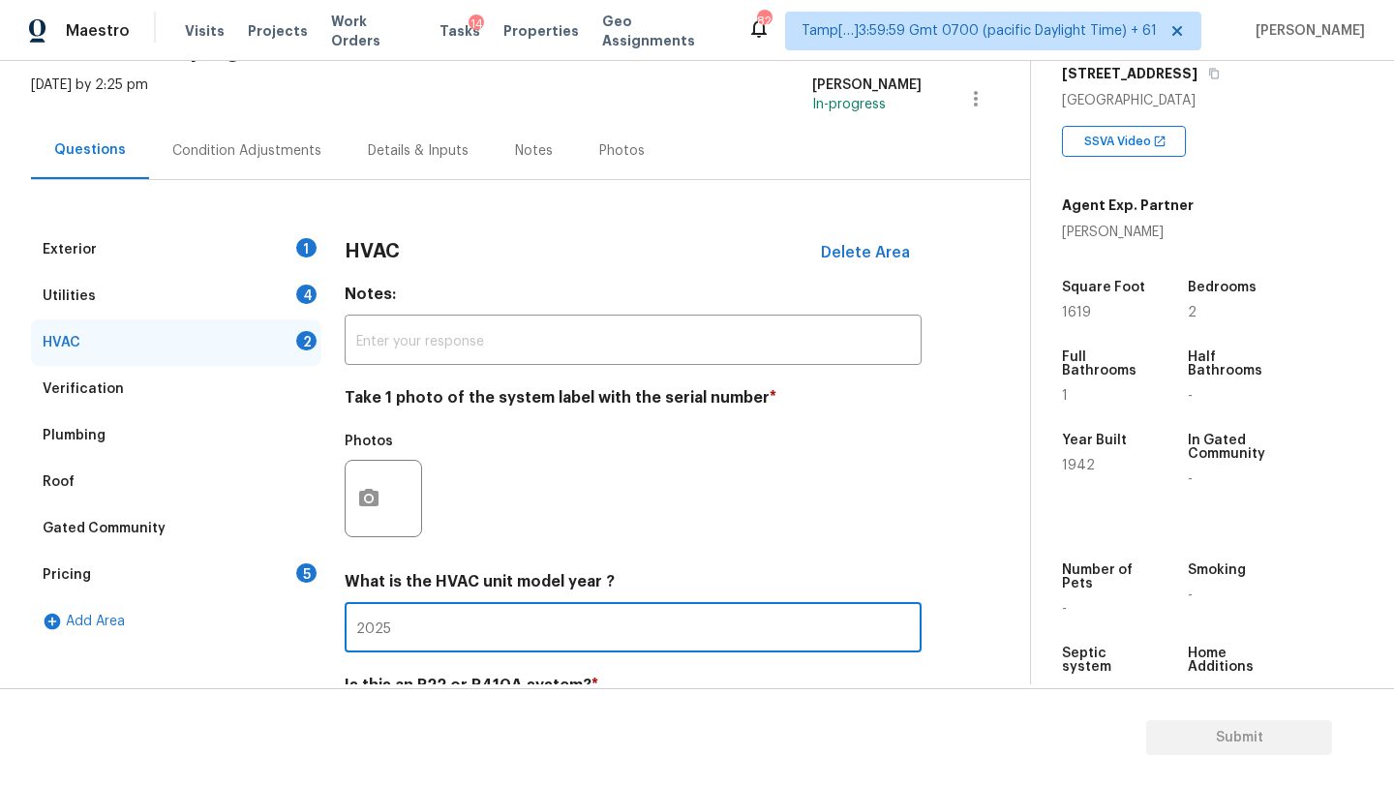
scroll to position [210, 0]
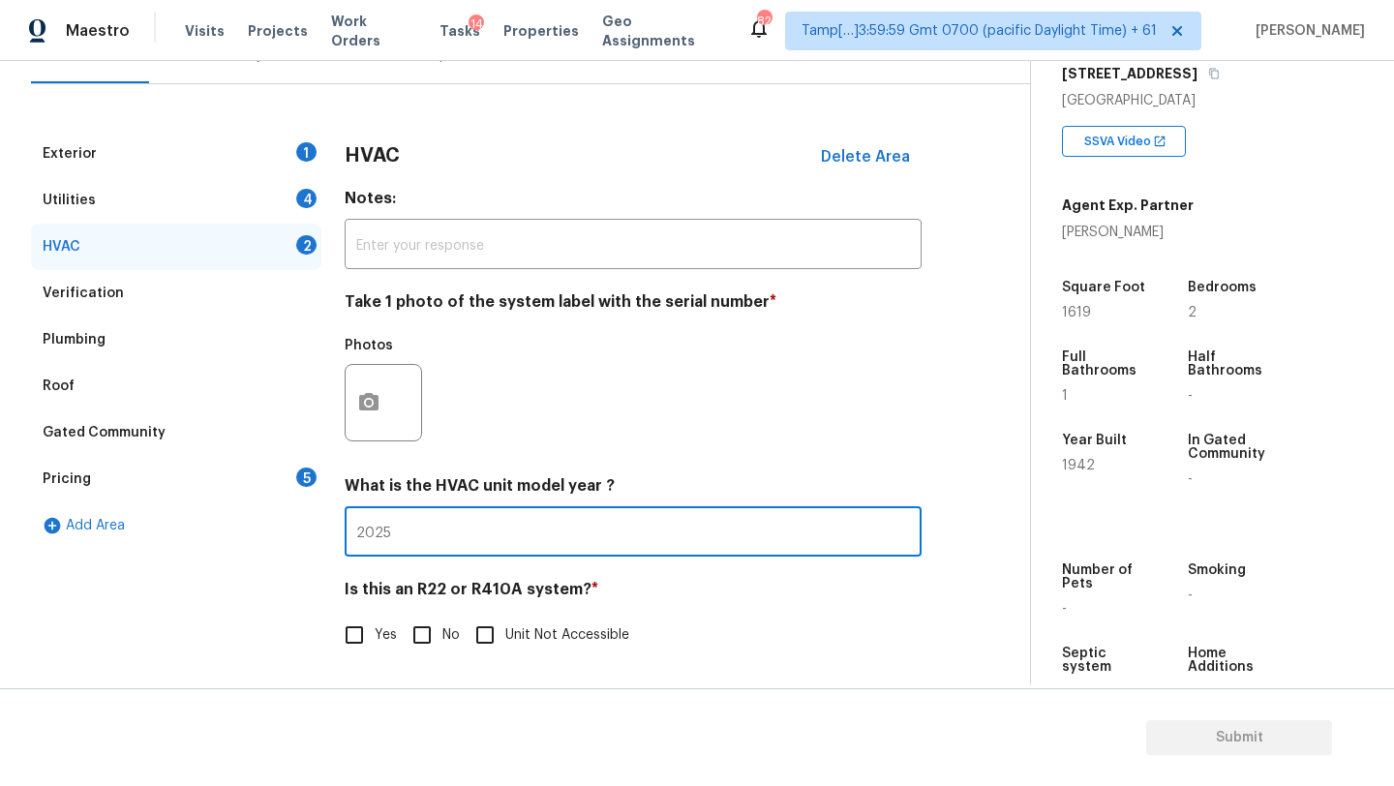
type input "2025"
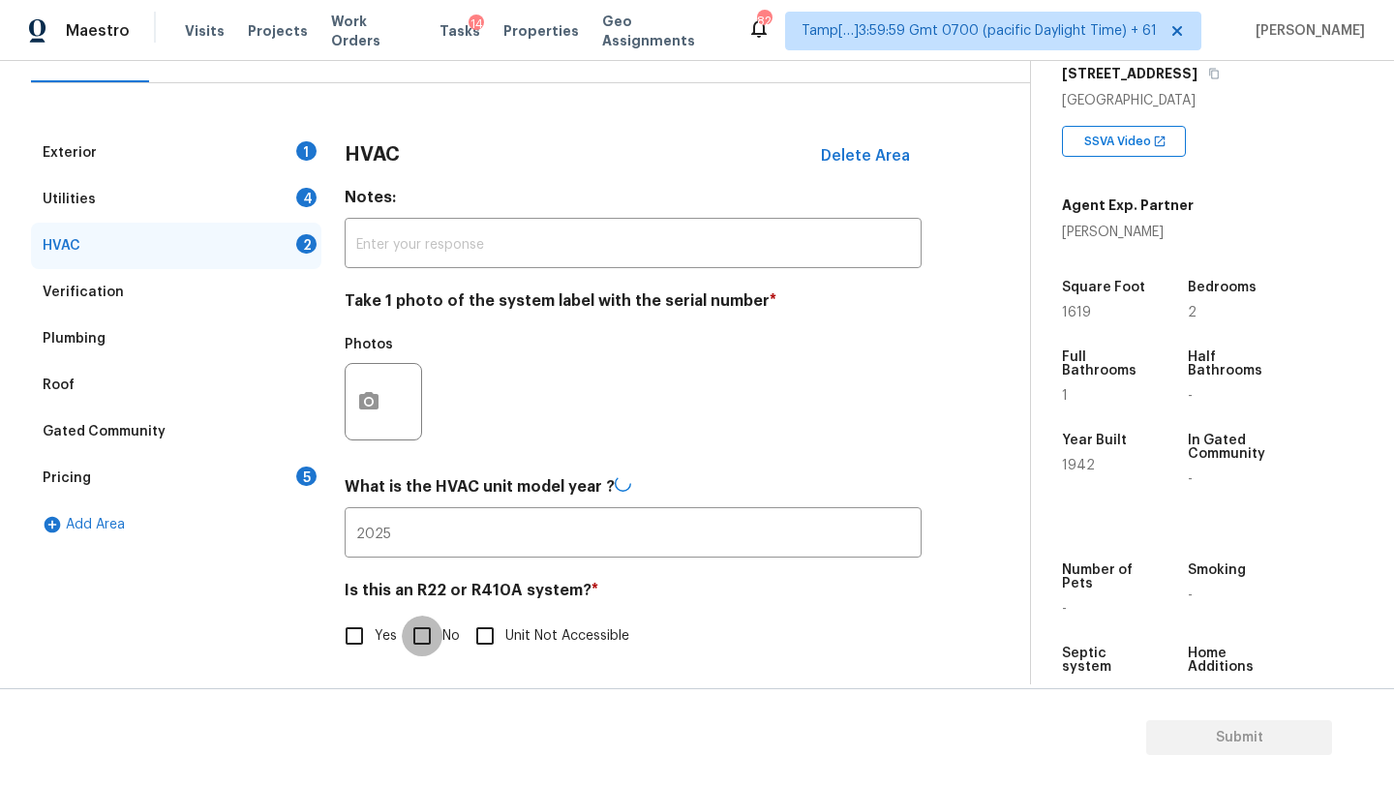
click at [415, 637] on input "No" at bounding box center [422, 636] width 41 height 41
checkbox input "true"
click at [88, 214] on div "Utilities 4" at bounding box center [176, 200] width 290 height 46
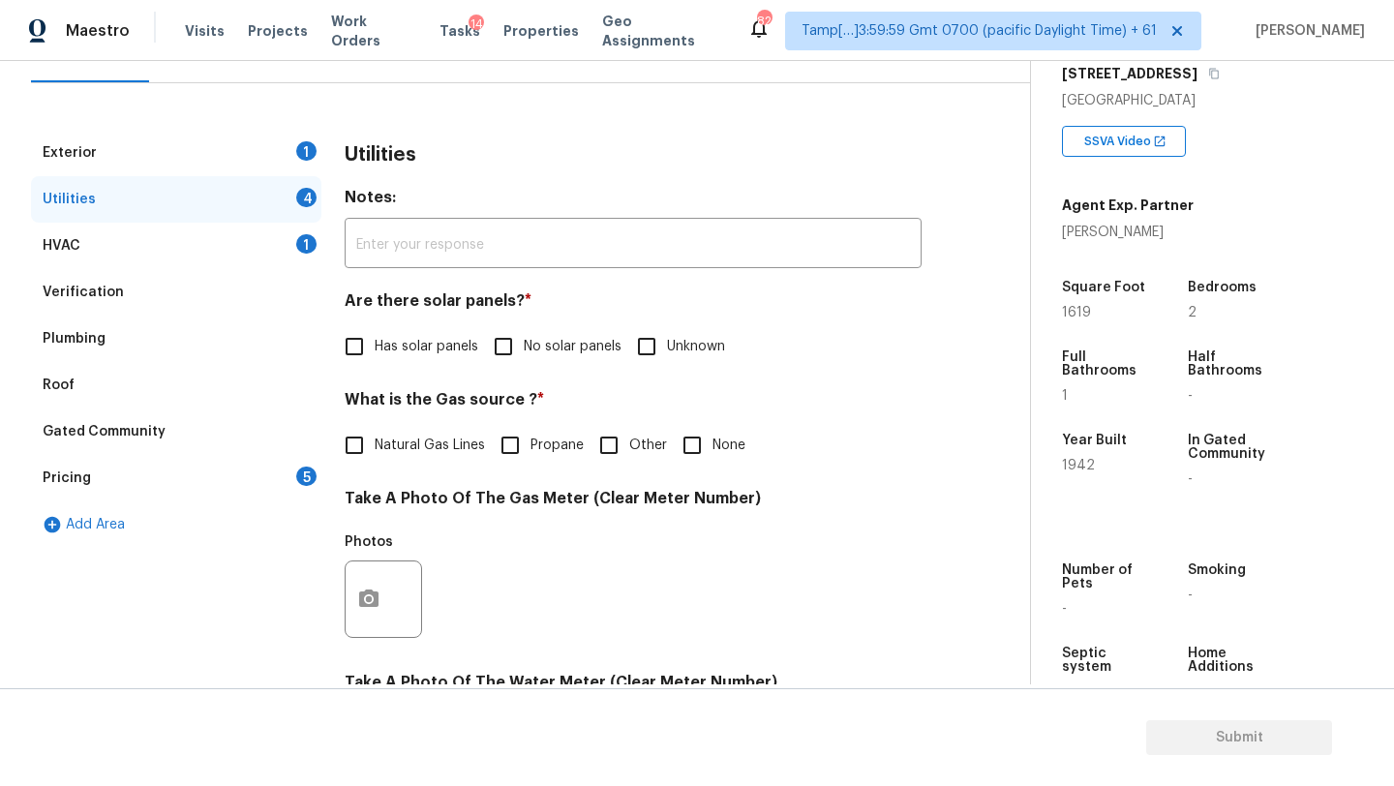
click at [518, 346] on input "No solar panels" at bounding box center [503, 346] width 41 height 41
checkbox input "true"
click at [765, 442] on div "Natural Gas Lines Propane Other None" at bounding box center [633, 445] width 577 height 41
click at [706, 457] on input "None" at bounding box center [692, 445] width 41 height 41
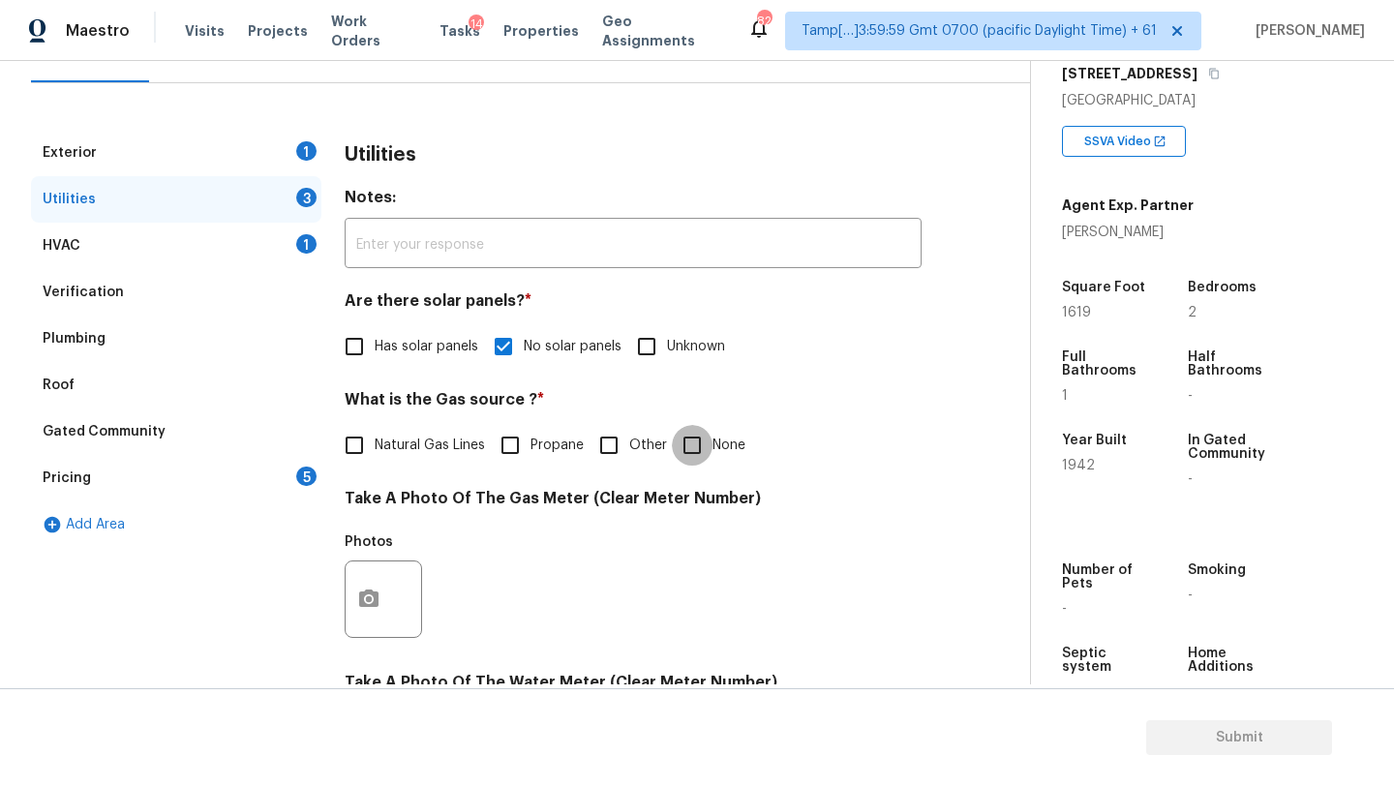
checkbox input "true"
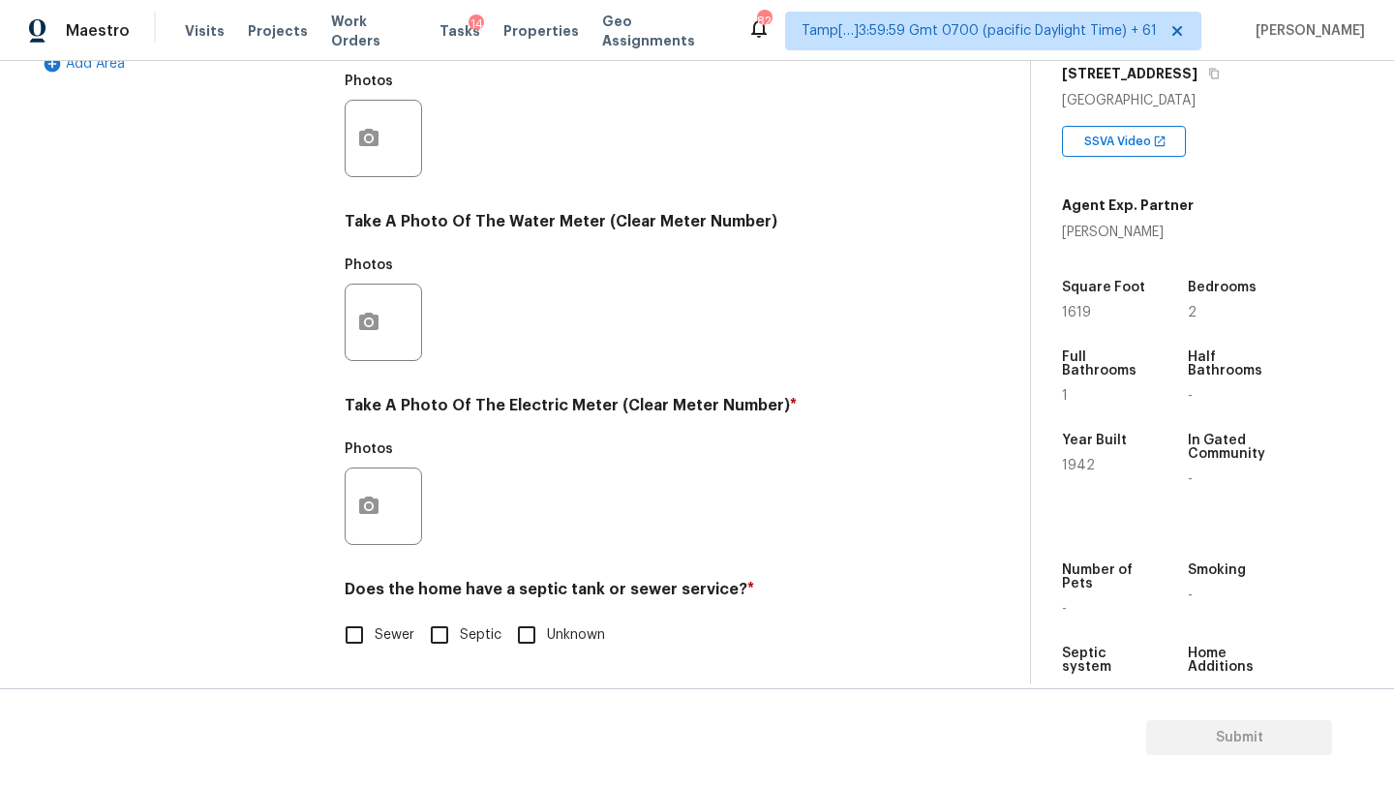
click at [387, 647] on label "Sewer" at bounding box center [374, 635] width 80 height 41
click at [375, 647] on input "Sewer" at bounding box center [354, 635] width 41 height 41
checkbox input "true"
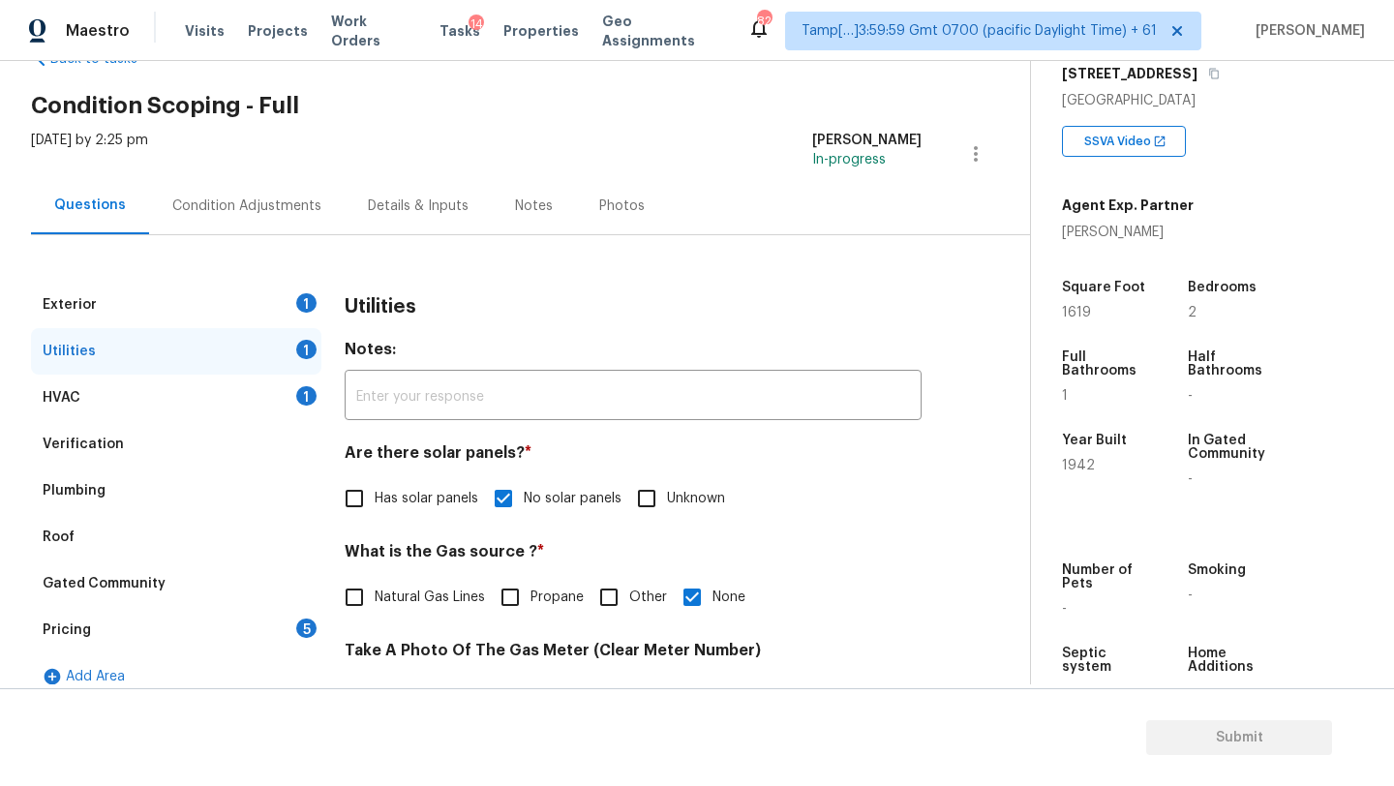
scroll to position [0, 0]
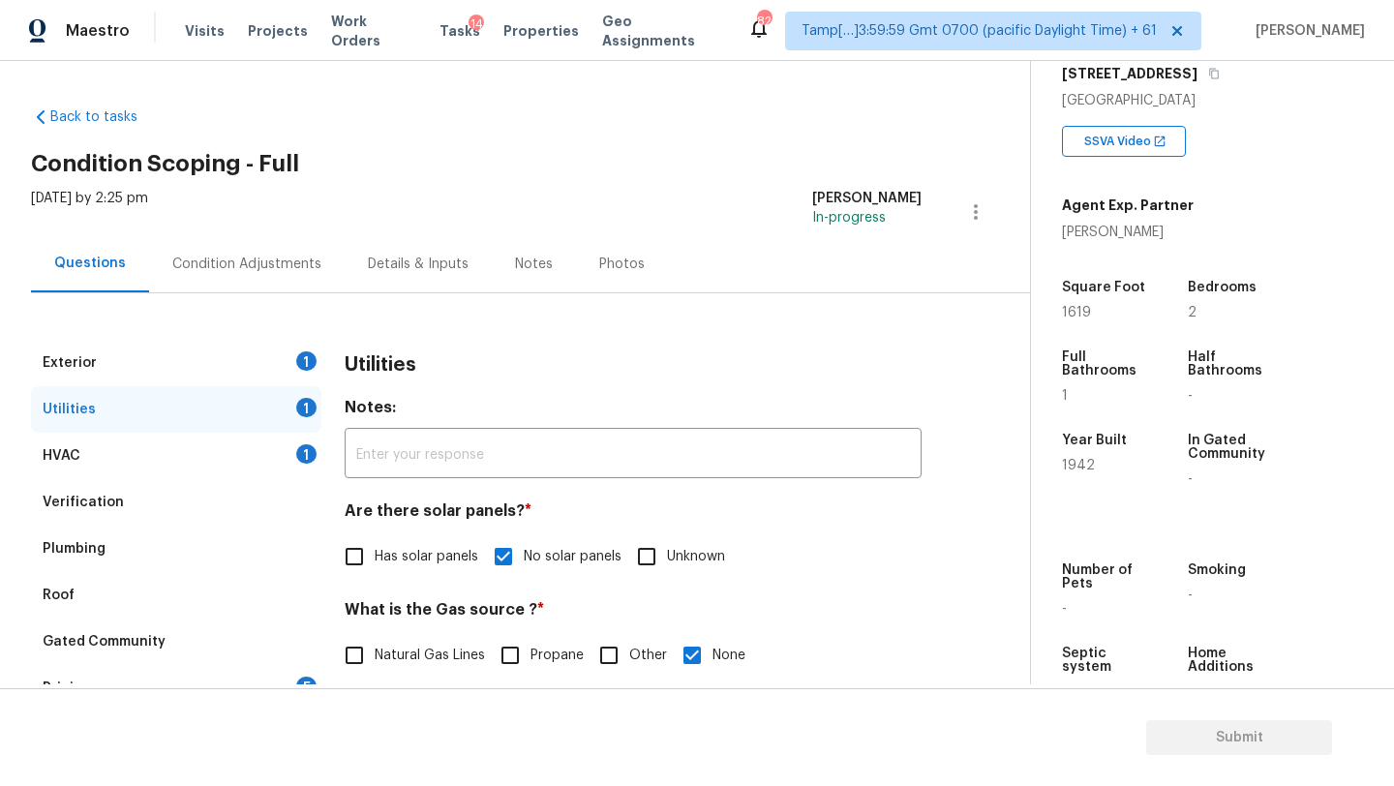
click at [274, 350] on div "Exterior 1" at bounding box center [176, 363] width 290 height 46
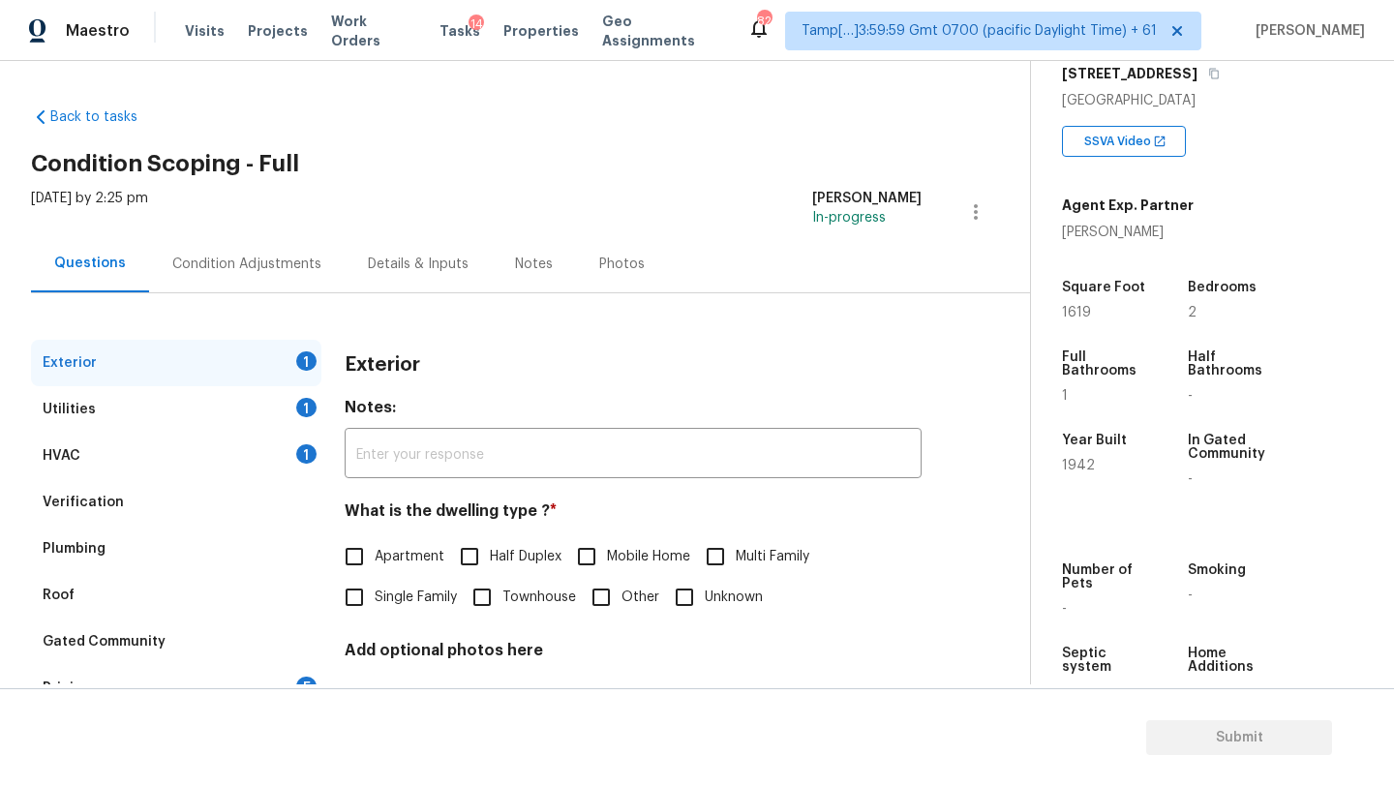
click at [370, 592] on input "Single Family" at bounding box center [354, 597] width 41 height 41
checkbox input "true"
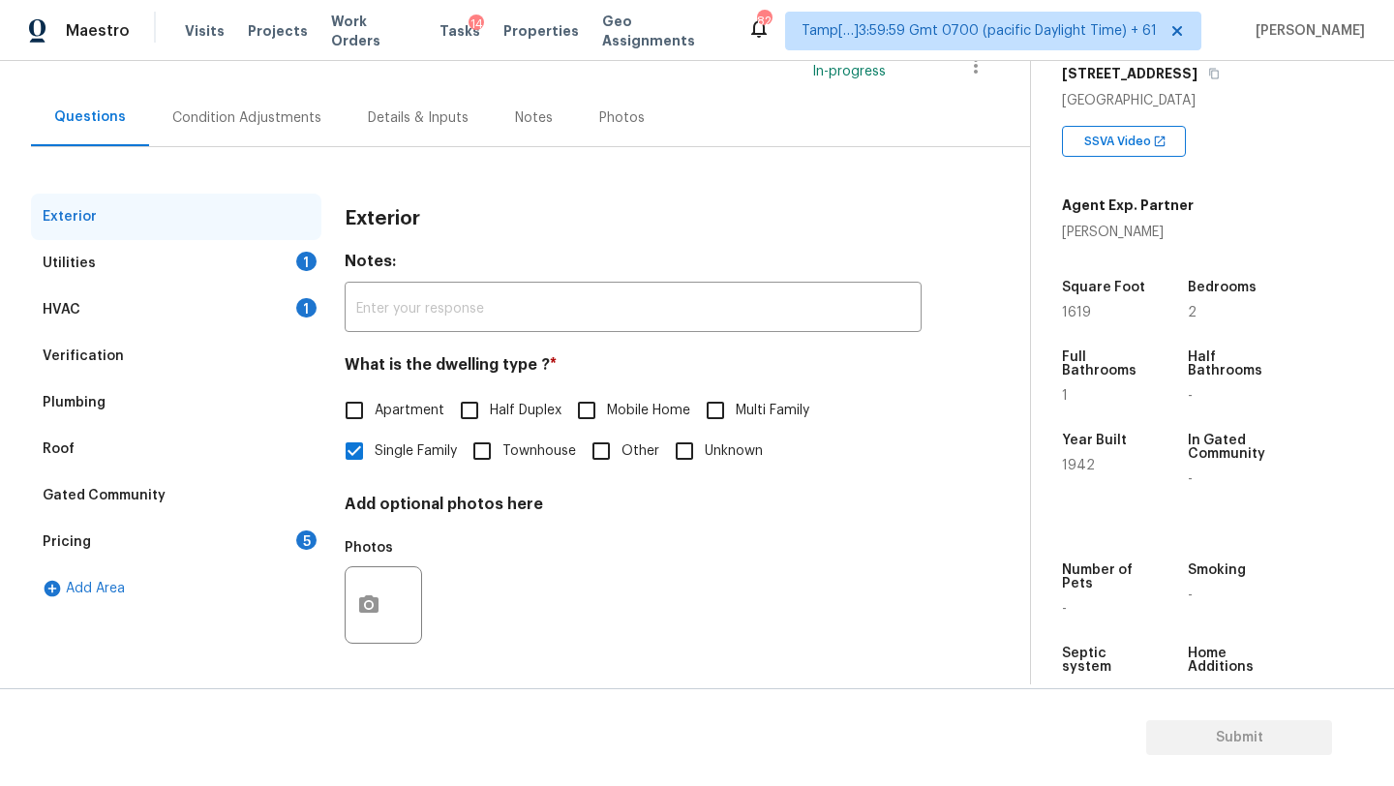
scroll to position [146, 0]
click at [292, 535] on div "Pricing 5" at bounding box center [176, 542] width 290 height 46
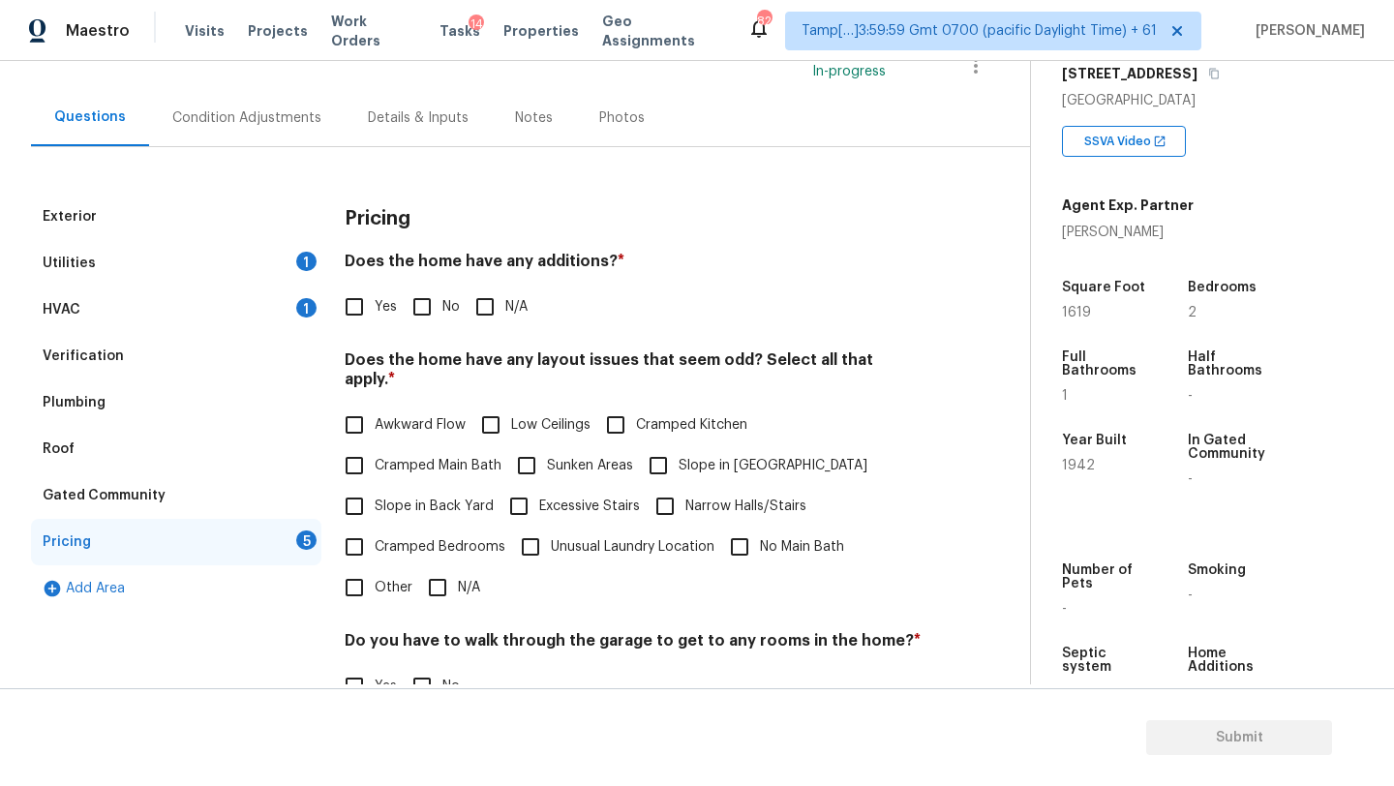
click at [432, 305] on input "No" at bounding box center [422, 307] width 41 height 41
checkbox input "true"
click at [432, 569] on input "N/A" at bounding box center [437, 589] width 41 height 41
checkbox input "true"
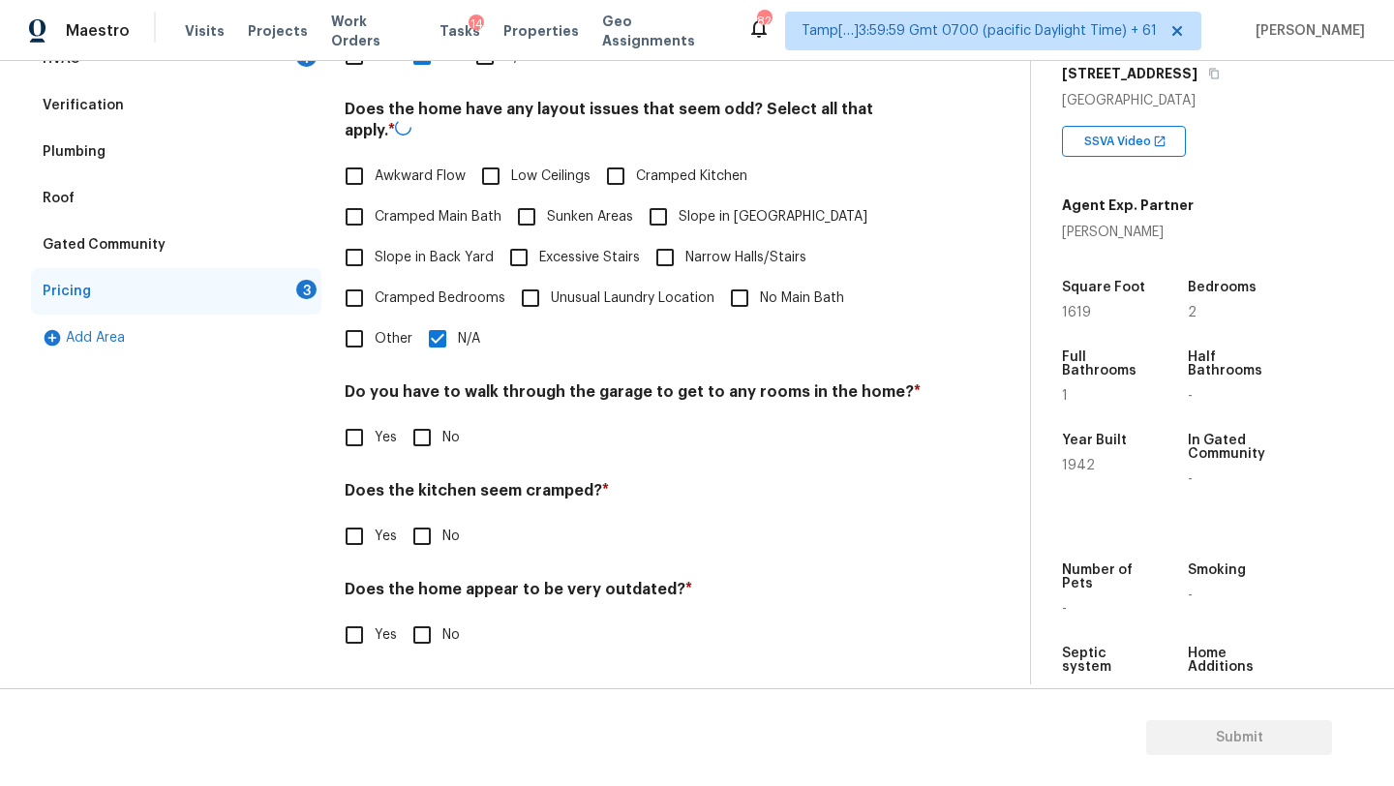
scroll to position [376, 0]
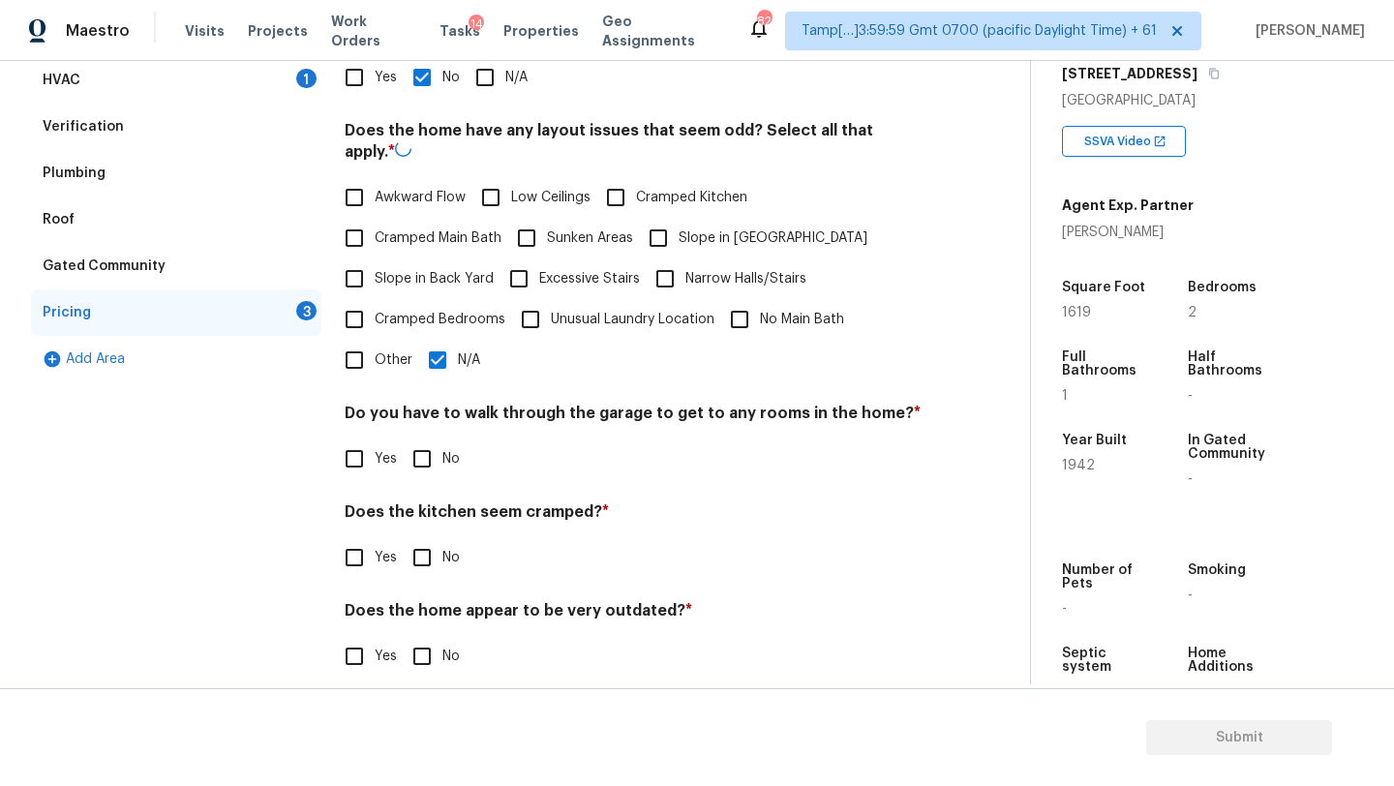
click at [419, 470] on div "Pricing Does the home have any additions? * Yes No N/A Does the home have any l…" at bounding box center [633, 332] width 577 height 736
click at [419, 442] on input "No" at bounding box center [422, 457] width 41 height 41
checkbox input "true"
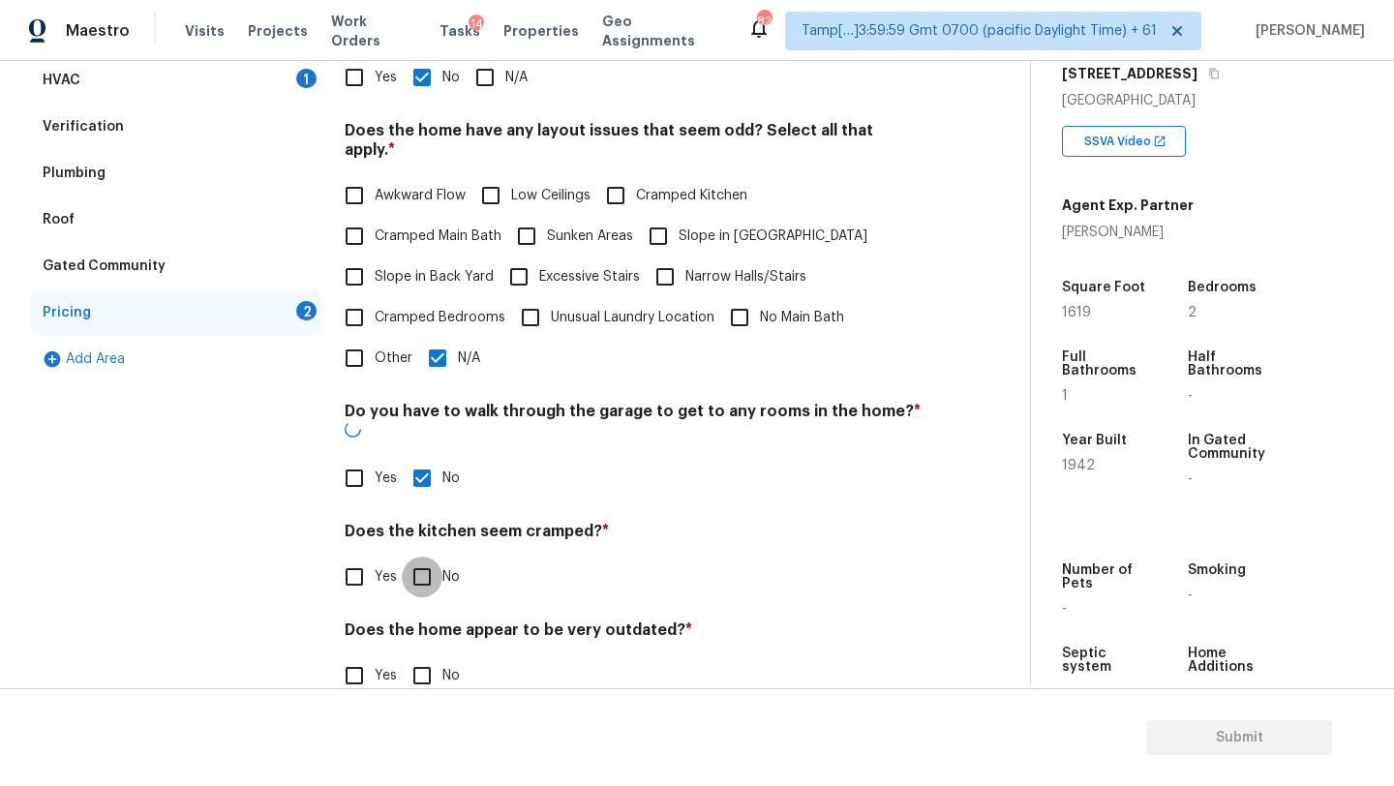
click at [419, 557] on input "No" at bounding box center [422, 577] width 41 height 41
checkbox input "true"
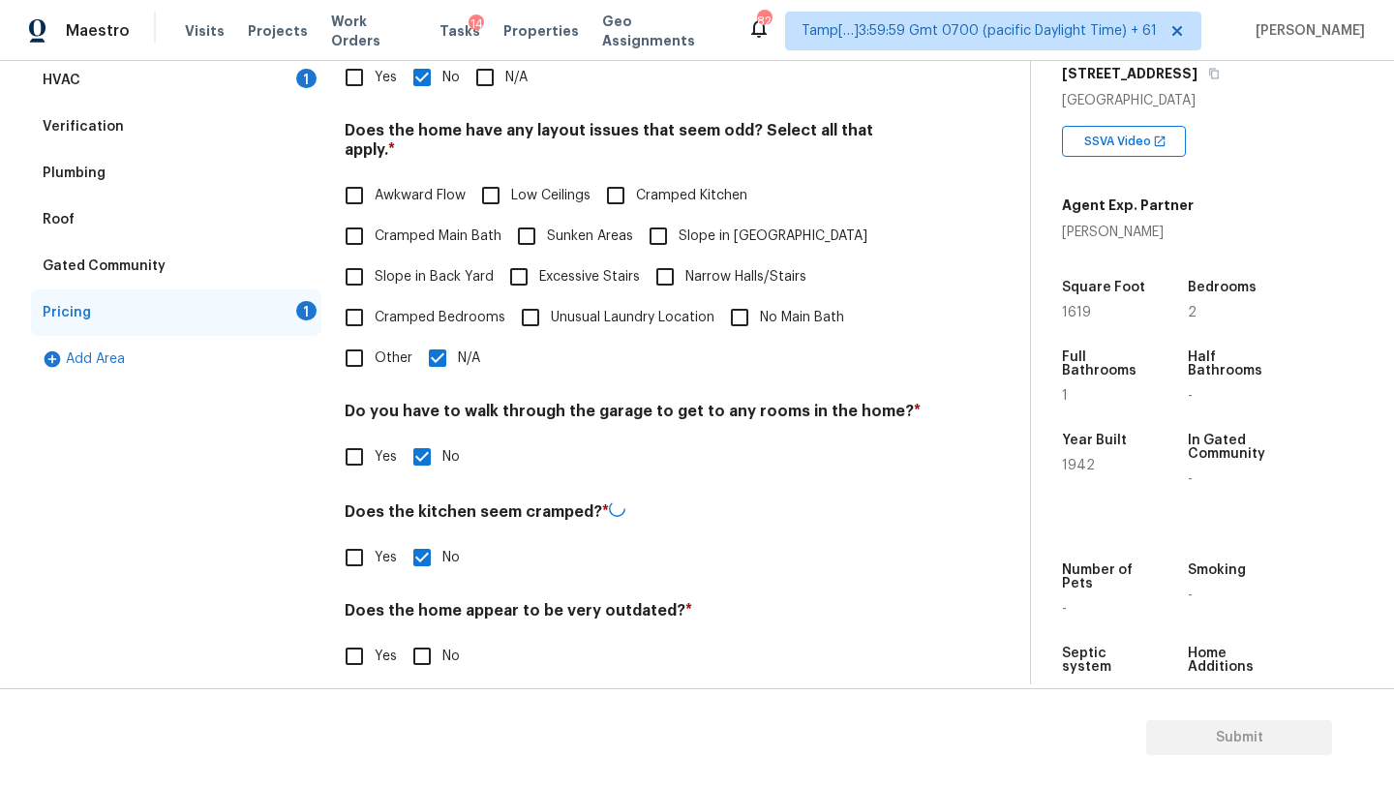
click at [419, 636] on input "No" at bounding box center [422, 656] width 41 height 41
checkbox input "true"
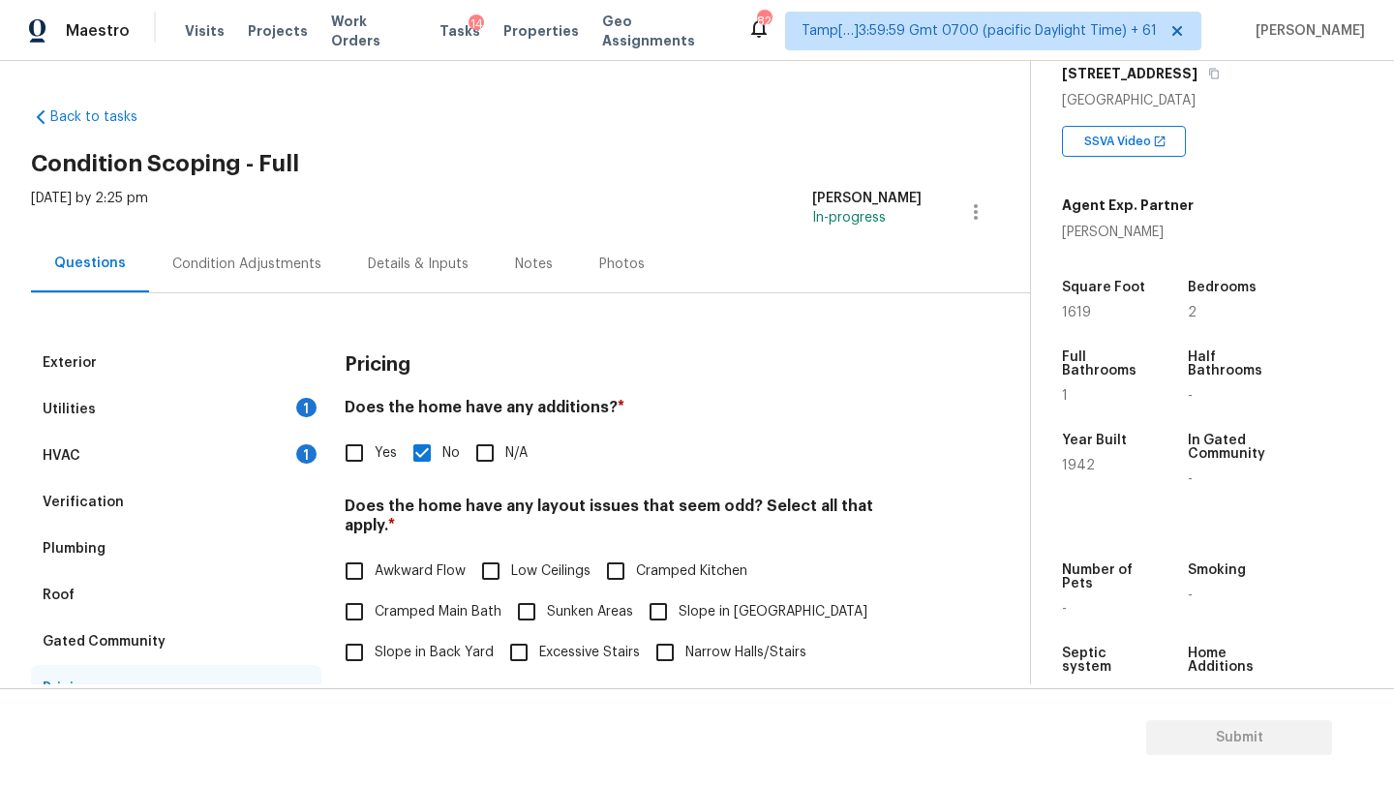
click at [257, 258] on div "Condition Adjustments" at bounding box center [246, 264] width 149 height 19
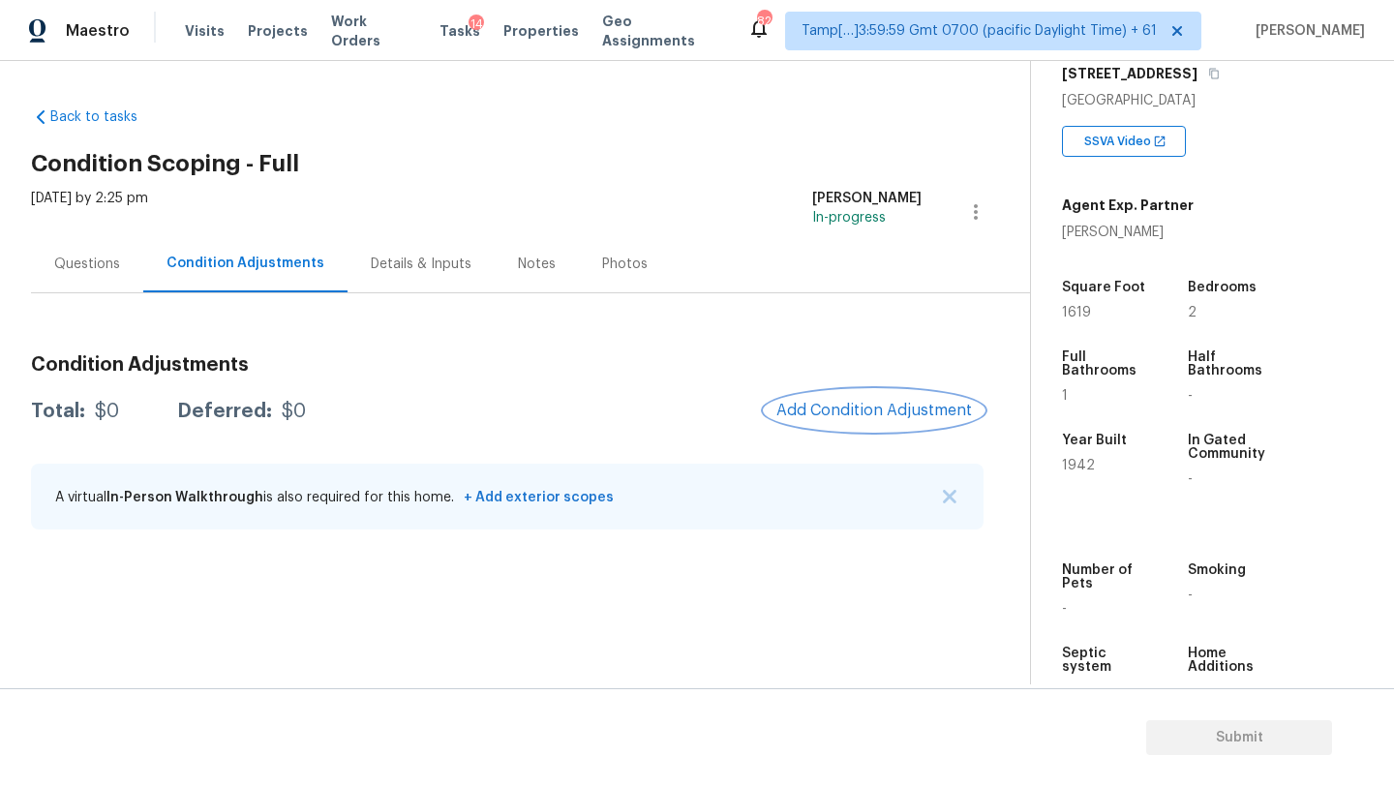
click at [891, 423] on button "Add Condition Adjustment" at bounding box center [874, 410] width 219 height 41
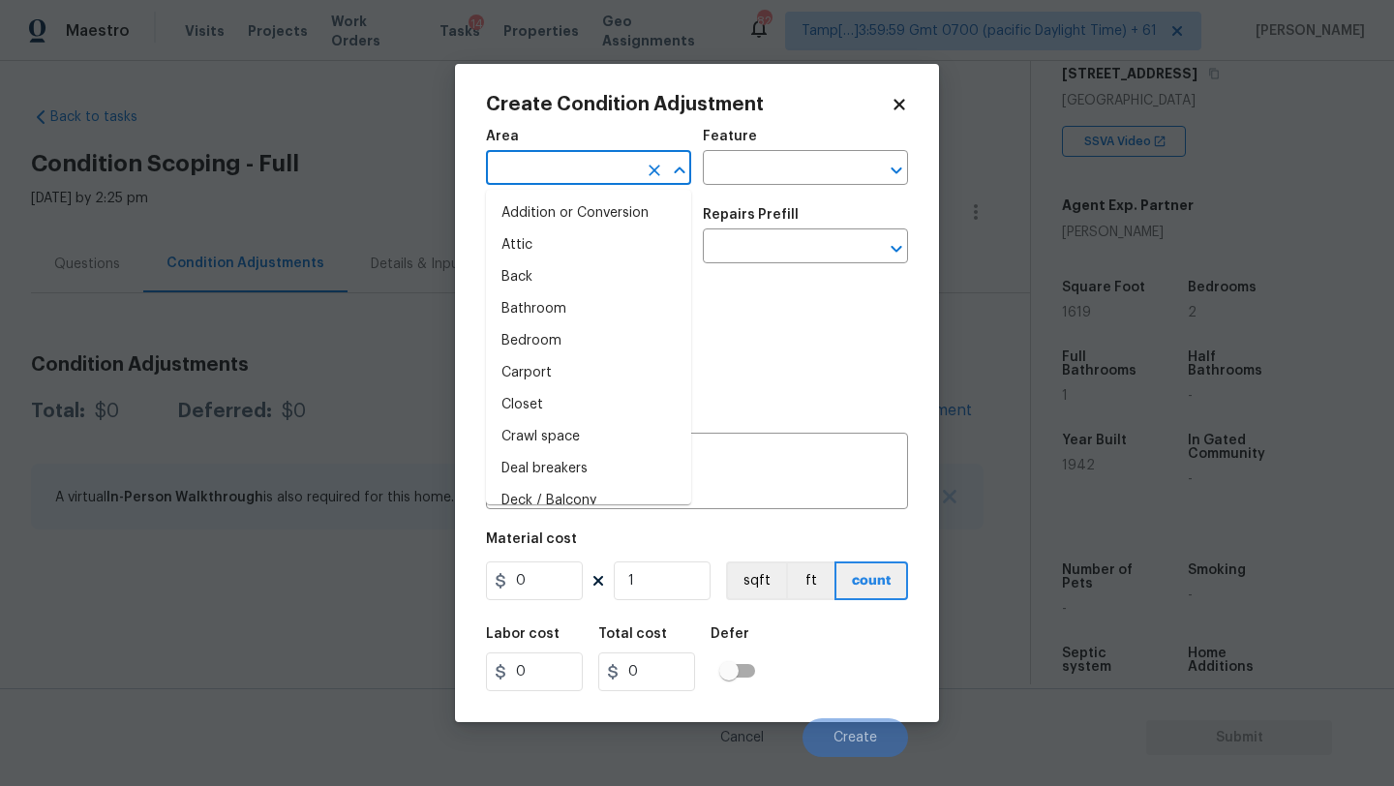
click at [547, 165] on input "text" at bounding box center [561, 170] width 151 height 30
type input "ex"
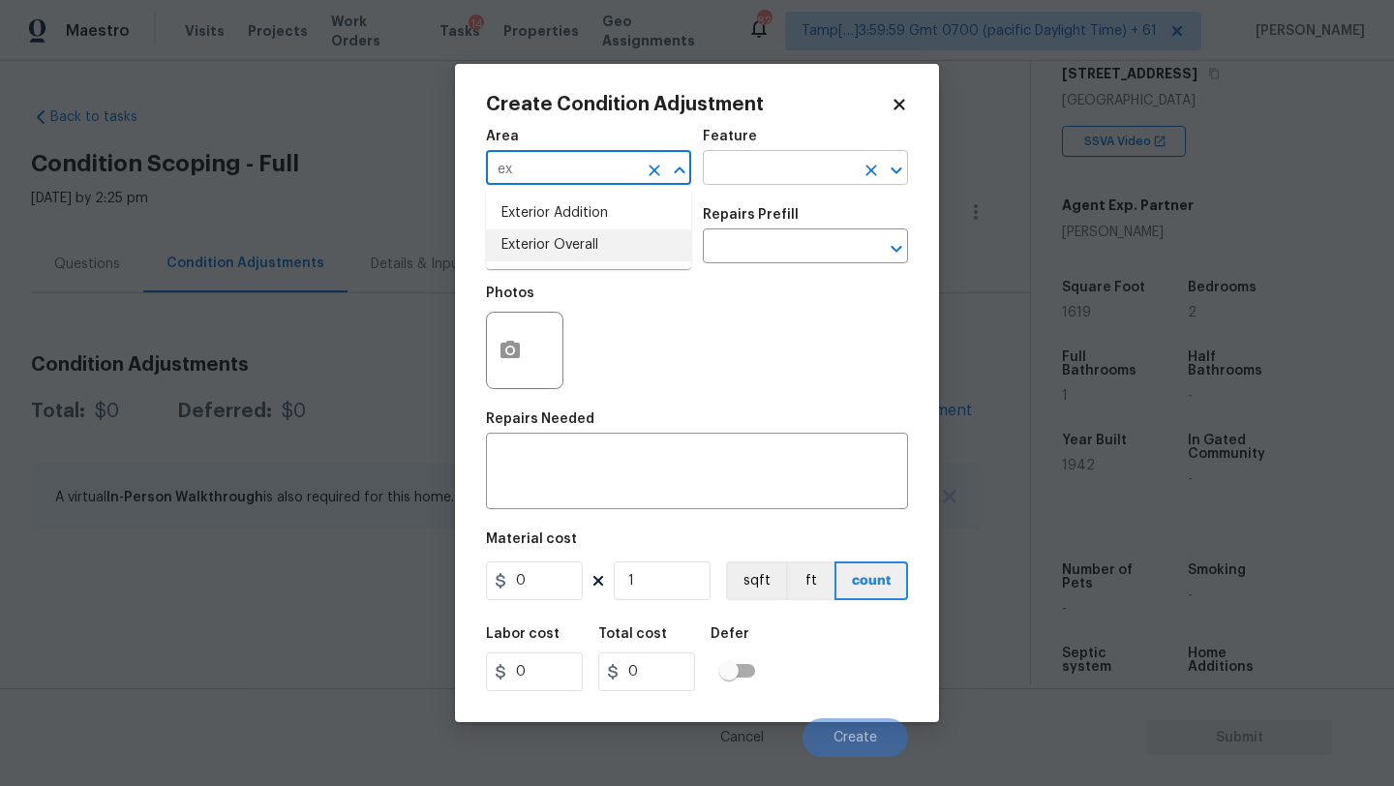
drag, startPoint x: 576, startPoint y: 238, endPoint x: 763, endPoint y: 180, distance: 195.7
click at [576, 238] on li "Exterior Overall" at bounding box center [588, 245] width 205 height 32
type input "Exterior Overall"
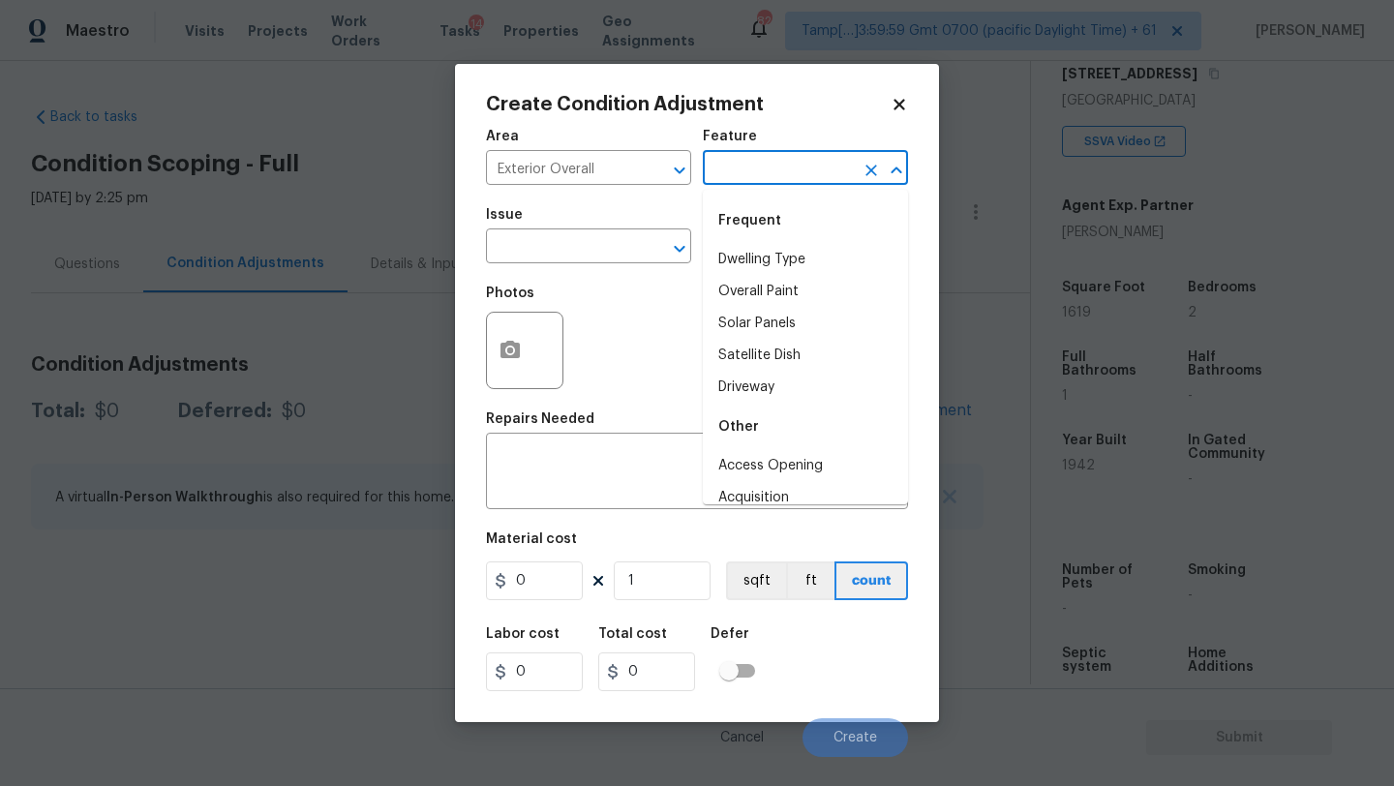
click at [797, 177] on input "text" at bounding box center [778, 170] width 151 height 30
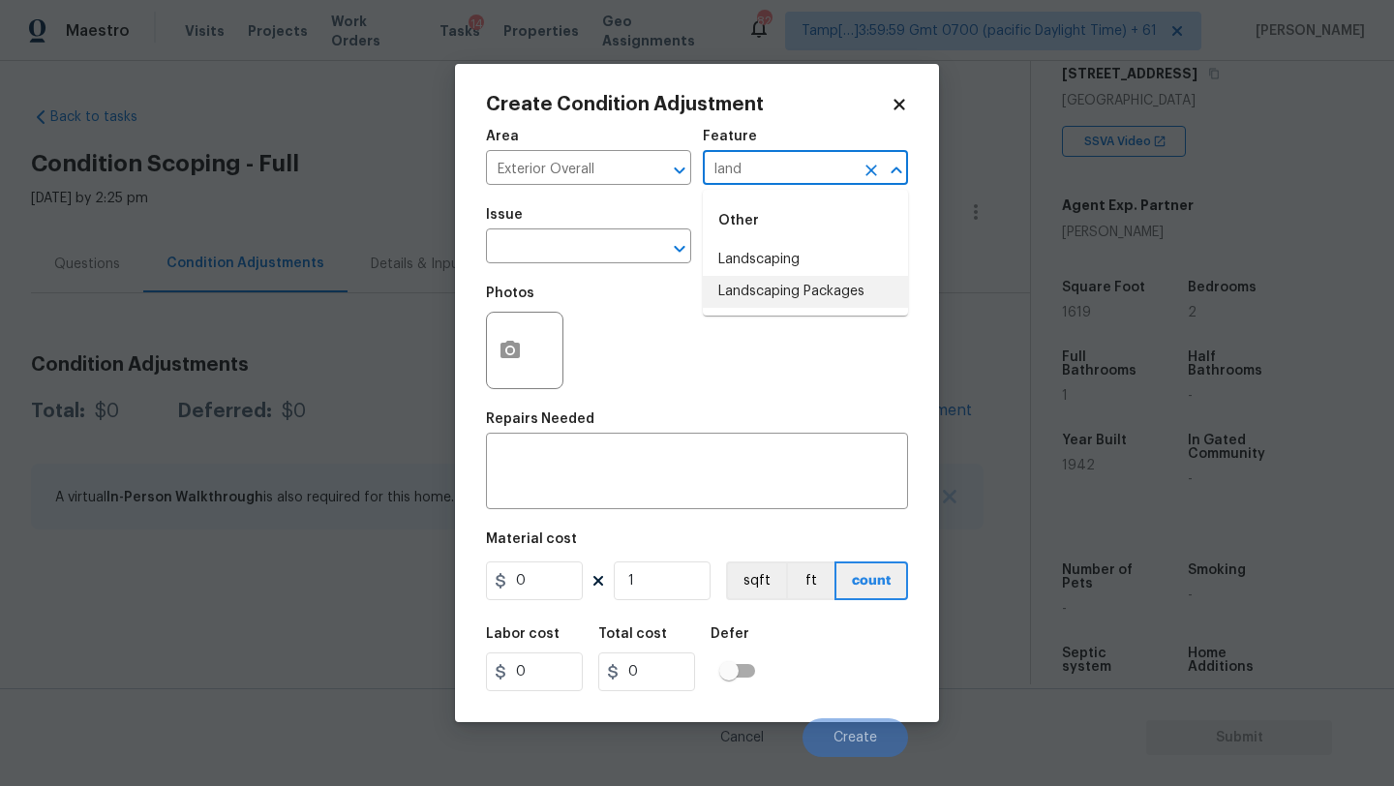
click at [790, 299] on li "Landscaping Packages" at bounding box center [805, 292] width 205 height 32
type input "Landscaping Packages"
click at [603, 265] on span "Issue ​" at bounding box center [588, 236] width 205 height 78
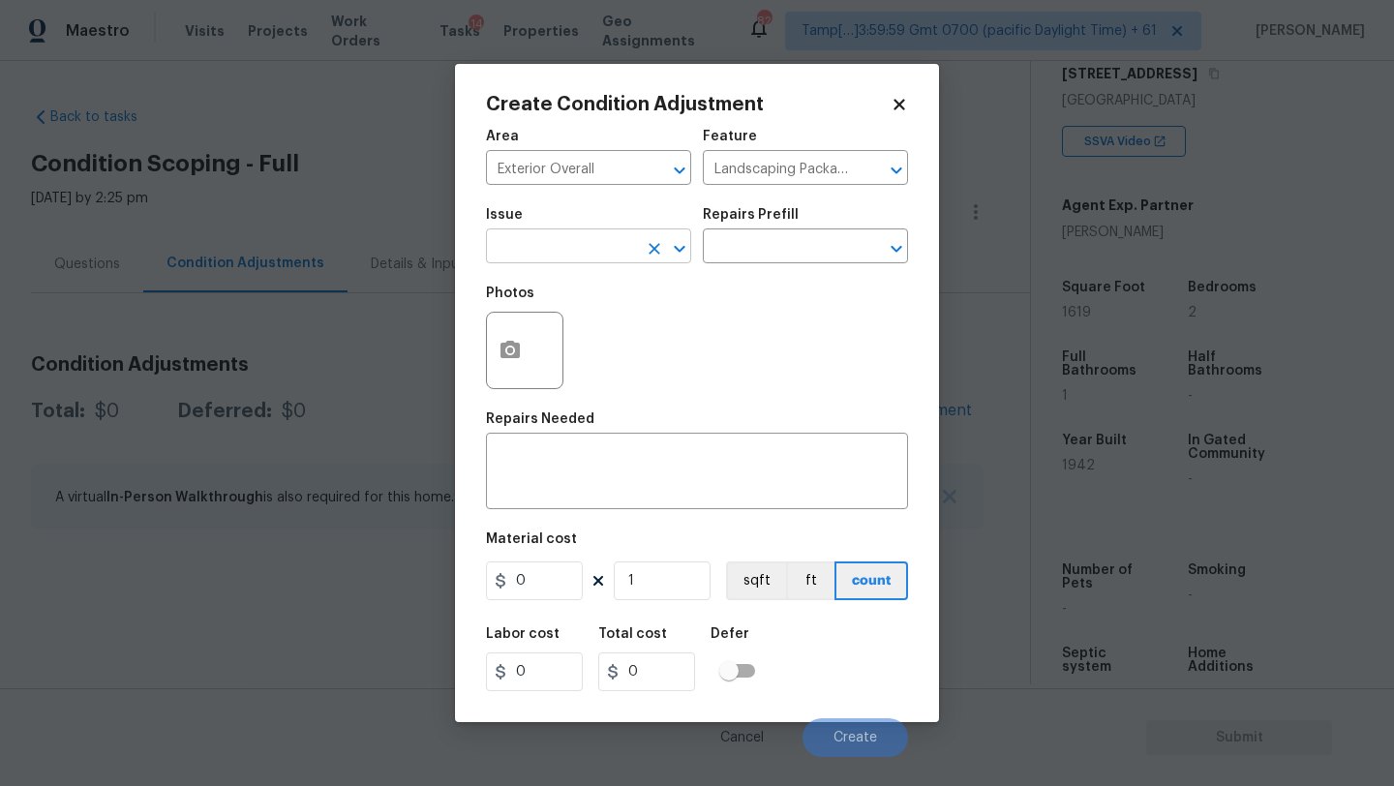
click at [601, 248] on input "text" at bounding box center [561, 248] width 151 height 30
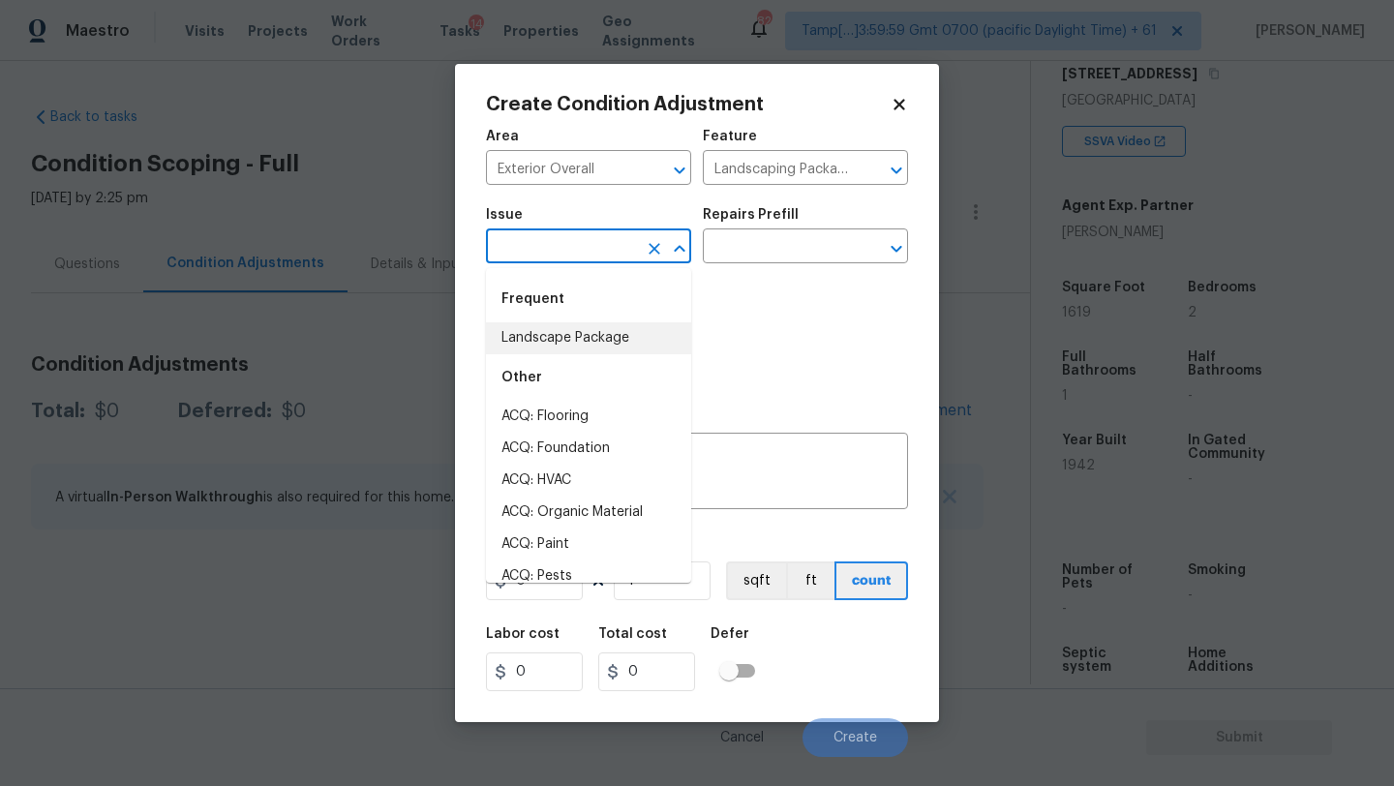
click at [587, 328] on li "Landscape Package" at bounding box center [588, 338] width 205 height 32
type input "Landscape Package"
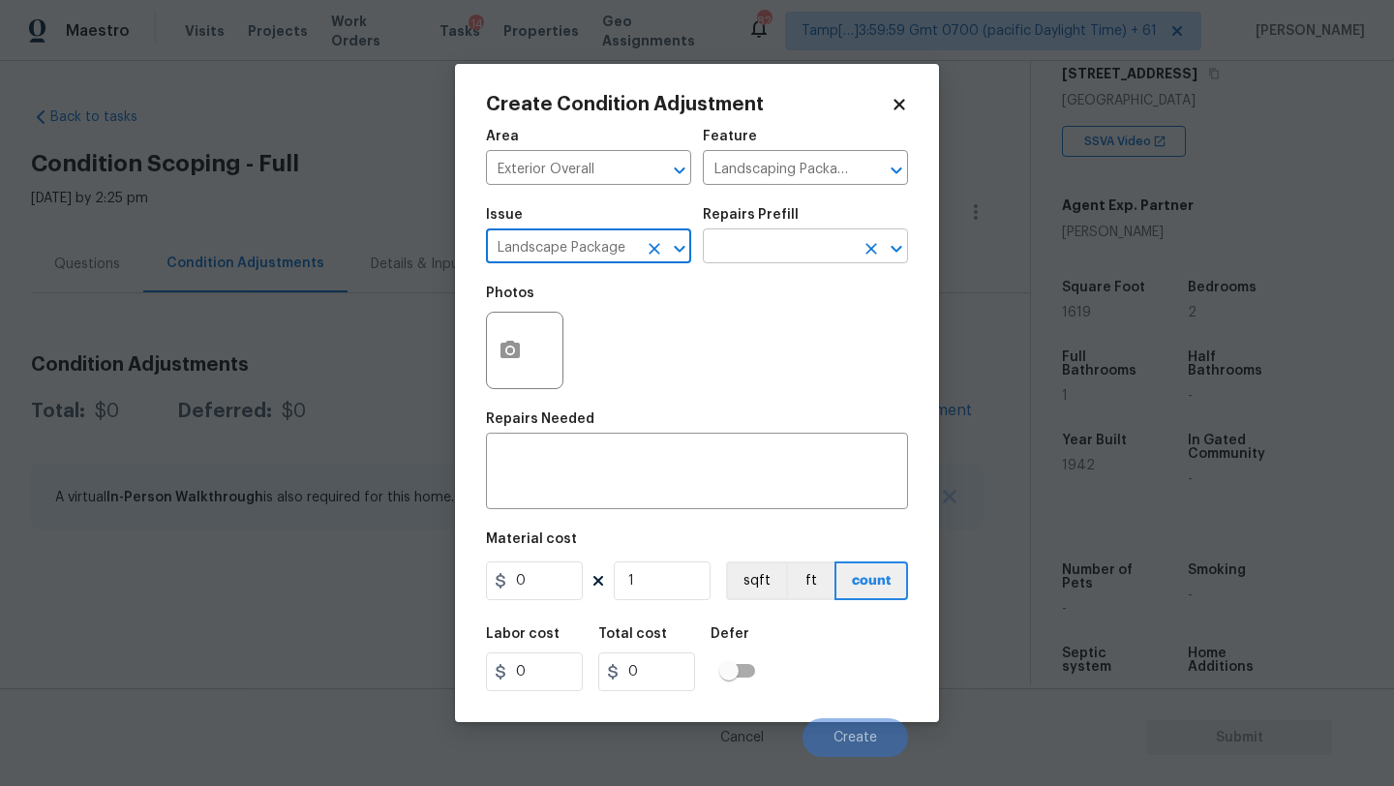
click at [741, 258] on input "text" at bounding box center [778, 248] width 151 height 30
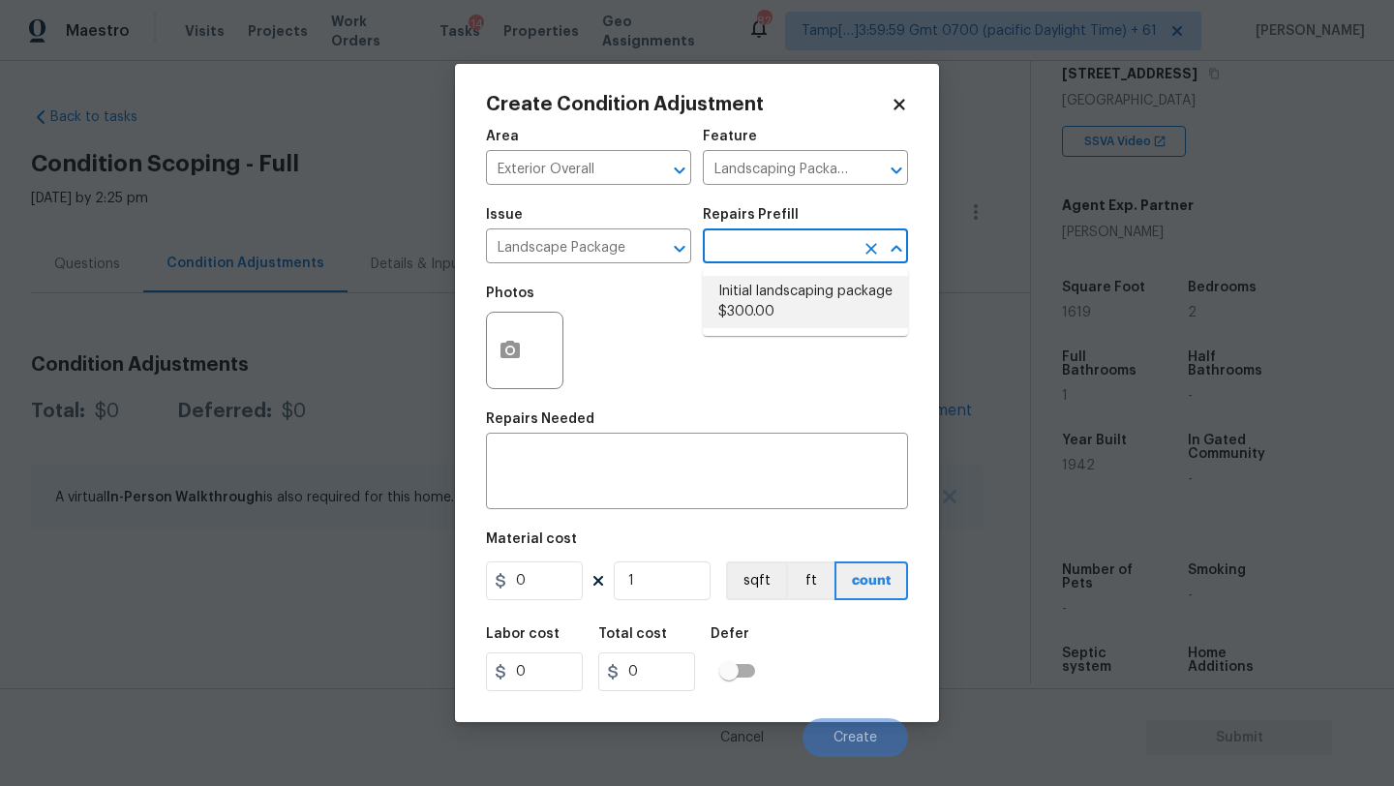
click at [748, 303] on li "Initial landscaping package $300.00" at bounding box center [805, 302] width 205 height 52
type input "Home Readiness Packages"
type textarea "Mowing of grass up to 6" in height. Mow, edge along driveways & sidewalks, trim…"
type input "300"
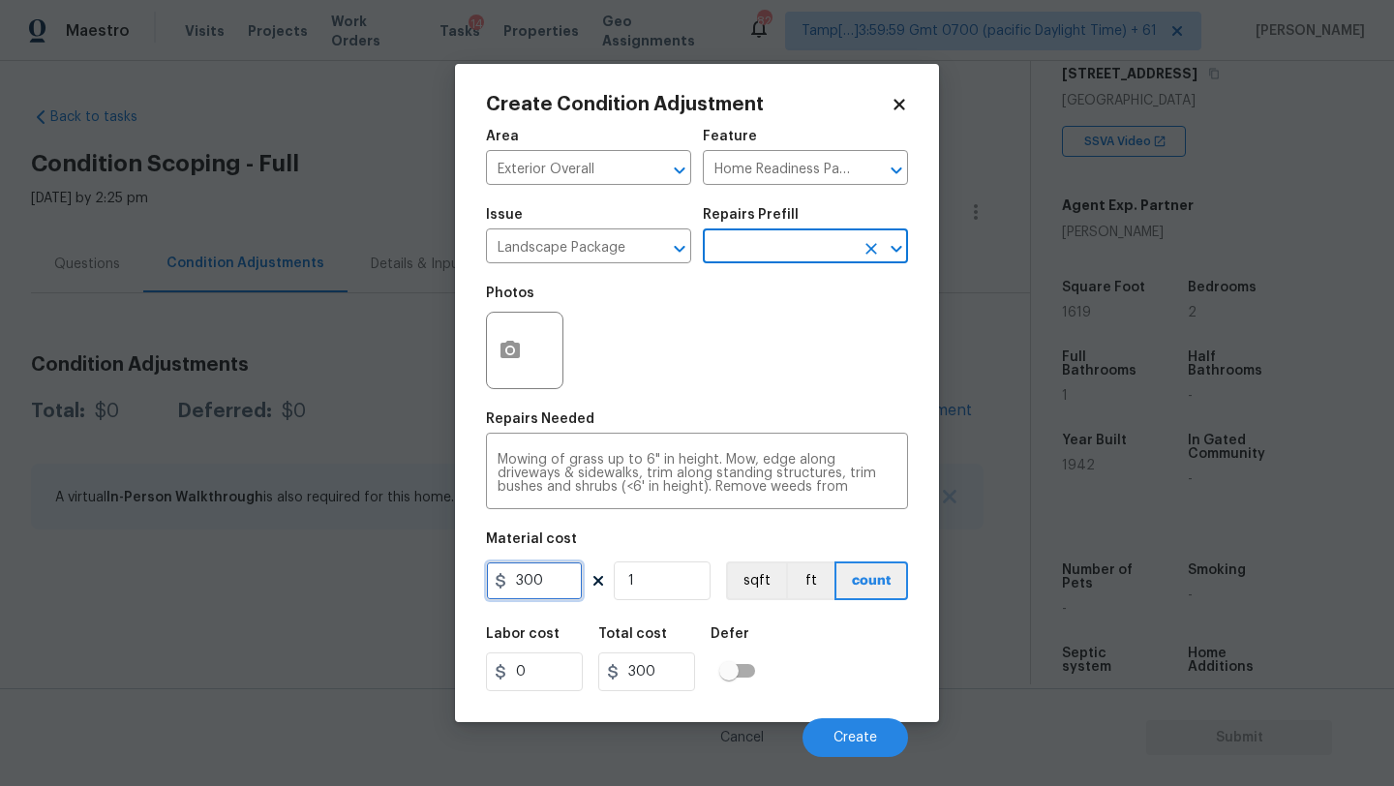
click at [554, 577] on input "300" at bounding box center [534, 581] width 97 height 39
type input "750"
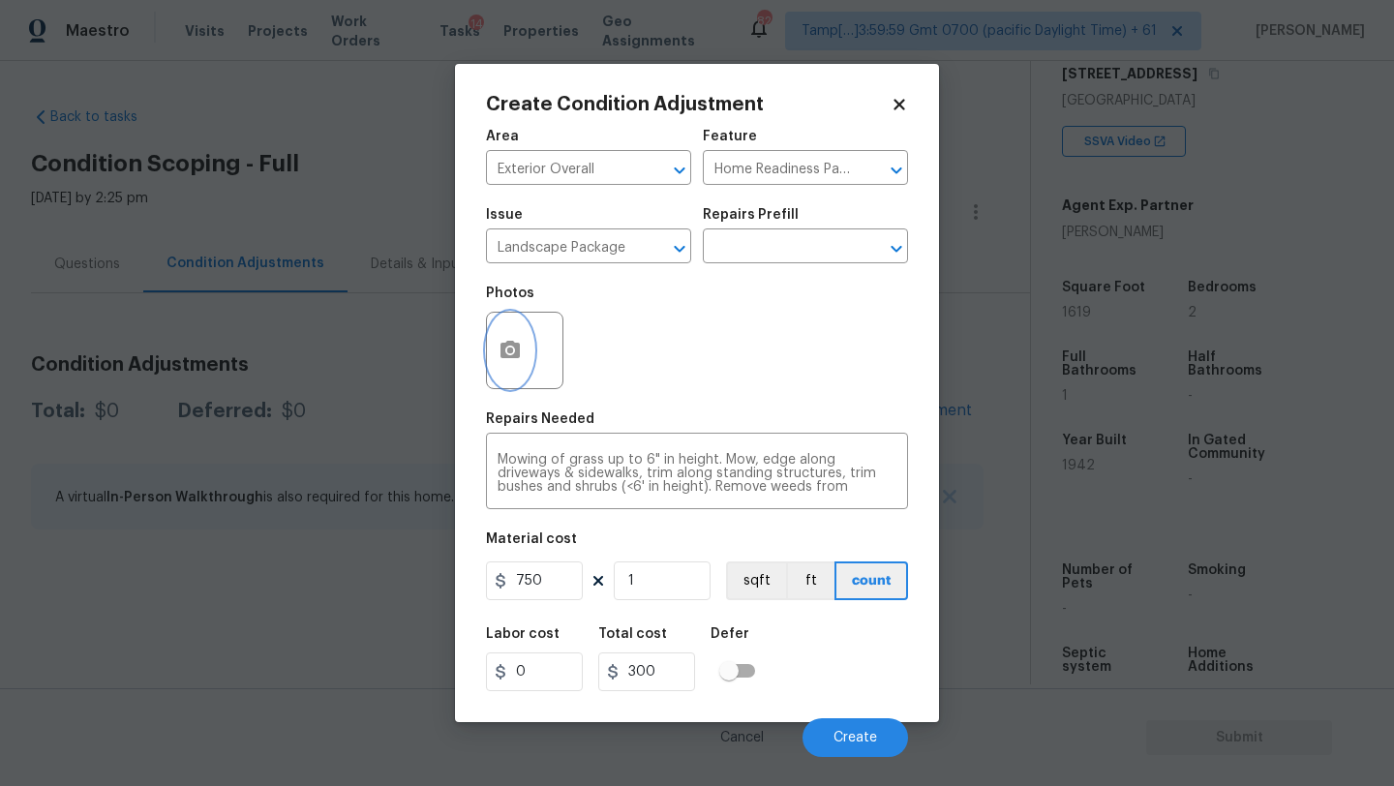
type input "750"
click at [509, 337] on button "button" at bounding box center [510, 351] width 46 height 76
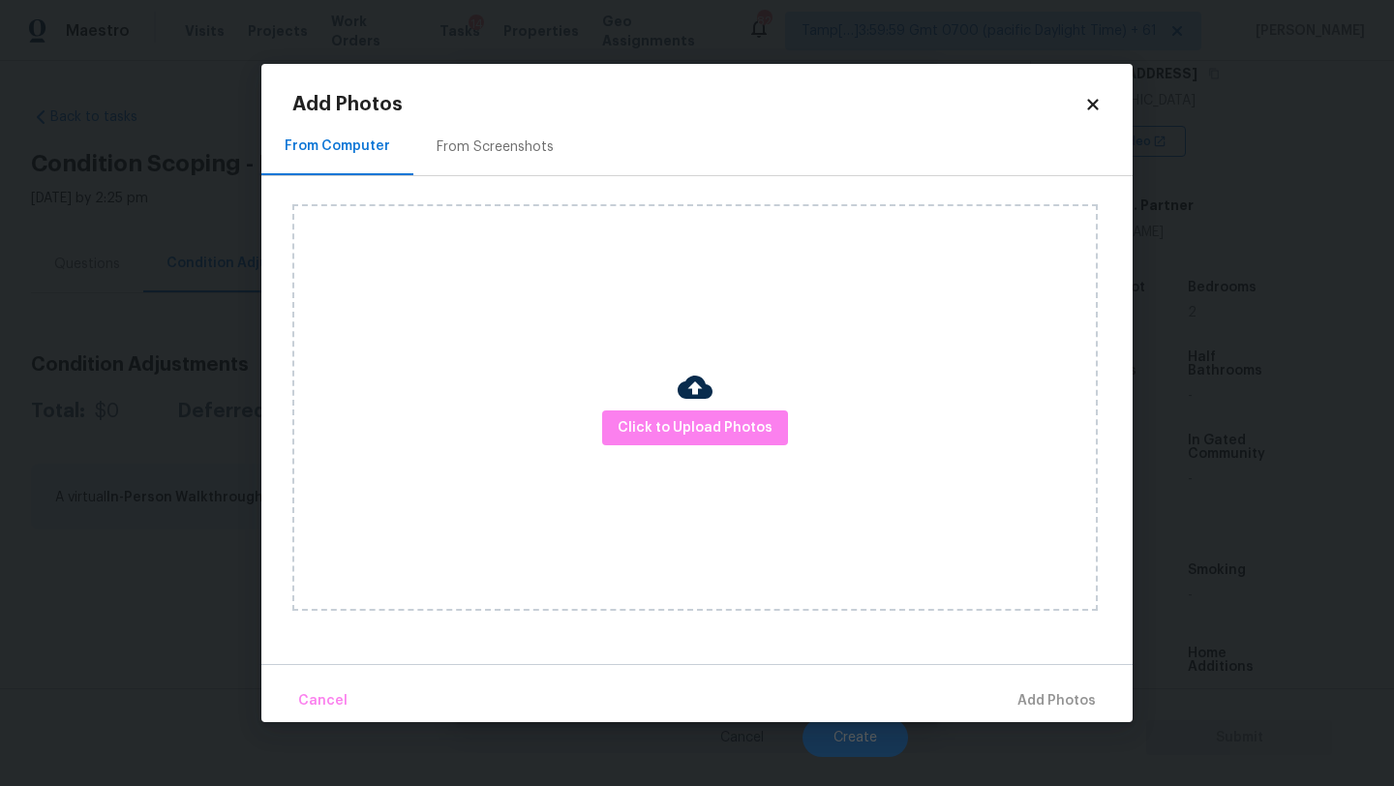
click at [501, 155] on div "From Screenshots" at bounding box center [495, 146] width 117 height 19
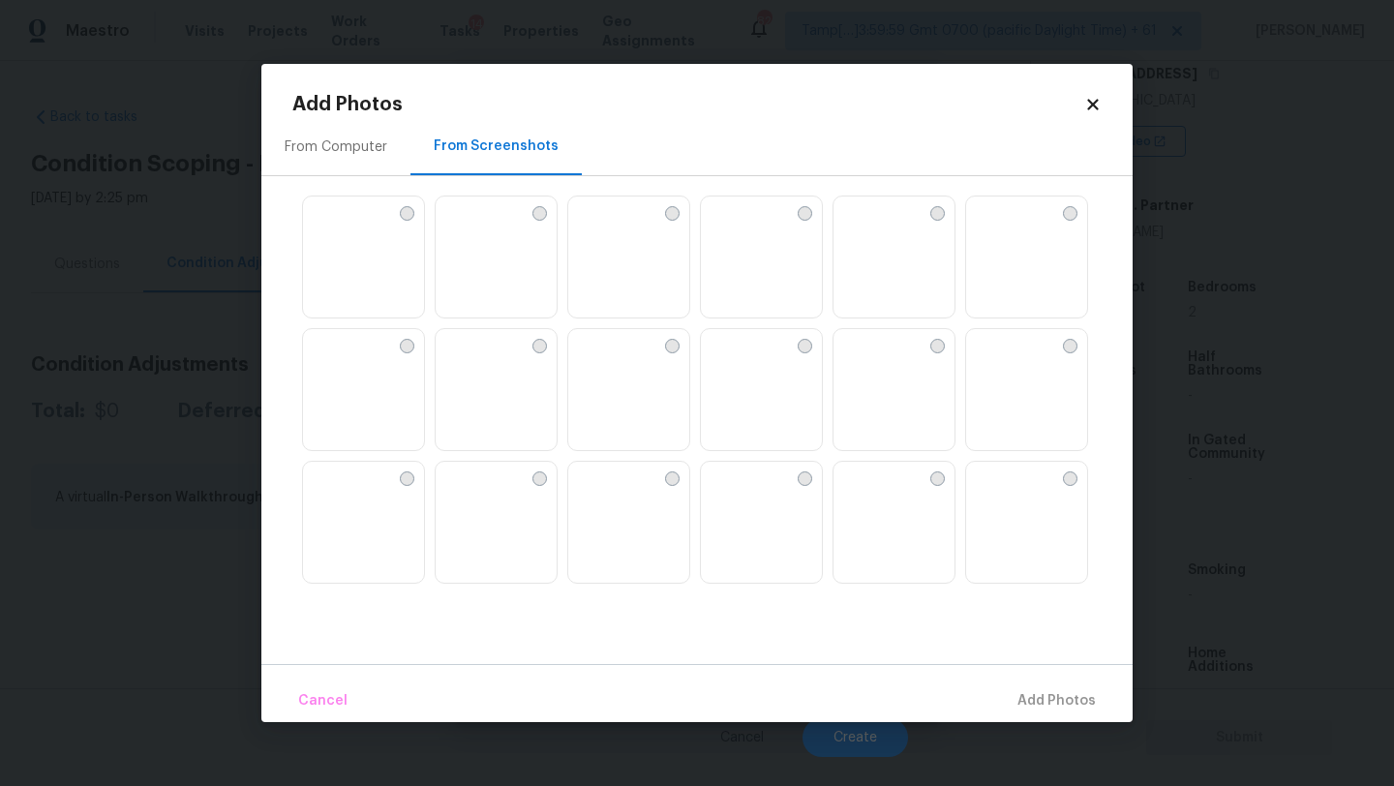
click at [467, 228] on img at bounding box center [451, 212] width 31 height 31
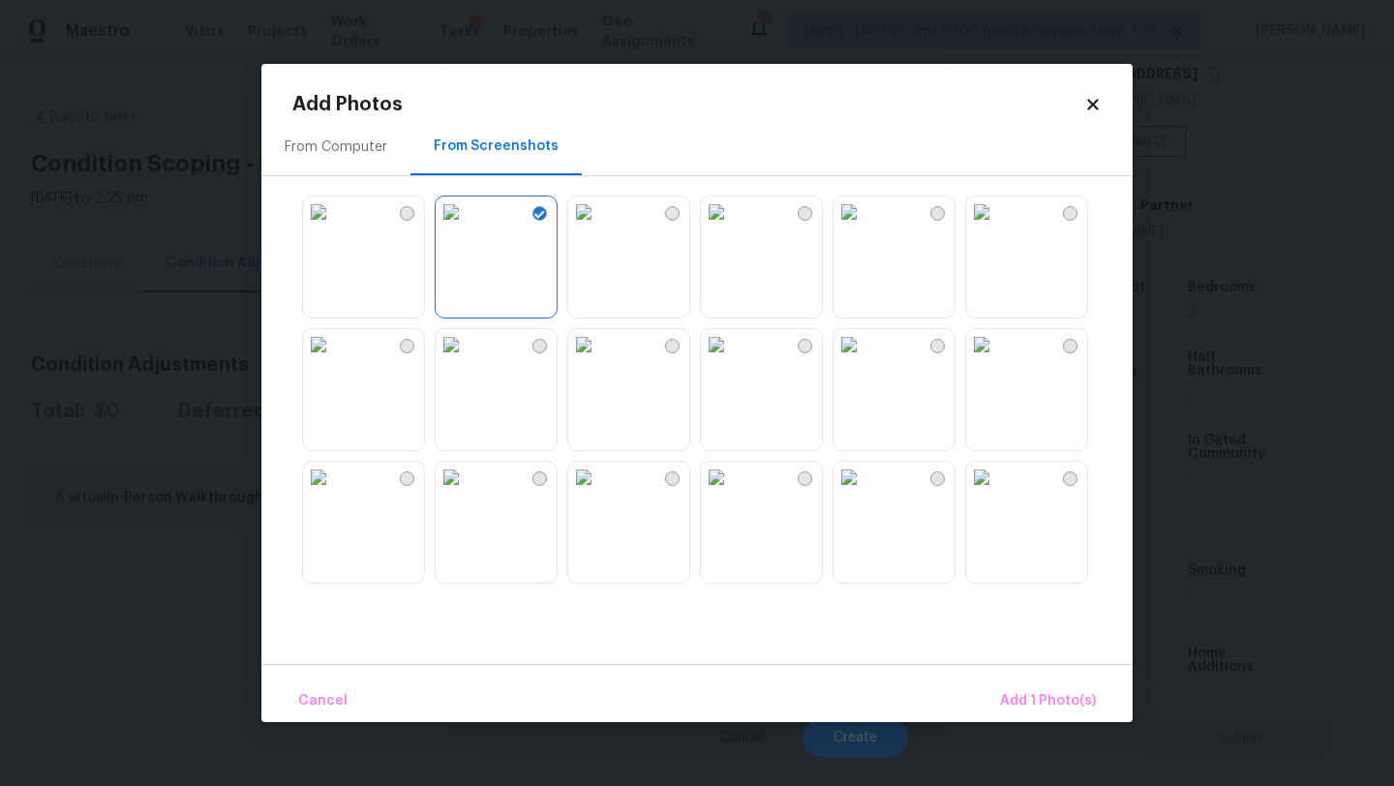
click at [467, 360] on img at bounding box center [451, 344] width 31 height 31
click at [599, 228] on img at bounding box center [583, 212] width 31 height 31
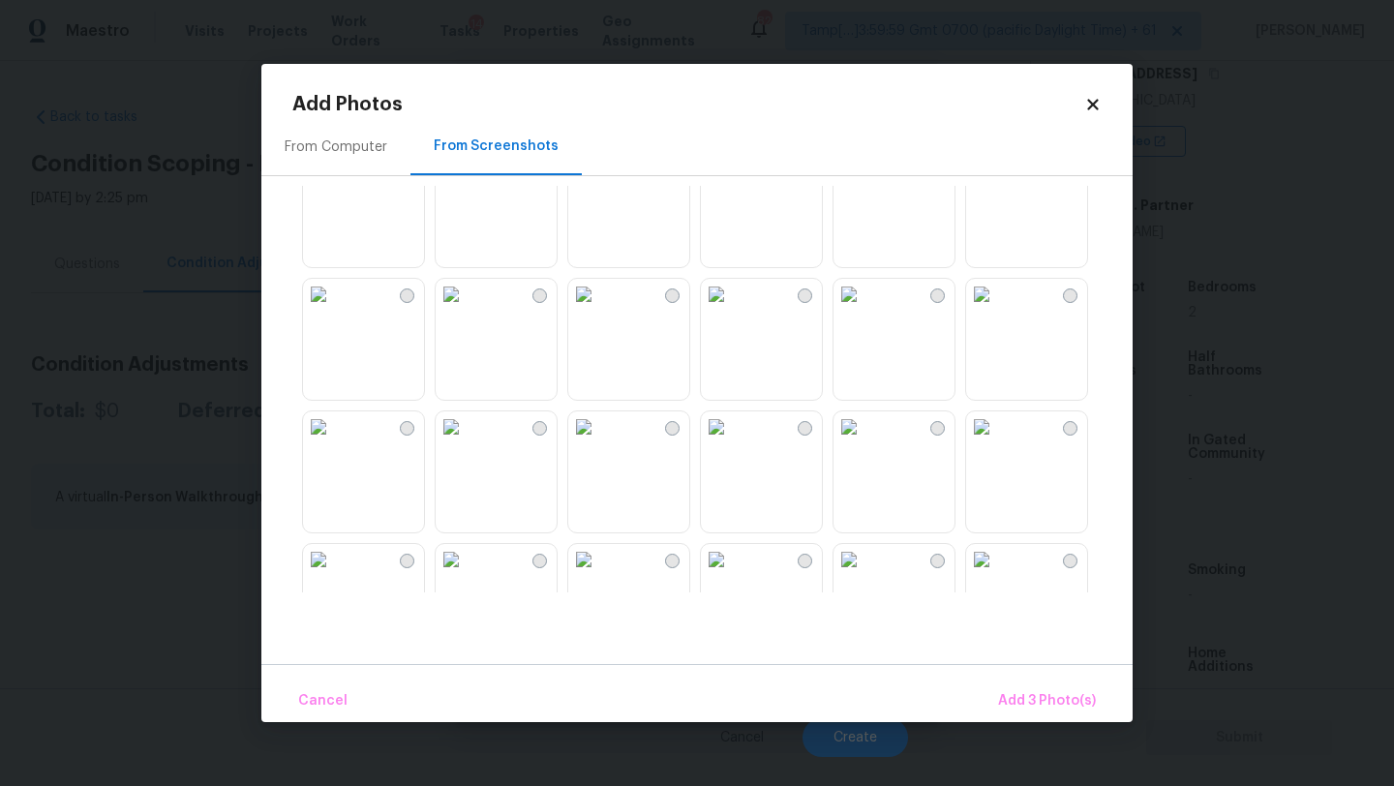
scroll to position [453, 0]
click at [697, 373] on div at bounding box center [712, 389] width 840 height 407
click at [599, 305] on img at bounding box center [583, 289] width 31 height 31
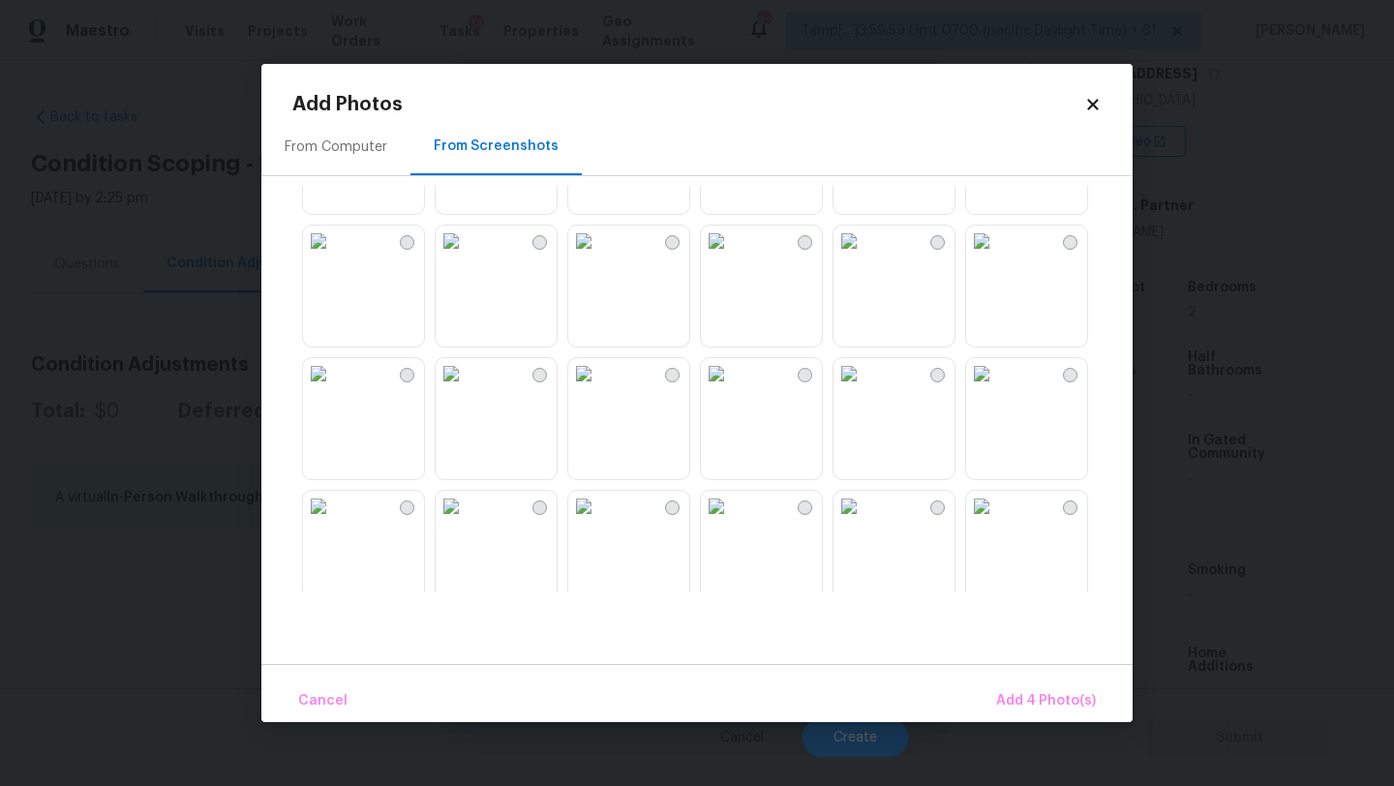
scroll to position [1849, 0]
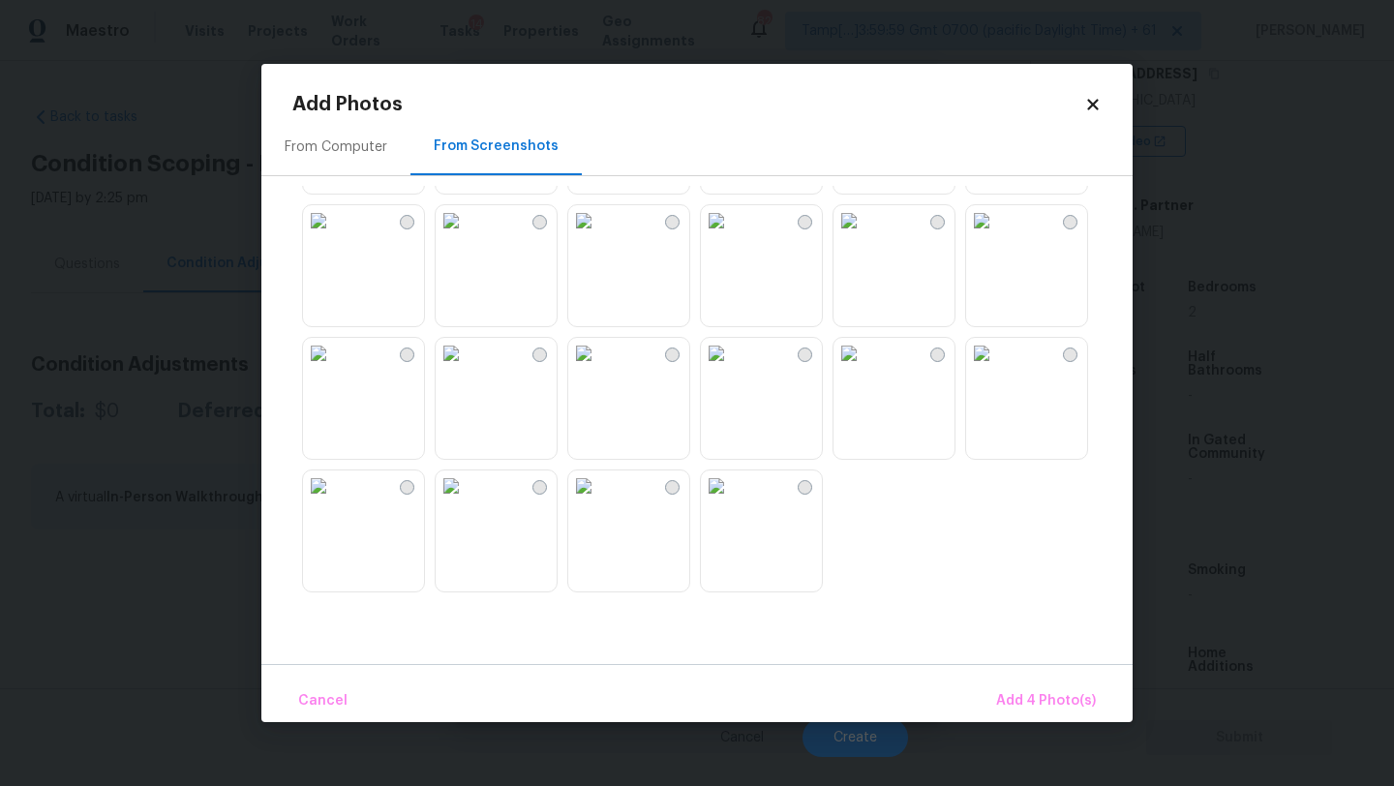
click at [732, 502] on img at bounding box center [716, 486] width 31 height 31
click at [594, 369] on img at bounding box center [583, 353] width 31 height 31
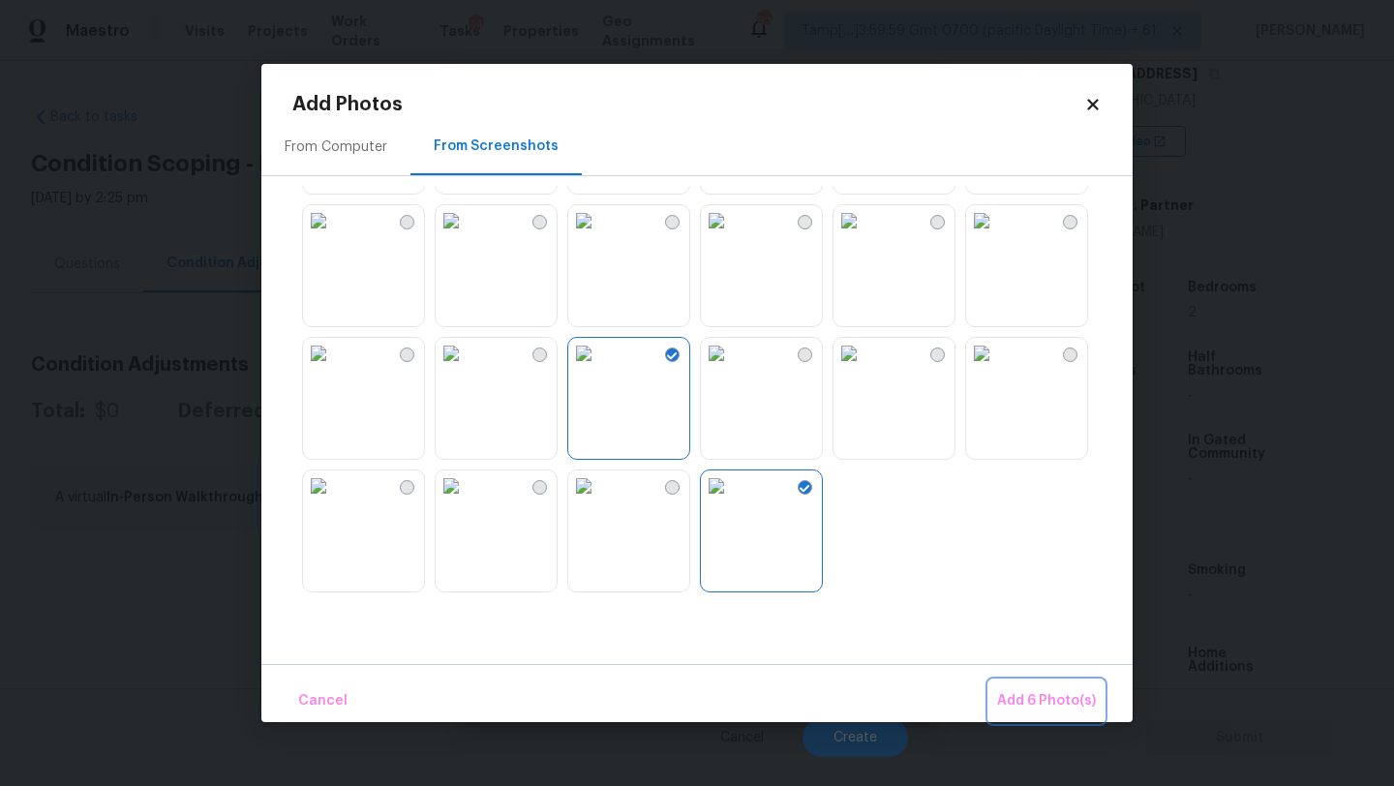
click at [1057, 689] on span "Add 6 Photo(s)" at bounding box center [1046, 701] width 99 height 24
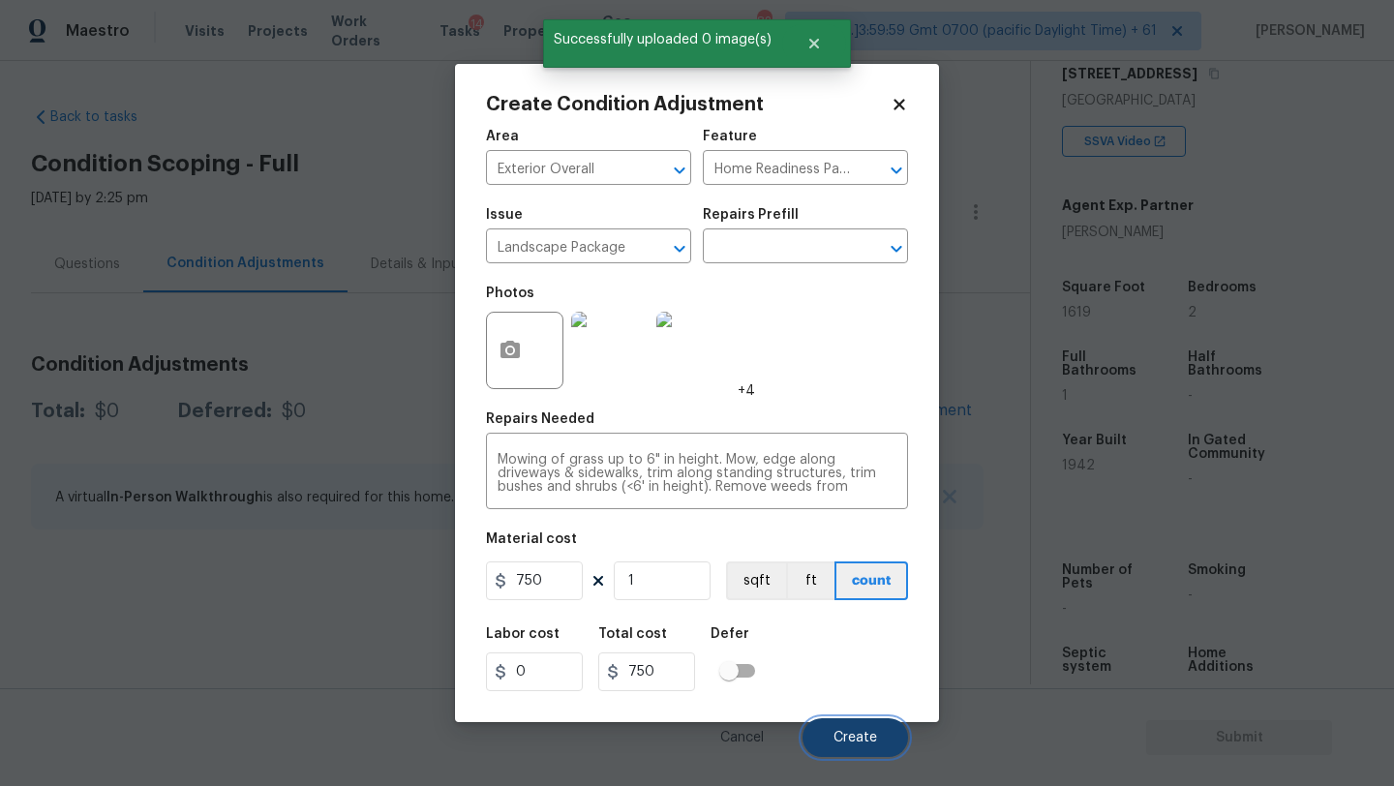
click at [870, 731] on span "Create" at bounding box center [856, 738] width 44 height 15
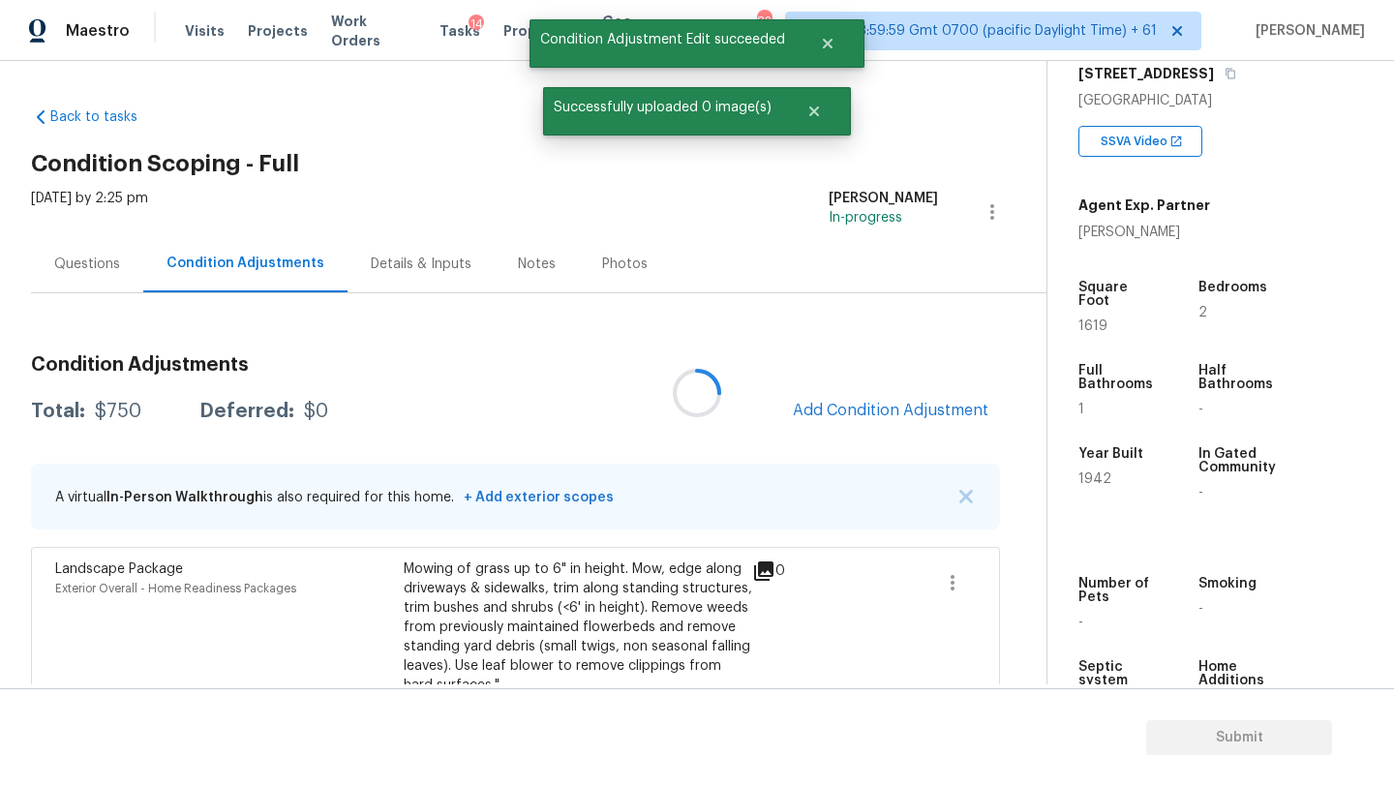
click at [891, 411] on div at bounding box center [697, 393] width 1394 height 786
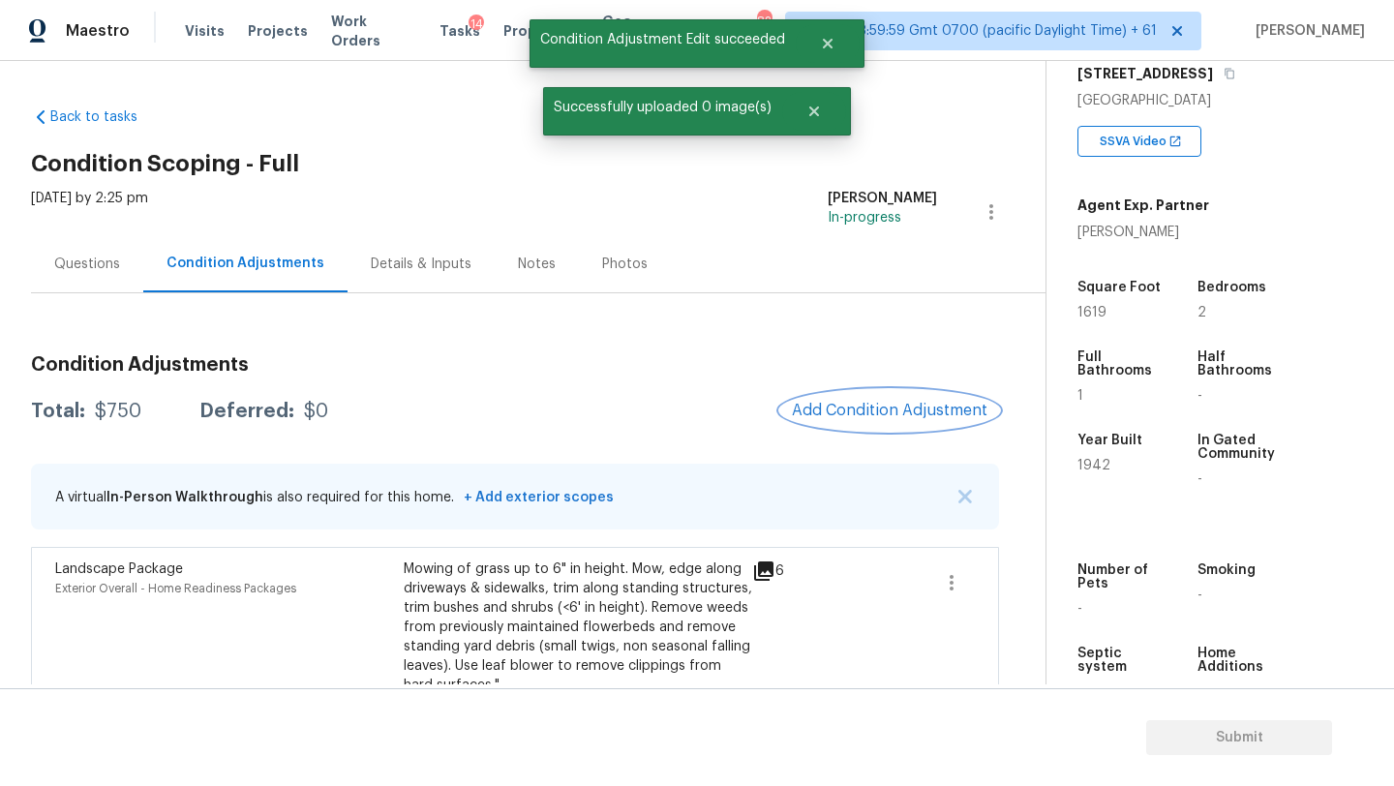
click at [891, 411] on span "Add Condition Adjustment" at bounding box center [890, 410] width 196 height 17
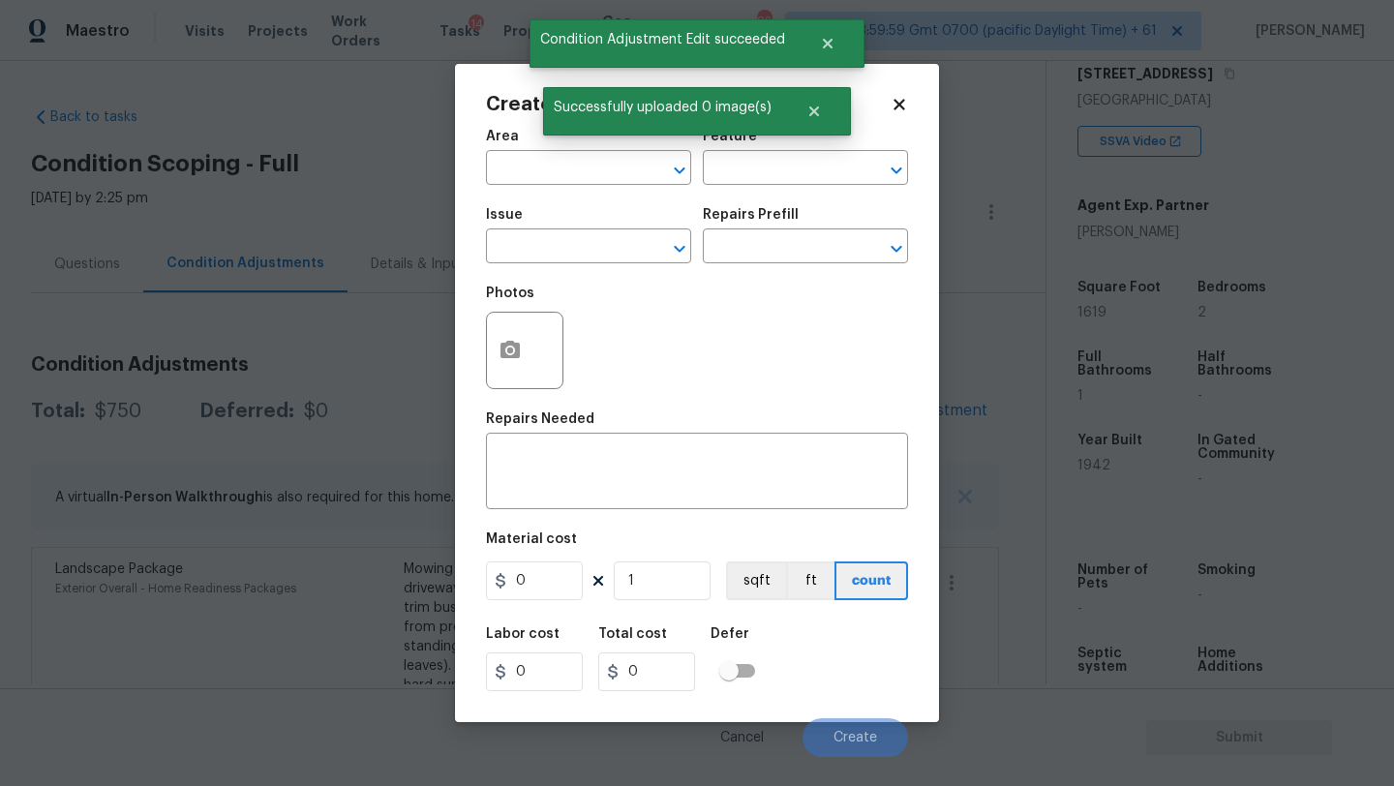
click at [572, 185] on span "Area ​" at bounding box center [588, 157] width 205 height 78
click at [572, 168] on input "text" at bounding box center [561, 170] width 151 height 30
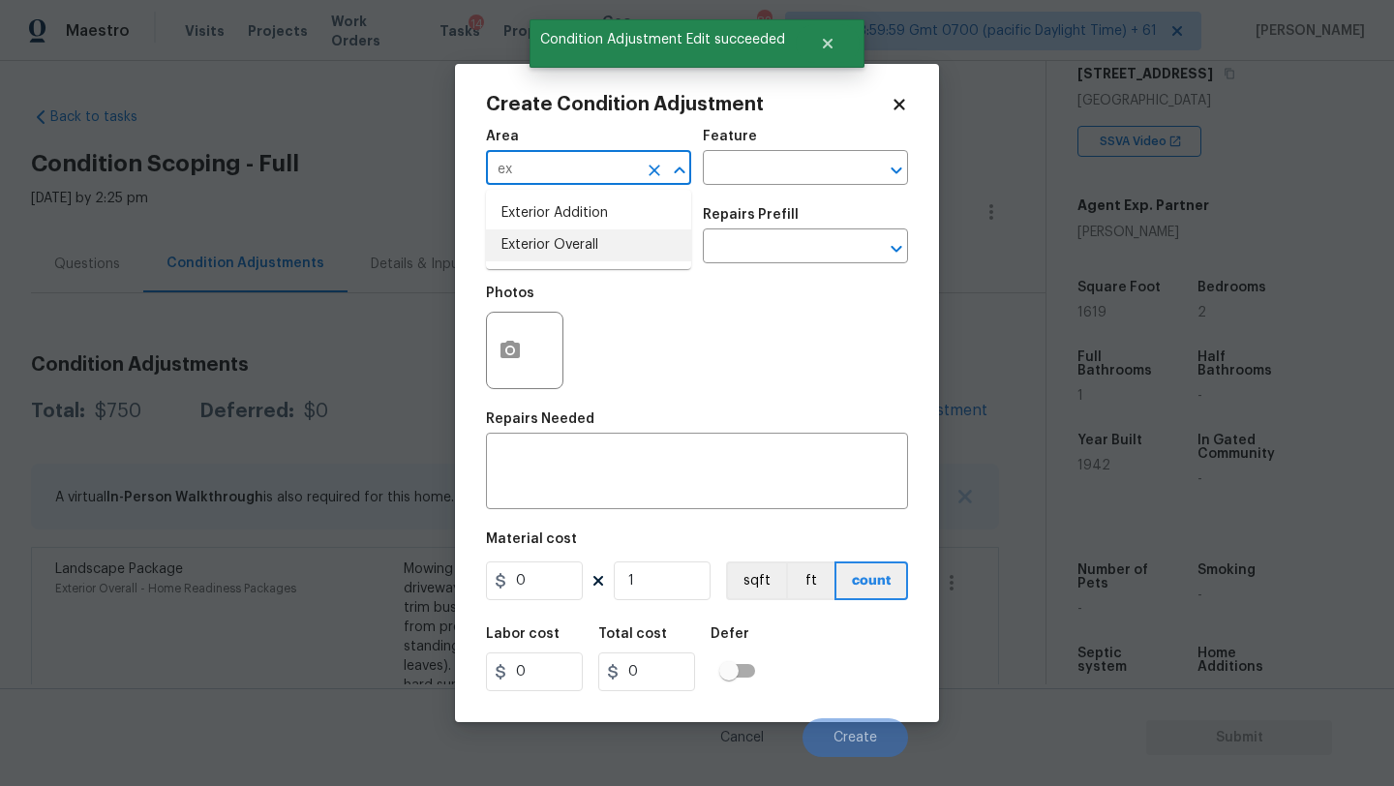
click at [581, 234] on li "Exterior Overall" at bounding box center [588, 245] width 205 height 32
type input "Exterior Overall"
click at [796, 167] on input "text" at bounding box center [778, 170] width 151 height 30
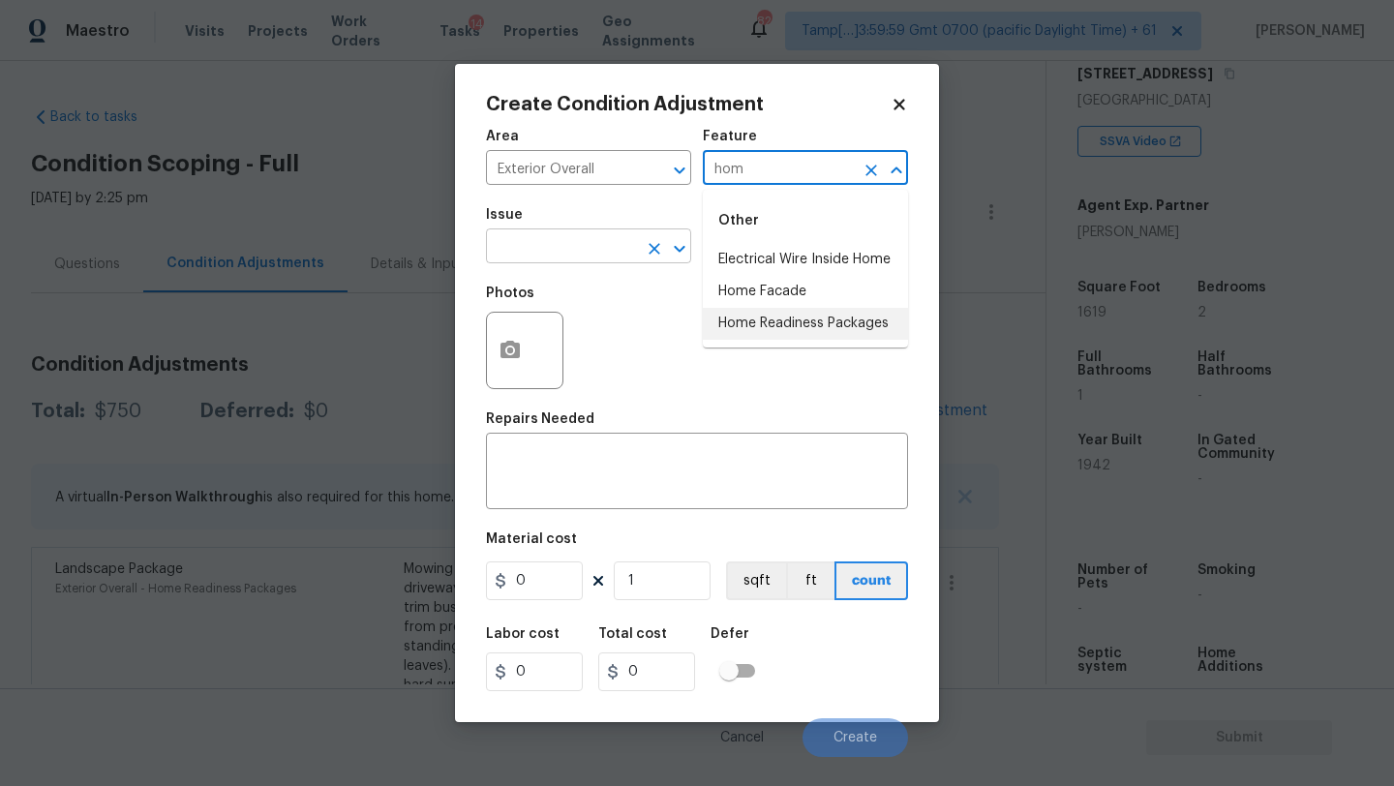
drag, startPoint x: 826, startPoint y: 327, endPoint x: 584, endPoint y: 258, distance: 251.9
click at [825, 327] on li "Home Readiness Packages" at bounding box center [805, 324] width 205 height 32
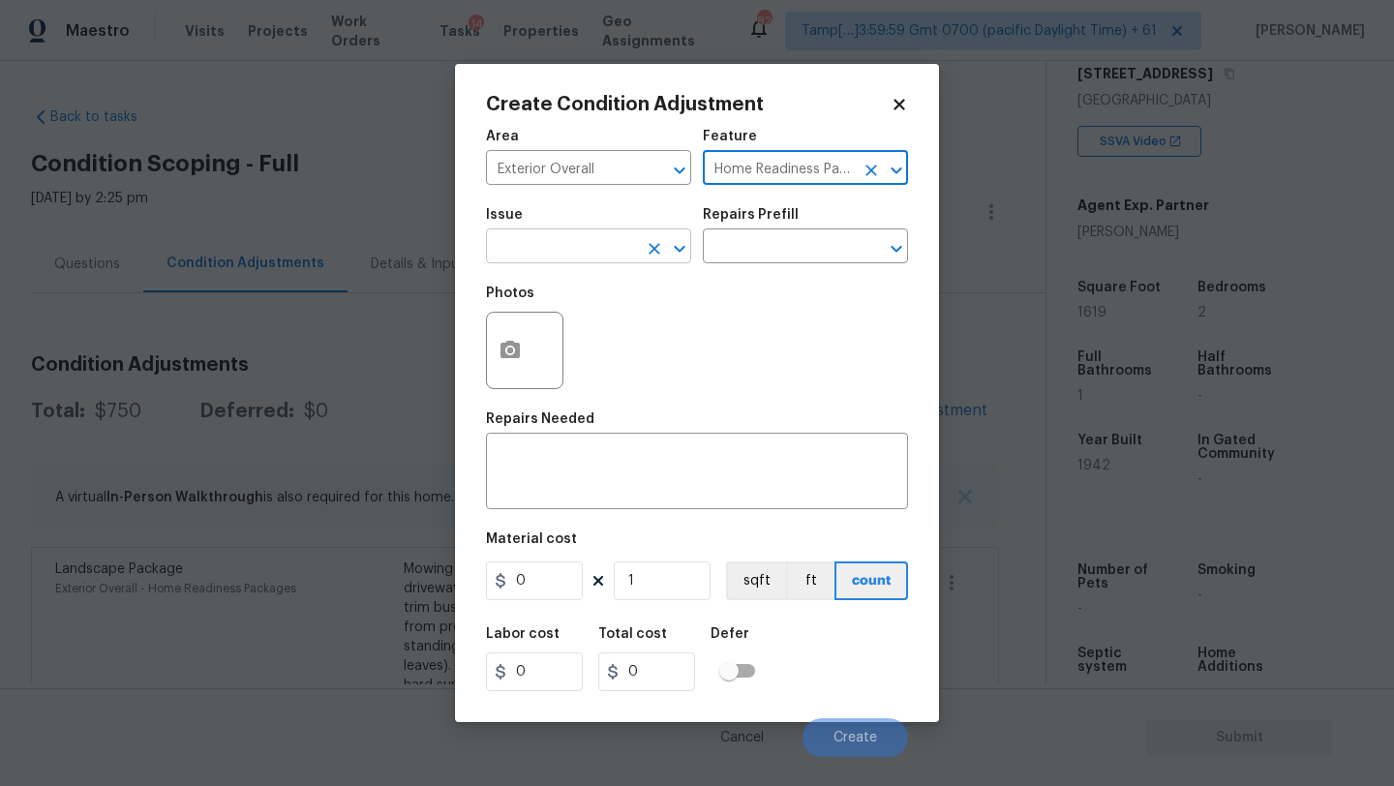
type input "Home Readiness Packages"
click at [583, 258] on input "text" at bounding box center [561, 248] width 151 height 30
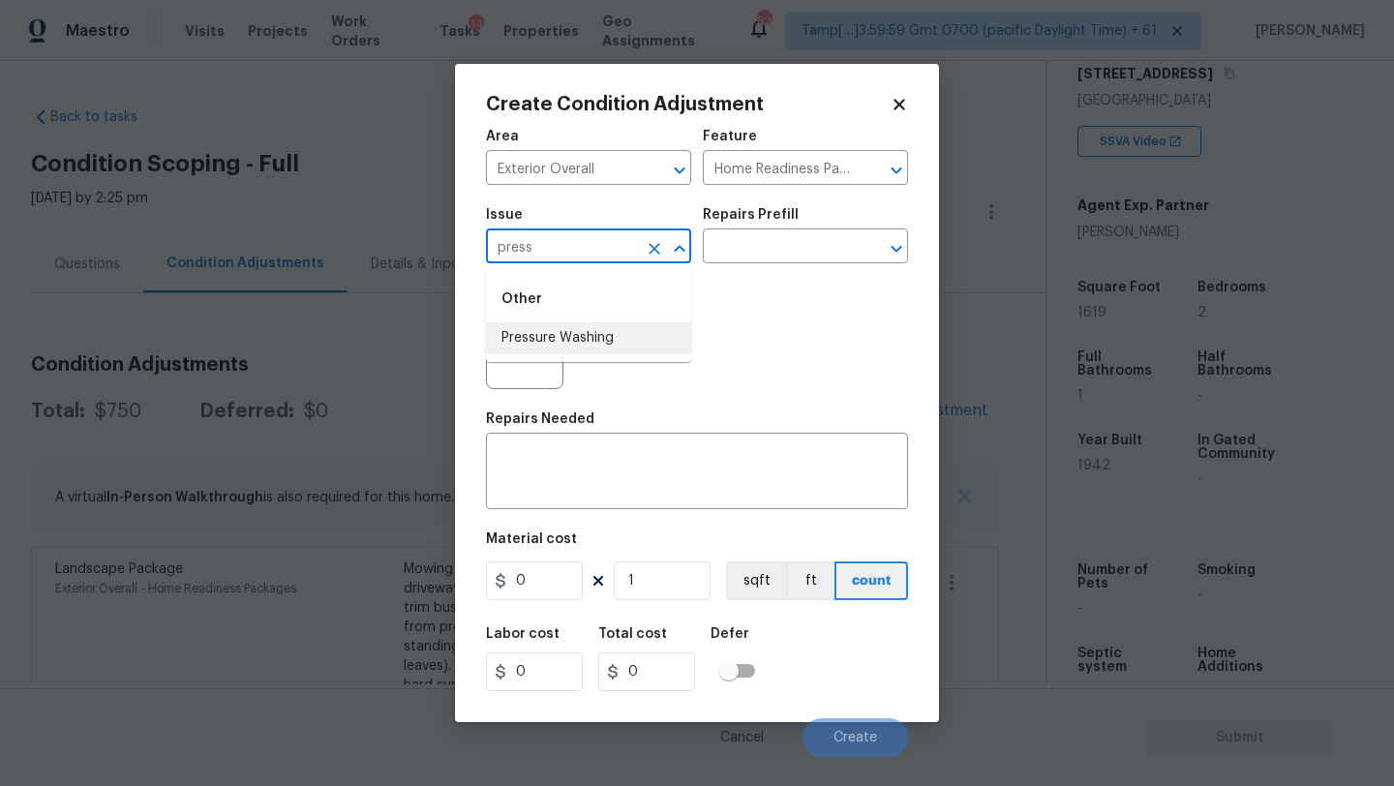
click at [585, 346] on li "Pressure Washing" at bounding box center [588, 338] width 205 height 32
type input "Pressure Washing"
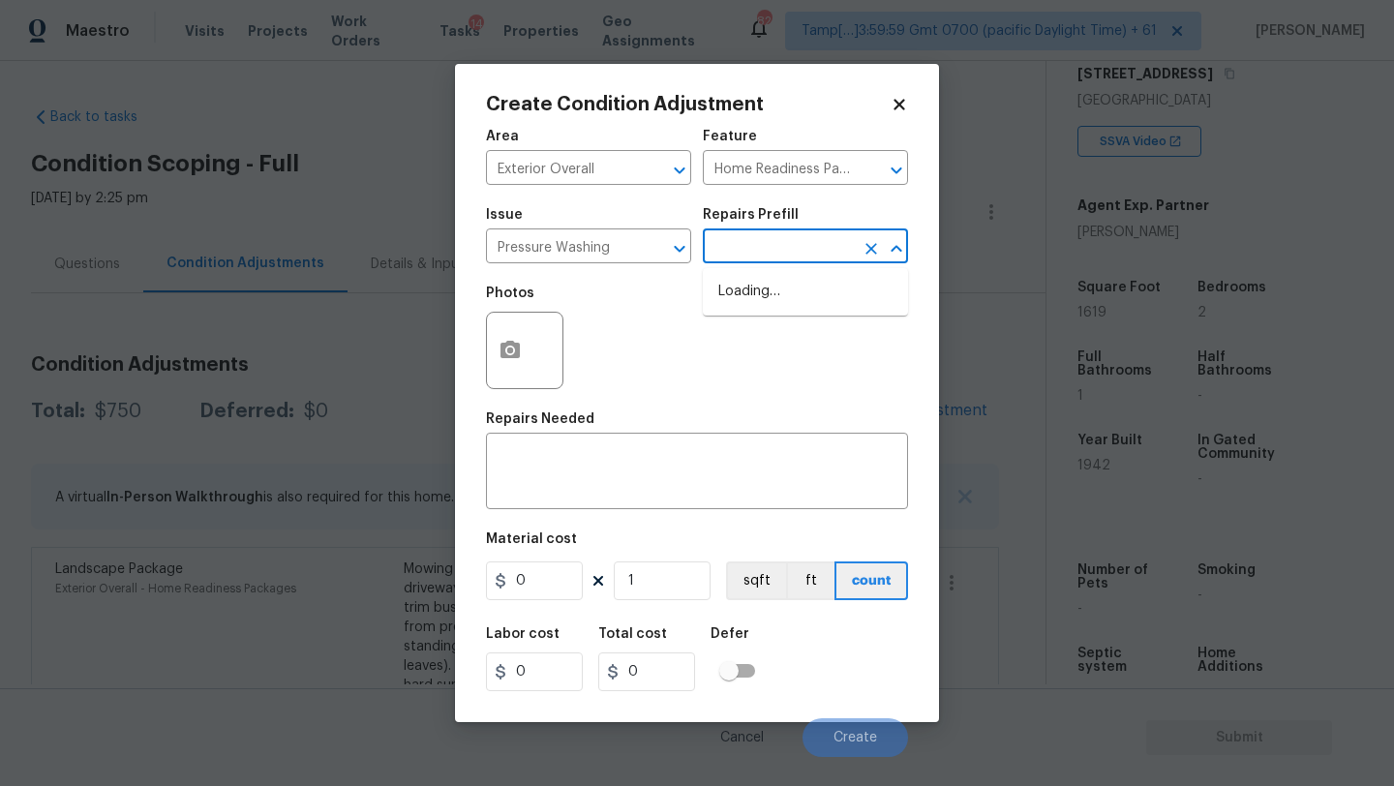
click at [742, 255] on input "text" at bounding box center [778, 248] width 151 height 30
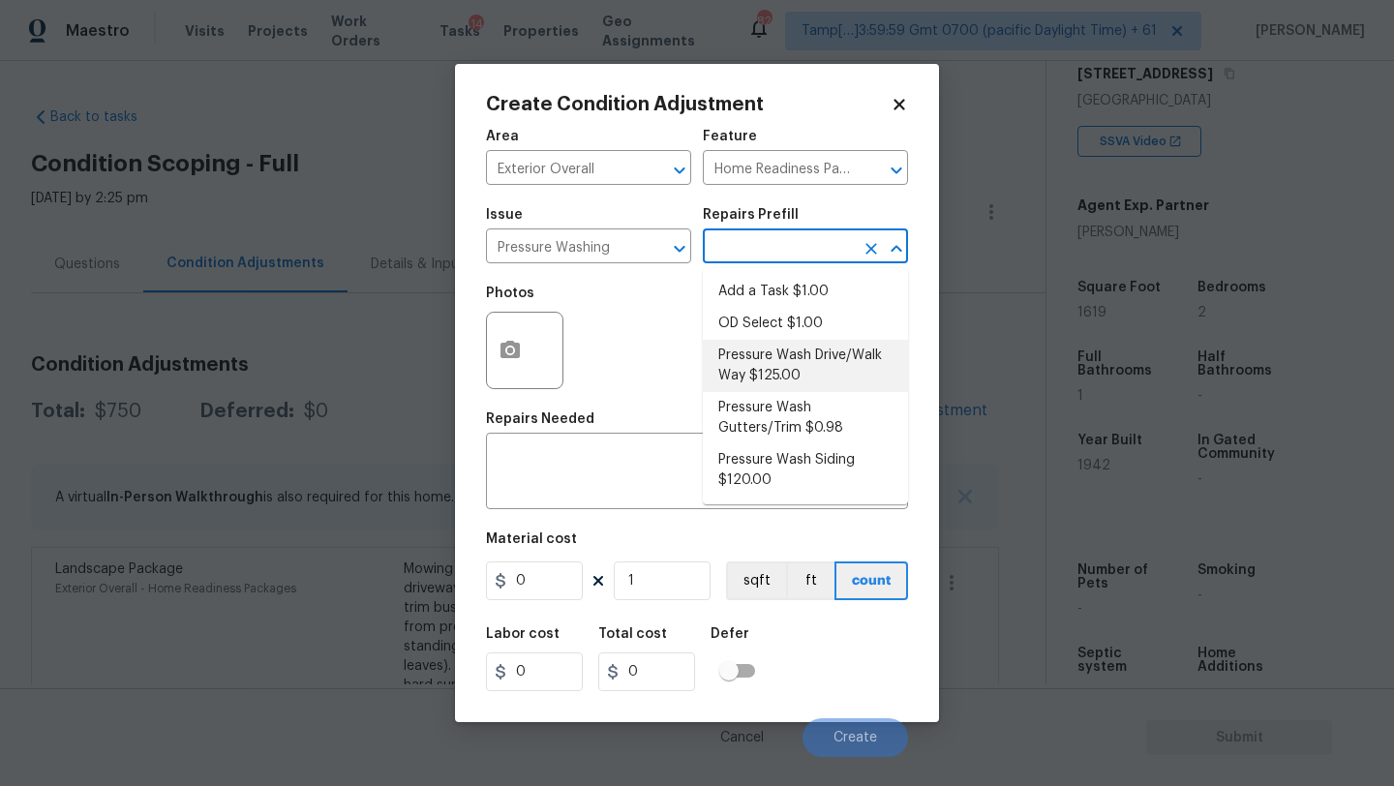
click at [789, 373] on li "Pressure Wash Drive/Walk Way $125.00" at bounding box center [805, 366] width 205 height 52
type input "Siding"
type textarea "Pressure wash the driveways/walkways as directed by the PM. Ensure that all deb…"
type input "125"
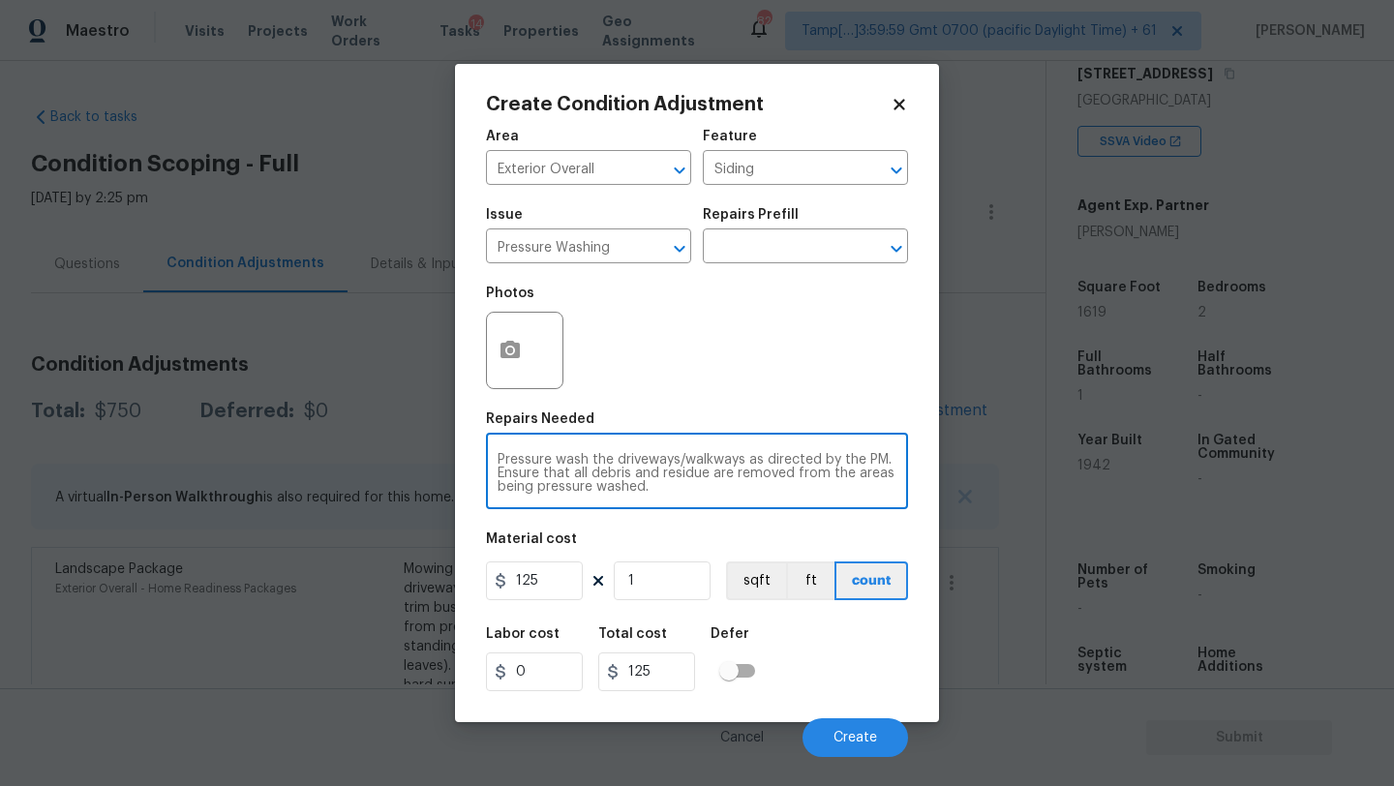
drag, startPoint x: 747, startPoint y: 459, endPoint x: 775, endPoint y: 520, distance: 66.8
click at [775, 520] on div "Area Exterior Overall ​ Feature Siding ​ Issue Pressure Washing ​ Repairs Prefi…" at bounding box center [697, 437] width 422 height 639
type textarea "Pressure wash the driveways/walkways and sidings"
click at [558, 581] on input "125" at bounding box center [534, 581] width 97 height 39
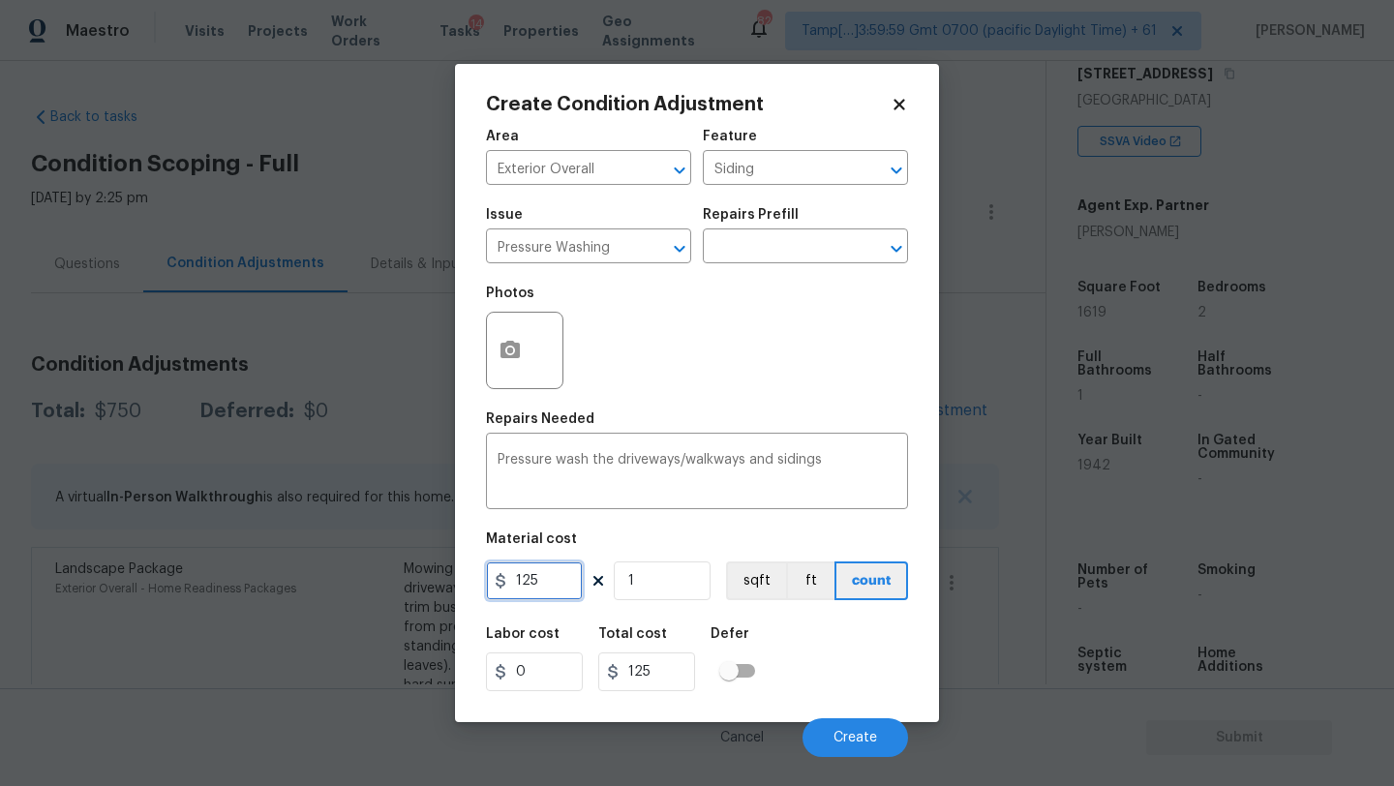
click at [558, 581] on input "125" at bounding box center [534, 581] width 97 height 39
type input "400"
click at [819, 725] on button "Create" at bounding box center [856, 737] width 106 height 39
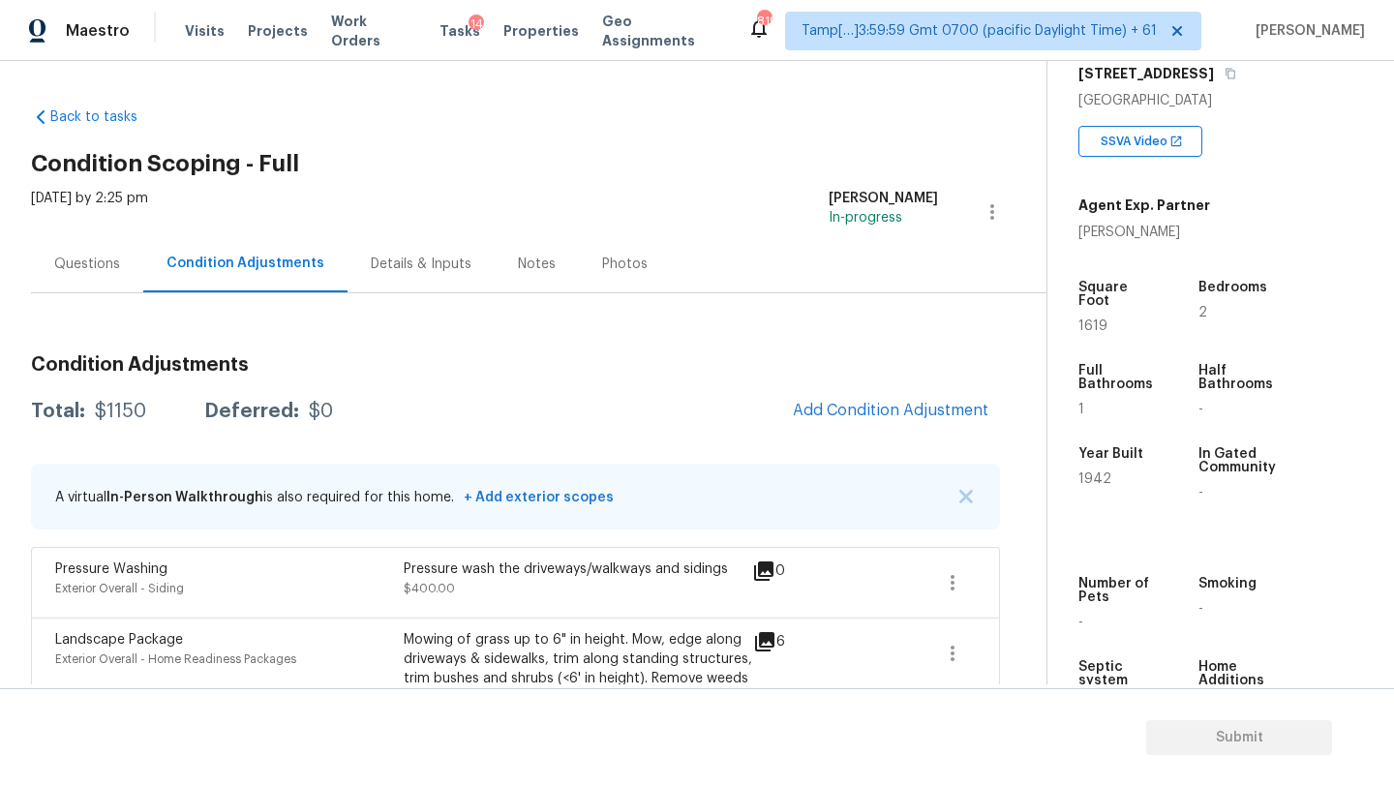
click at [814, 380] on div "Condition Adjustments Total: $1150 Deferred: $0 Add Condition Adjustment A virt…" at bounding box center [515, 569] width 969 height 458
click at [814, 396] on button "Add Condition Adjustment" at bounding box center [890, 410] width 219 height 41
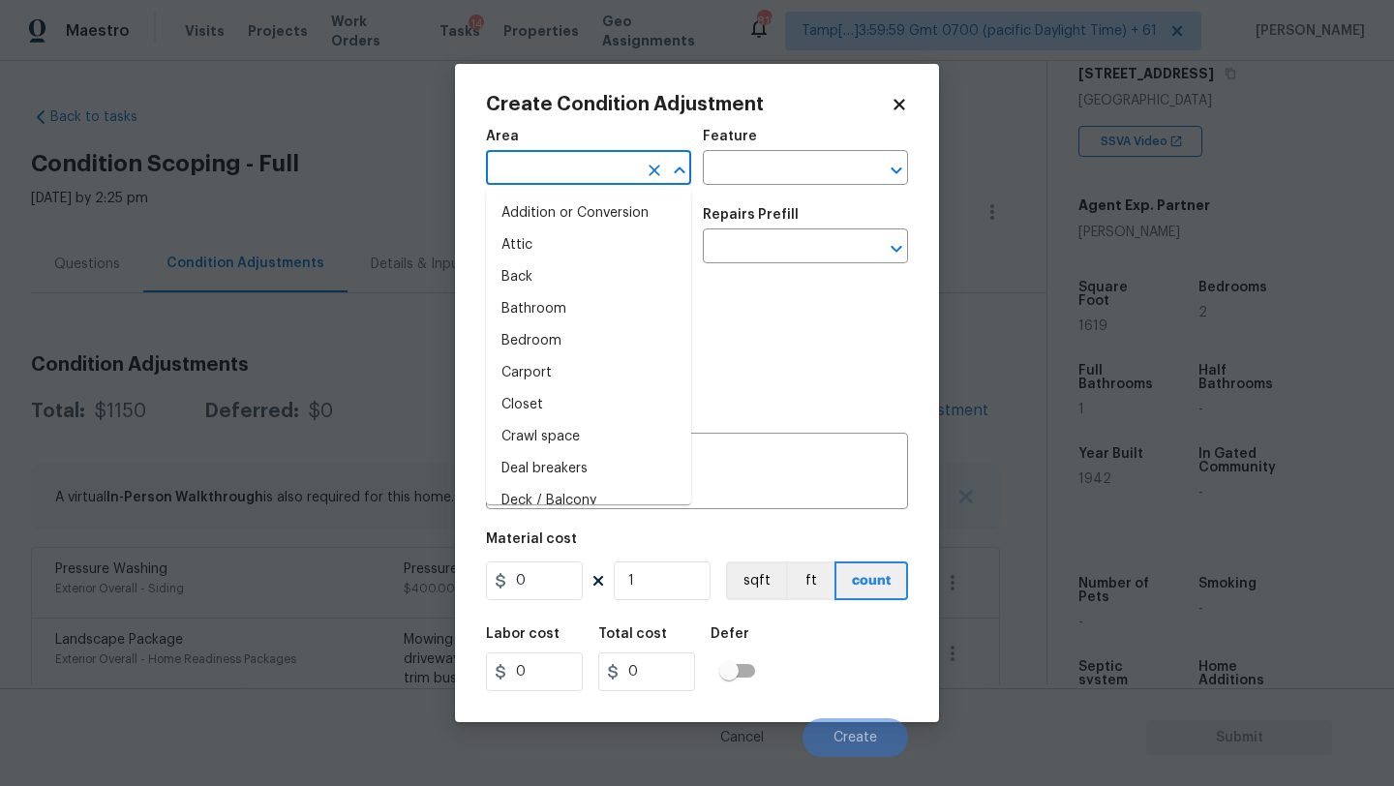
click at [606, 184] on input "text" at bounding box center [561, 170] width 151 height 30
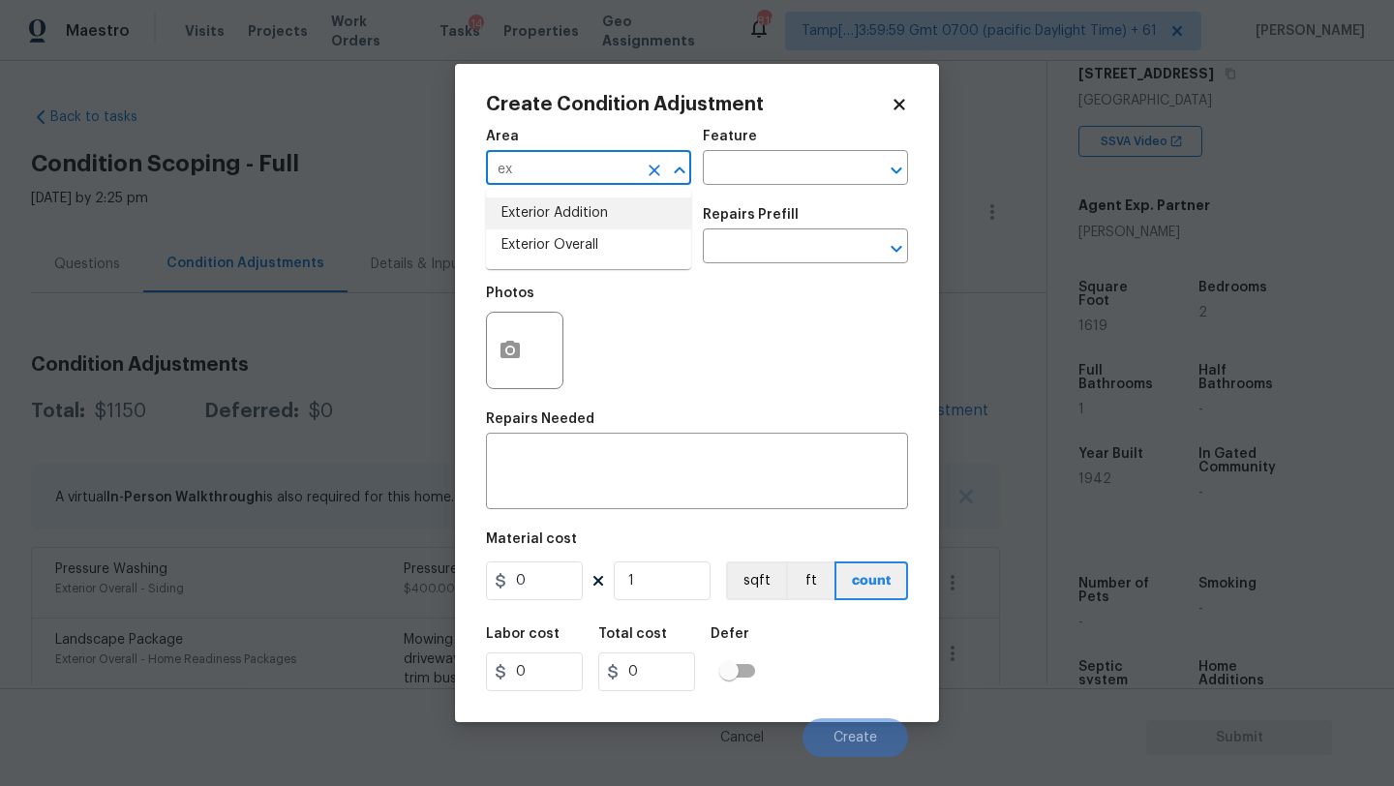
click at [609, 228] on li "Exterior Addition" at bounding box center [588, 214] width 205 height 32
type input "Exterior Addition"
click at [659, 173] on icon "Clear" at bounding box center [655, 171] width 12 height 12
click at [594, 173] on input "text" at bounding box center [561, 170] width 151 height 30
click at [589, 251] on li "Exterior Overall" at bounding box center [588, 245] width 205 height 32
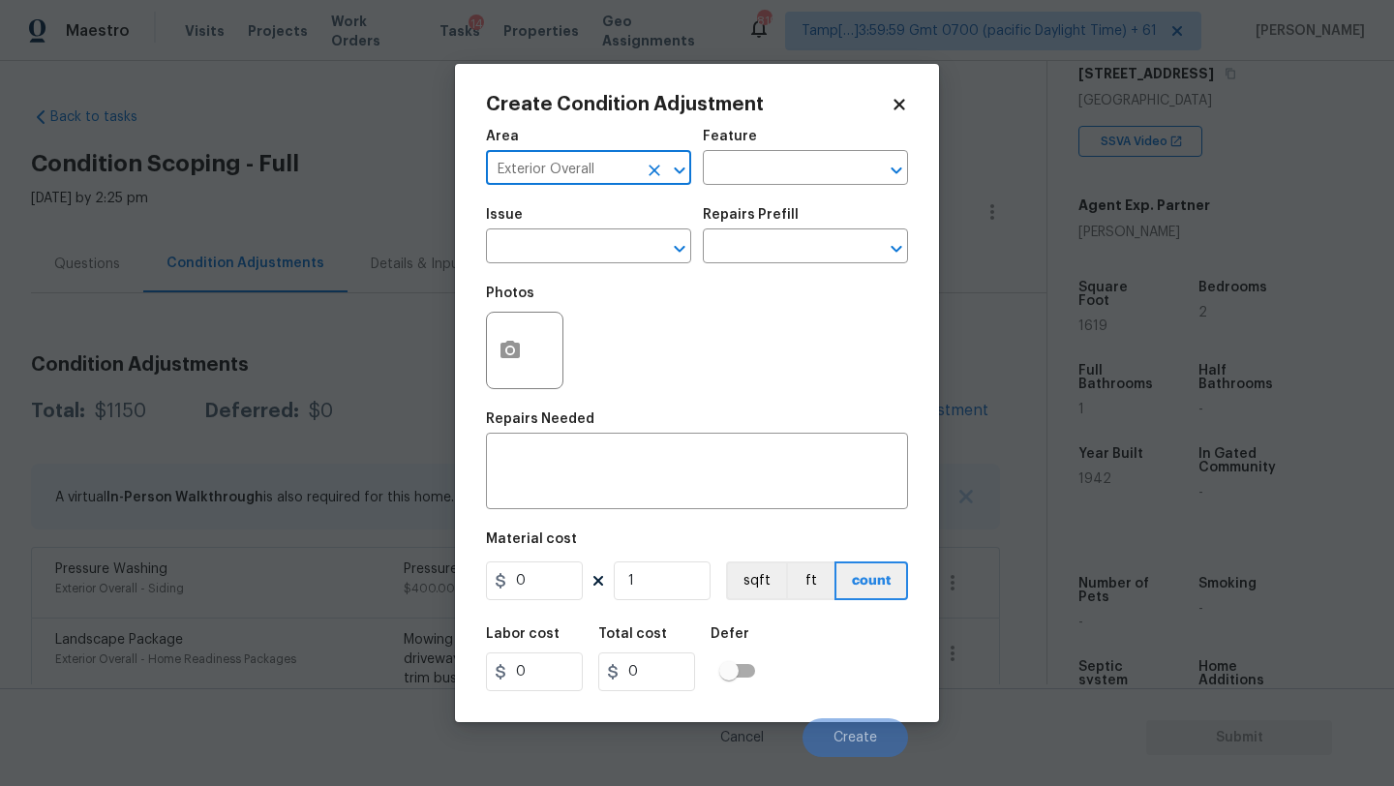
type input "Exterior Overall"
click at [774, 153] on div "Feature" at bounding box center [805, 142] width 205 height 25
click at [774, 165] on input "text" at bounding box center [778, 170] width 151 height 30
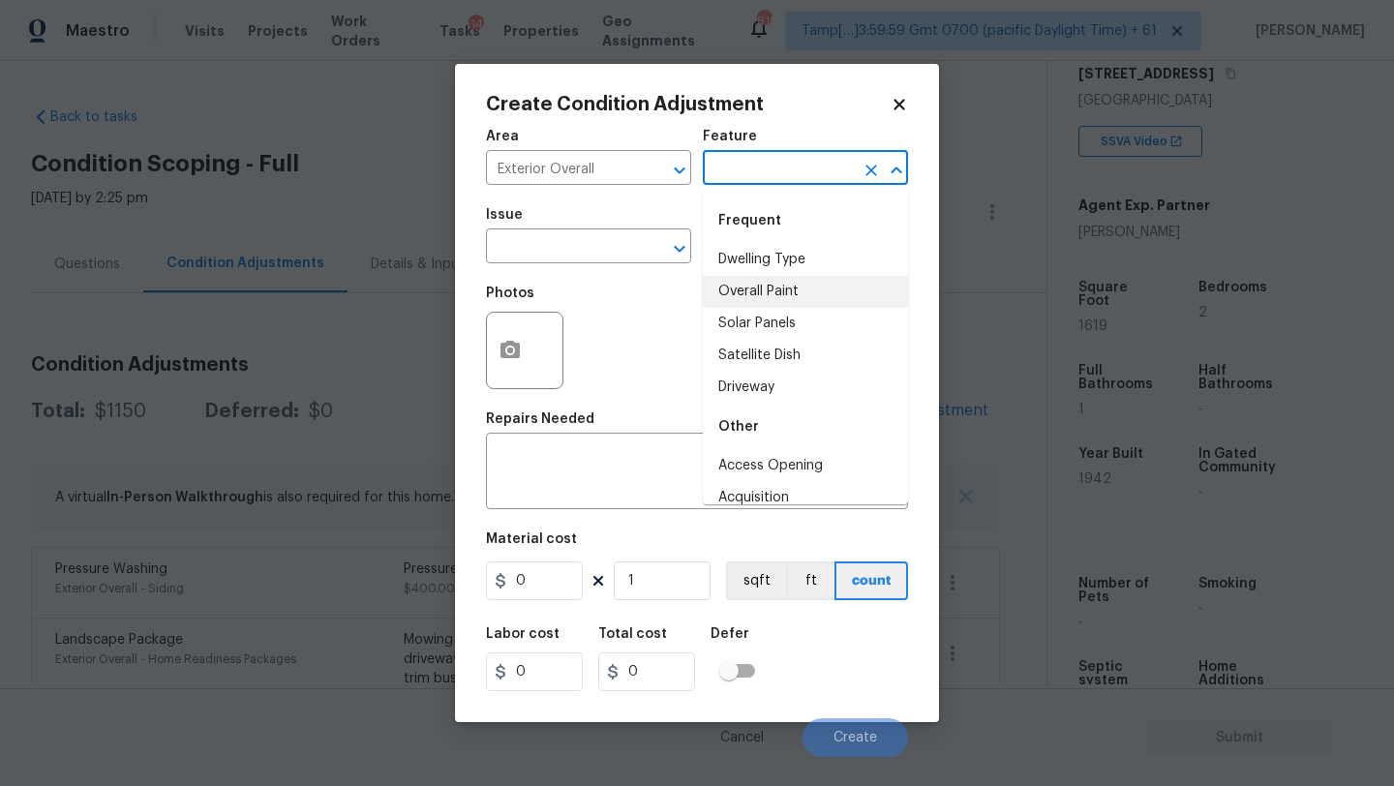
click at [765, 289] on li "Overall Paint" at bounding box center [805, 292] width 205 height 32
type input "Overall Paint"
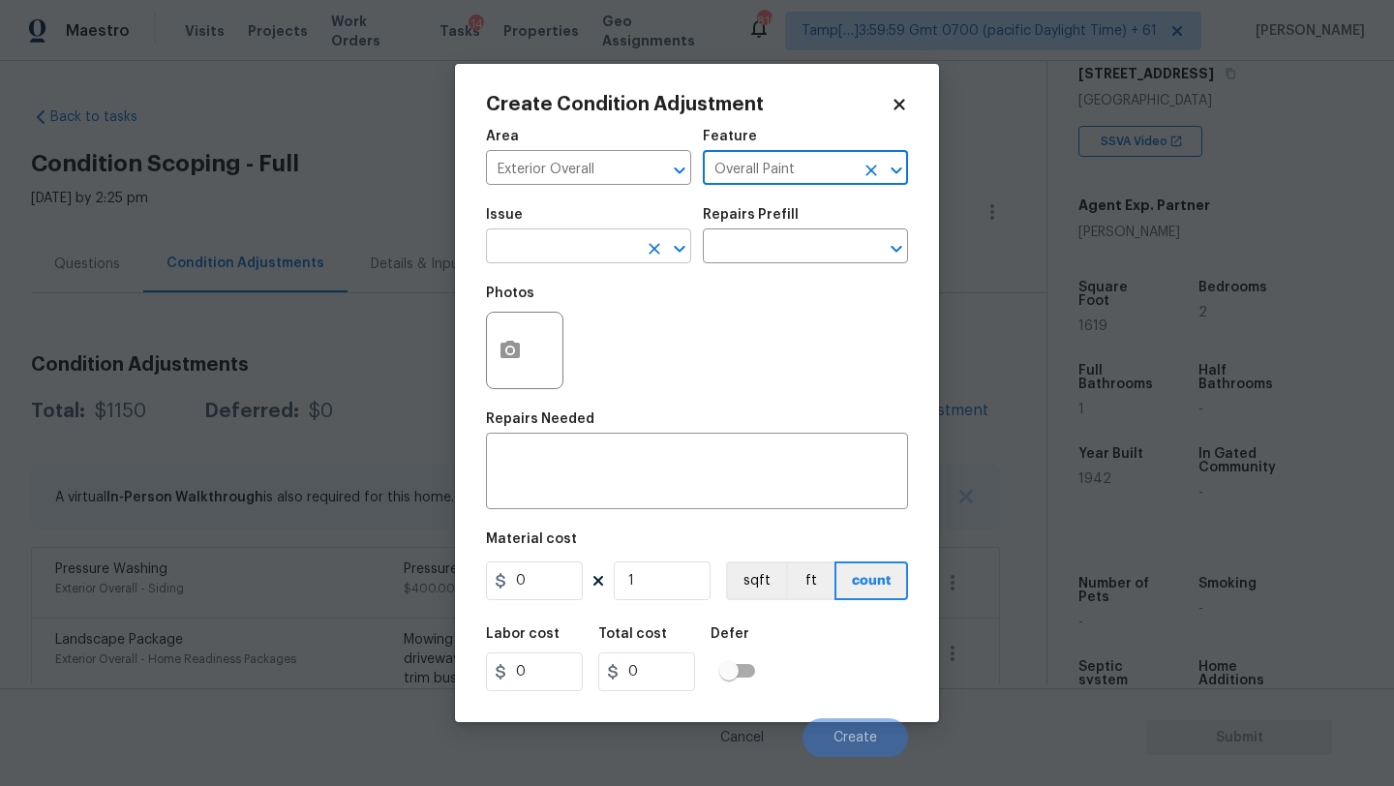
click at [584, 249] on input "text" at bounding box center [561, 248] width 151 height 30
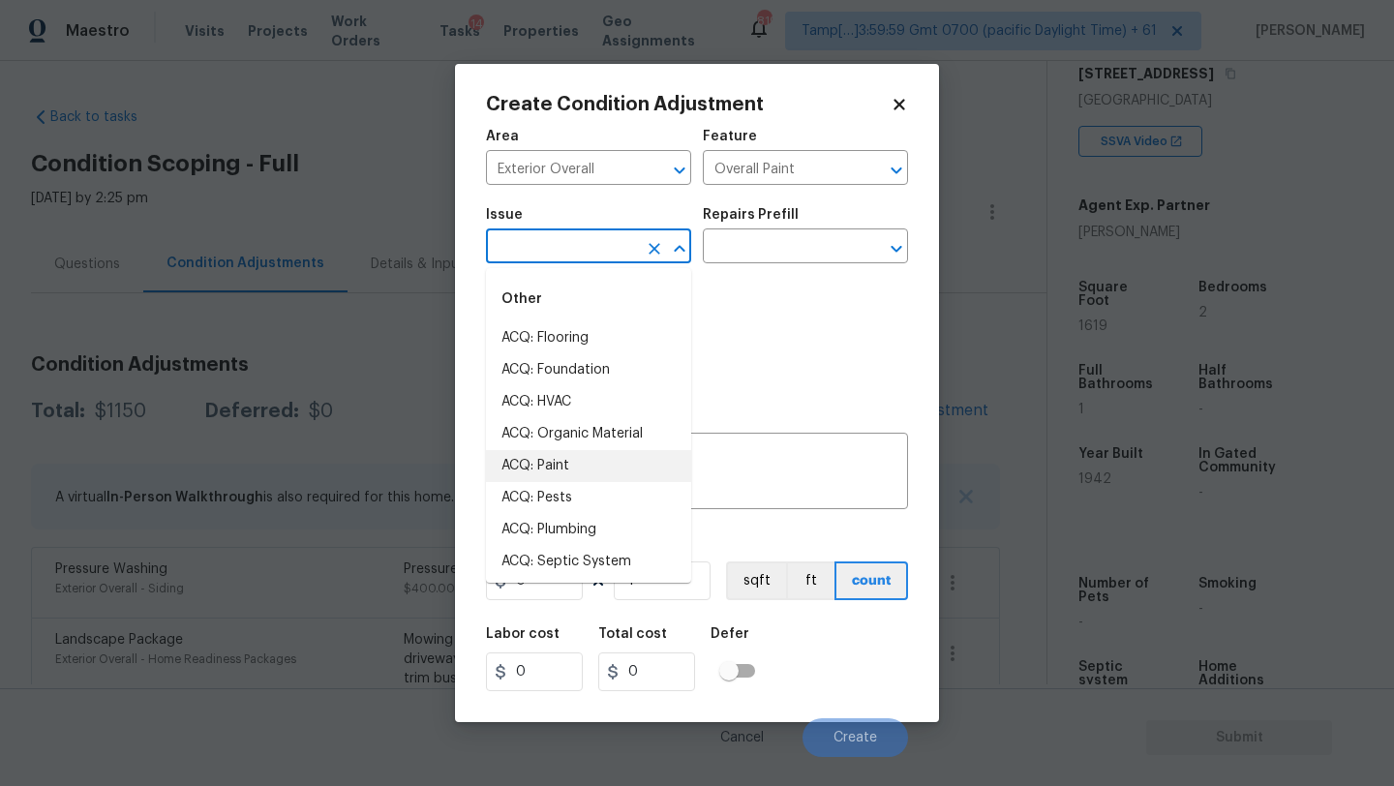
drag, startPoint x: 560, startPoint y: 467, endPoint x: 596, endPoint y: 423, distance: 57.0
click at [560, 467] on li "ACQ: Paint" at bounding box center [588, 466] width 205 height 32
type input "ACQ: Paint"
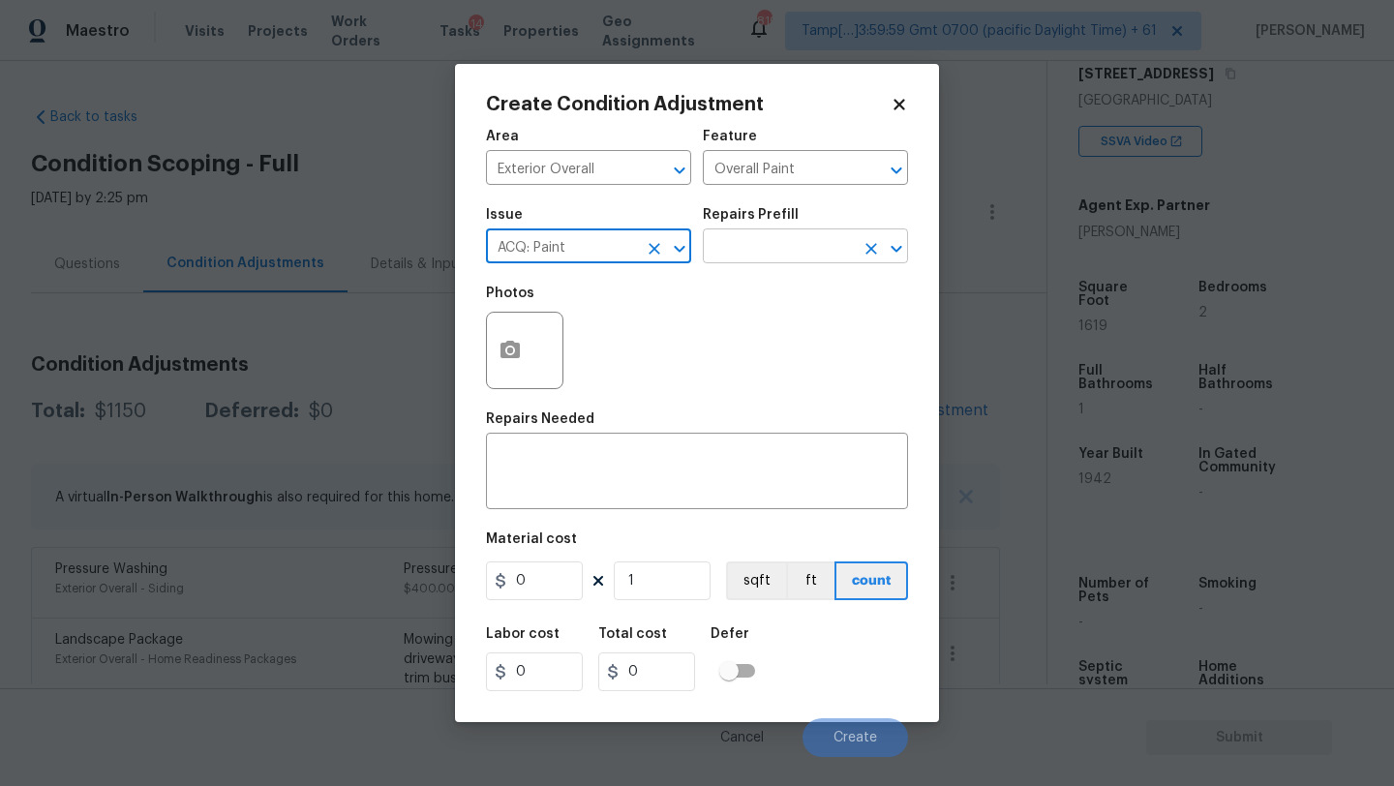
click at [773, 254] on input "text" at bounding box center [778, 248] width 151 height 30
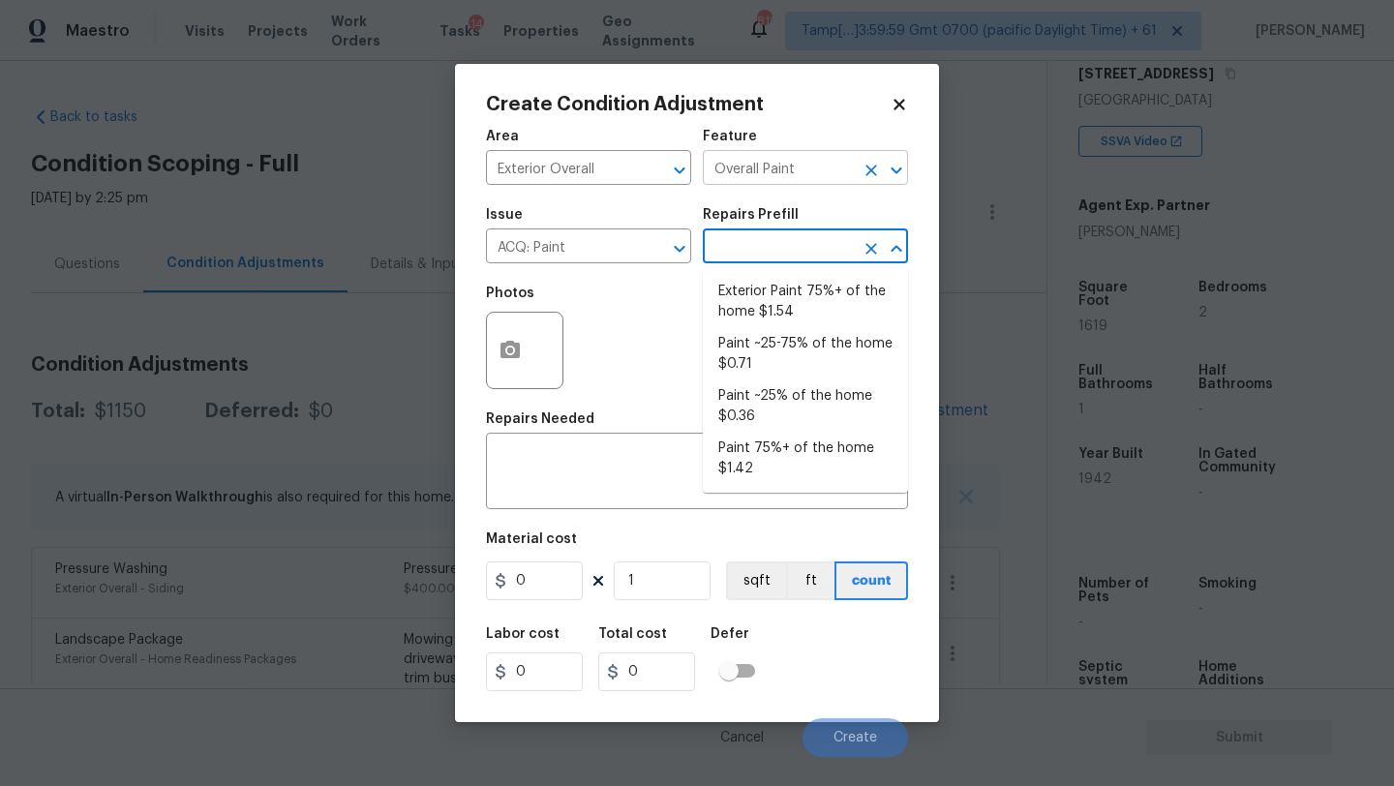
click at [872, 169] on icon "Clear" at bounding box center [872, 171] width 12 height 12
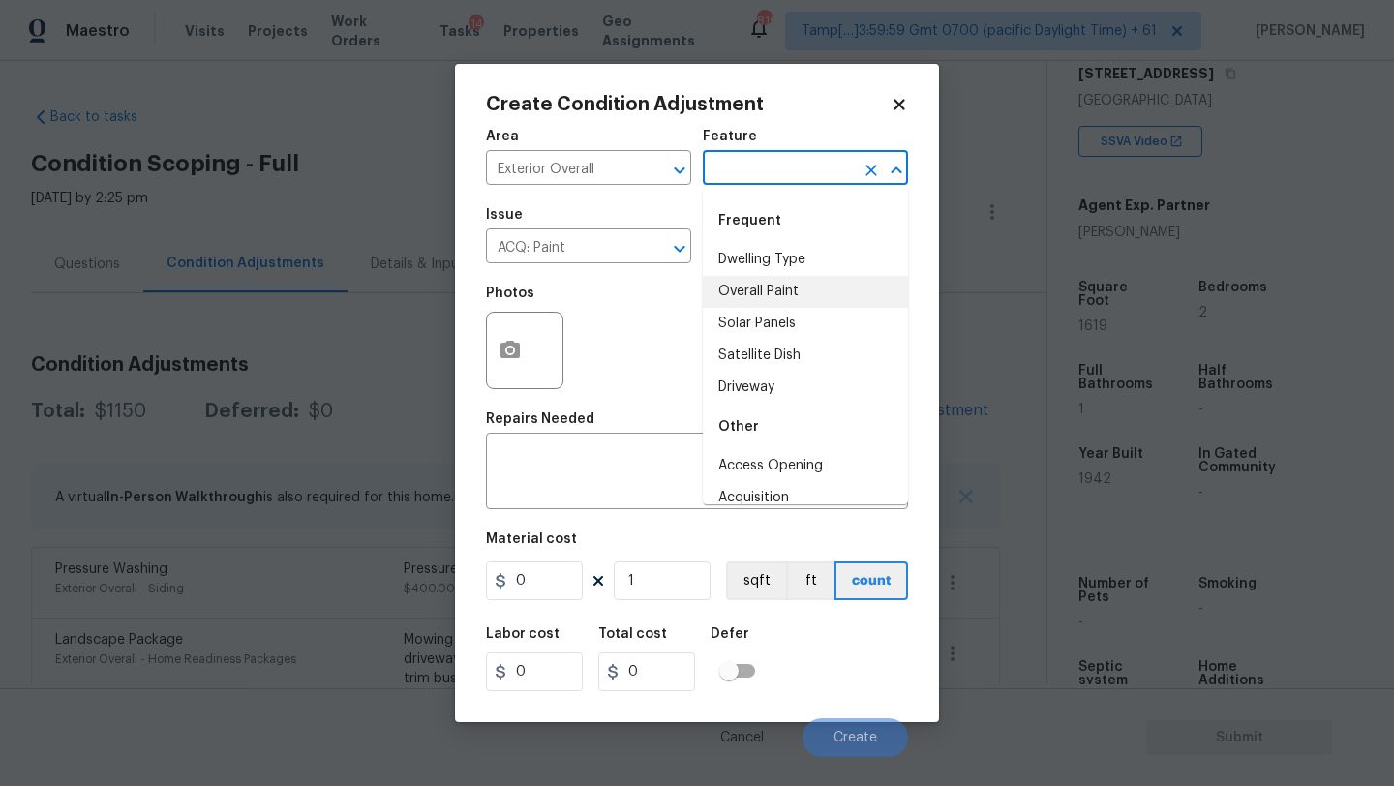
click at [838, 169] on input "text" at bounding box center [778, 170] width 151 height 30
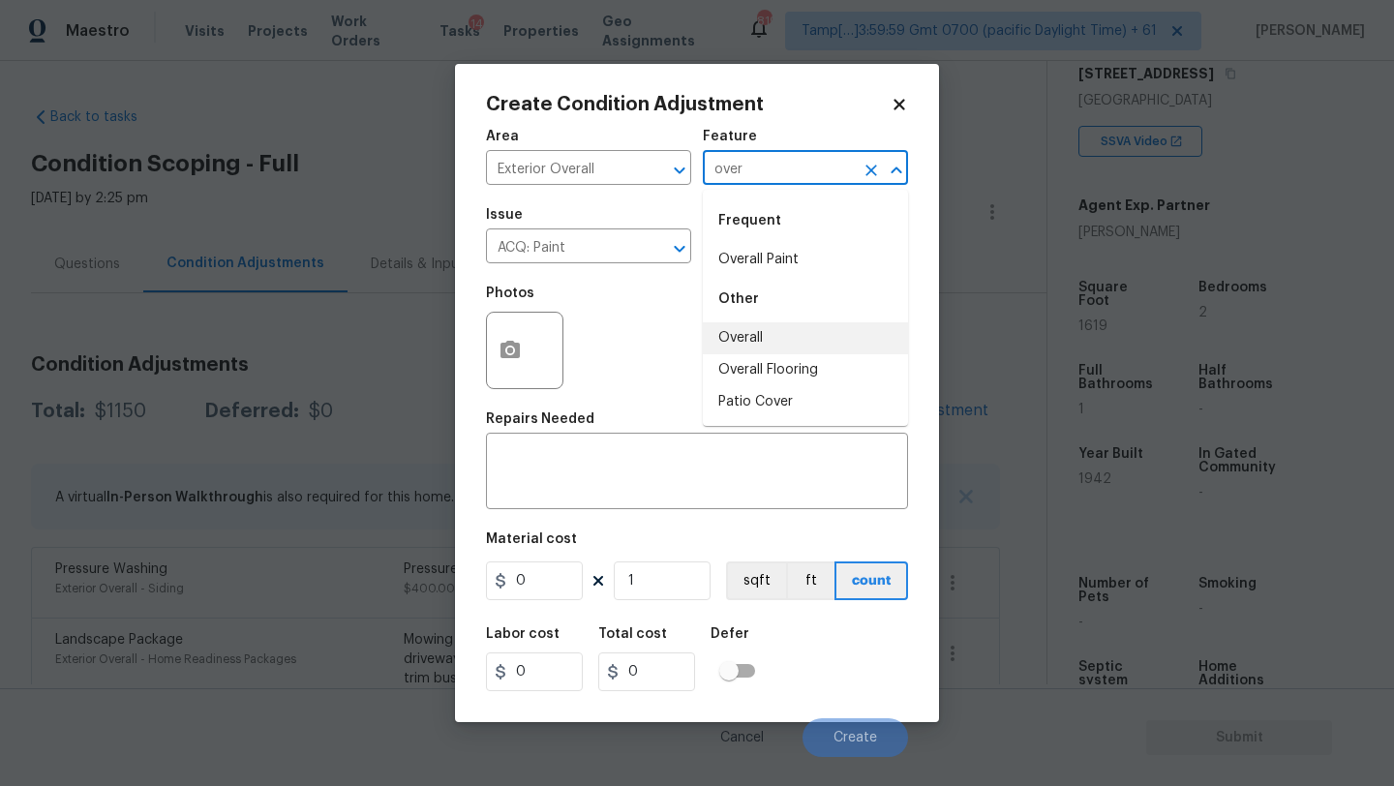
click at [788, 342] on li "Overall" at bounding box center [805, 338] width 205 height 32
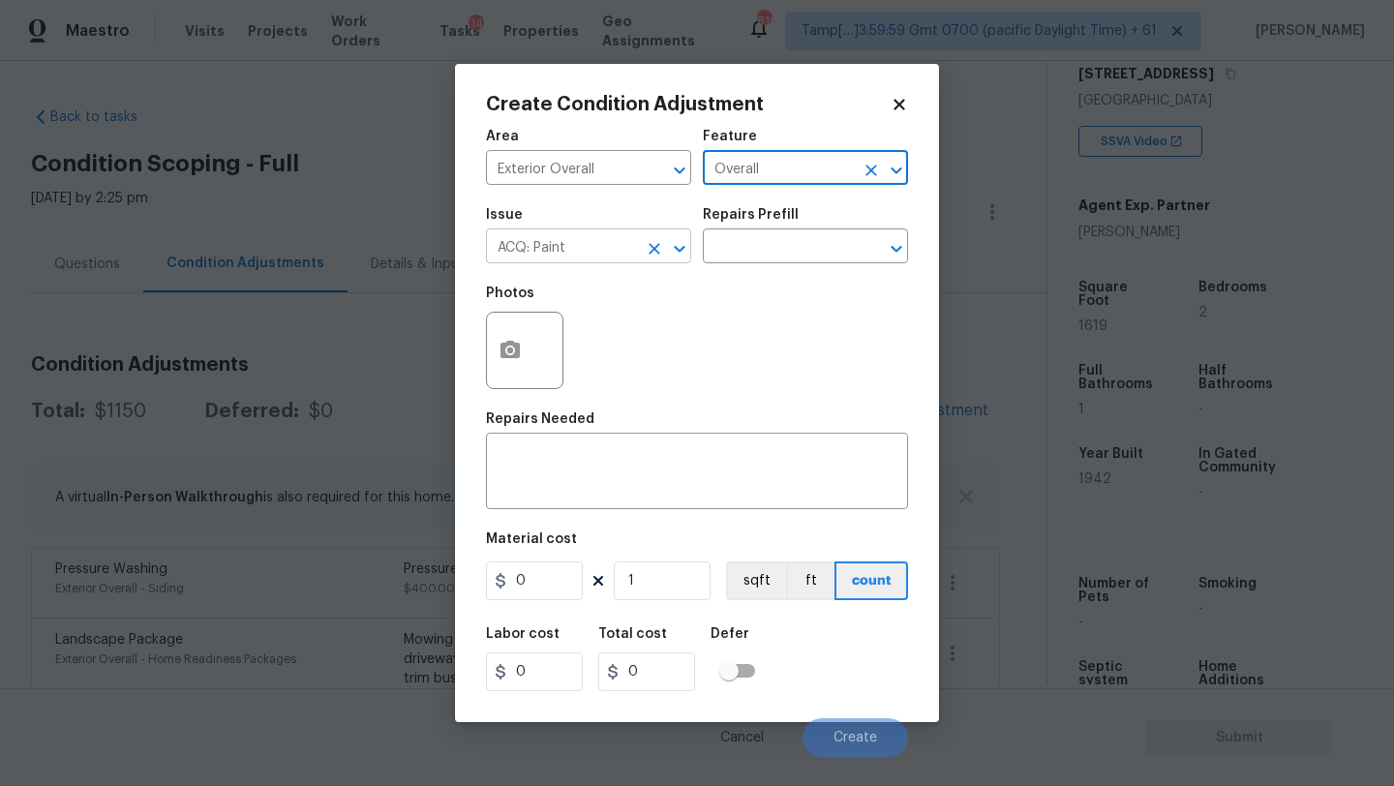
click at [655, 256] on icon "Clear" at bounding box center [654, 248] width 19 height 19
type input "Overall"
click at [594, 436] on div "Repairs Needed" at bounding box center [697, 424] width 422 height 25
click at [595, 446] on div "x ​" at bounding box center [697, 474] width 422 height 72
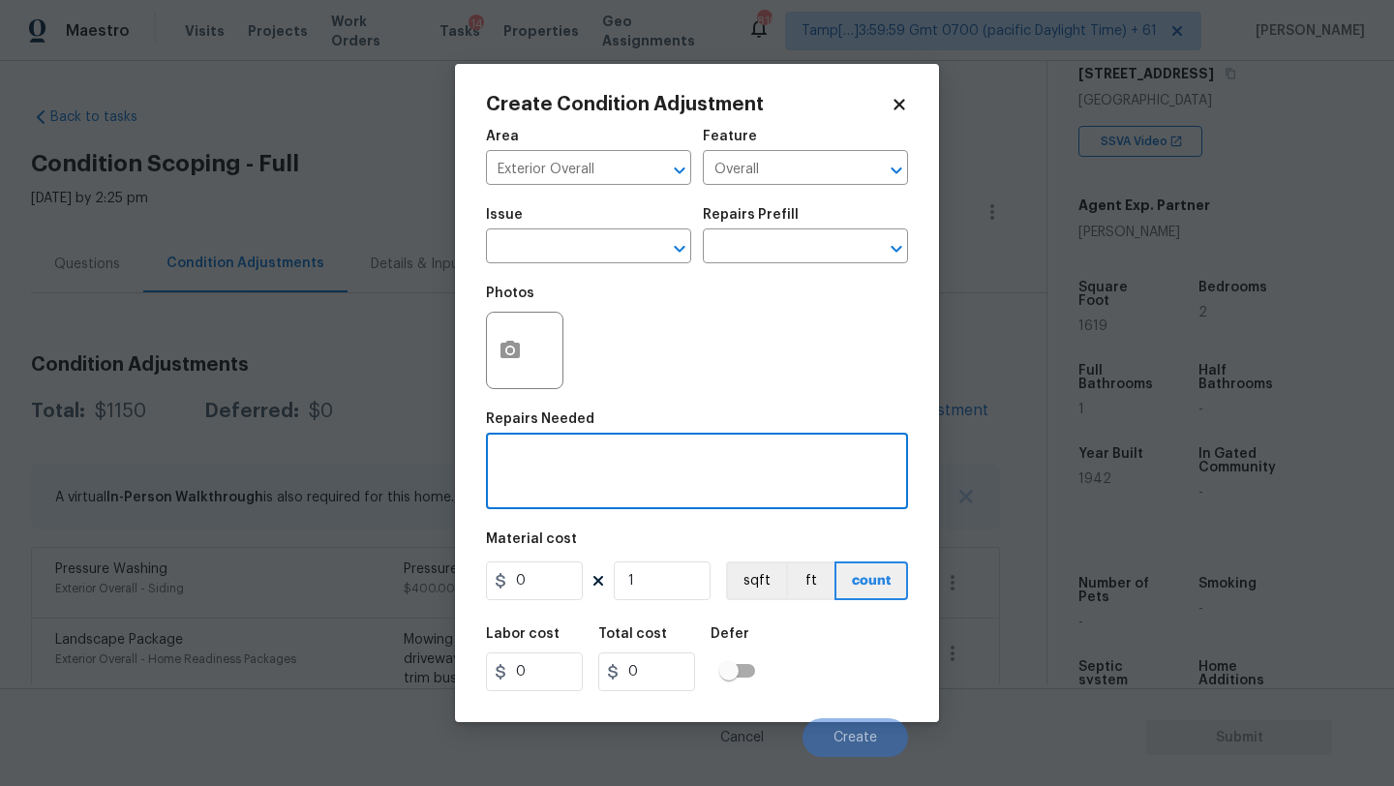
paste textarea "Repairs to siding, stucco, or paint"
type textarea "Repairs to siding, stucco, or paint"
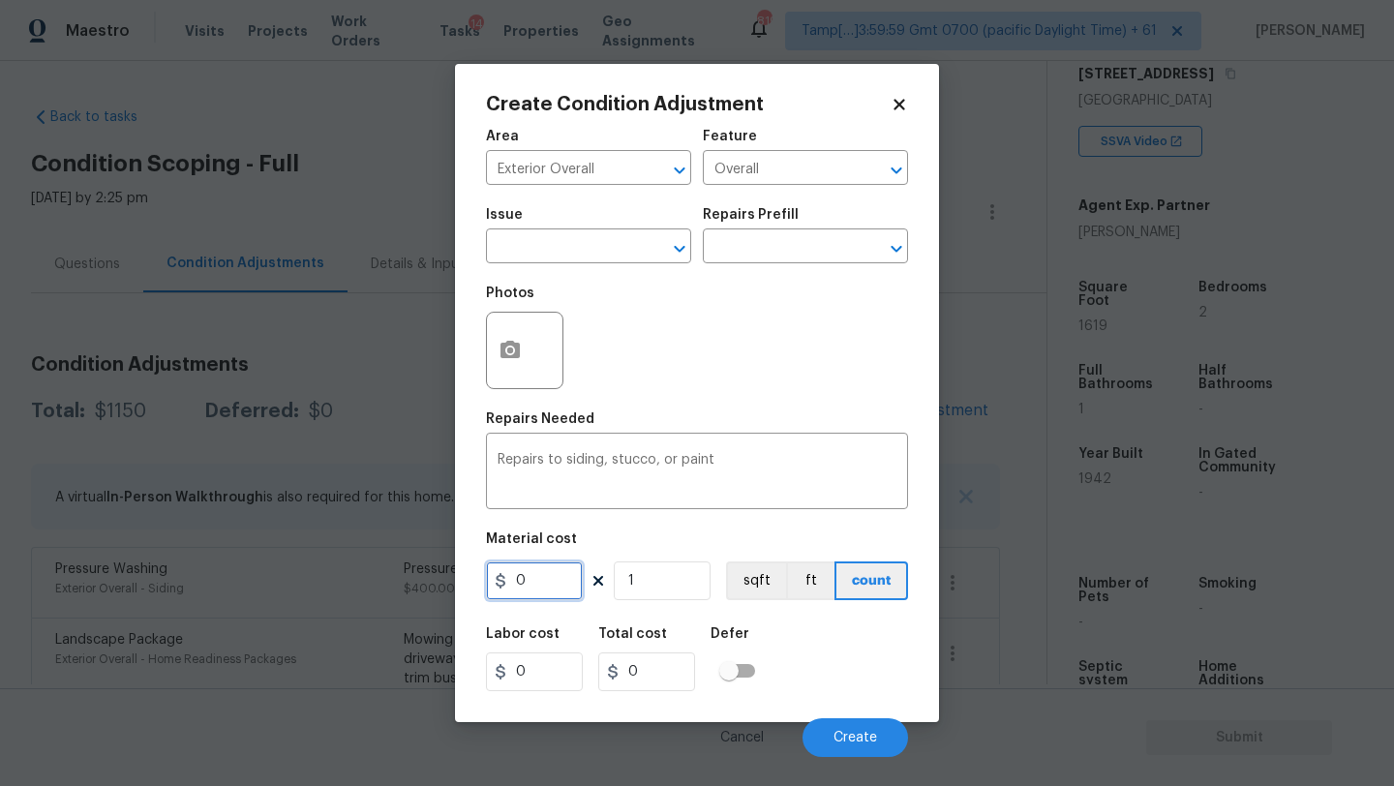
click at [539, 582] on input "0" at bounding box center [534, 581] width 97 height 39
type input "1.54"
click at [670, 585] on input "1" at bounding box center [662, 581] width 97 height 39
type input "16"
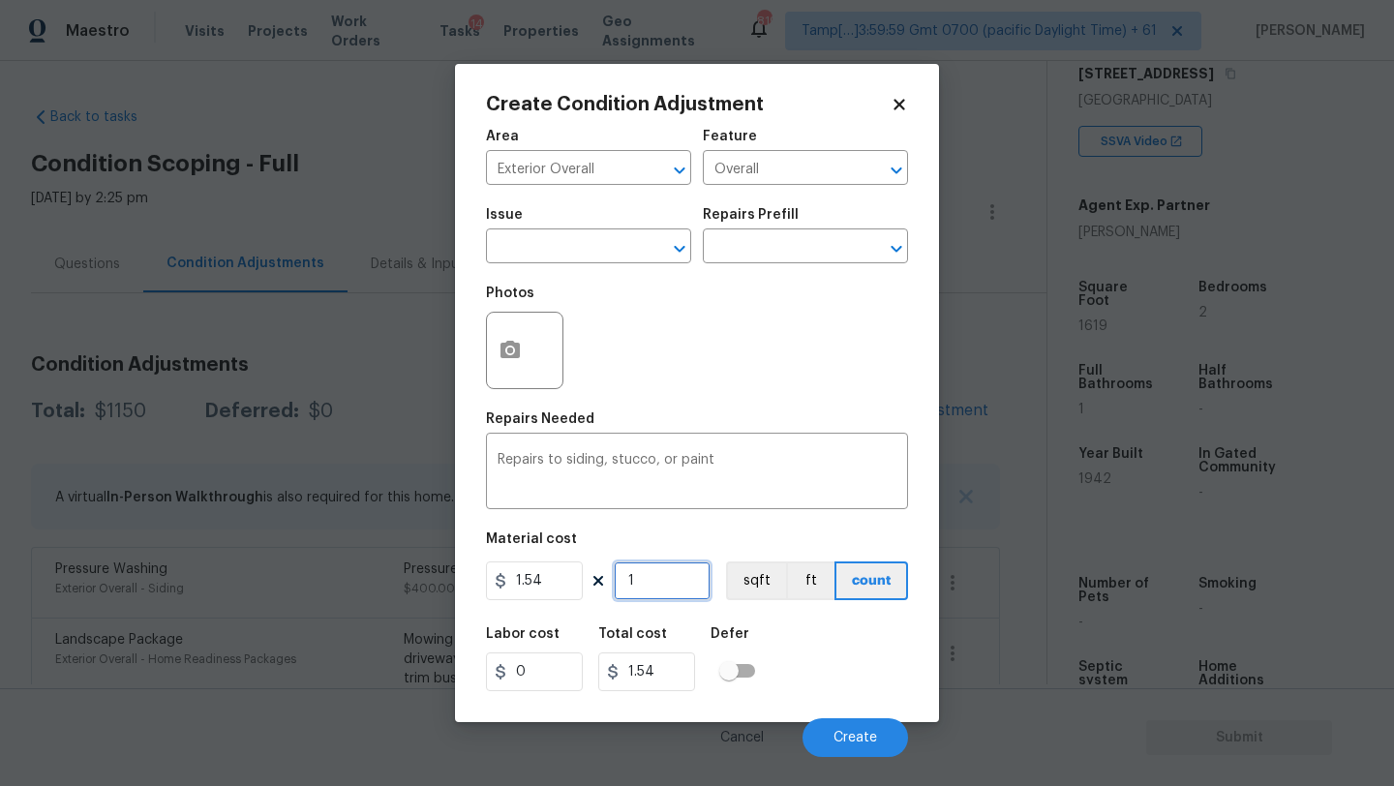
type input "24.64"
type input "161"
type input "247.94"
type input "1619"
type input "2493.26"
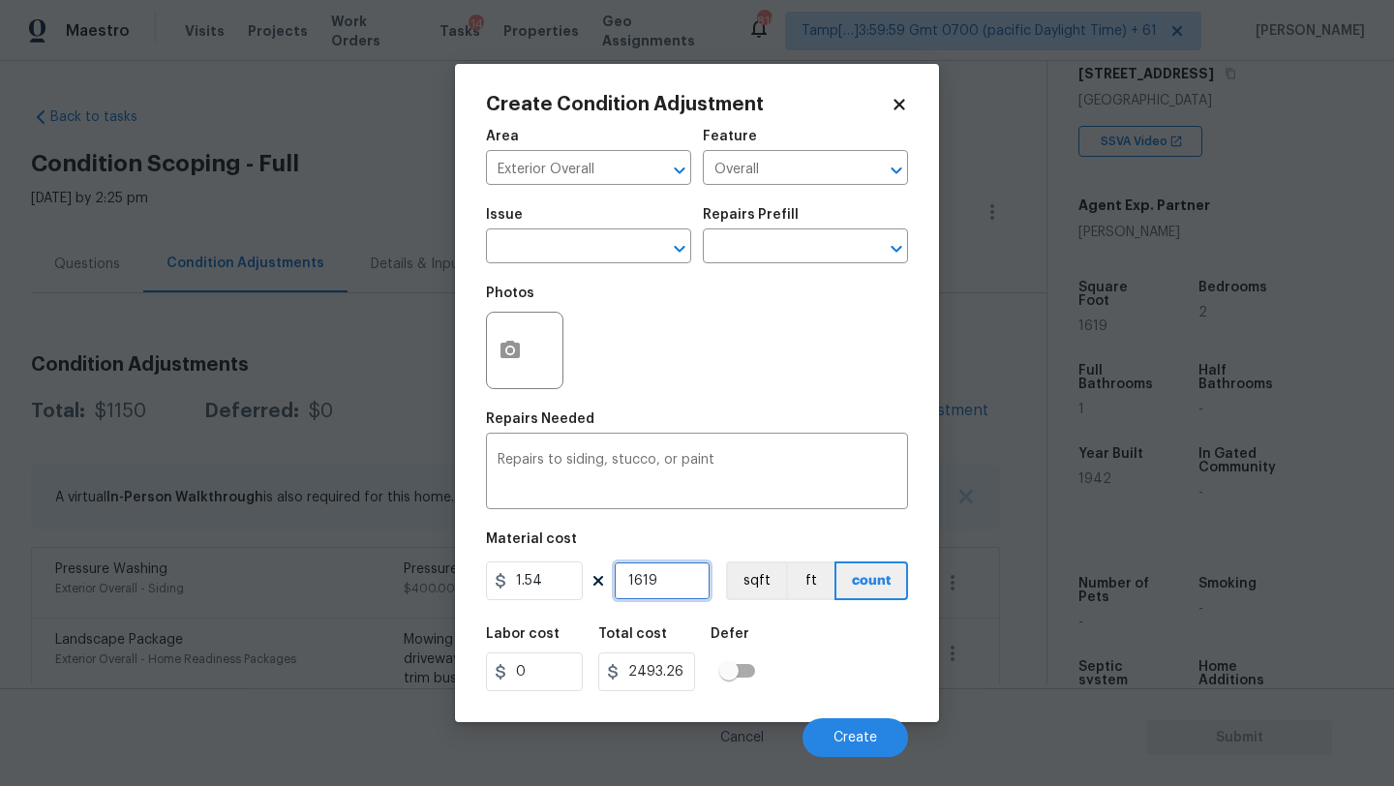
type input "1619"
click at [511, 360] on icon "button" at bounding box center [510, 350] width 23 height 23
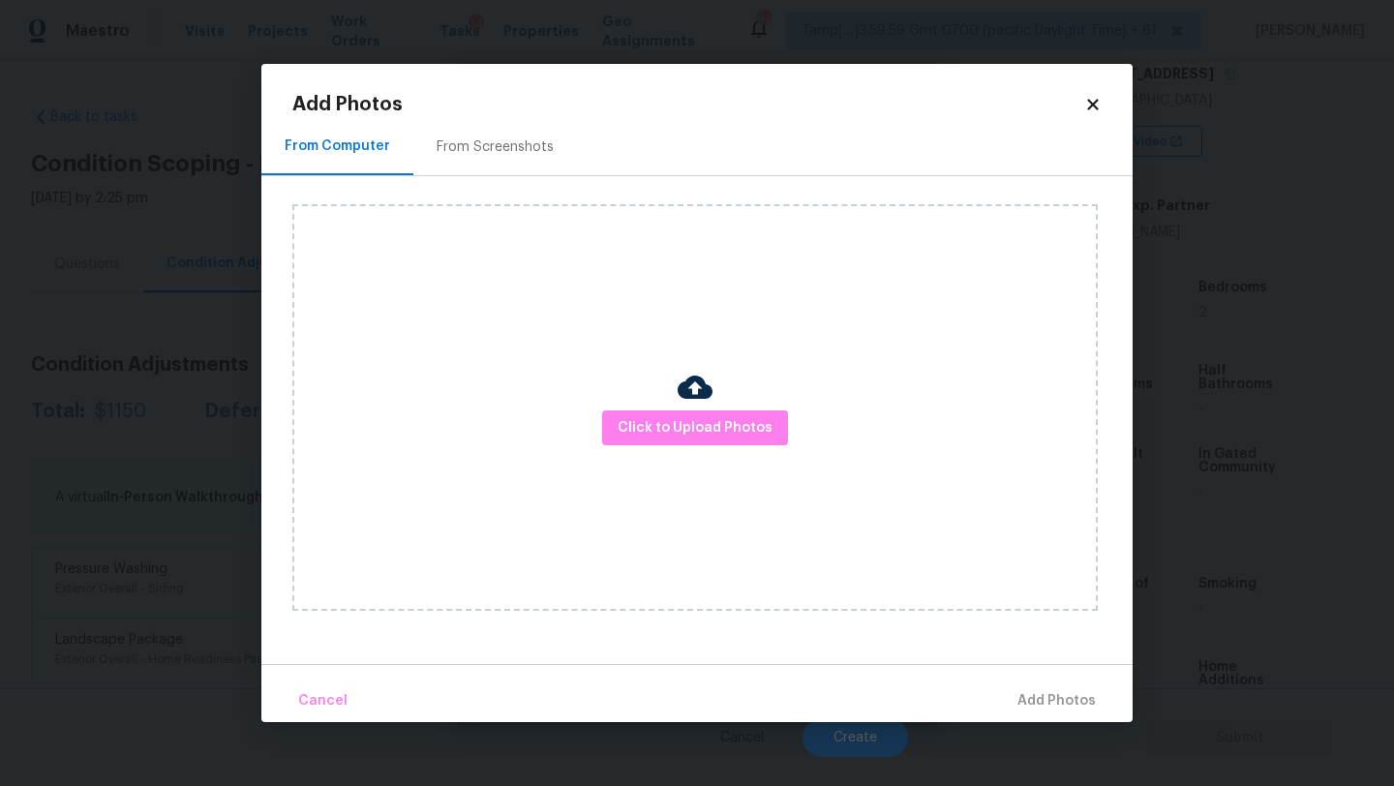
click at [512, 158] on div "From Screenshots" at bounding box center [495, 146] width 164 height 57
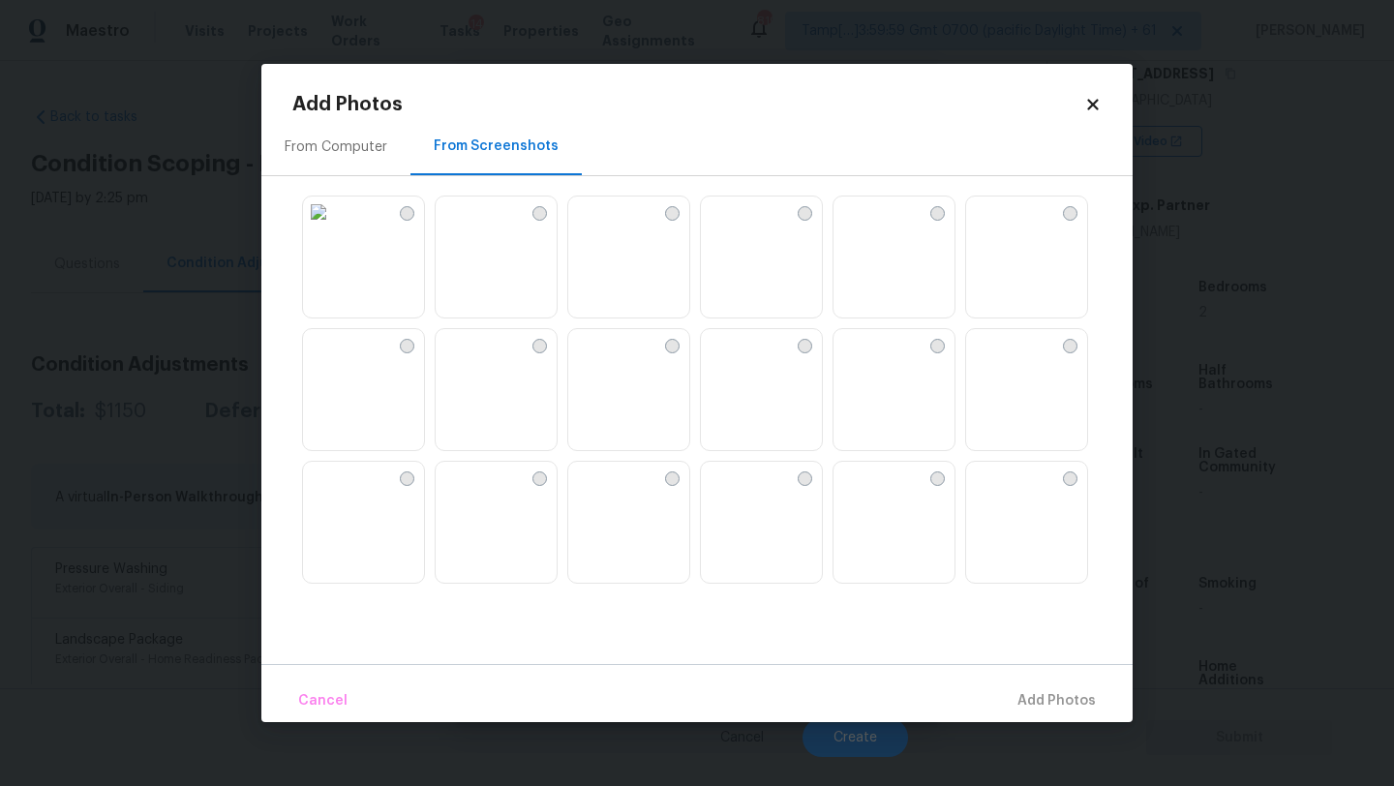
click at [599, 228] on img at bounding box center [583, 212] width 31 height 31
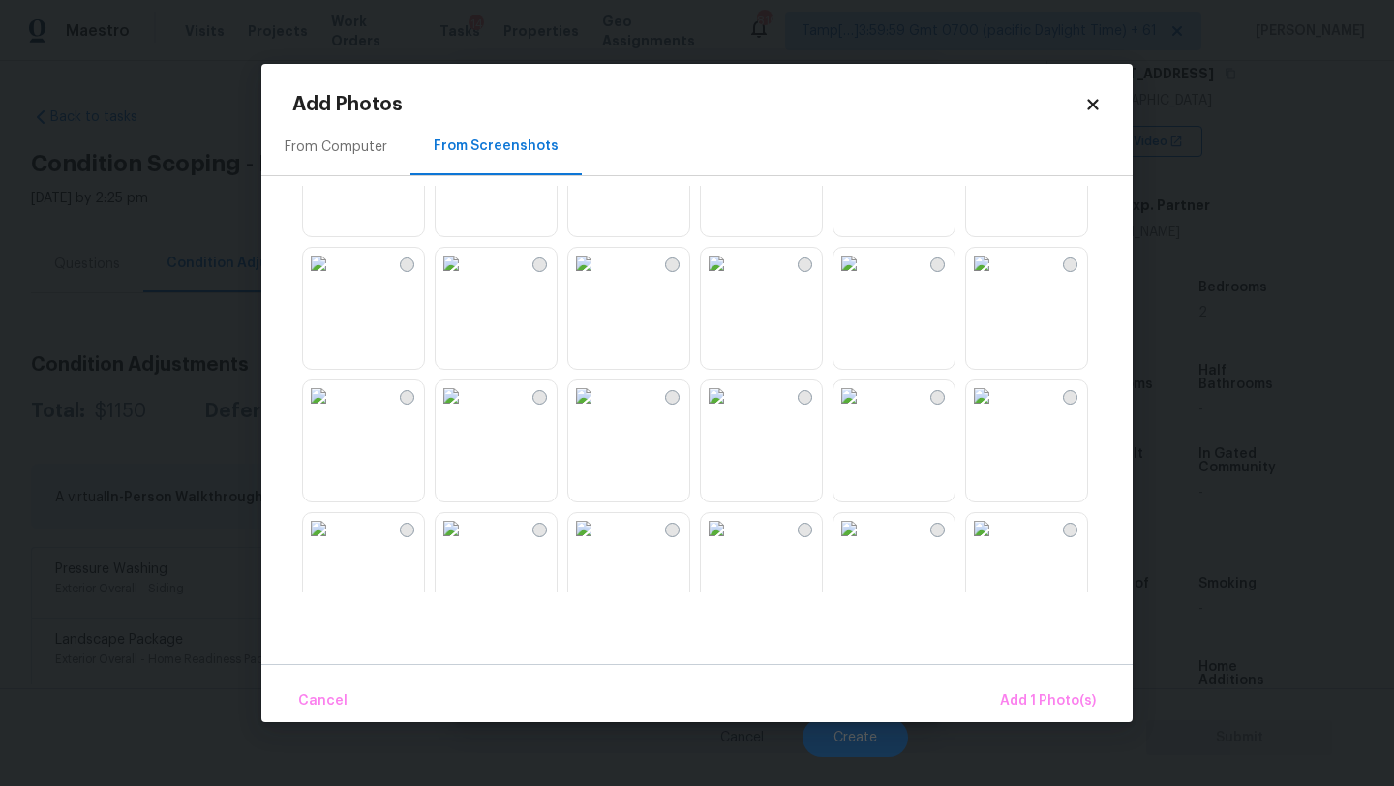
scroll to position [558, 0]
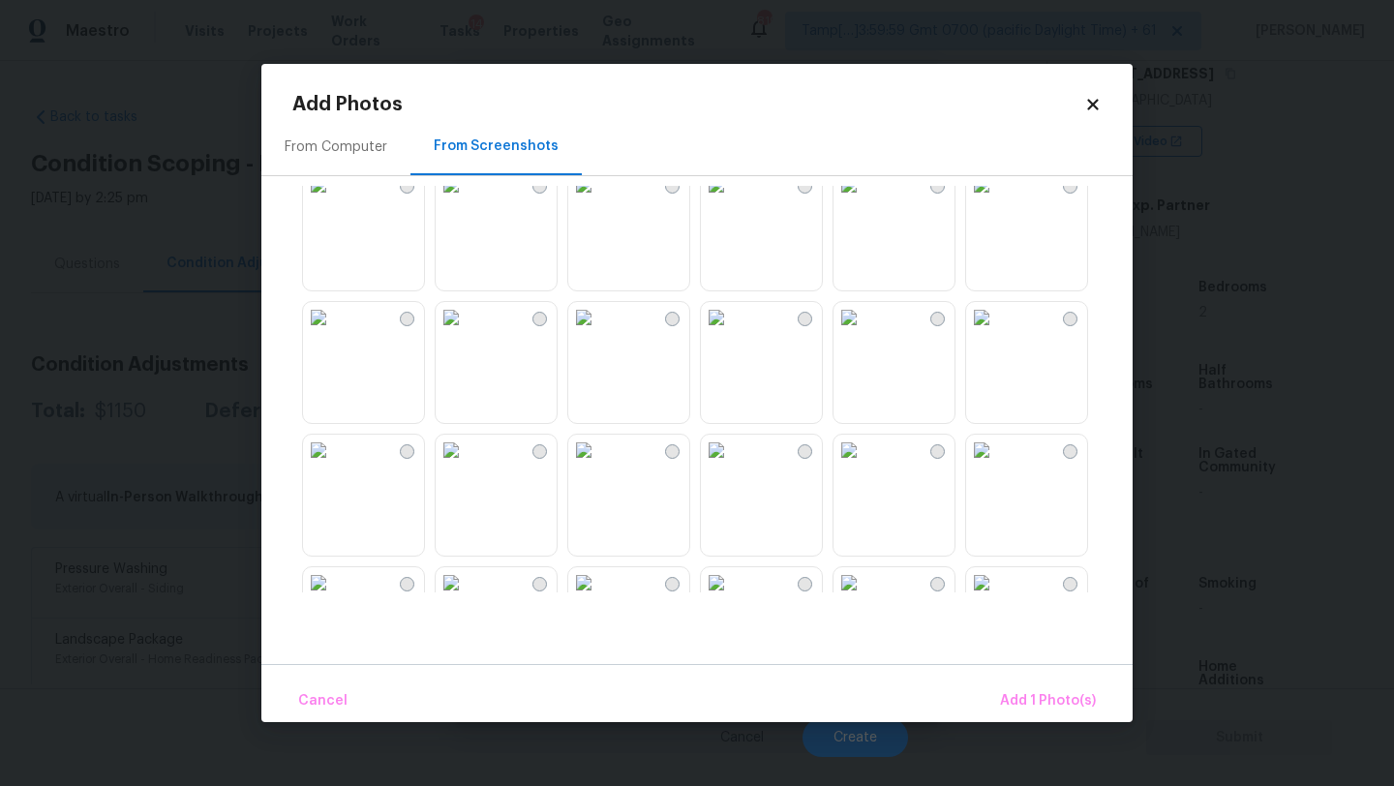
click at [467, 200] on img at bounding box center [451, 184] width 31 height 31
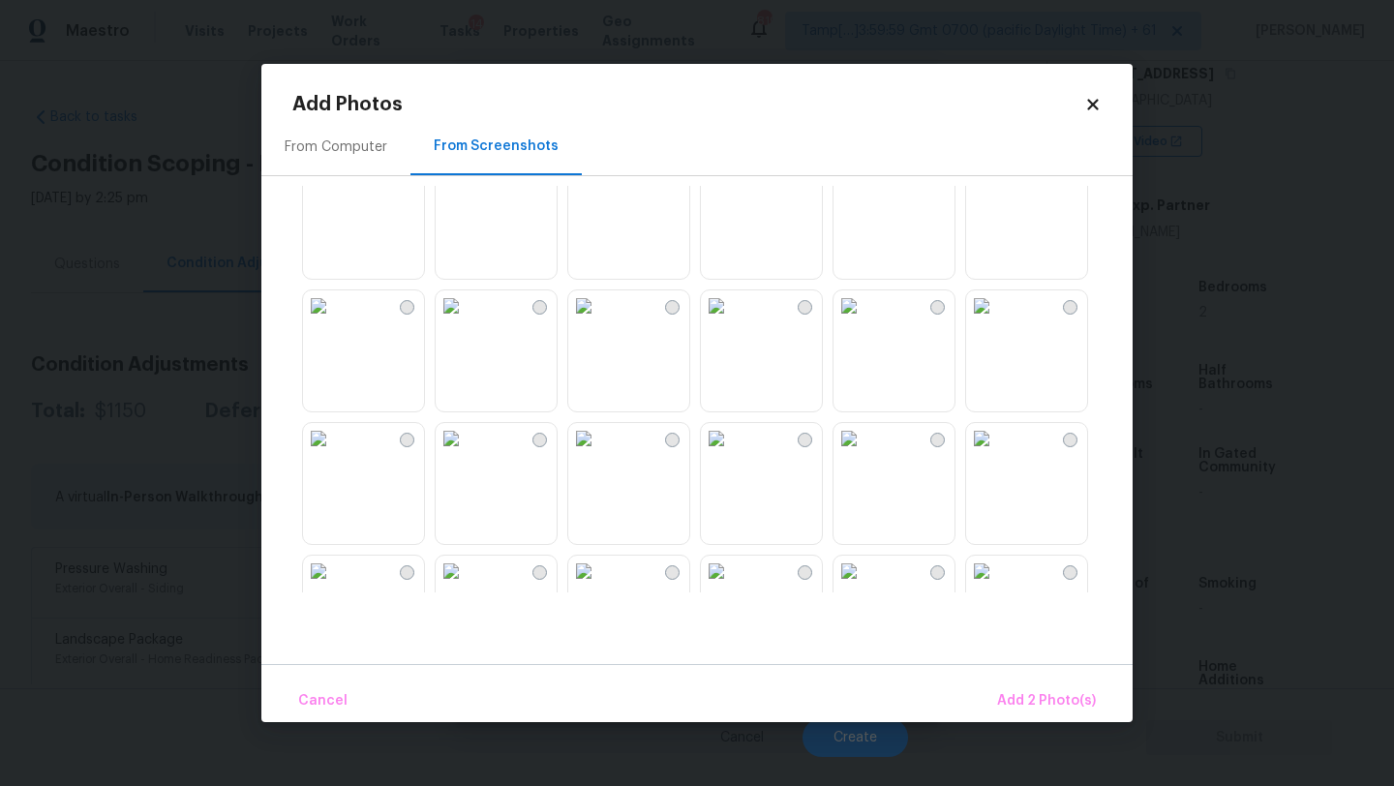
click at [467, 321] on img at bounding box center [451, 305] width 31 height 31
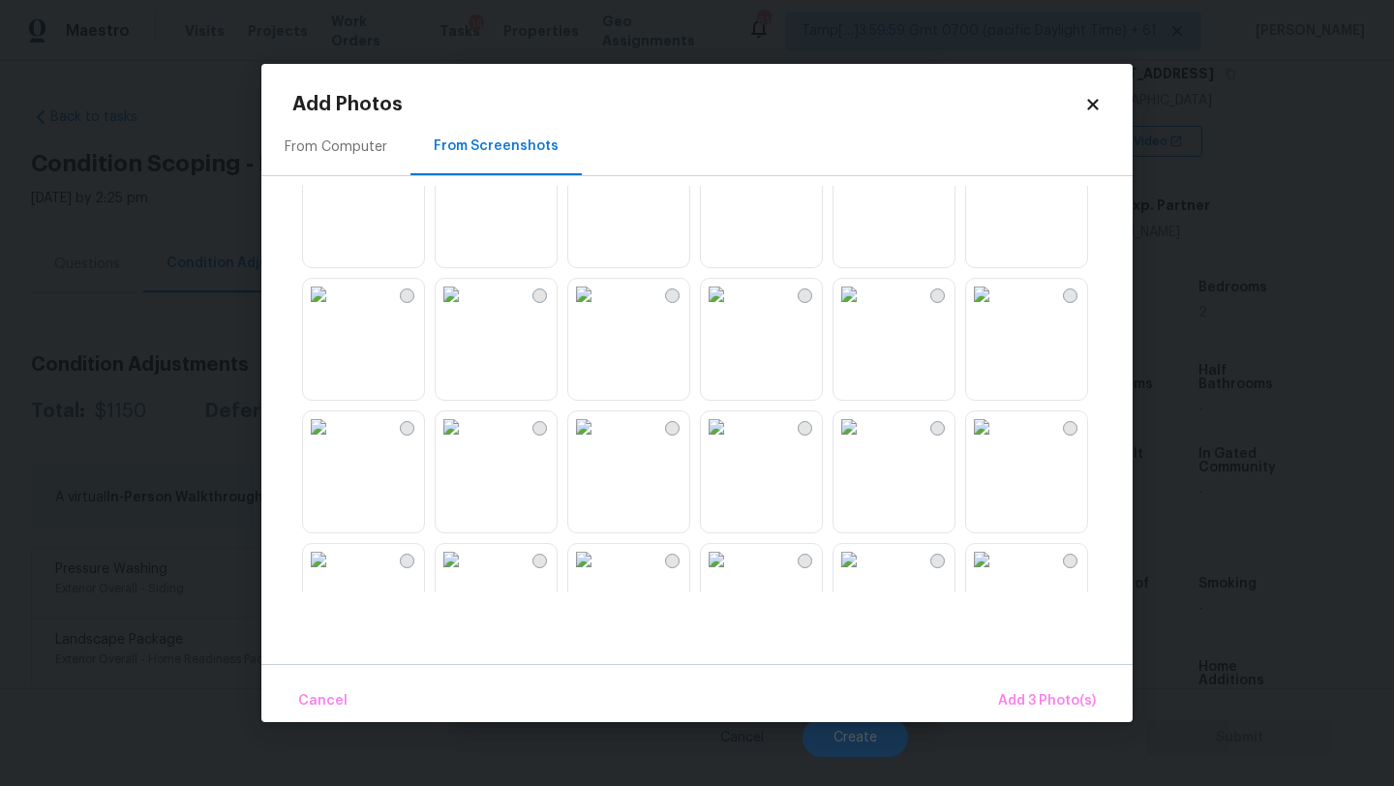
scroll to position [1508, 0]
click at [997, 178] on img at bounding box center [981, 162] width 31 height 31
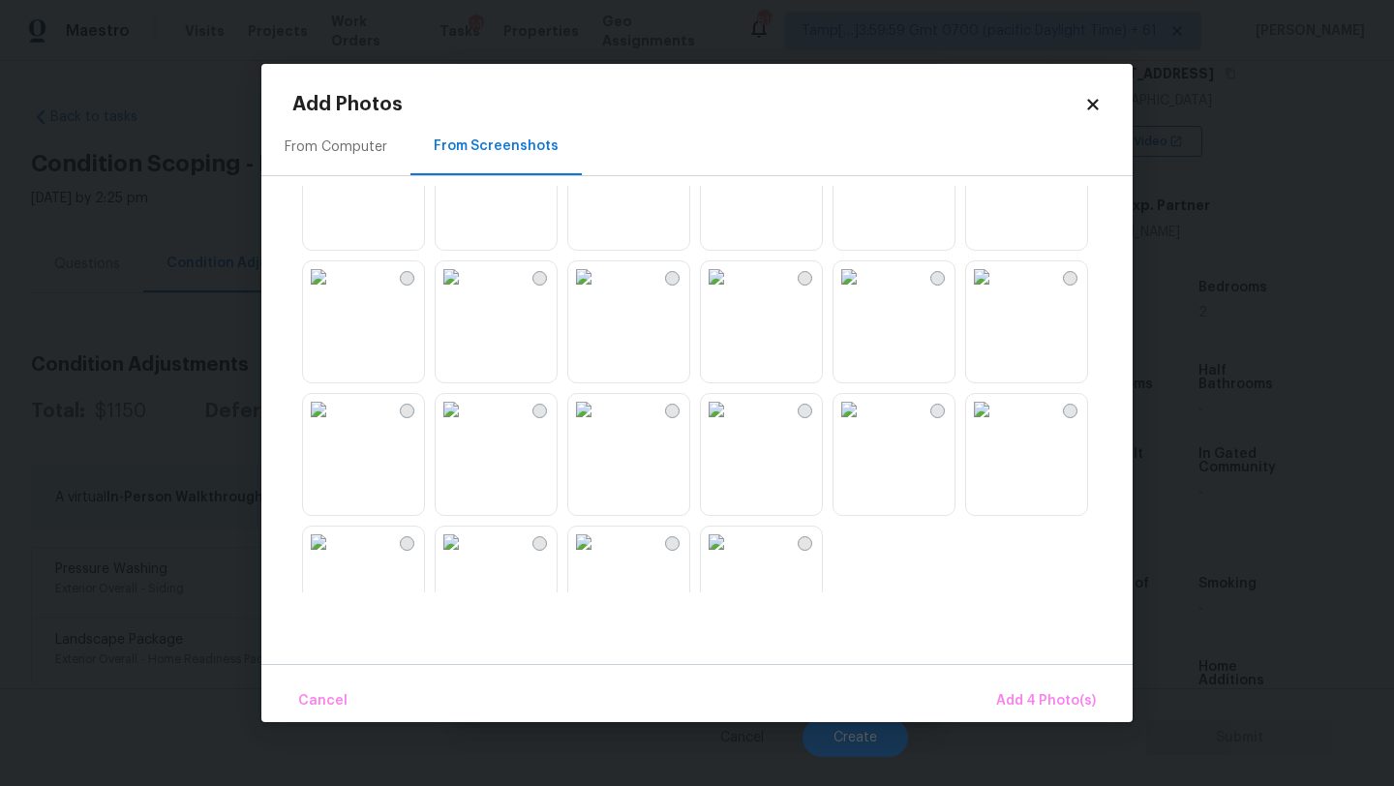
scroll to position [1849, 0]
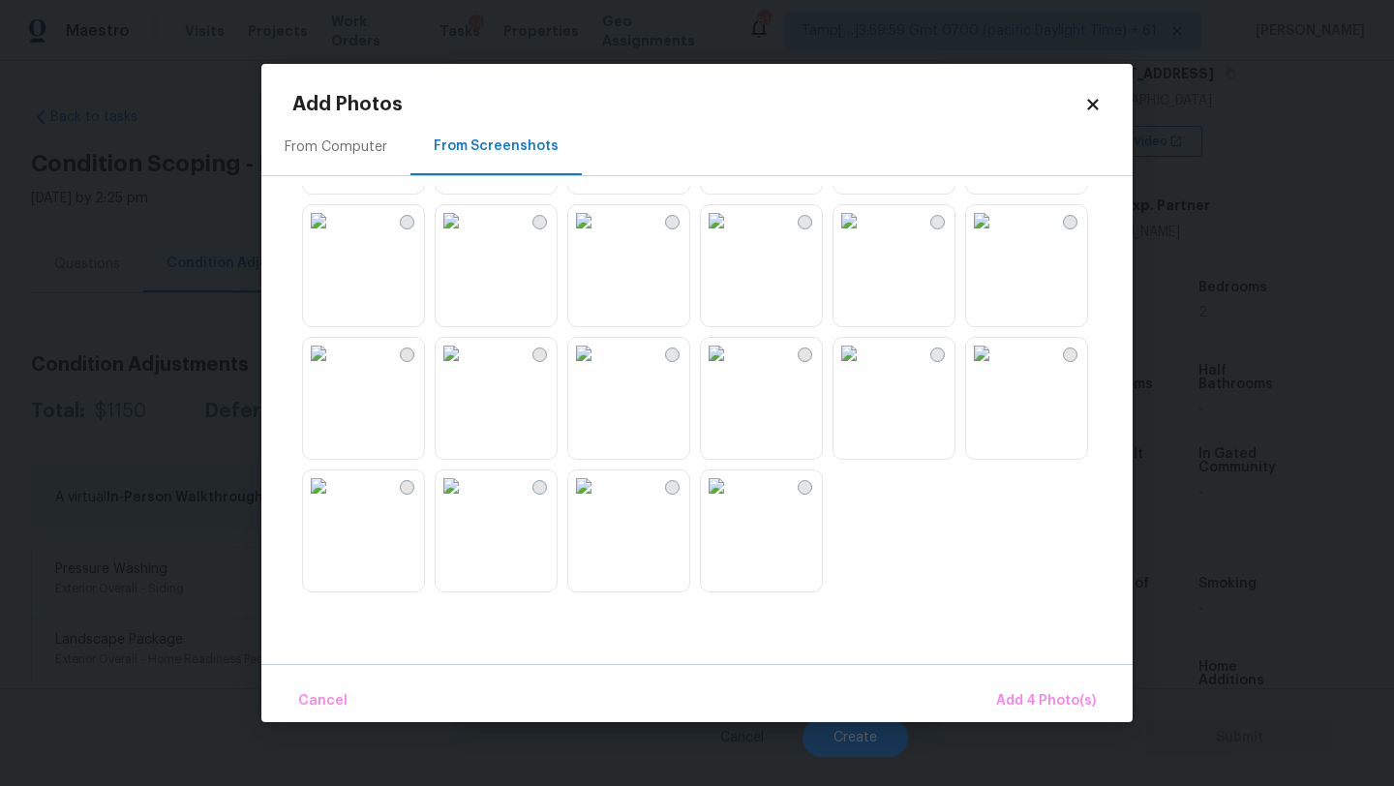
click at [599, 369] on img at bounding box center [583, 353] width 31 height 31
click at [865, 369] on img at bounding box center [849, 353] width 31 height 31
click at [1044, 691] on span "Add 6 Photo(s)" at bounding box center [1046, 701] width 99 height 24
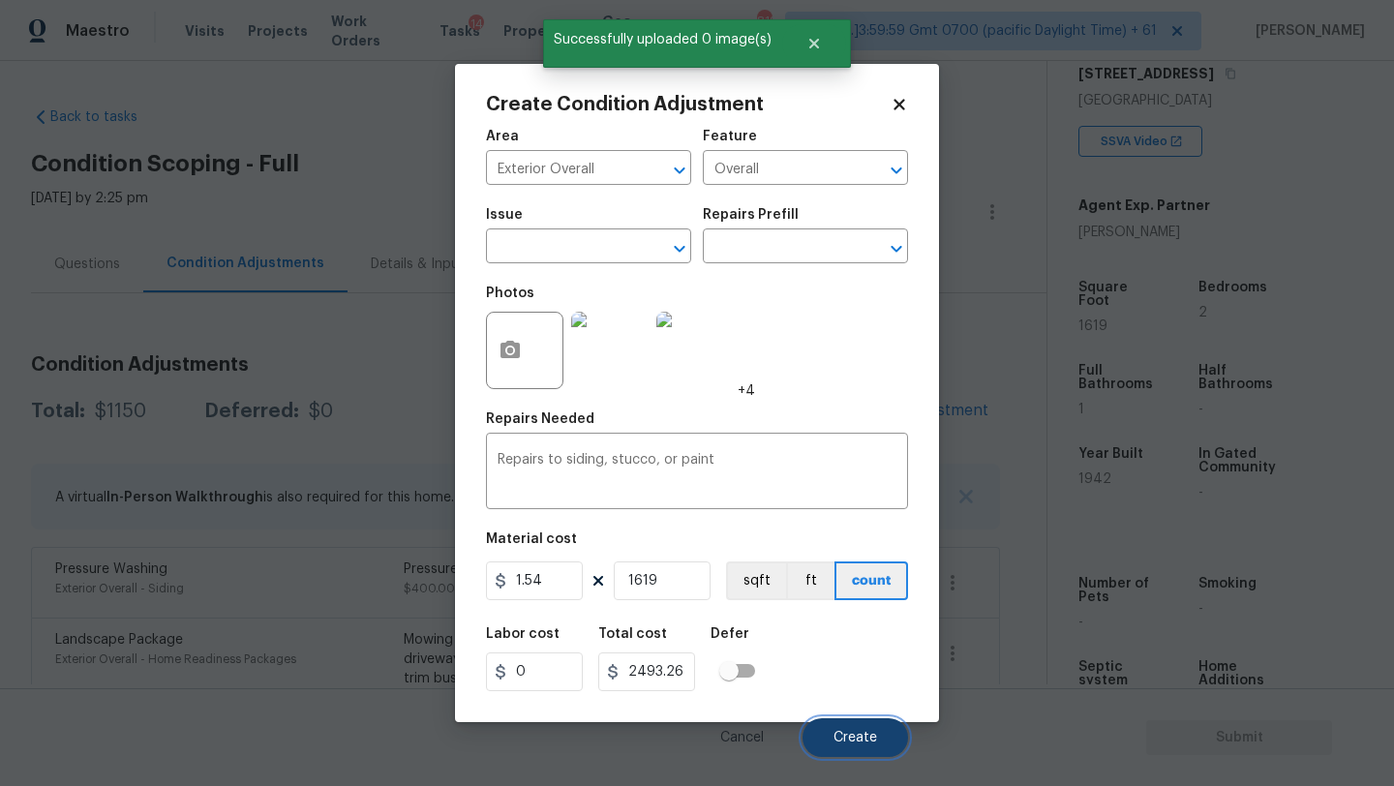
click at [868, 733] on span "Create" at bounding box center [856, 738] width 44 height 15
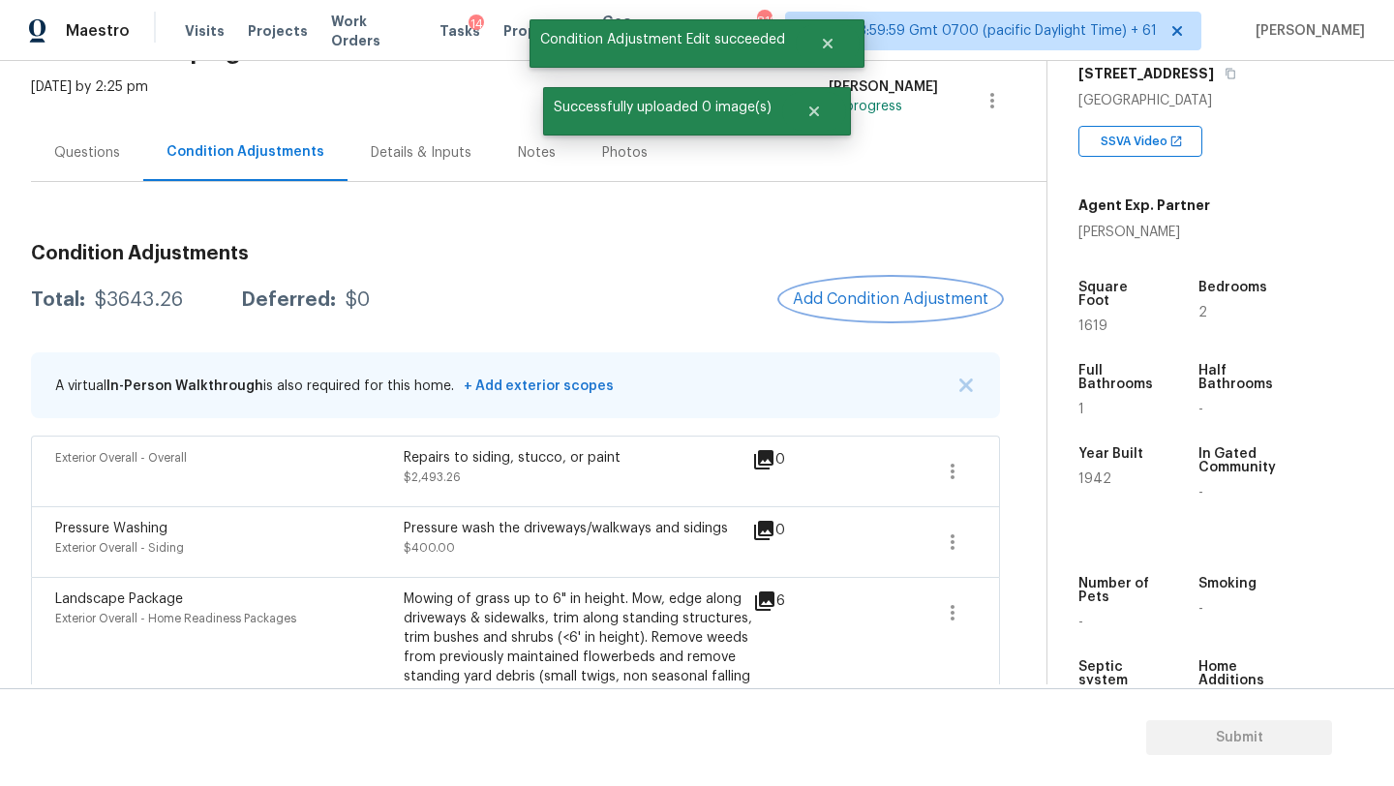
scroll to position [190, 0]
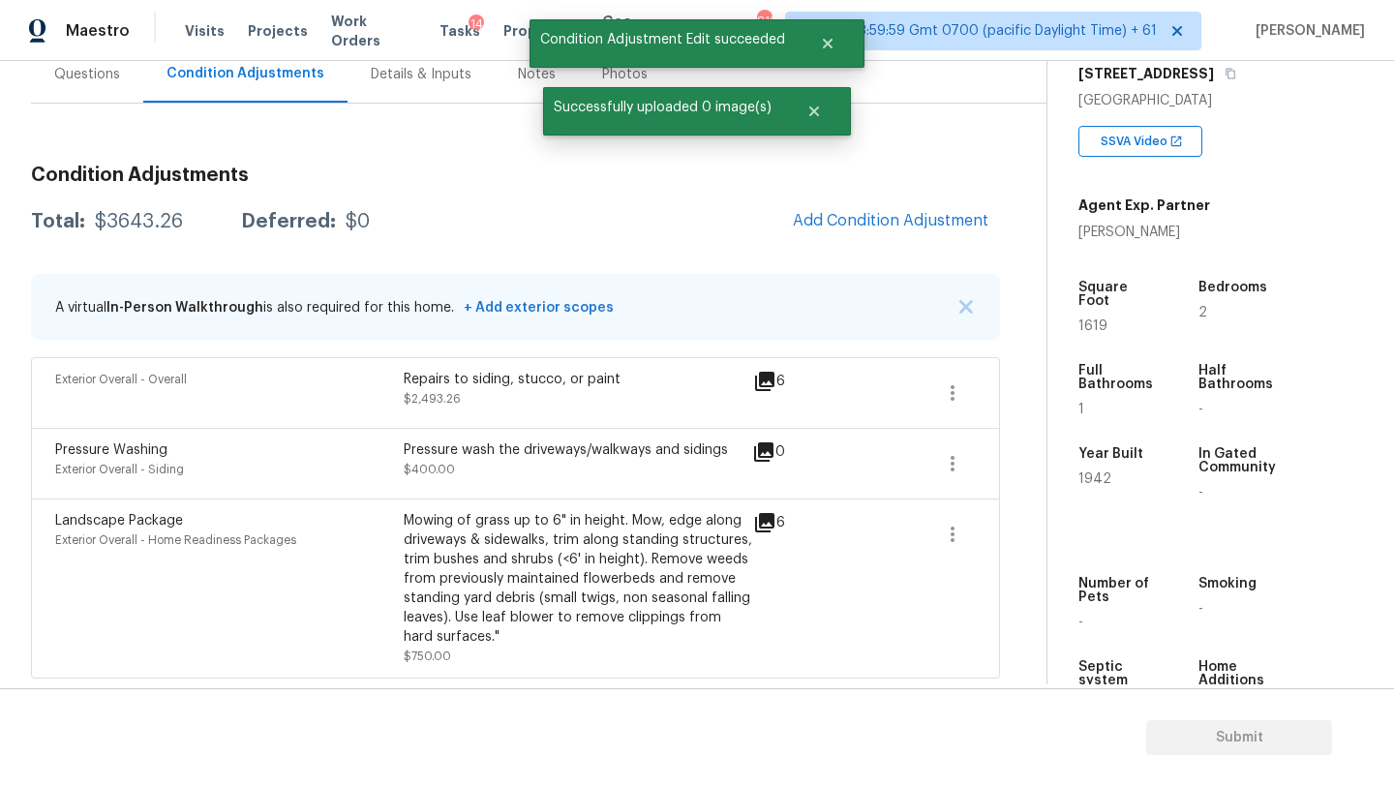
click at [453, 524] on div "Mowing of grass up to 6" in height. Mow, edge along driveways & sidewalks, trim…" at bounding box center [578, 579] width 349 height 136
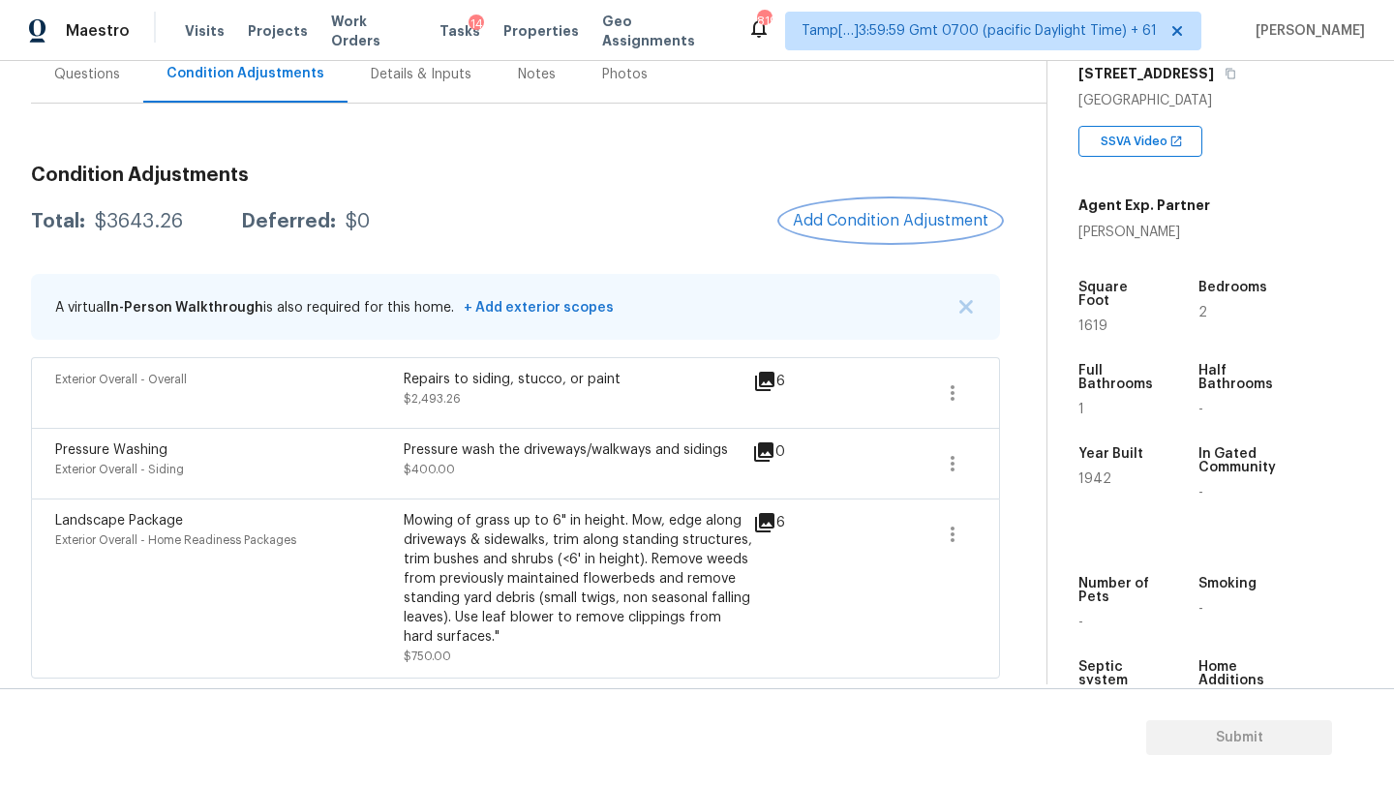
click at [845, 227] on span "Add Condition Adjustment" at bounding box center [891, 220] width 196 height 17
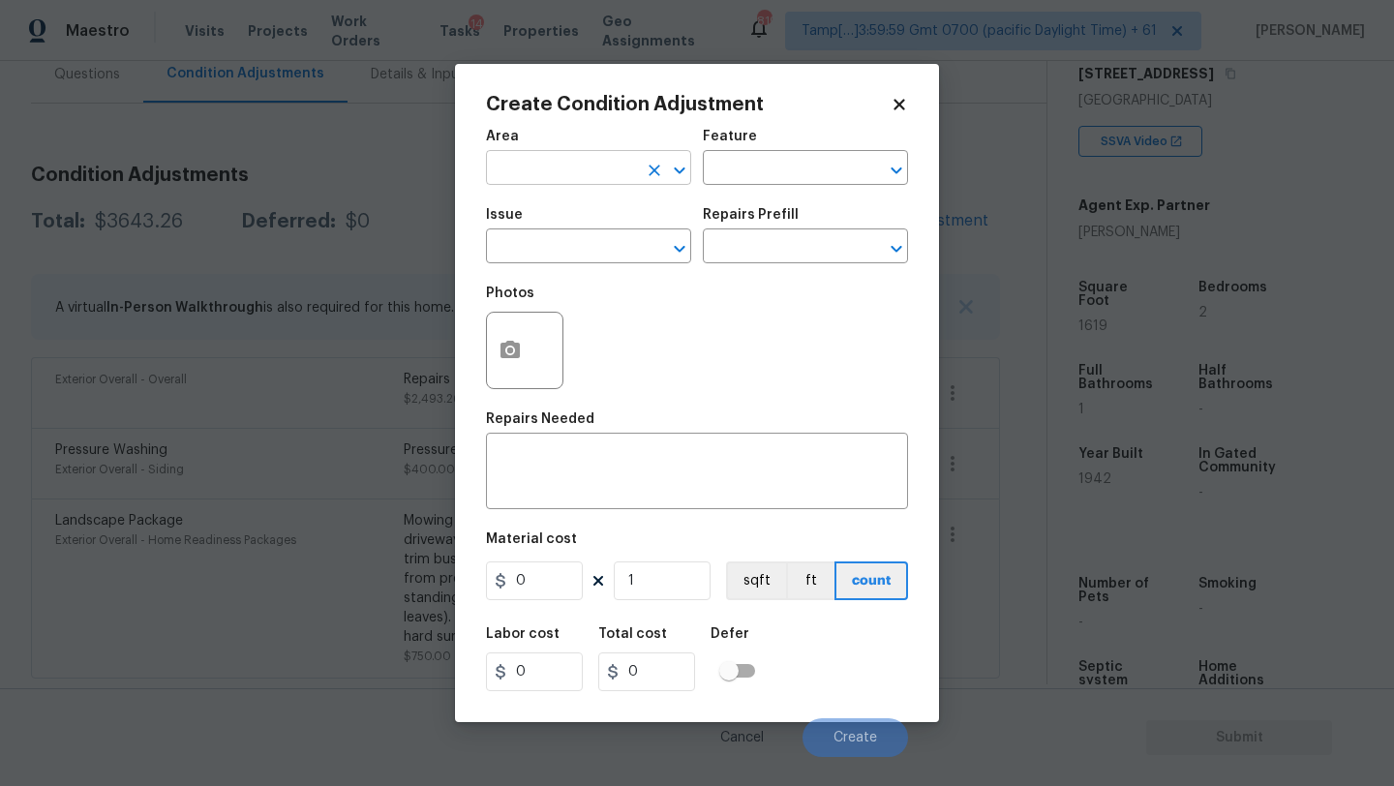
click at [563, 168] on input "text" at bounding box center [561, 170] width 151 height 30
click at [565, 218] on li "Roof" at bounding box center [588, 214] width 205 height 32
type input "Roof"
click at [718, 179] on input "text" at bounding box center [778, 170] width 151 height 30
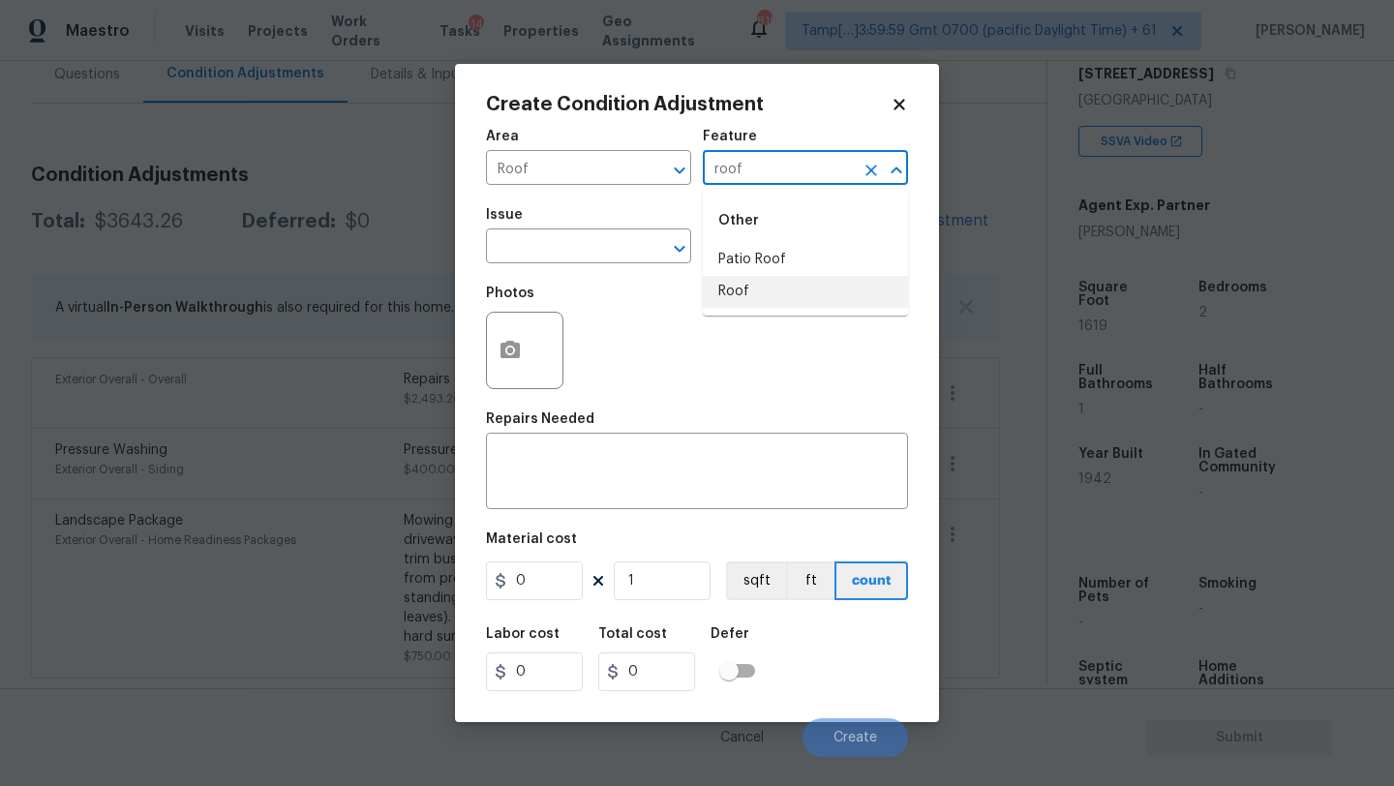
click at [730, 277] on li "Roof" at bounding box center [805, 292] width 205 height 32
type input "Roof"
click at [550, 261] on input "text" at bounding box center [561, 248] width 151 height 30
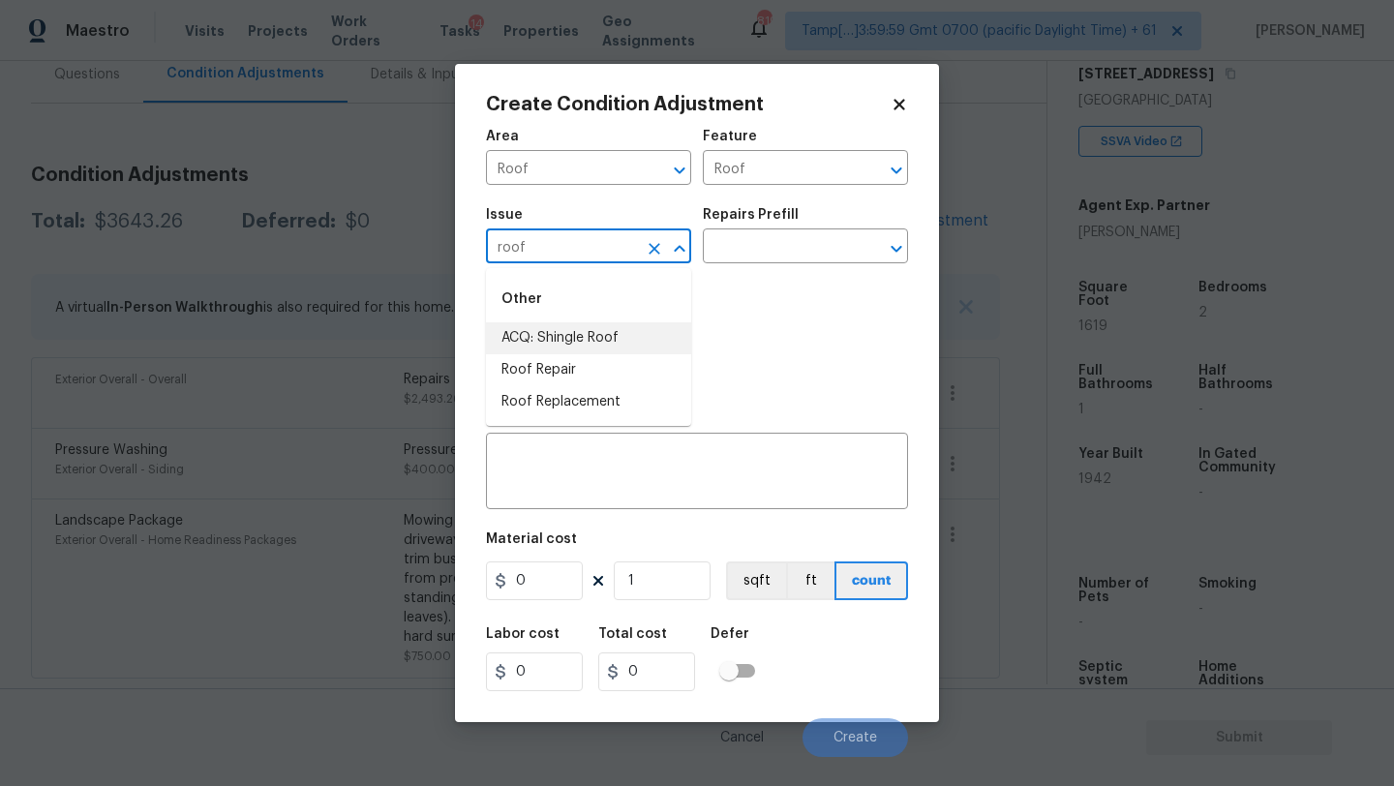
click at [554, 320] on div "Other" at bounding box center [588, 299] width 205 height 46
click at [571, 323] on li "ACQ: Shingle Roof" at bounding box center [588, 338] width 205 height 32
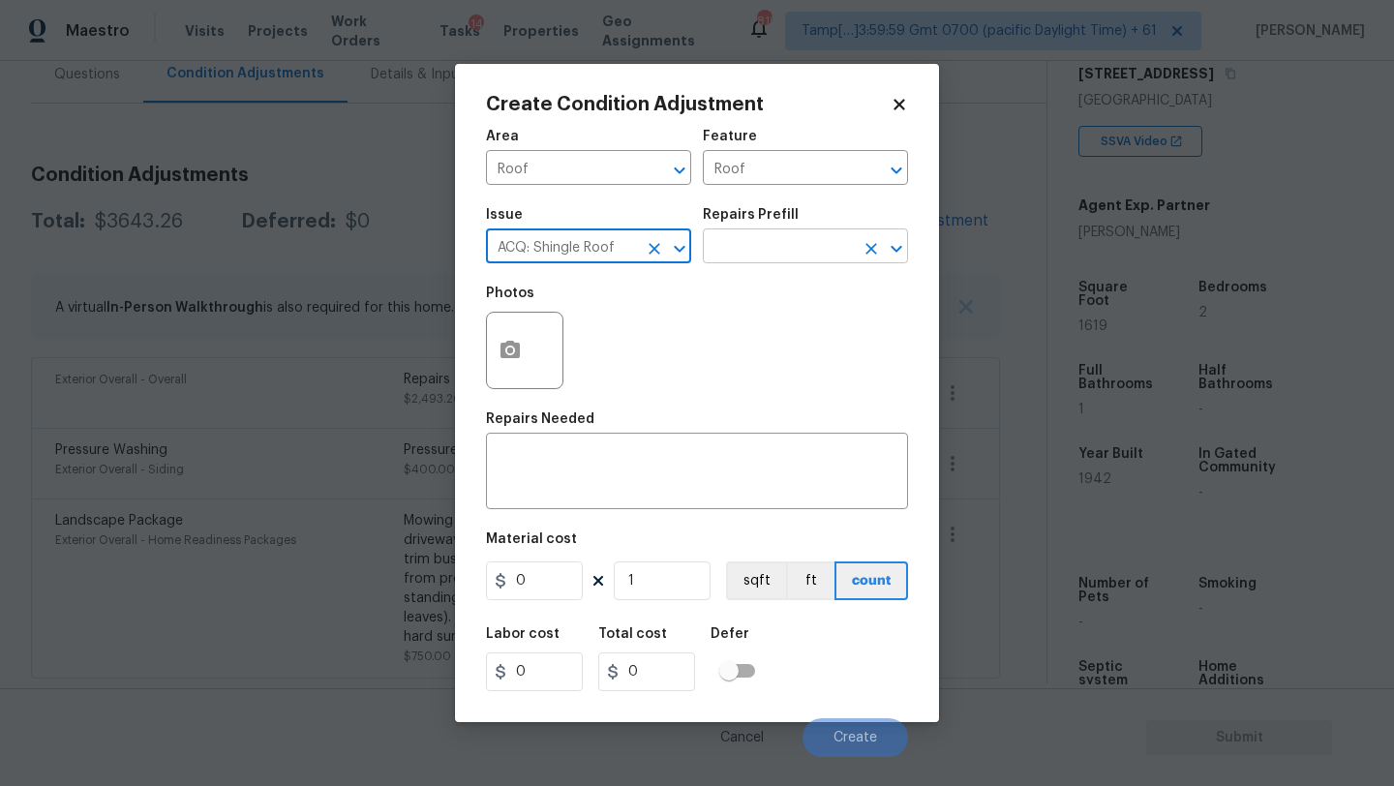
type input "ACQ: Shingle Roof"
click at [758, 252] on input "text" at bounding box center [778, 248] width 151 height 30
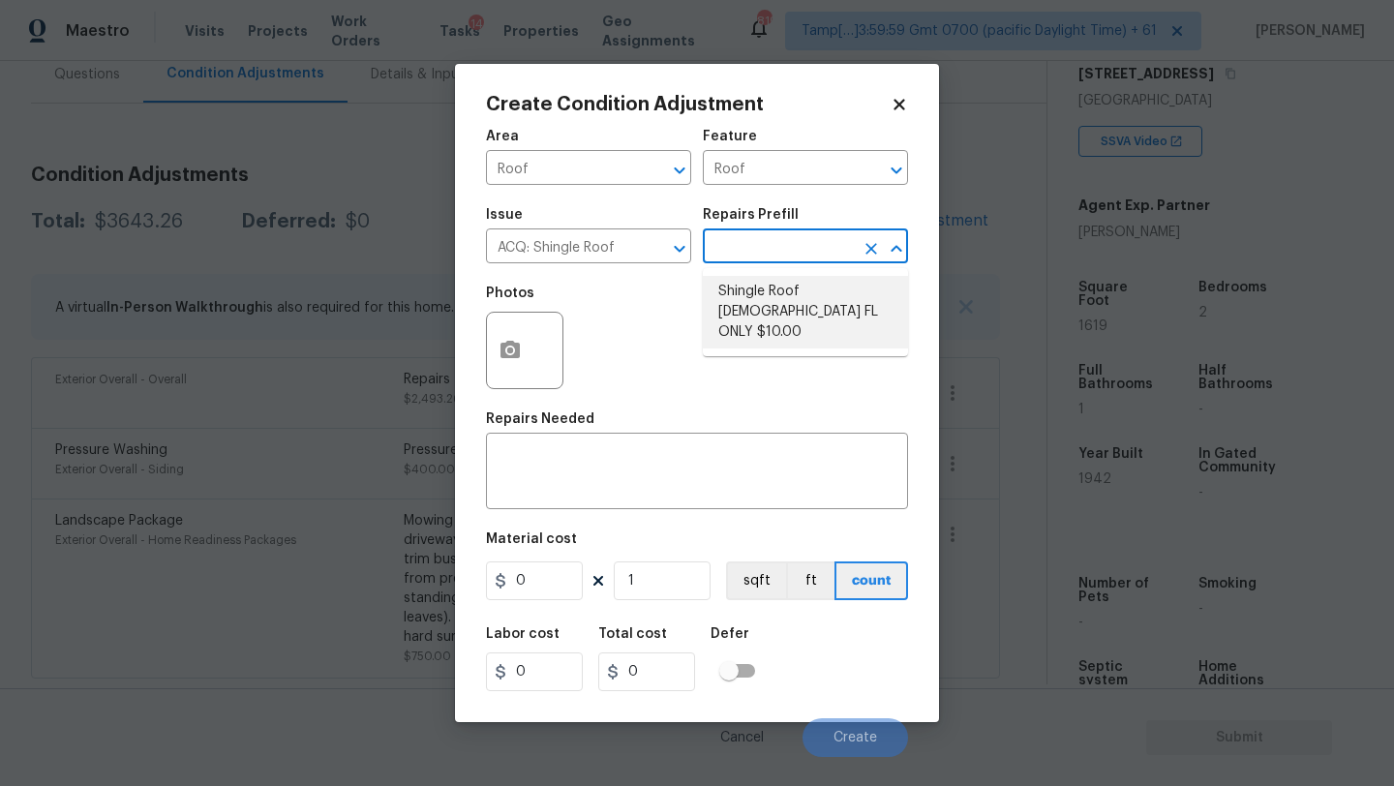
click at [764, 294] on li "Shingle Roof 15+ Years Old FL ONLY $10.00" at bounding box center [805, 312] width 205 height 73
type input "Acquisition"
type textarea "Acquisition Scope (Florida Only): Shingle Roof 15+ years in age maintenance."
type input "10"
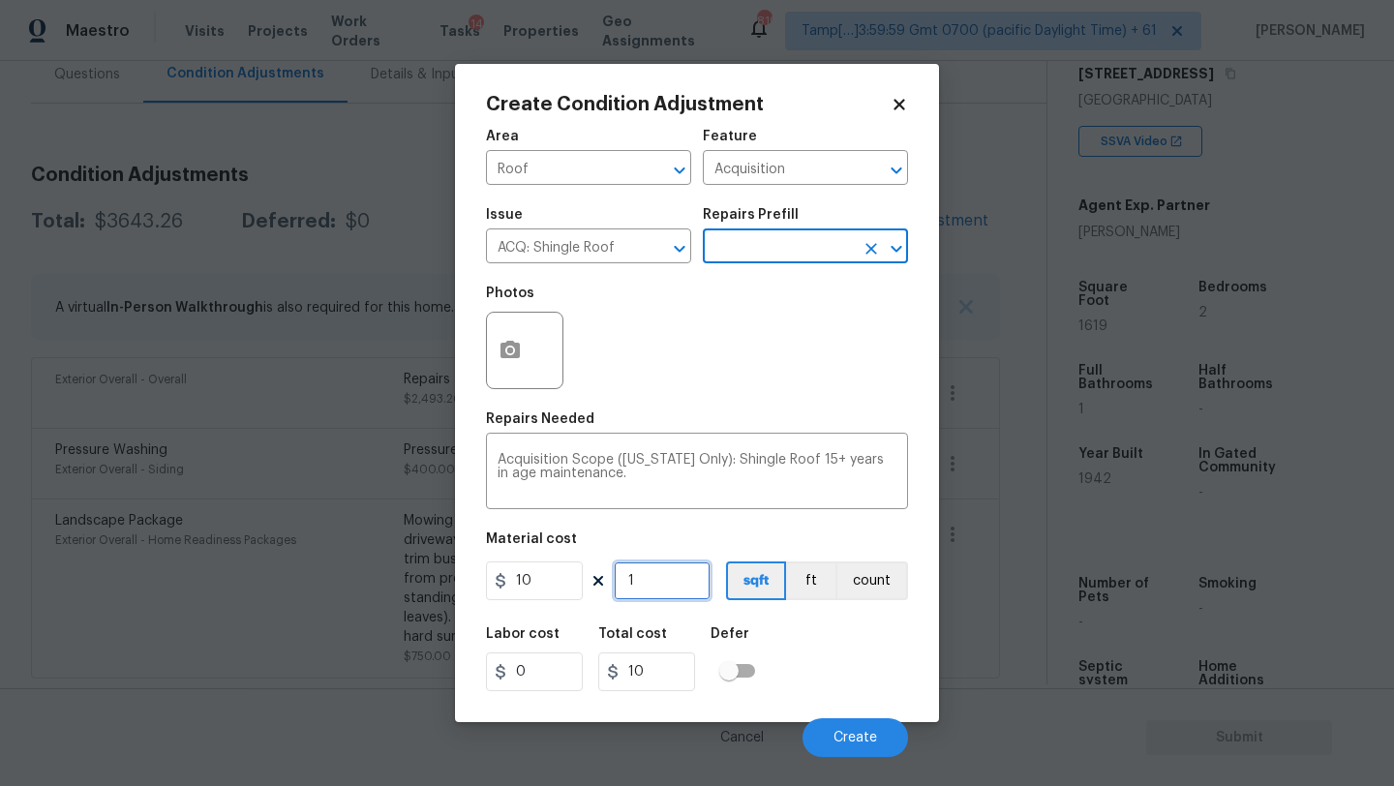
click at [697, 587] on input "1" at bounding box center [662, 581] width 97 height 39
type input "16"
type input "160"
type input "161"
type input "1610"
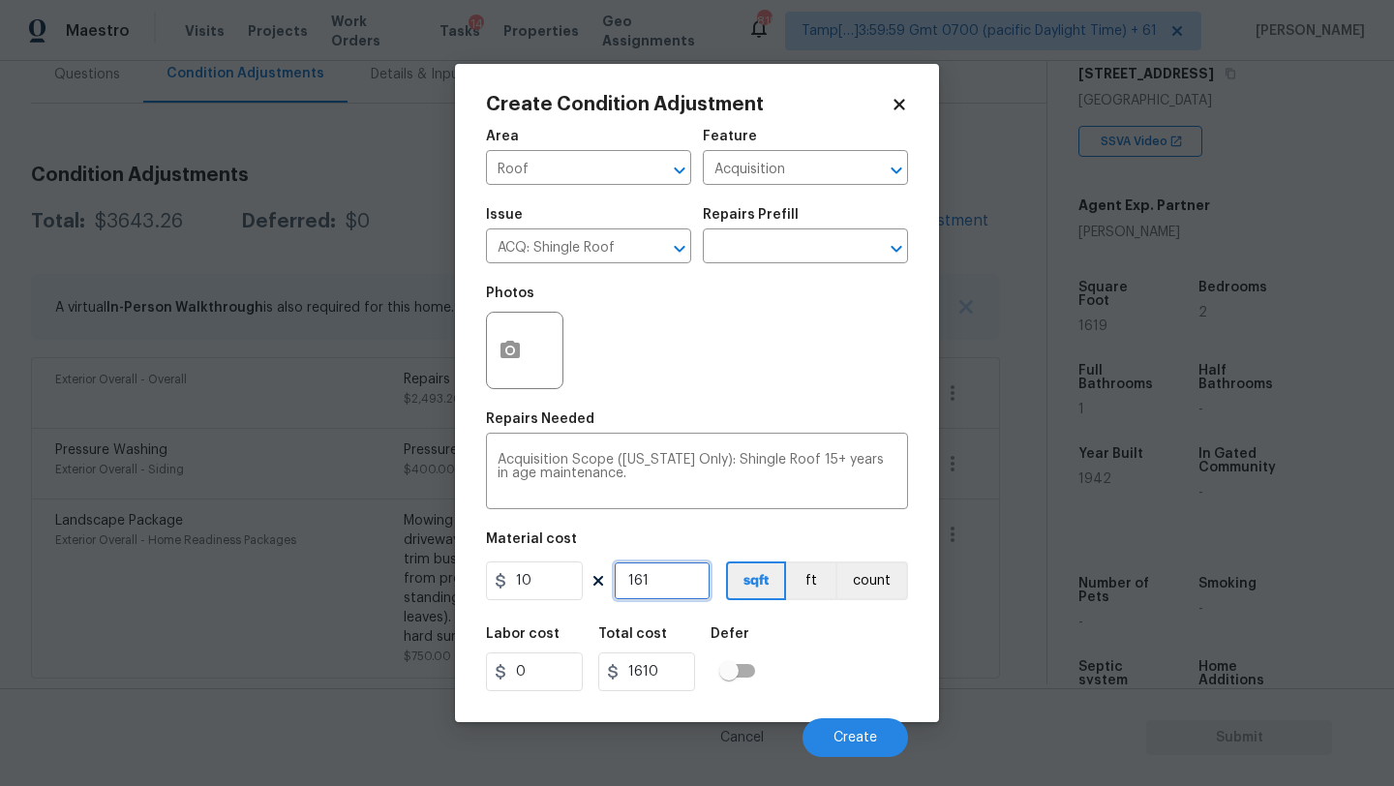
type input "1619"
type input "16190"
type input "1619"
click at [844, 654] on div "Labor cost 0 Total cost 16190 Defer" at bounding box center [697, 659] width 422 height 87
click at [828, 701] on div "Labor cost 0 Total cost 16190 Defer" at bounding box center [697, 659] width 422 height 87
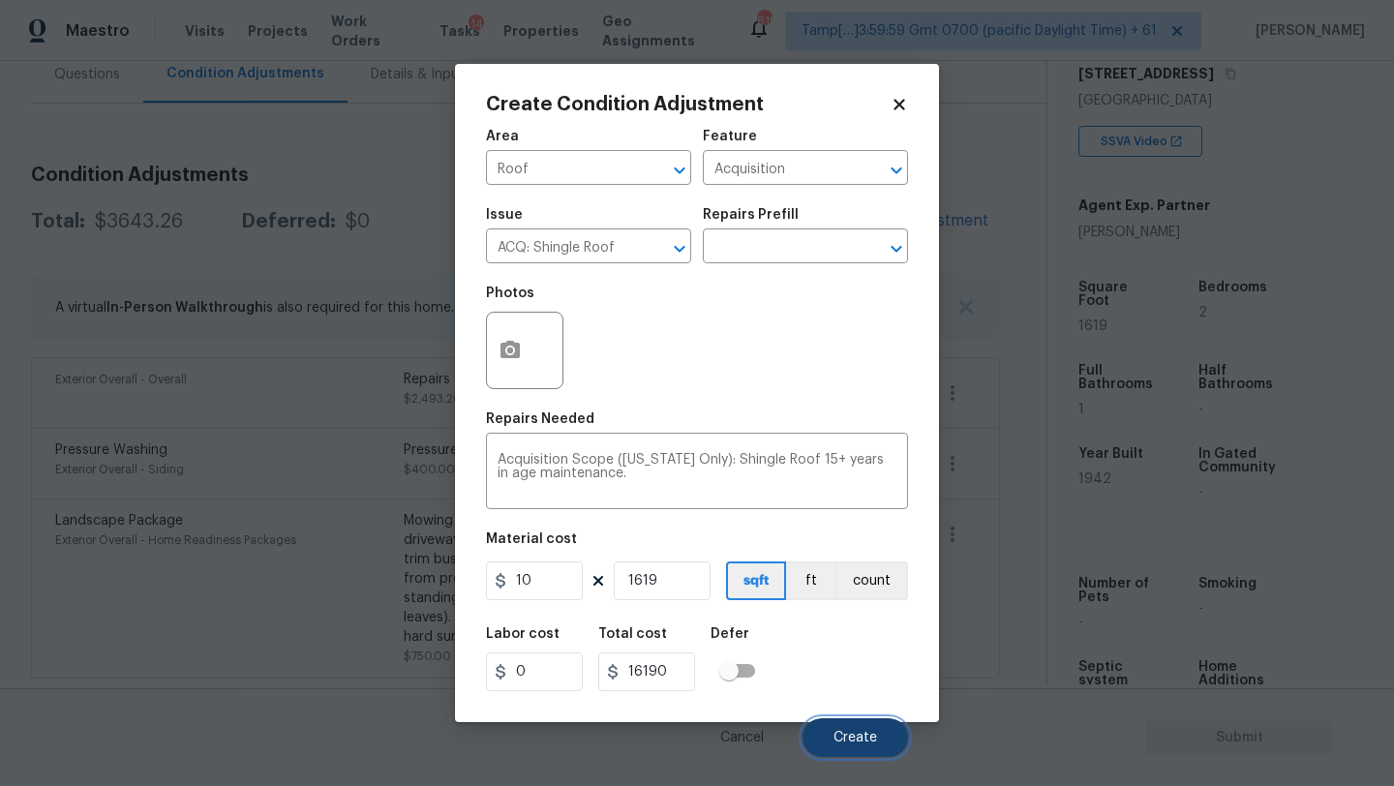
click at [832, 726] on button "Create" at bounding box center [856, 737] width 106 height 39
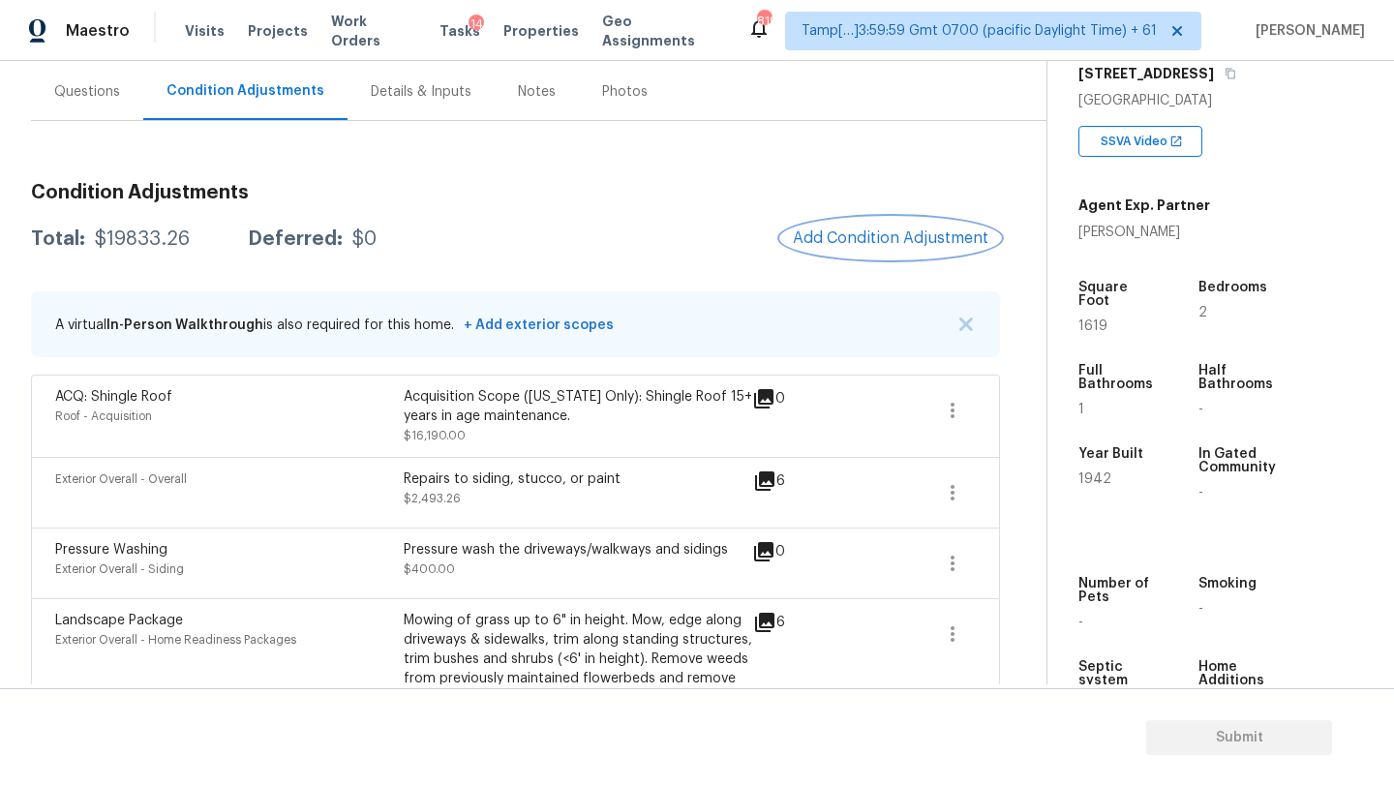
scroll to position [124, 0]
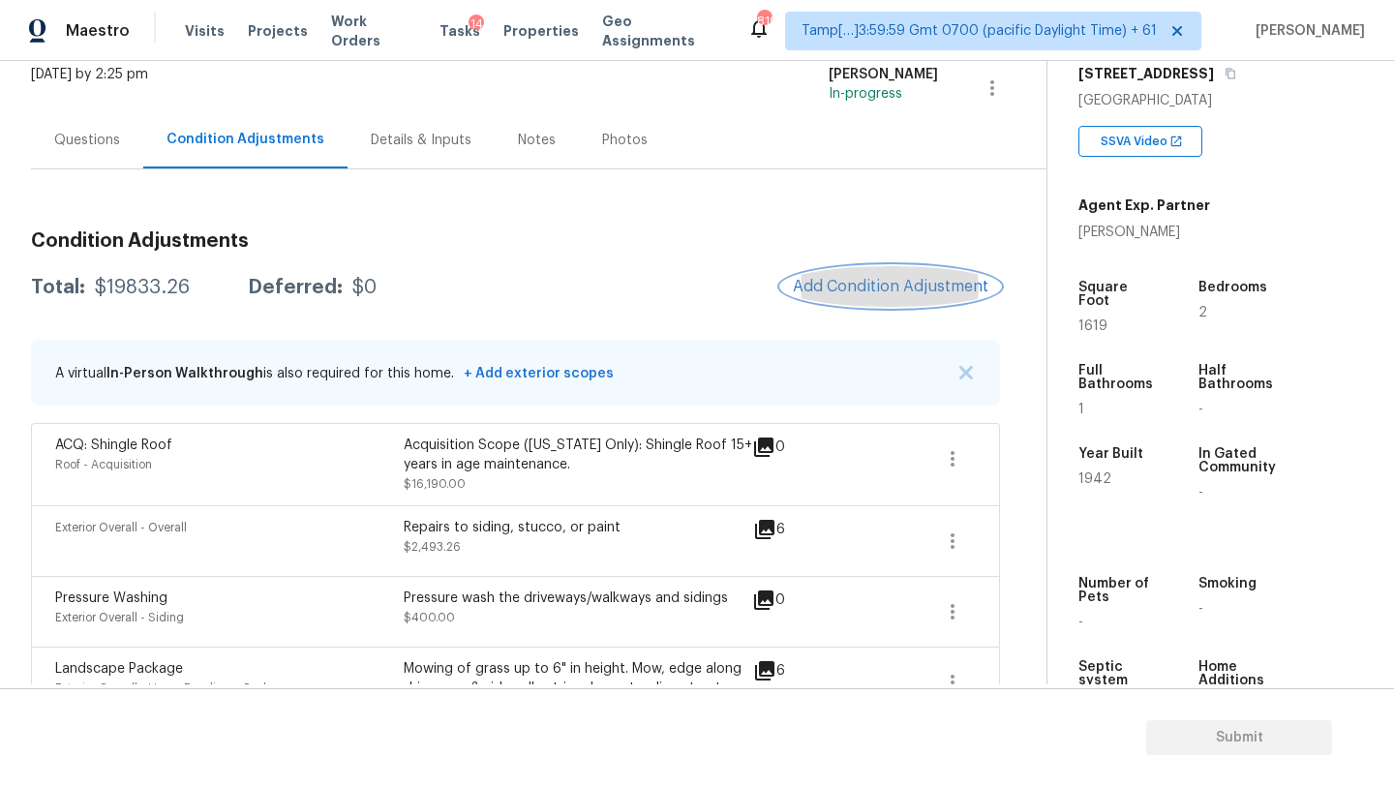
click at [907, 283] on span "Add Condition Adjustment" at bounding box center [891, 286] width 196 height 17
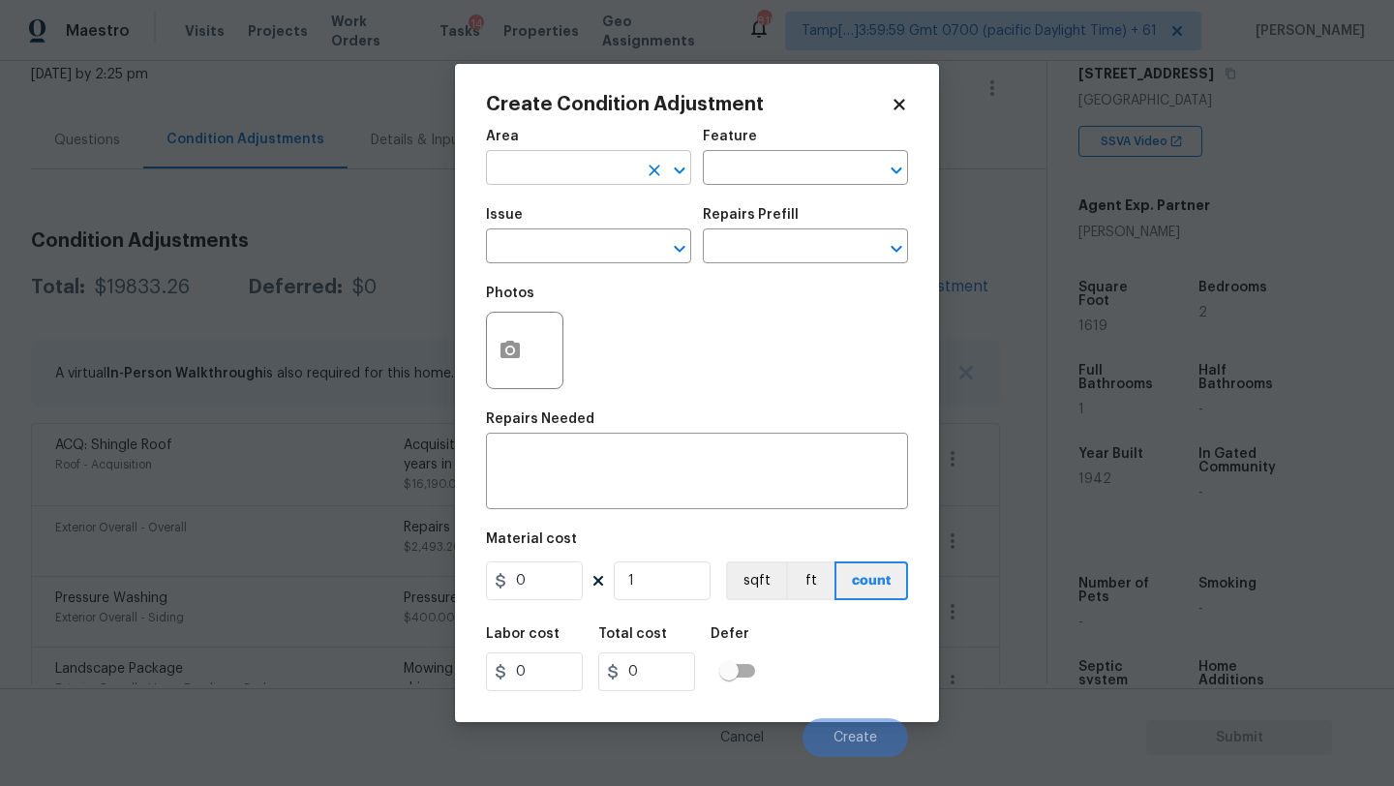
click at [626, 171] on input "text" at bounding box center [561, 170] width 151 height 30
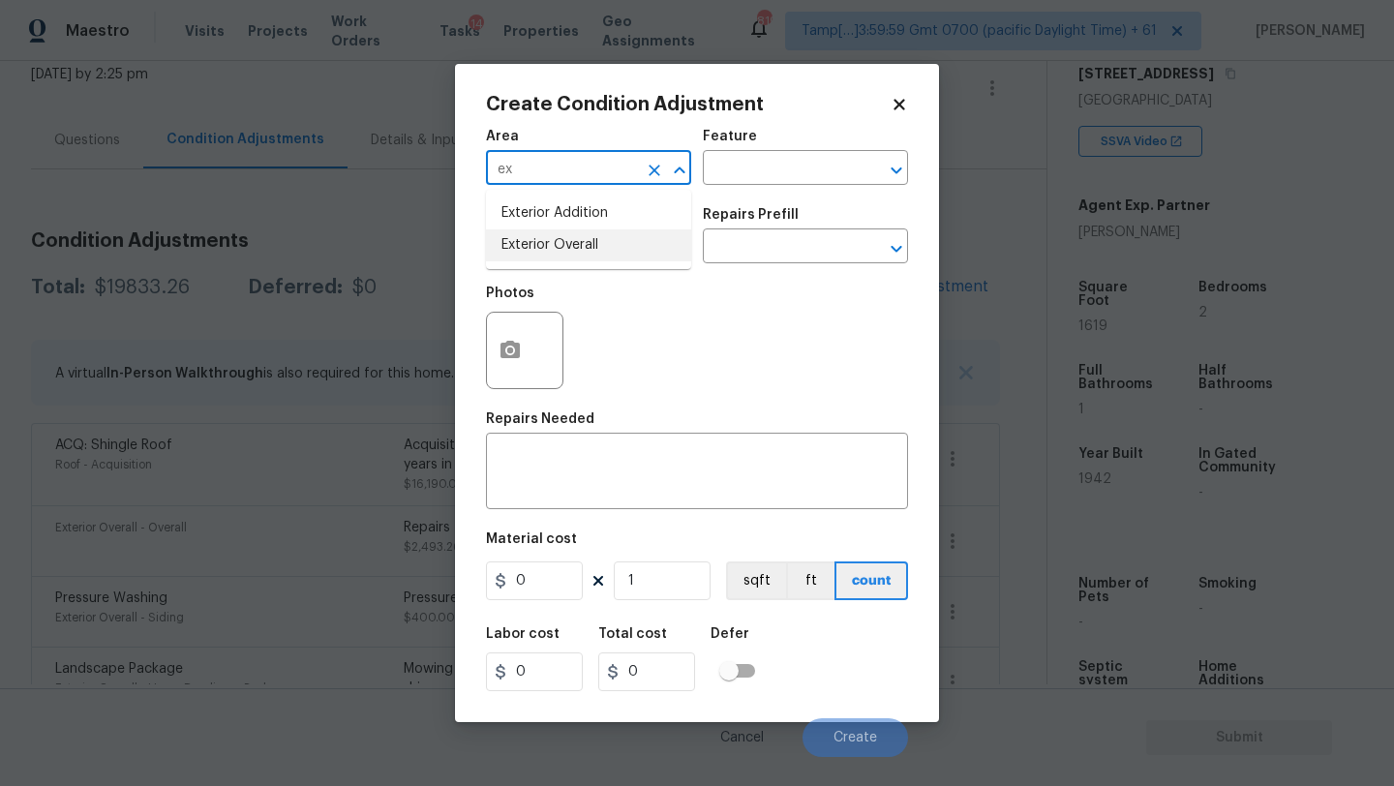
click at [563, 251] on li "Exterior Overall" at bounding box center [588, 245] width 205 height 32
type input "Exterior Overall"
click at [738, 177] on input "text" at bounding box center [778, 170] width 151 height 30
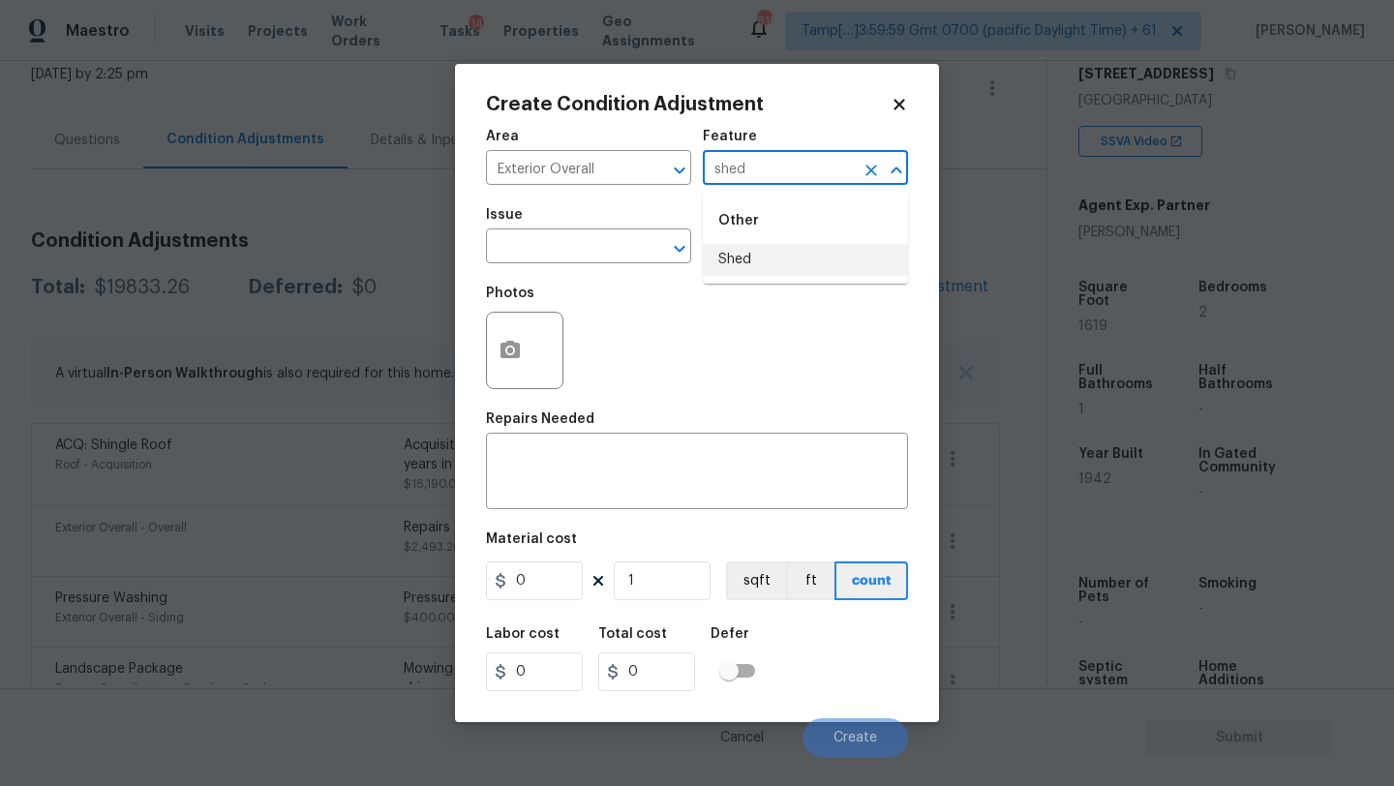
click at [753, 249] on li "Shed" at bounding box center [805, 260] width 205 height 32
type input "Shed"
click at [675, 473] on textarea at bounding box center [697, 473] width 399 height 41
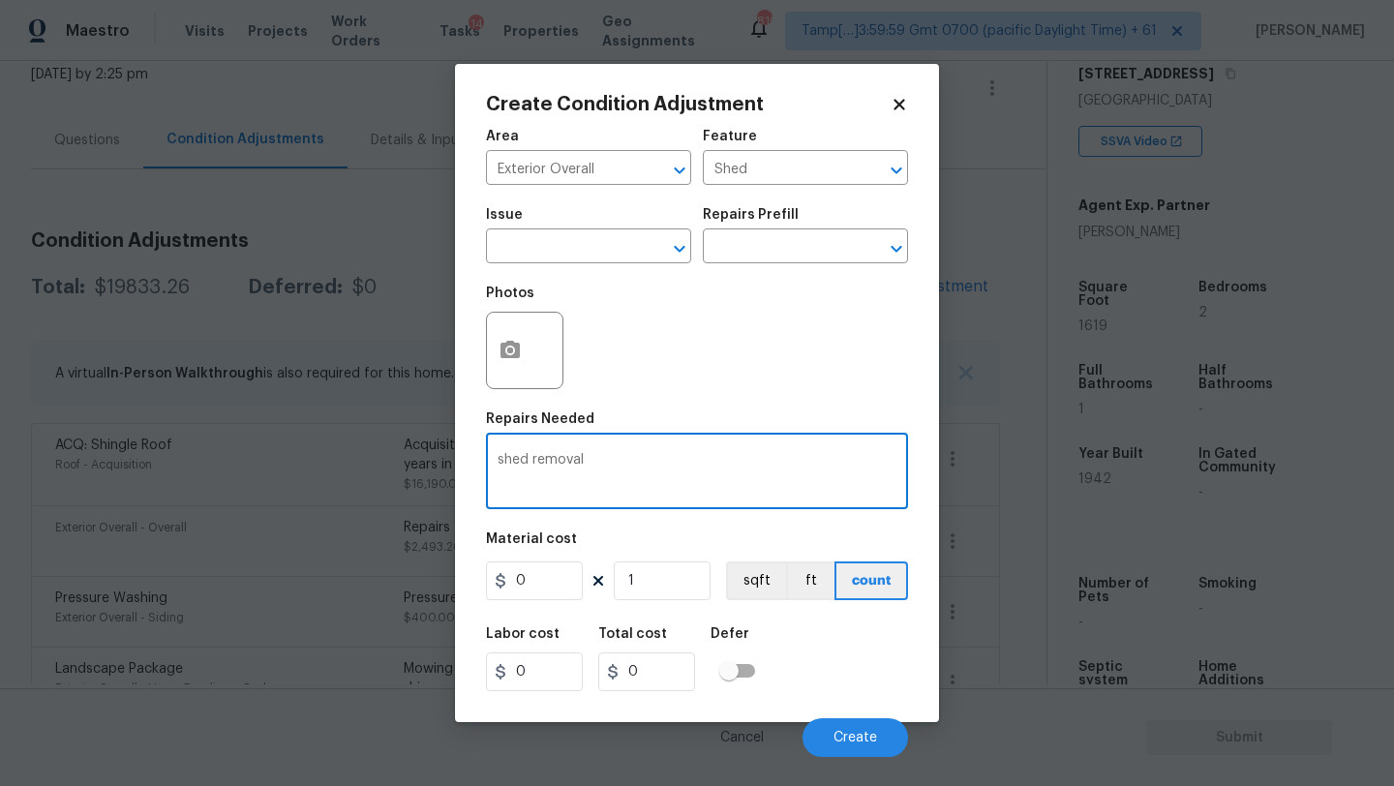
type textarea "shed removal"
click at [563, 594] on input "0" at bounding box center [534, 581] width 97 height 39
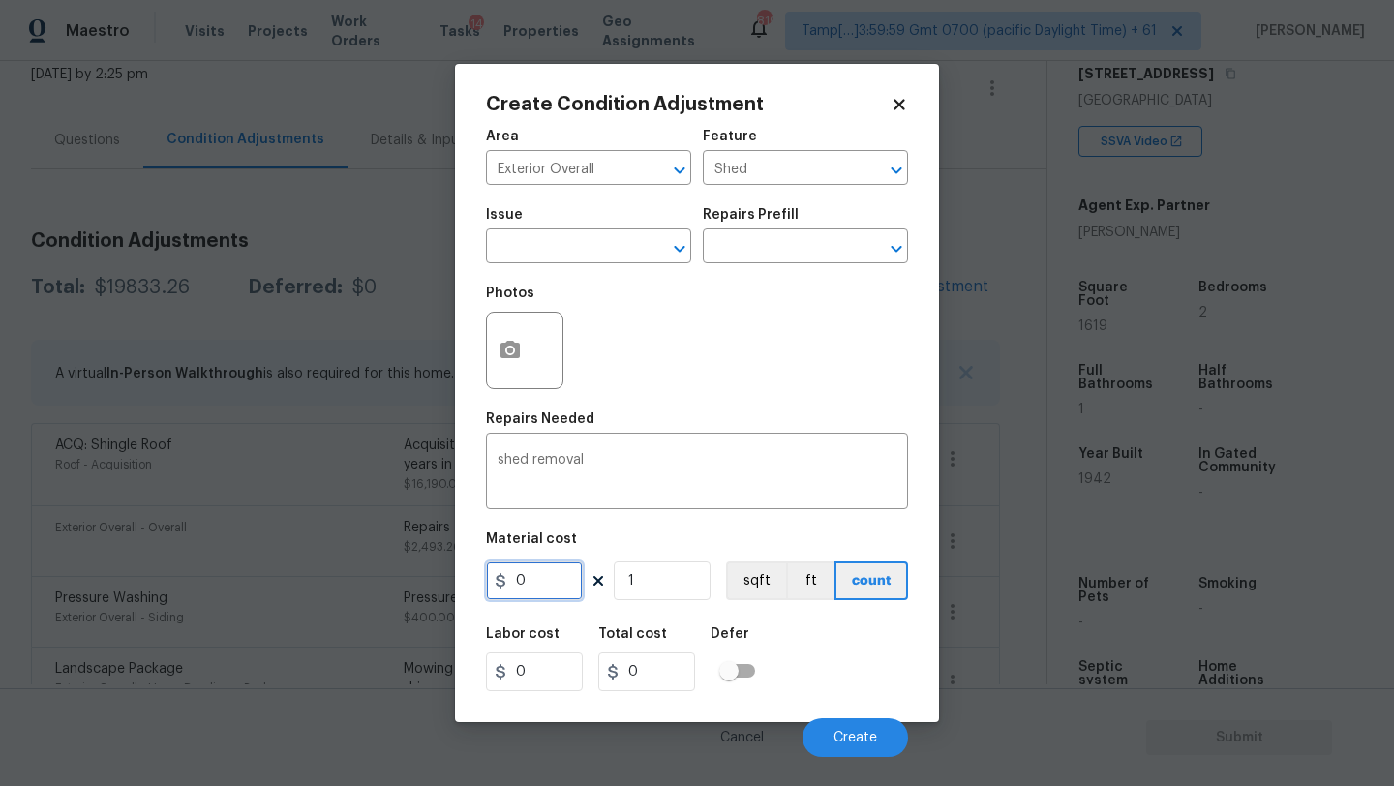
click at [563, 594] on input "0" at bounding box center [534, 581] width 97 height 39
type input "750"
click at [506, 341] on icon "button" at bounding box center [510, 350] width 23 height 23
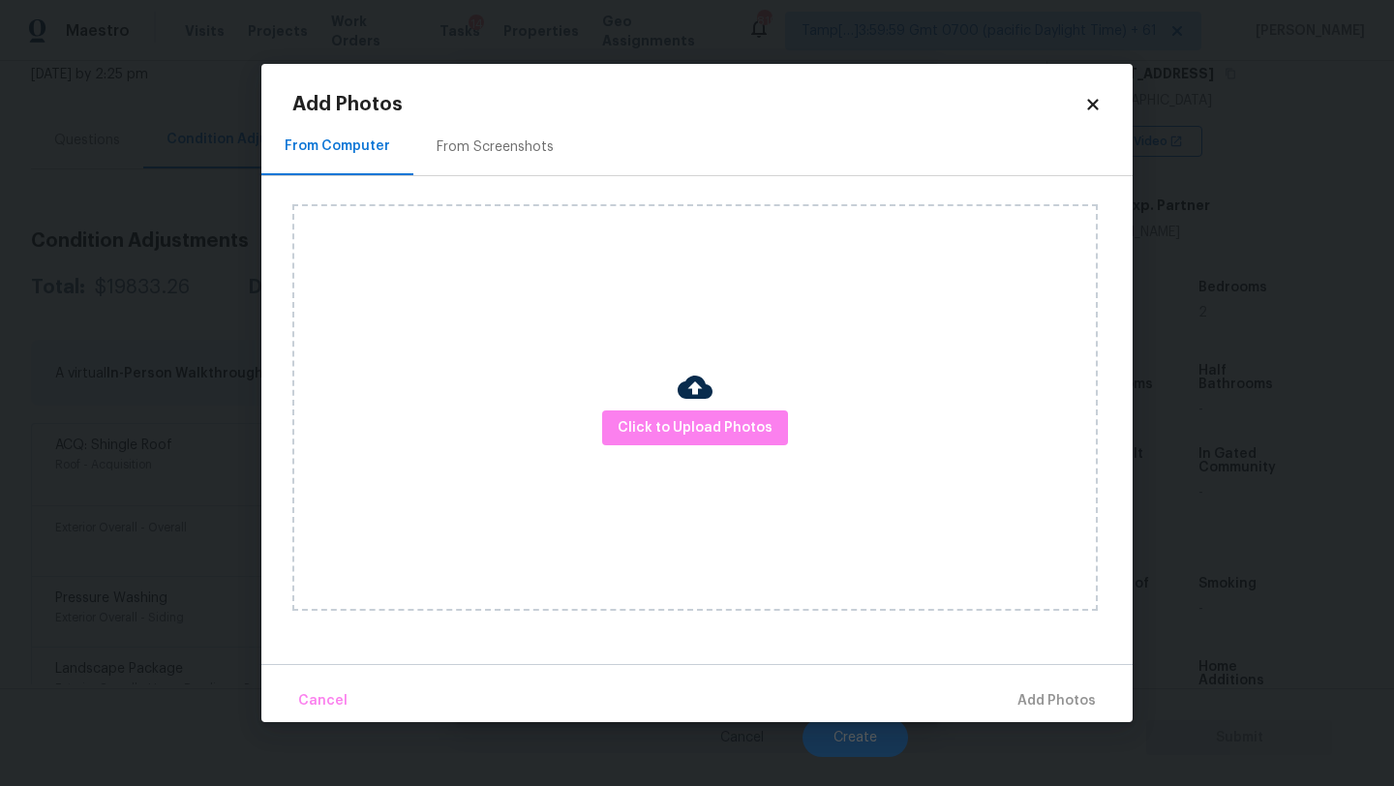
click at [503, 172] on div "From Screenshots" at bounding box center [495, 146] width 164 height 57
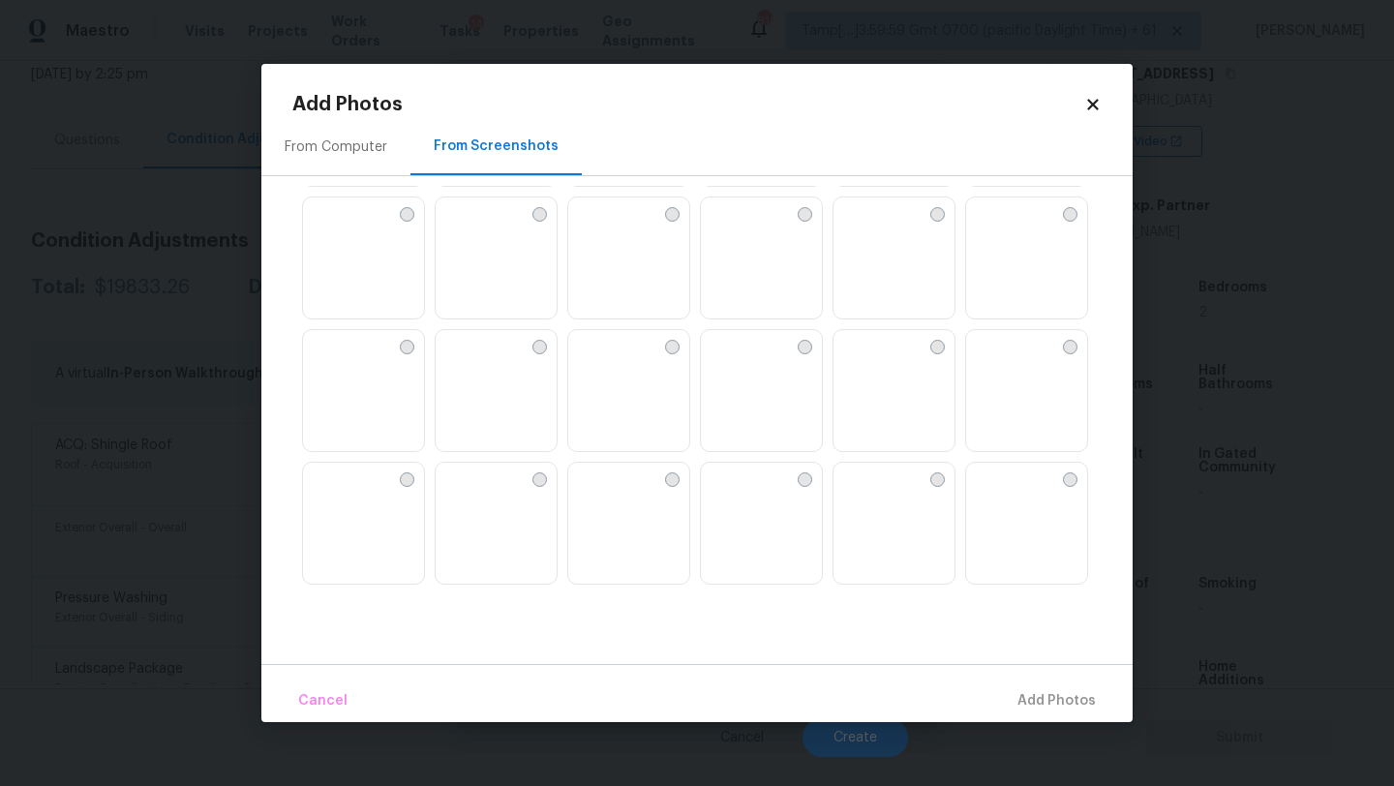
scroll to position [1390, 0]
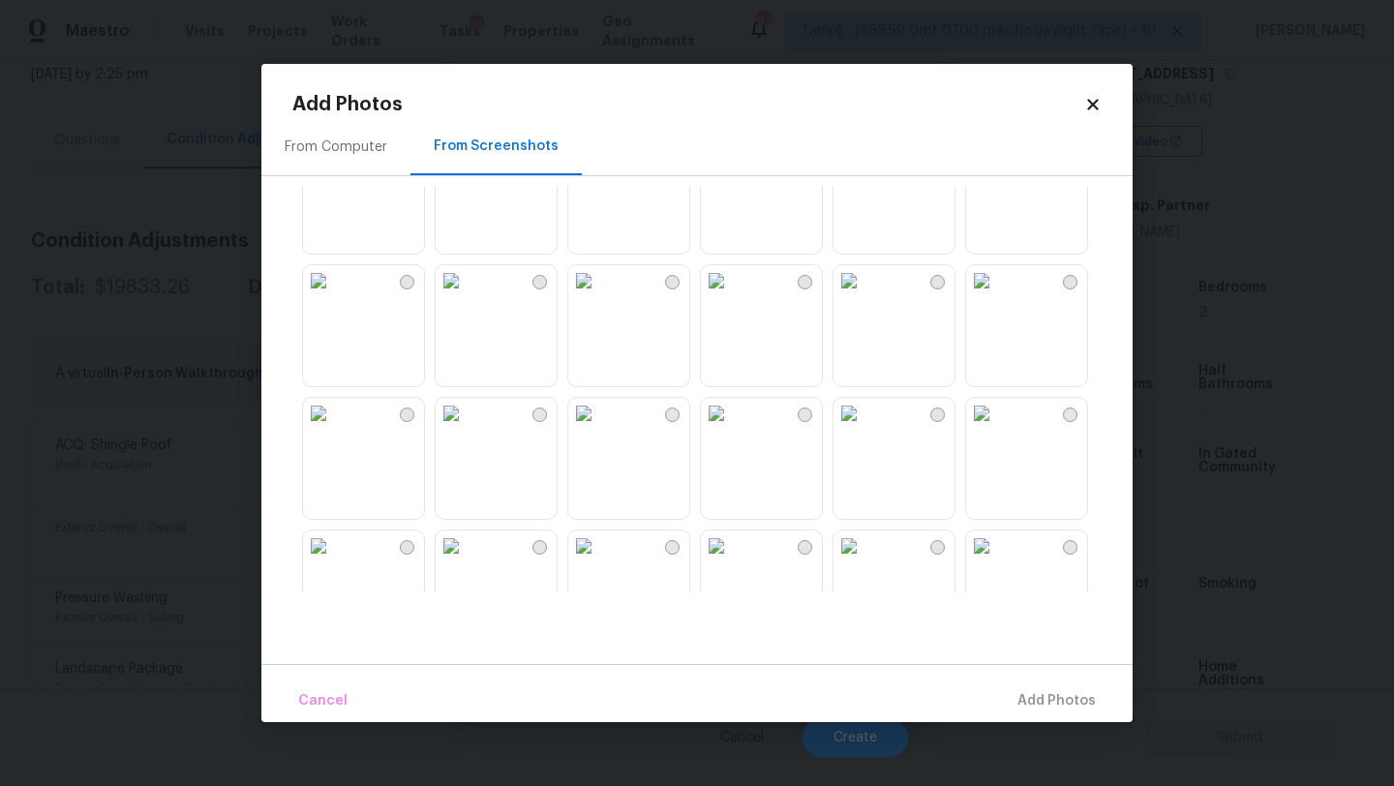
click at [865, 296] on img at bounding box center [849, 280] width 31 height 31
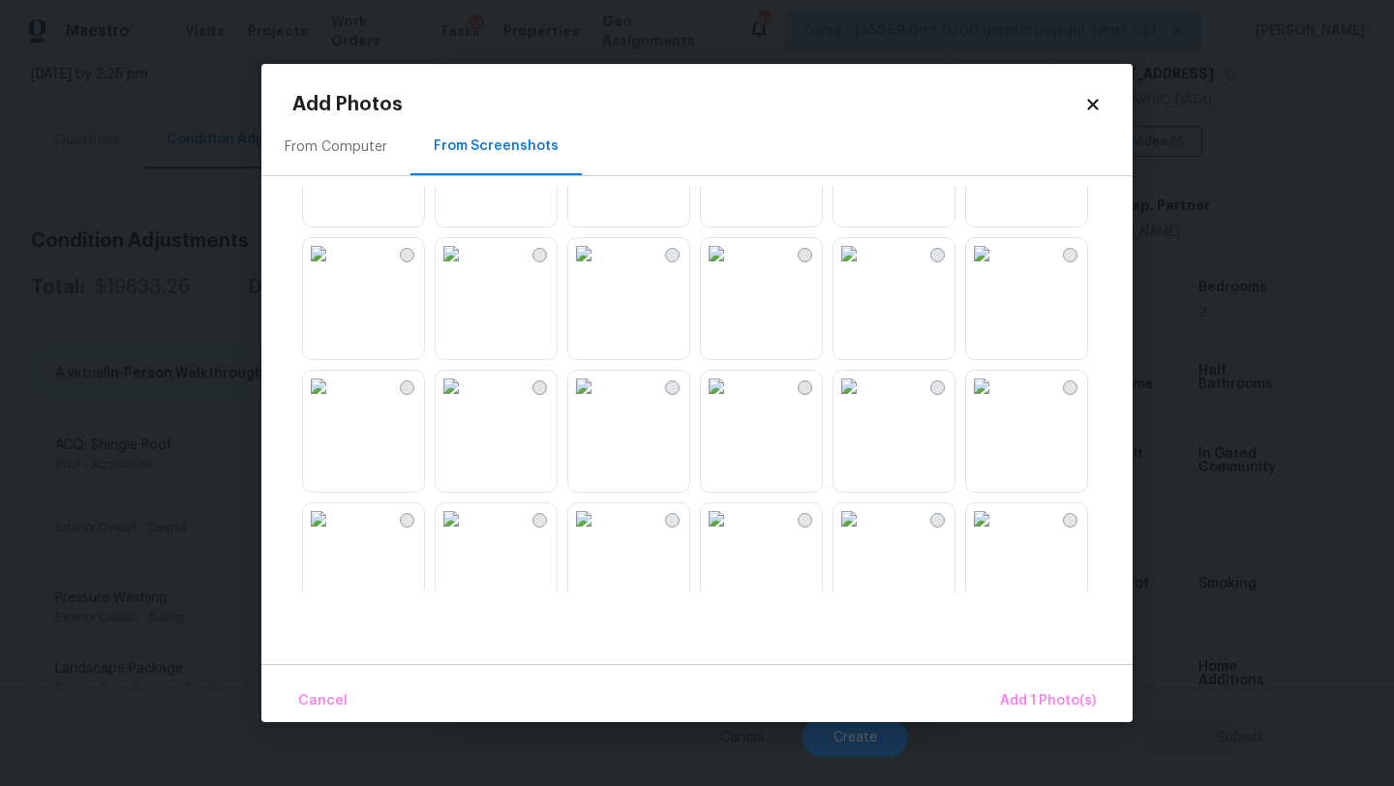
scroll to position [1013, 0]
click at [1021, 704] on span "Add 1 Photo(s)" at bounding box center [1048, 701] width 96 height 24
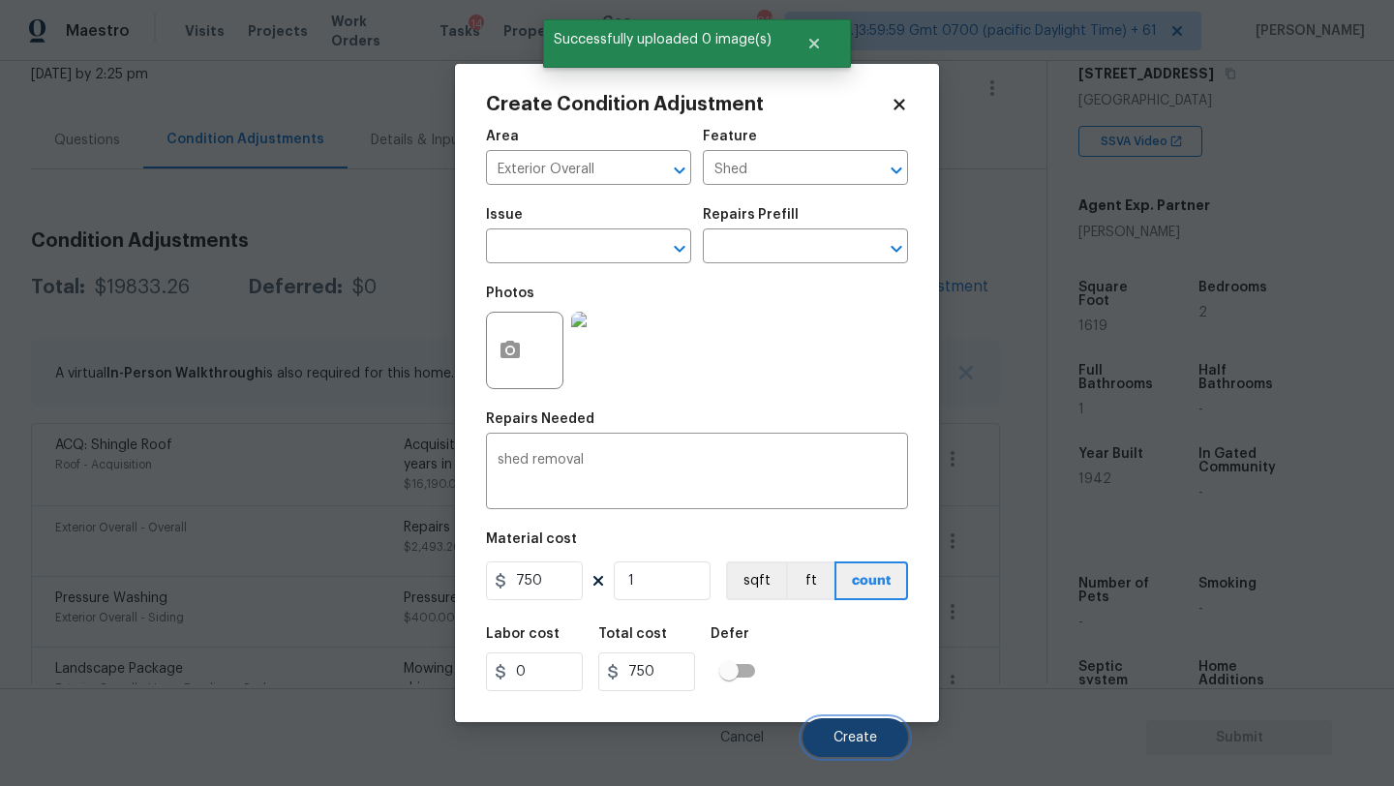
click at [866, 728] on button "Create" at bounding box center [856, 737] width 106 height 39
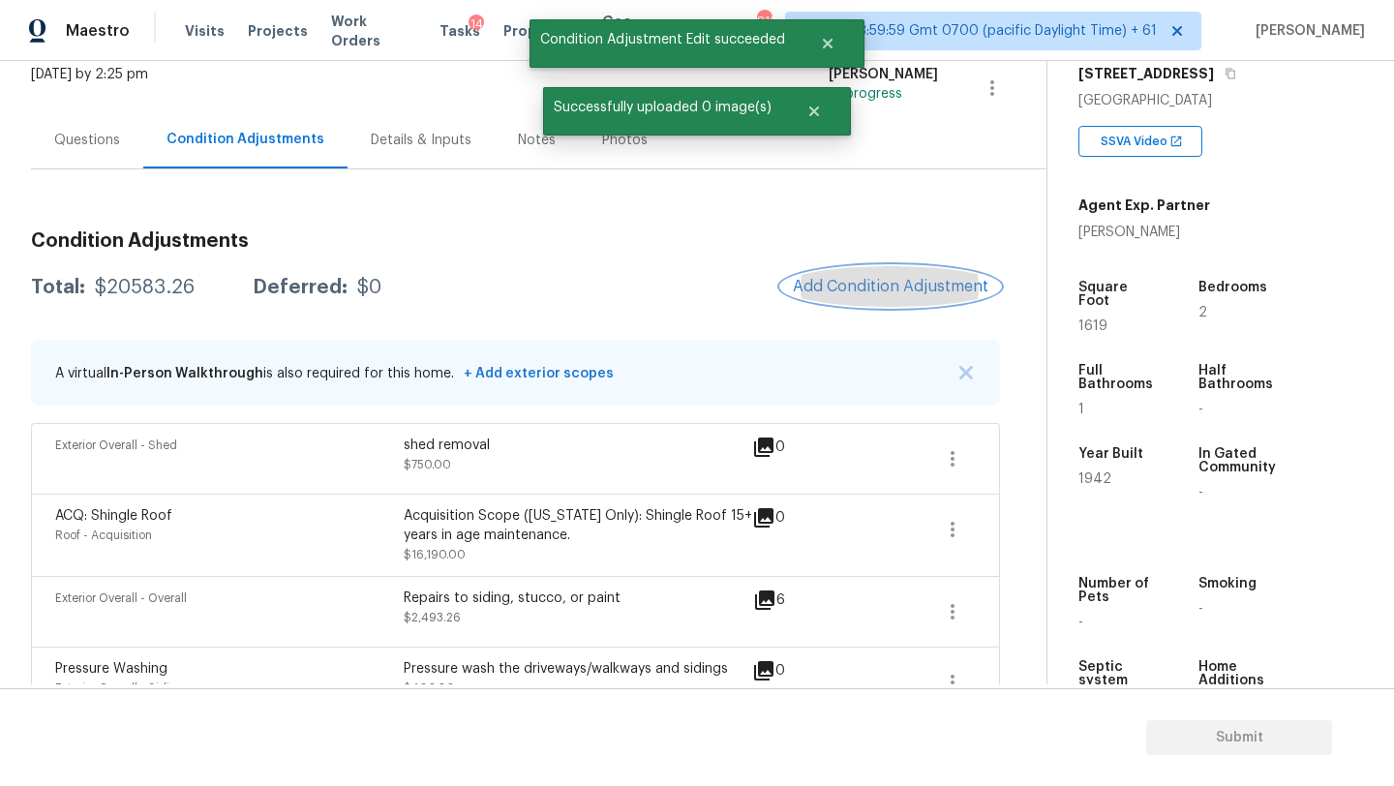
click at [905, 282] on span "Add Condition Adjustment" at bounding box center [891, 286] width 196 height 17
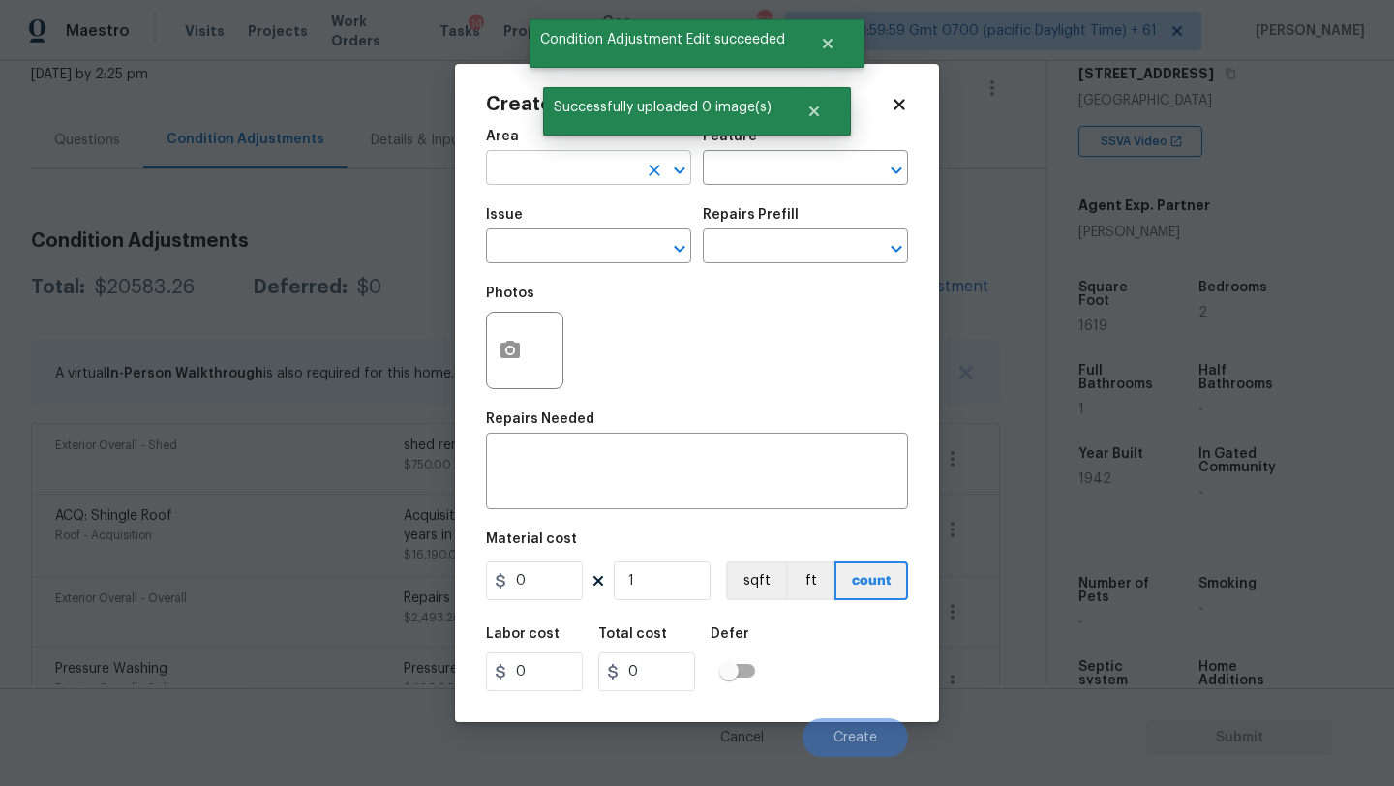
click at [544, 168] on input "text" at bounding box center [561, 170] width 151 height 30
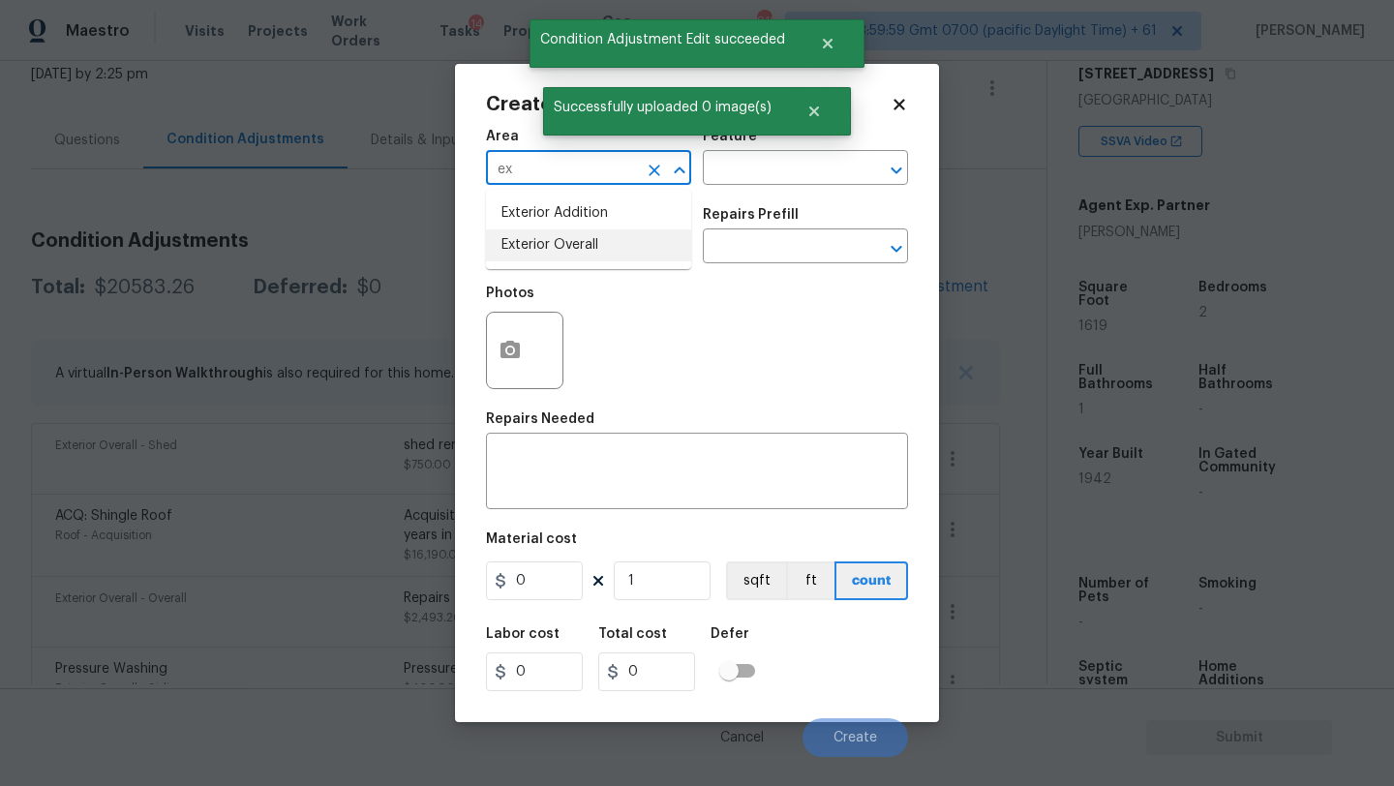
click at [560, 235] on li "Exterior Overall" at bounding box center [588, 245] width 205 height 32
type input "Exterior Overall"
click at [628, 477] on textarea at bounding box center [697, 473] width 399 height 41
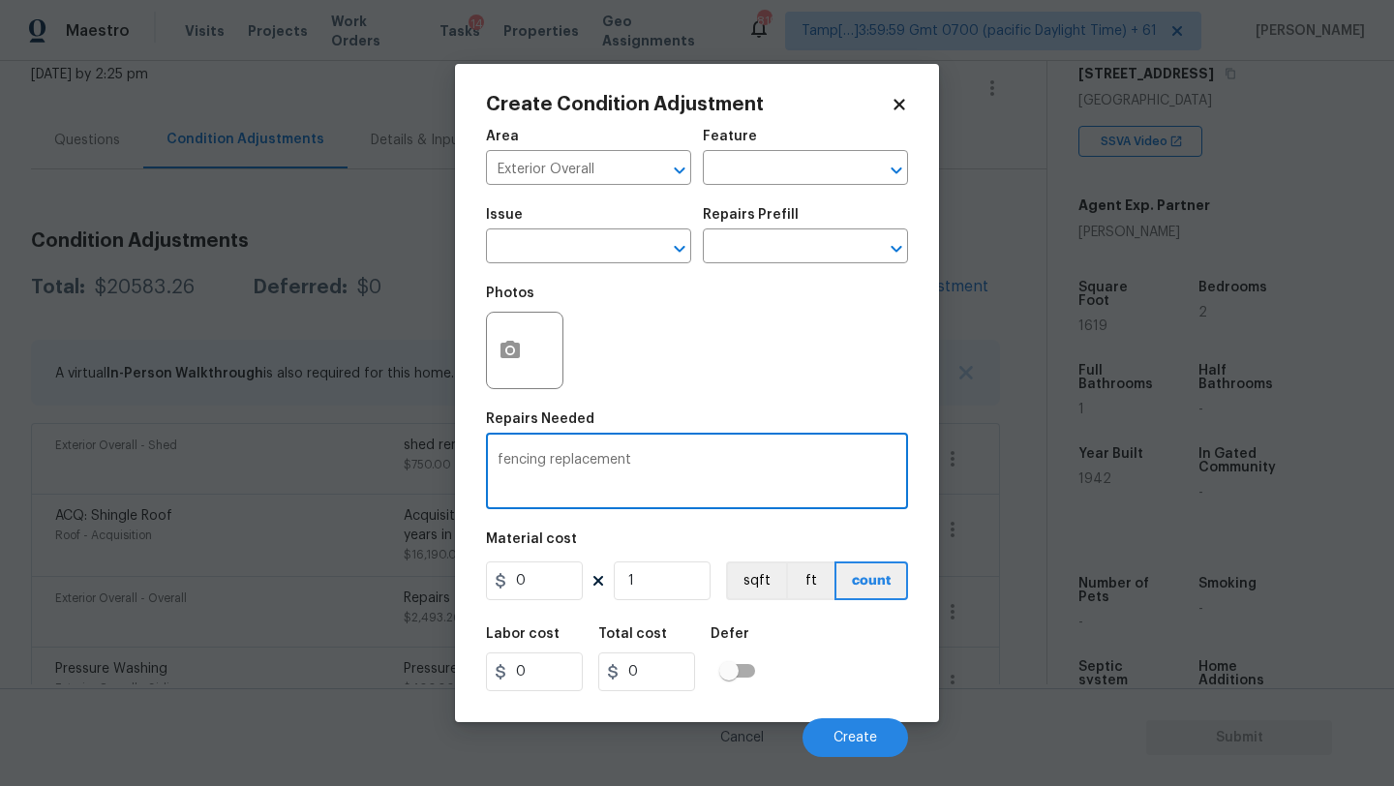
type textarea "fencing replacement"
click at [547, 592] on input "0" at bounding box center [534, 581] width 97 height 39
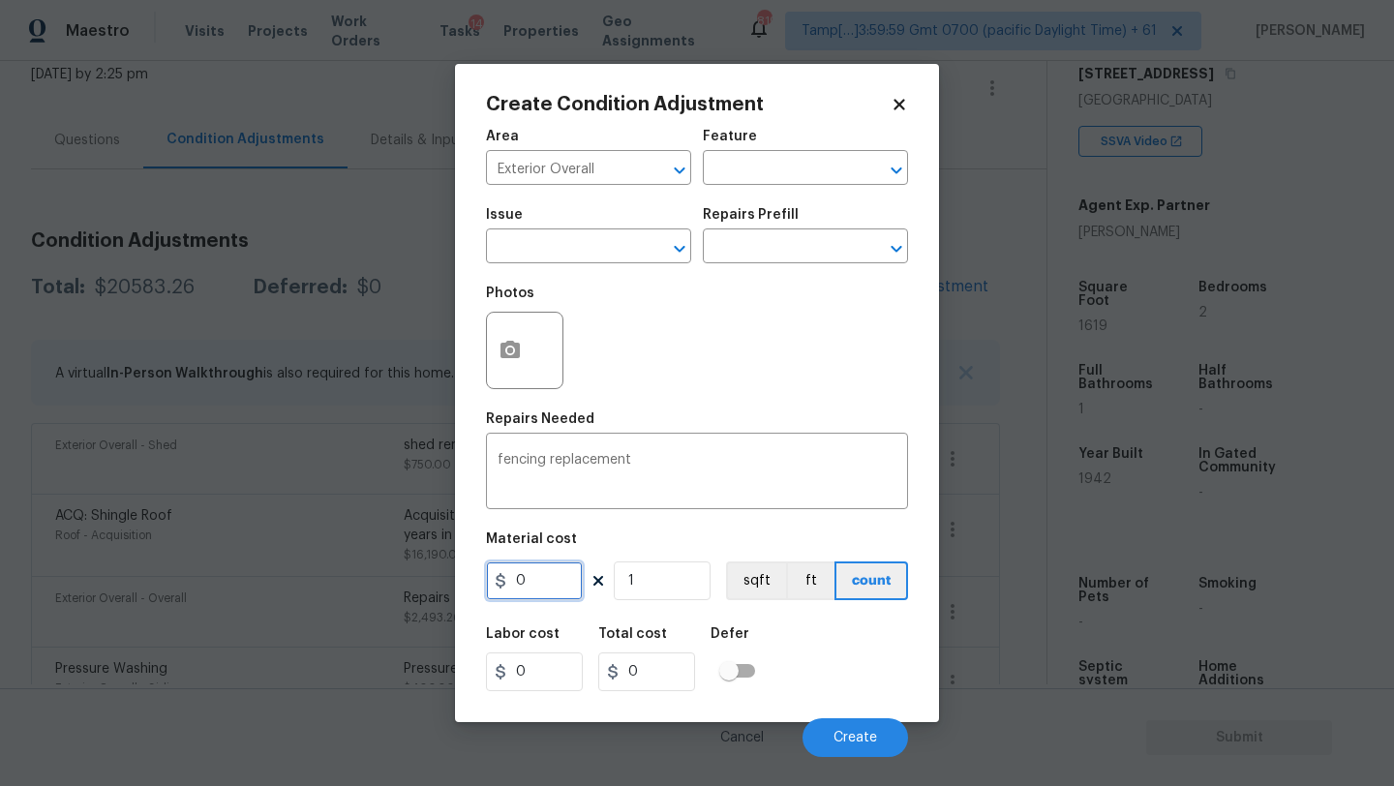
click at [547, 592] on input "0" at bounding box center [534, 581] width 97 height 39
type input "2500"
click at [531, 351] on button "button" at bounding box center [510, 351] width 46 height 76
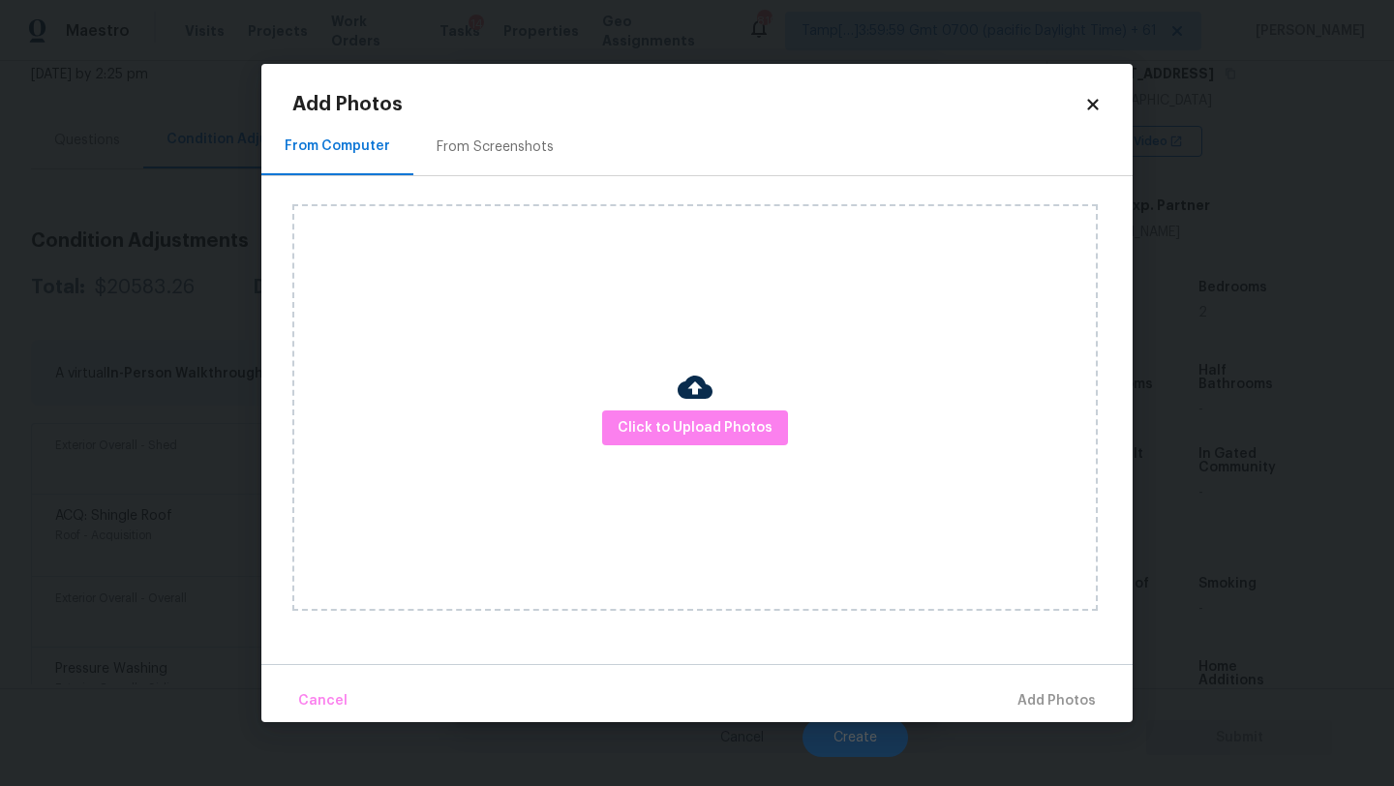
click at [476, 145] on div "From Screenshots" at bounding box center [495, 146] width 117 height 19
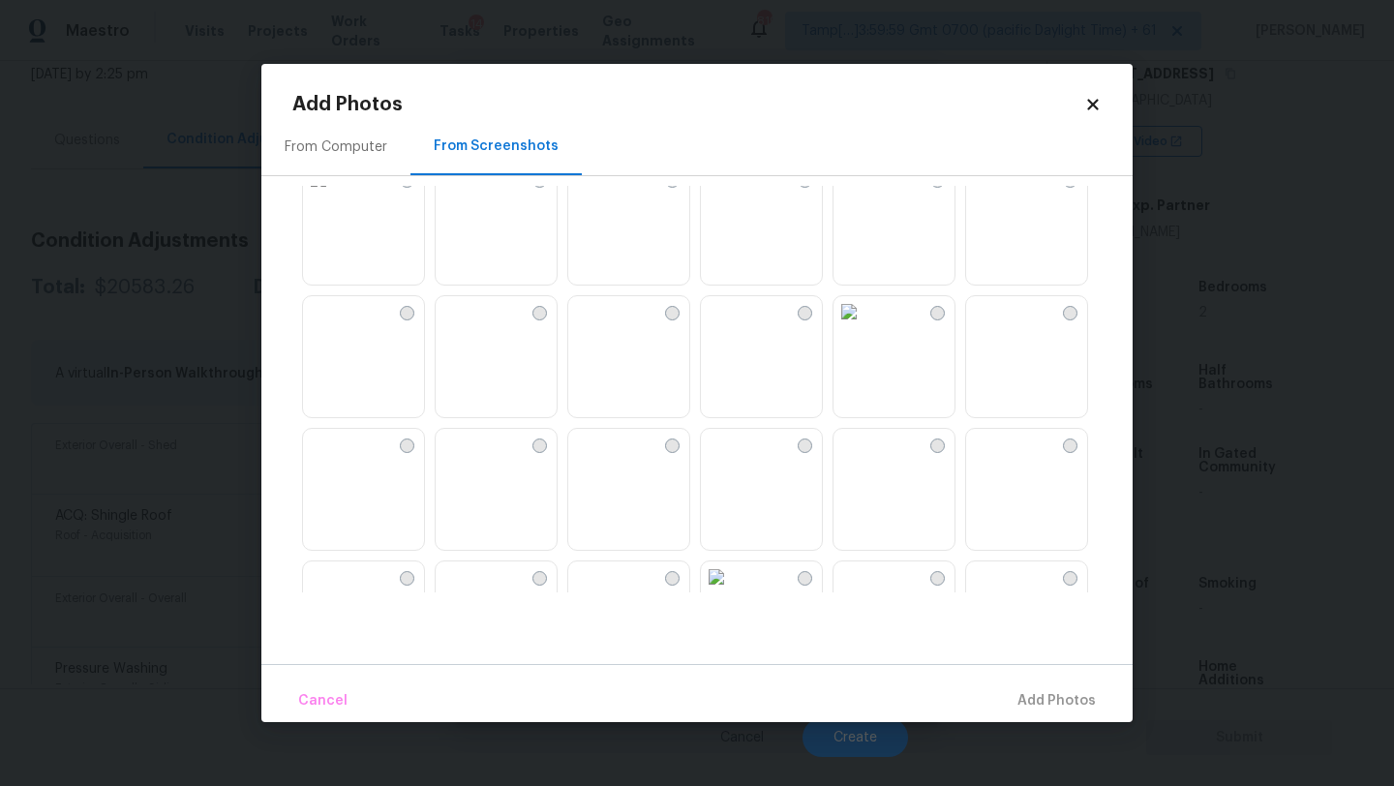
scroll to position [1849, 0]
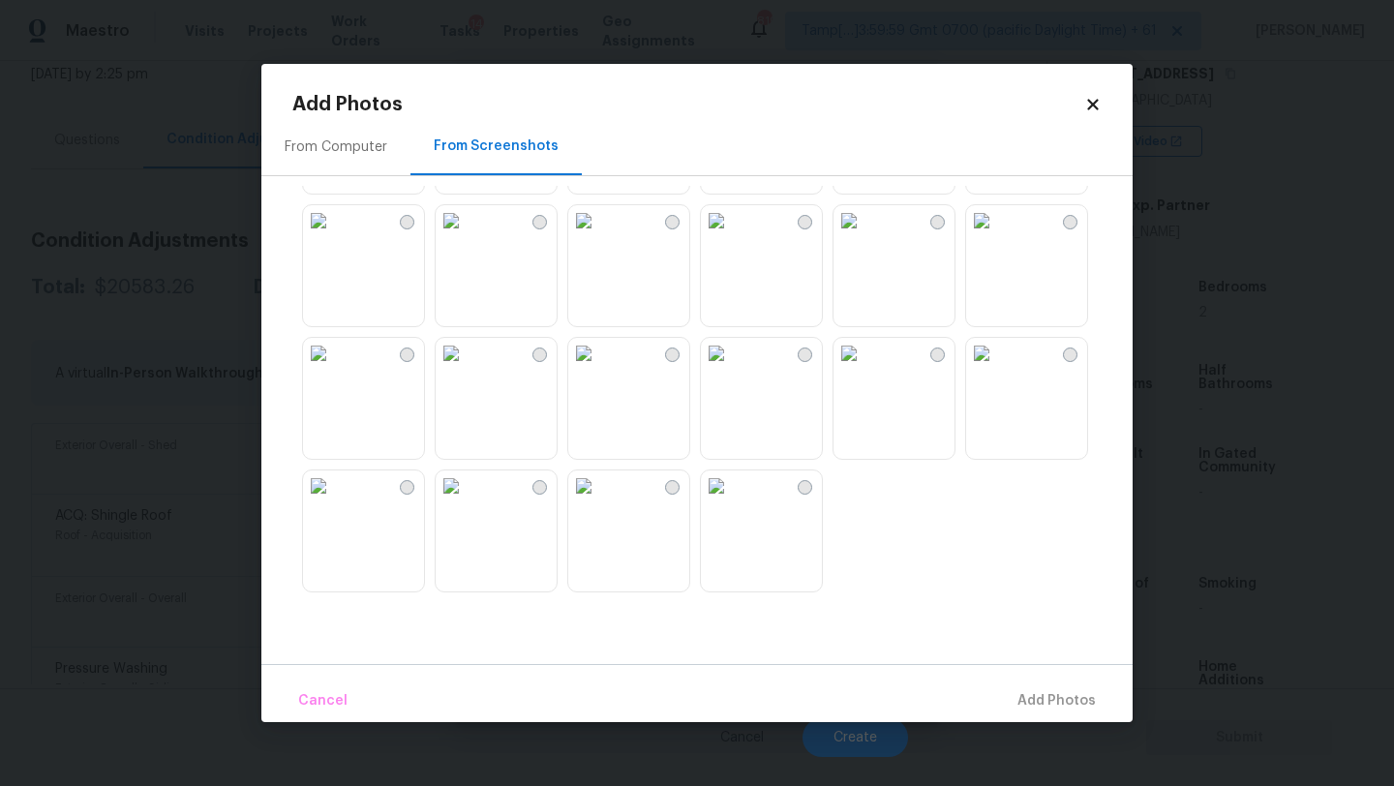
click at [599, 369] on img at bounding box center [583, 353] width 31 height 31
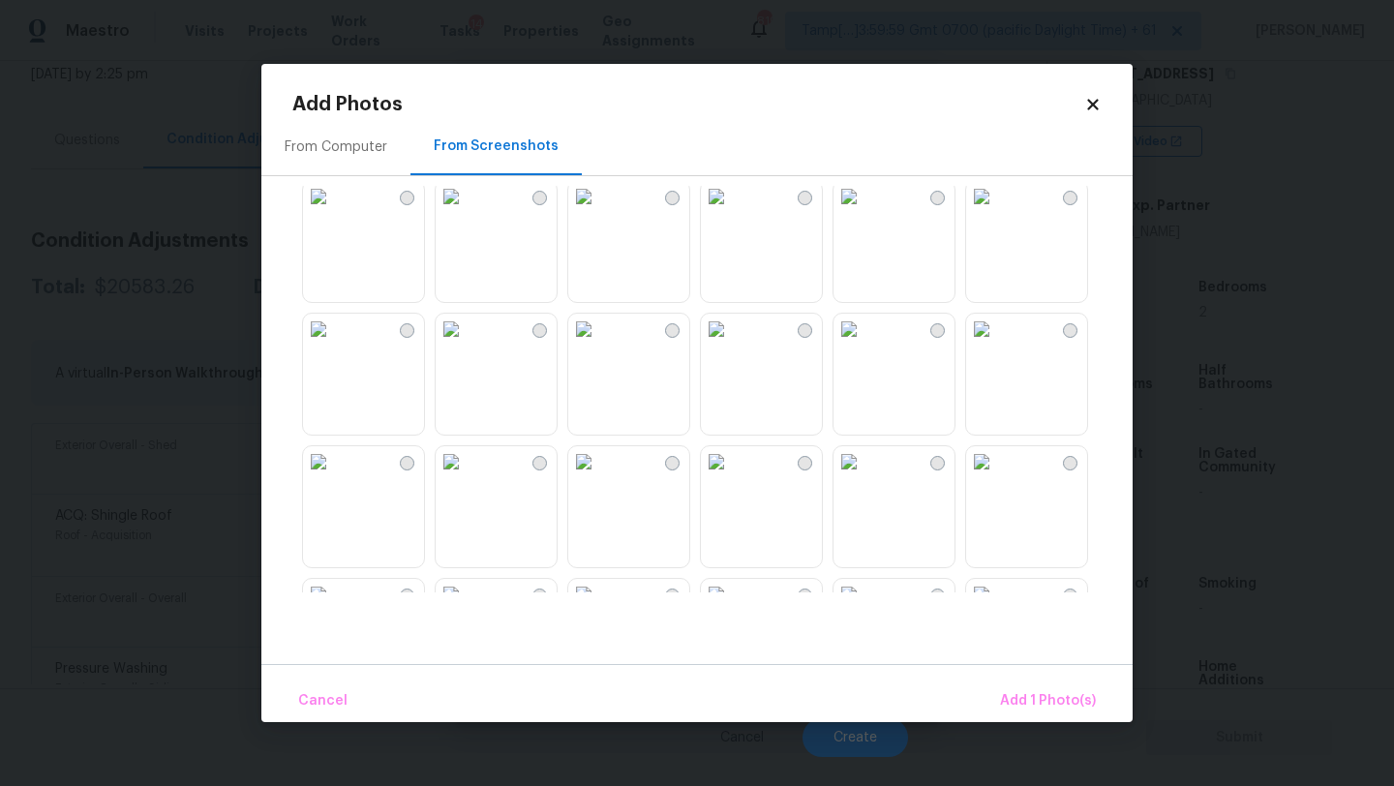
scroll to position [1473, 0]
click at [467, 479] on img at bounding box center [451, 463] width 31 height 31
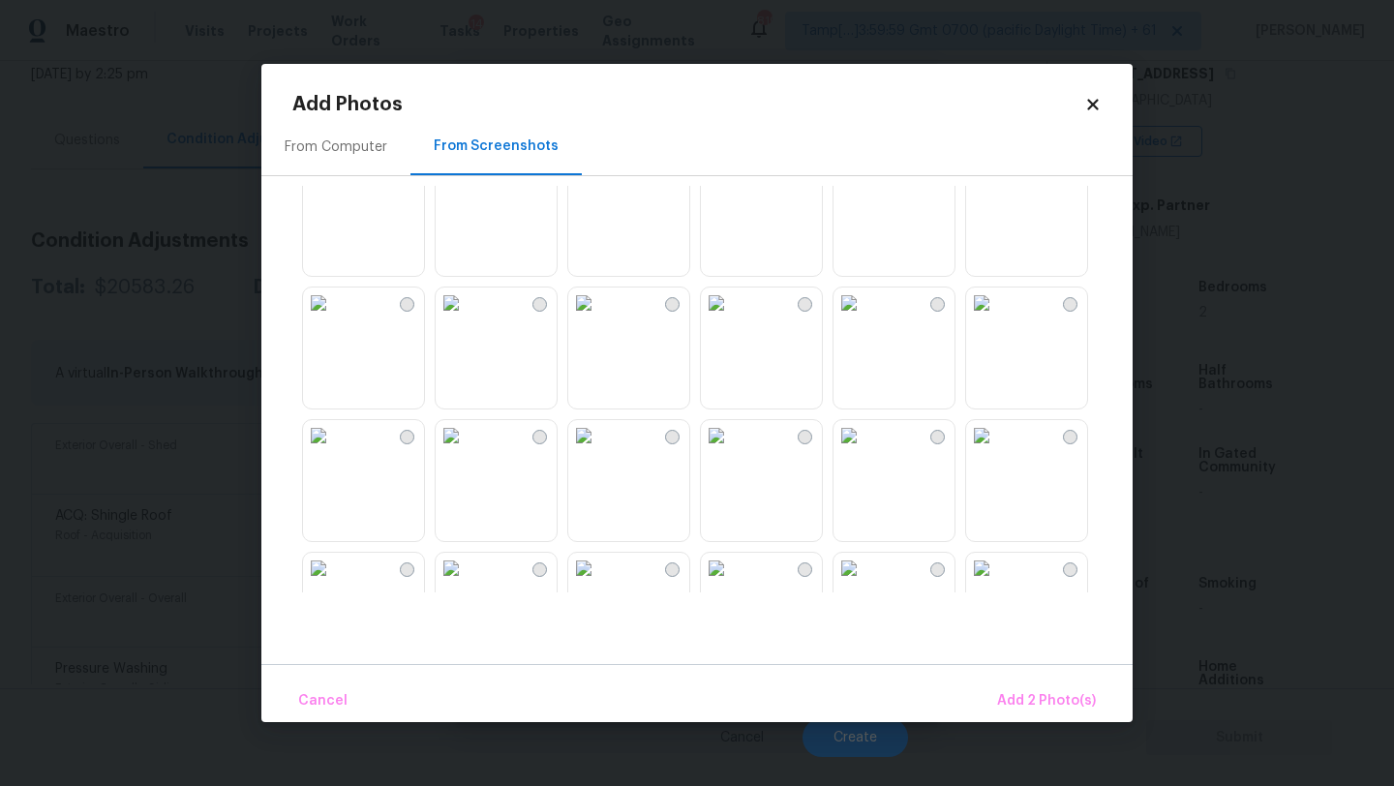
scroll to position [1081, 0]
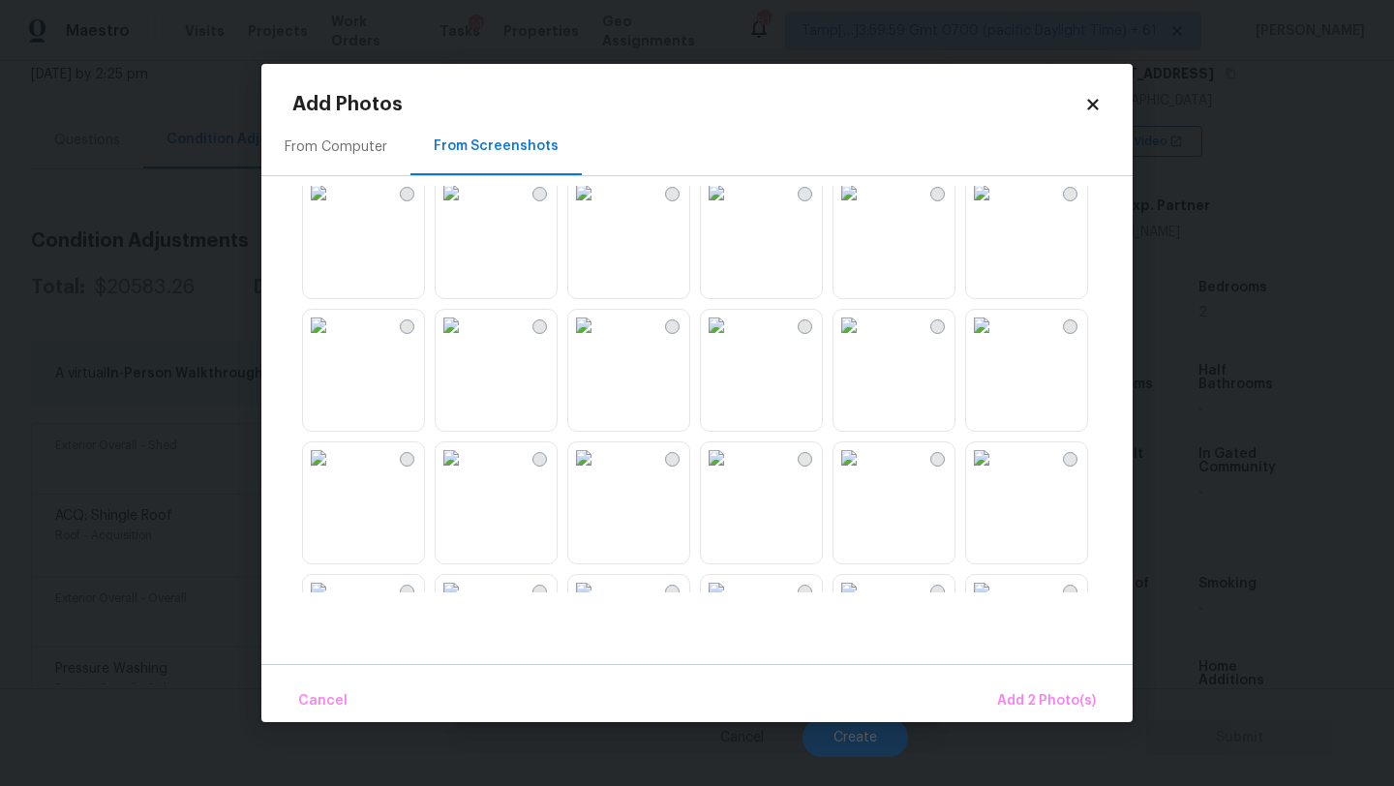
click at [599, 208] on img at bounding box center [583, 192] width 31 height 31
click at [1056, 698] on span "Add 3 Photo(s)" at bounding box center [1047, 701] width 98 height 24
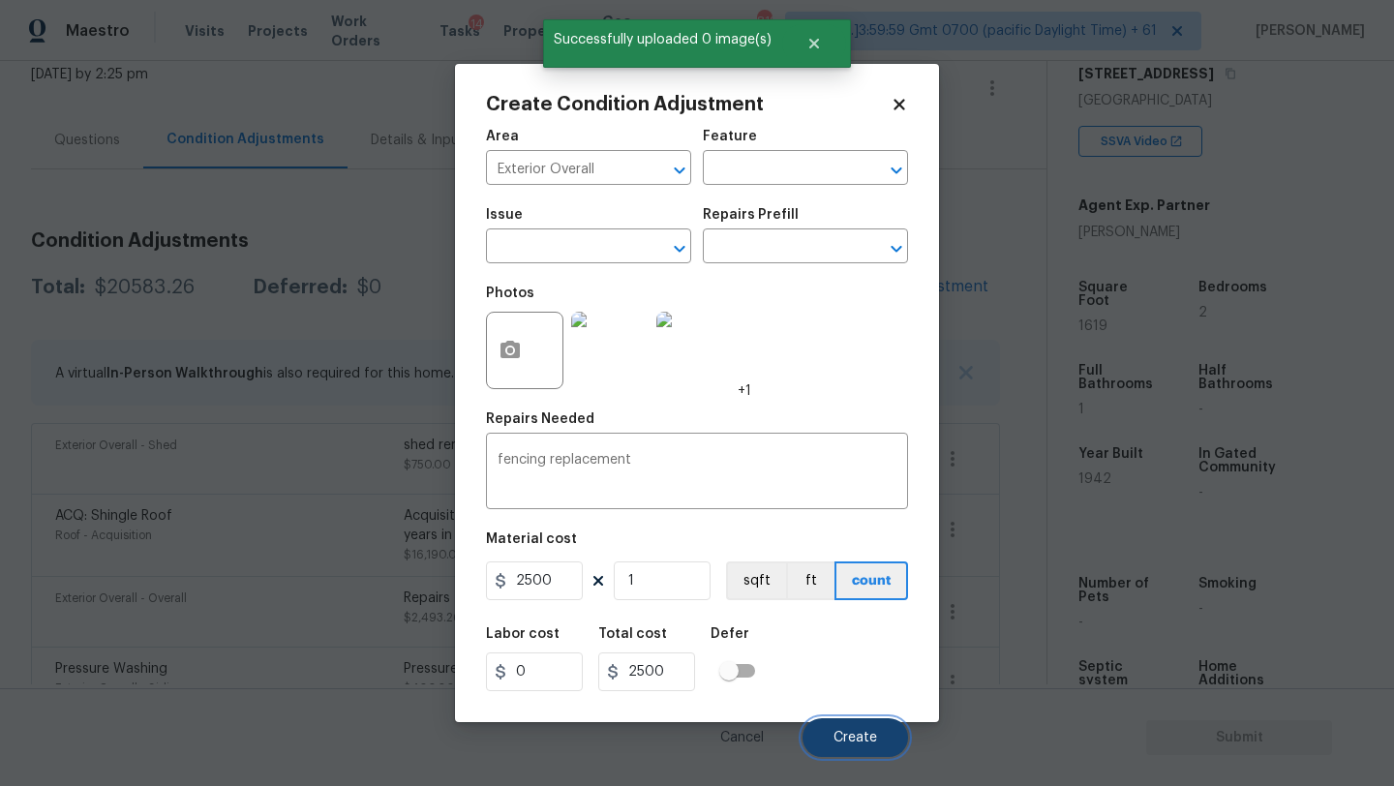
click at [847, 740] on span "Create" at bounding box center [856, 738] width 44 height 15
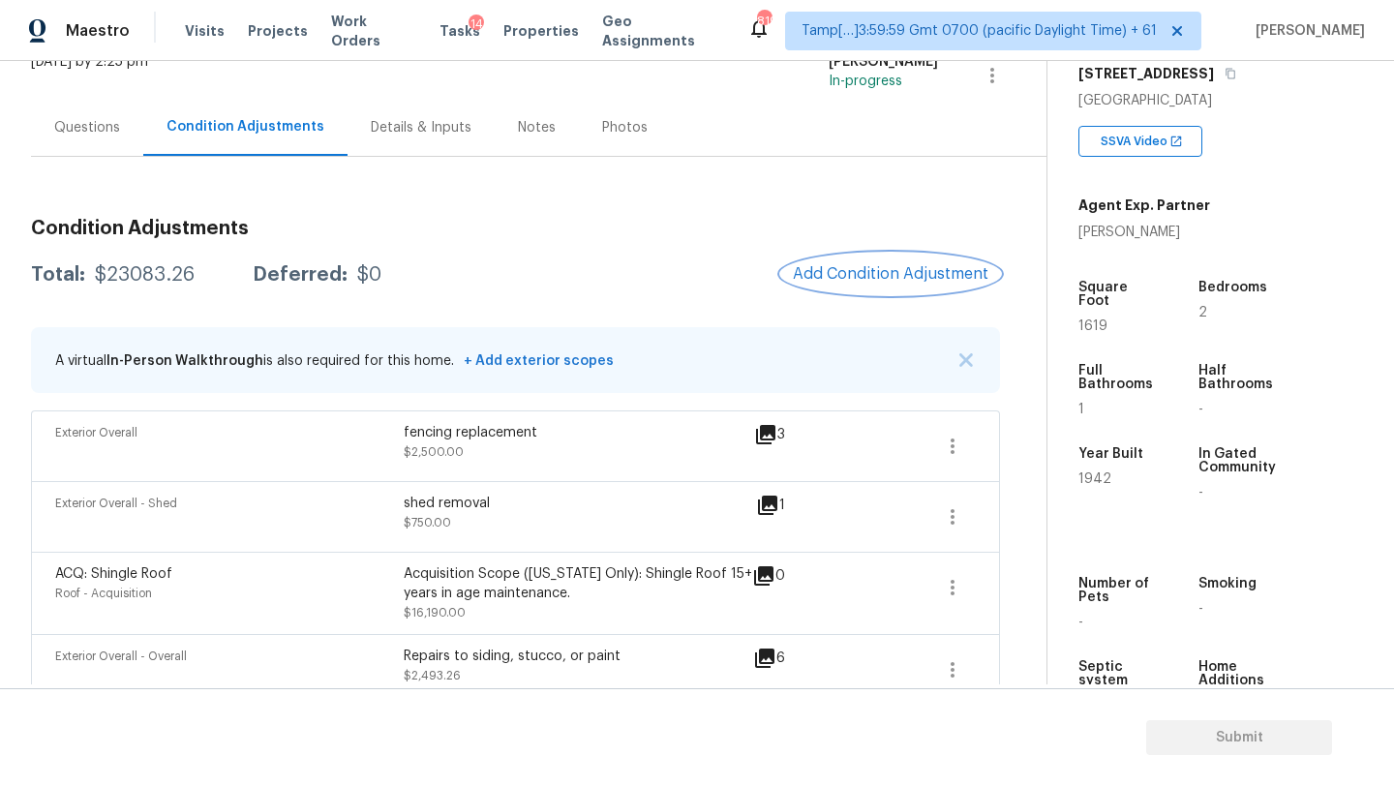
scroll to position [122, 0]
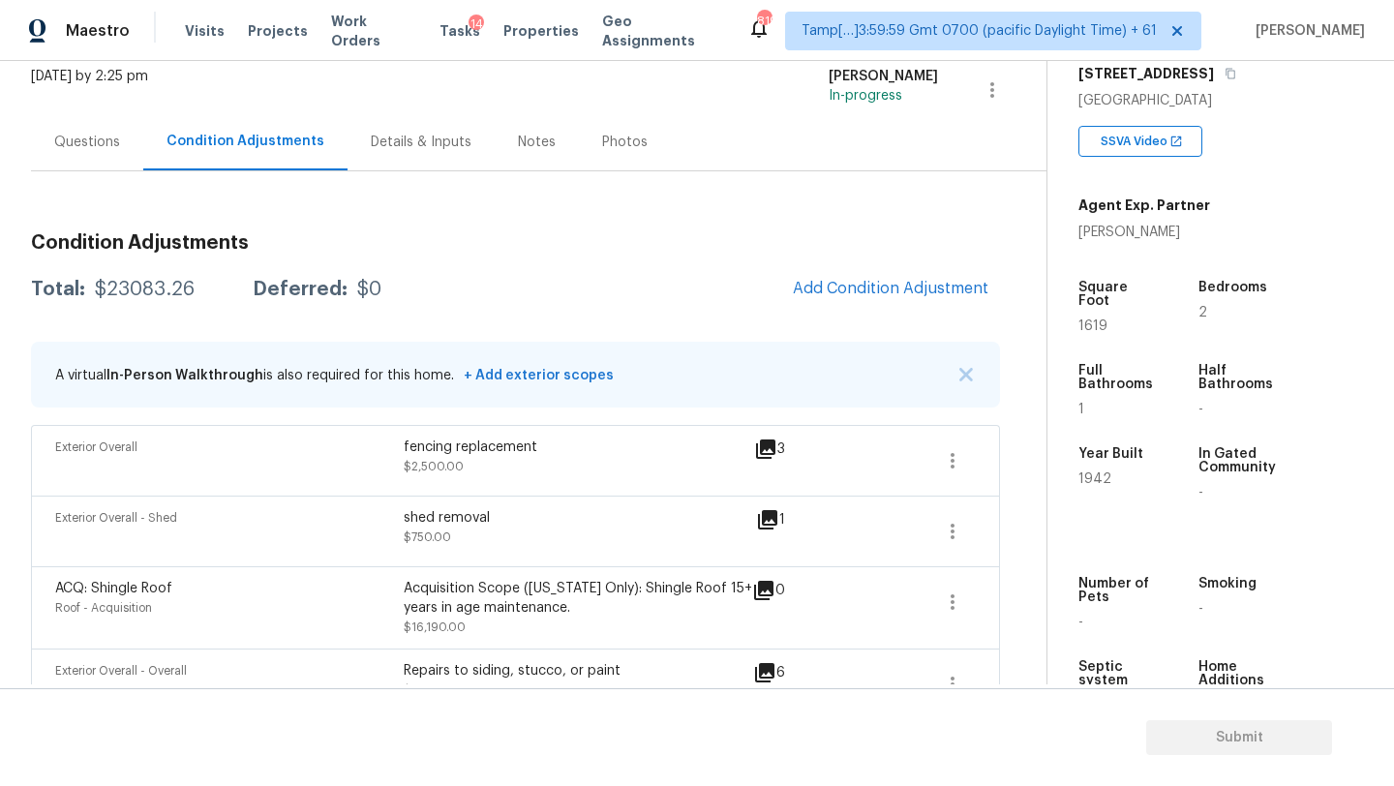
click at [94, 141] on div "Questions" at bounding box center [87, 142] width 66 height 19
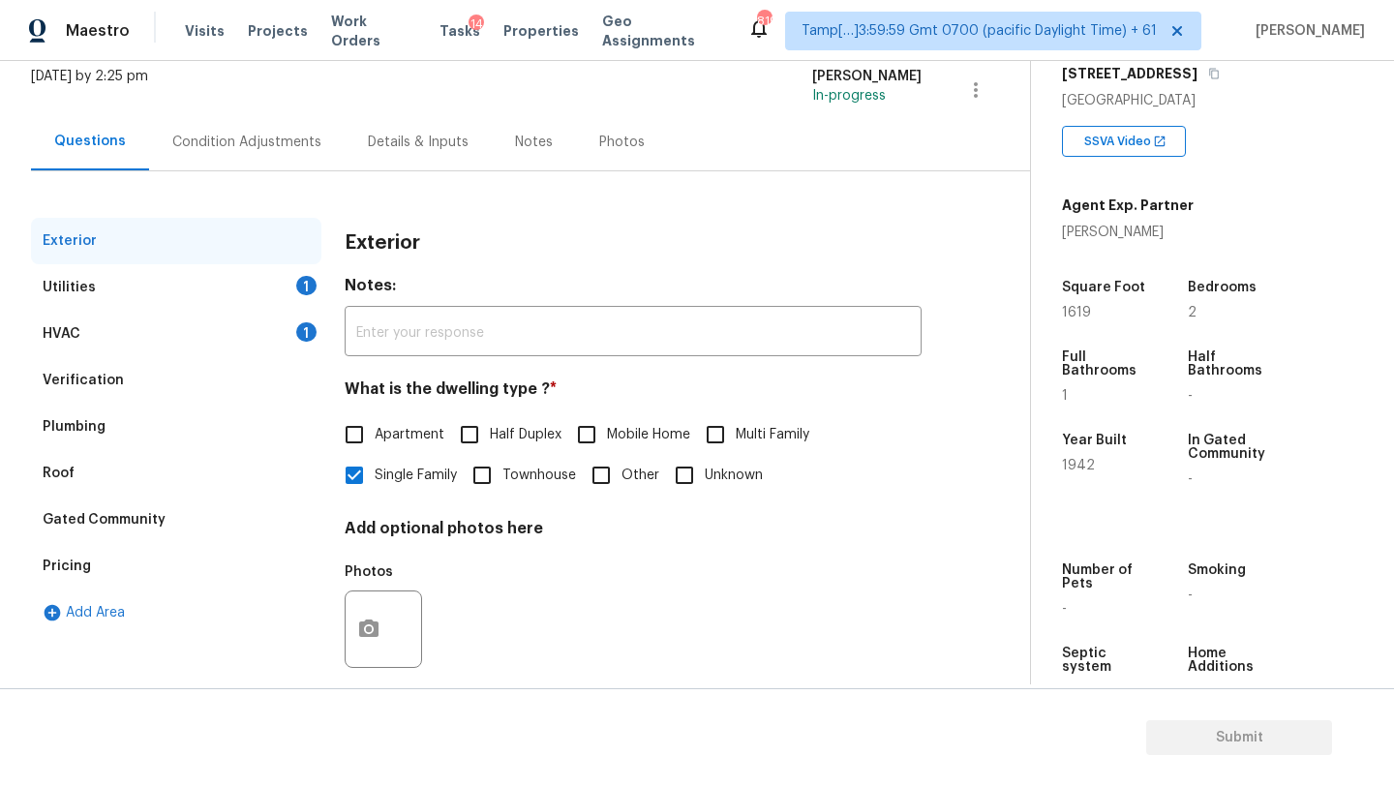
scroll to position [122, 0]
click at [74, 557] on div "Pricing" at bounding box center [67, 566] width 48 height 19
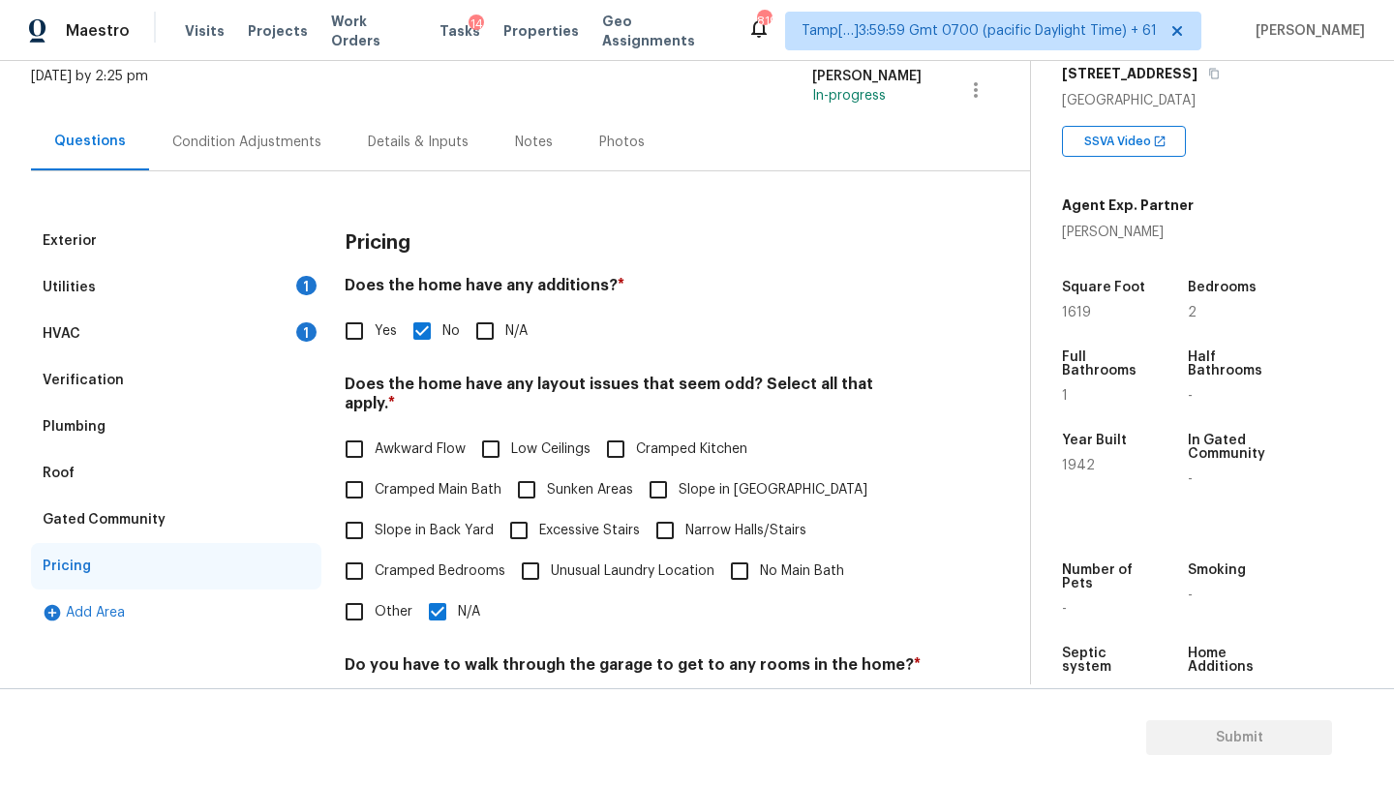
scroll to position [222, 0]
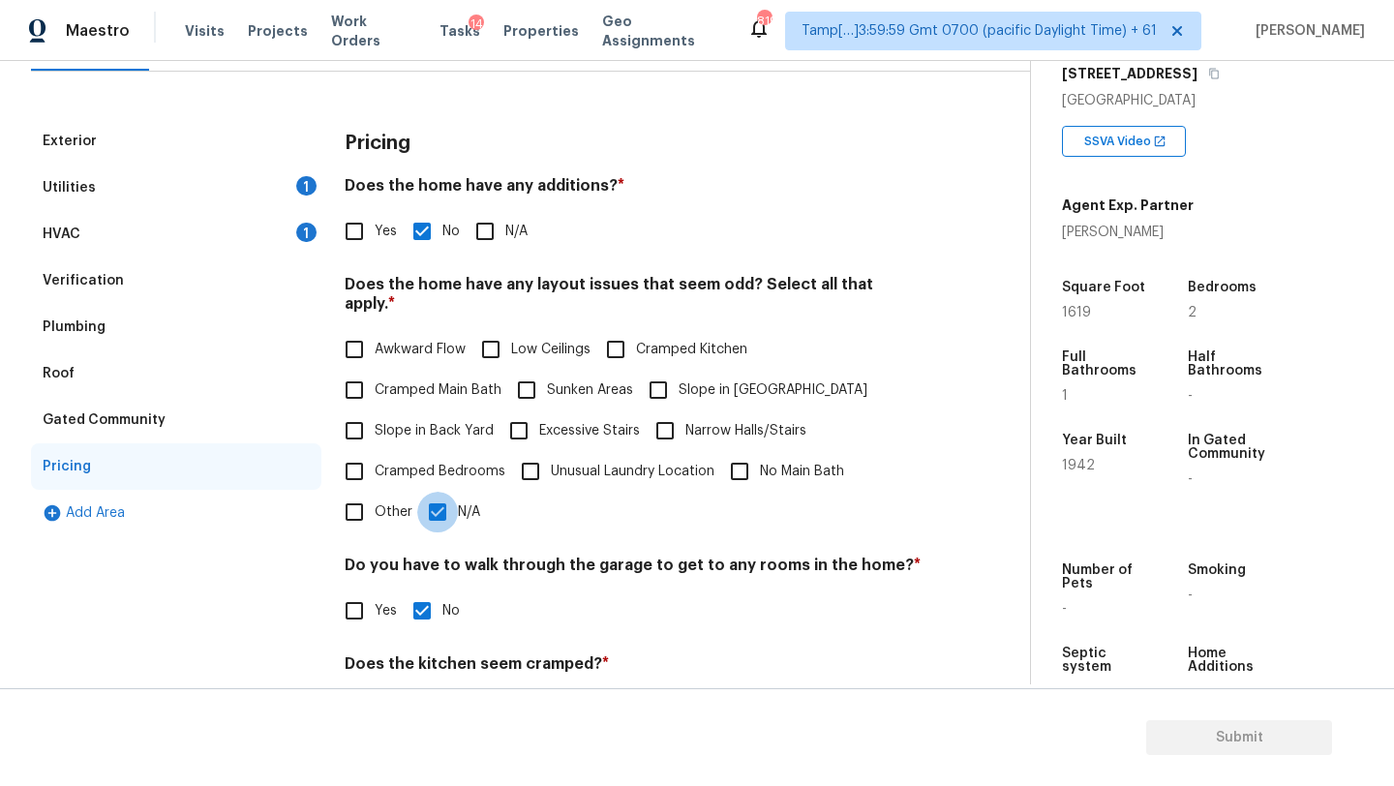
click at [432, 498] on input "N/A" at bounding box center [437, 512] width 41 height 41
checkbox input "false"
click at [553, 389] on label "Sunken Areas" at bounding box center [569, 390] width 127 height 41
click at [547, 389] on input "Sunken Areas" at bounding box center [526, 390] width 41 height 41
checkbox input "true"
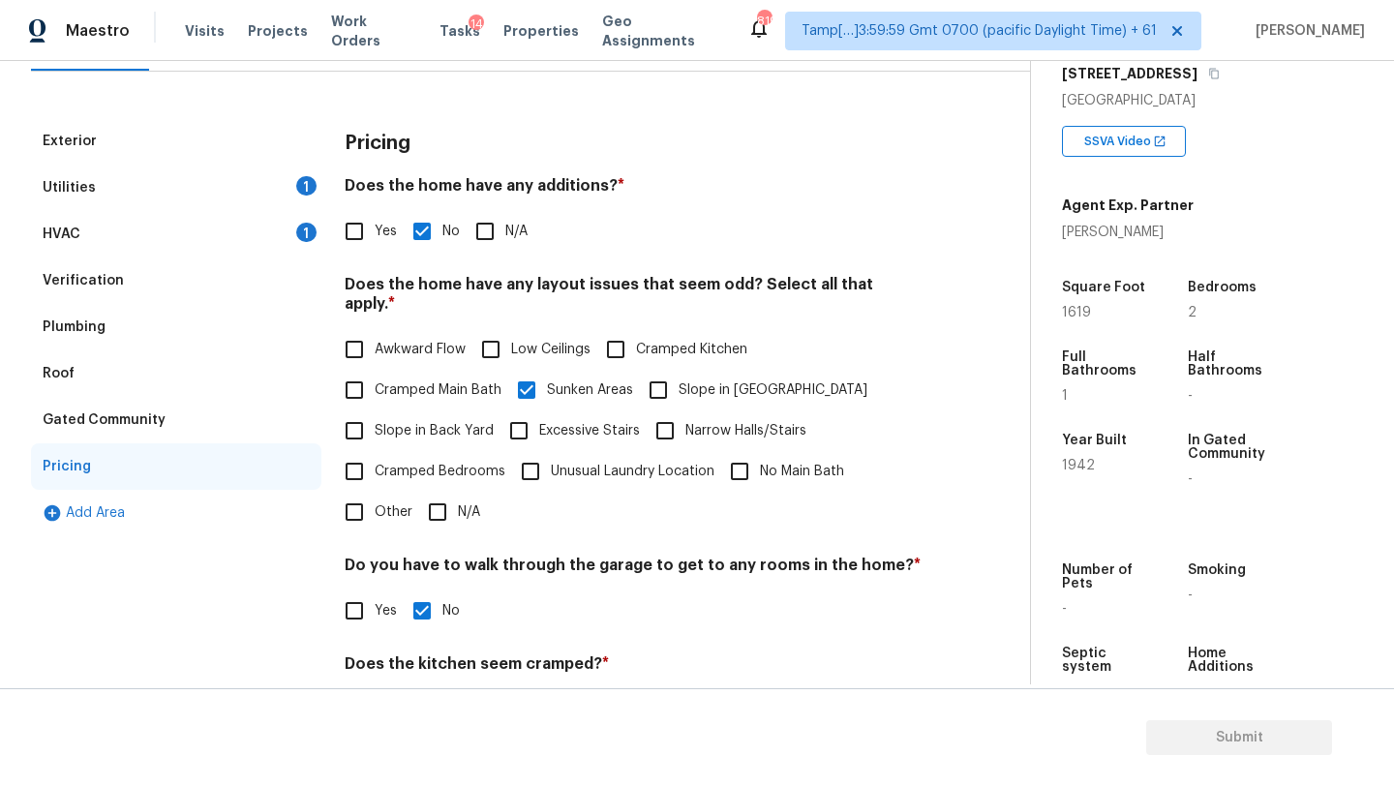
scroll to position [30, 0]
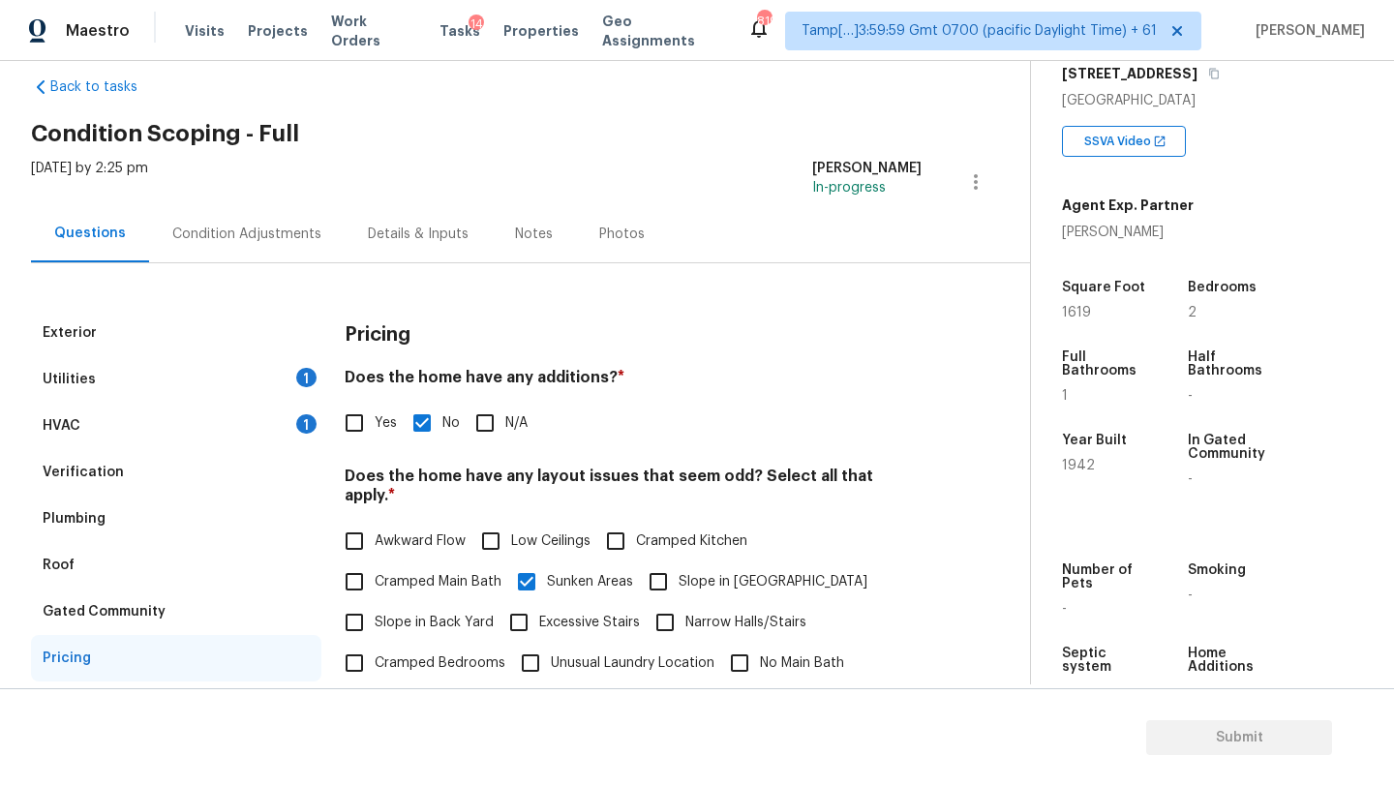
click at [265, 229] on div "Condition Adjustments" at bounding box center [246, 234] width 149 height 19
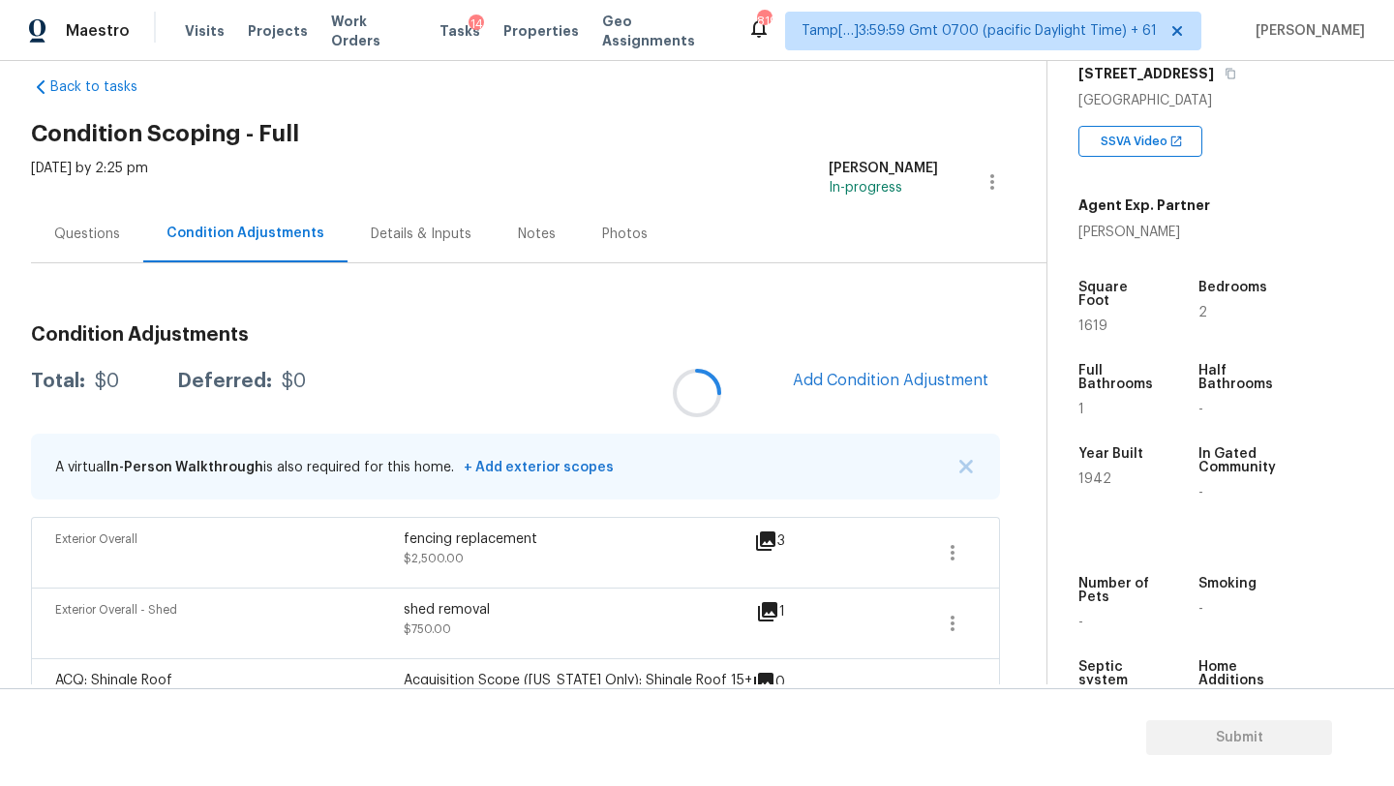
click at [881, 381] on div at bounding box center [697, 393] width 1394 height 786
click at [881, 381] on span "Add Condition Adjustment" at bounding box center [891, 380] width 196 height 17
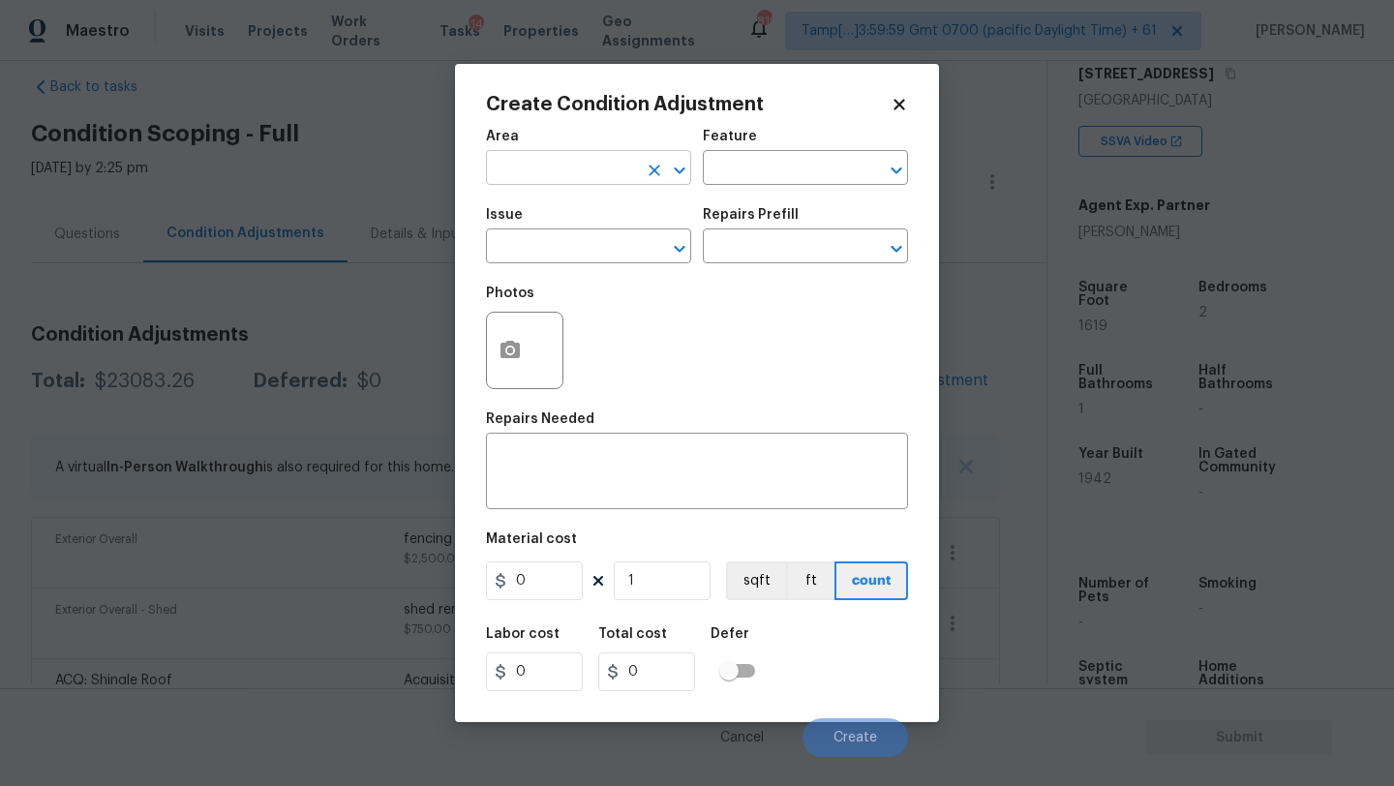
click at [517, 169] on input "text" at bounding box center [561, 170] width 151 height 30
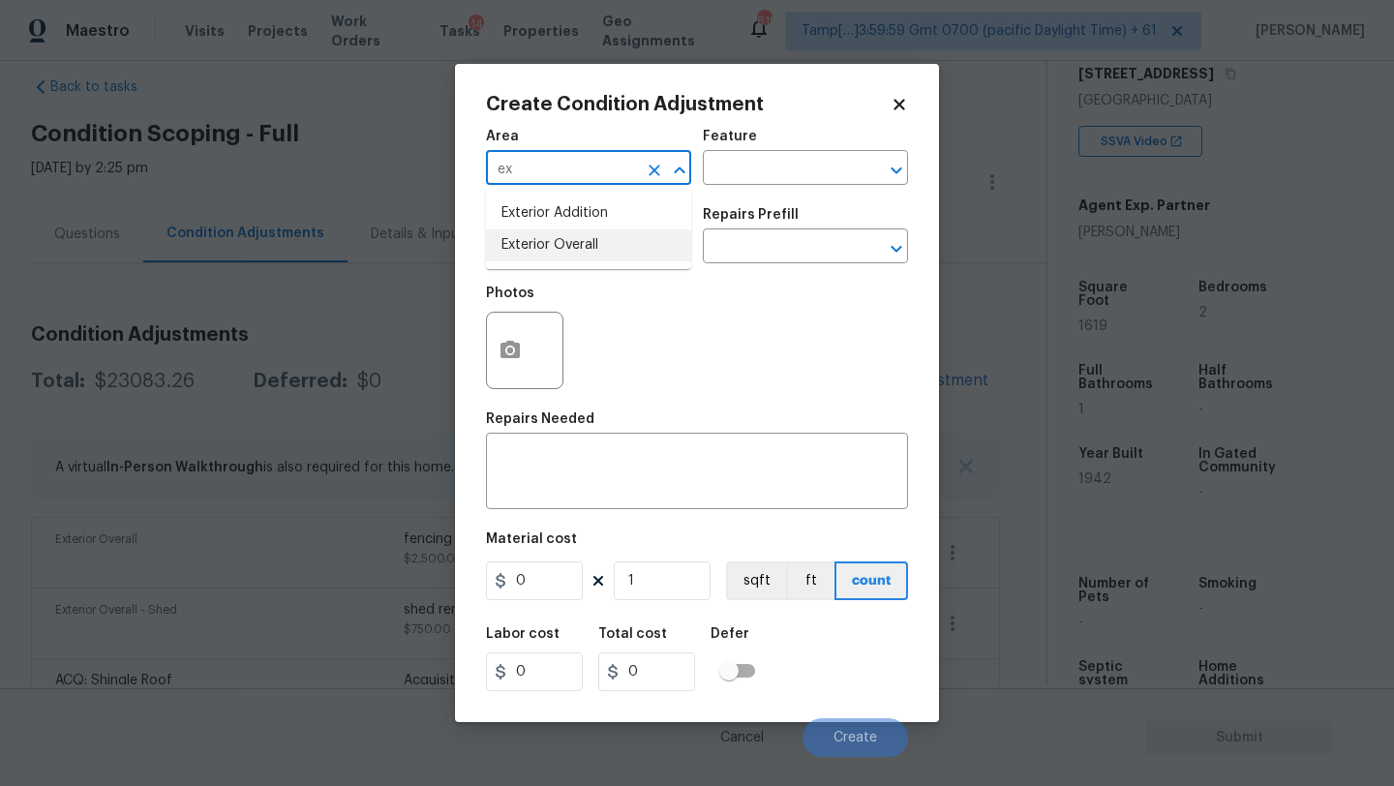
click at [553, 240] on li "Exterior Overall" at bounding box center [588, 245] width 205 height 32
type input "Exterior Overall"
click at [596, 472] on textarea at bounding box center [697, 473] width 399 height 41
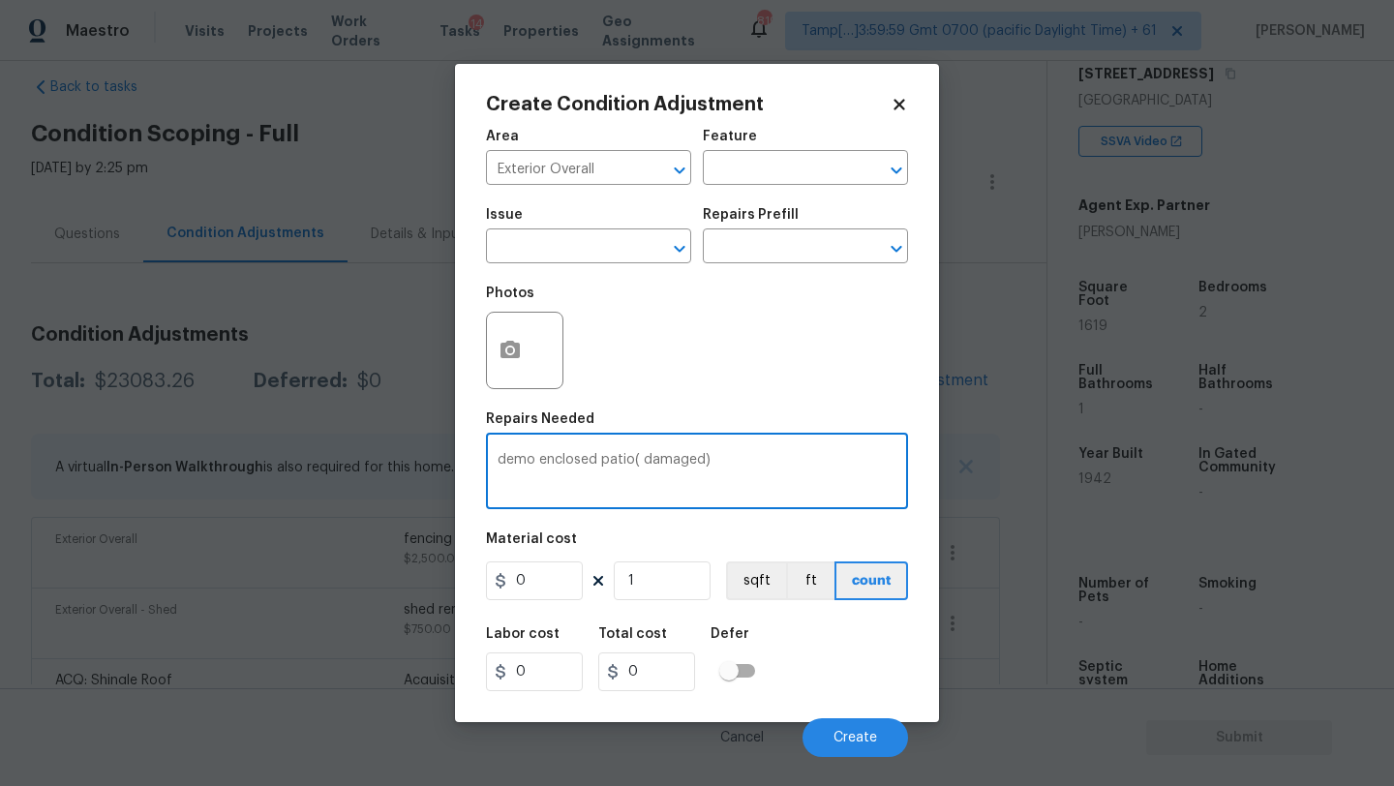
type textarea "demo enclosed patio( damaged)"
click at [533, 588] on input "0" at bounding box center [534, 581] width 97 height 39
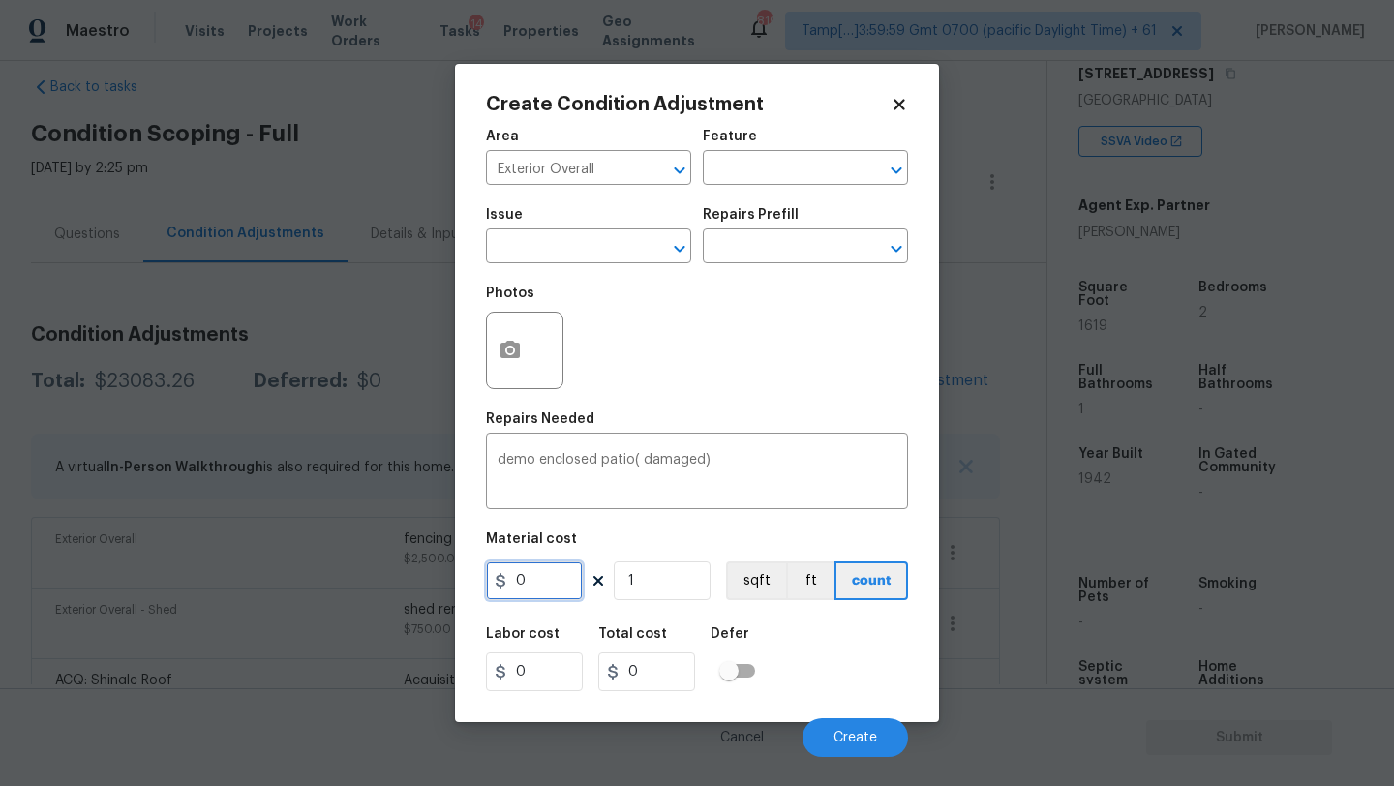
click at [533, 588] on input "0" at bounding box center [534, 581] width 97 height 39
type input "3500"
click at [521, 360] on icon "button" at bounding box center [510, 350] width 23 height 23
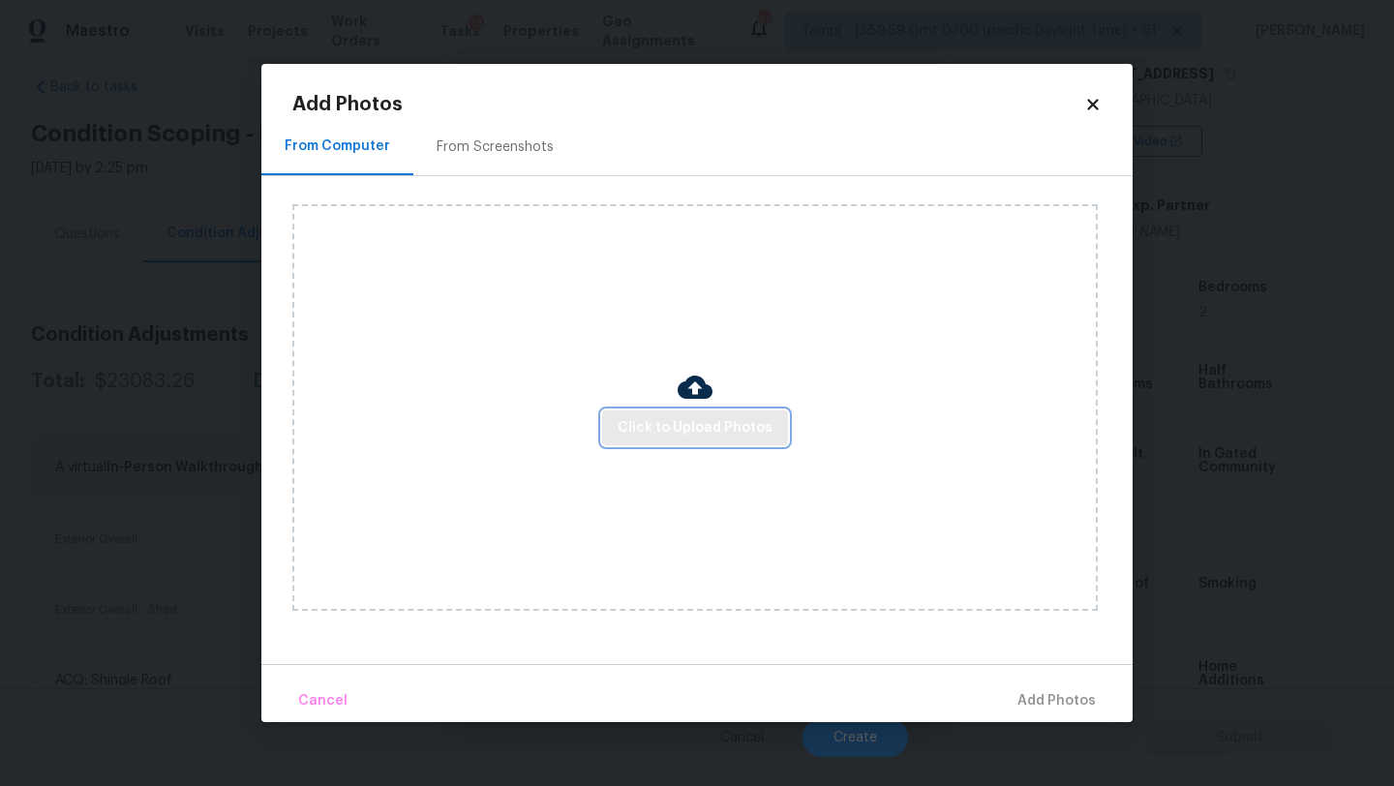
click at [642, 425] on span "Click to Upload Photos" at bounding box center [695, 428] width 155 height 24
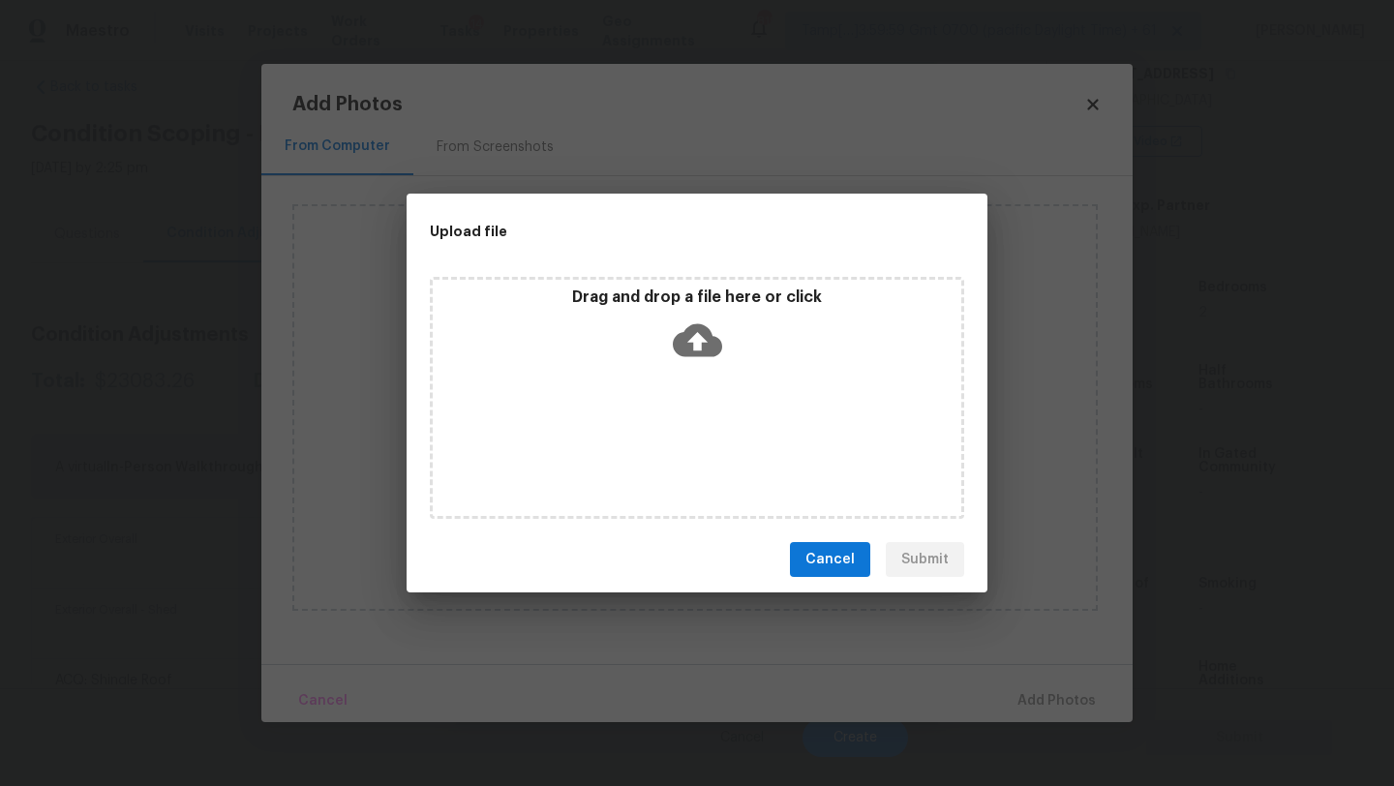
click at [690, 365] on div "Drag and drop a file here or click" at bounding box center [697, 329] width 529 height 83
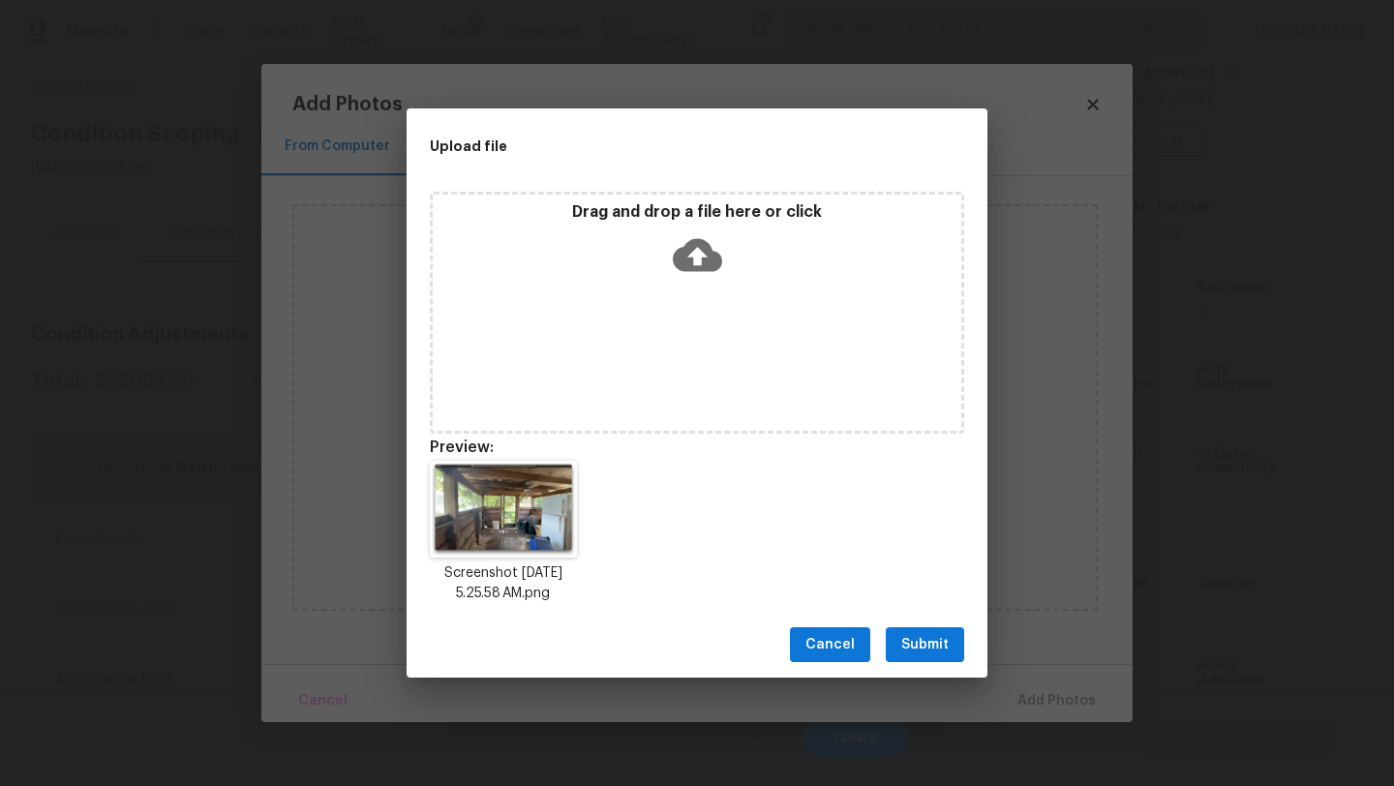
click at [920, 648] on span "Submit" at bounding box center [924, 645] width 47 height 24
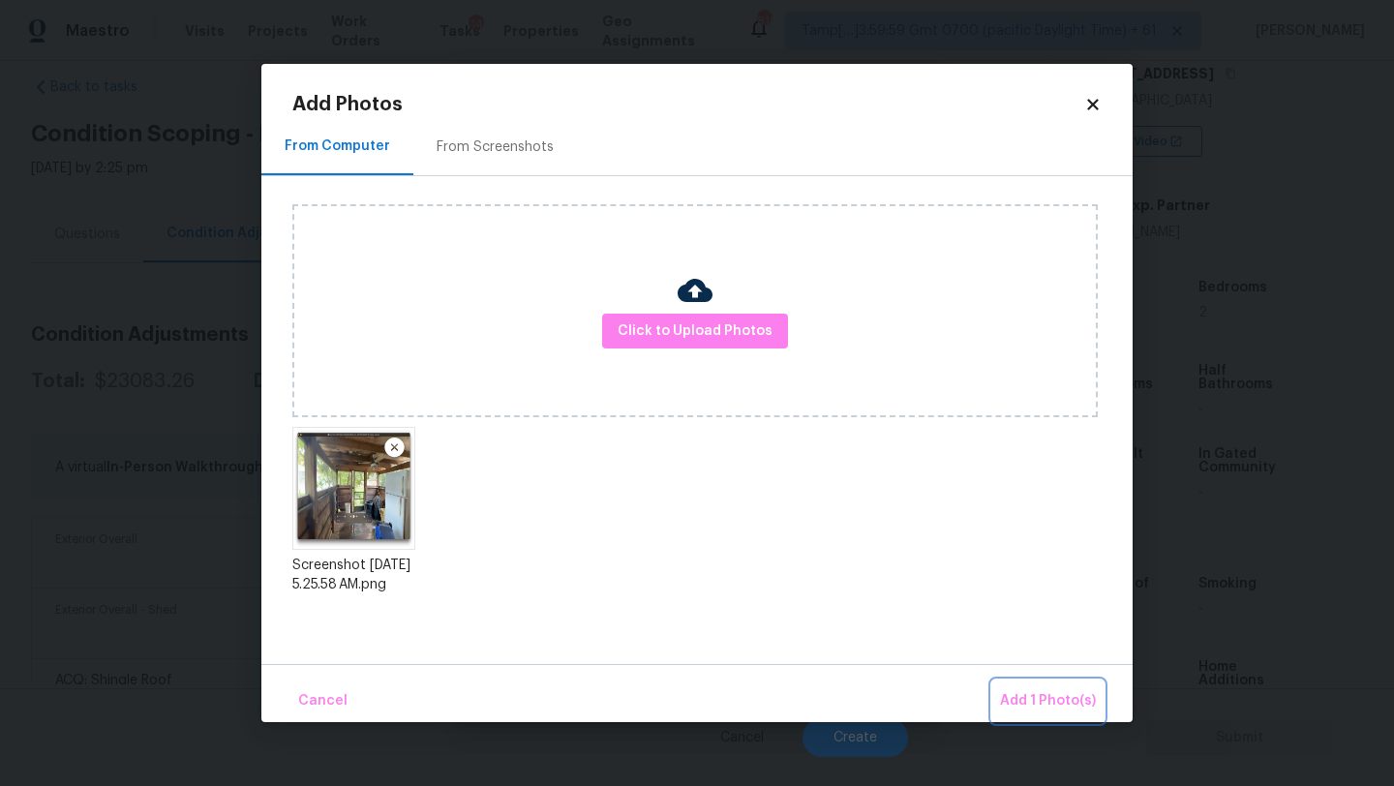
click at [1024, 685] on button "Add 1 Photo(s)" at bounding box center [1047, 702] width 111 height 42
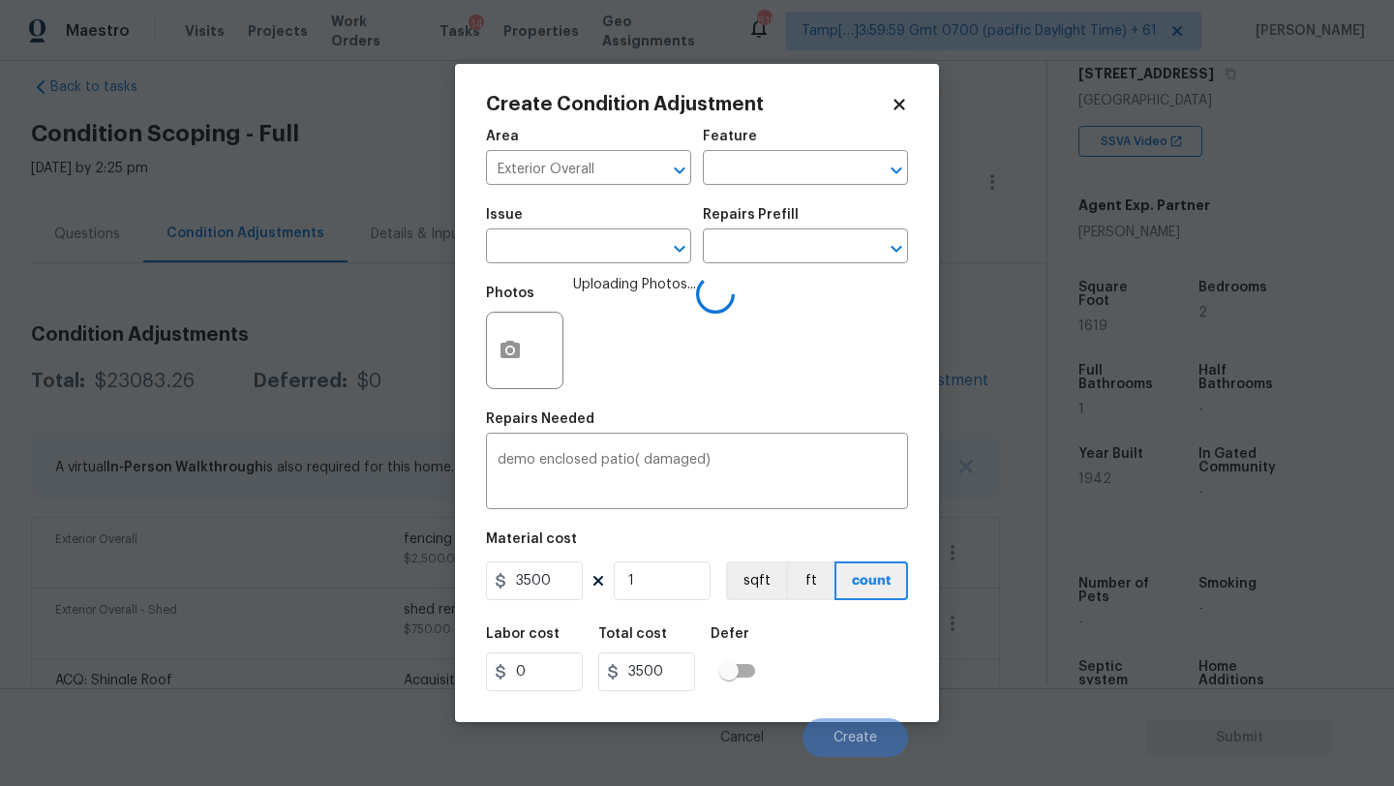
click at [848, 682] on div "Labor cost 0 Total cost 3500 Defer" at bounding box center [697, 659] width 422 height 87
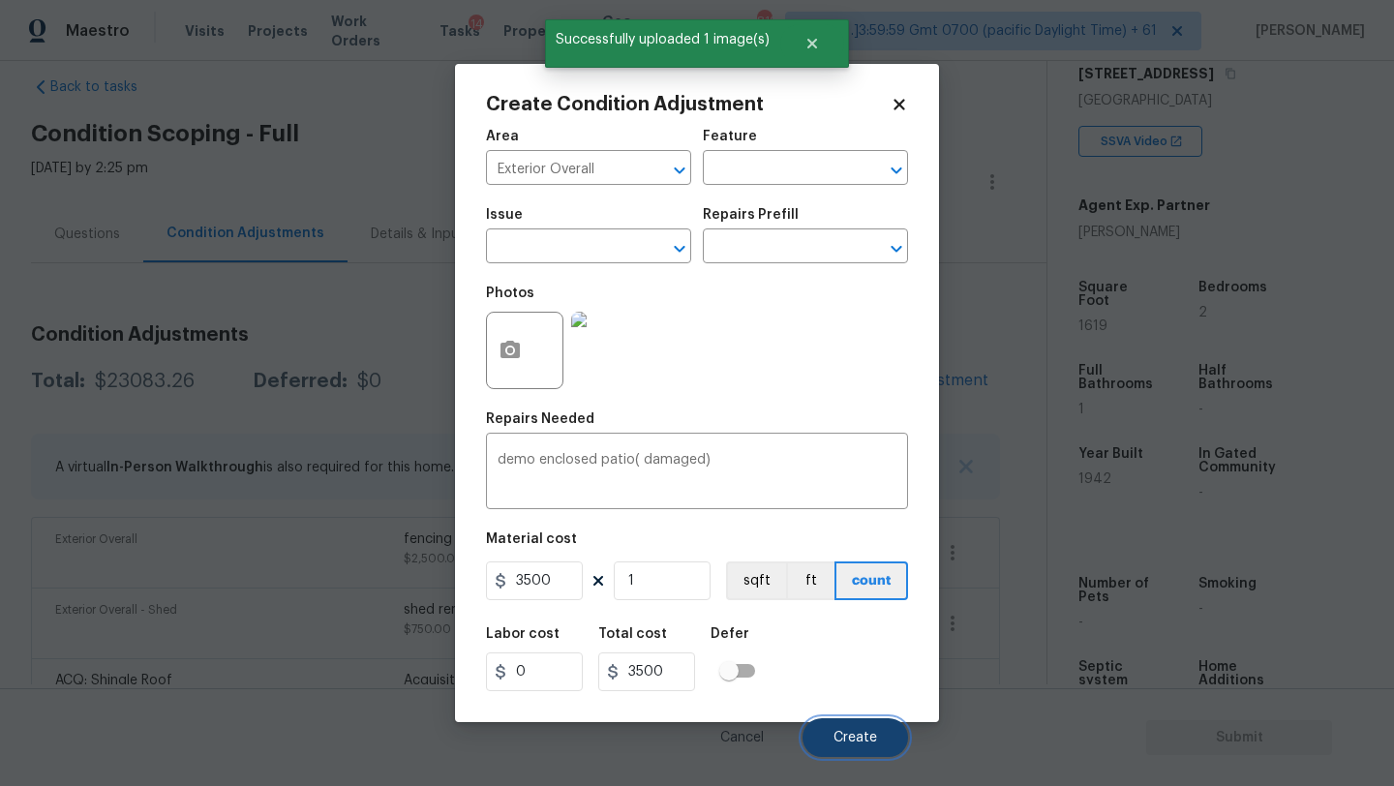
click at [848, 719] on button "Create" at bounding box center [856, 737] width 106 height 39
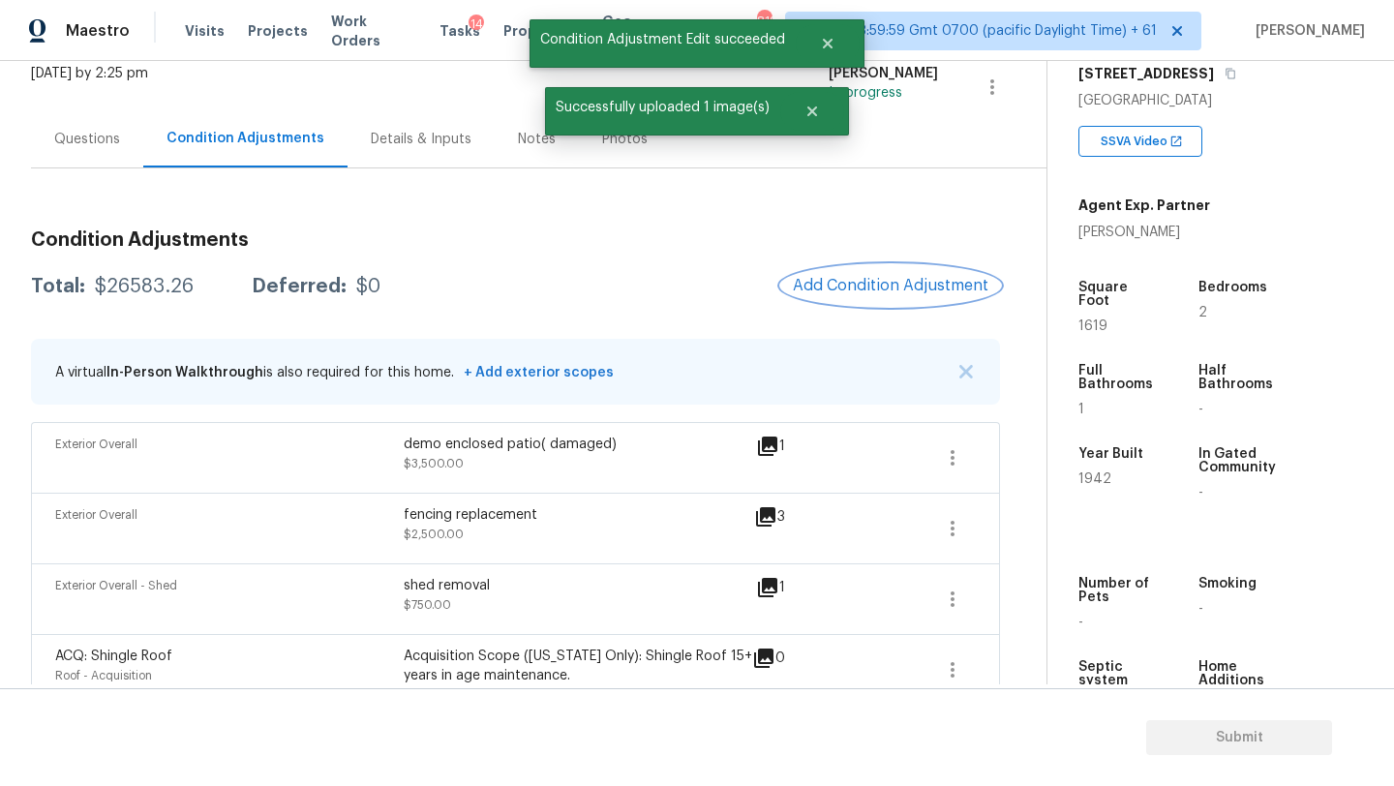
scroll to position [100, 0]
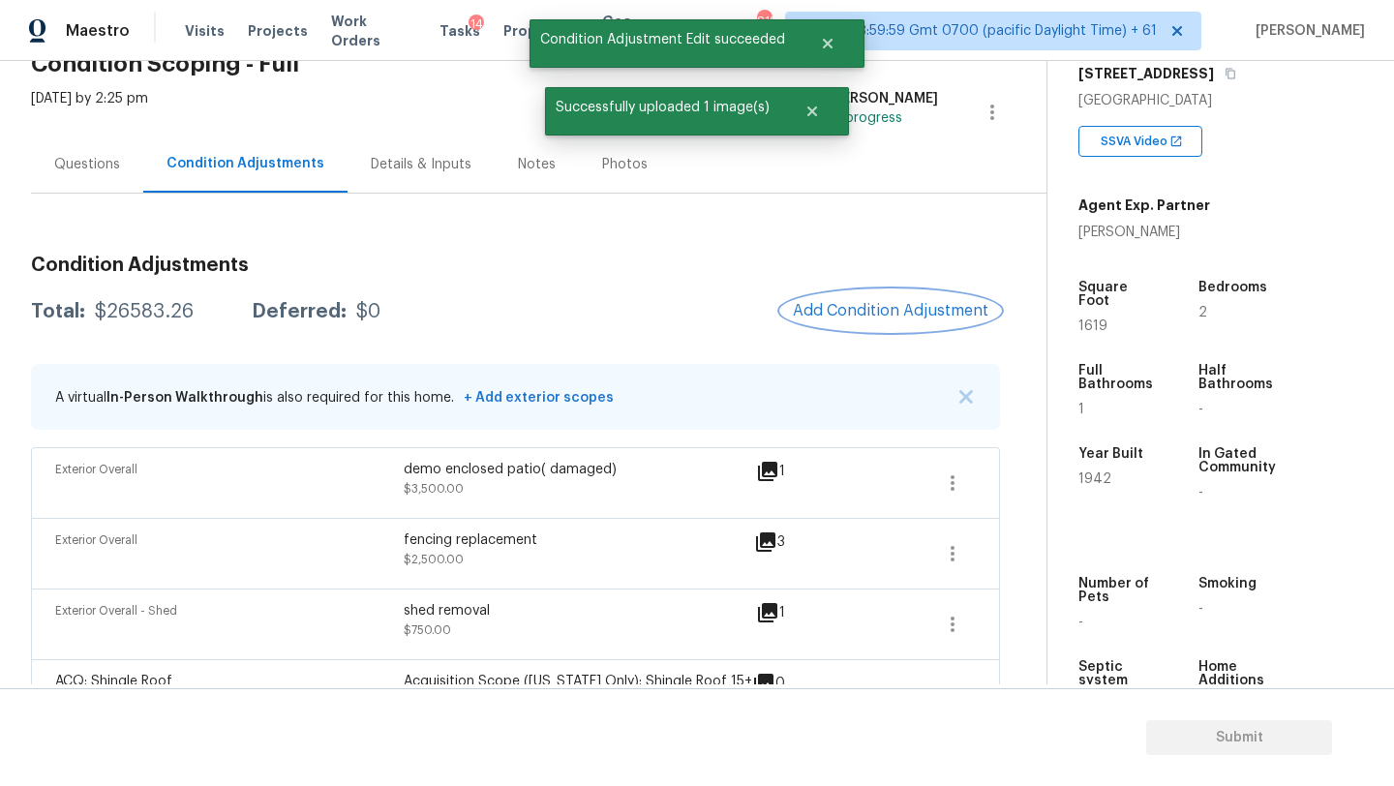
click at [901, 325] on button "Add Condition Adjustment" at bounding box center [890, 310] width 219 height 41
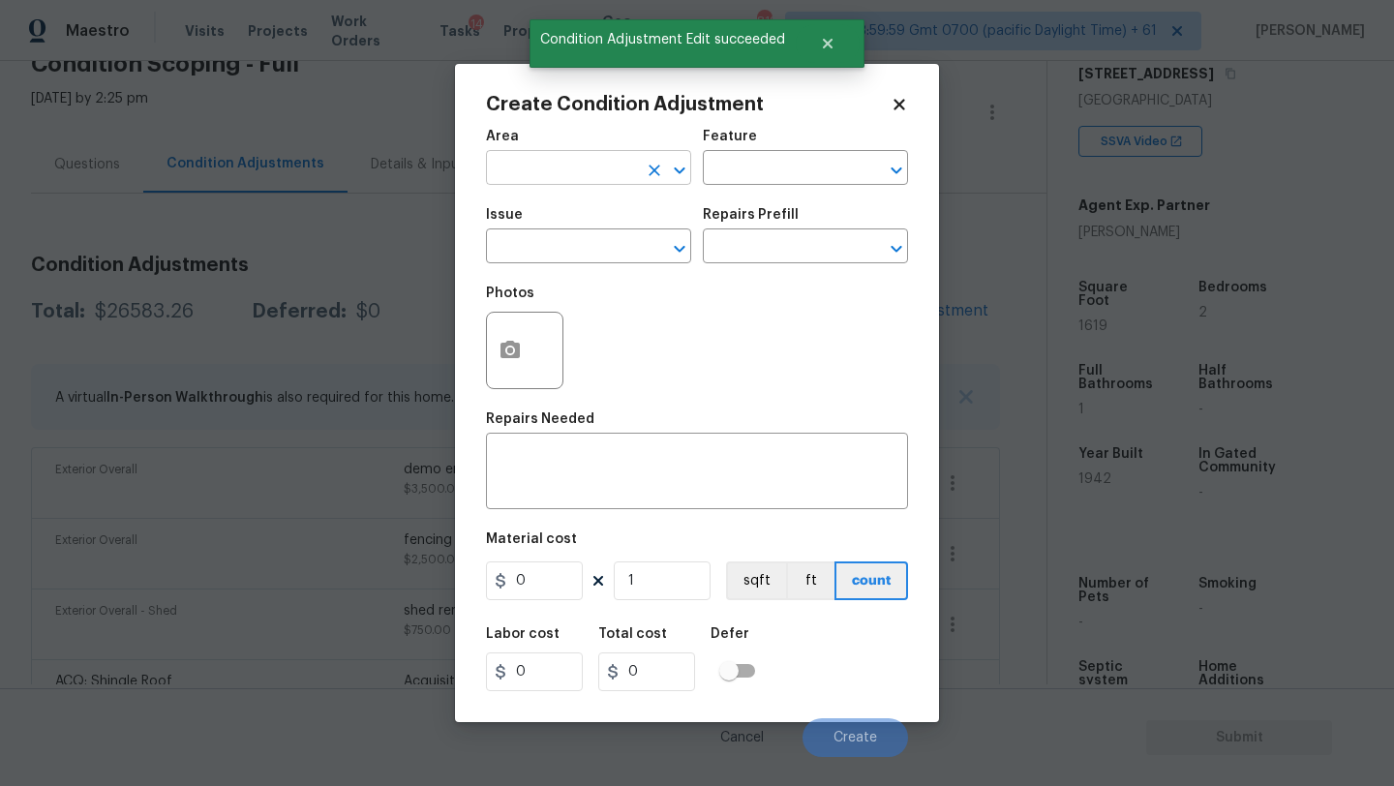
click at [588, 166] on input "text" at bounding box center [561, 170] width 151 height 30
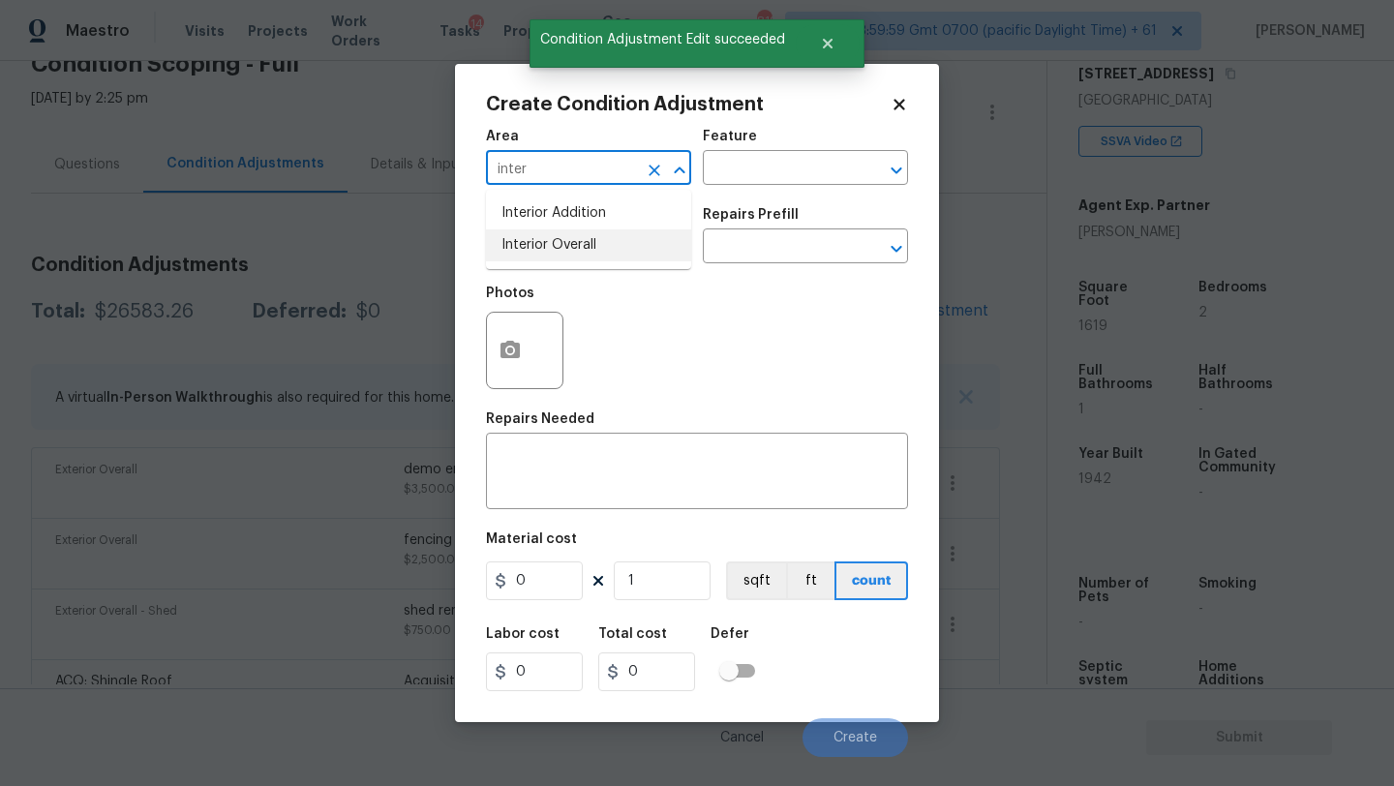
click at [585, 256] on li "Interior Overall" at bounding box center [588, 245] width 205 height 32
type input "Interior Overall"
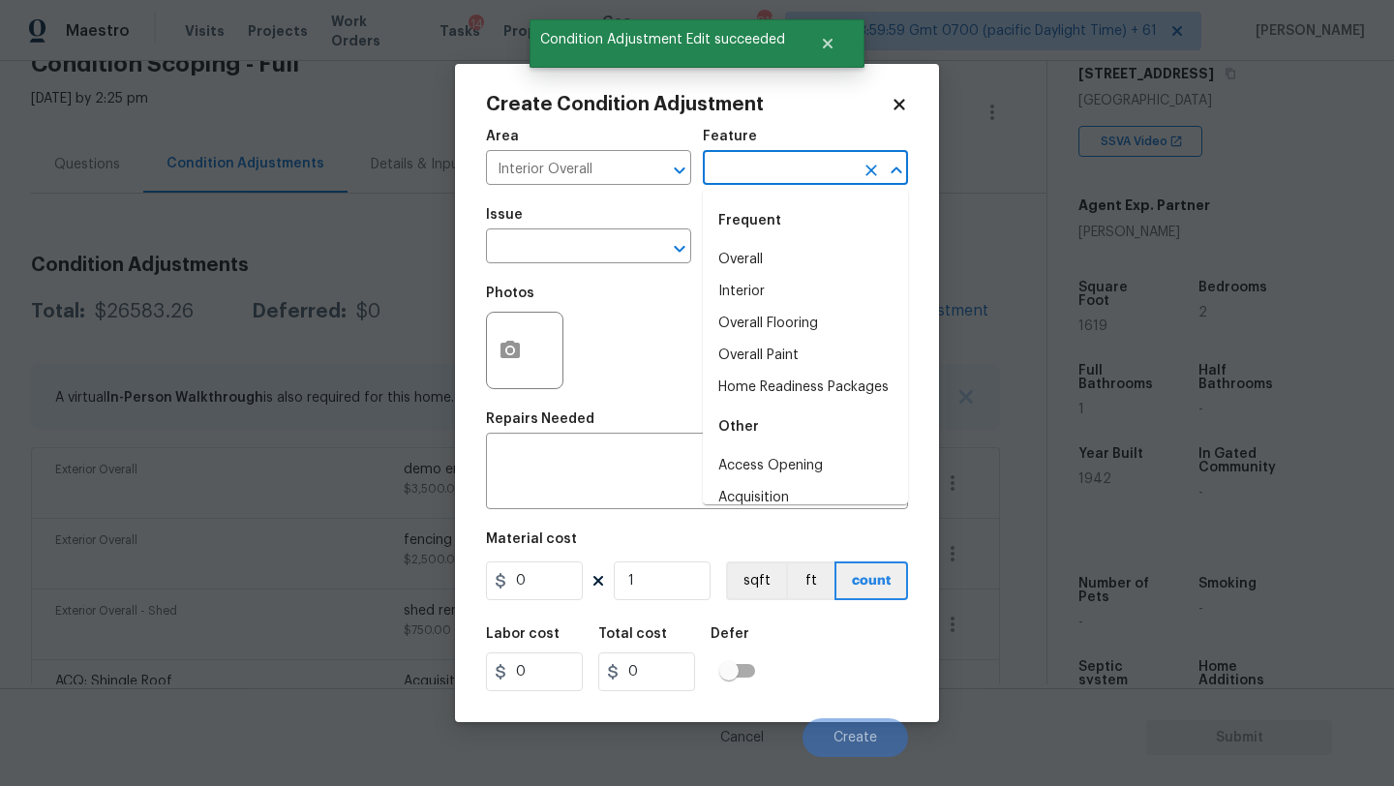
click at [741, 178] on input "text" at bounding box center [778, 170] width 151 height 30
click at [750, 330] on li "Overall Flooring" at bounding box center [805, 324] width 205 height 32
type input "Overall Flooring"
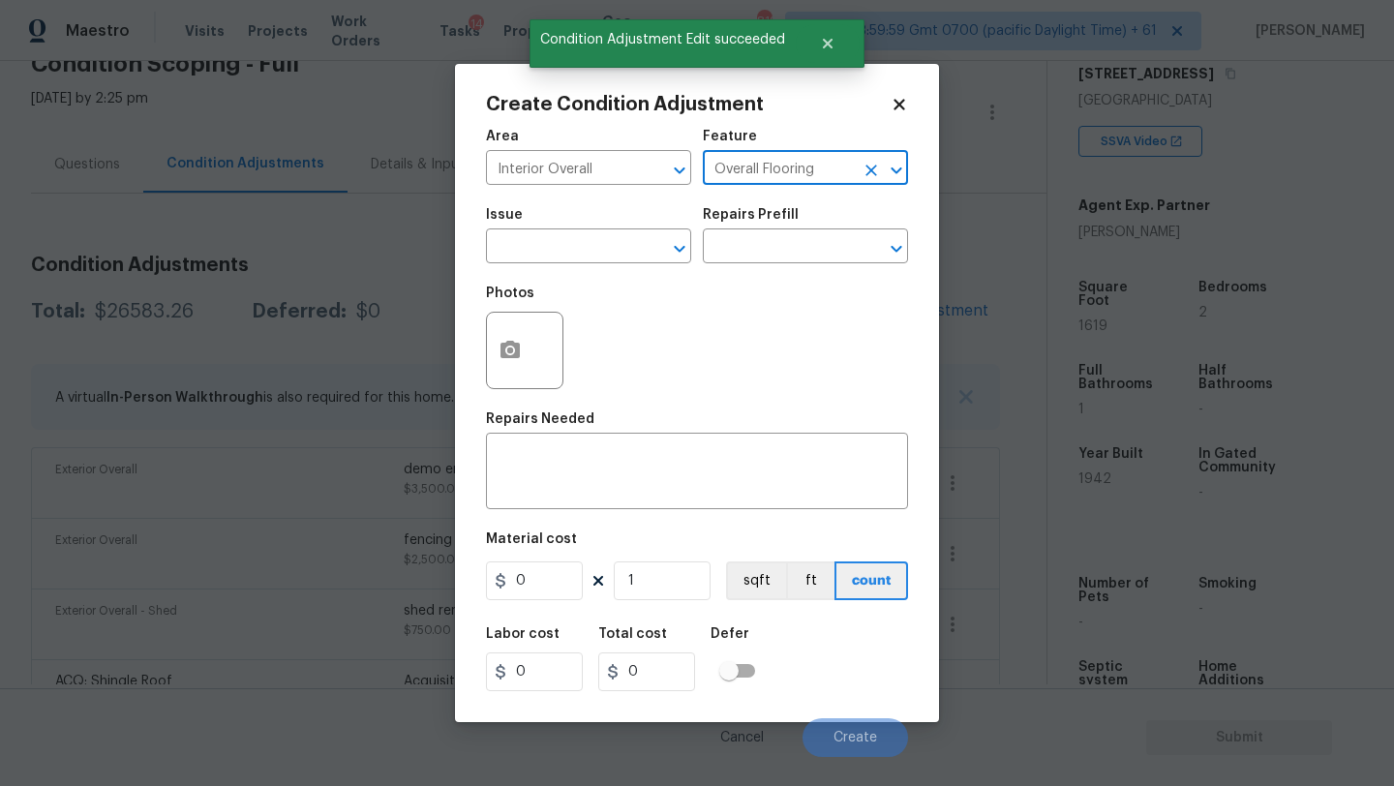
click at [548, 264] on span "Issue ​" at bounding box center [588, 236] width 205 height 78
click at [548, 259] on input "text" at bounding box center [561, 248] width 151 height 30
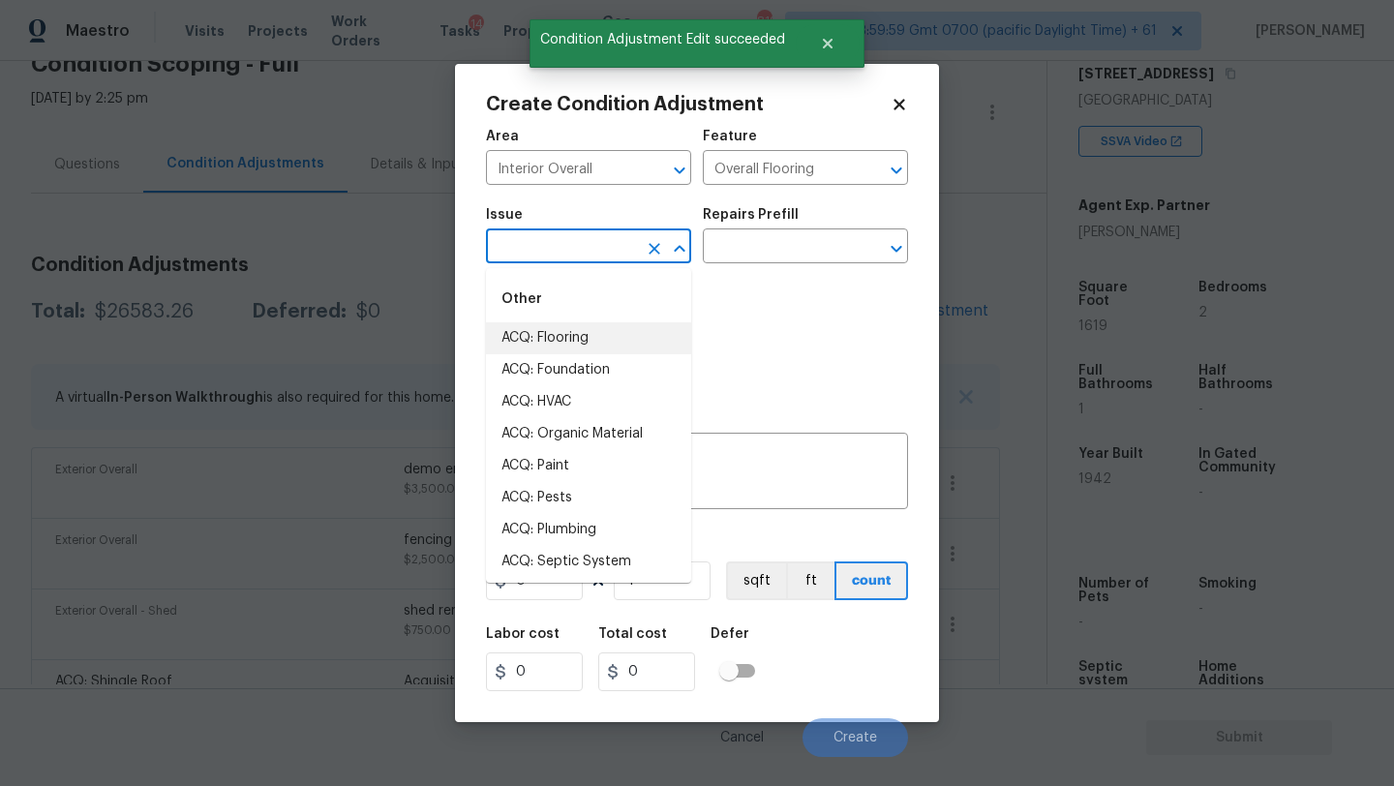
click at [557, 341] on li "ACQ: Flooring" at bounding box center [588, 338] width 205 height 32
type input "ACQ: Flooring"
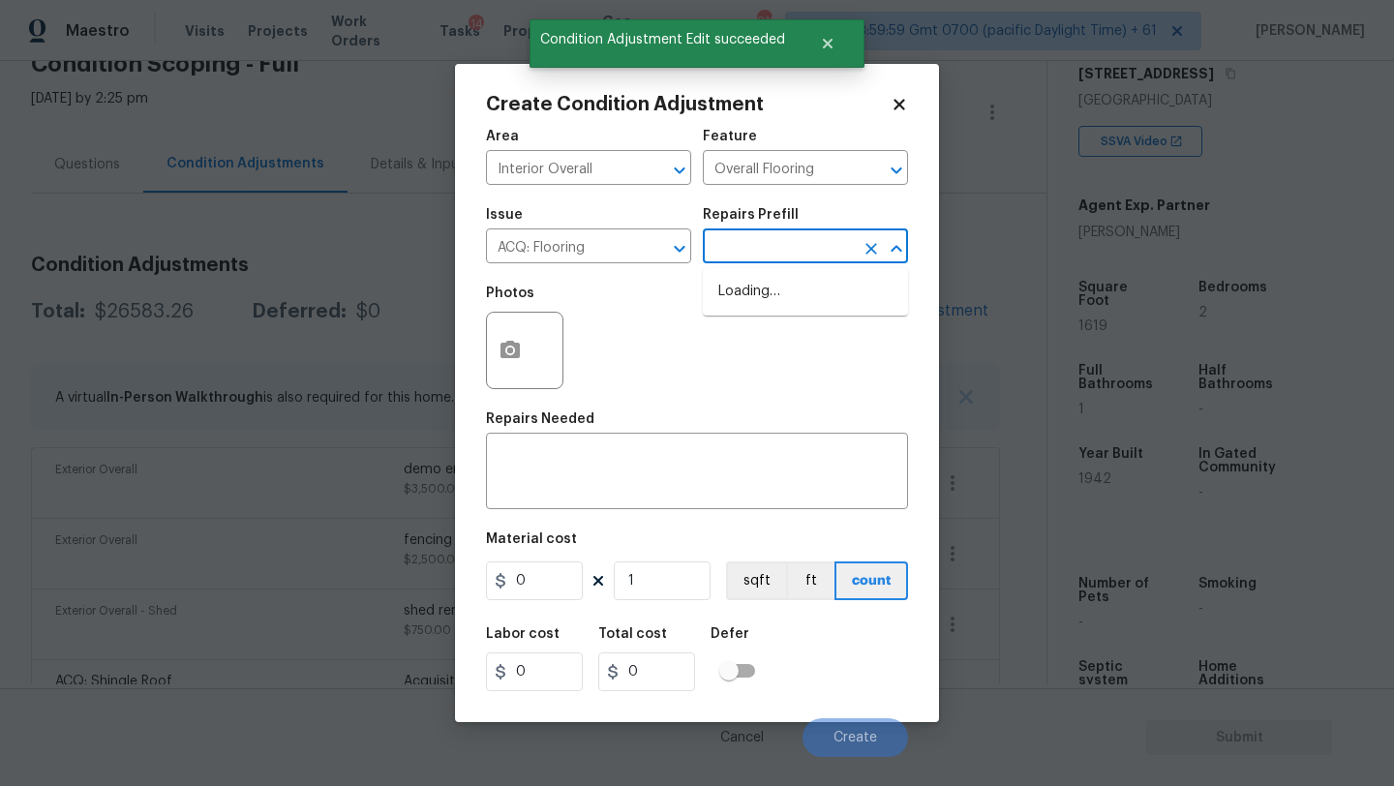
click at [773, 245] on input "text" at bounding box center [778, 248] width 151 height 30
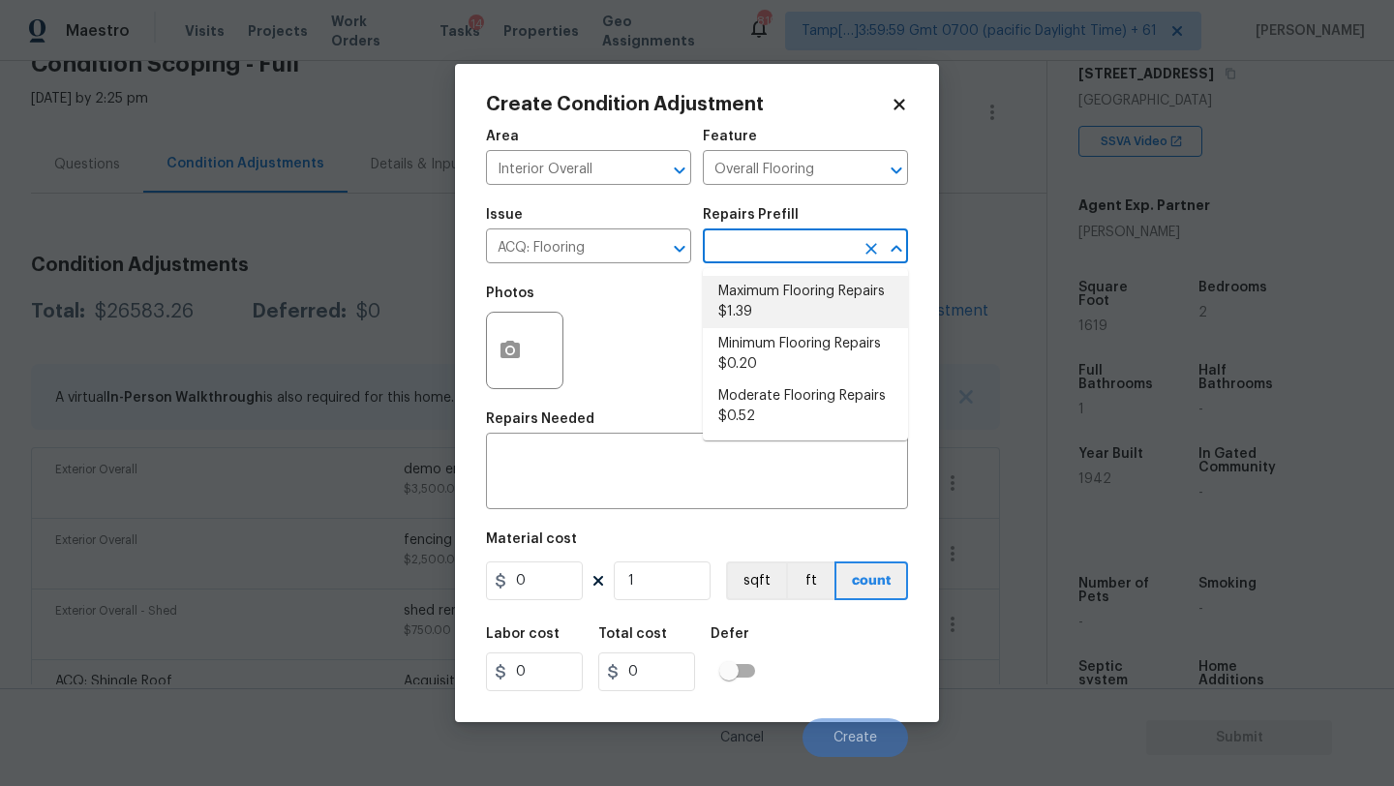
click at [784, 291] on li "Maximum Flooring Repairs $1.39" at bounding box center [805, 302] width 205 height 52
type input "Acquisition"
type textarea "Acquisition Scope: Maximum flooring repairs"
type input "1.39"
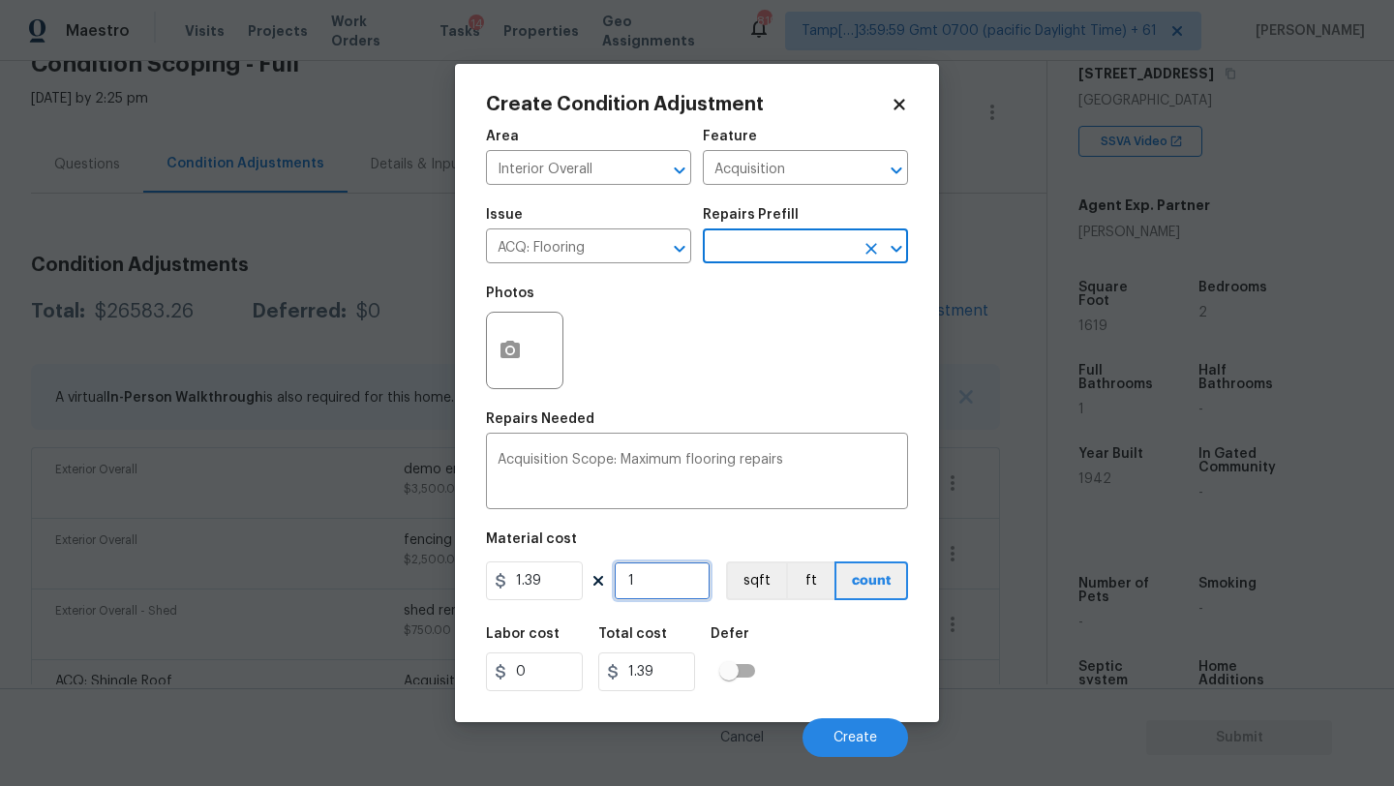
click at [662, 573] on input "1" at bounding box center [662, 581] width 97 height 39
type input "16"
type input "22.24"
type input "161"
type input "223.79"
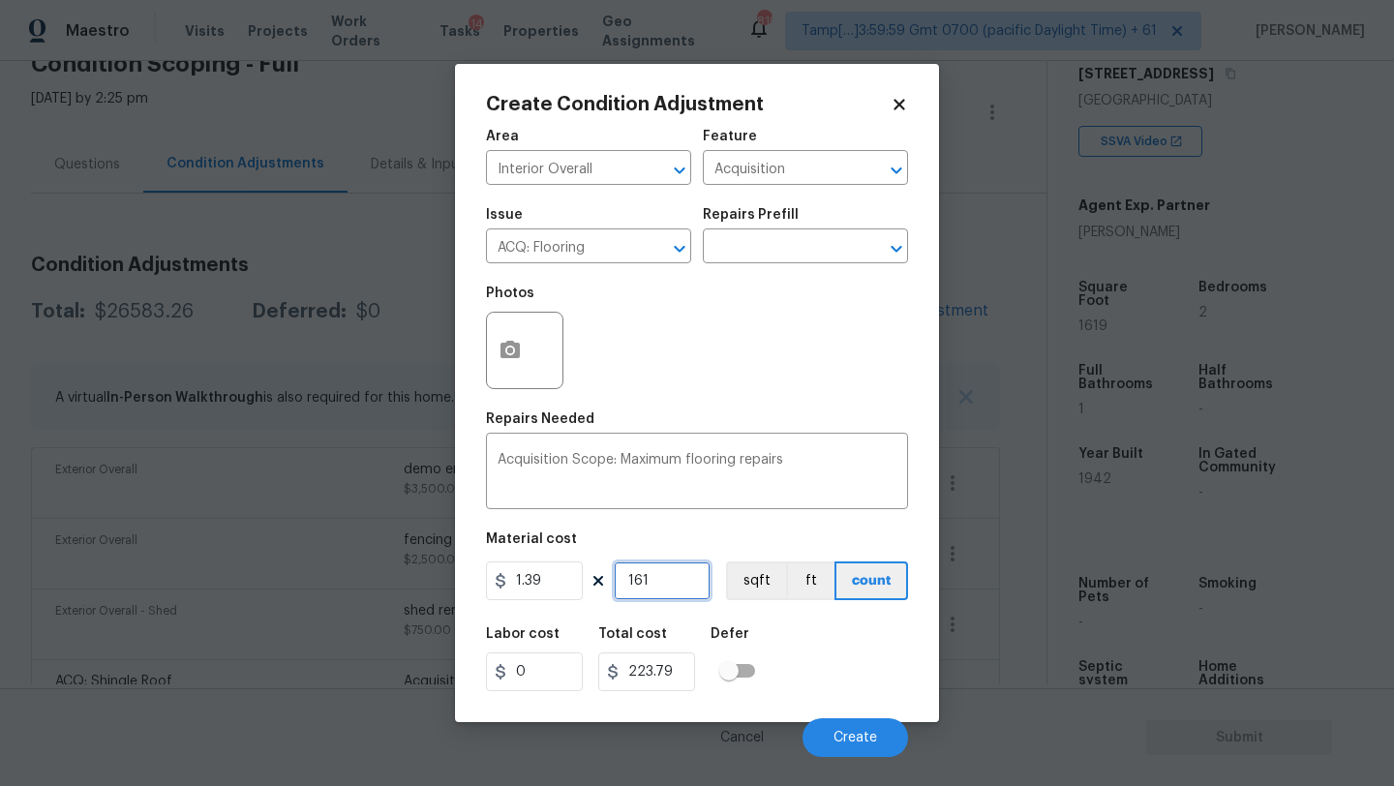
type input "1619"
type input "2250.41"
type input "1619"
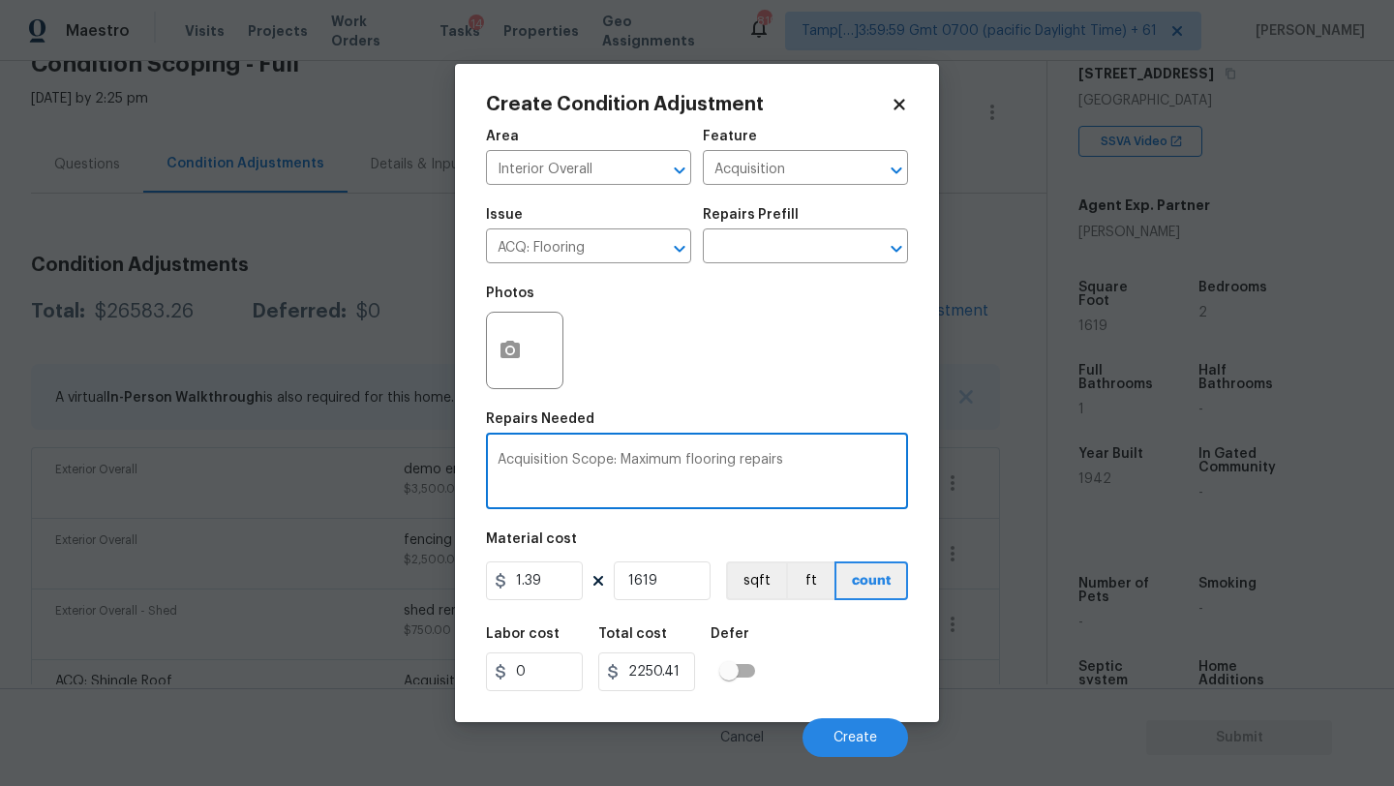
click at [803, 462] on textarea "Acquisition Scope: Maximum flooring repairs" at bounding box center [697, 473] width 399 height 41
type textarea "Acquisition Scope: Maximum flooring repairs( carpet replacement)"
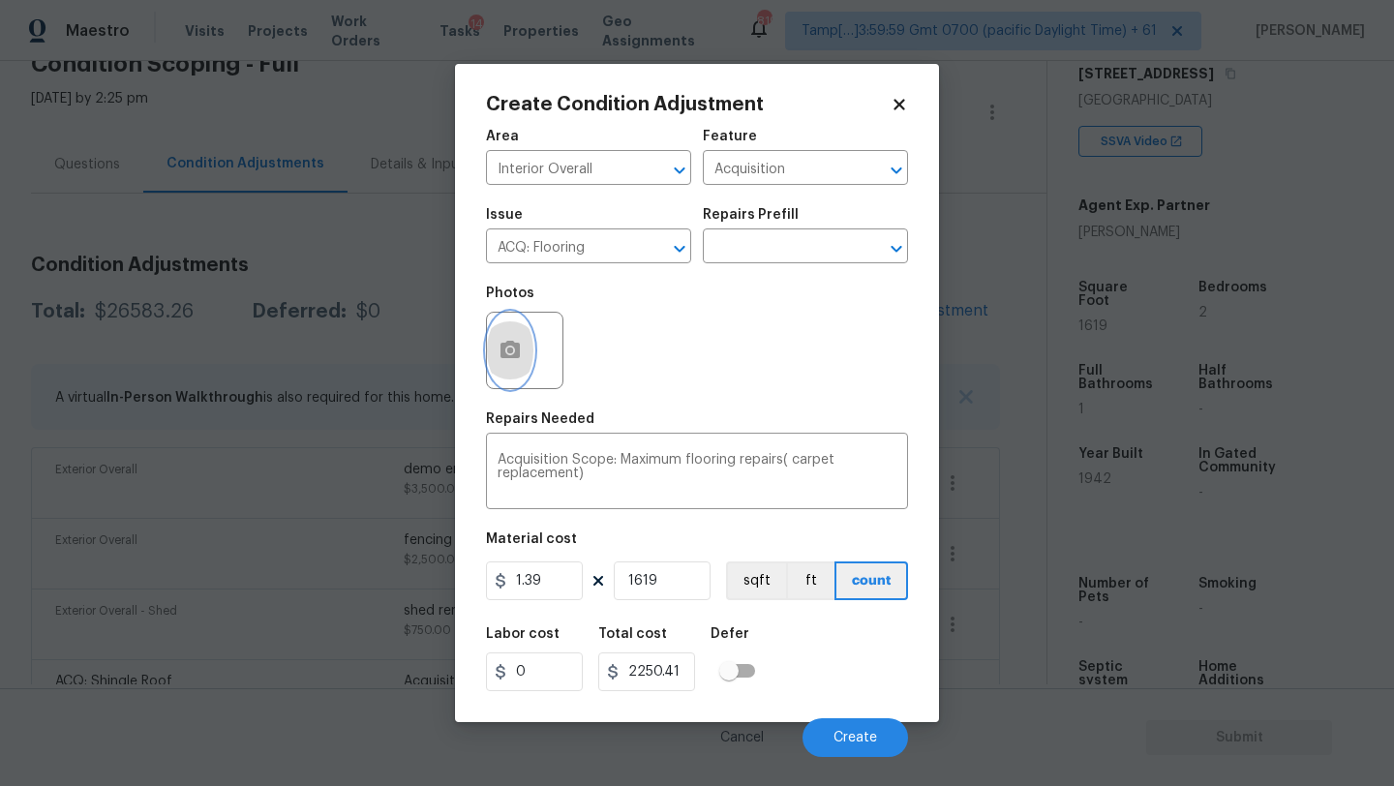
click at [515, 358] on icon "button" at bounding box center [510, 349] width 19 height 17
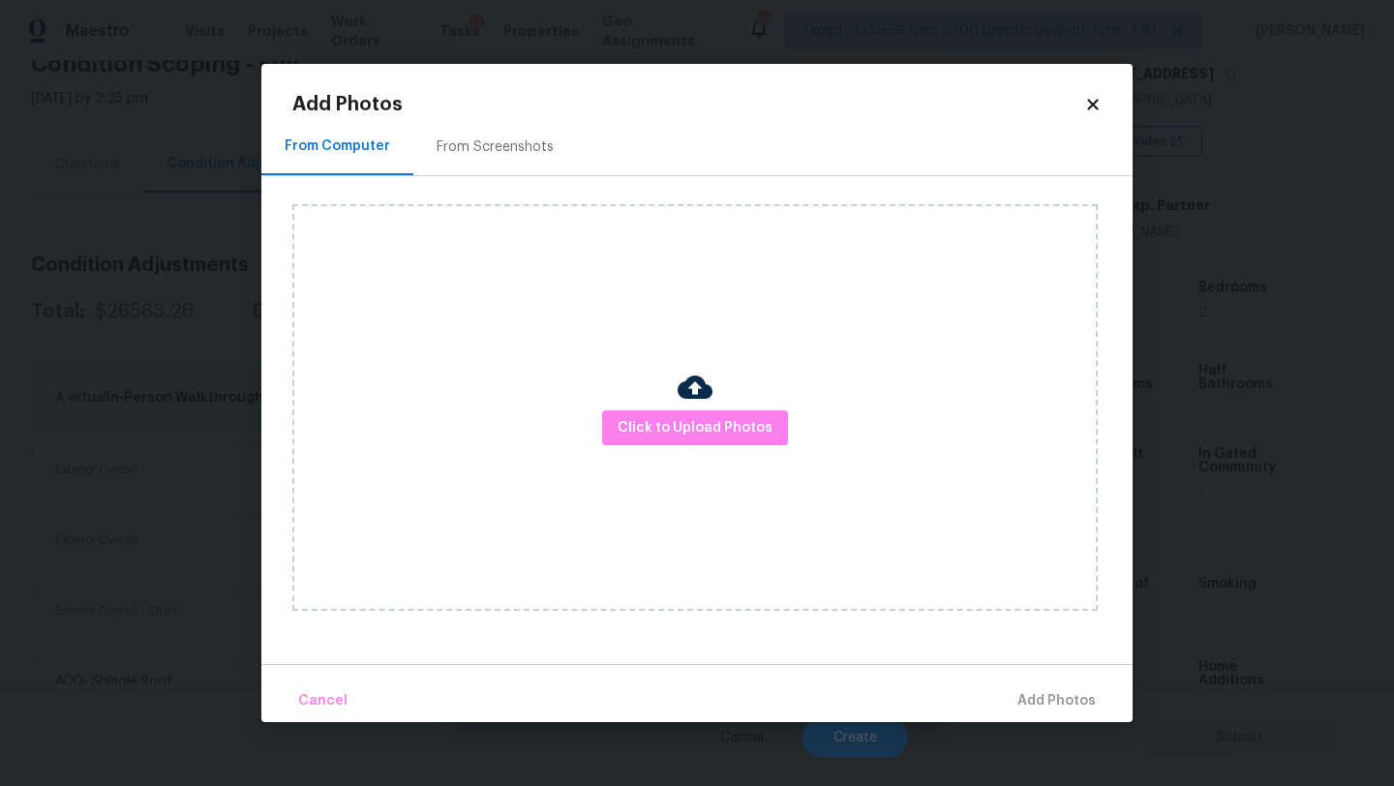
click at [533, 170] on div "From Screenshots" at bounding box center [495, 146] width 164 height 57
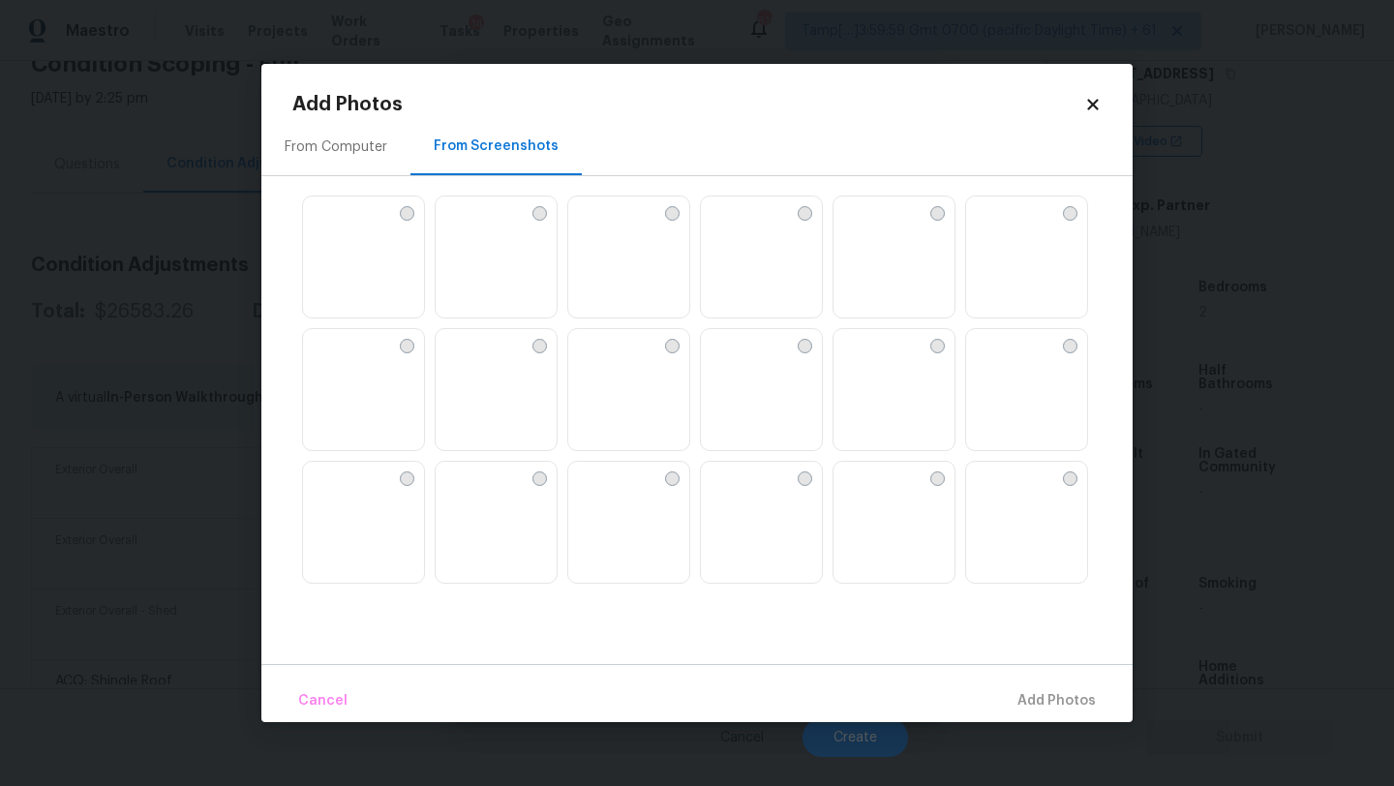
click at [373, 162] on div "From Computer" at bounding box center [335, 146] width 149 height 57
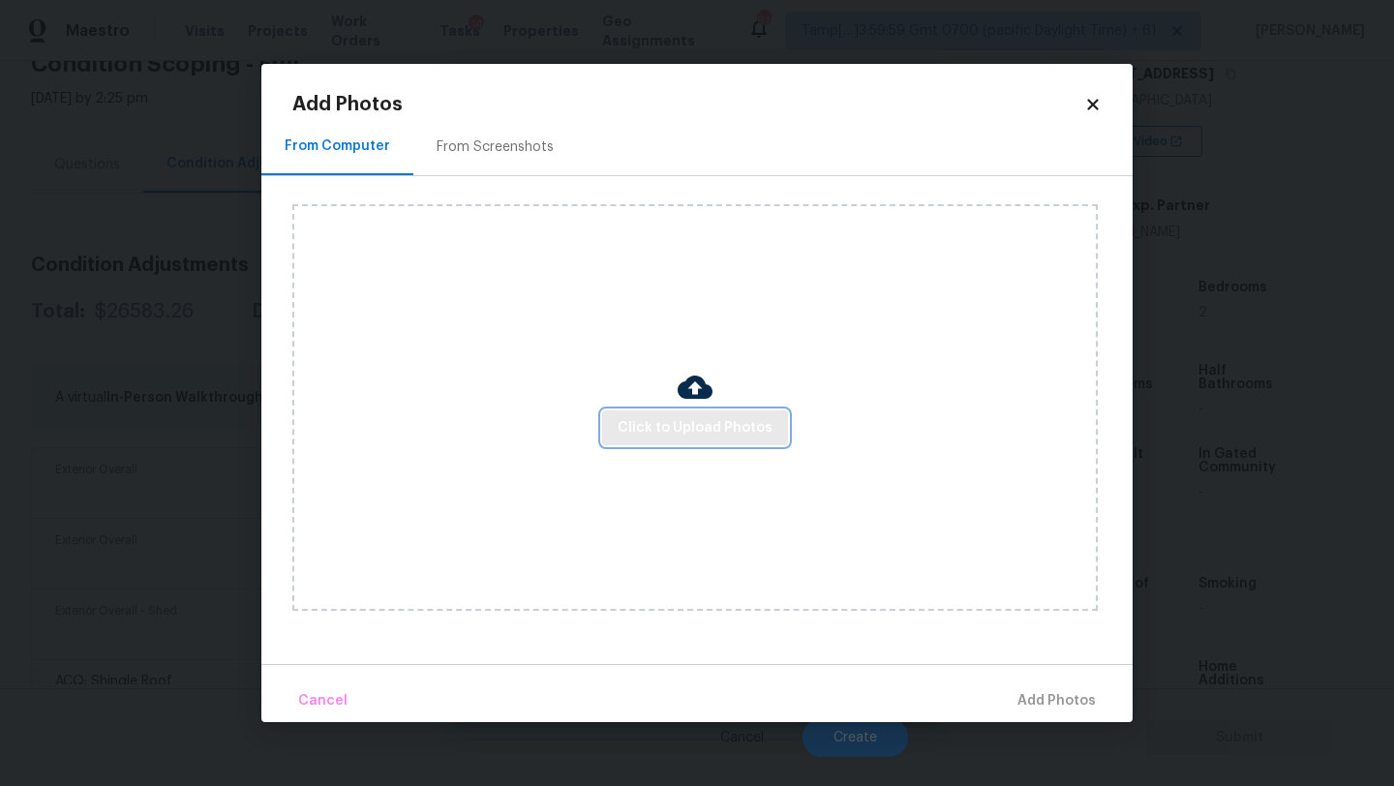
click at [640, 440] on button "Click to Upload Photos" at bounding box center [695, 429] width 186 height 36
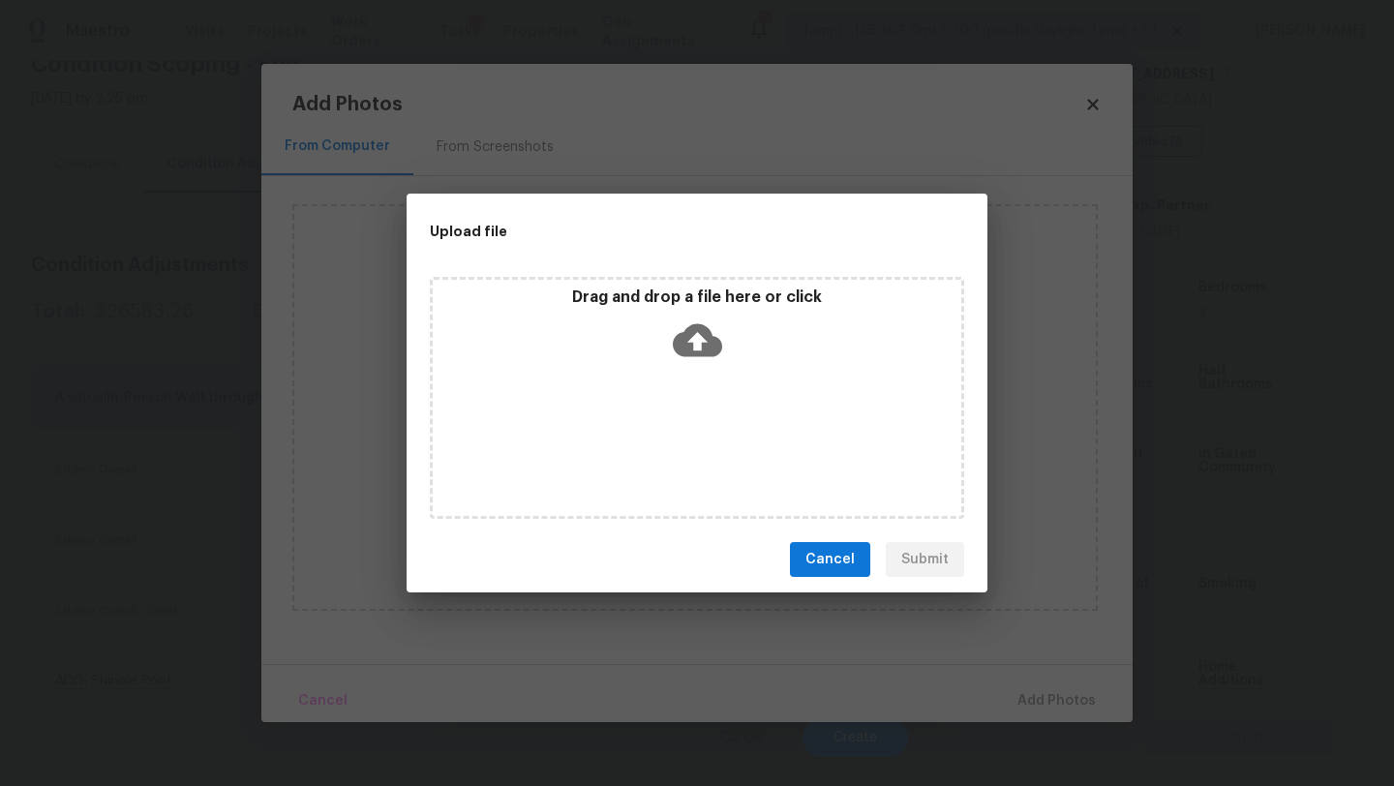
click at [687, 383] on div "Drag and drop a file here or click" at bounding box center [697, 398] width 534 height 242
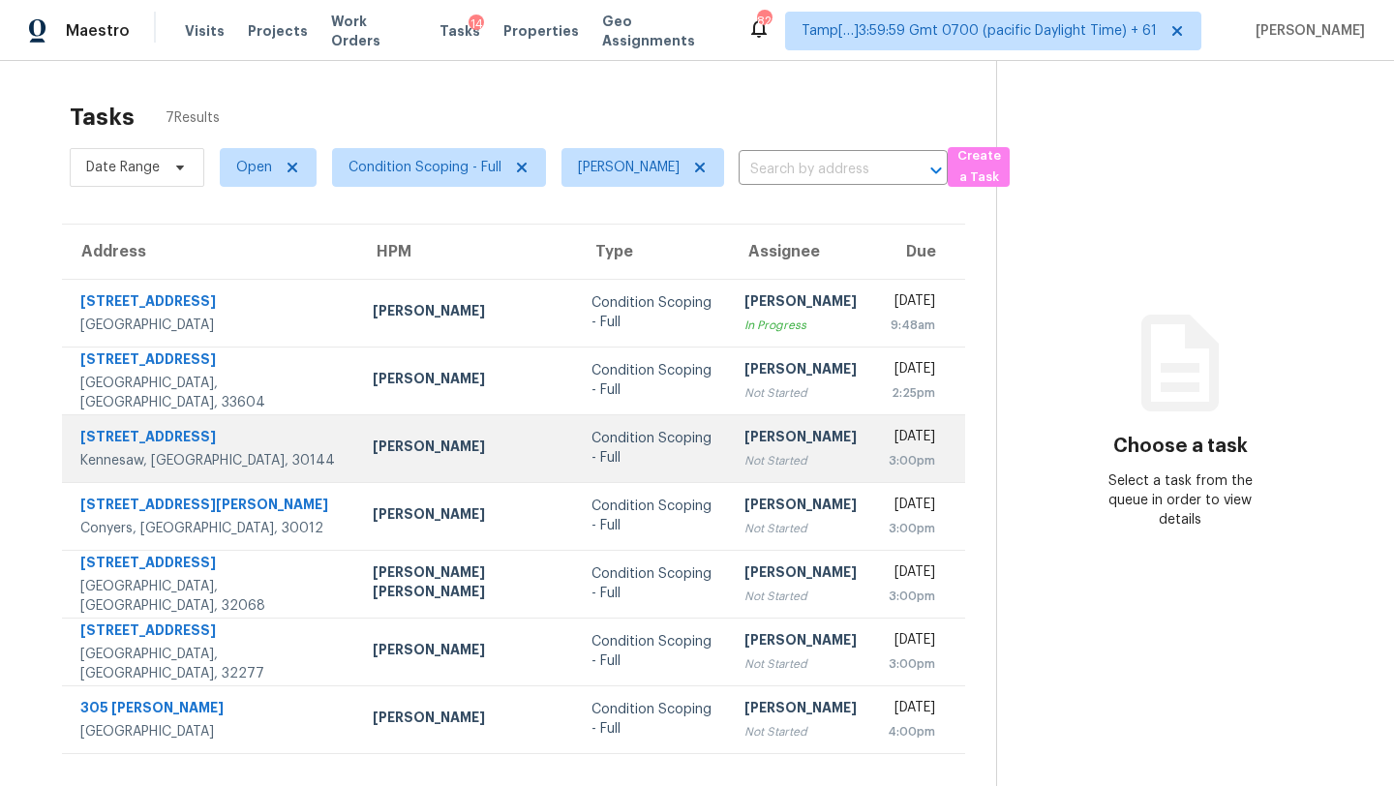
scroll to position [61, 0]
